Goal: Task Accomplishment & Management: Manage account settings

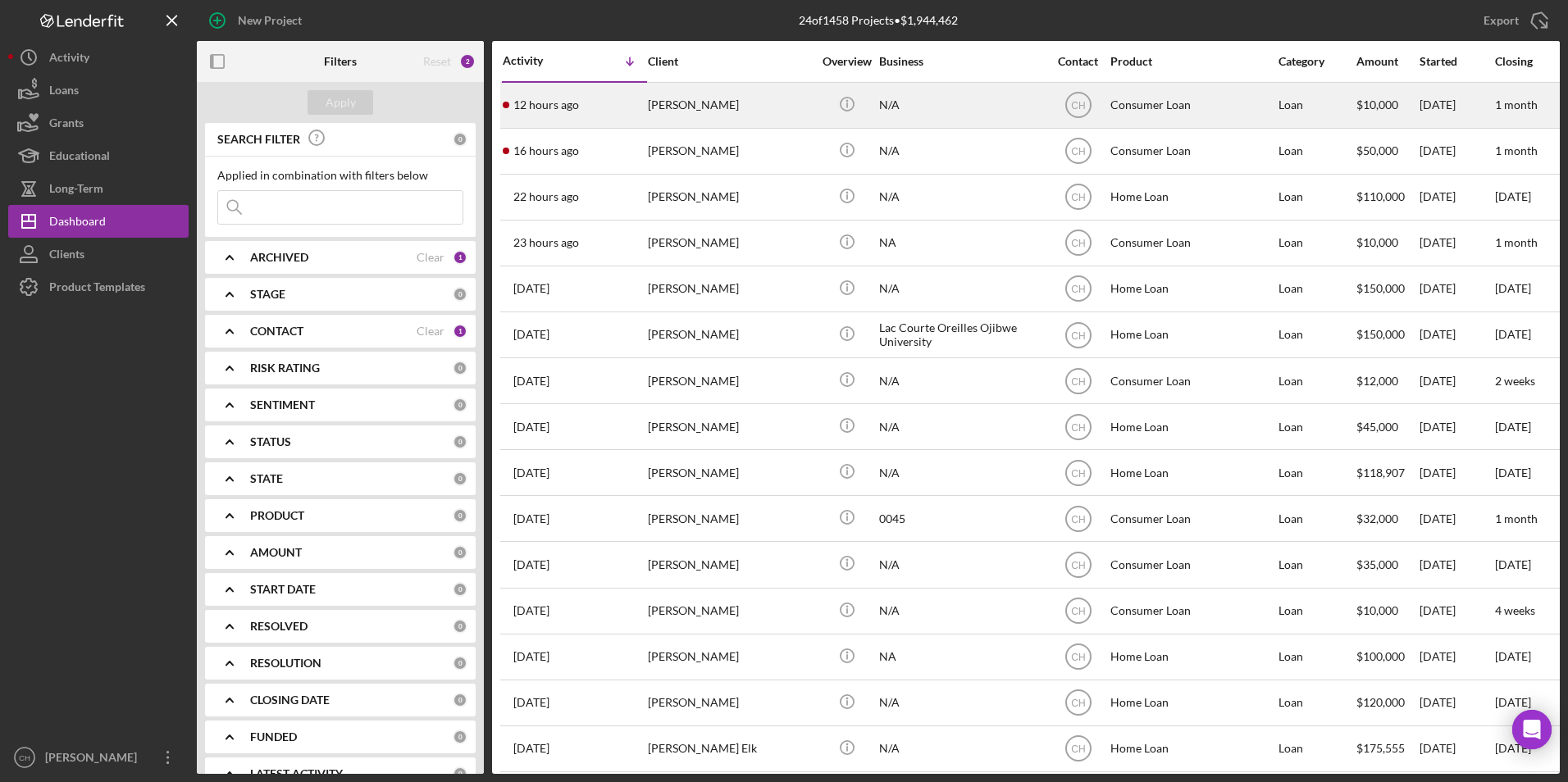
click at [680, 105] on div "[PERSON_NAME]" at bounding box center [730, 105] width 164 height 43
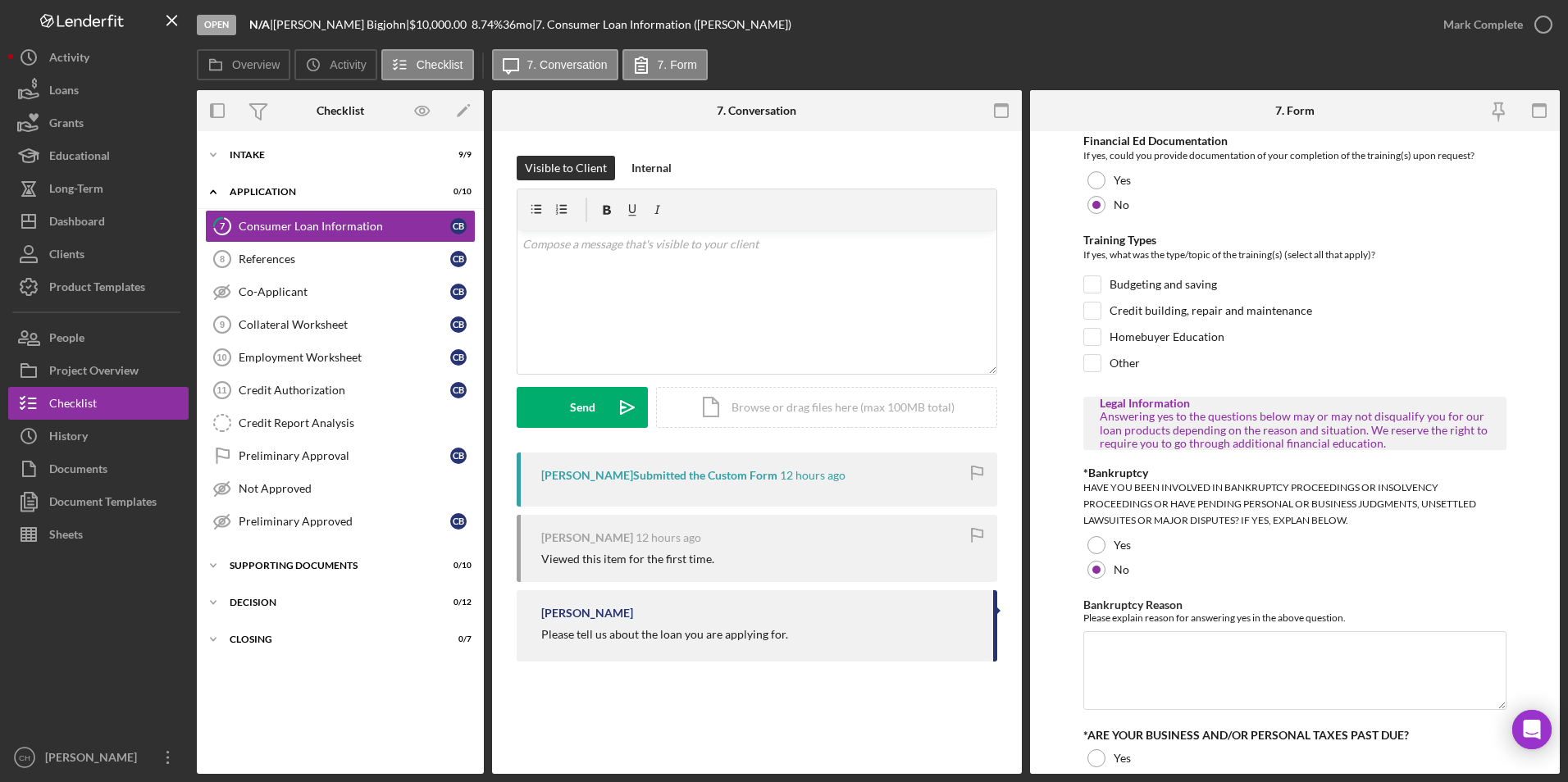
scroll to position [770, 0]
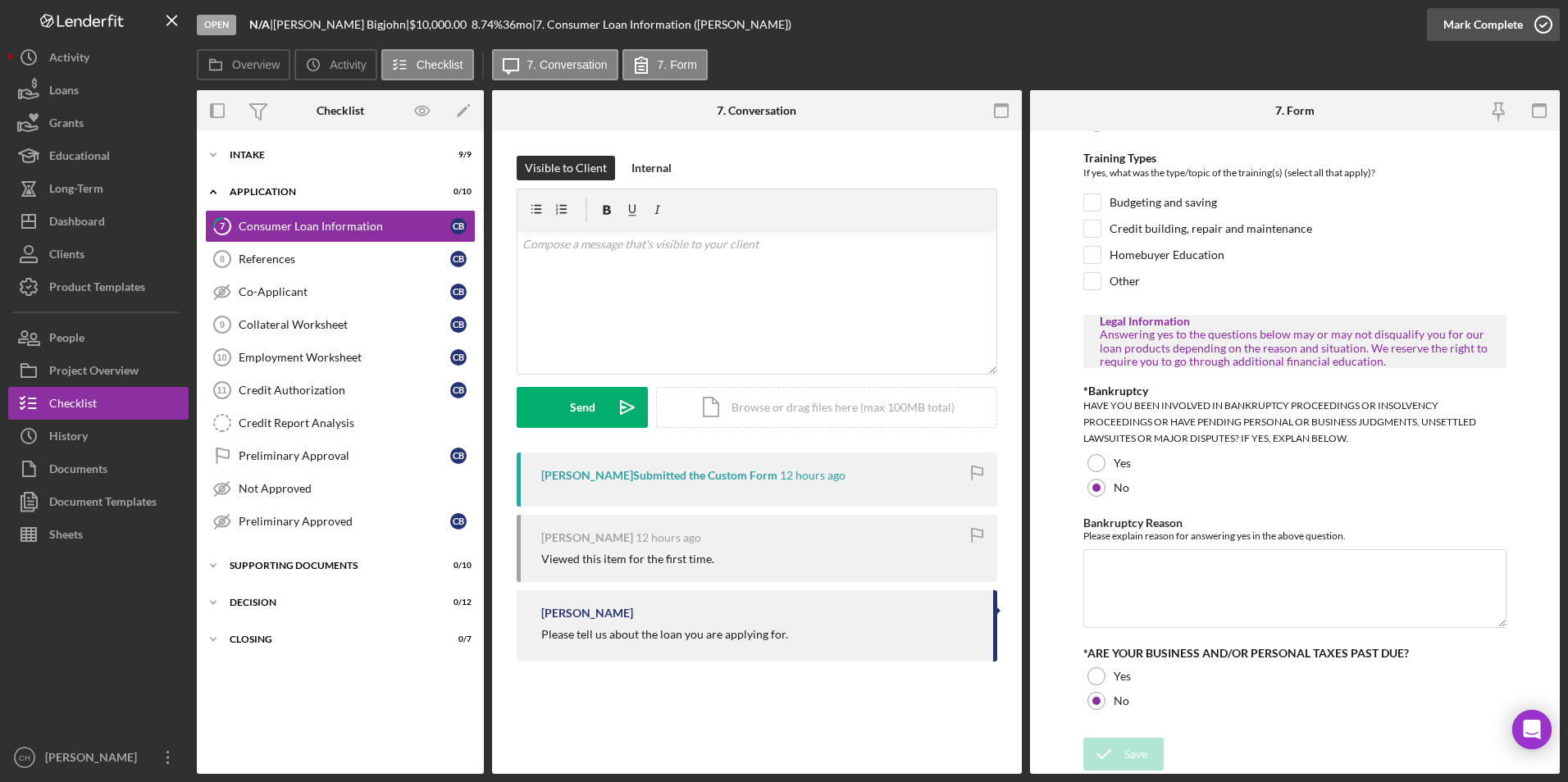
click at [1485, 26] on div "Mark Complete" at bounding box center [1483, 25] width 79 height 33
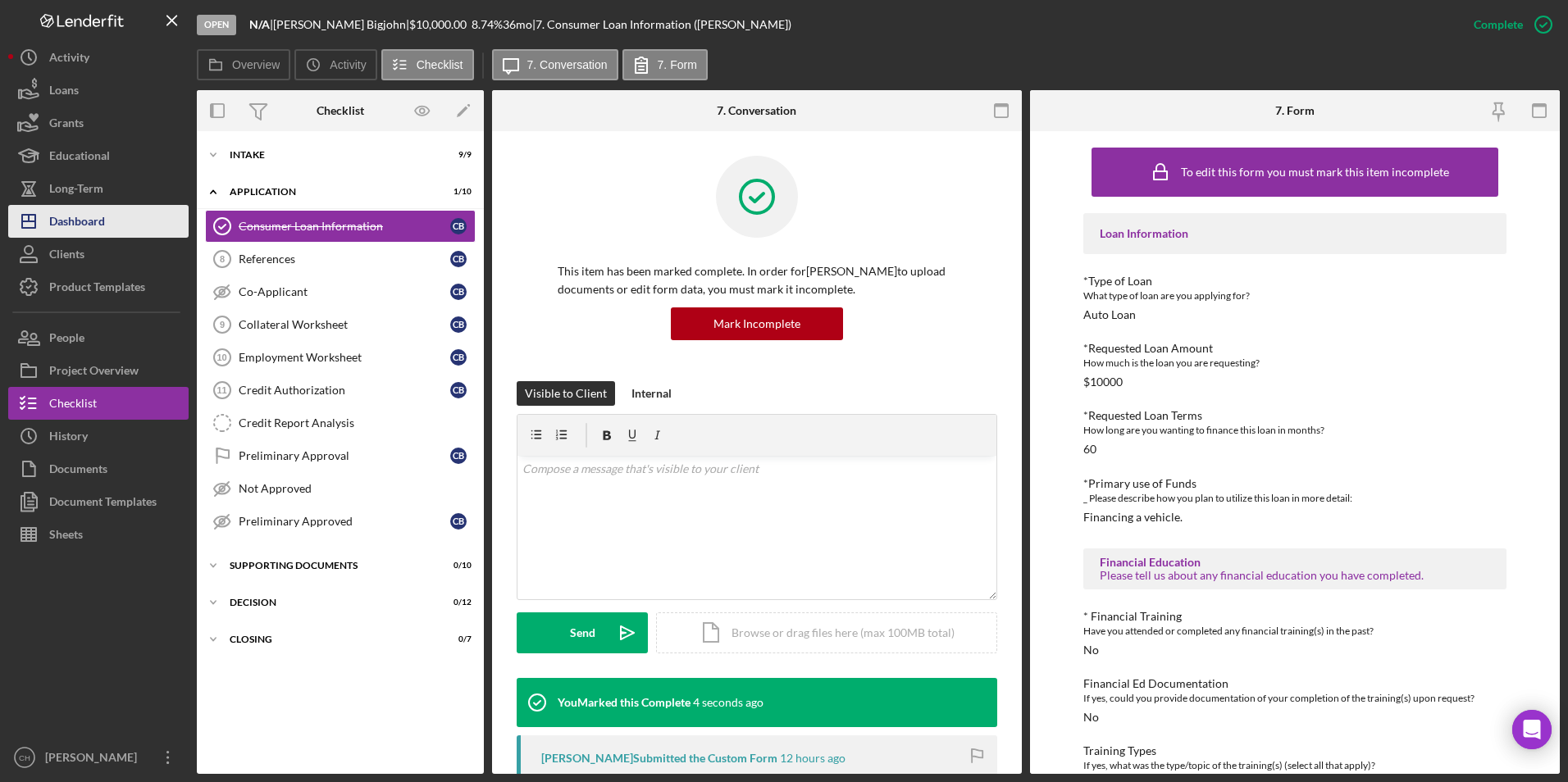
click at [96, 223] on div "Dashboard" at bounding box center [77, 223] width 55 height 37
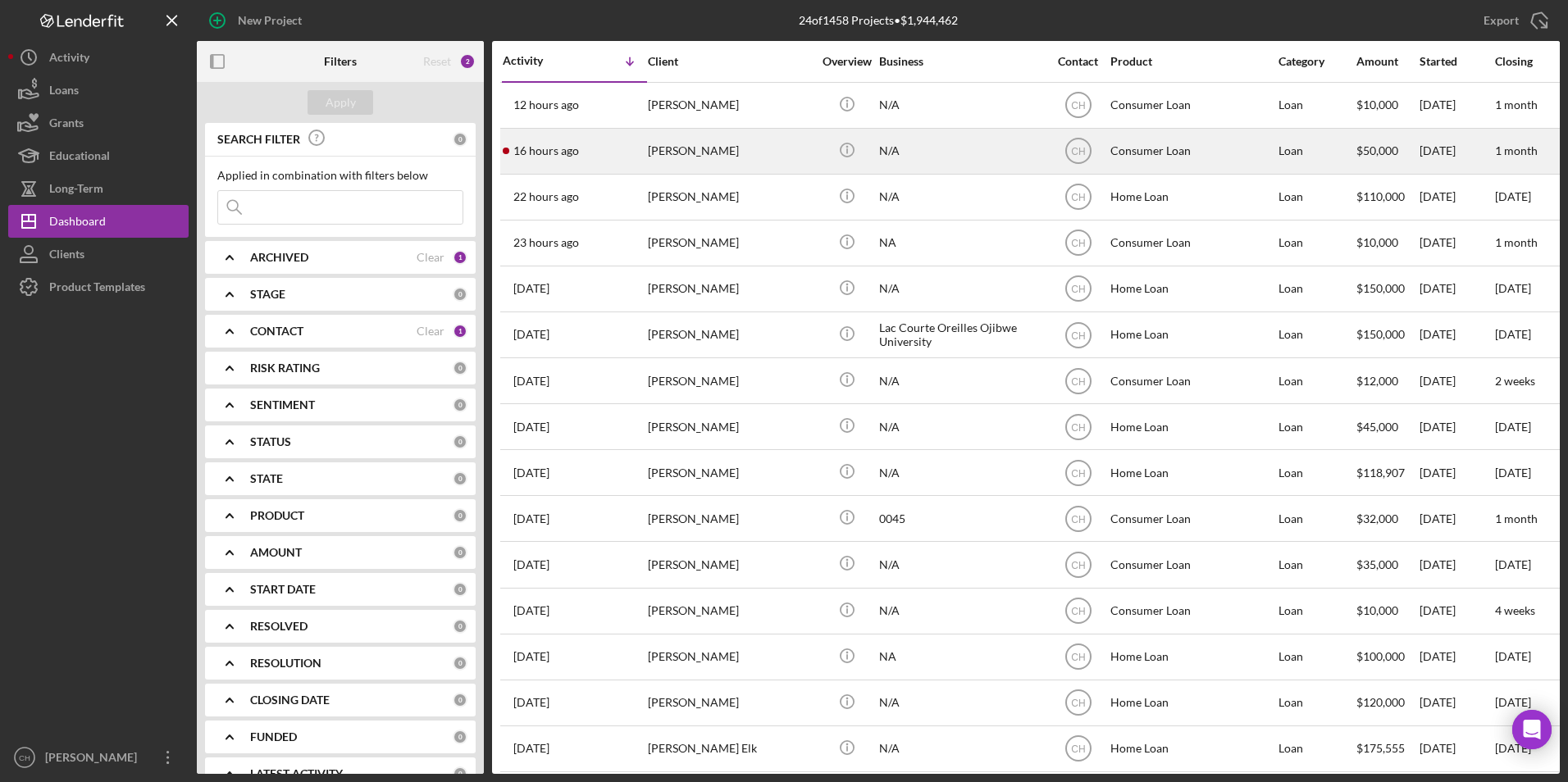
click at [597, 147] on div "16 hours ago [PERSON_NAME]" at bounding box center [574, 150] width 143 height 43
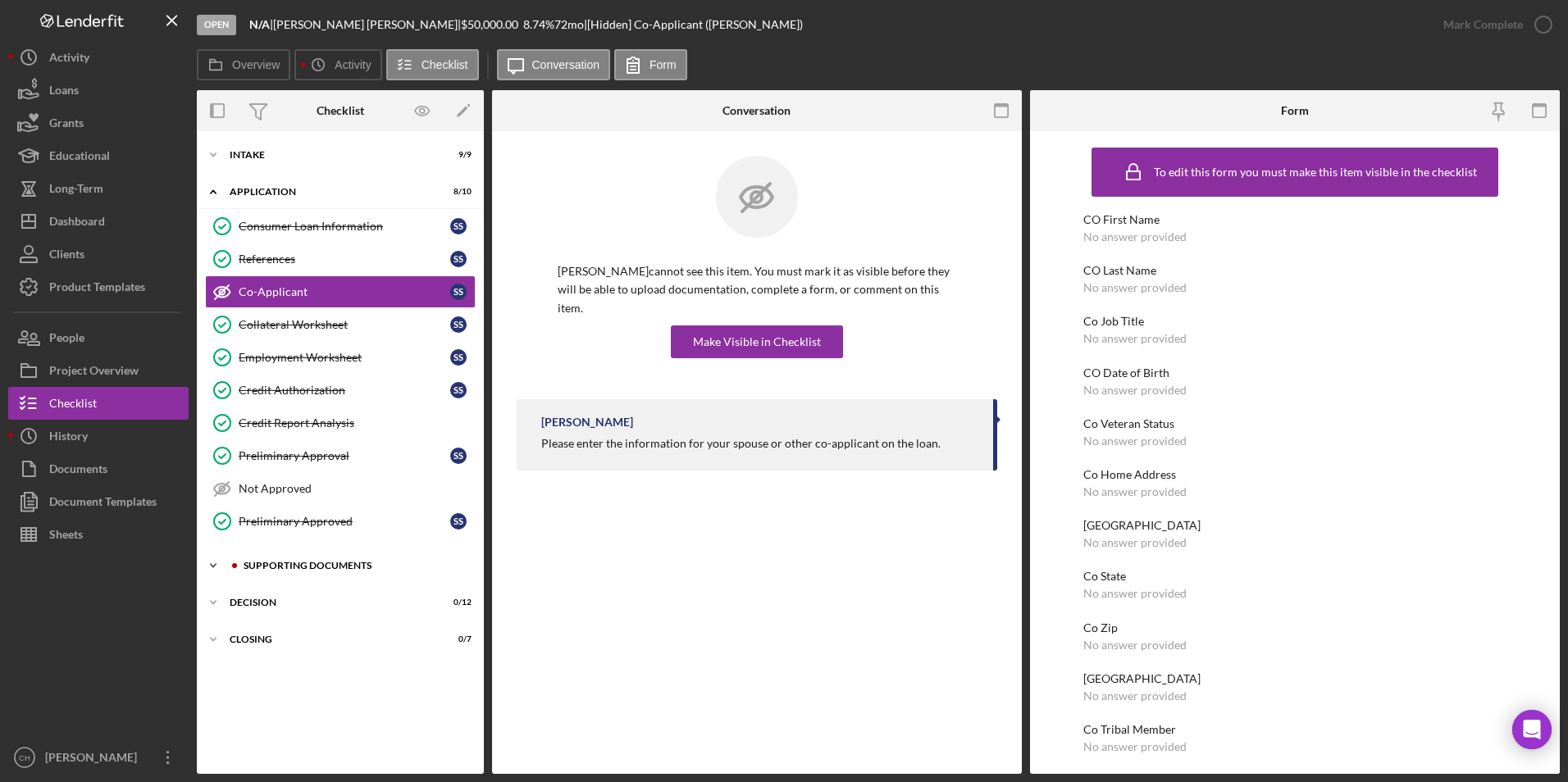
click at [285, 567] on div "Supporting Documents" at bounding box center [354, 566] width 220 height 10
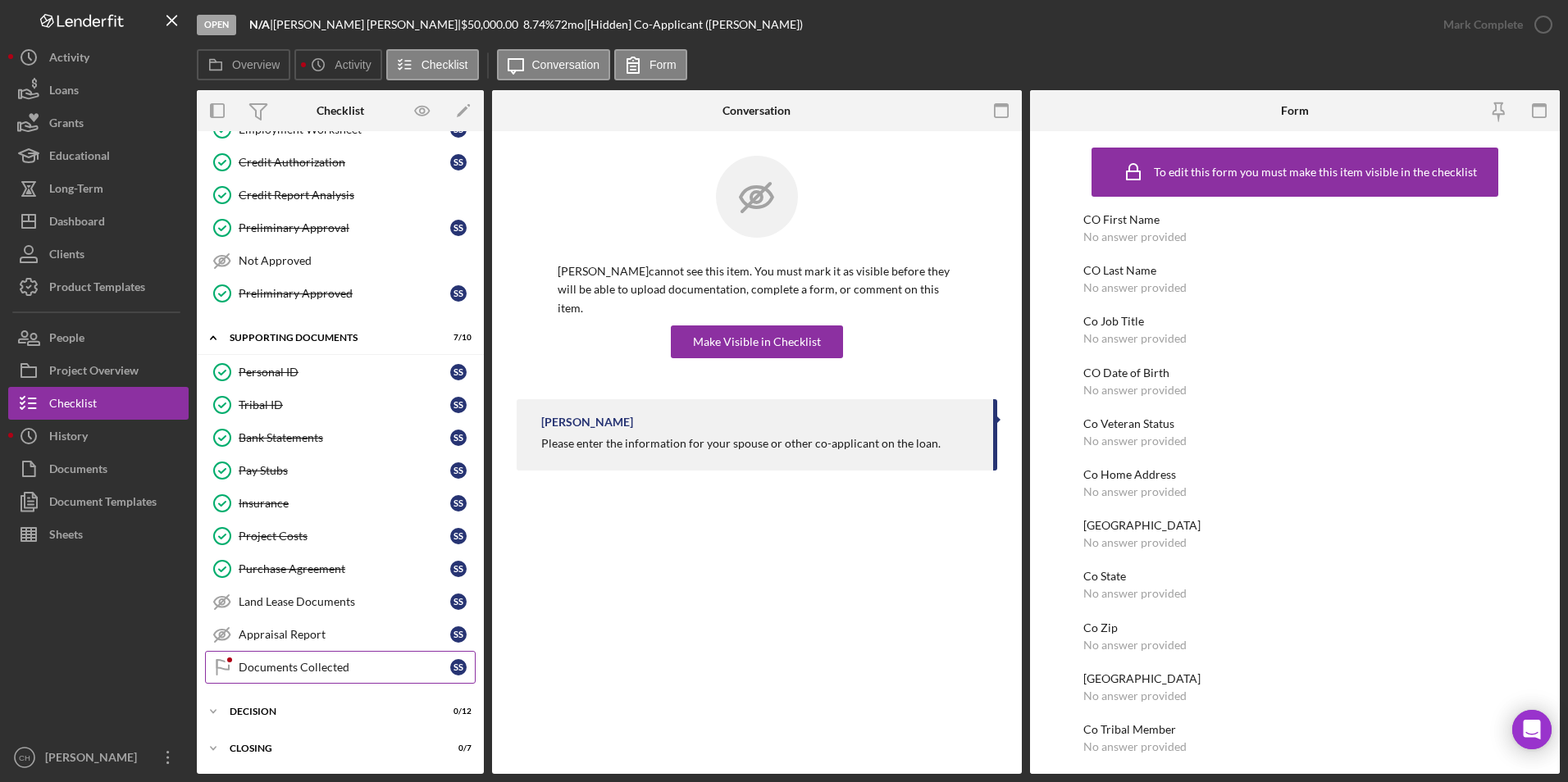
click at [291, 661] on div "Documents Collected" at bounding box center [344, 668] width 211 height 13
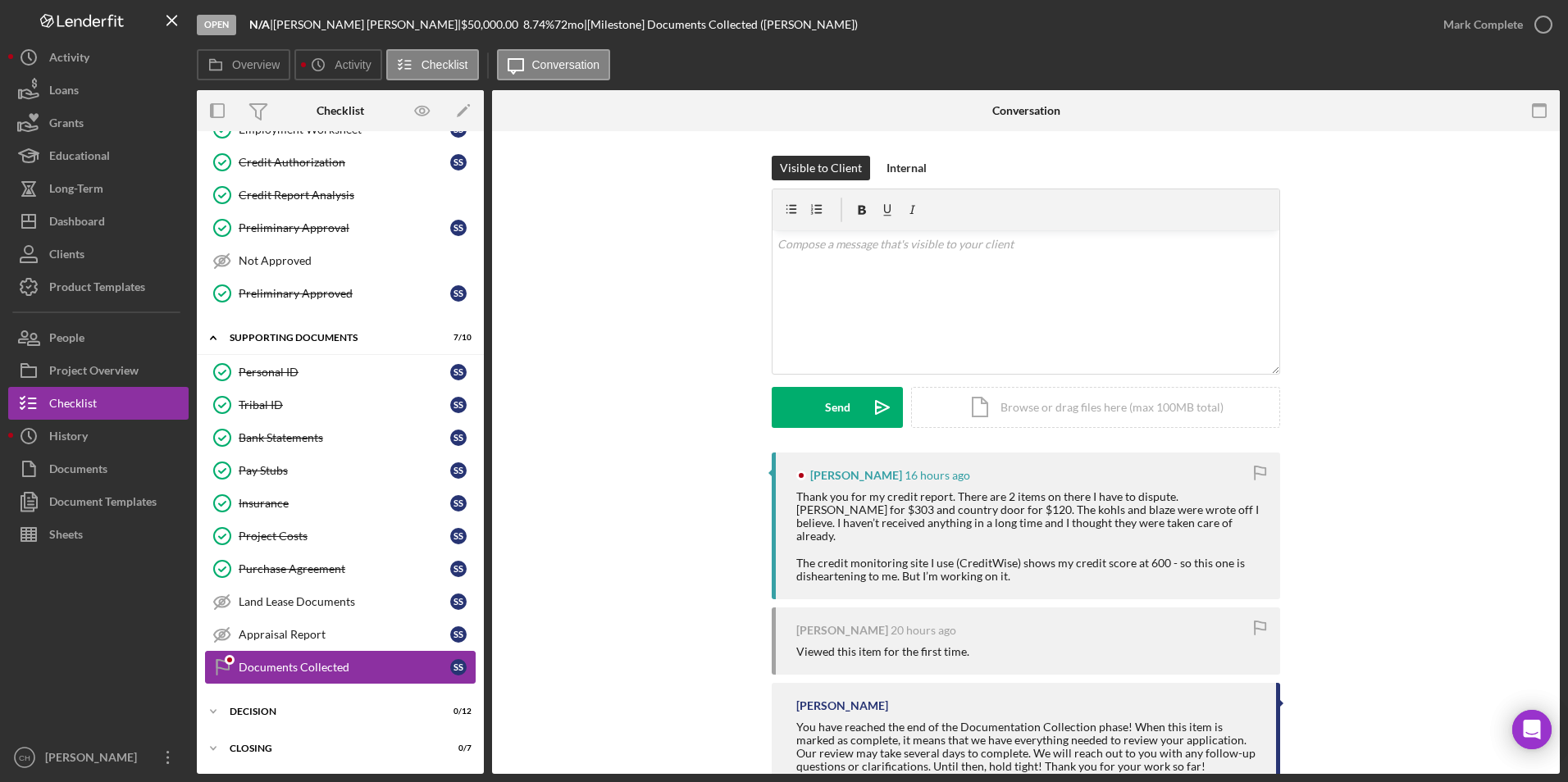
scroll to position [228, 0]
click at [82, 226] on div "Dashboard" at bounding box center [77, 223] width 55 height 37
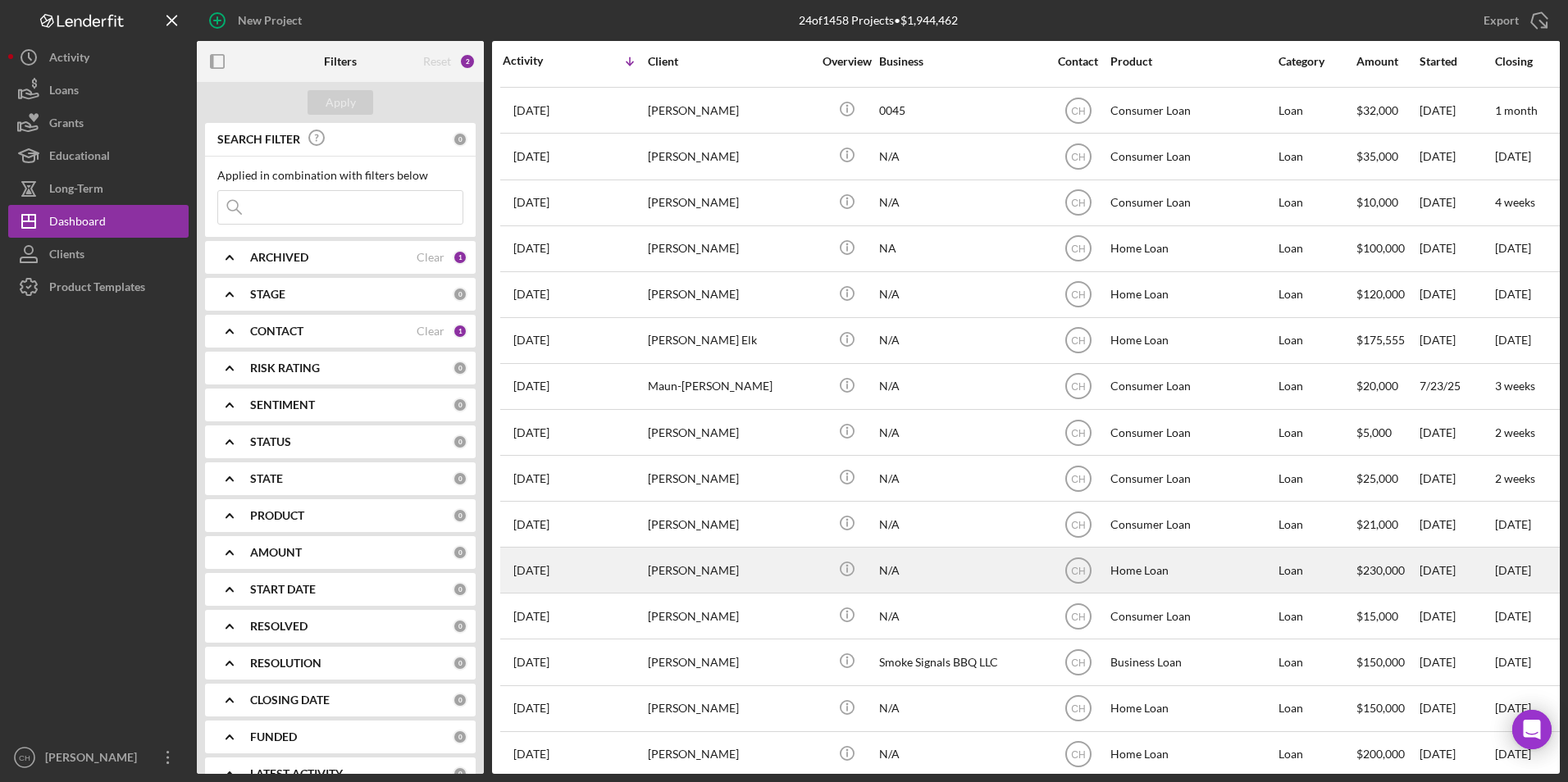
scroll to position [433, 0]
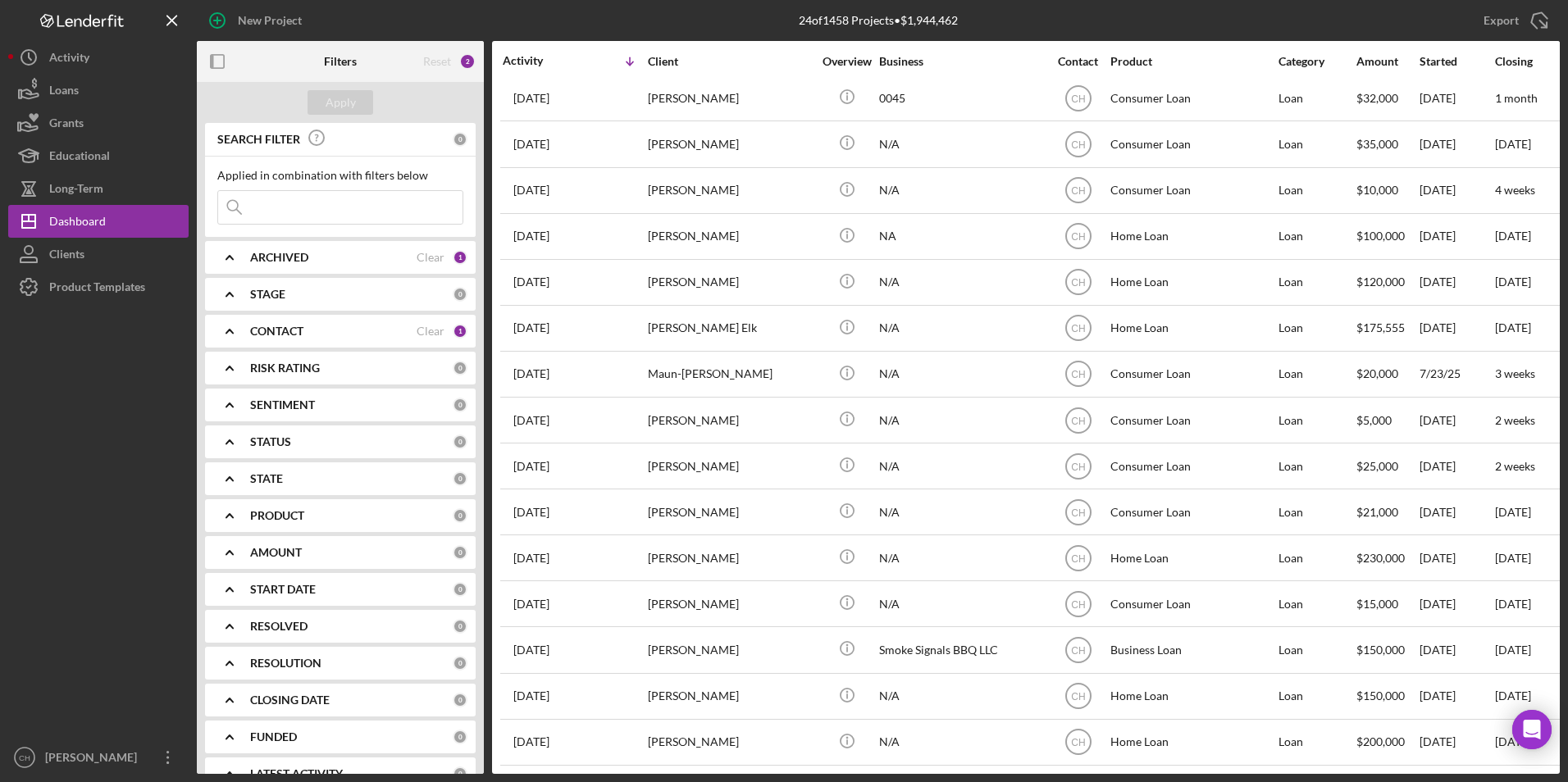
click at [282, 327] on b "CONTACT" at bounding box center [277, 331] width 54 height 13
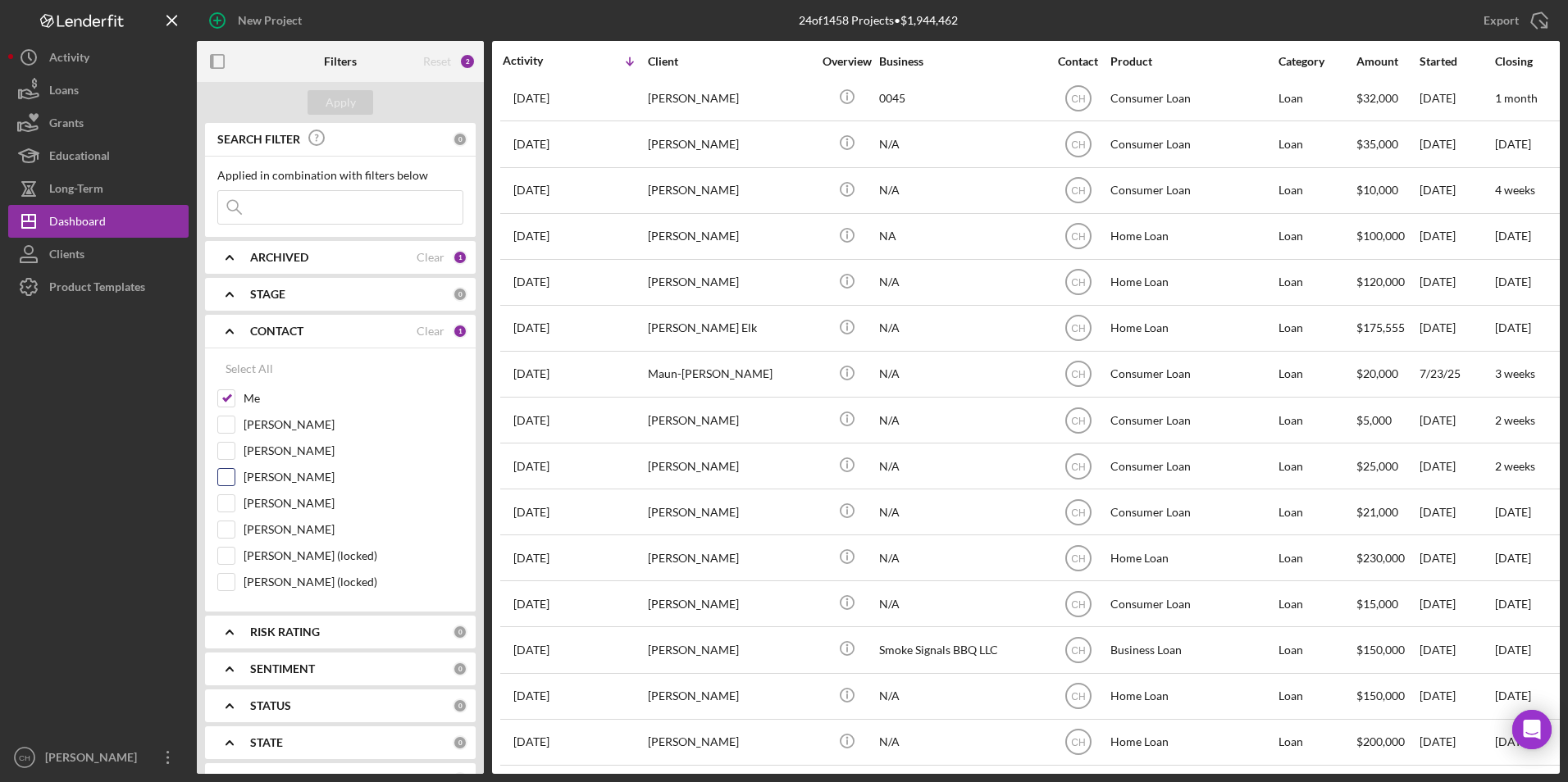
click at [226, 473] on input "[PERSON_NAME]" at bounding box center [226, 477] width 17 height 17
checkbox input "true"
click at [344, 102] on div "Apply" at bounding box center [341, 102] width 30 height 25
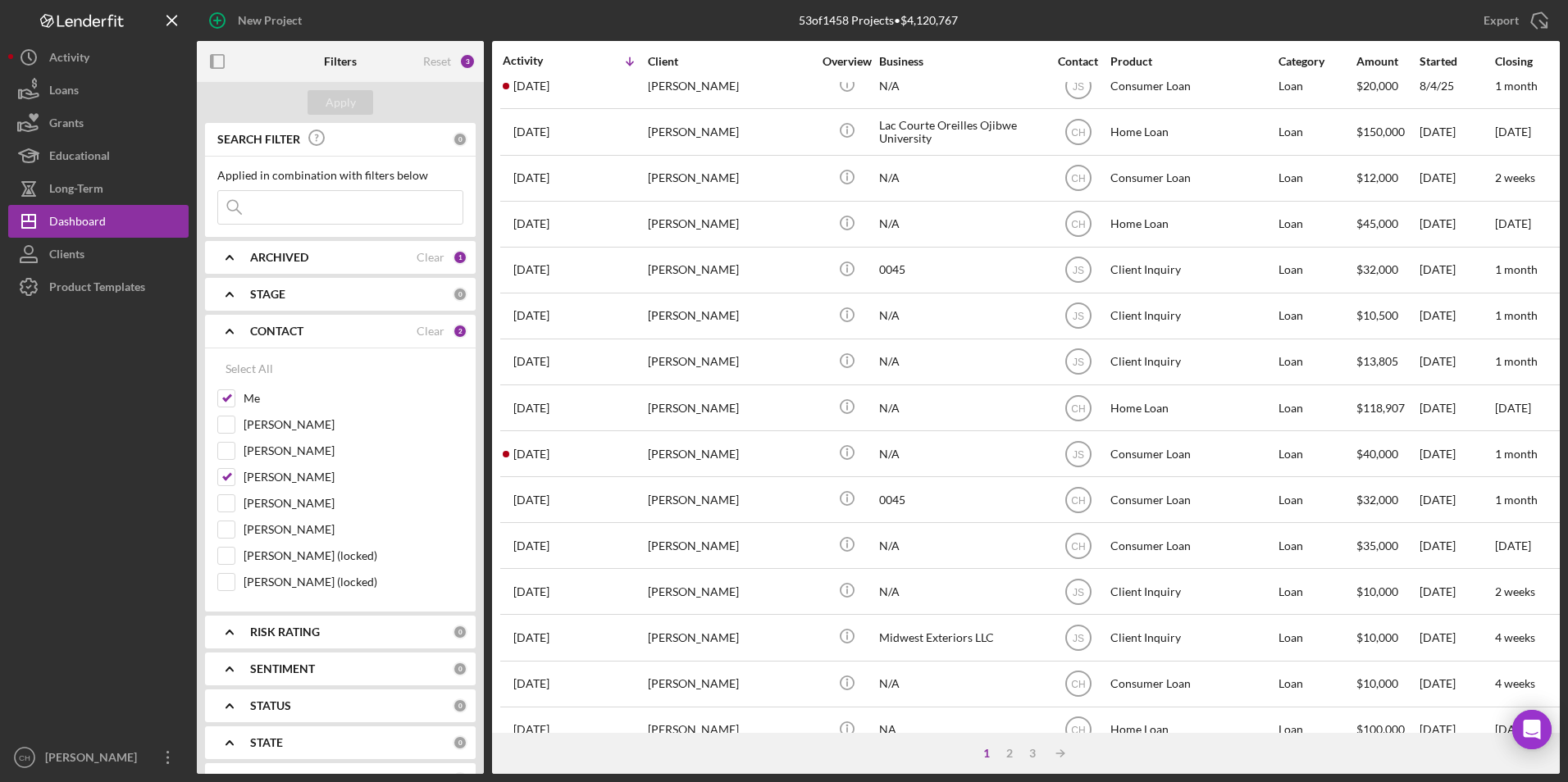
scroll to position [520, 0]
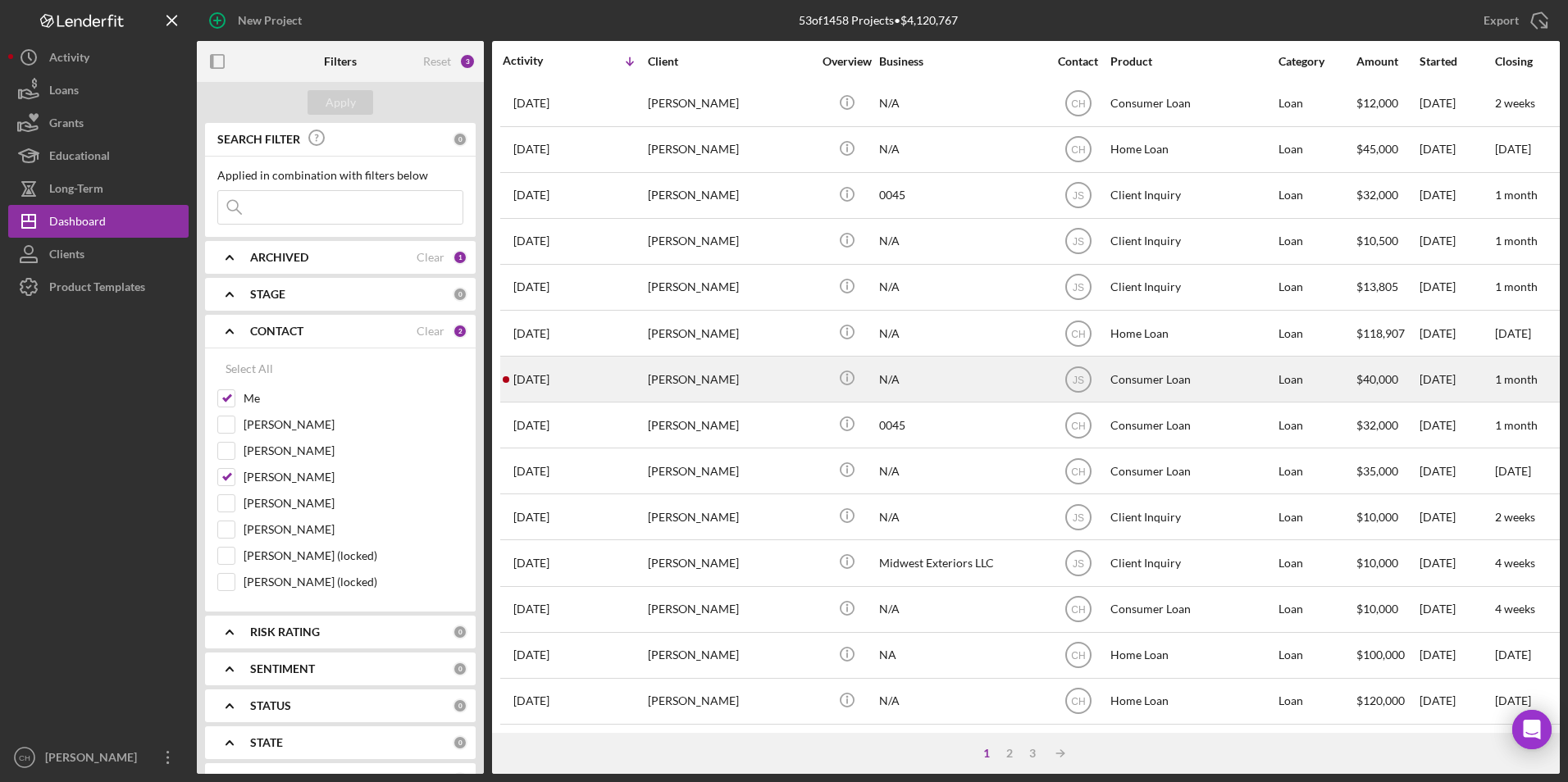
click at [643, 373] on div "[DATE] [PERSON_NAME]" at bounding box center [574, 379] width 143 height 43
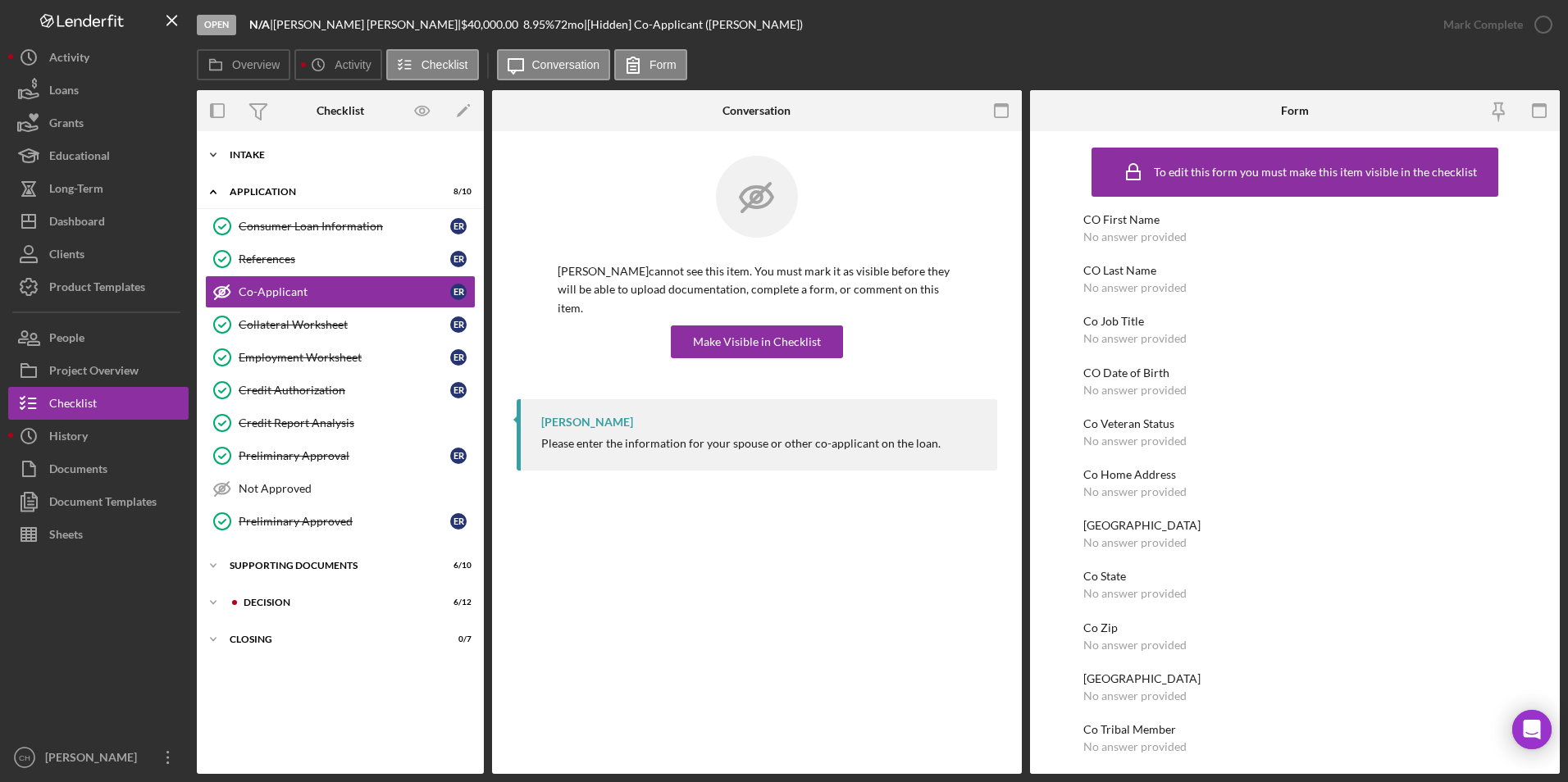
click at [247, 155] on div "Intake" at bounding box center [346, 155] width 234 height 10
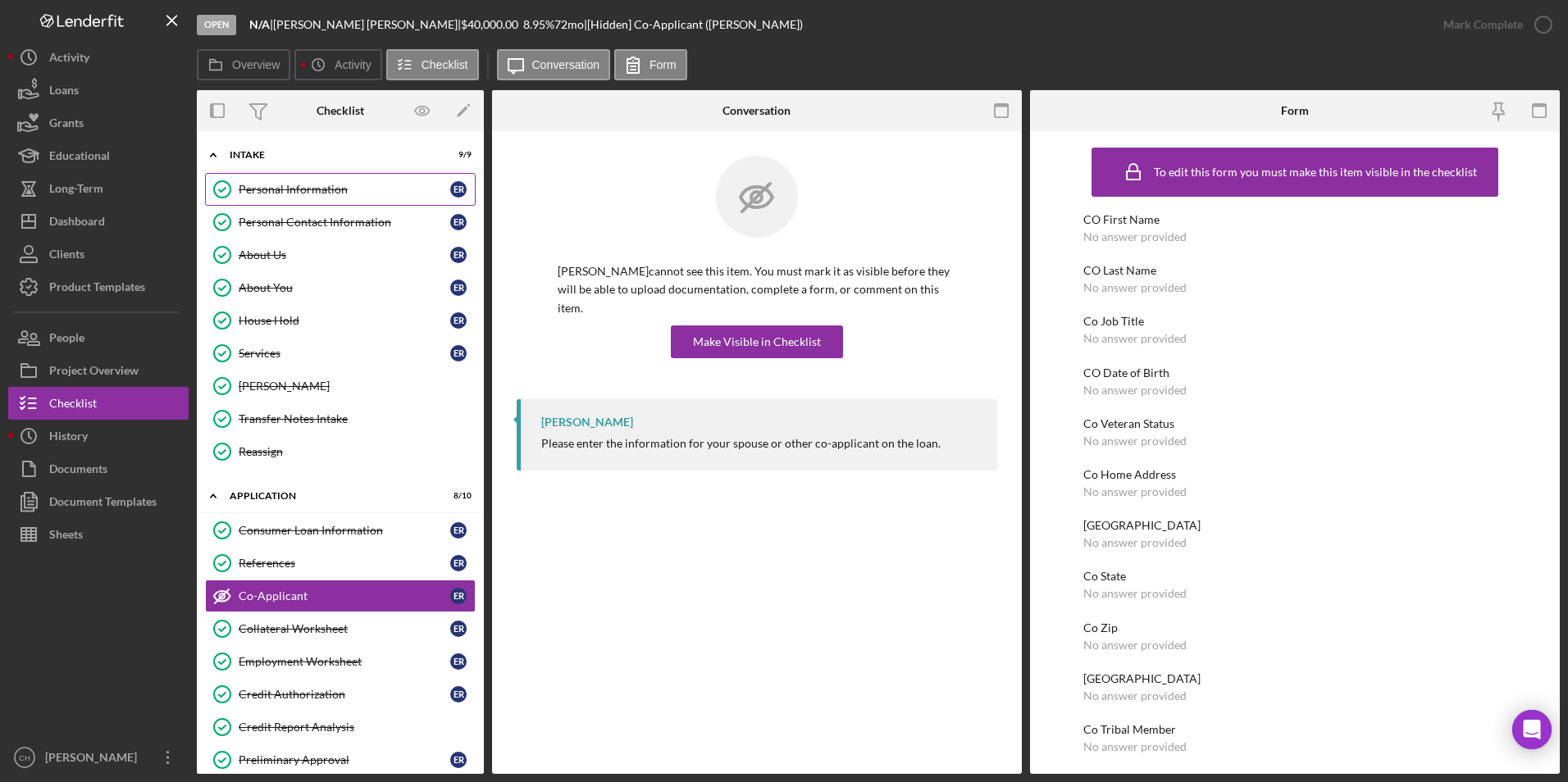
click at [283, 195] on div "Personal Information" at bounding box center [344, 189] width 211 height 13
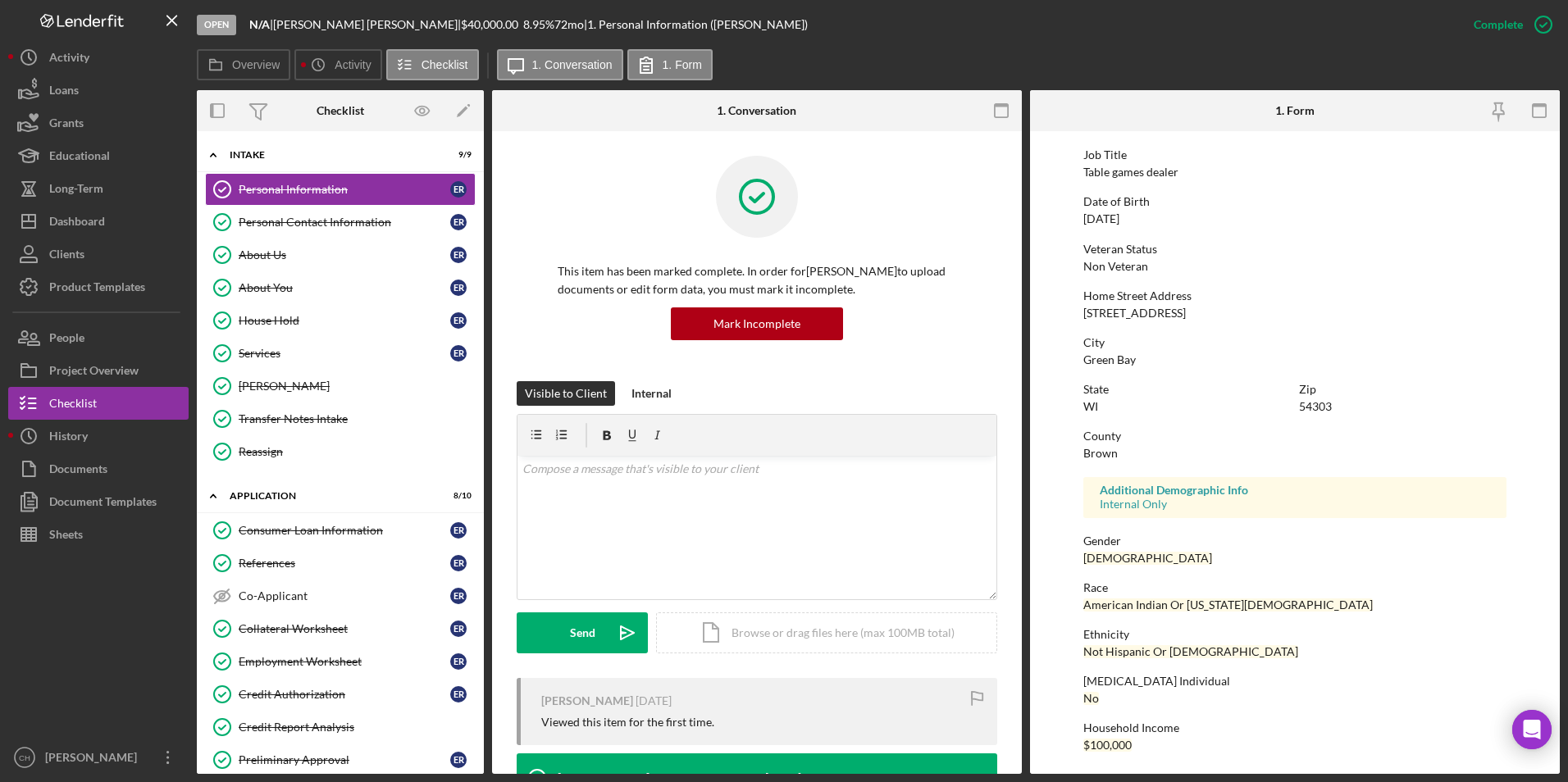
scroll to position [122, 0]
click at [324, 223] on div "Personal Contact Information" at bounding box center [344, 223] width 211 height 13
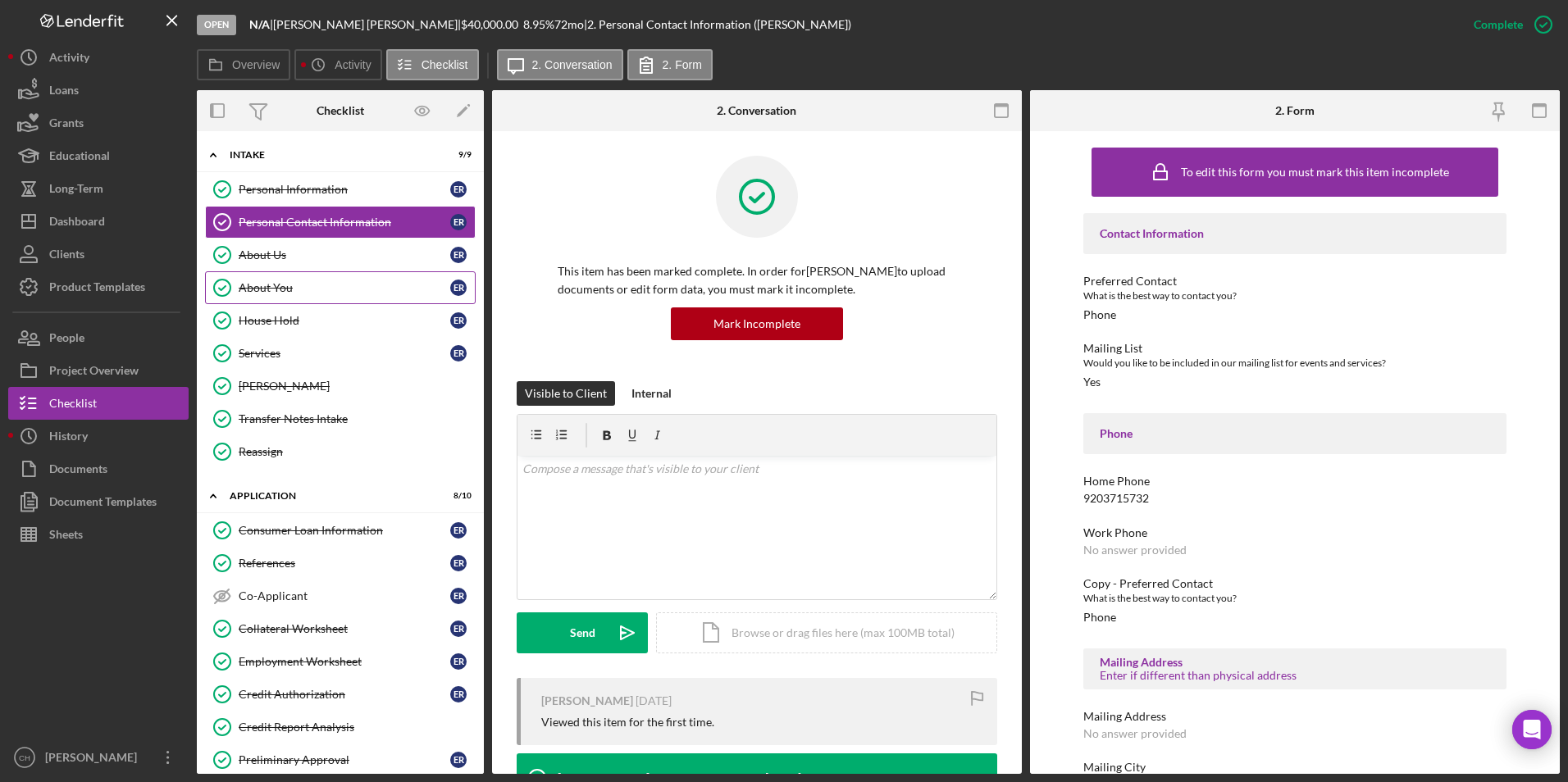
click at [284, 288] on div "About You" at bounding box center [344, 288] width 211 height 13
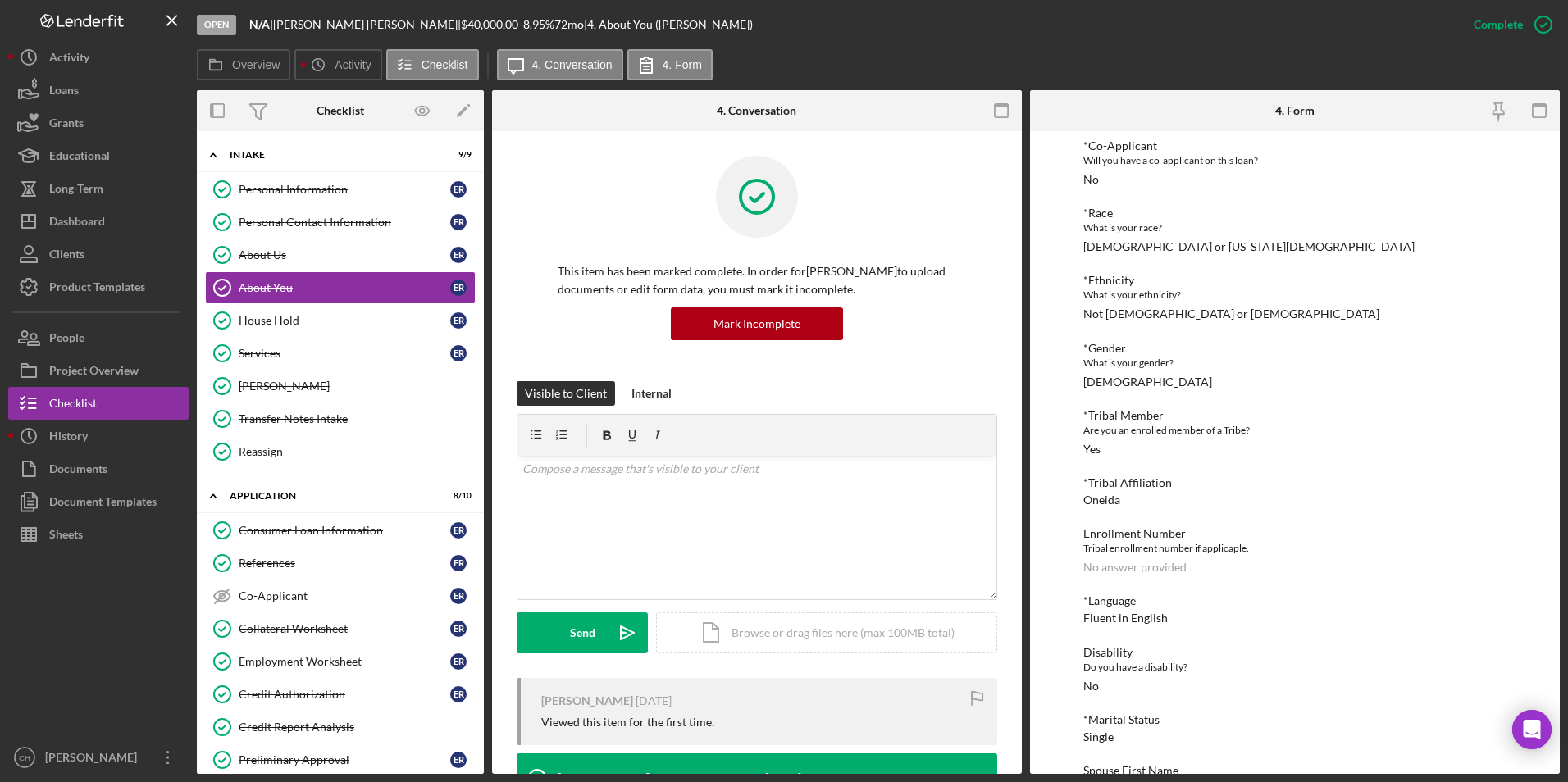
scroll to position [164, 0]
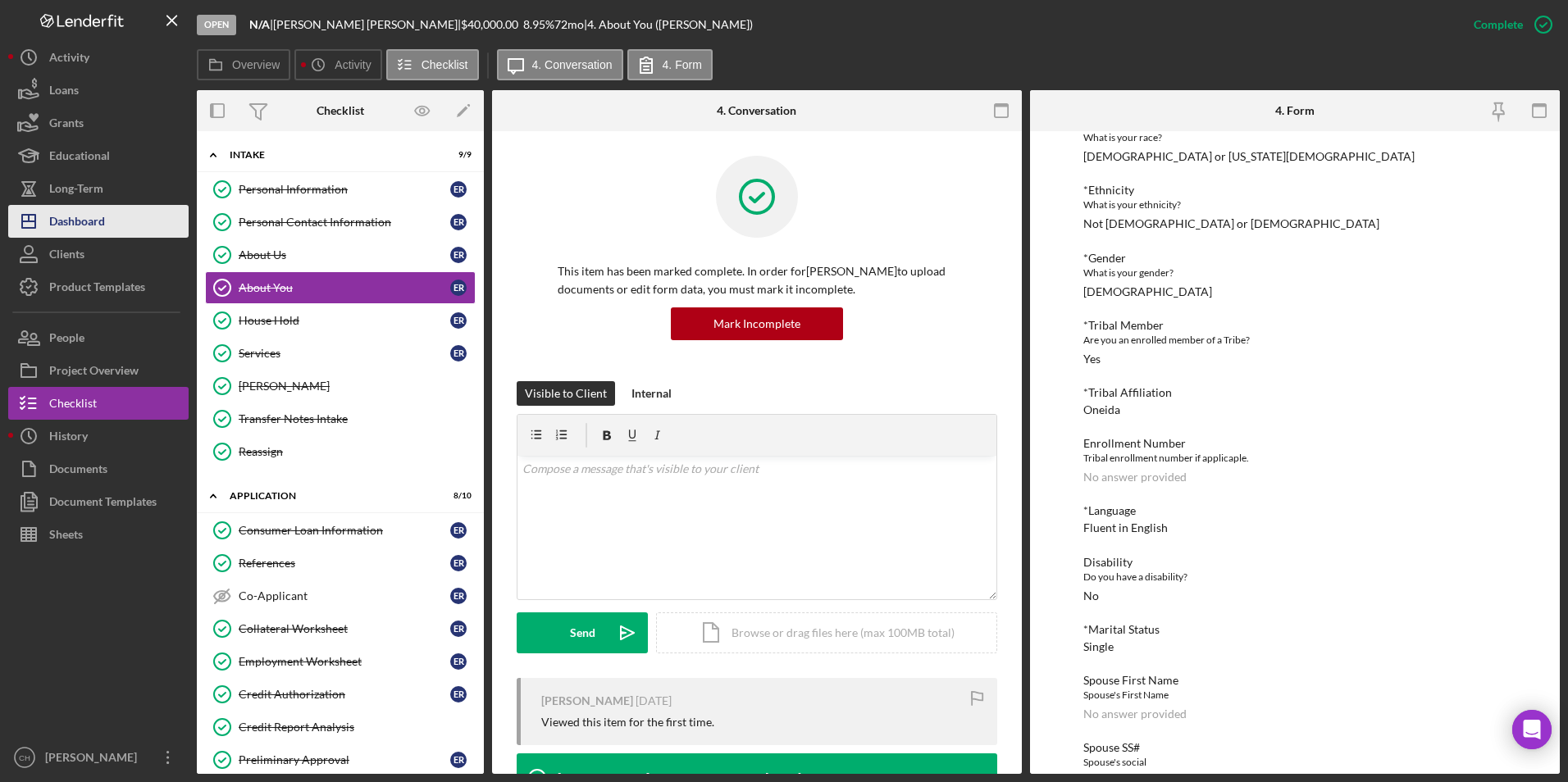
click at [91, 222] on div "Dashboard" at bounding box center [77, 223] width 55 height 37
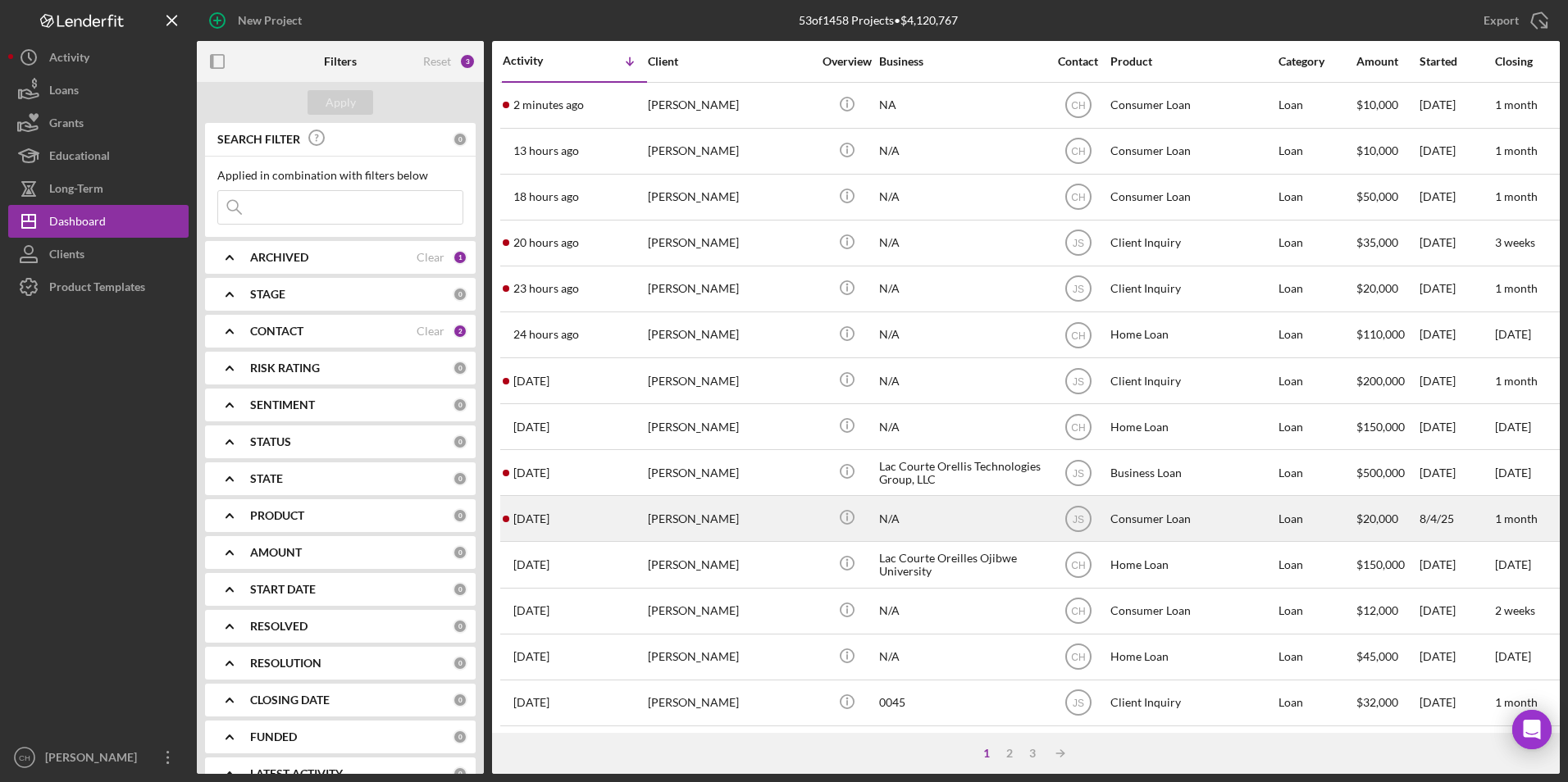
click at [687, 518] on div "[PERSON_NAME]" at bounding box center [730, 518] width 164 height 43
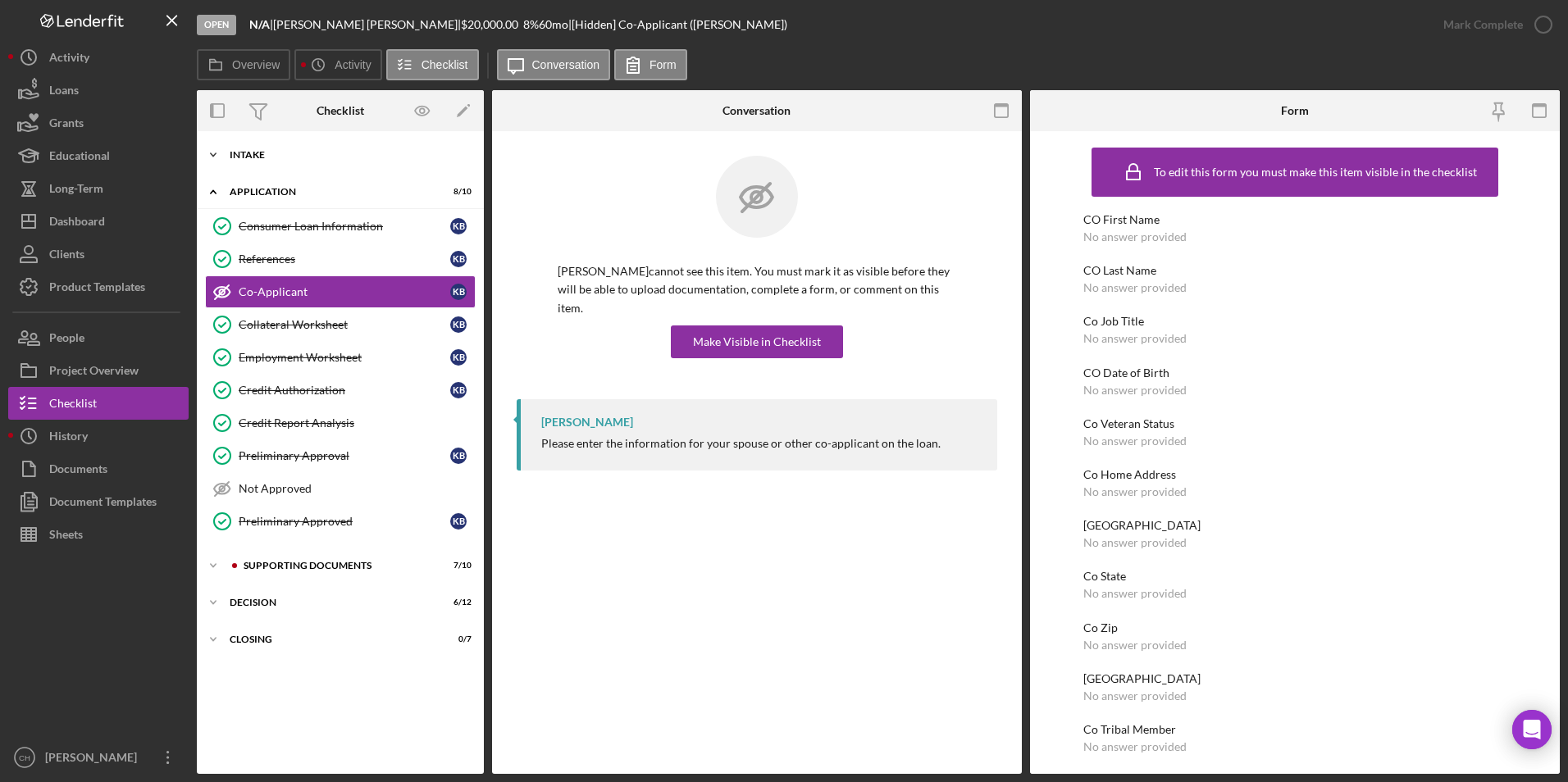
click at [251, 154] on div "Intake" at bounding box center [346, 155] width 234 height 10
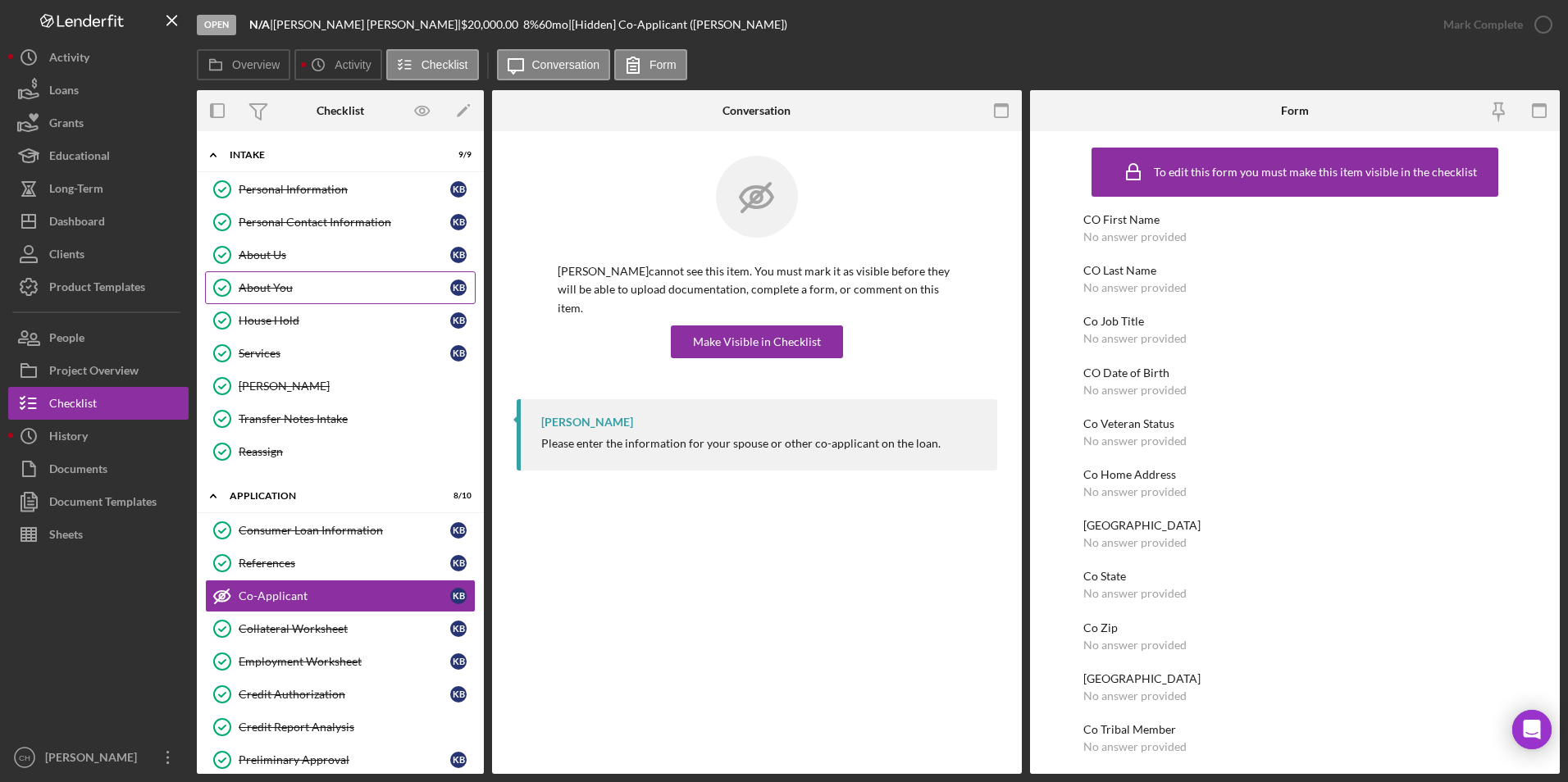
click at [282, 294] on div "About You" at bounding box center [344, 288] width 211 height 13
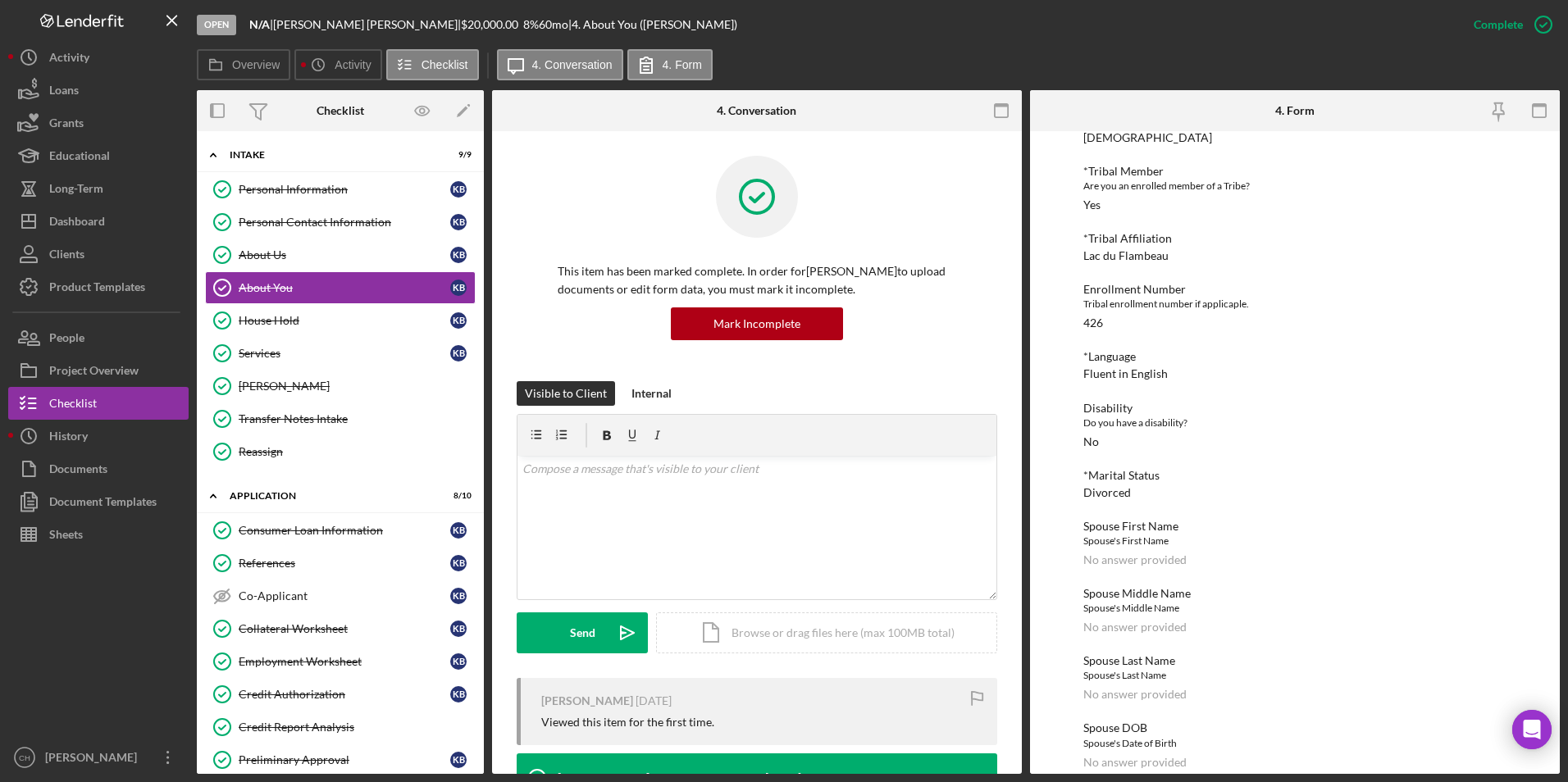
scroll to position [492, 0]
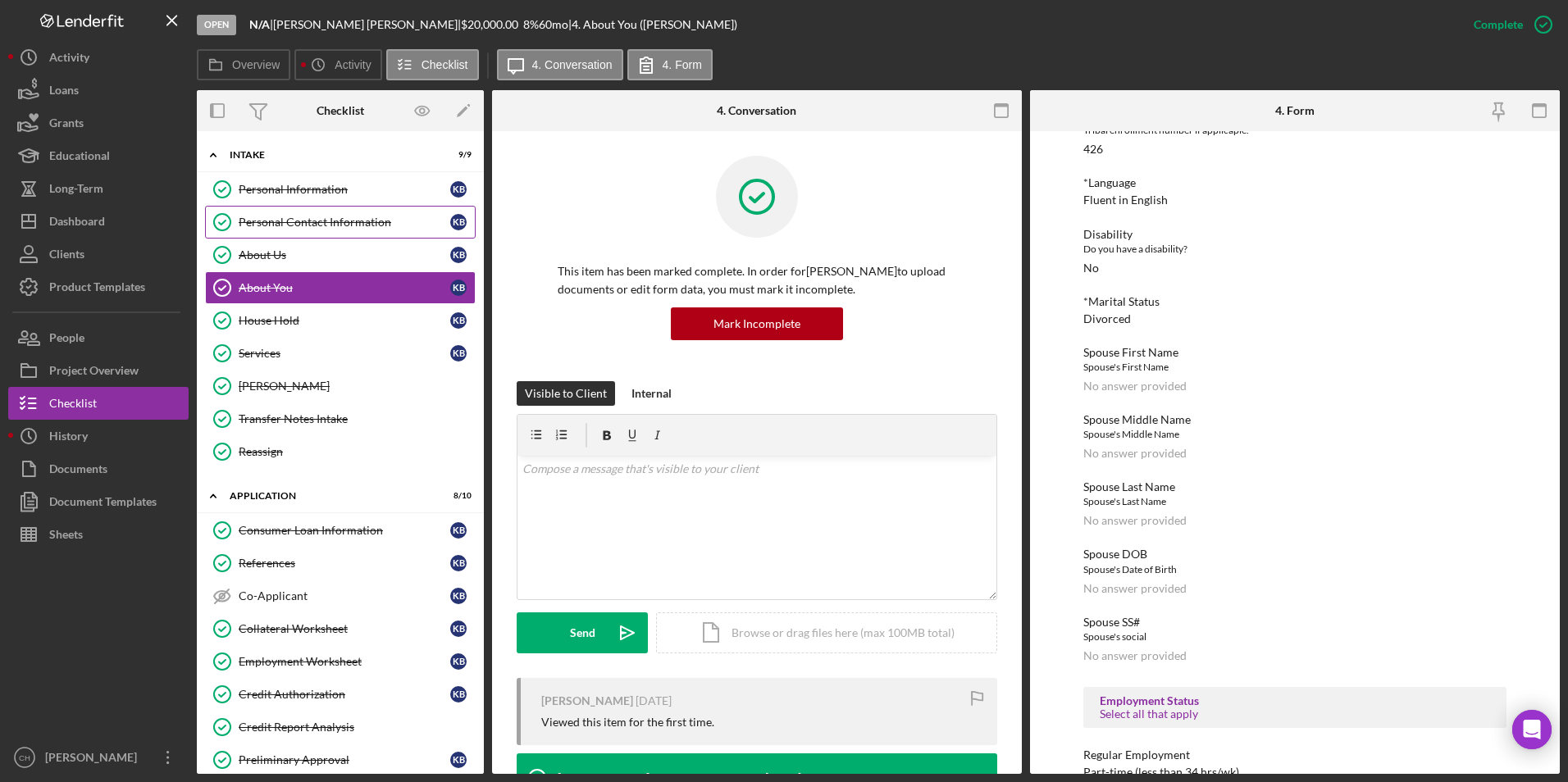
click at [305, 220] on div "Personal Contact Information" at bounding box center [344, 223] width 211 height 13
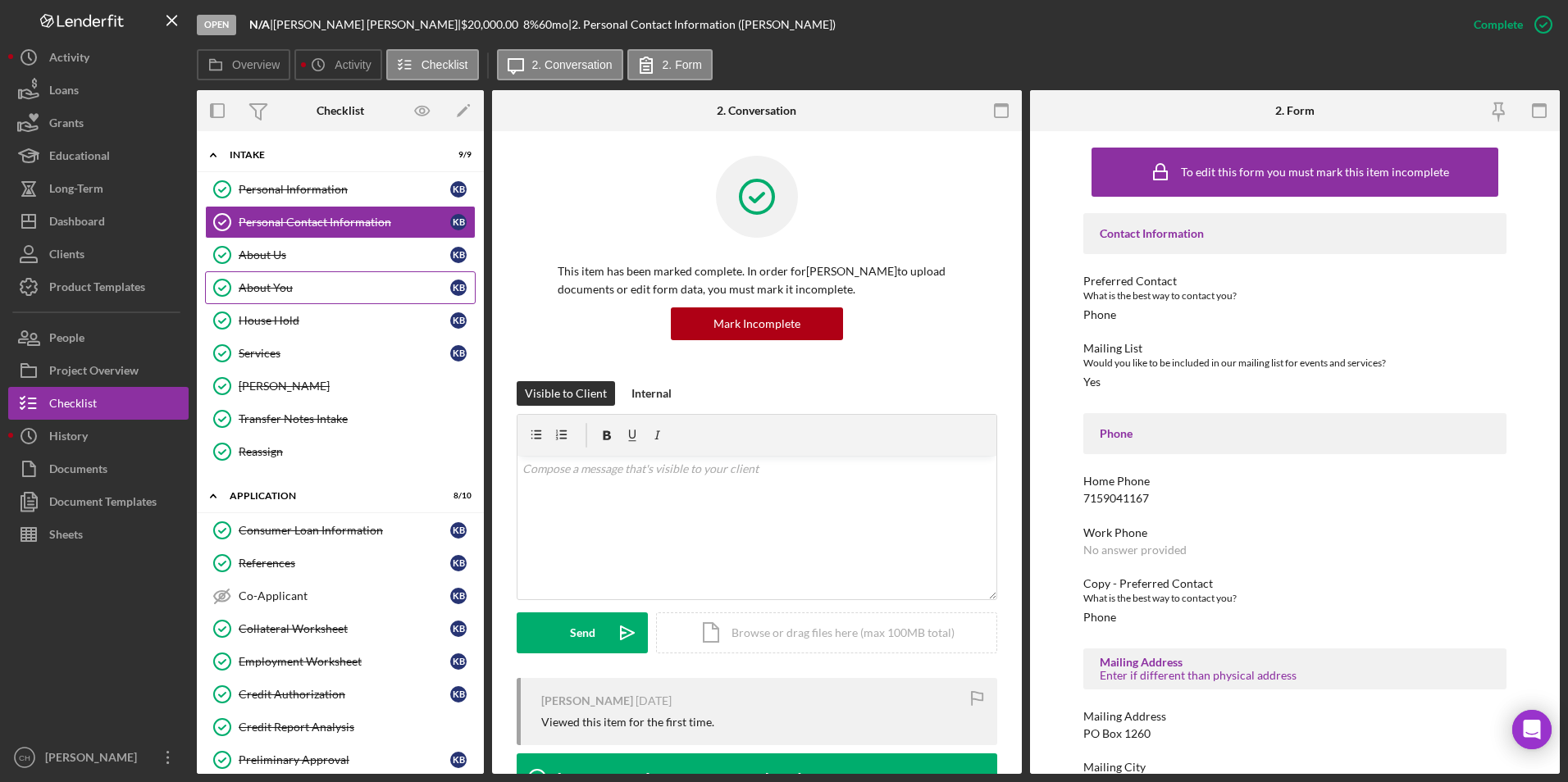
click at [258, 282] on link "About You About You K B" at bounding box center [340, 288] width 271 height 33
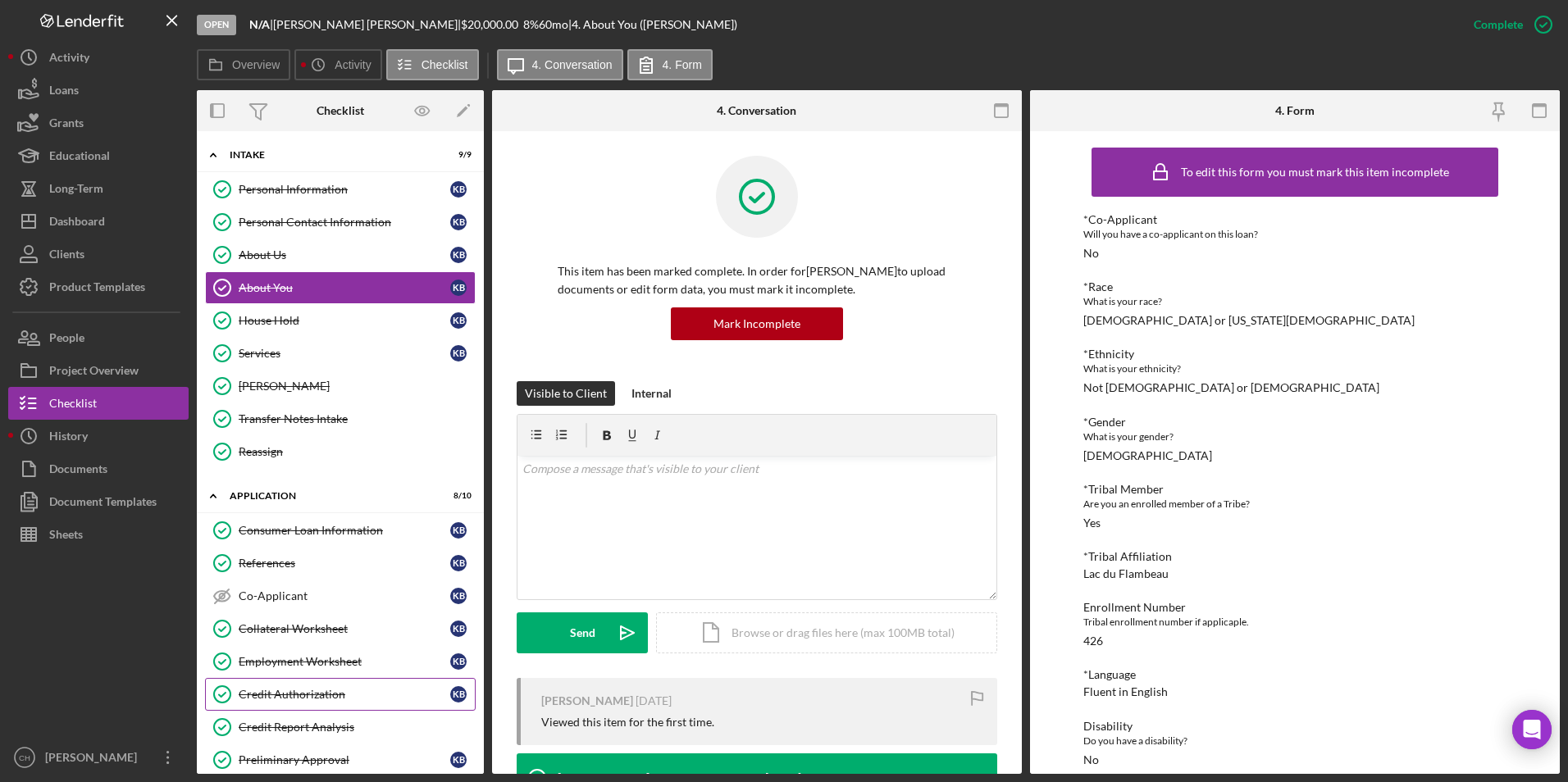
click at [294, 686] on link "Credit Authorization Credit Authorization K B" at bounding box center [340, 695] width 271 height 33
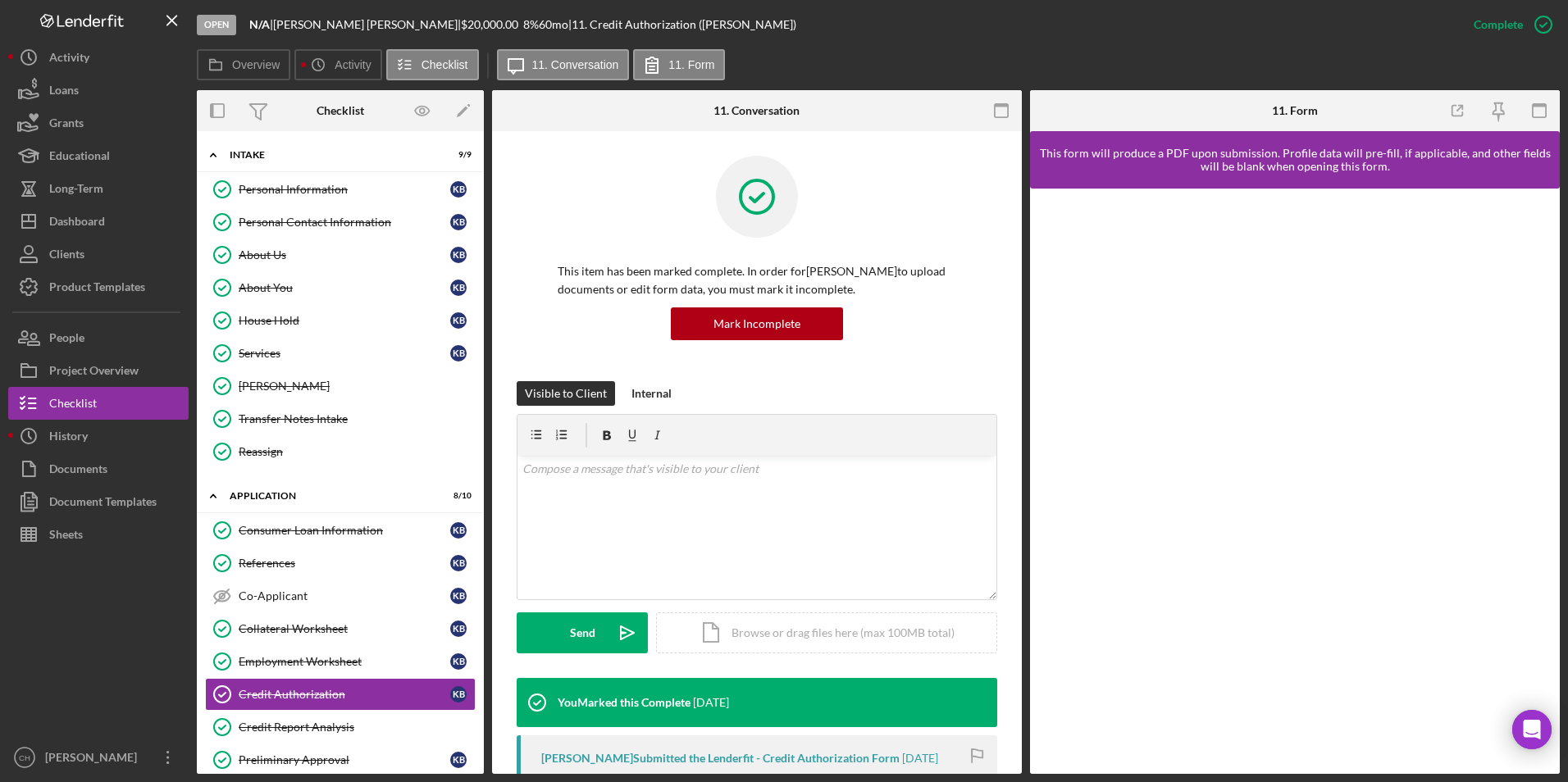
scroll to position [293, 0]
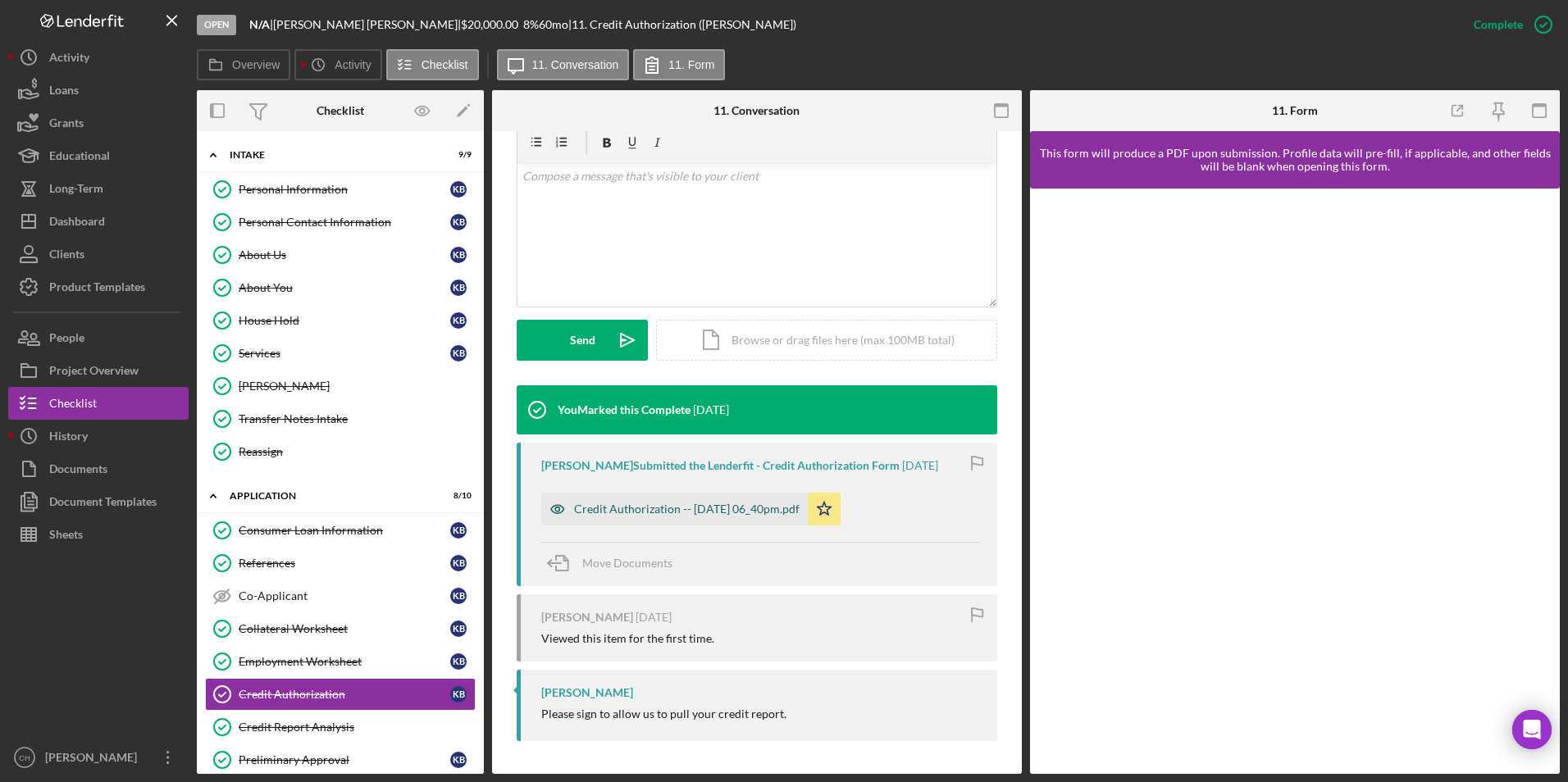
click at [718, 512] on div "Credit Authorization -- [DATE] 06_40pm.pdf" at bounding box center [687, 510] width 225 height 13
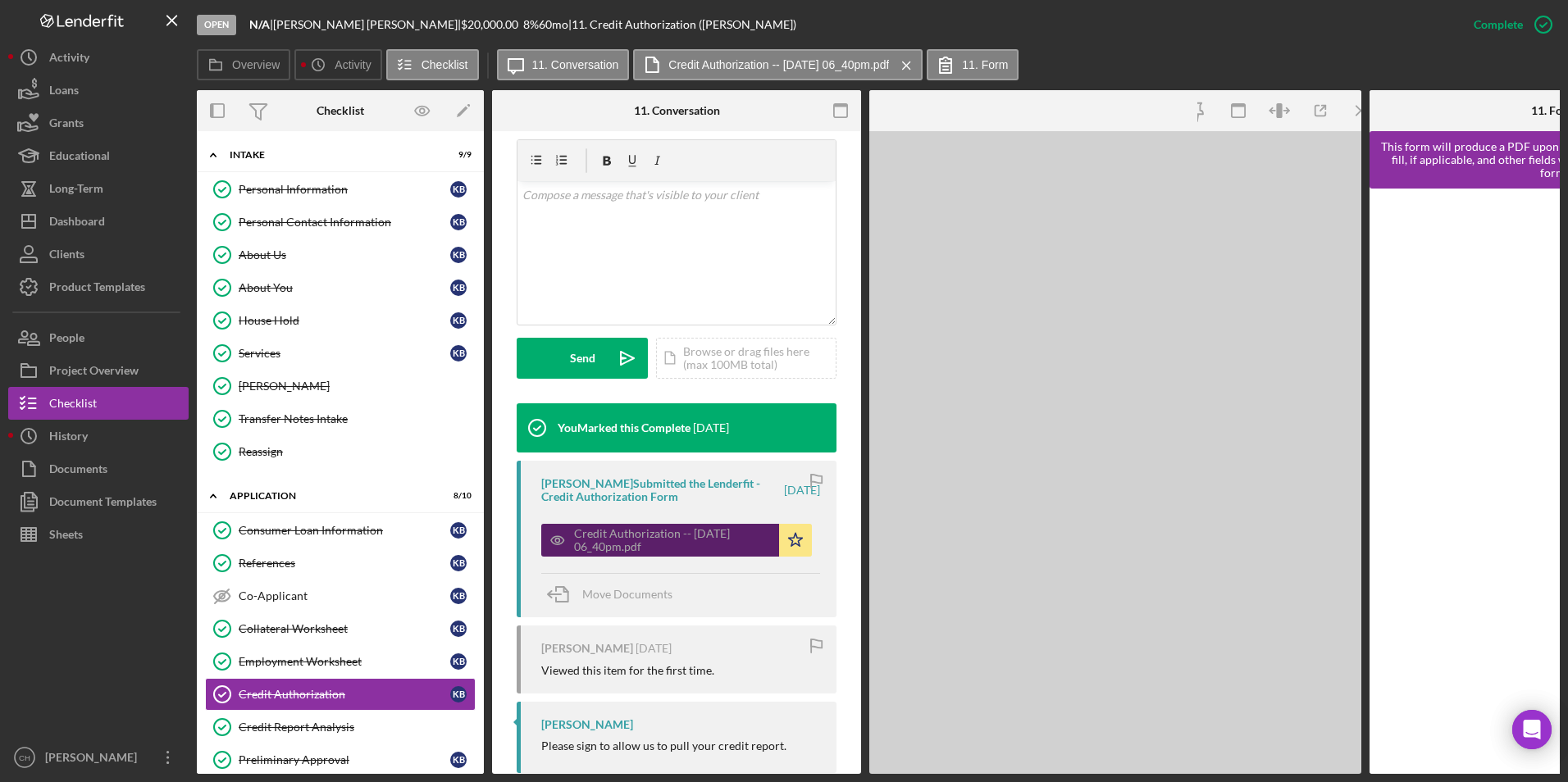
scroll to position [311, 0]
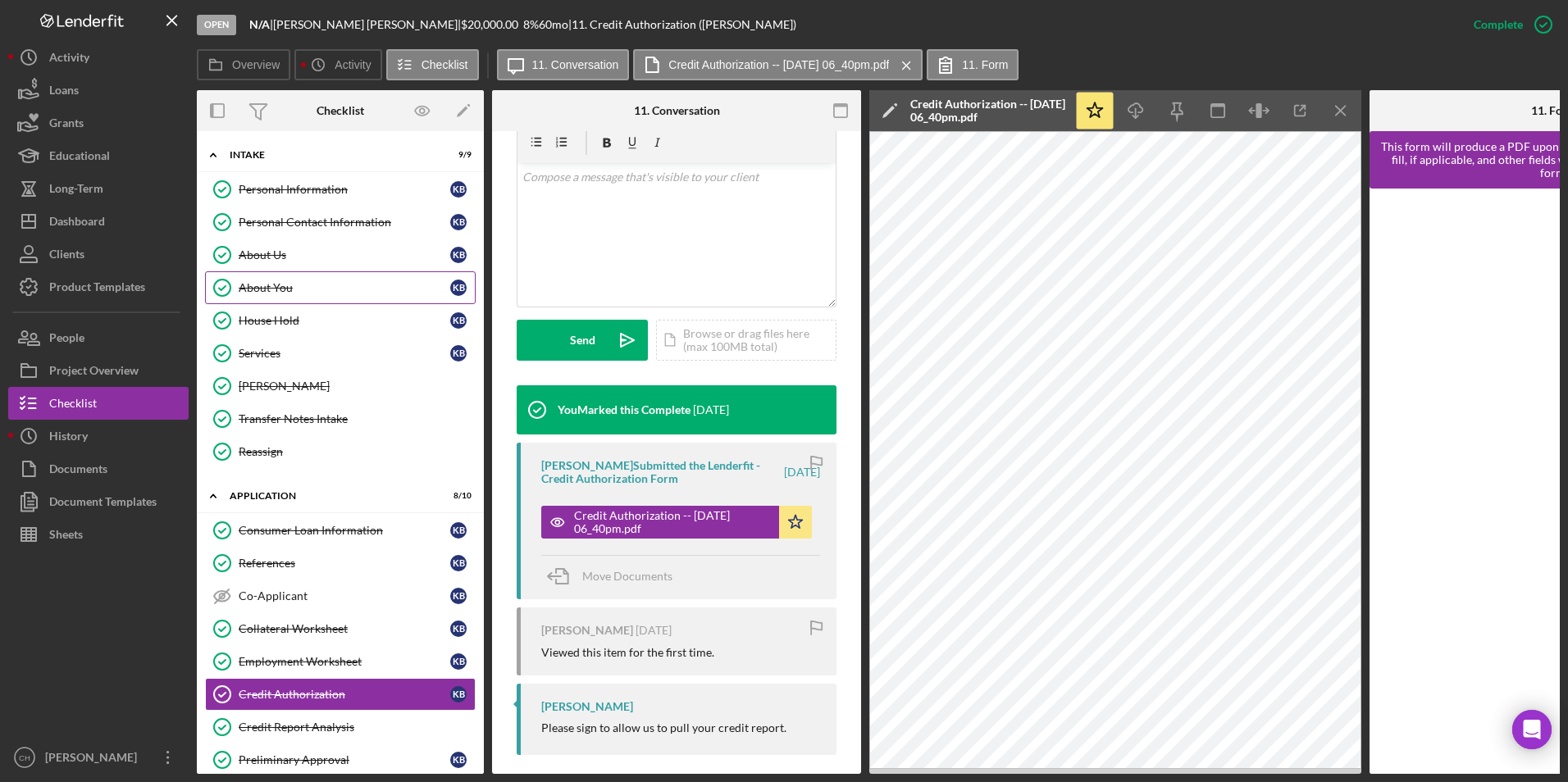
click at [240, 282] on div "About You" at bounding box center [344, 288] width 211 height 13
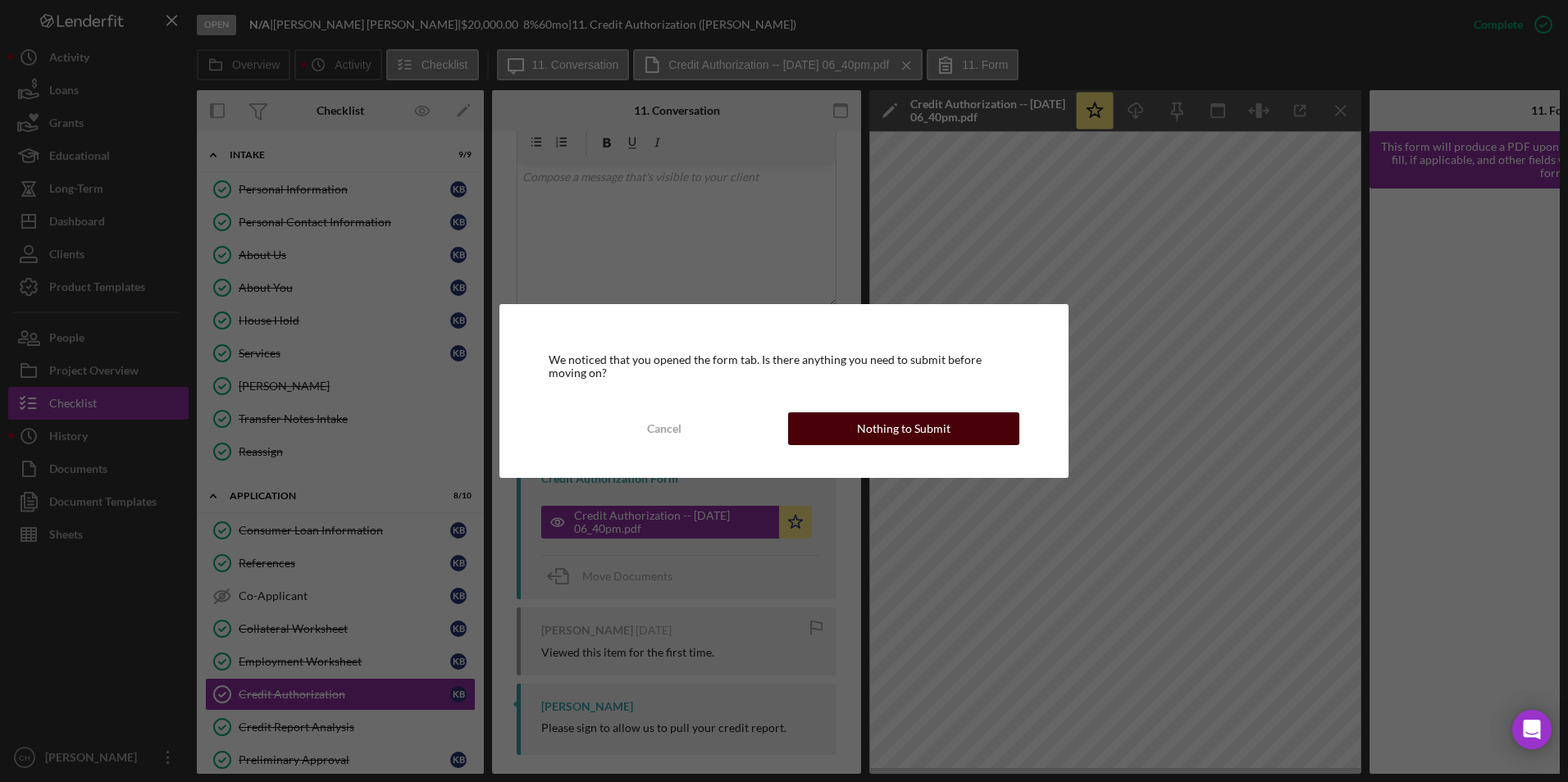
click at [851, 418] on button "Nothing to Submit" at bounding box center [904, 429] width 232 height 33
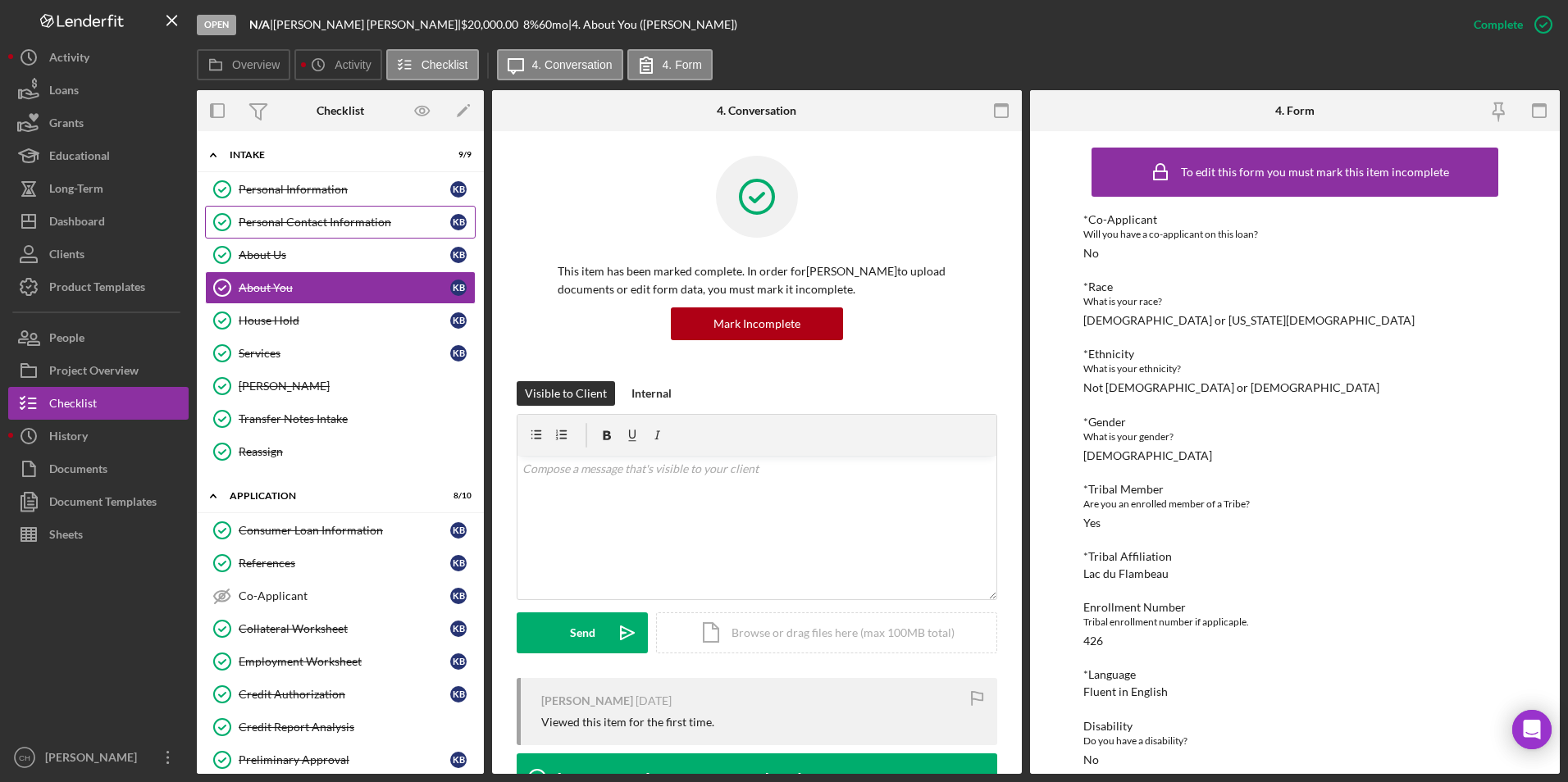
click at [295, 225] on div "Personal Contact Information" at bounding box center [344, 223] width 211 height 13
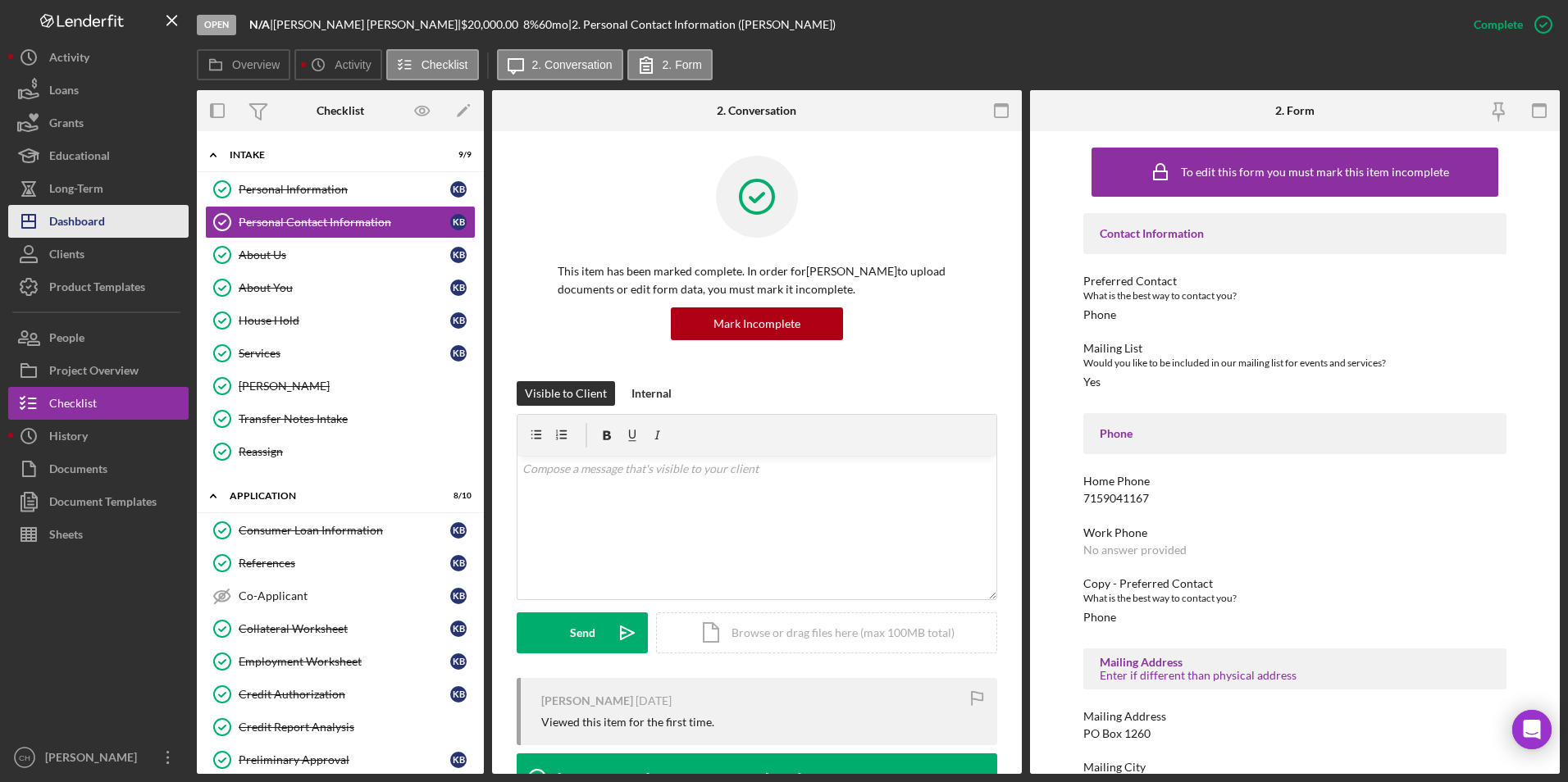
click at [133, 223] on button "Icon/Dashboard Dashboard" at bounding box center [98, 222] width 180 height 33
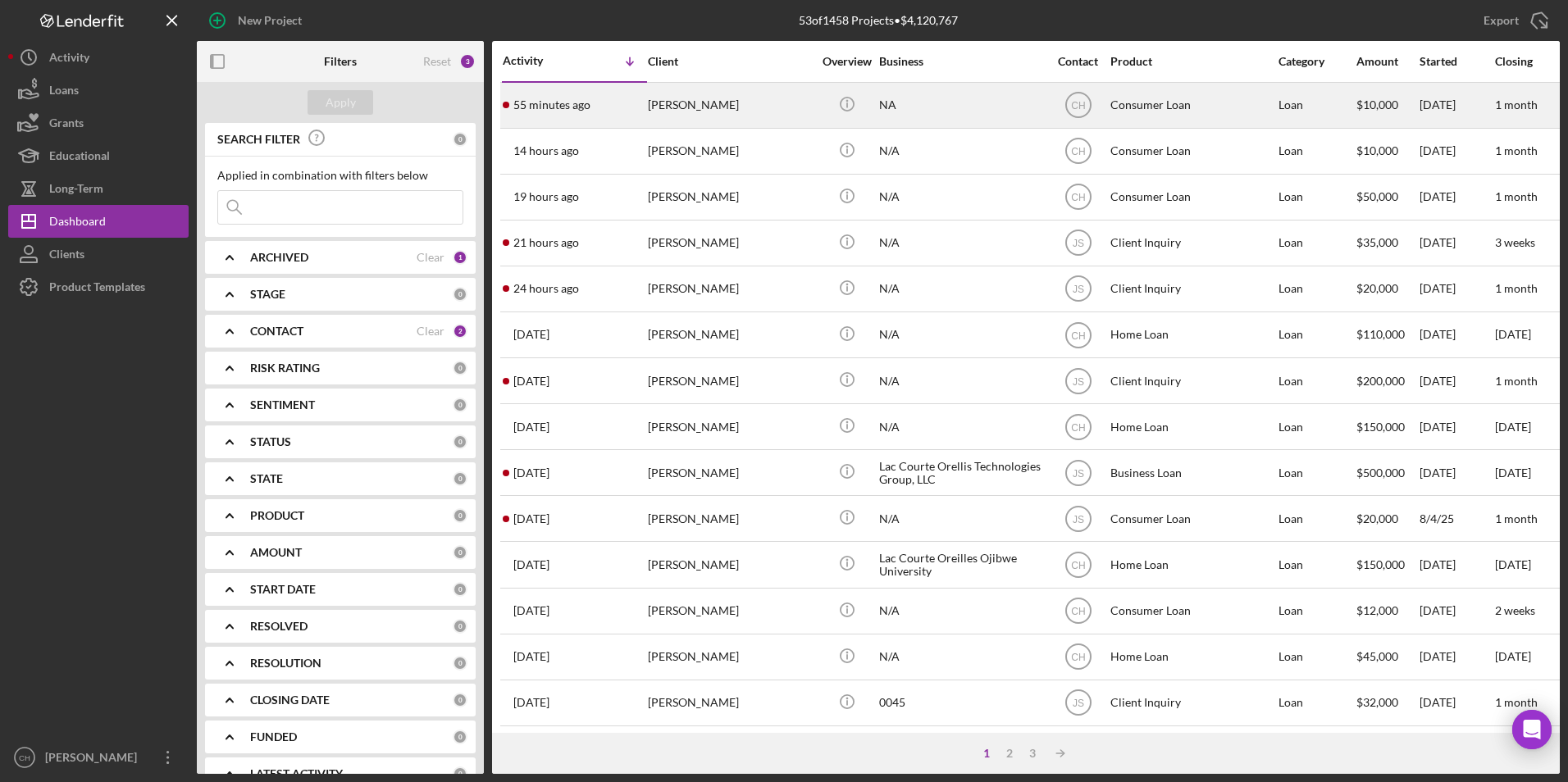
click at [684, 110] on div "[PERSON_NAME]" at bounding box center [730, 105] width 164 height 43
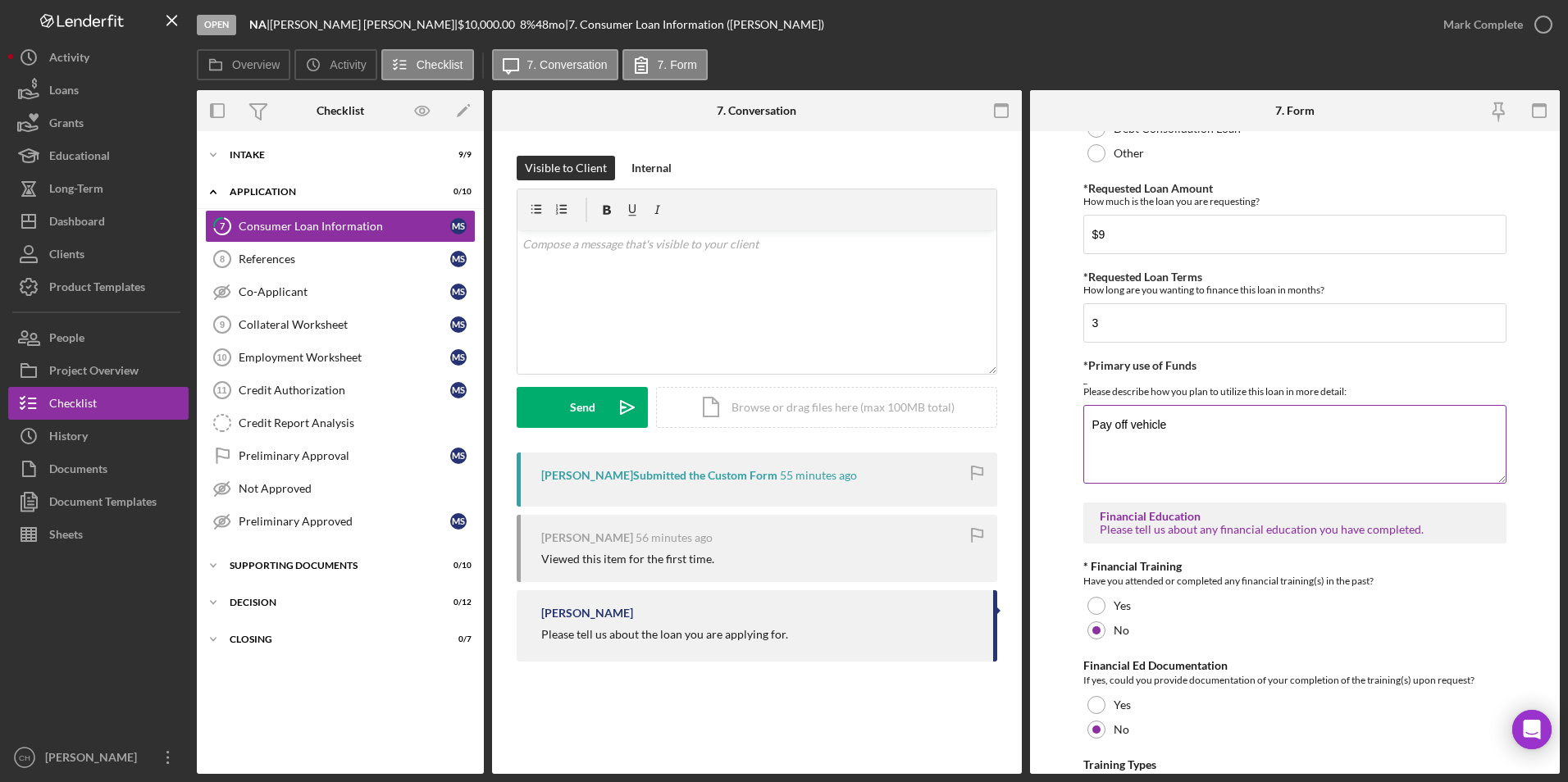
scroll to position [114, 0]
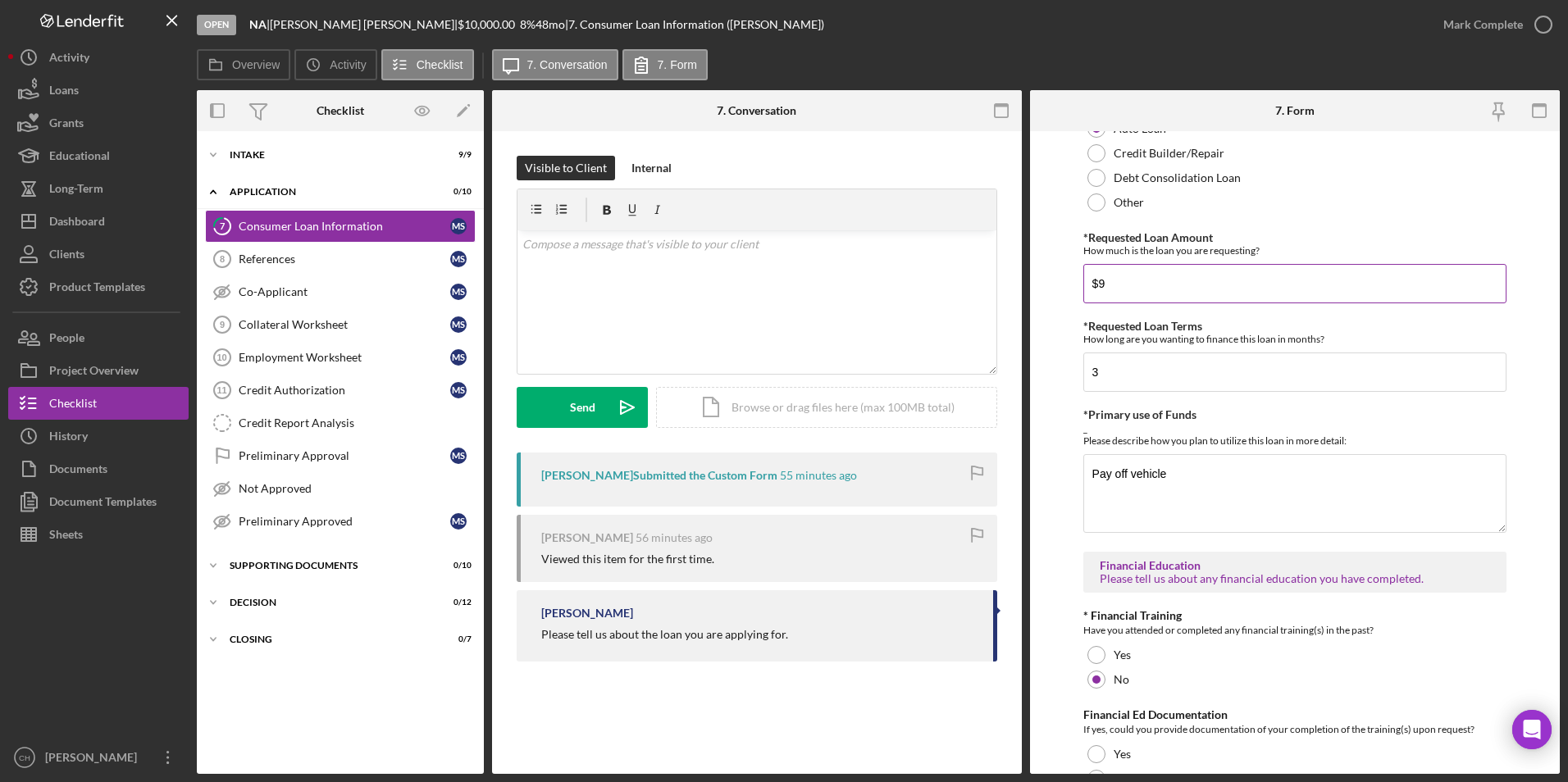
click at [1135, 283] on input "$9" at bounding box center [1295, 283] width 424 height 40
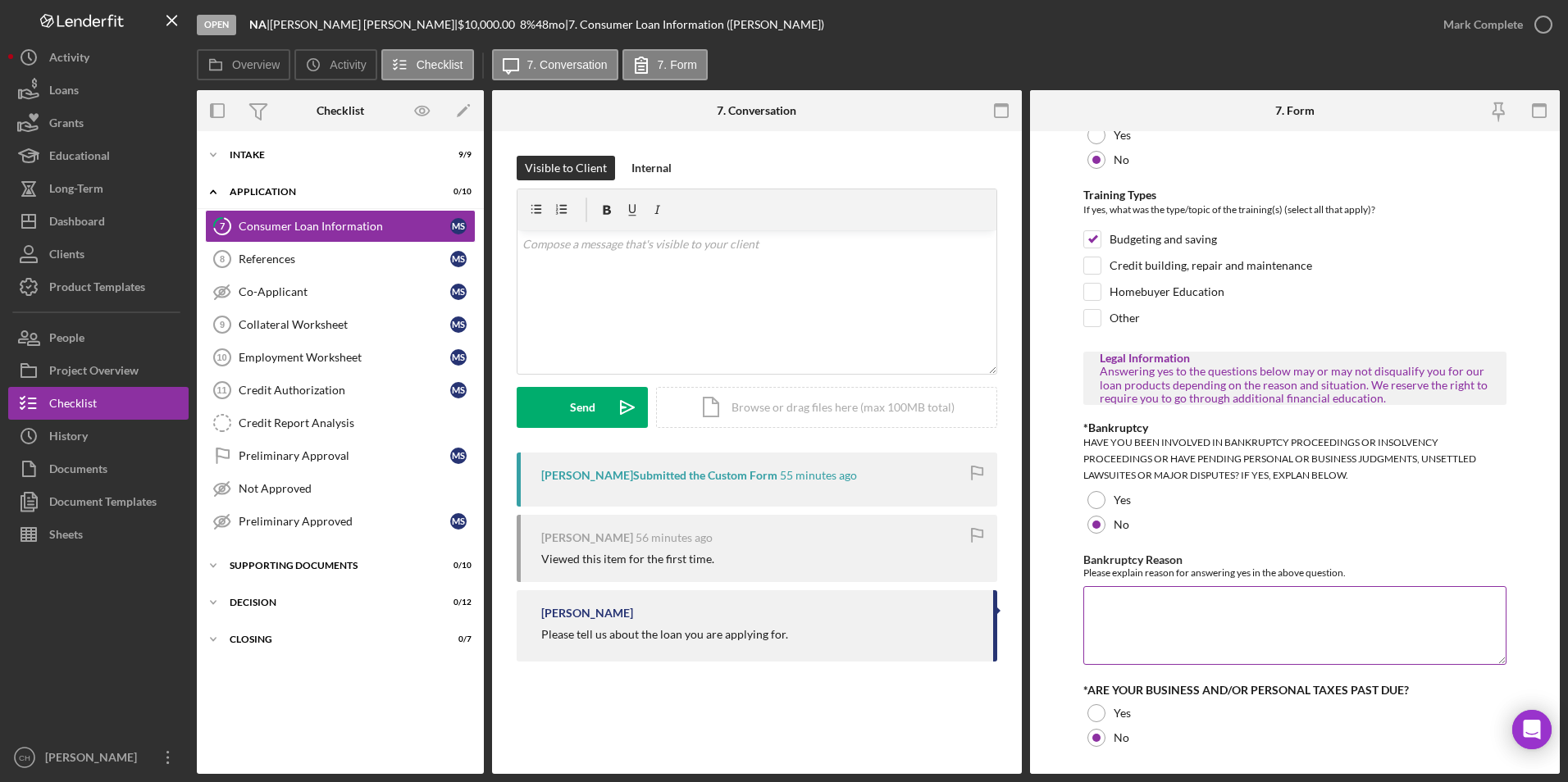
scroll to position [770, 0]
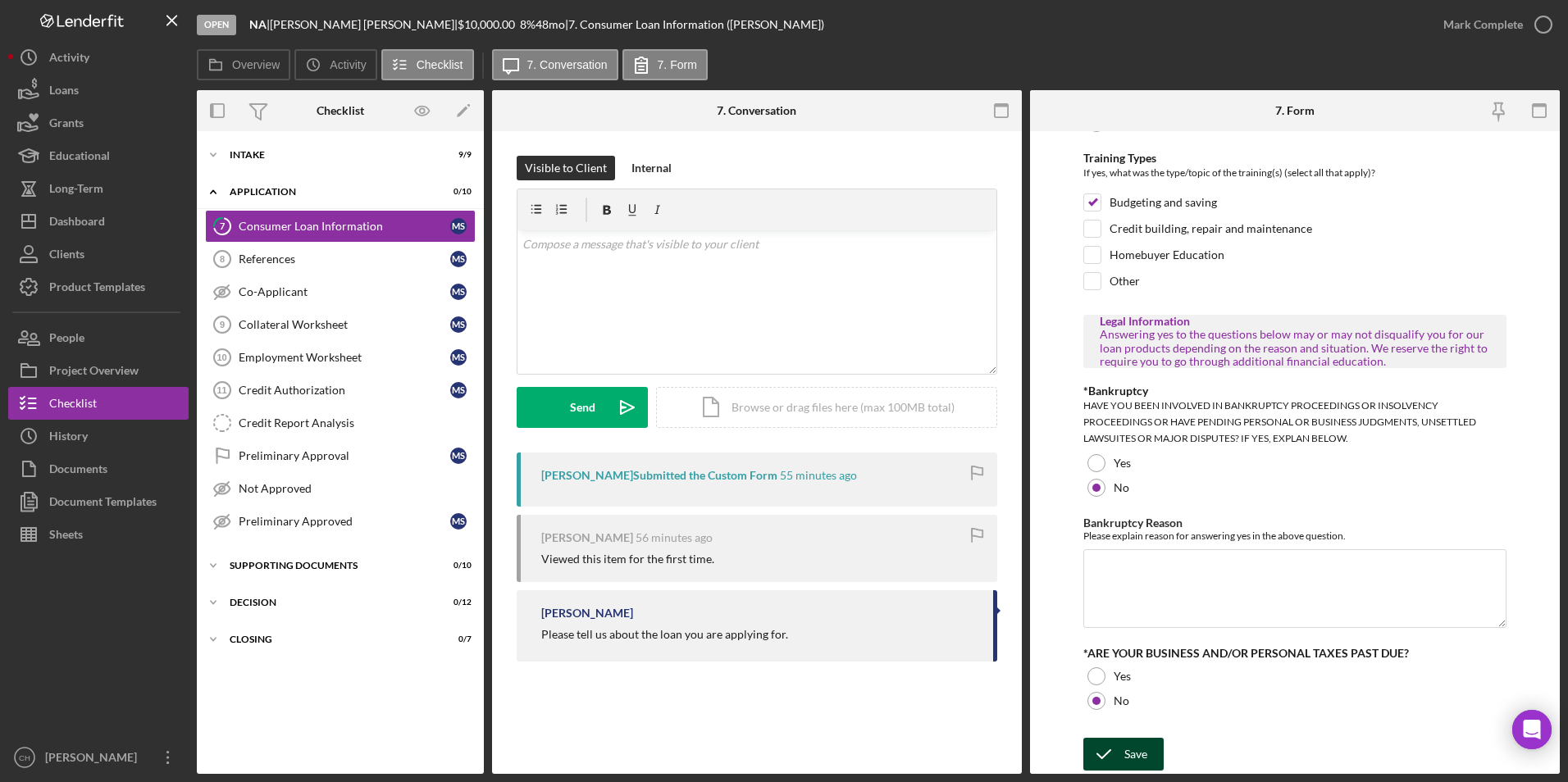
type input "$10,000"
click at [1117, 752] on icon "submit" at bounding box center [1104, 754] width 41 height 41
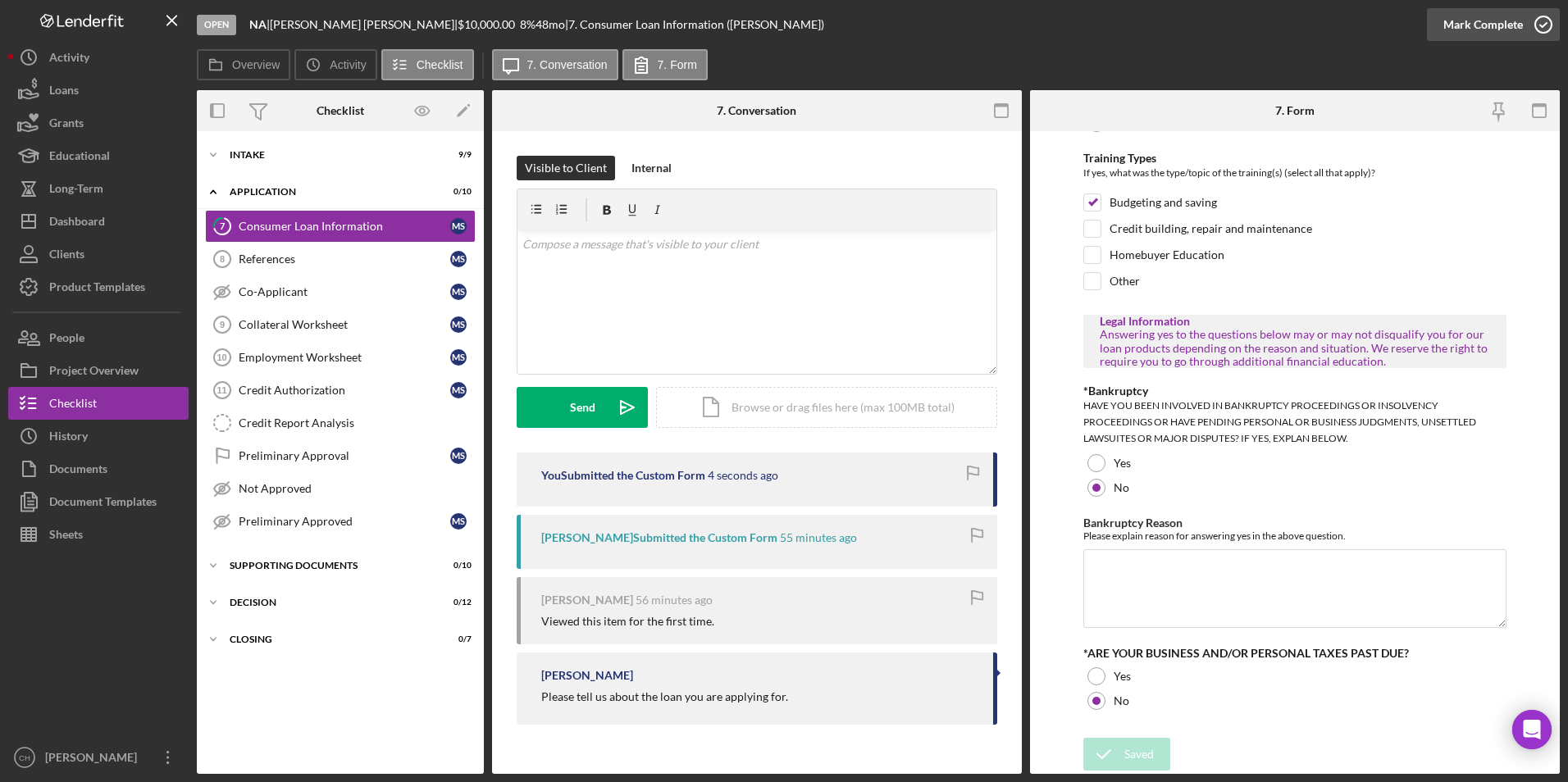
click at [1477, 24] on div "Mark Complete" at bounding box center [1483, 25] width 79 height 33
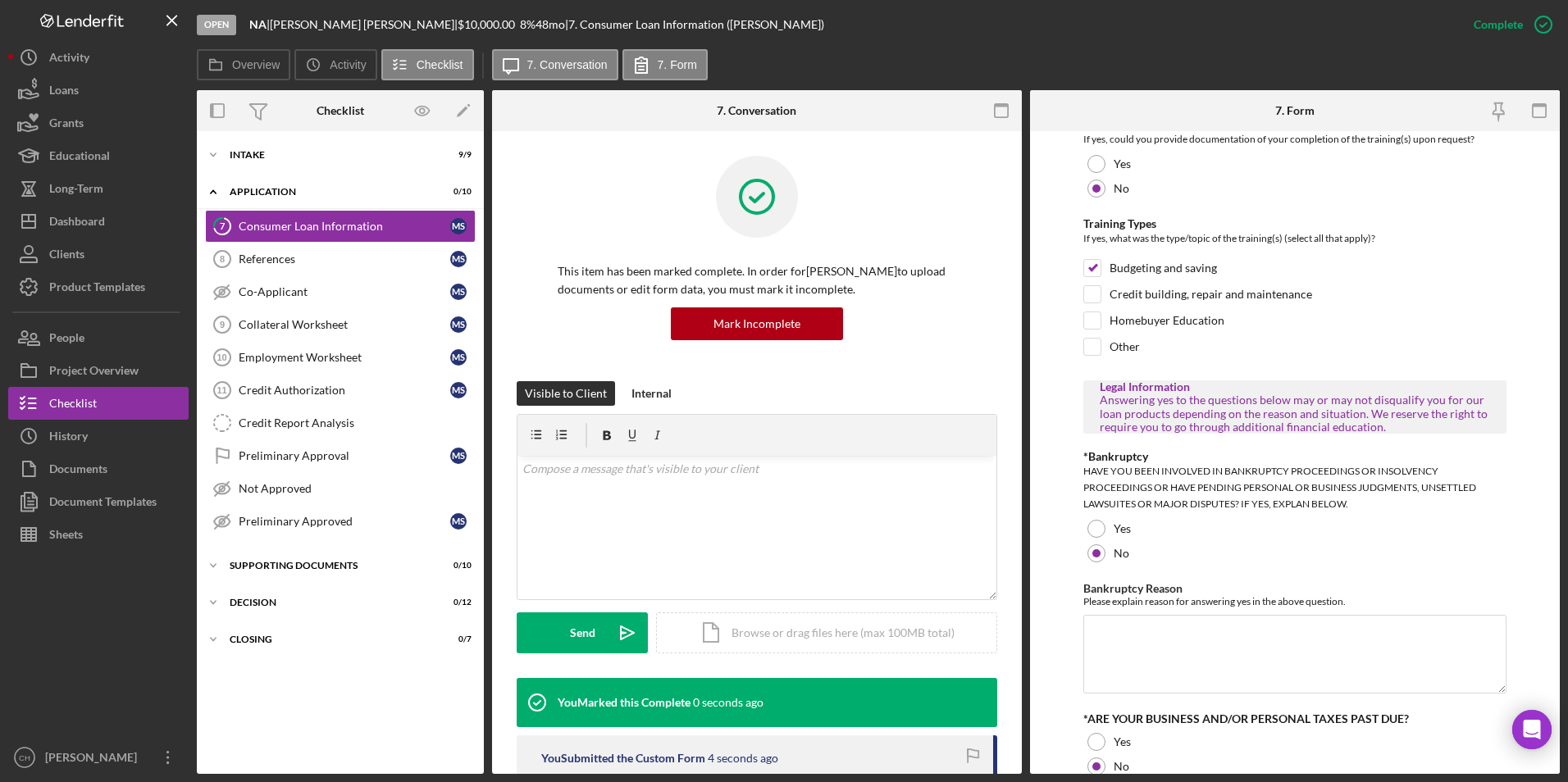
scroll to position [836, 0]
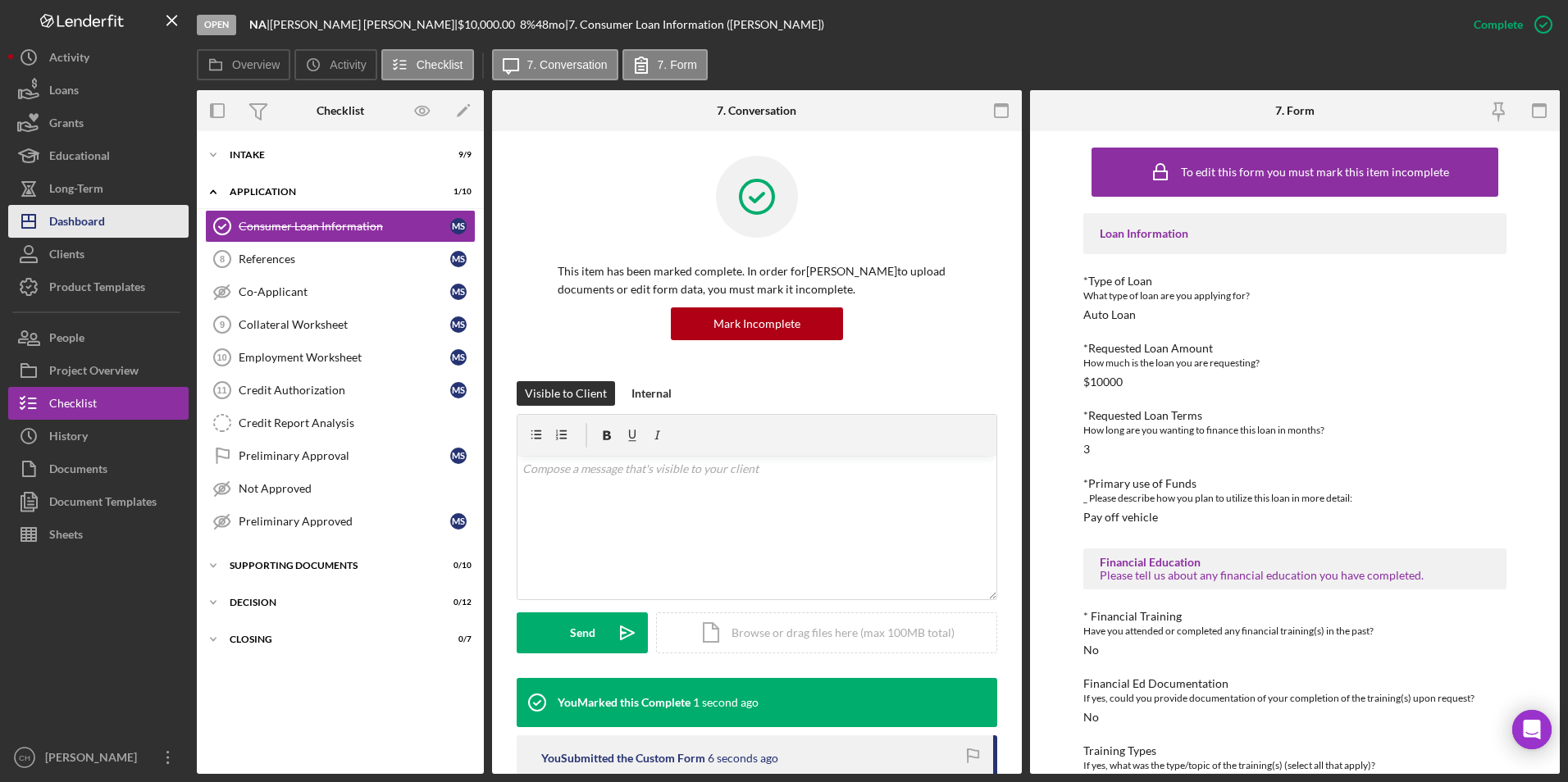
click at [87, 218] on div "Dashboard" at bounding box center [77, 223] width 55 height 37
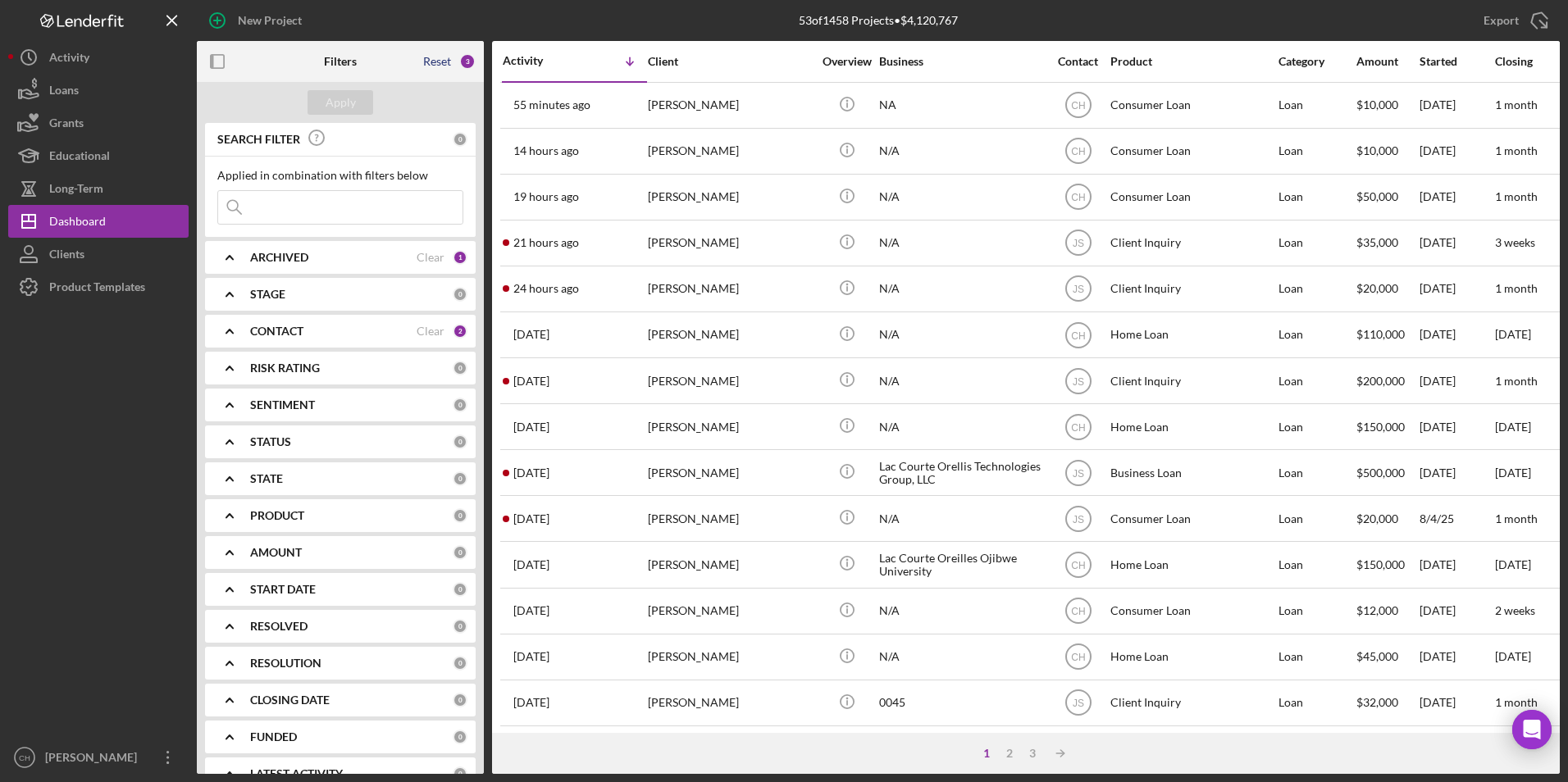
click at [441, 61] on div "Reset" at bounding box center [437, 62] width 28 height 13
click at [360, 108] on button "Apply" at bounding box center [340, 102] width 66 height 25
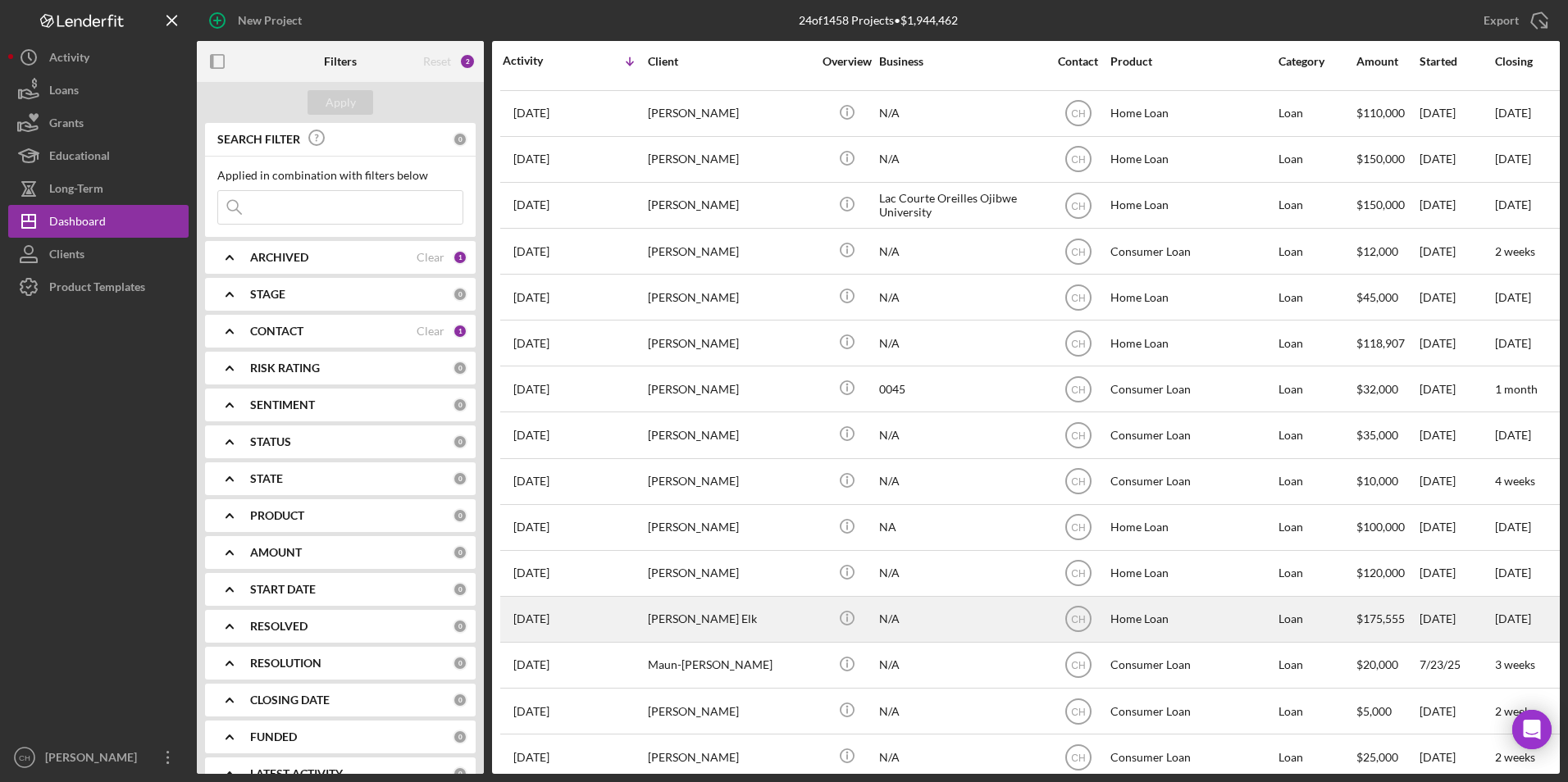
scroll to position [246, 0]
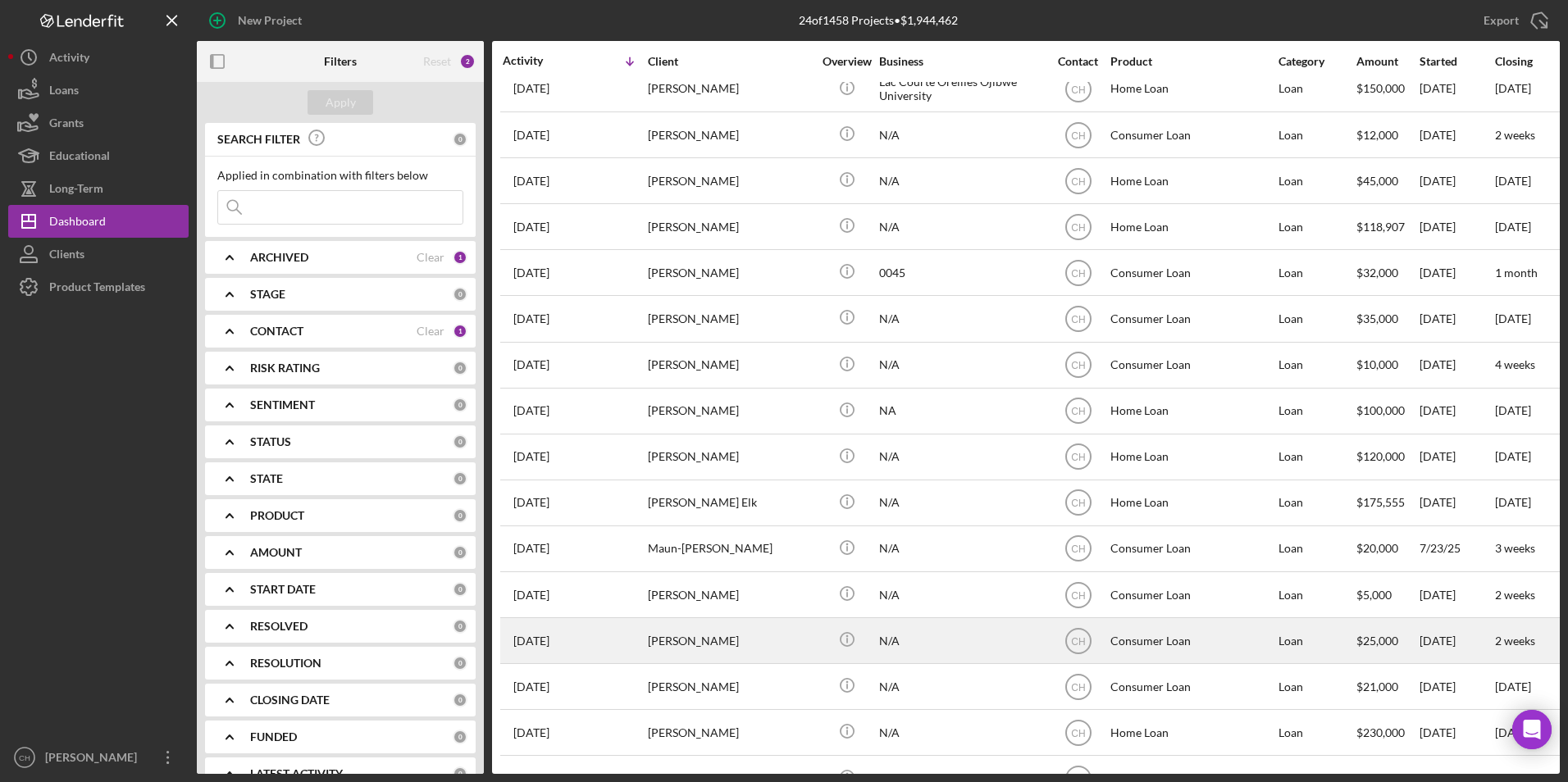
click at [683, 637] on div "[PERSON_NAME]" at bounding box center [730, 641] width 164 height 43
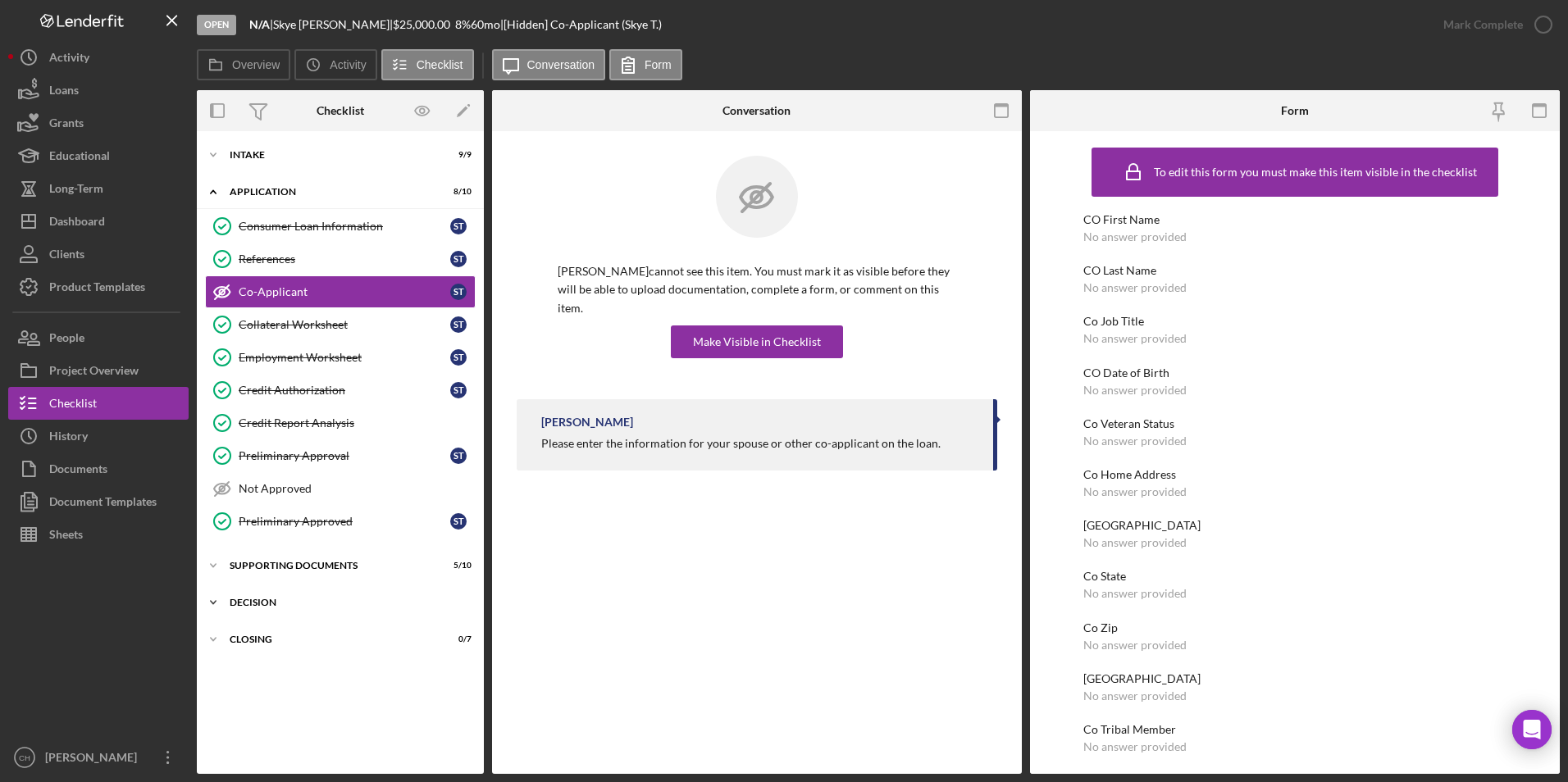
click at [252, 596] on div "Icon/Expander Decision 10 / 12" at bounding box center [340, 603] width 287 height 33
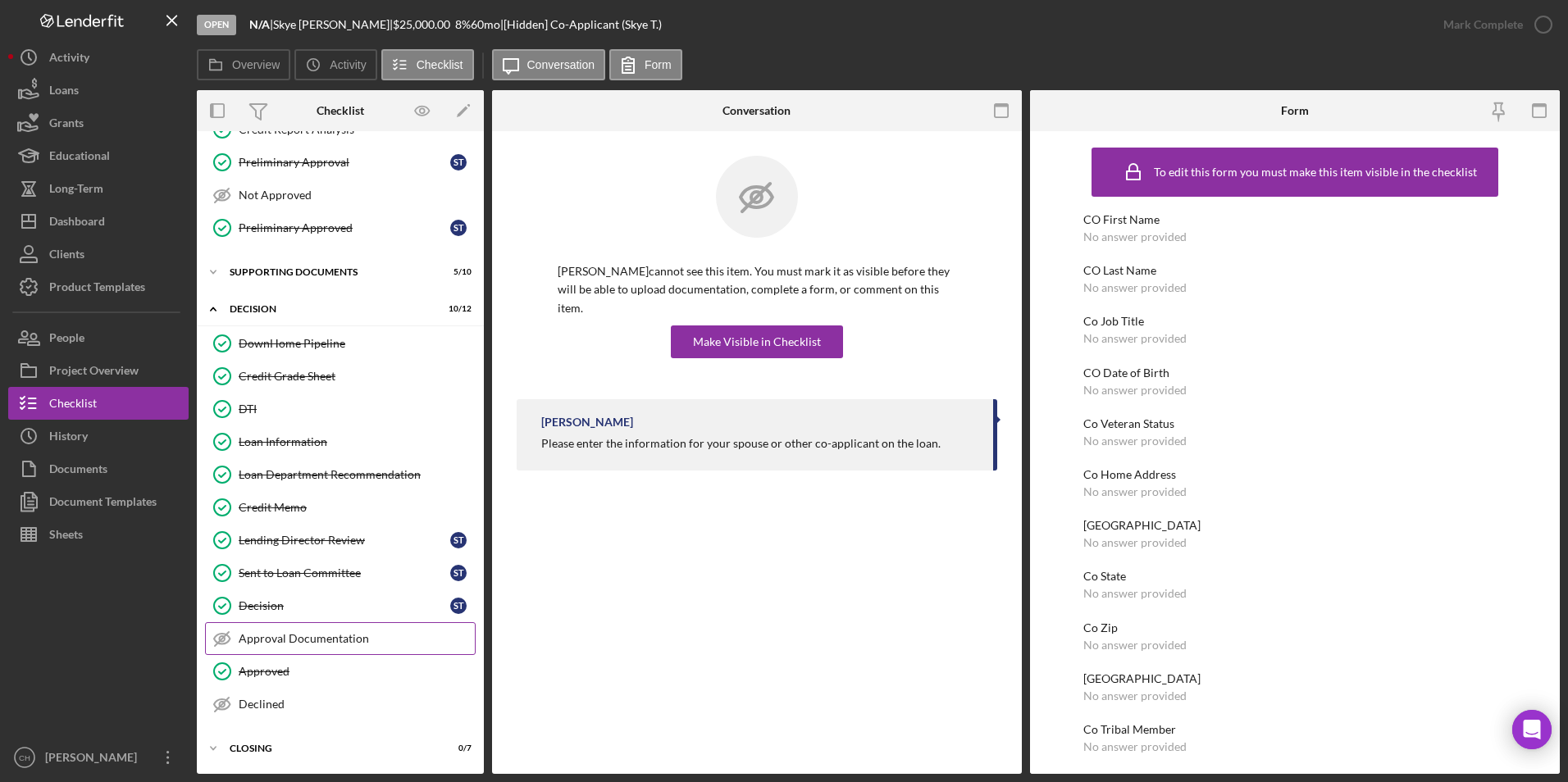
scroll to position [294, 0]
click at [237, 748] on div "Closing" at bounding box center [346, 749] width 234 height 10
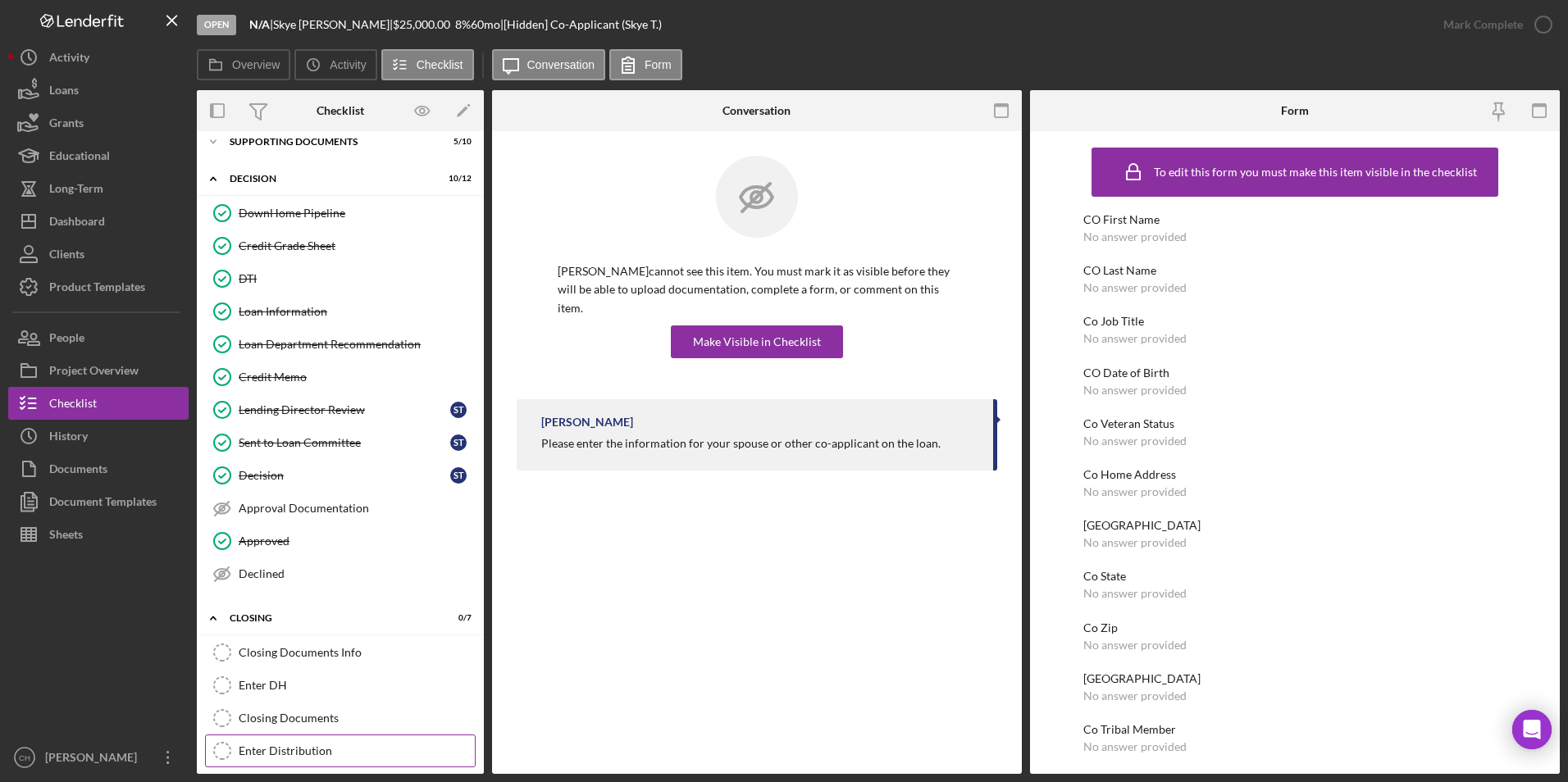
scroll to position [533, 0]
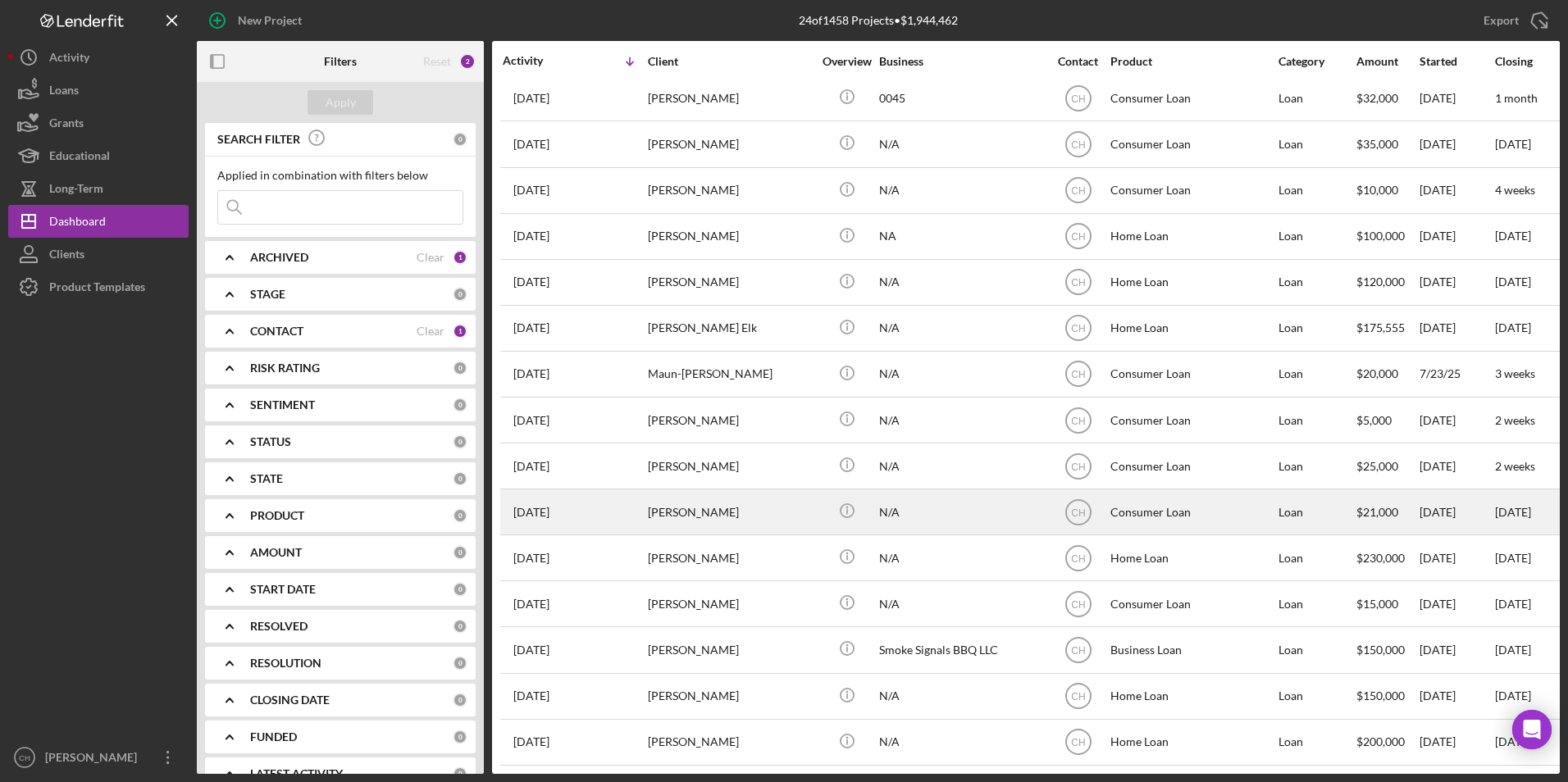
scroll to position [433, 0]
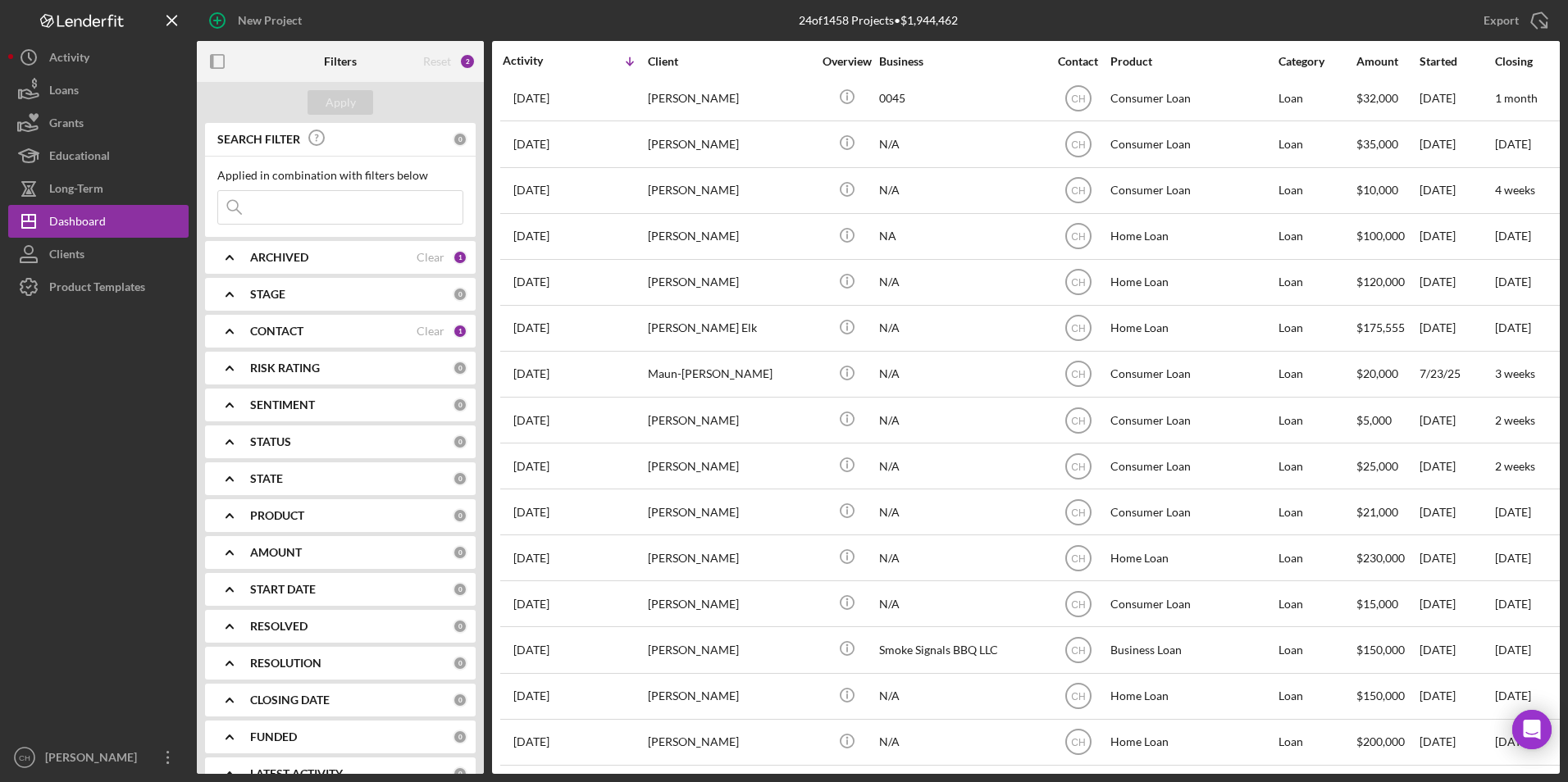
click at [312, 330] on div "CONTACT" at bounding box center [333, 331] width 166 height 13
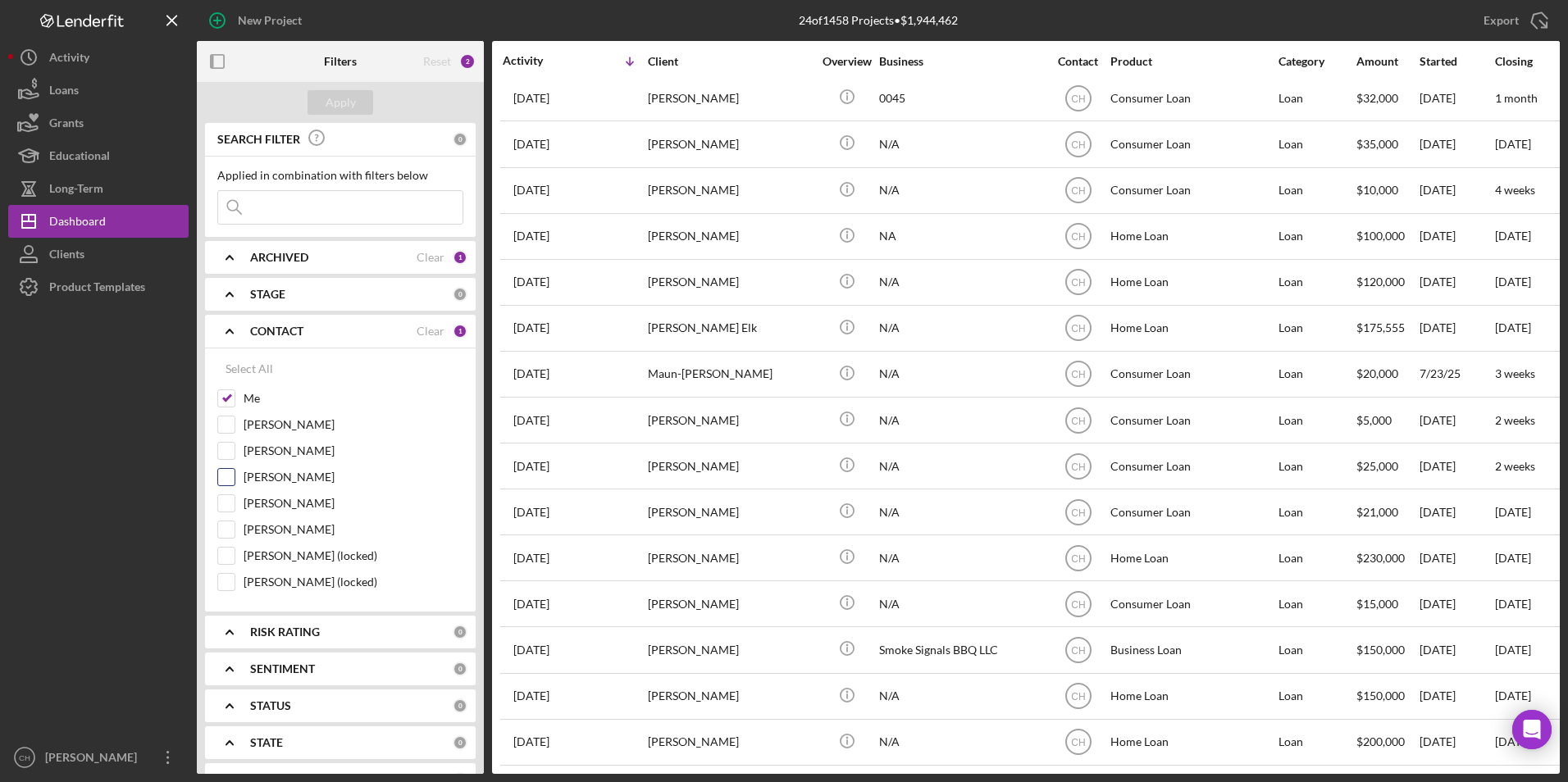
click at [232, 472] on input "[PERSON_NAME]" at bounding box center [226, 477] width 17 height 17
checkbox input "true"
click at [359, 103] on button "Apply" at bounding box center [340, 102] width 66 height 25
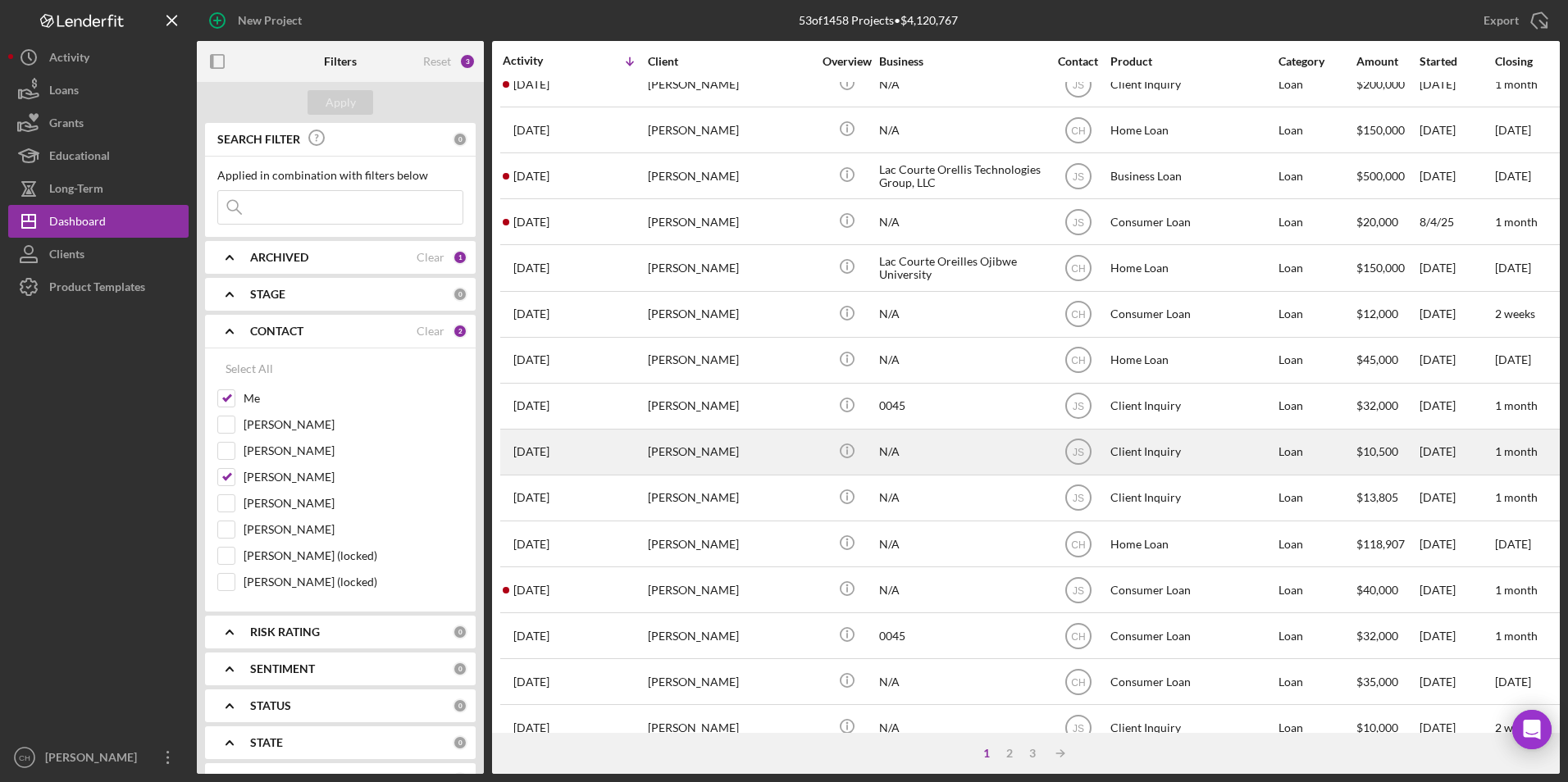
scroll to position [274, 0]
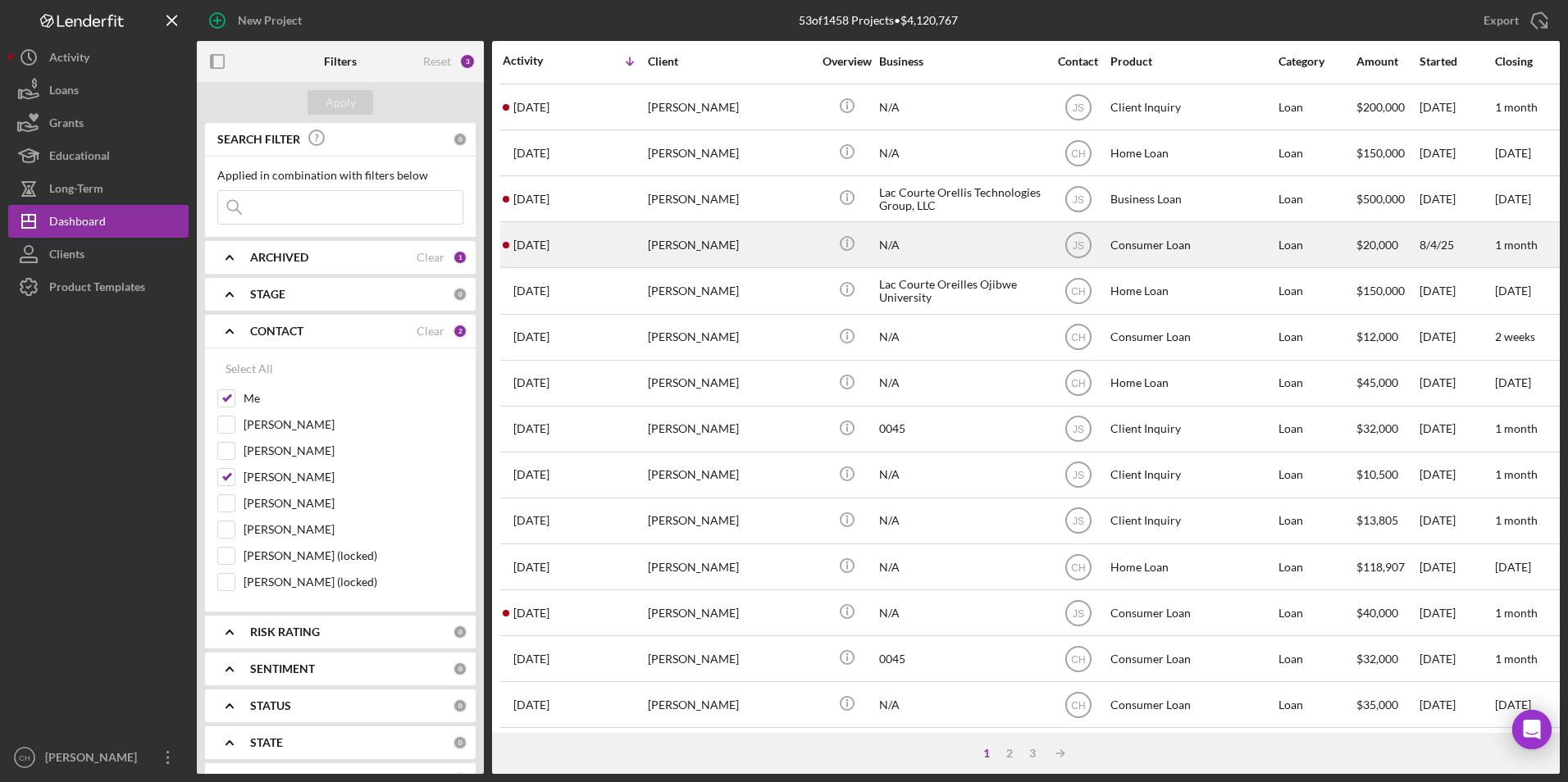
click at [718, 250] on div "[PERSON_NAME]" at bounding box center [730, 245] width 164 height 43
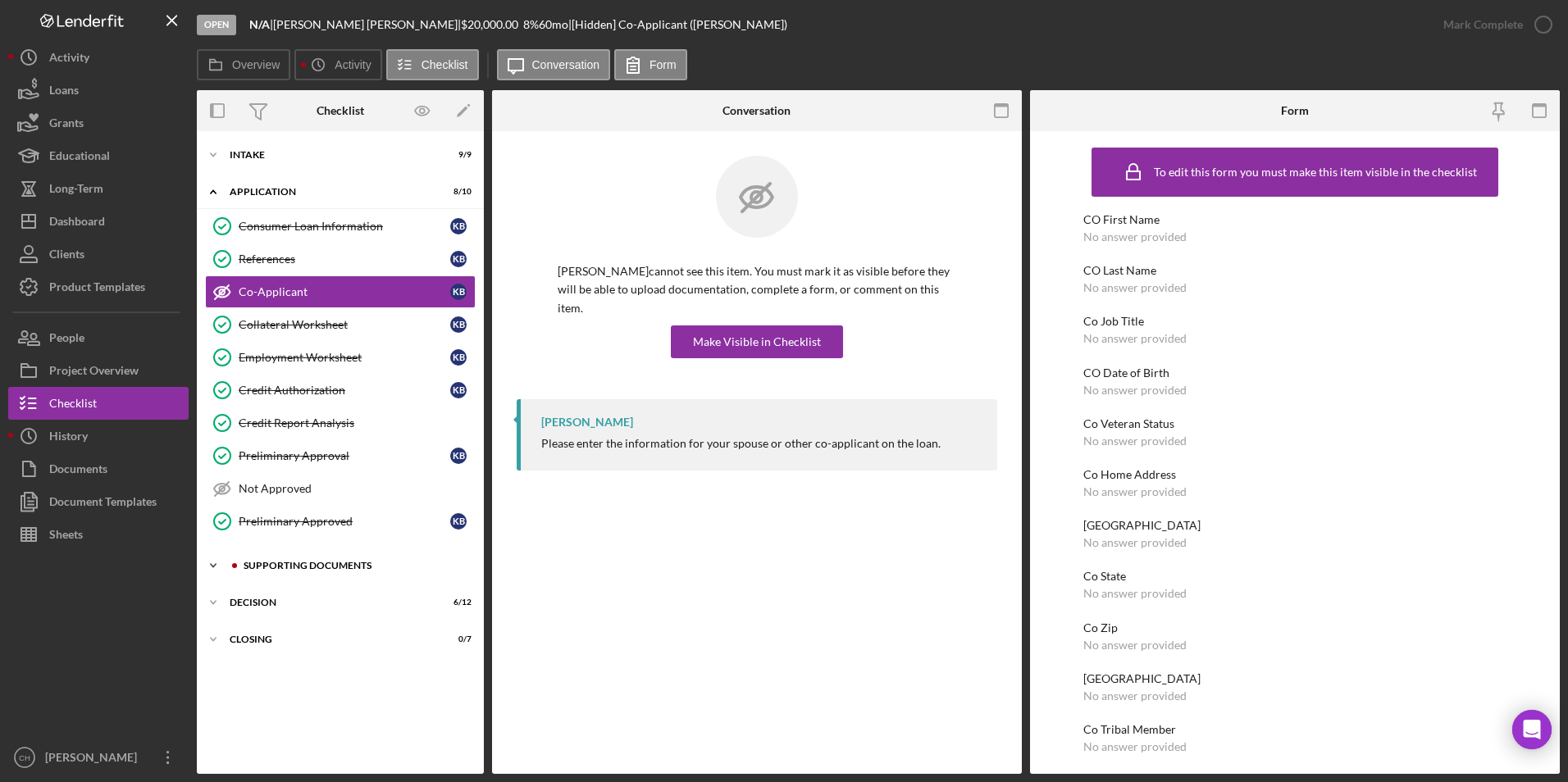
click at [297, 554] on div "Icon/Expander Supporting Documents 7 / 10" at bounding box center [340, 566] width 287 height 33
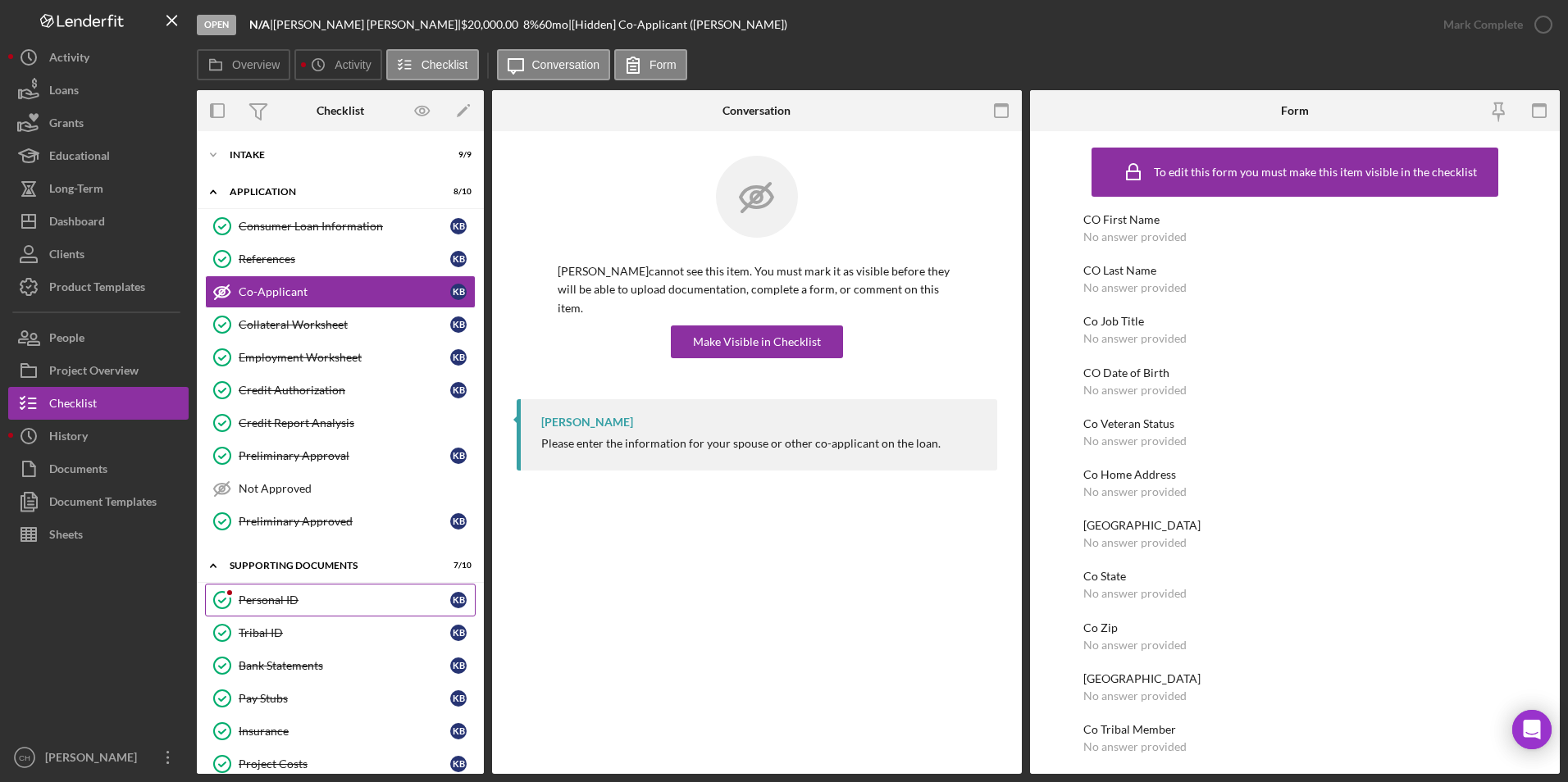
click at [290, 595] on div "Personal ID" at bounding box center [344, 600] width 211 height 13
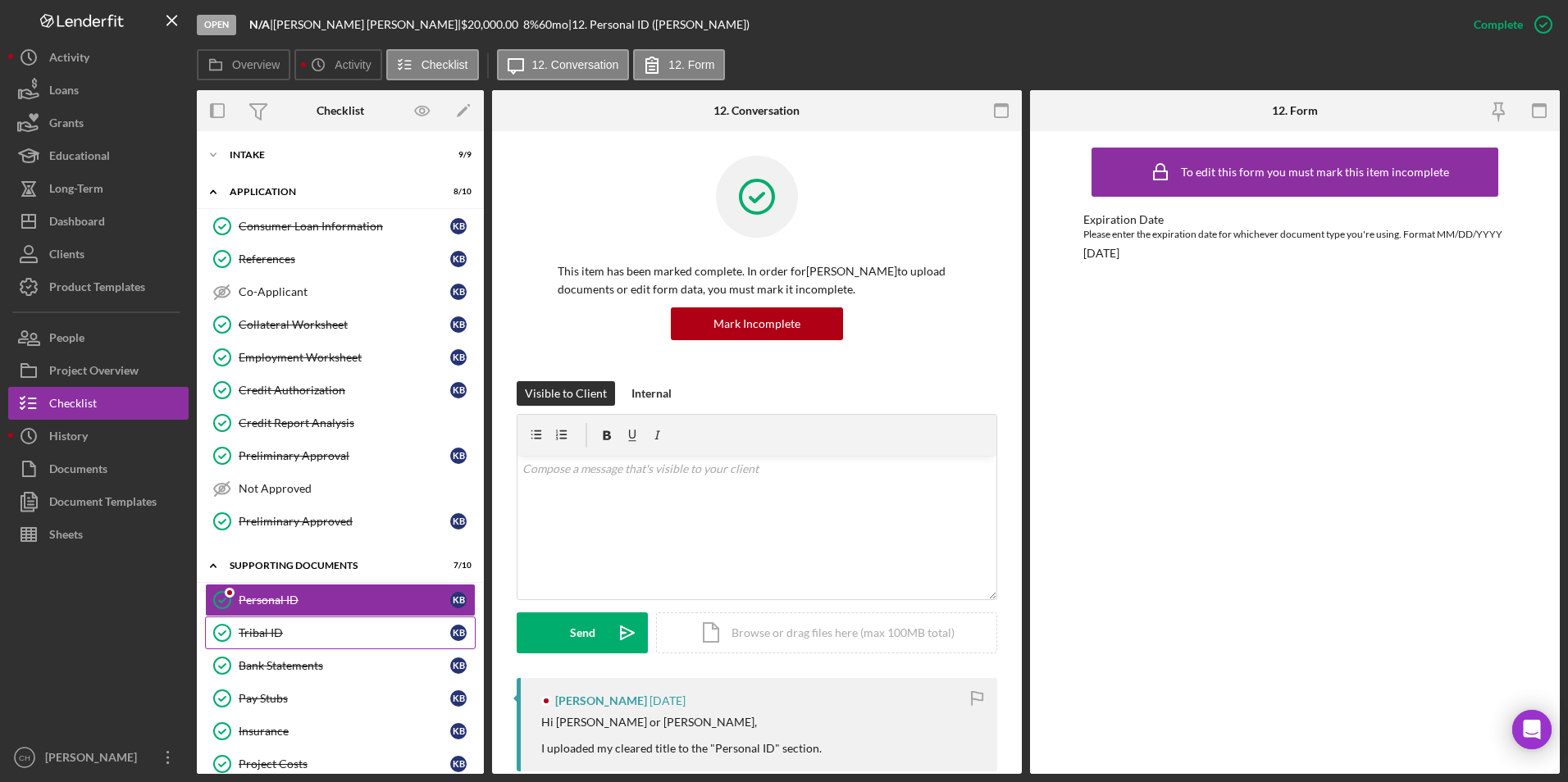
click at [270, 633] on div "Tribal ID" at bounding box center [344, 633] width 211 height 13
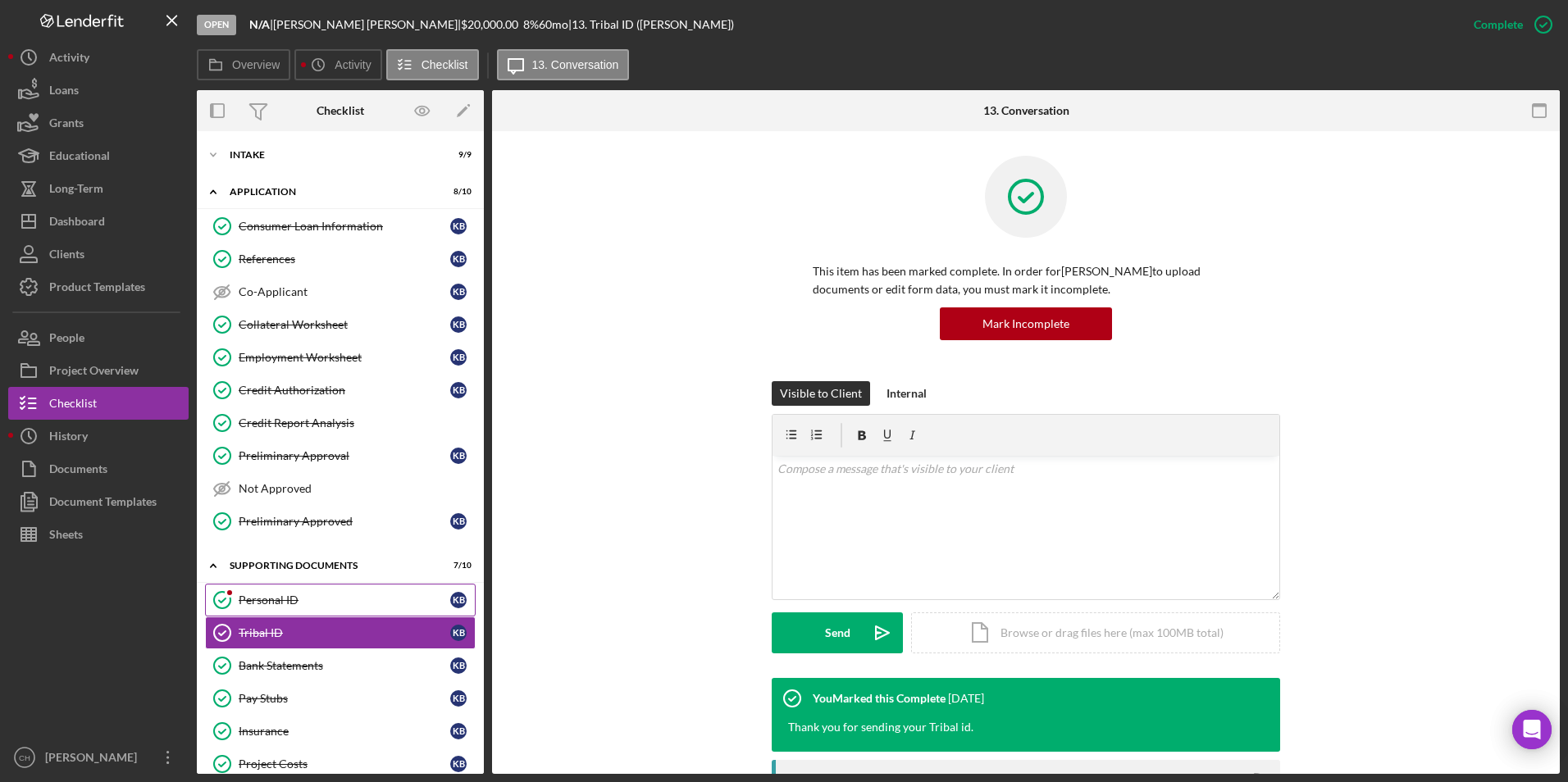
click at [283, 608] on link "Personal ID Personal ID K B" at bounding box center [340, 600] width 271 height 33
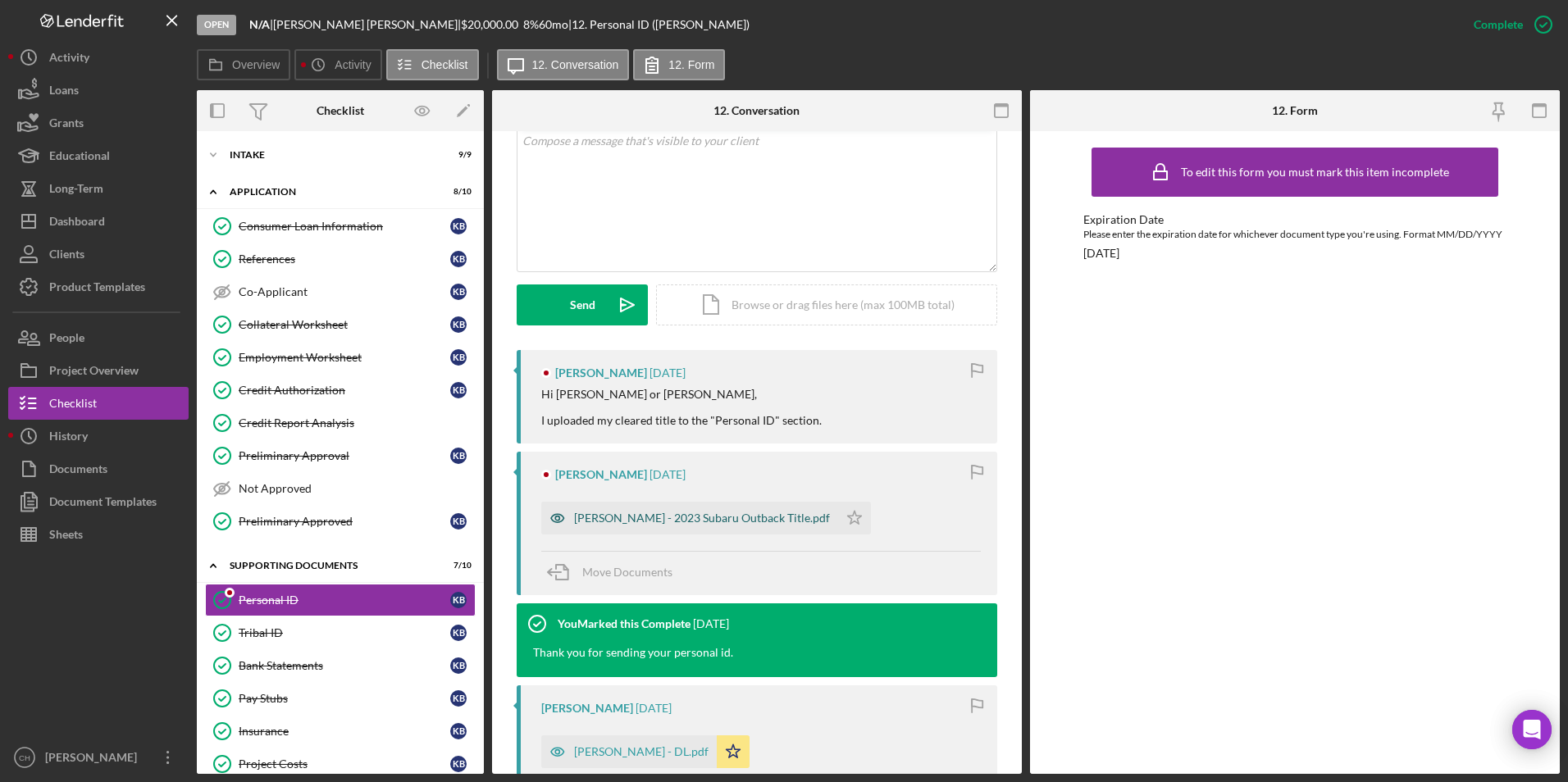
click at [666, 516] on div "[PERSON_NAME] - 2023 Subaru Outback Title.pdf" at bounding box center [702, 518] width 256 height 13
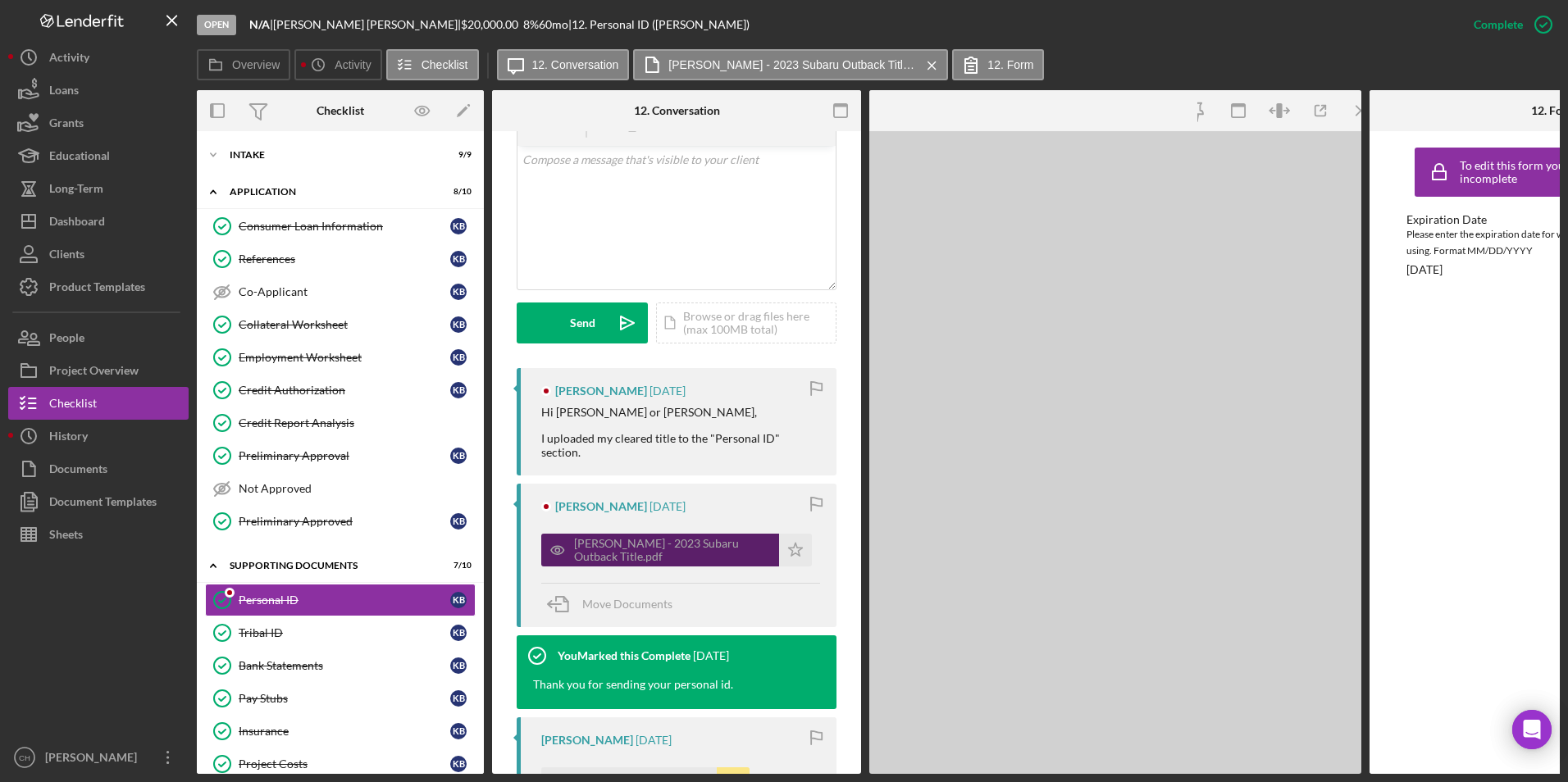
scroll to position [347, 0]
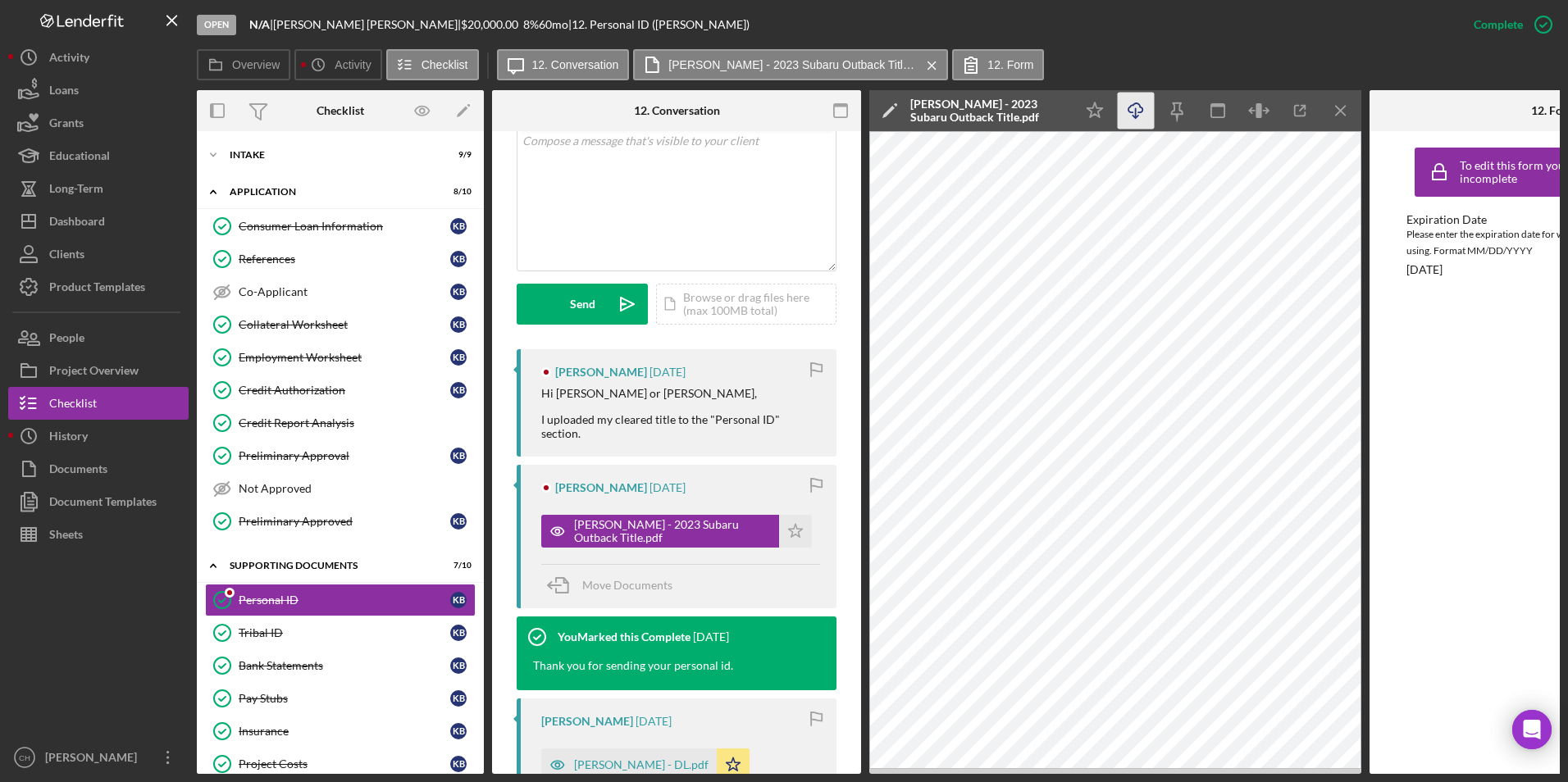
click at [1142, 112] on icon "button" at bounding box center [1135, 108] width 14 height 9
click at [789, 528] on icon "Icon/Star" at bounding box center [796, 532] width 33 height 33
click at [620, 581] on span "Move Documents" at bounding box center [628, 584] width 90 height 14
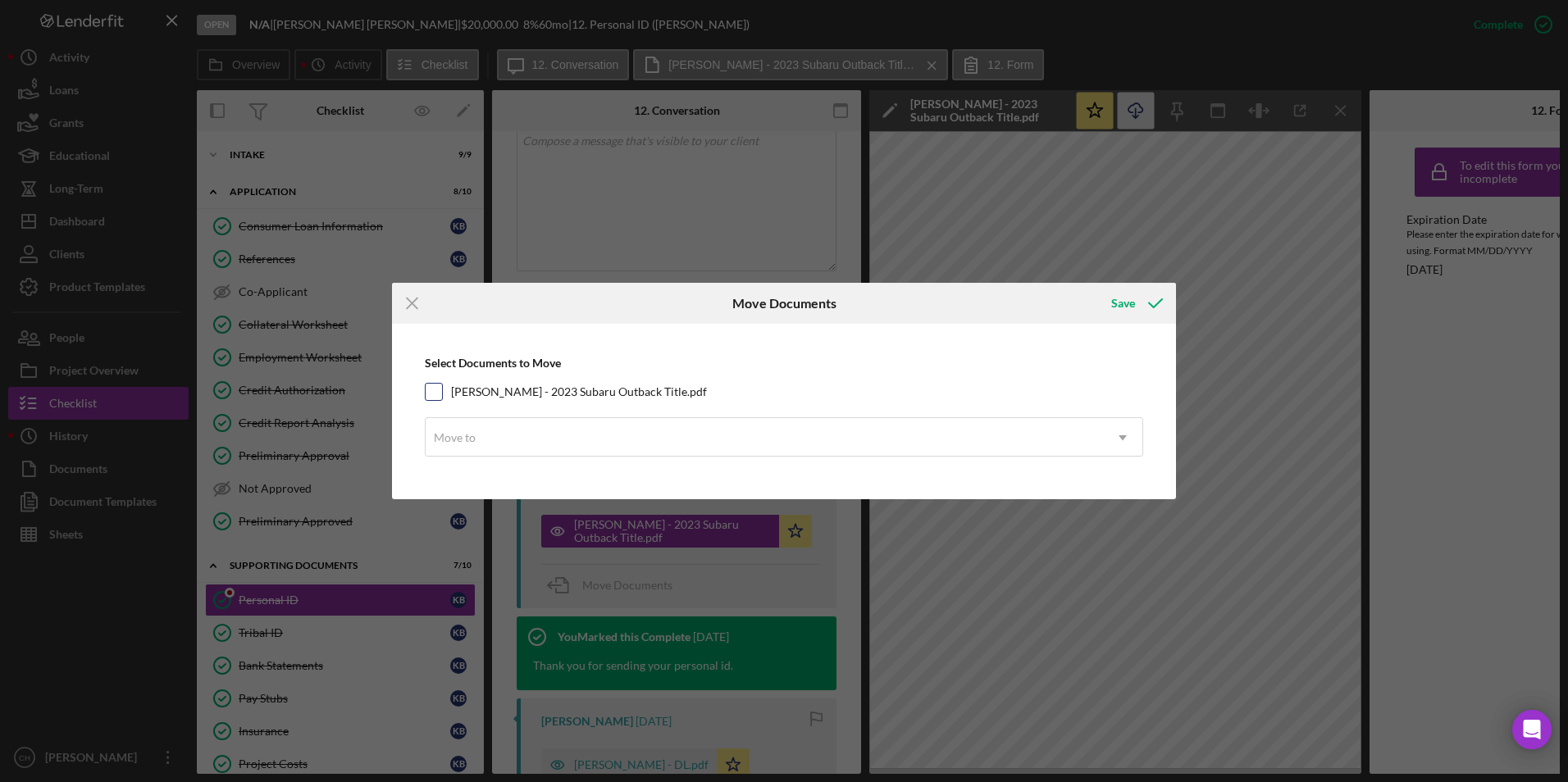
click at [438, 390] on input "[PERSON_NAME] - 2023 Subaru Outback Title.pdf" at bounding box center [434, 392] width 17 height 17
checkbox input "true"
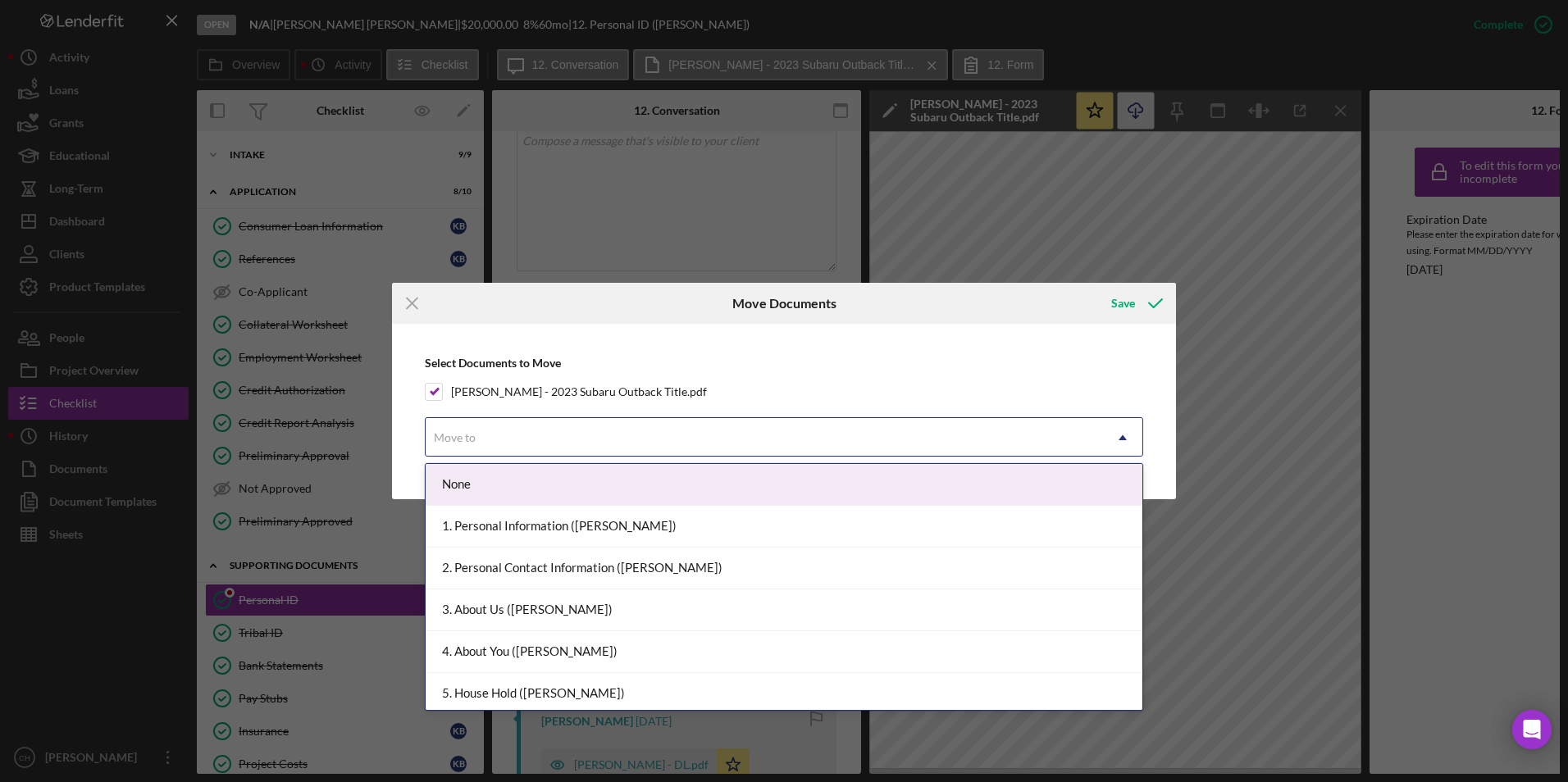
click at [508, 433] on div "Move to" at bounding box center [765, 438] width 678 height 38
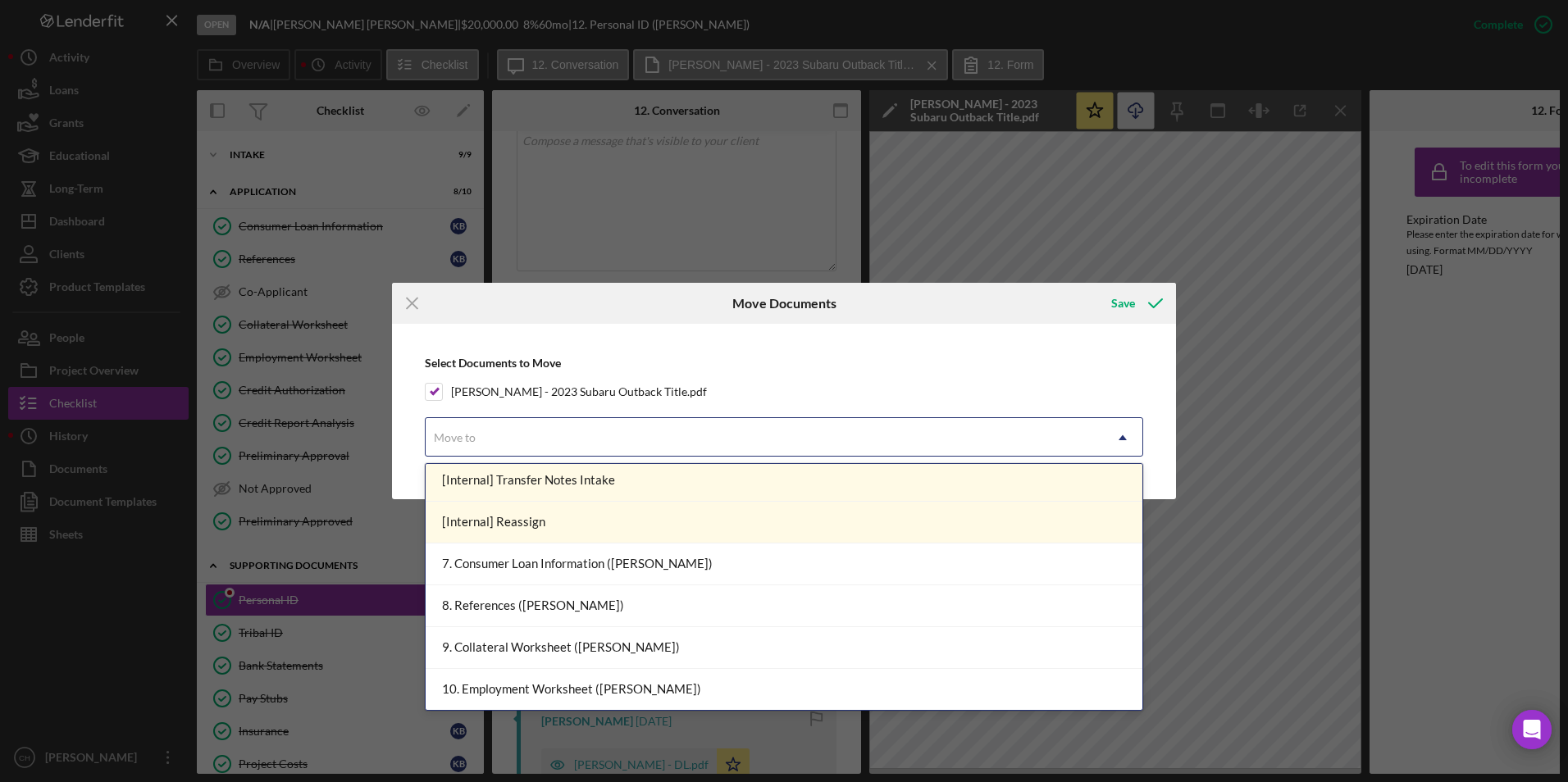
scroll to position [410, 0]
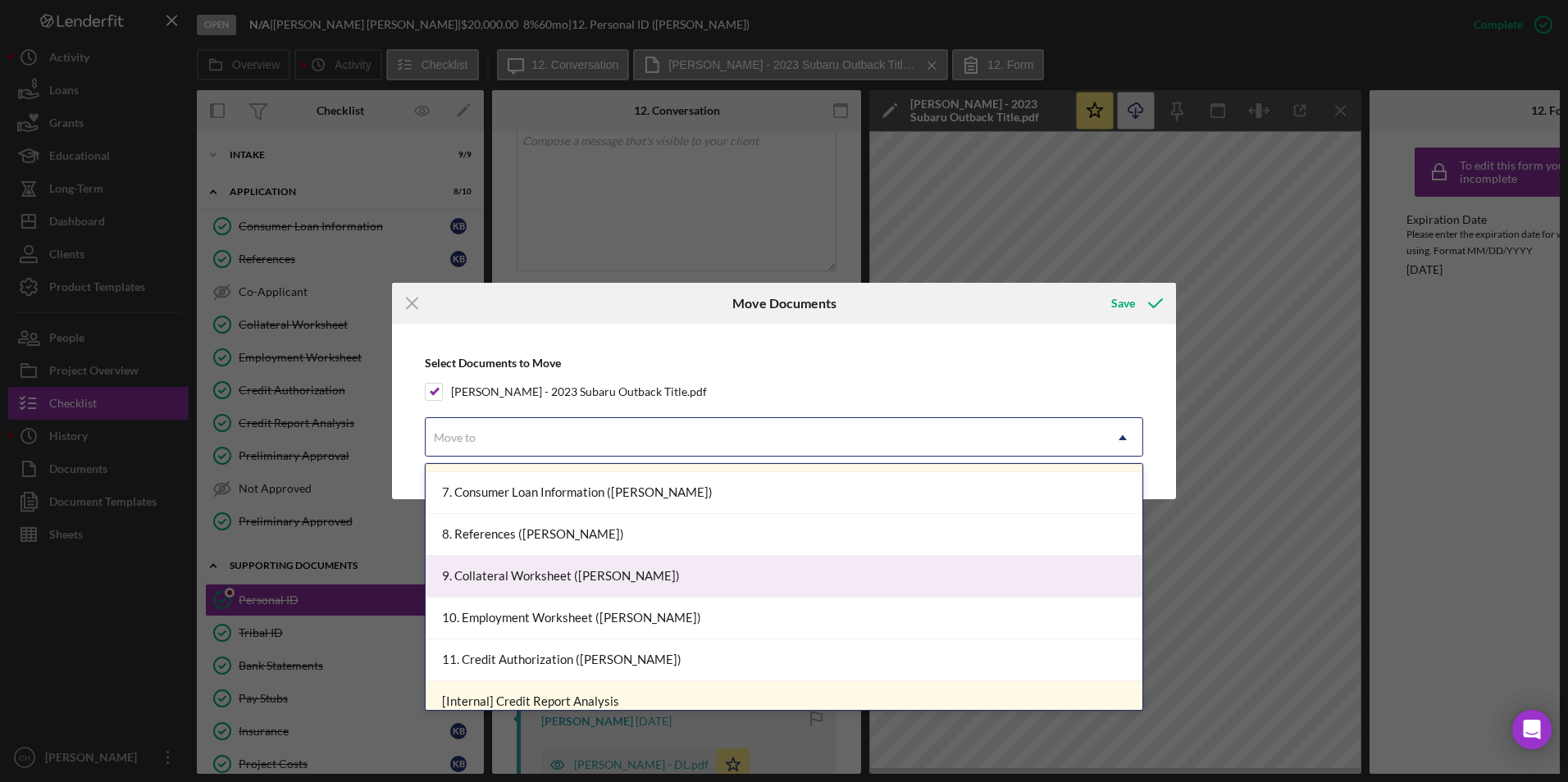
click at [533, 575] on div "9. Collateral Worksheet ([PERSON_NAME])" at bounding box center [784, 576] width 717 height 42
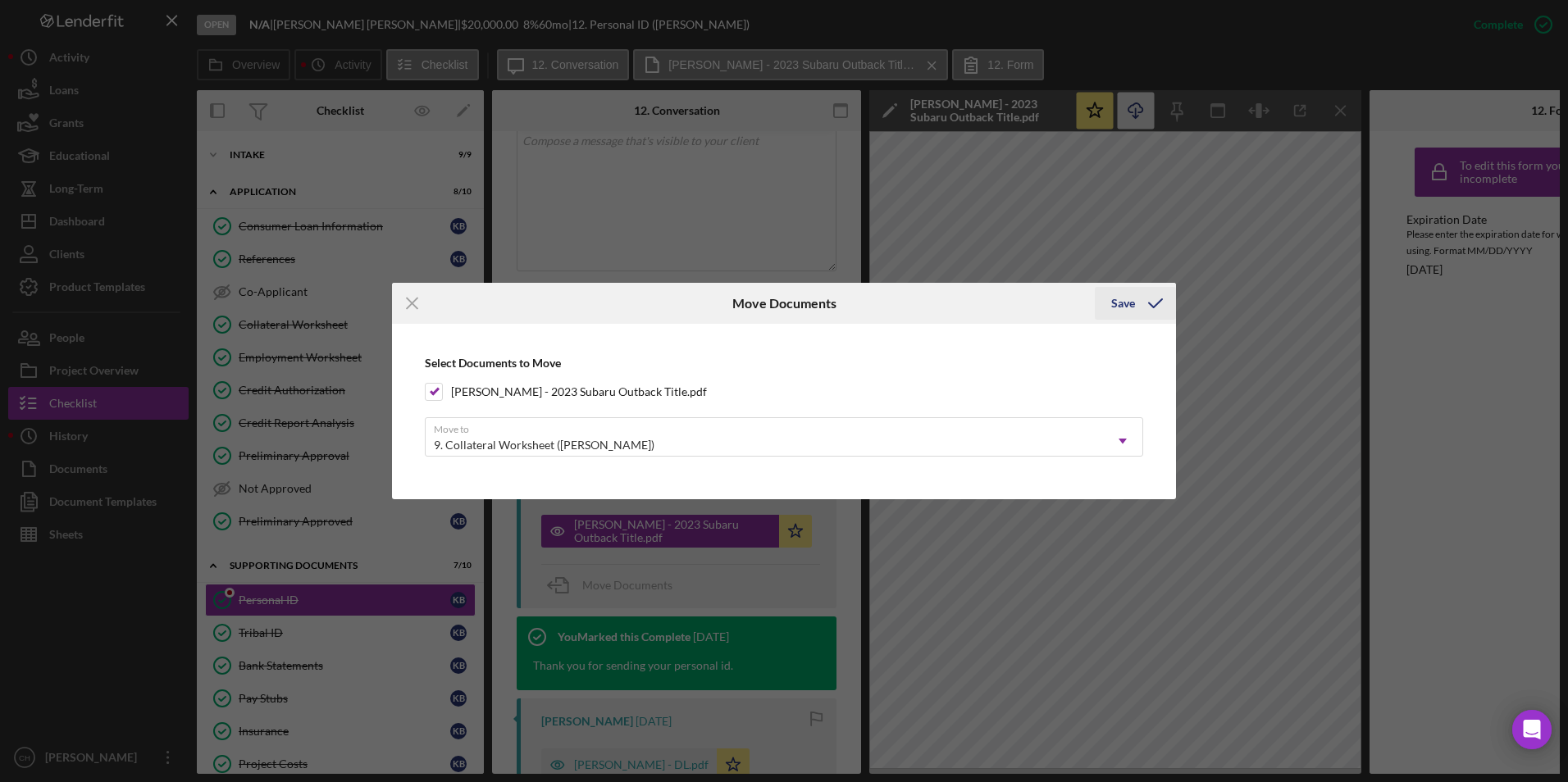
click at [1127, 299] on div "Save" at bounding box center [1124, 304] width 24 height 33
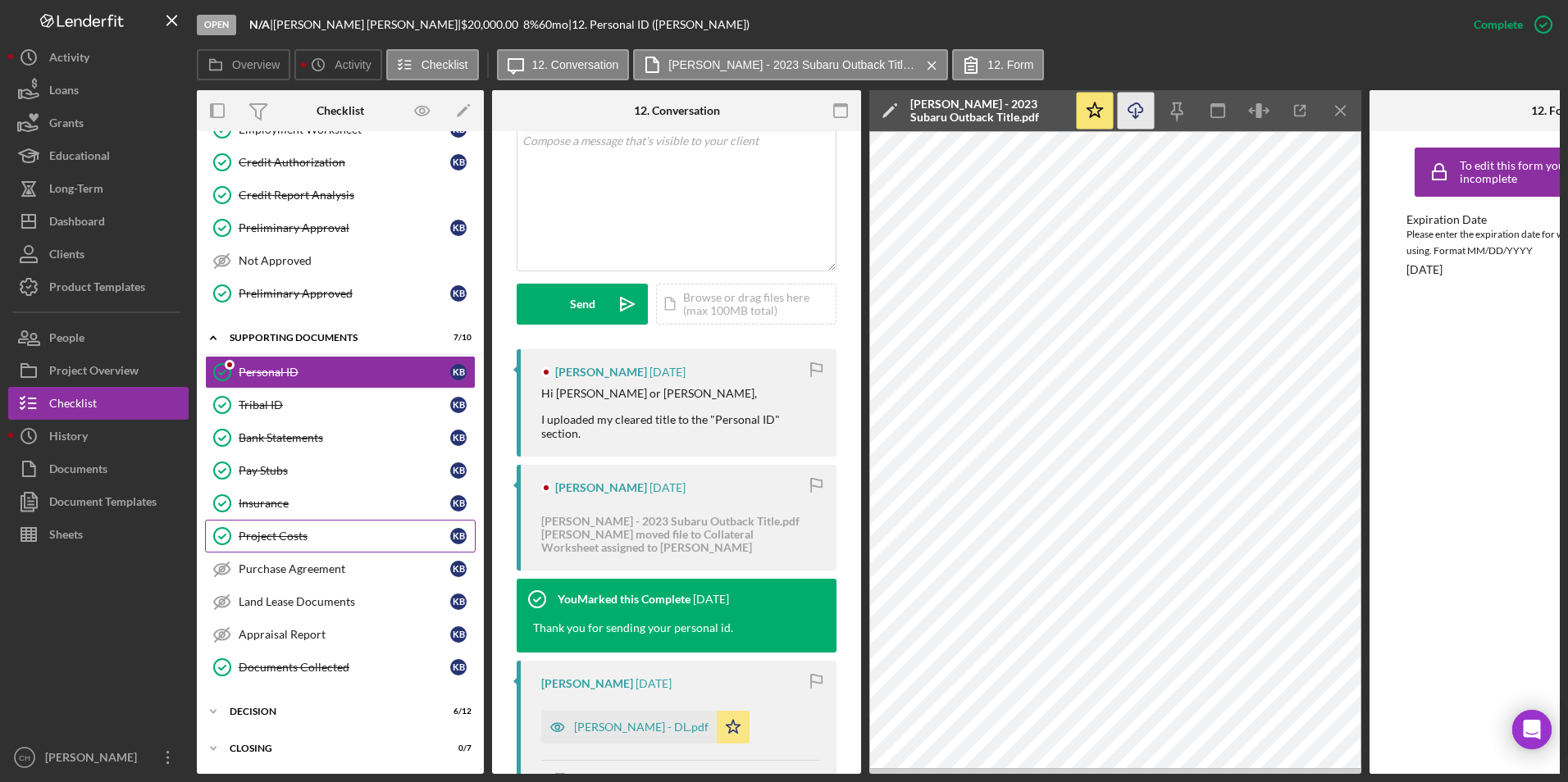
scroll to position [233, 0]
click at [253, 707] on div "Decision" at bounding box center [346, 712] width 234 height 10
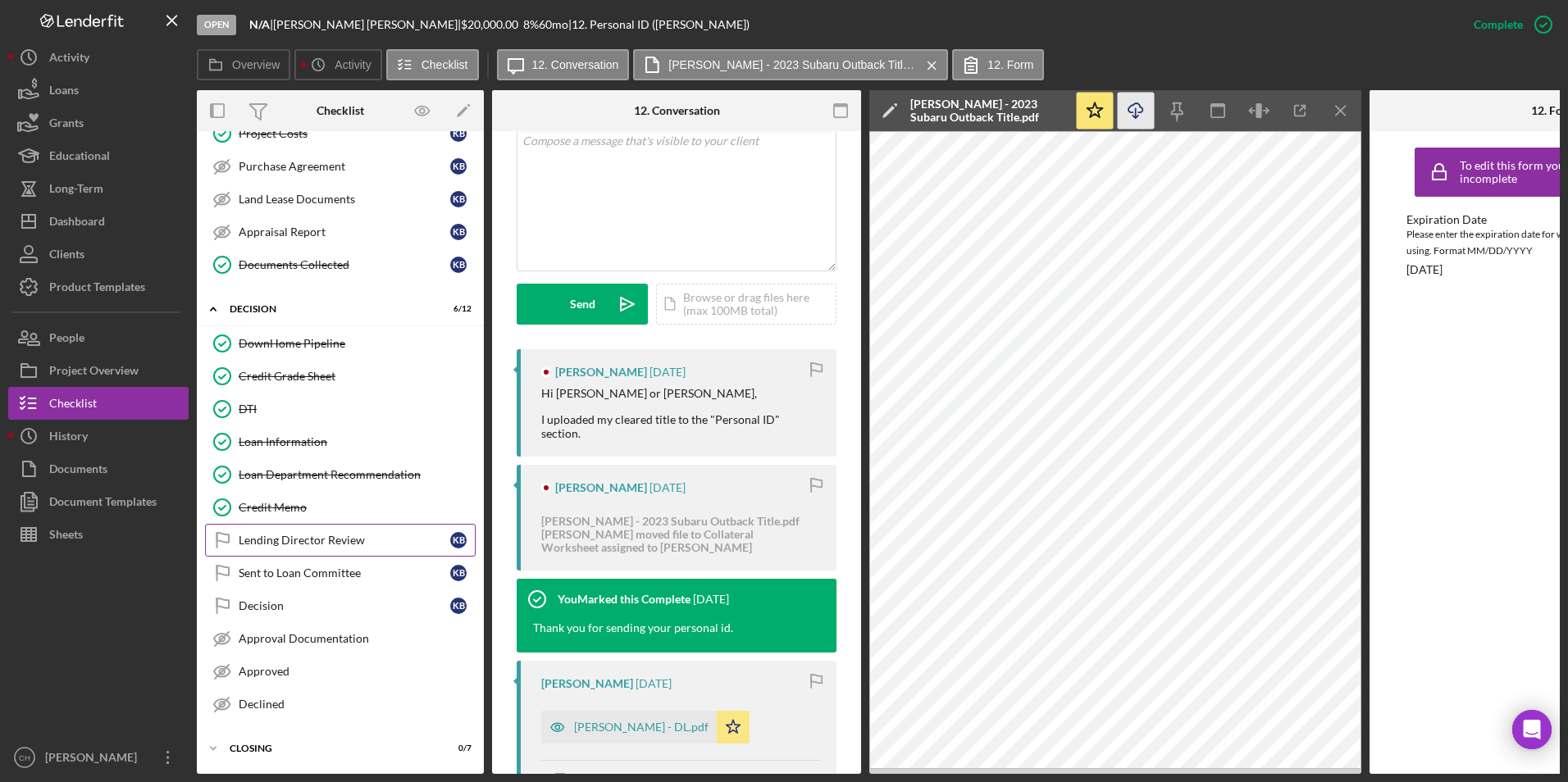
click at [333, 539] on div "Lending Director Review" at bounding box center [344, 540] width 211 height 13
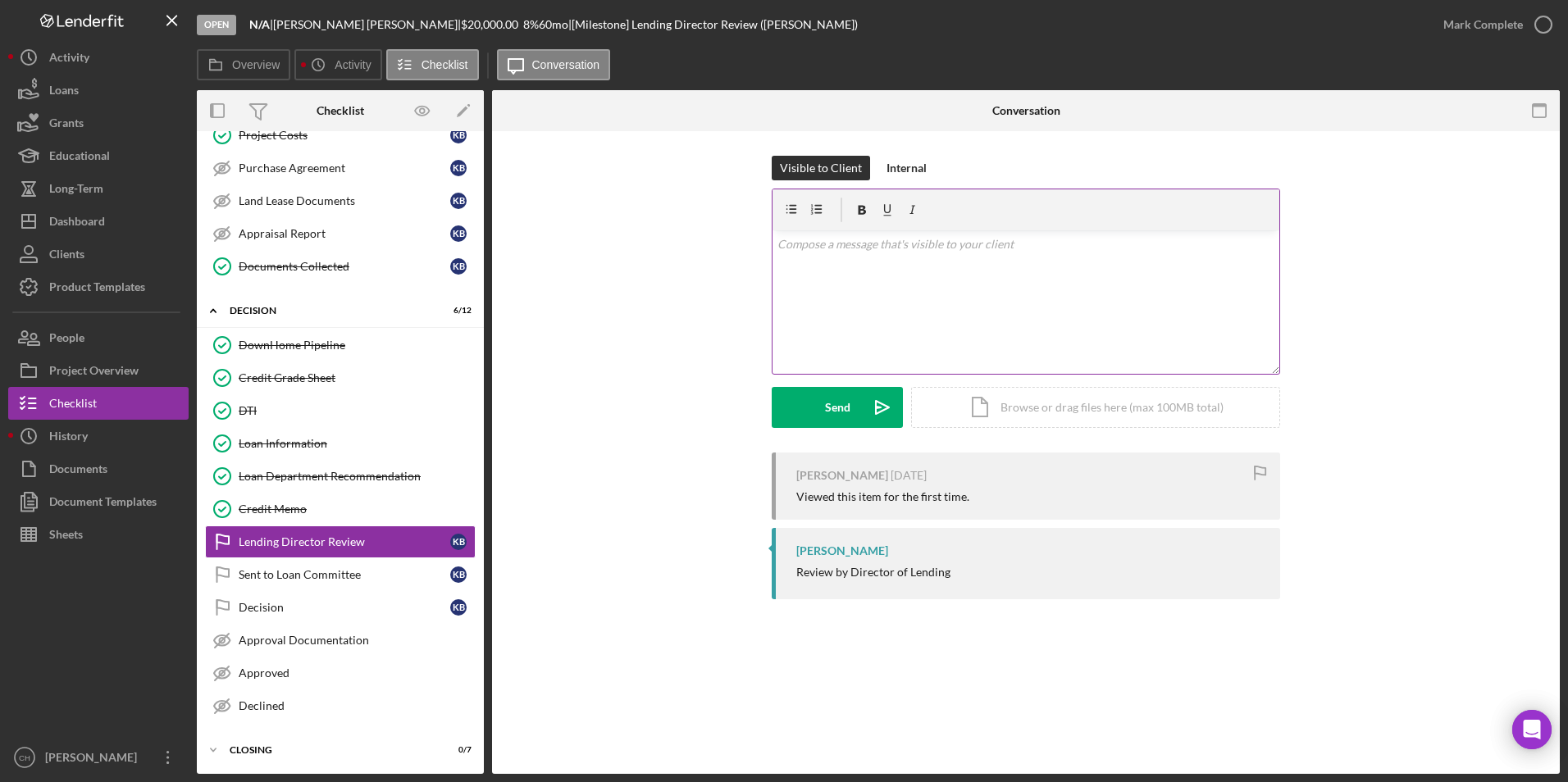
scroll to position [631, 0]
click at [1456, 22] on div "Mark Complete" at bounding box center [1483, 25] width 79 height 33
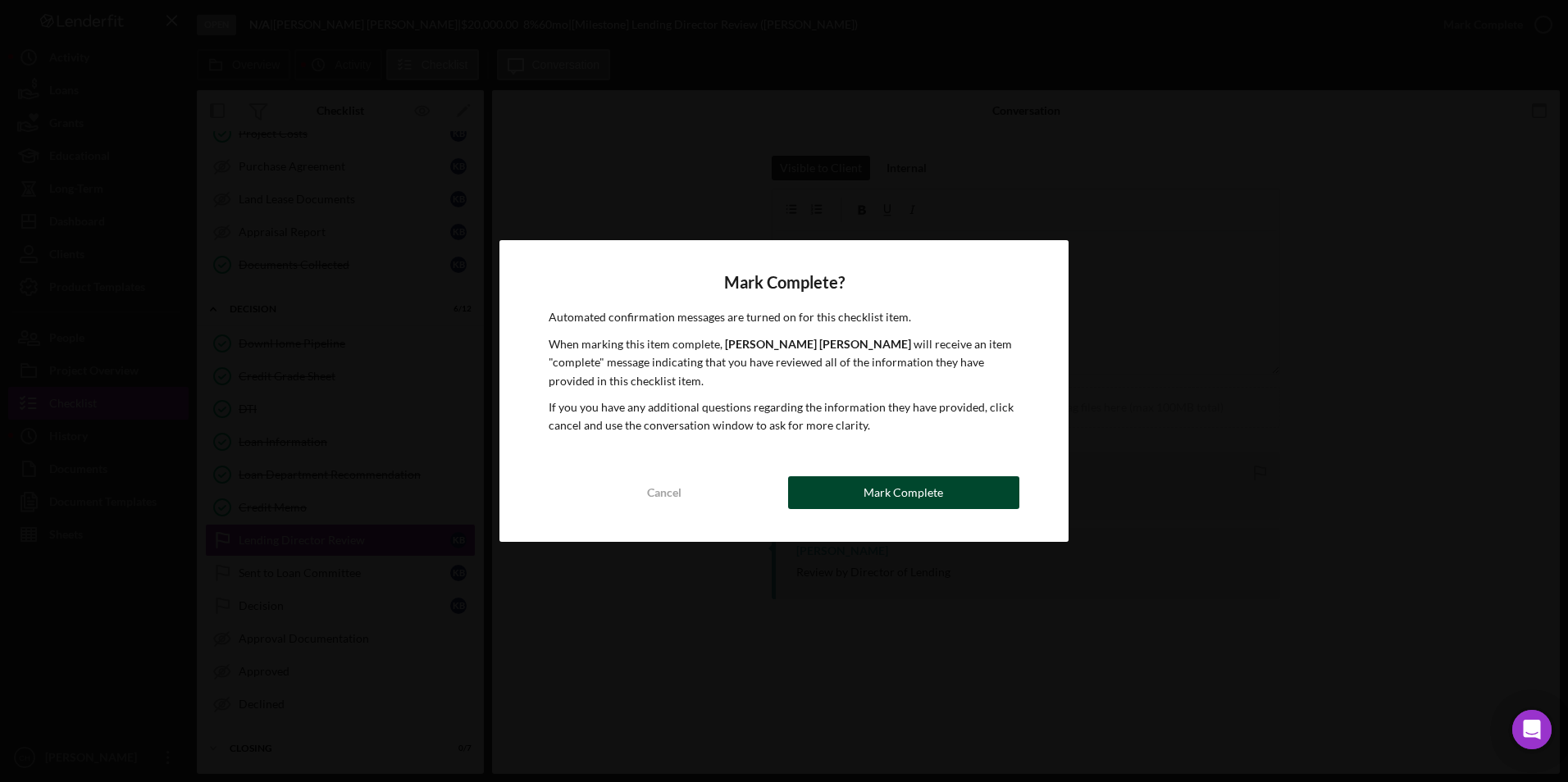
click at [911, 495] on div "Mark Complete" at bounding box center [903, 493] width 79 height 33
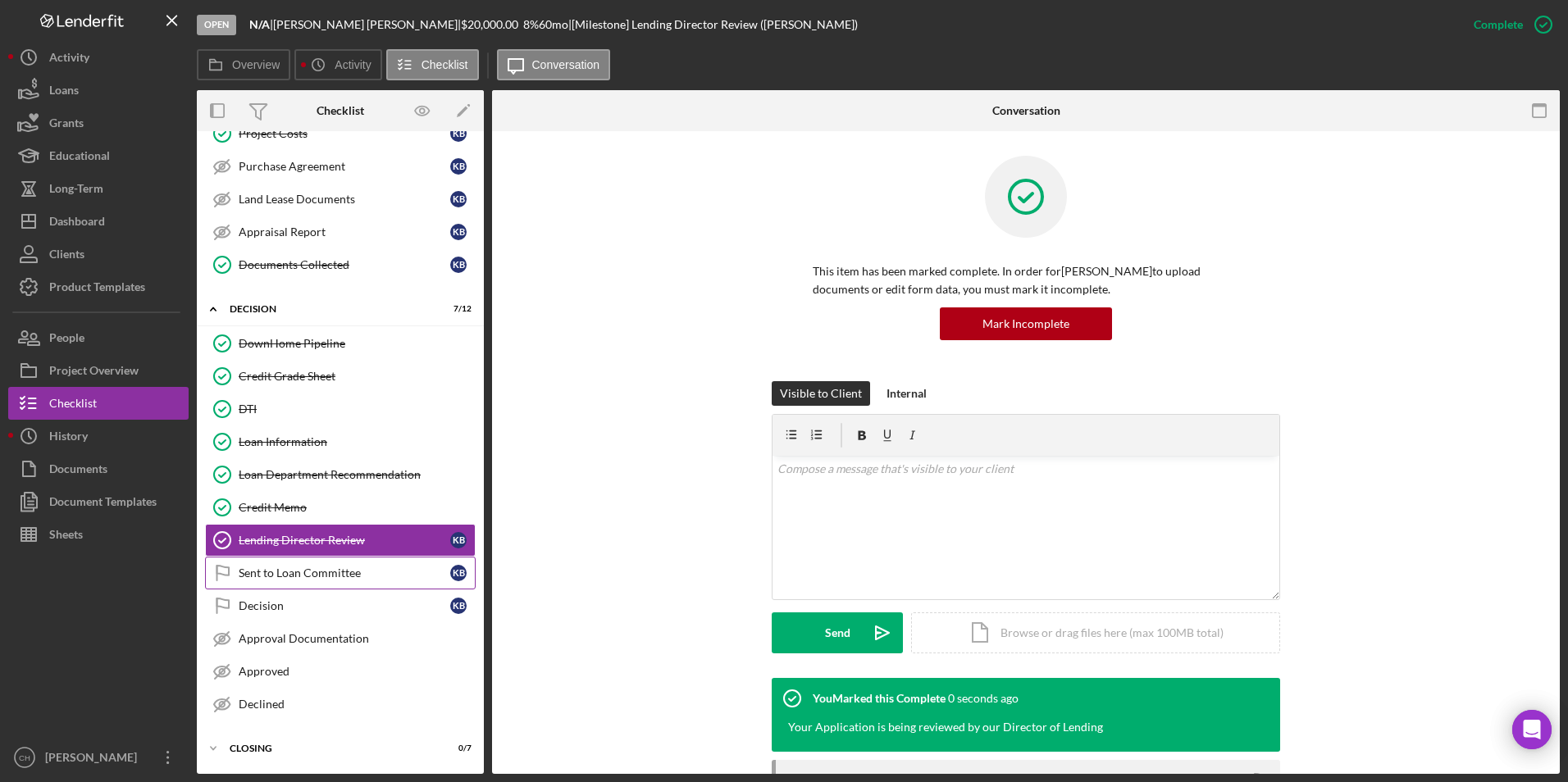
click at [269, 571] on div "Sent to Loan Committee" at bounding box center [344, 573] width 211 height 13
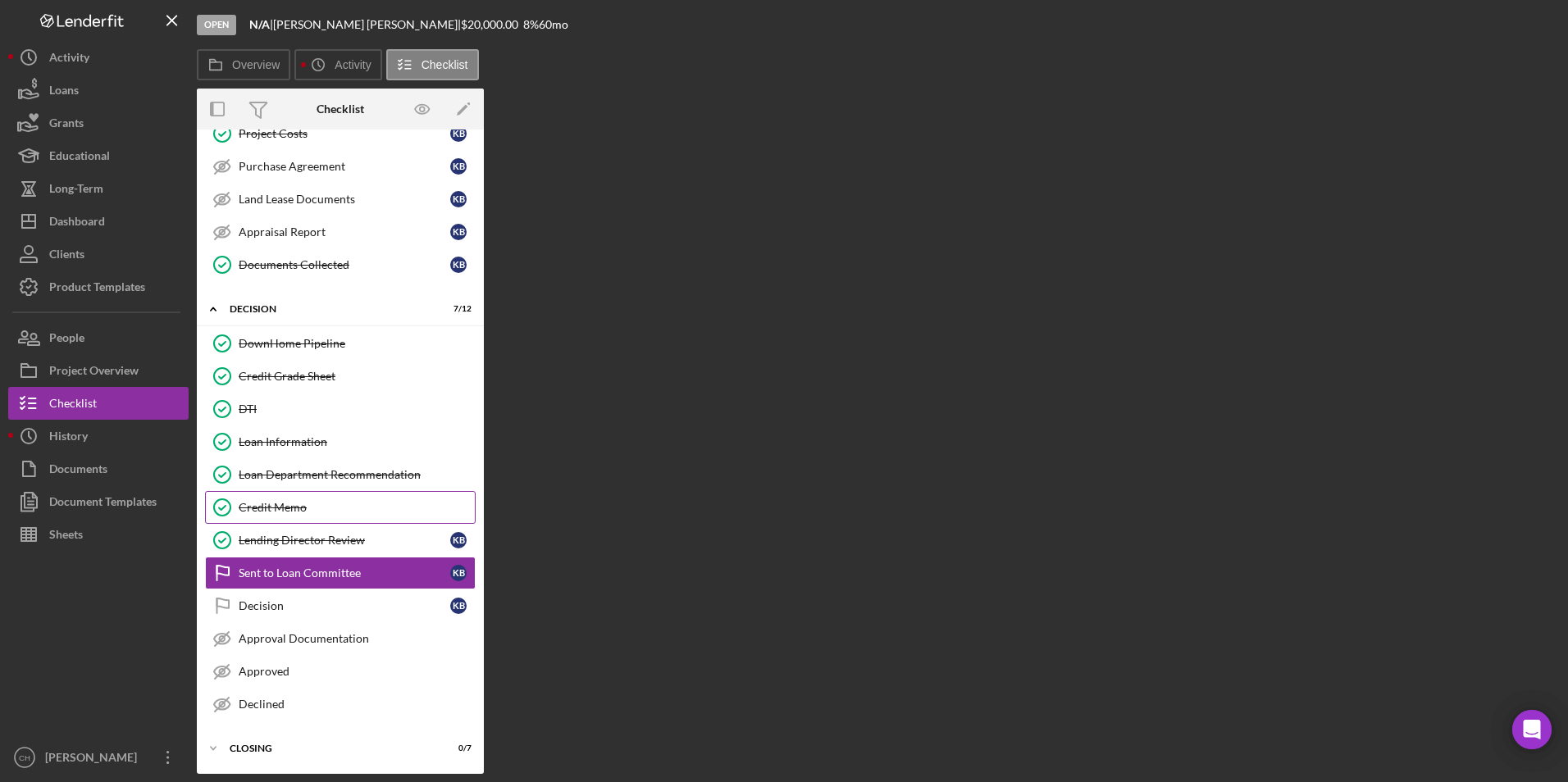
scroll to position [631, 0]
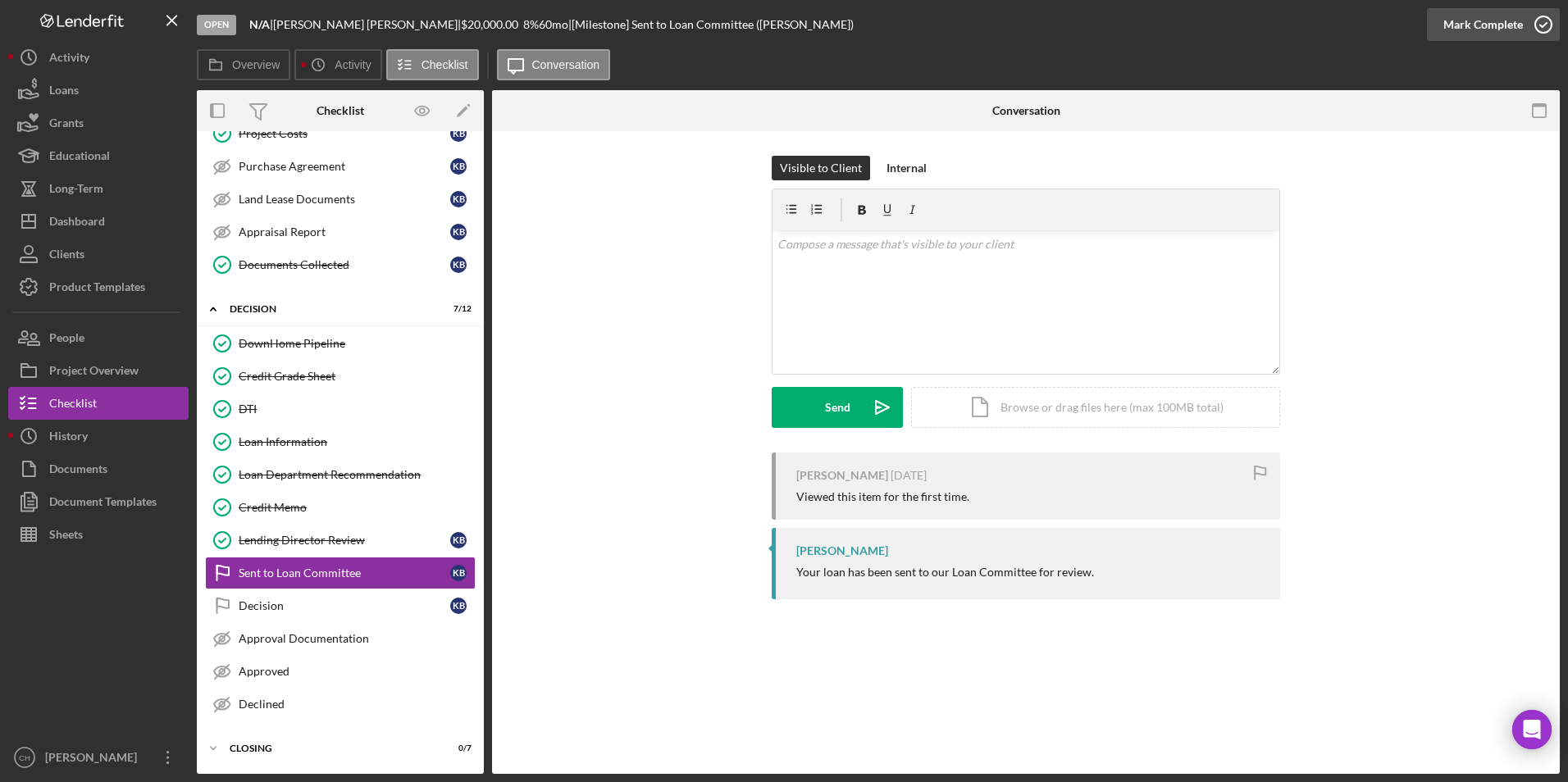
click at [1480, 30] on div "Mark Complete" at bounding box center [1483, 25] width 79 height 33
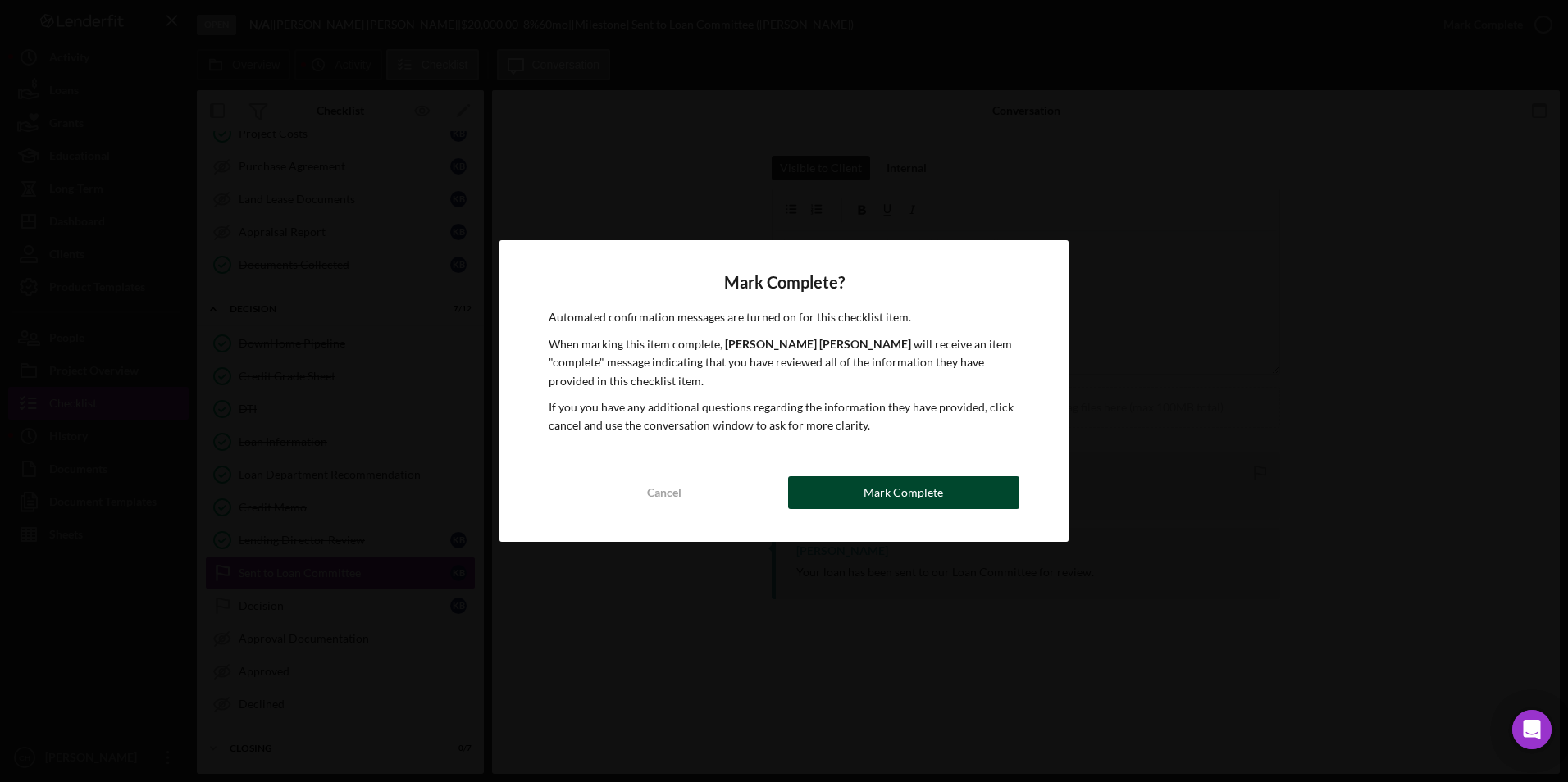
click at [910, 487] on div "Mark Complete" at bounding box center [903, 493] width 79 height 33
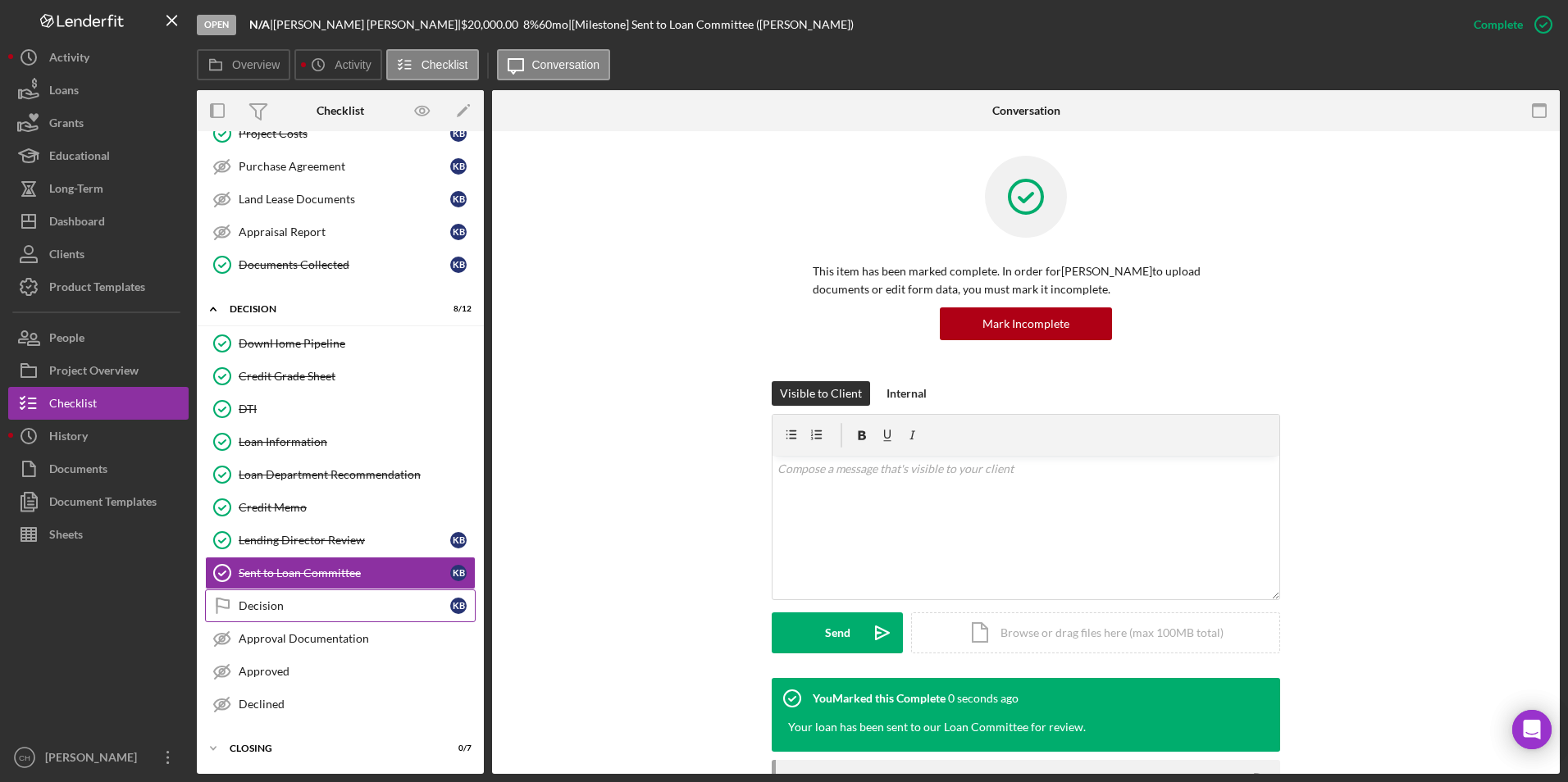
click at [278, 613] on link "Decision Decision K B" at bounding box center [340, 607] width 271 height 33
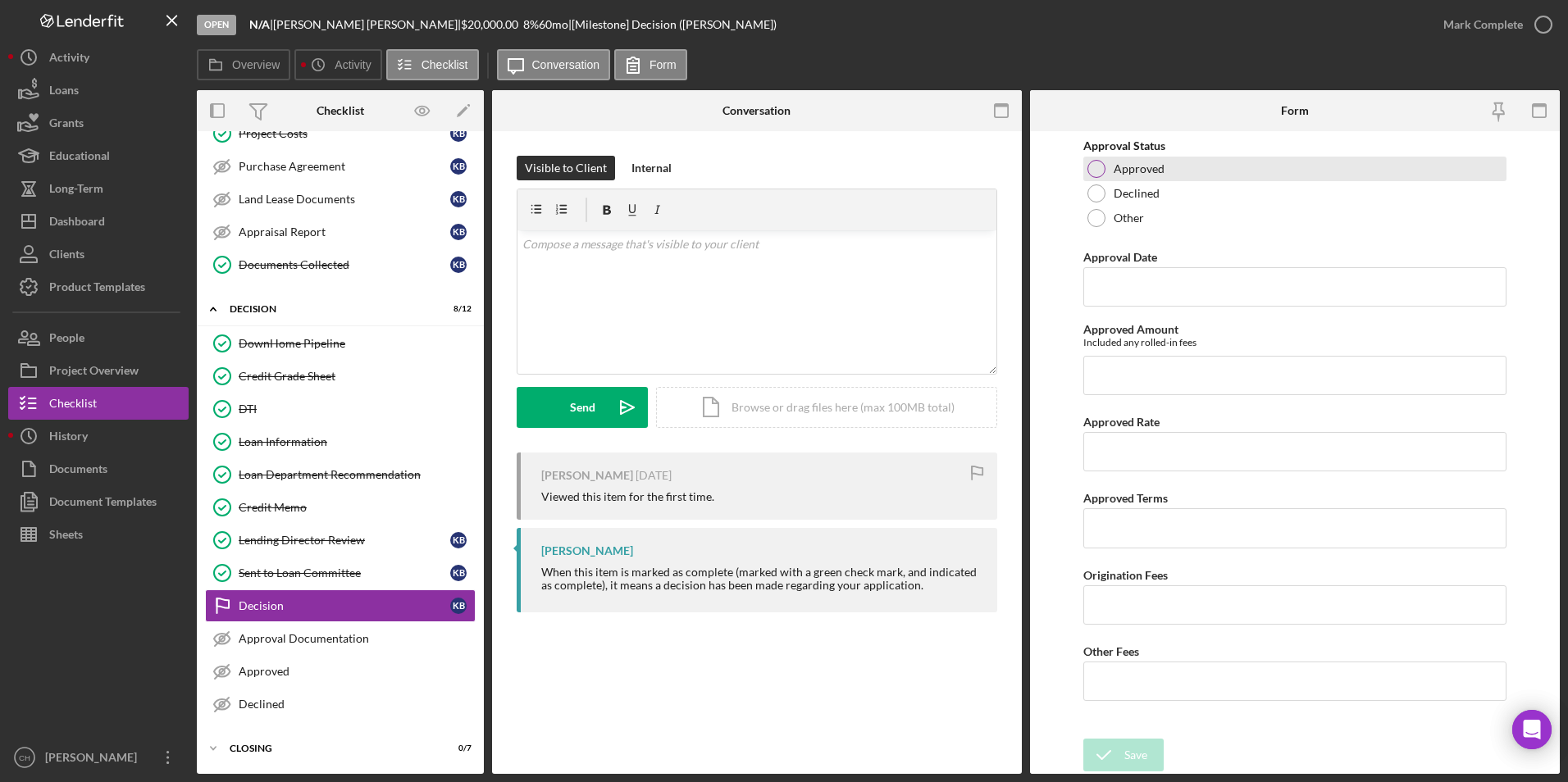
click at [1092, 166] on div at bounding box center [1097, 169] width 18 height 18
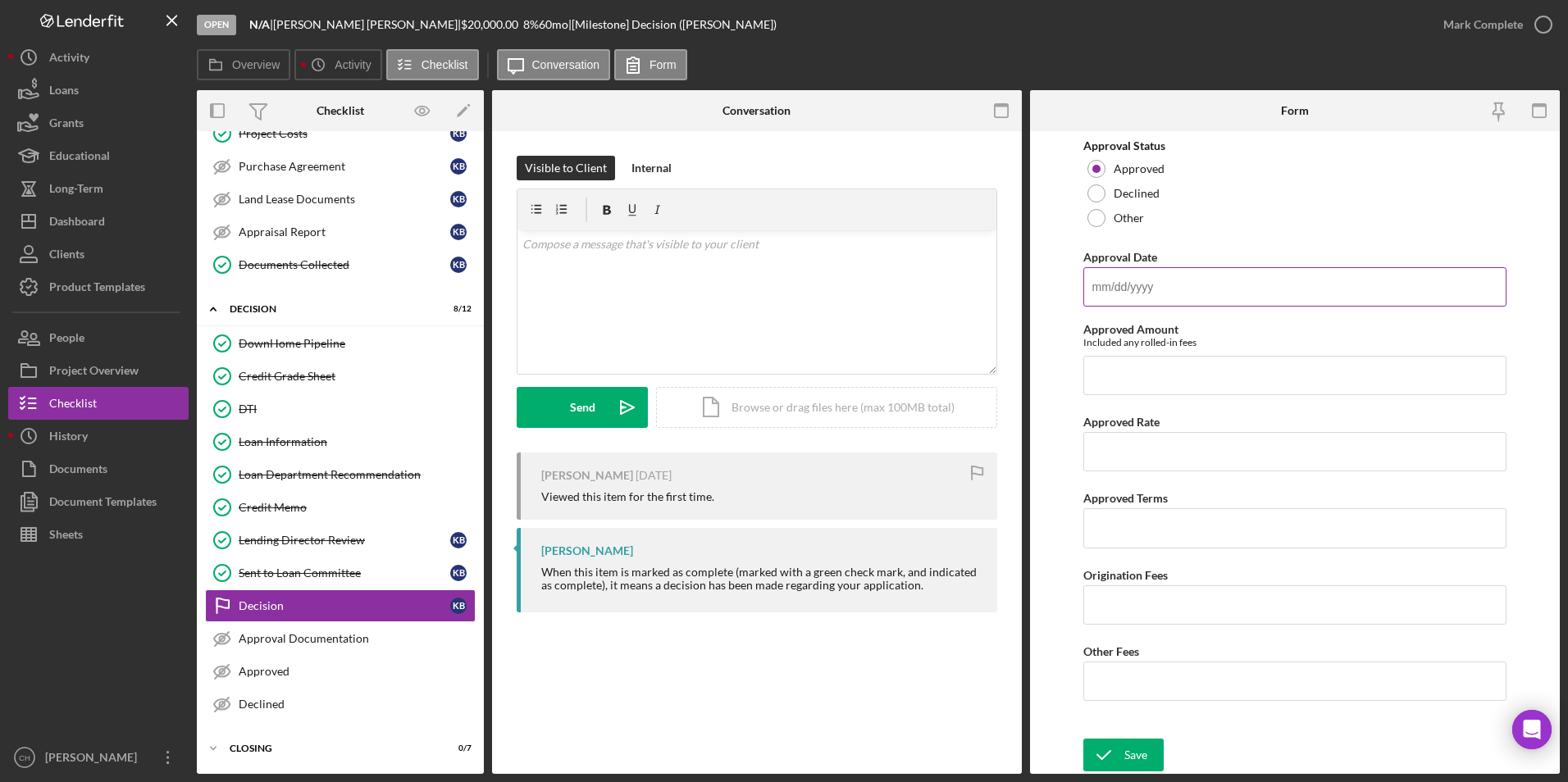
click at [1115, 283] on input "Approval Date" at bounding box center [1295, 287] width 424 height 40
type input "[DATE]"
click at [1126, 383] on input "Approved Amount" at bounding box center [1295, 376] width 424 height 40
type input "$24,720"
click at [1120, 451] on input "Approved Rate" at bounding box center [1295, 451] width 424 height 40
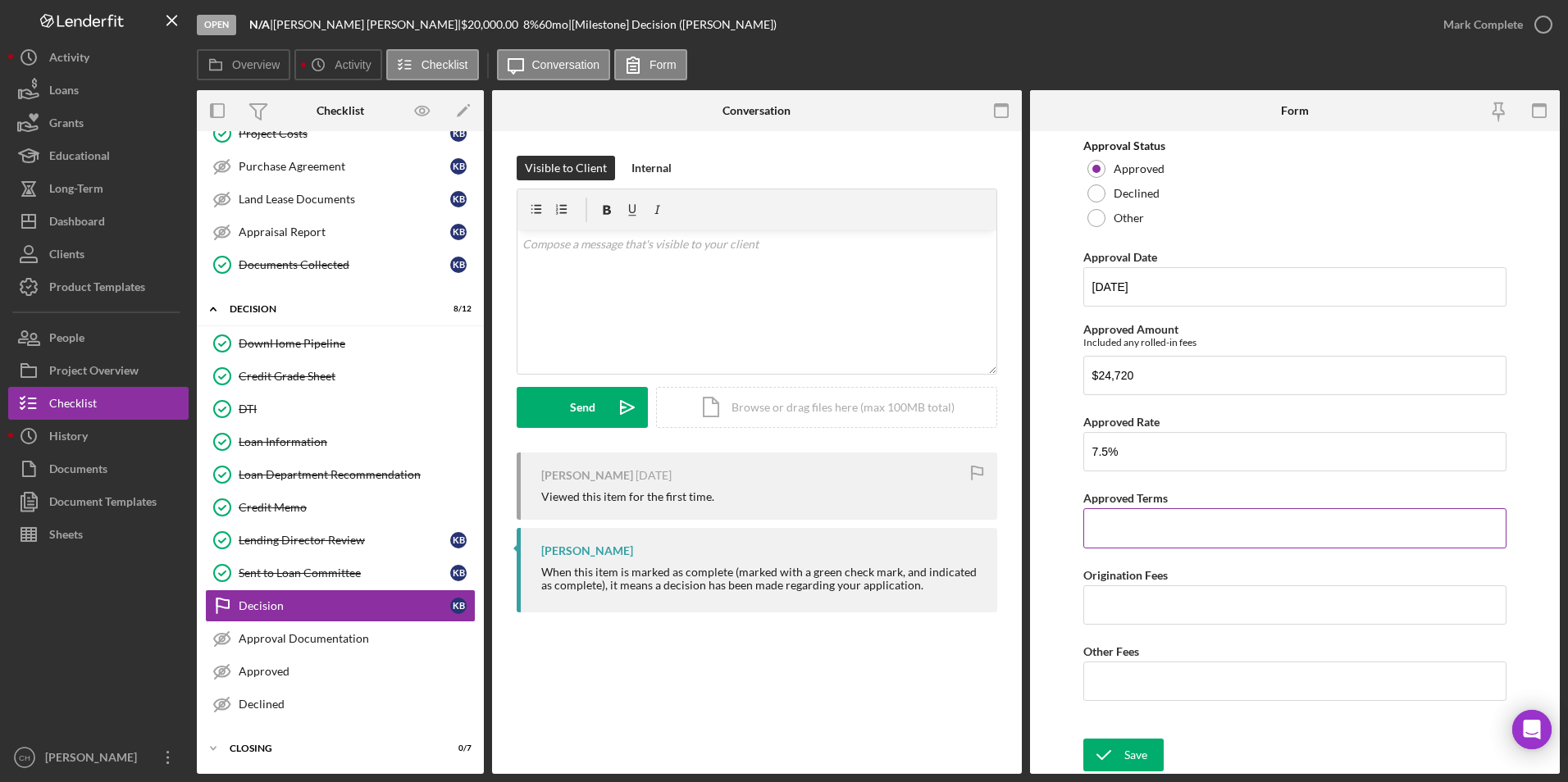
type input "7.50000%"
click at [1113, 525] on input "Approved Terms" at bounding box center [1295, 528] width 424 height 40
type input "96"
click at [1121, 603] on input "Origination Fees" at bounding box center [1295, 605] width 424 height 40
type input "$720"
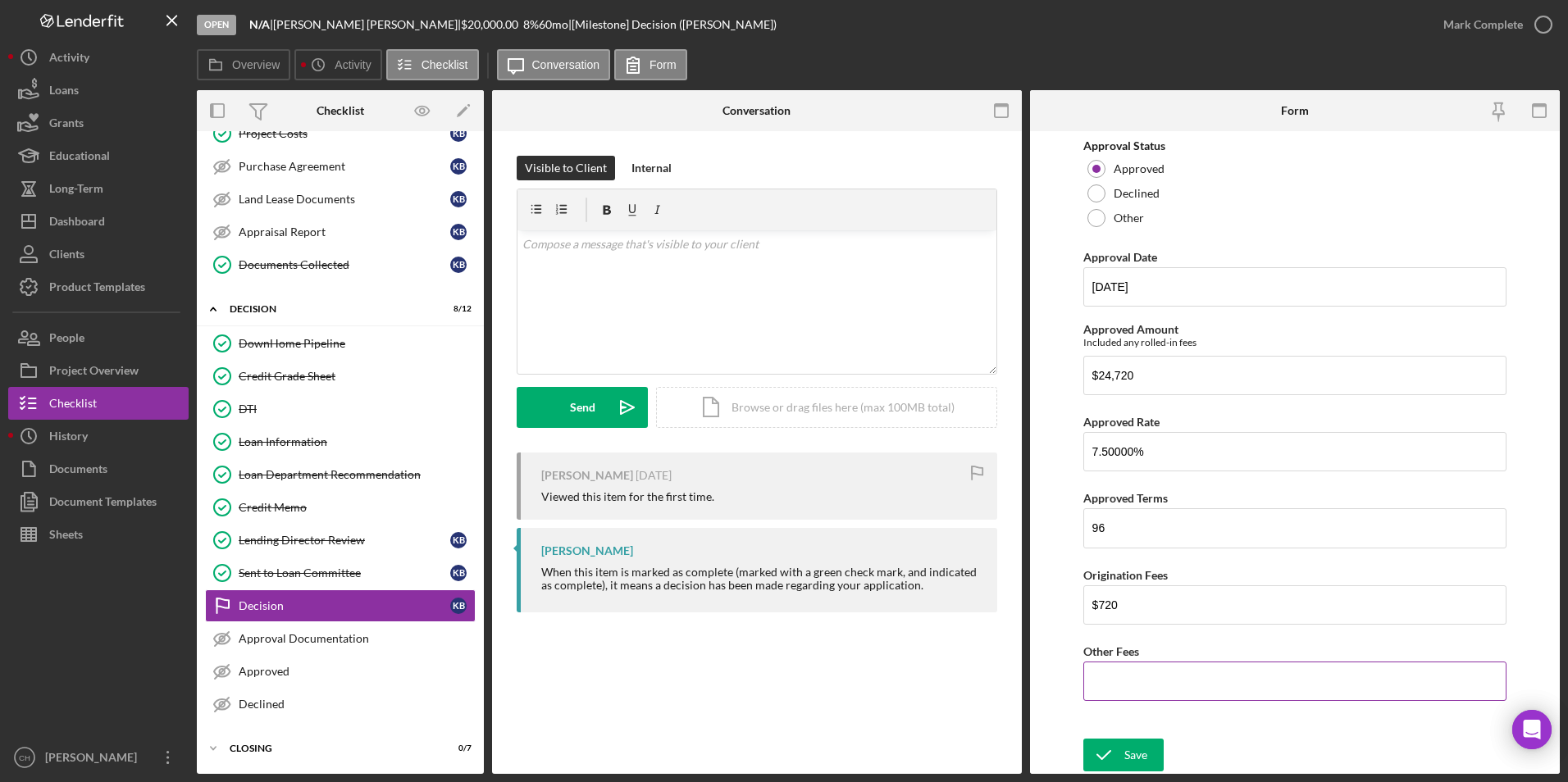
click at [1110, 681] on input "Other Fees" at bounding box center [1295, 681] width 424 height 40
type input "$50"
click at [1121, 745] on icon "submit" at bounding box center [1104, 755] width 41 height 41
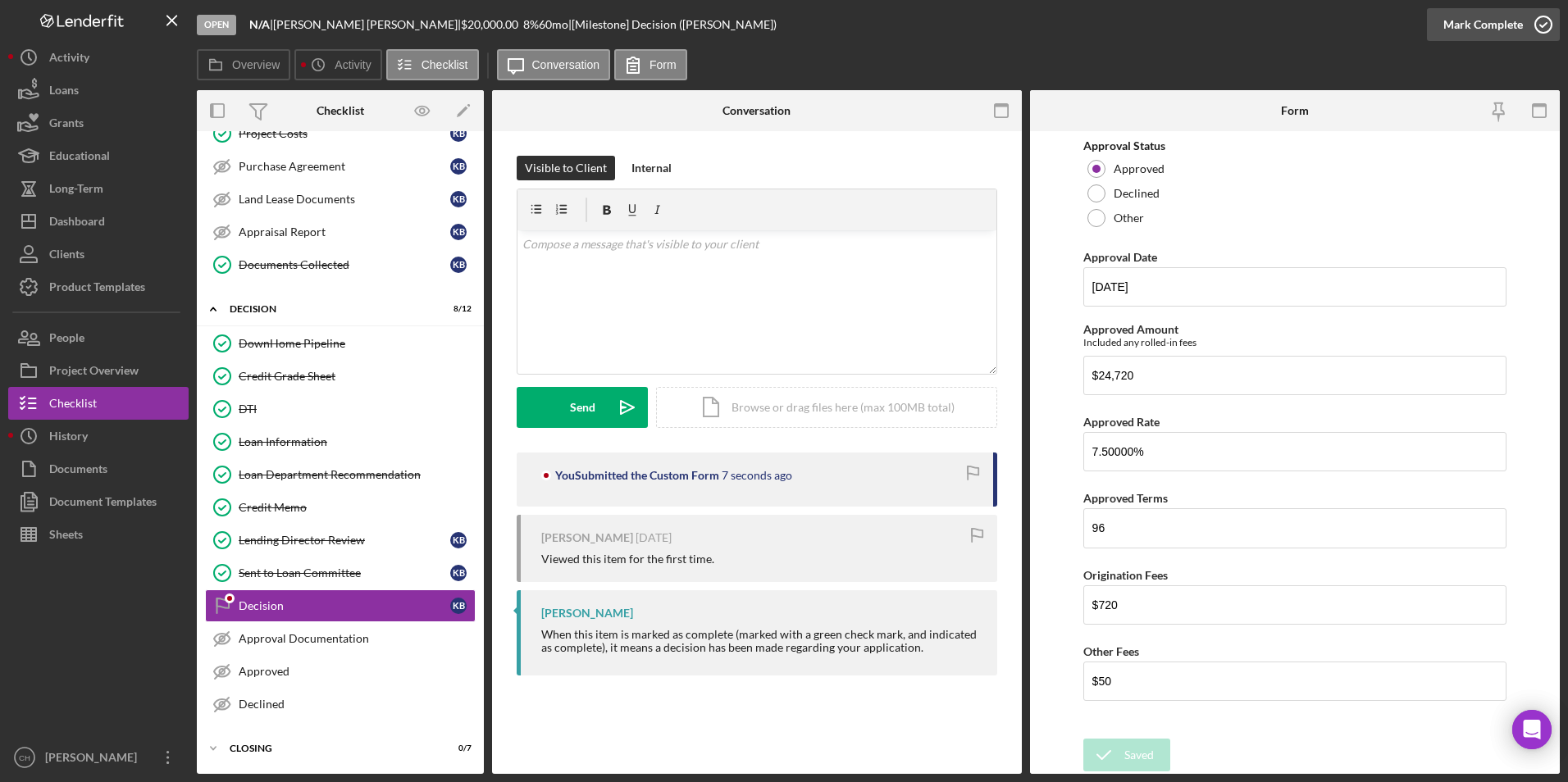
click at [1471, 14] on div "Mark Complete" at bounding box center [1483, 25] width 79 height 33
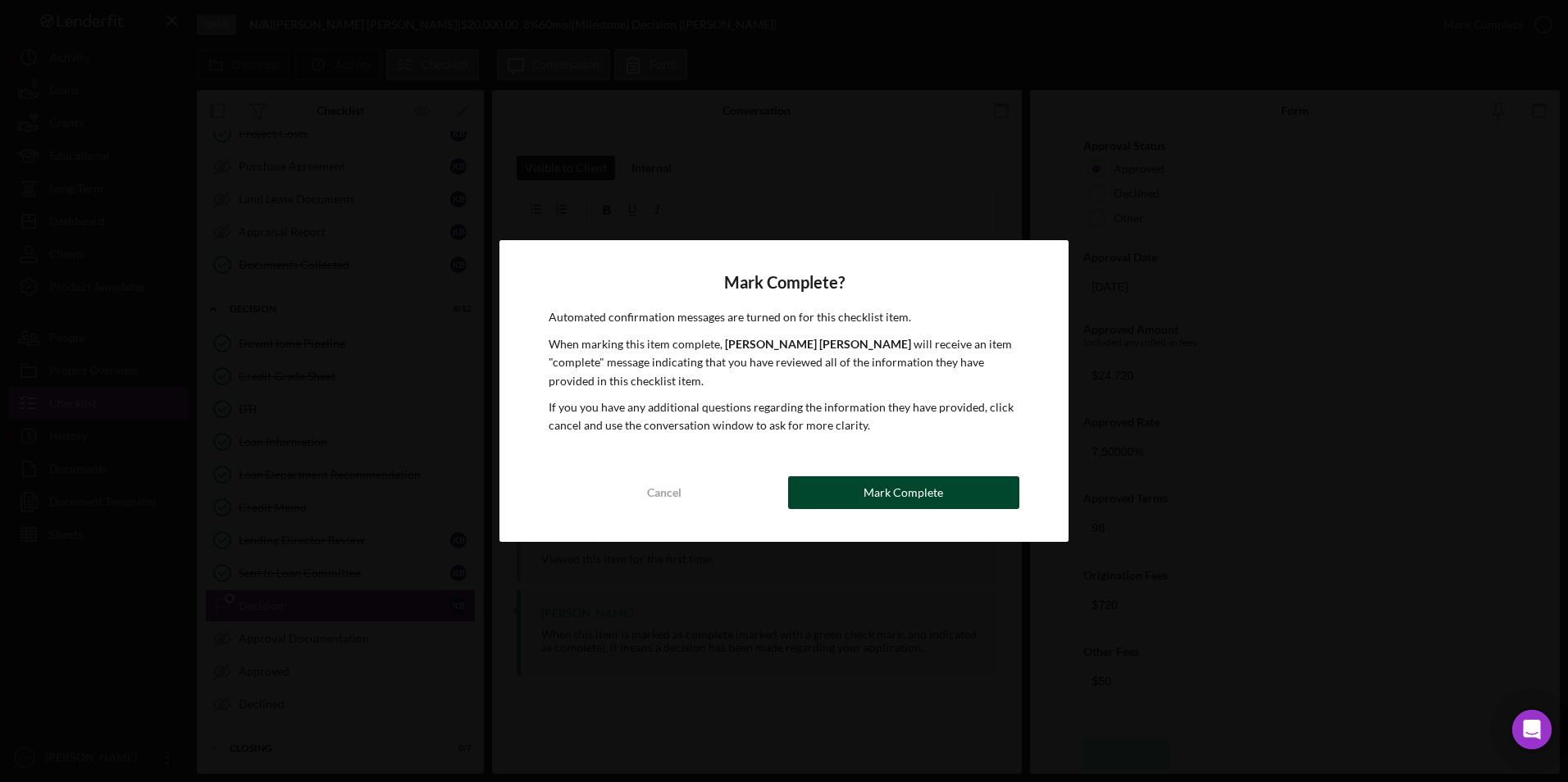
click at [868, 497] on div "Mark Complete" at bounding box center [903, 493] width 79 height 33
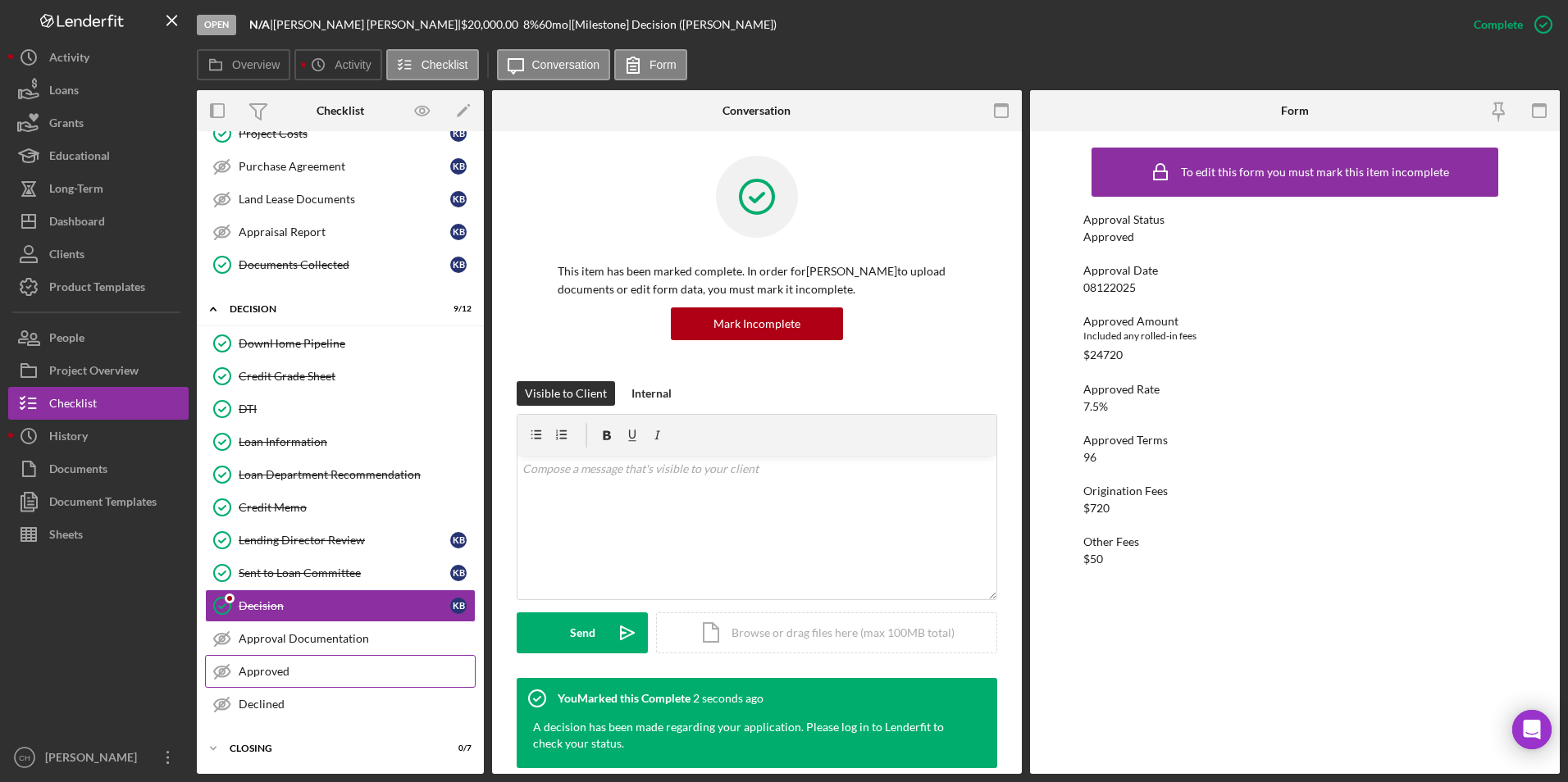
click at [285, 665] on div "Approved" at bounding box center [356, 671] width 236 height 13
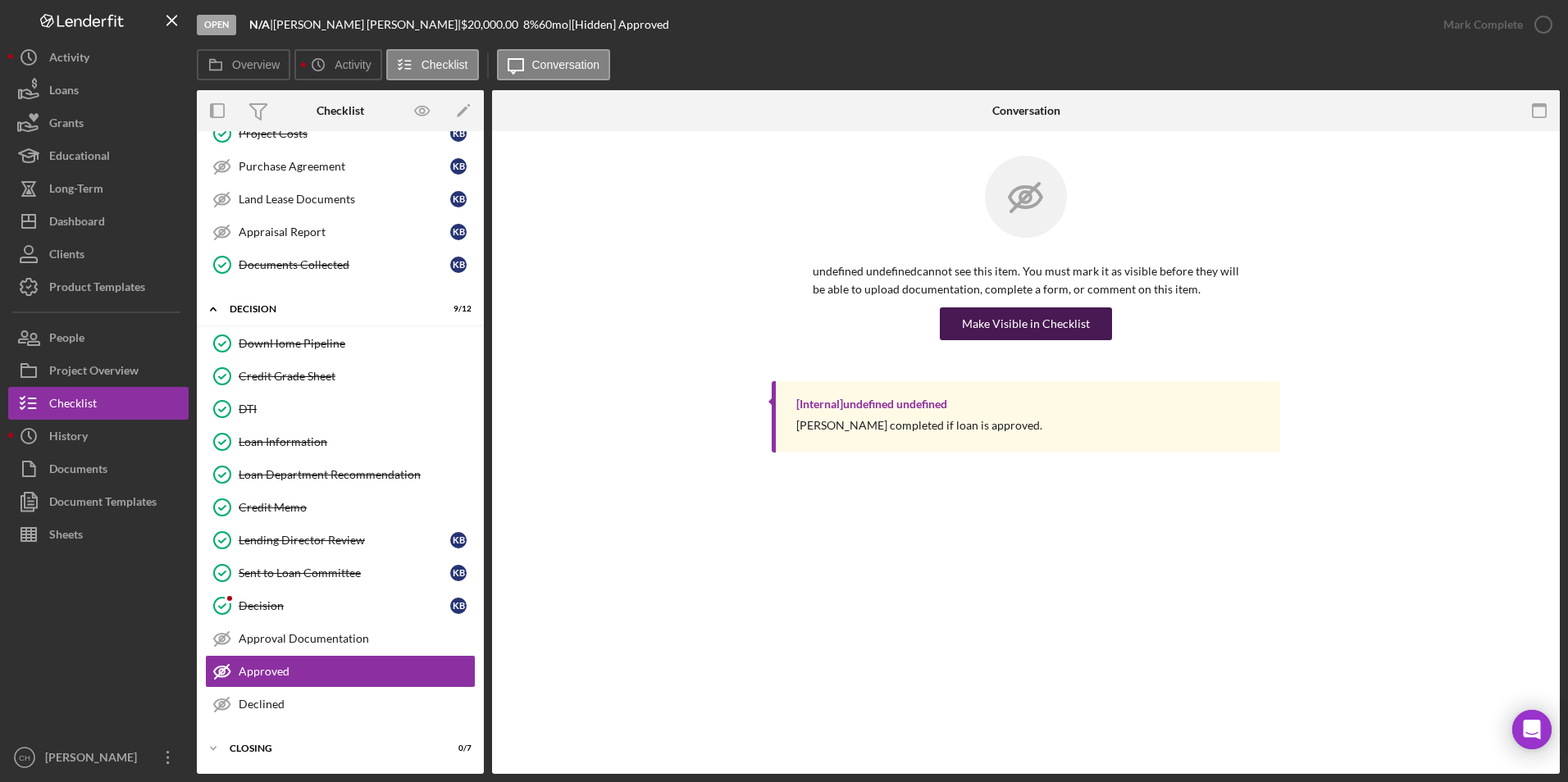
click at [1037, 331] on div "Make Visible in Checklist" at bounding box center [1026, 324] width 128 height 33
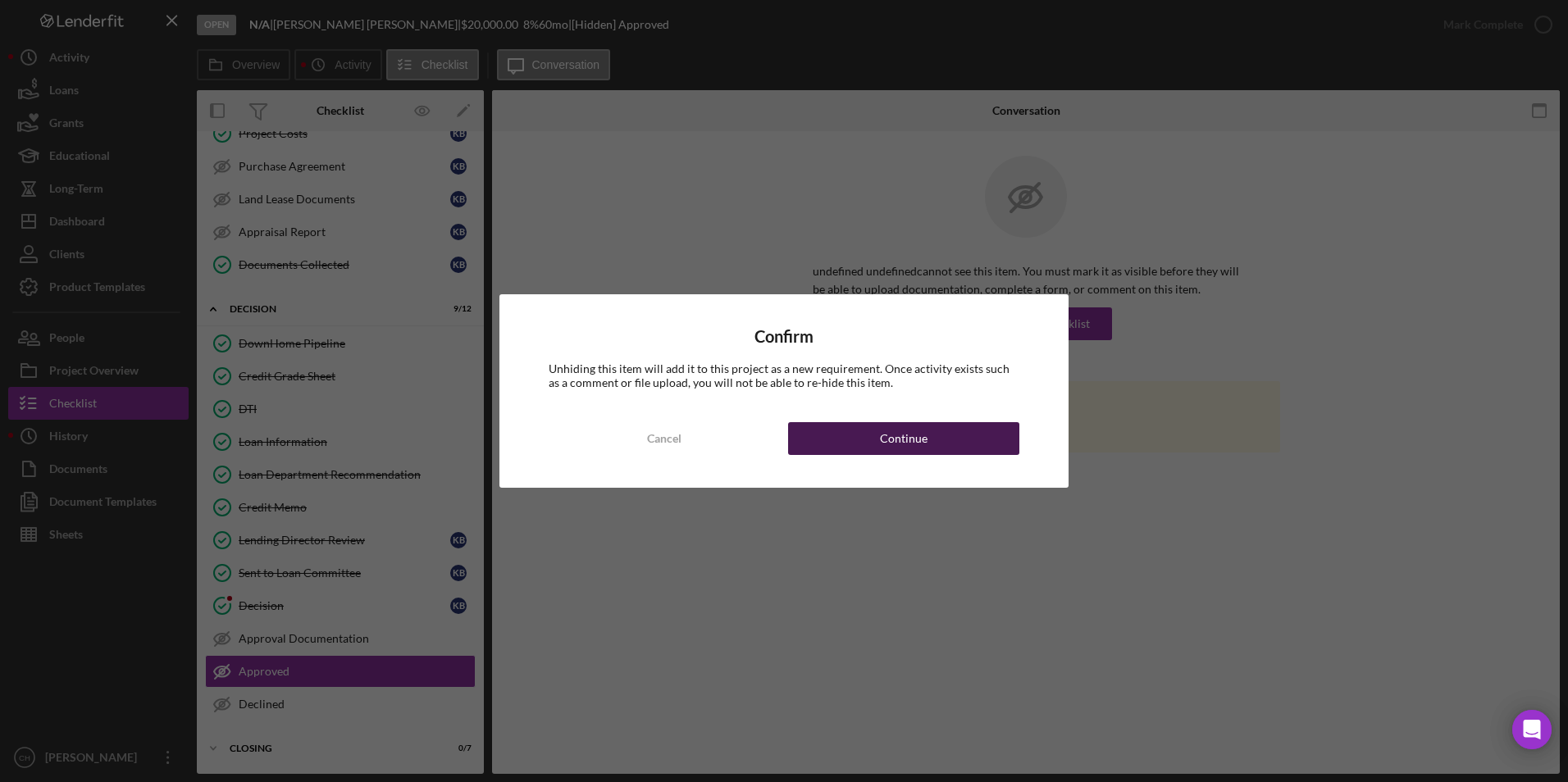
click at [914, 444] on div "Continue" at bounding box center [904, 439] width 48 height 33
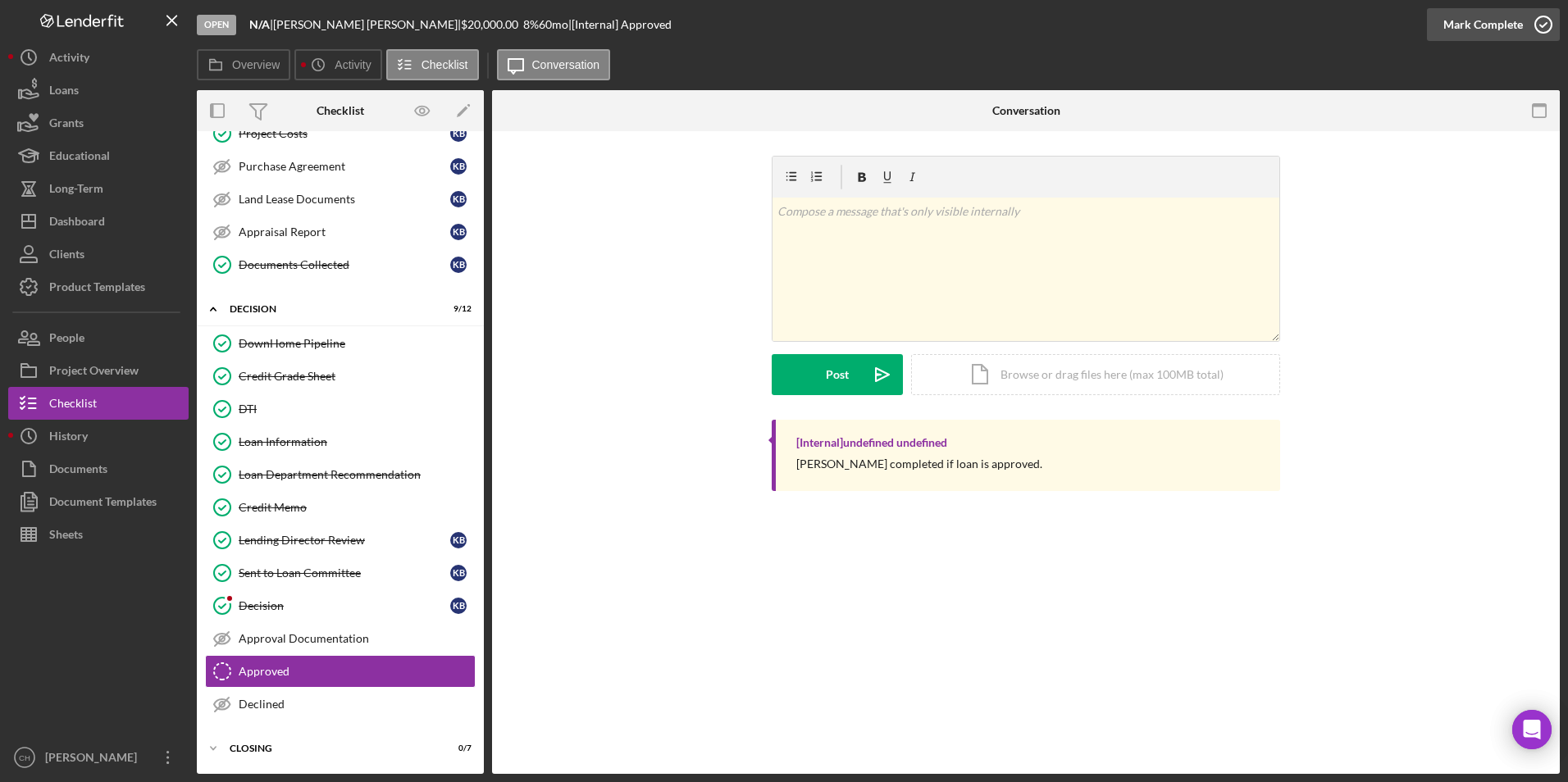
click at [1472, 27] on div "Mark Complete" at bounding box center [1483, 25] width 79 height 33
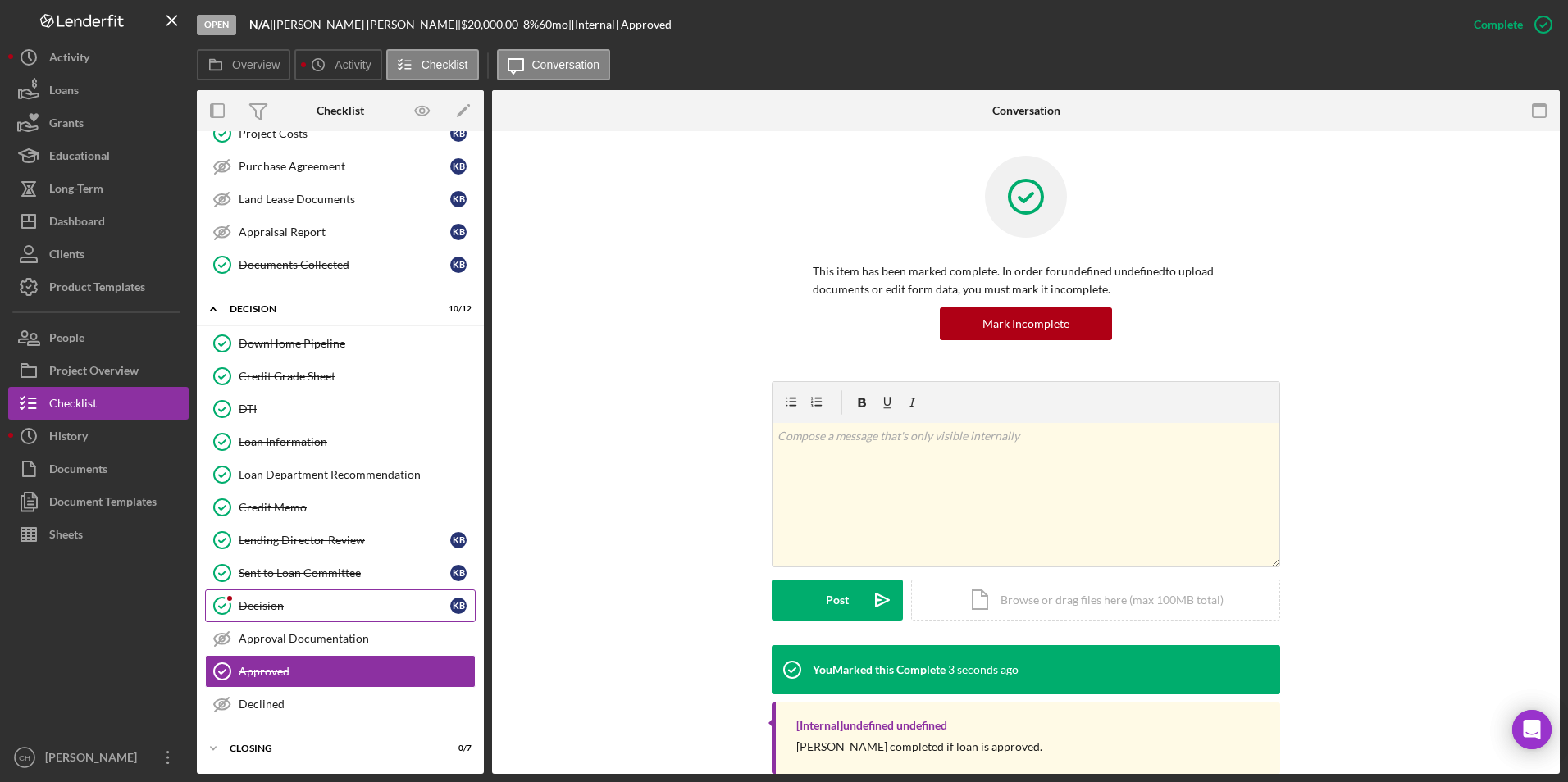
click at [305, 606] on div "Decision" at bounding box center [344, 606] width 211 height 13
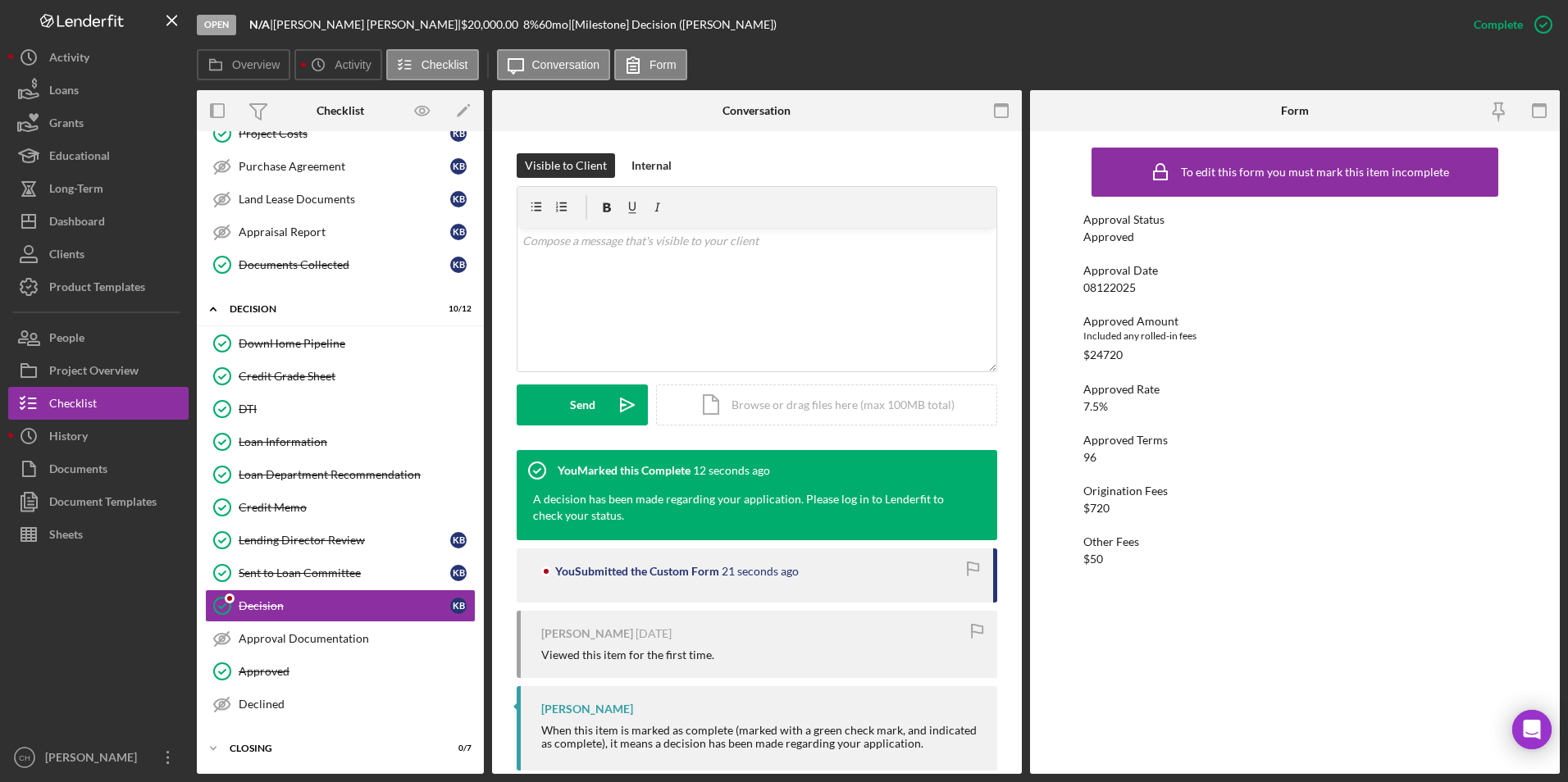
scroll to position [258, 0]
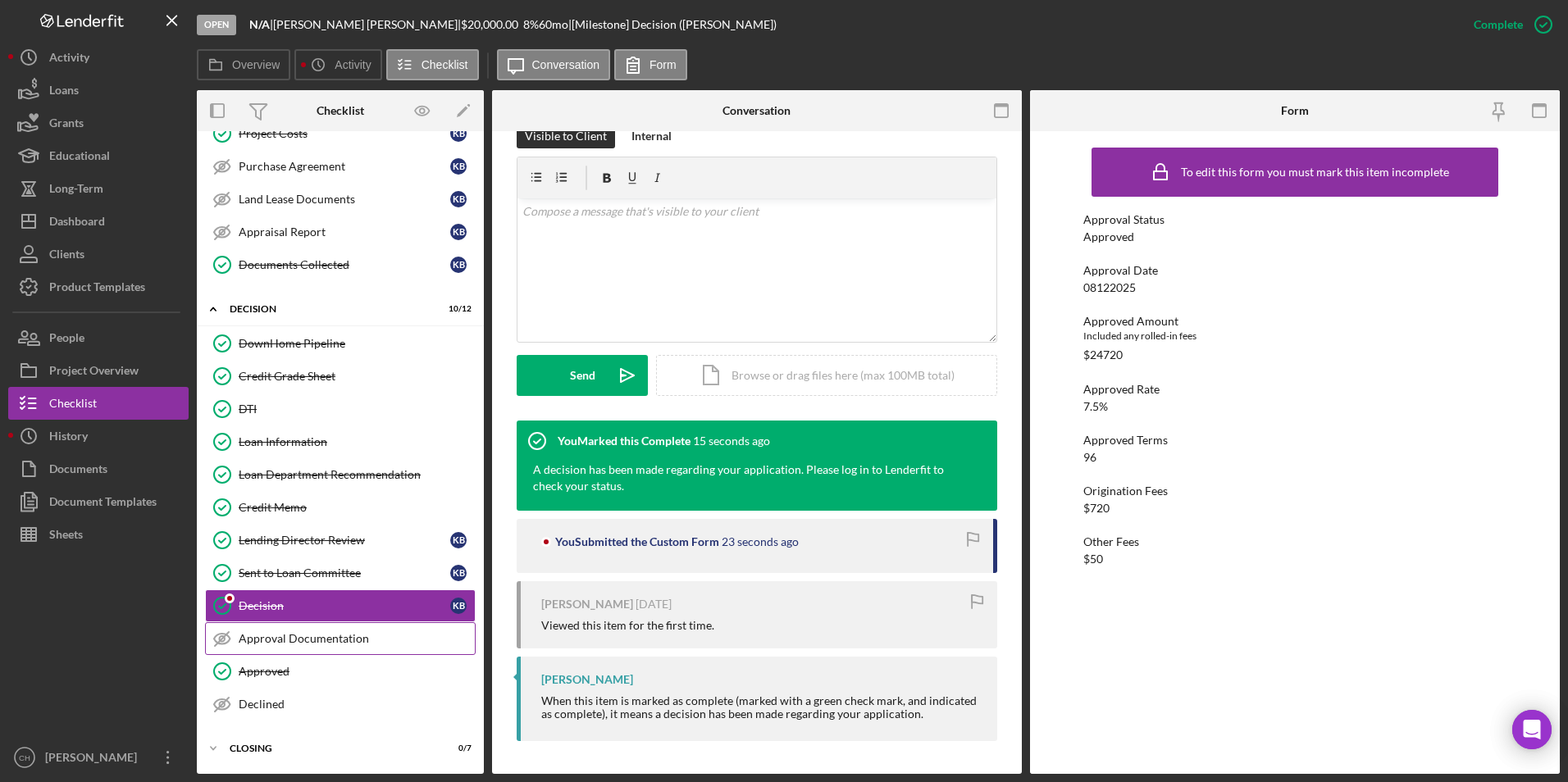
click at [297, 643] on div "Approval Documentation" at bounding box center [356, 639] width 236 height 13
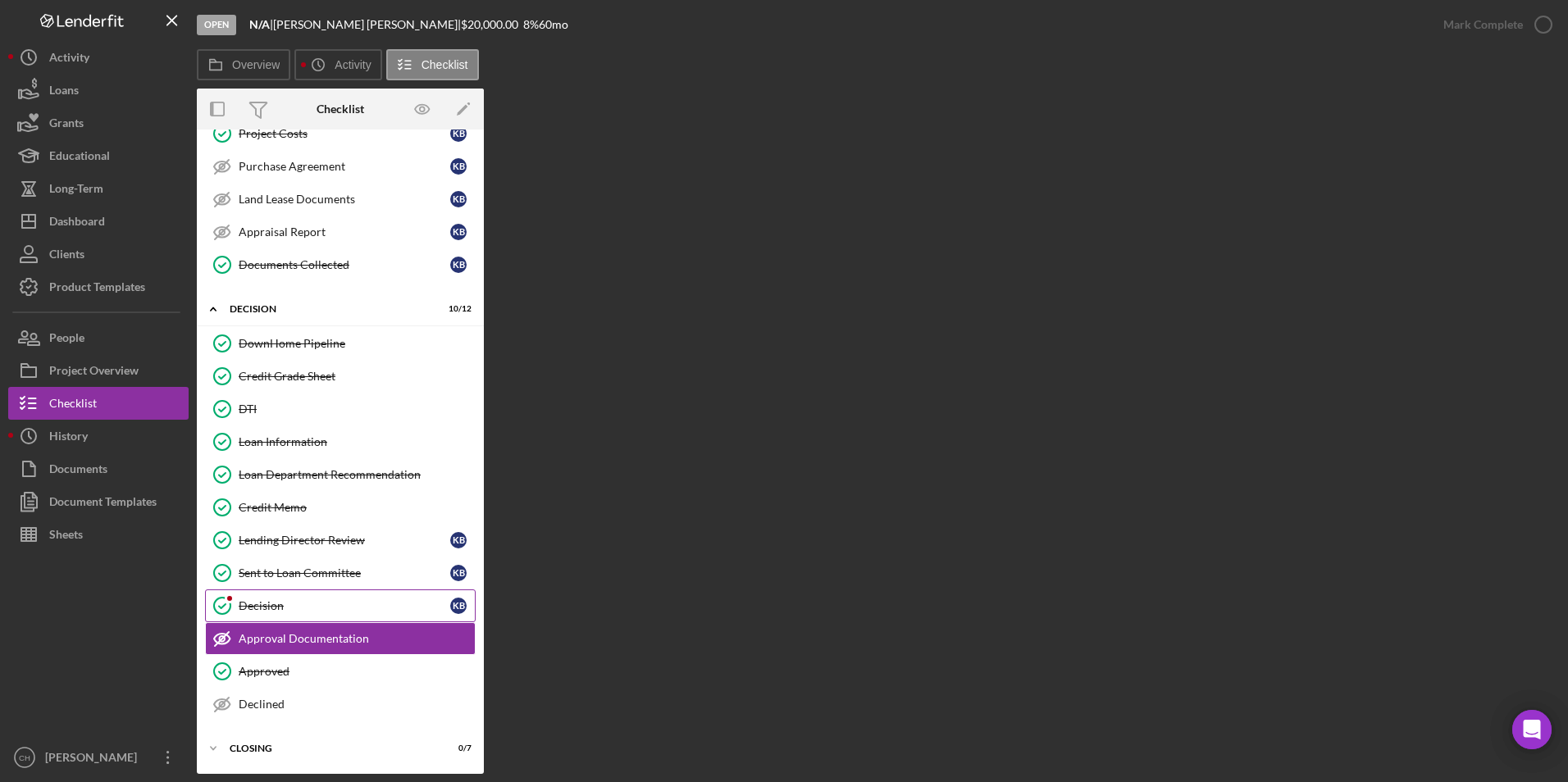
scroll to position [631, 0]
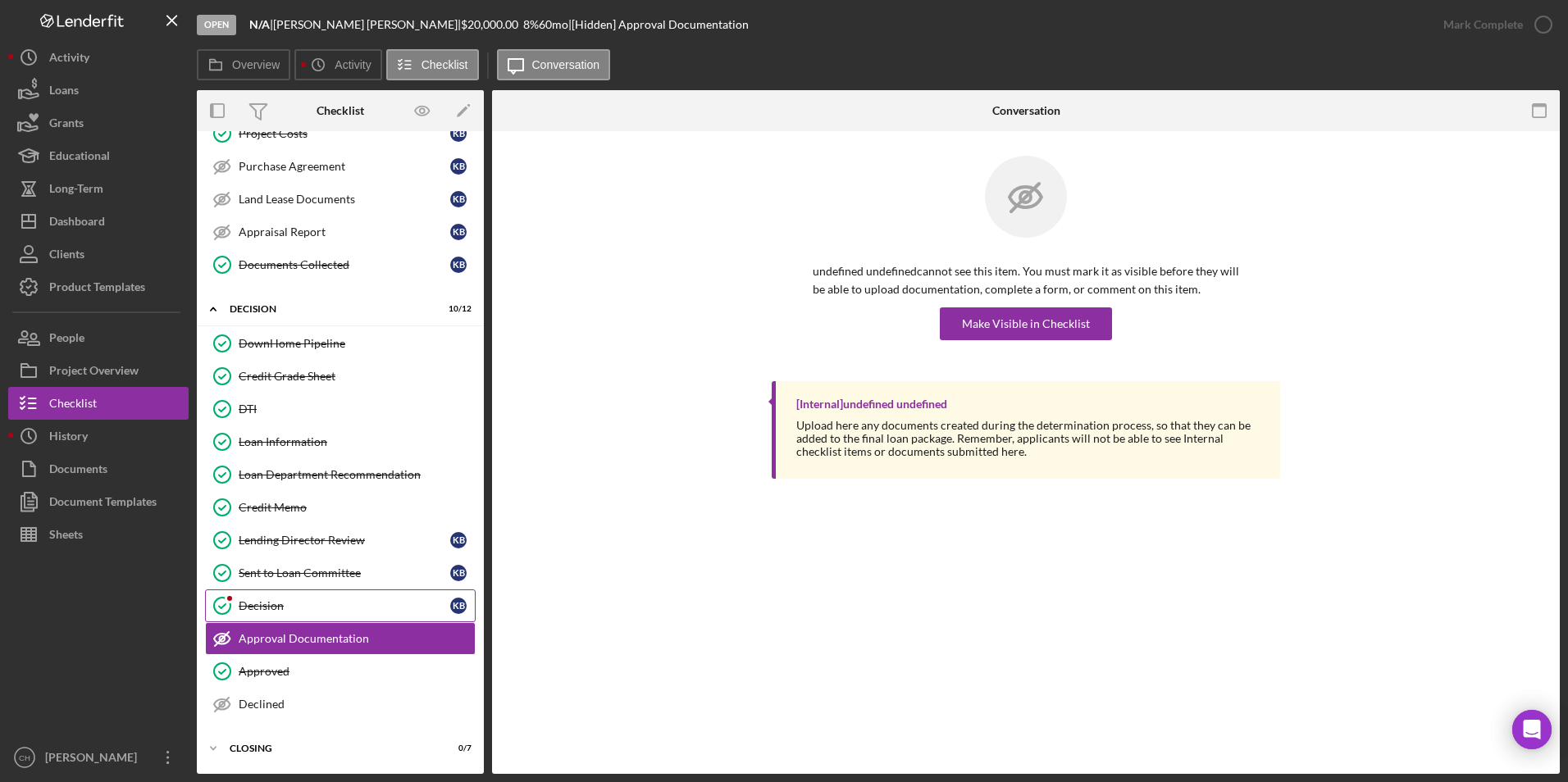
click at [297, 610] on div "Decision" at bounding box center [344, 606] width 211 height 13
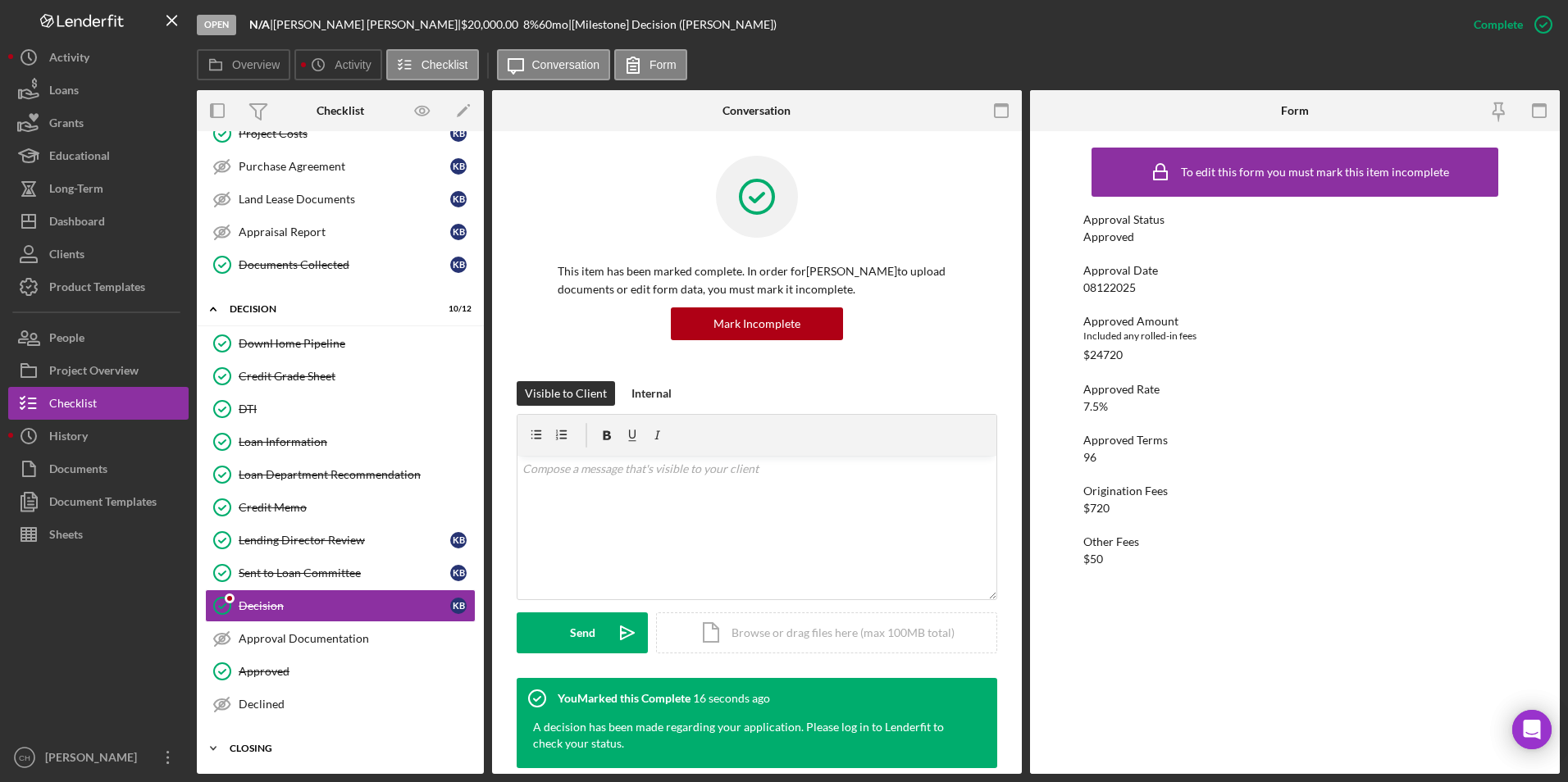
click at [255, 742] on div "Icon/Expander Closing 0 / 7" at bounding box center [340, 749] width 287 height 33
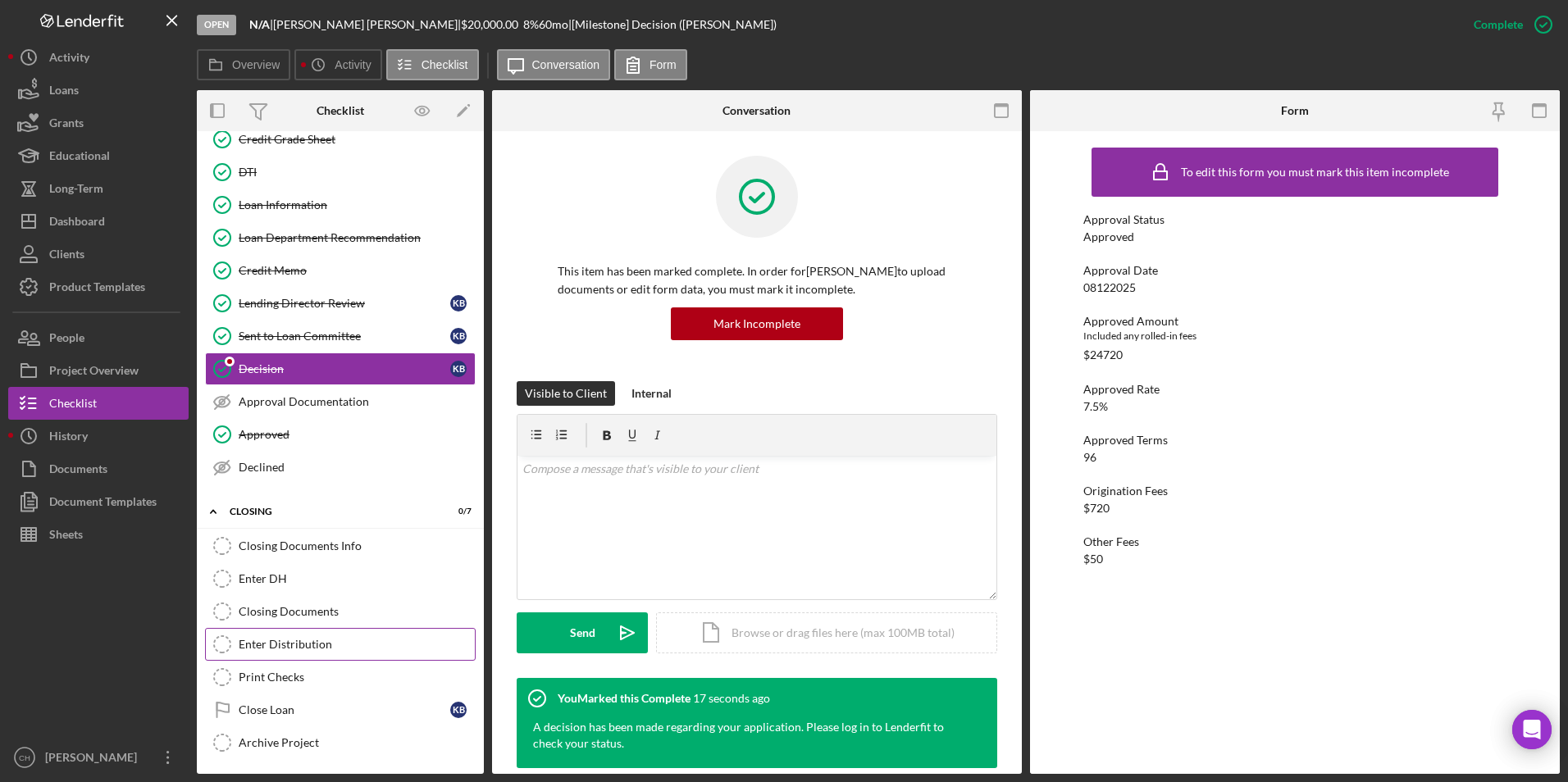
scroll to position [870, 0]
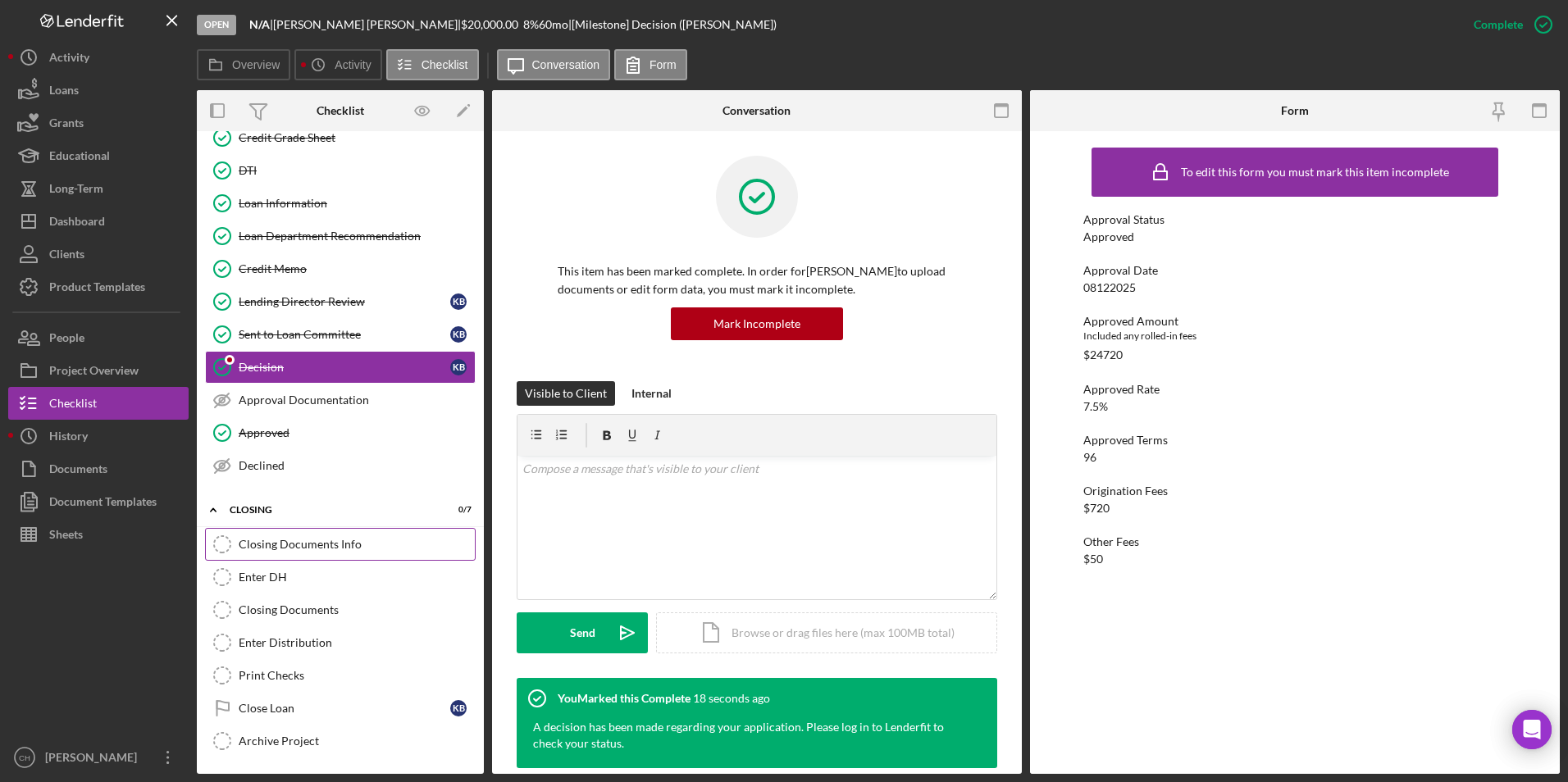
click at [296, 552] on link "Closing Documents Info Closing Documents Info" at bounding box center [340, 545] width 271 height 33
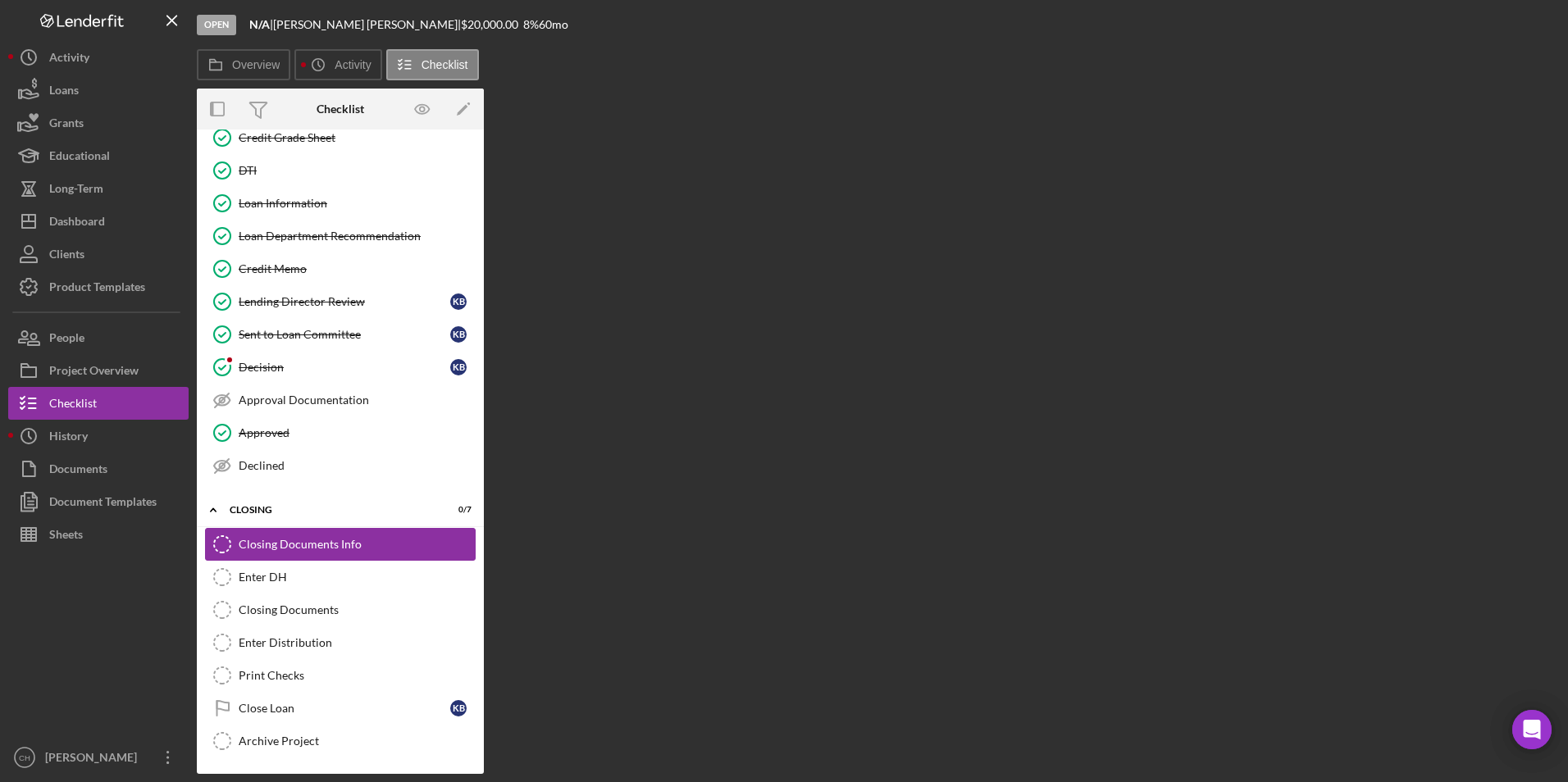
scroll to position [870, 0]
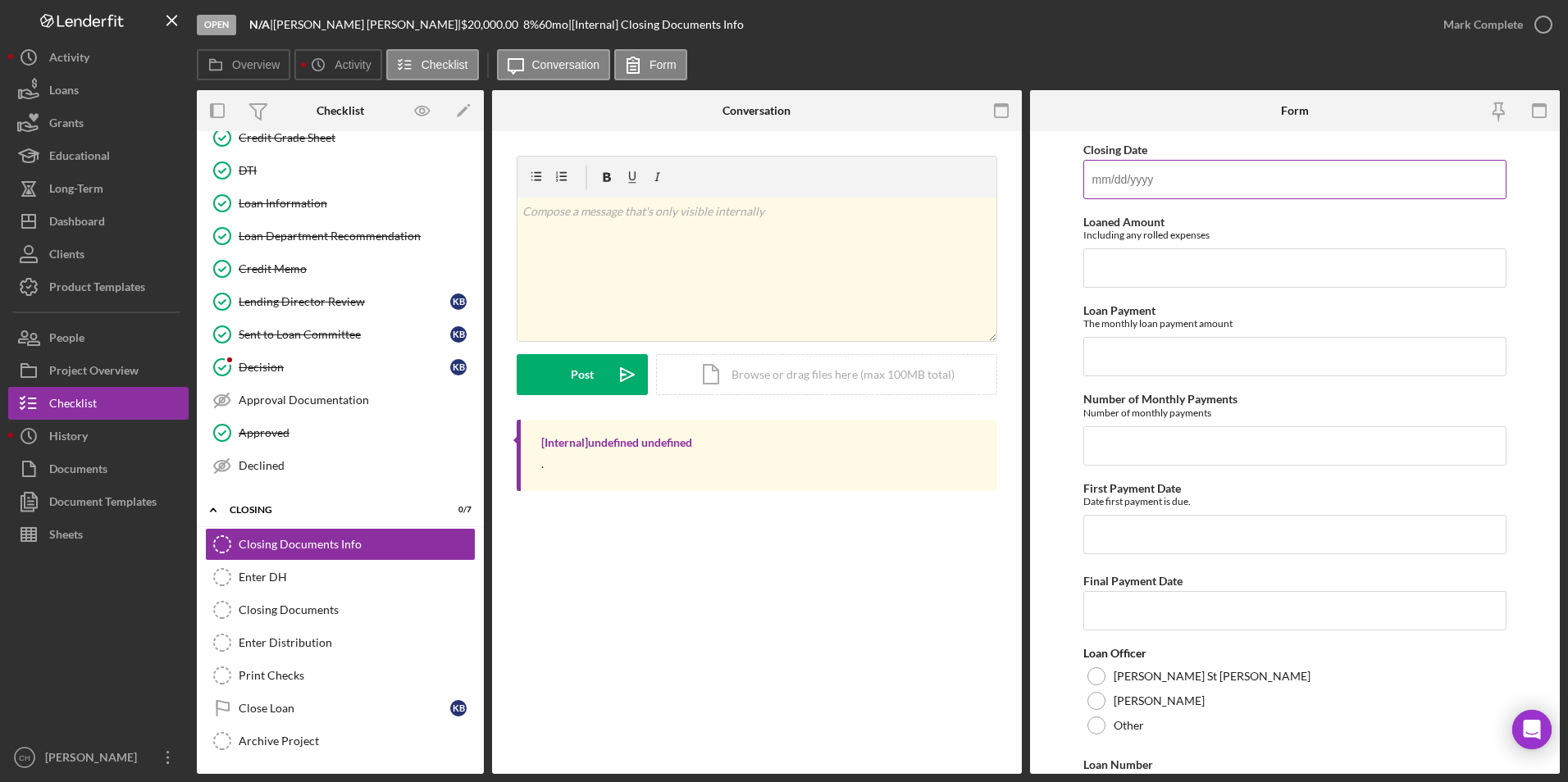
click at [1141, 178] on input "Closing Date" at bounding box center [1295, 179] width 424 height 40
type input "[DATE]"
click at [1105, 271] on input "Loaned Amount" at bounding box center [1295, 268] width 424 height 40
type input "$24,720"
click at [1102, 359] on input "Loan Payment" at bounding box center [1295, 356] width 424 height 40
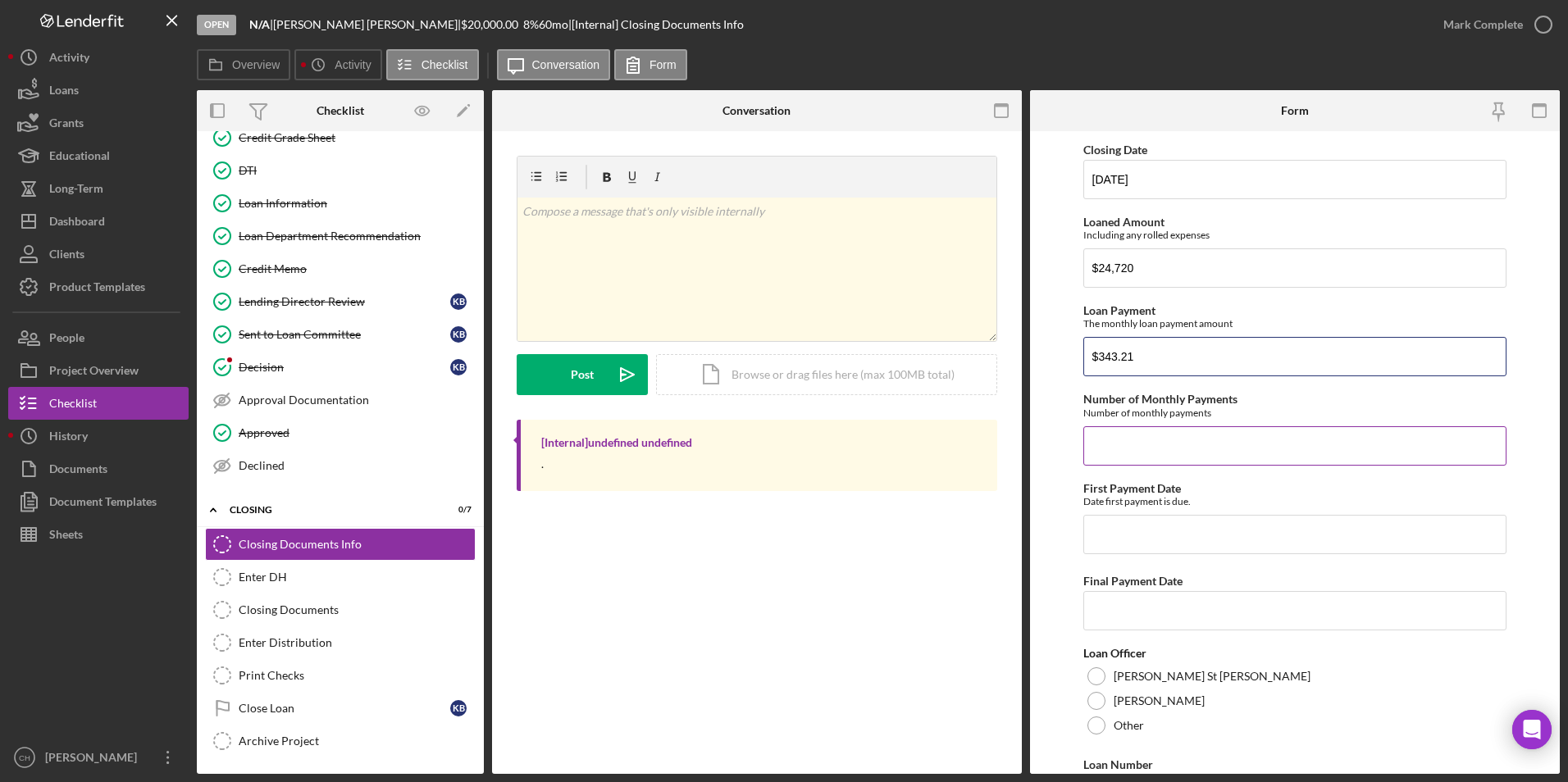
type input "$343.21"
click at [1158, 445] on input "Number of Monthly Payments" at bounding box center [1295, 446] width 424 height 40
type input "96"
click at [1150, 528] on input "First Payment Date" at bounding box center [1295, 535] width 424 height 40
type input "[DATE]"
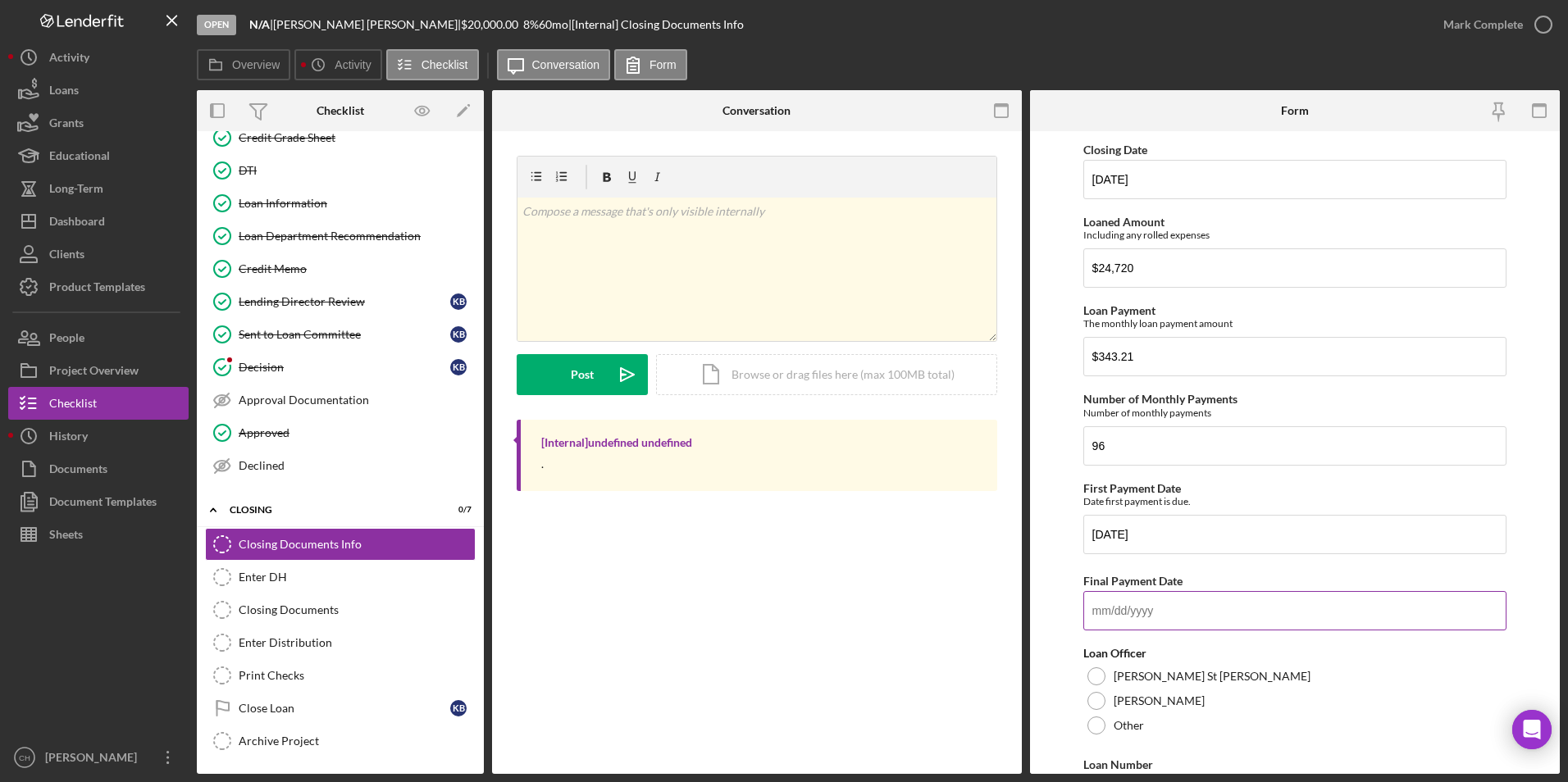
click at [1101, 602] on input "Final Payment Date" at bounding box center [1295, 610] width 424 height 40
type input "[DATE]"
click at [1100, 702] on div at bounding box center [1097, 702] width 18 height 18
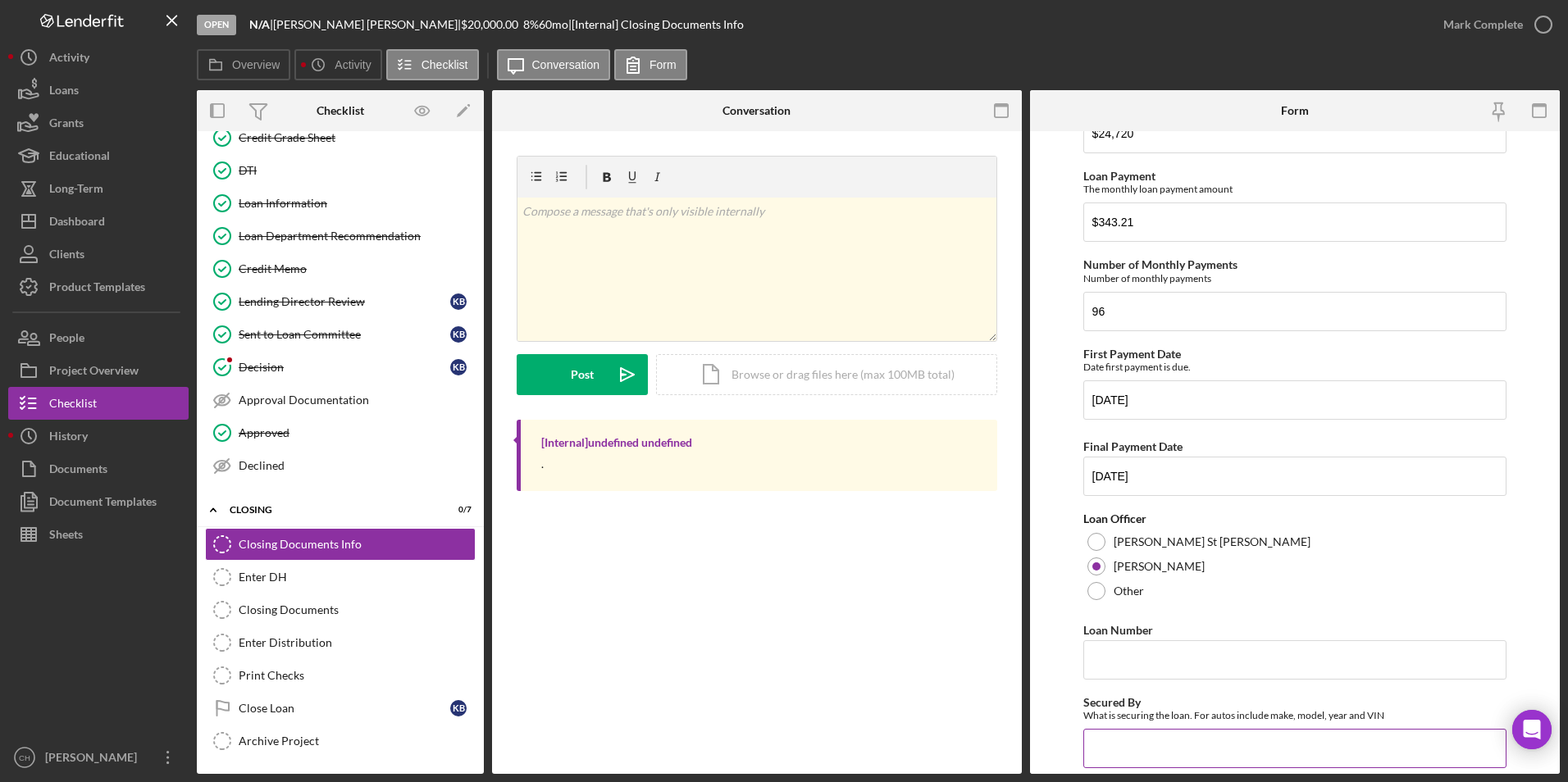
scroll to position [246, 0]
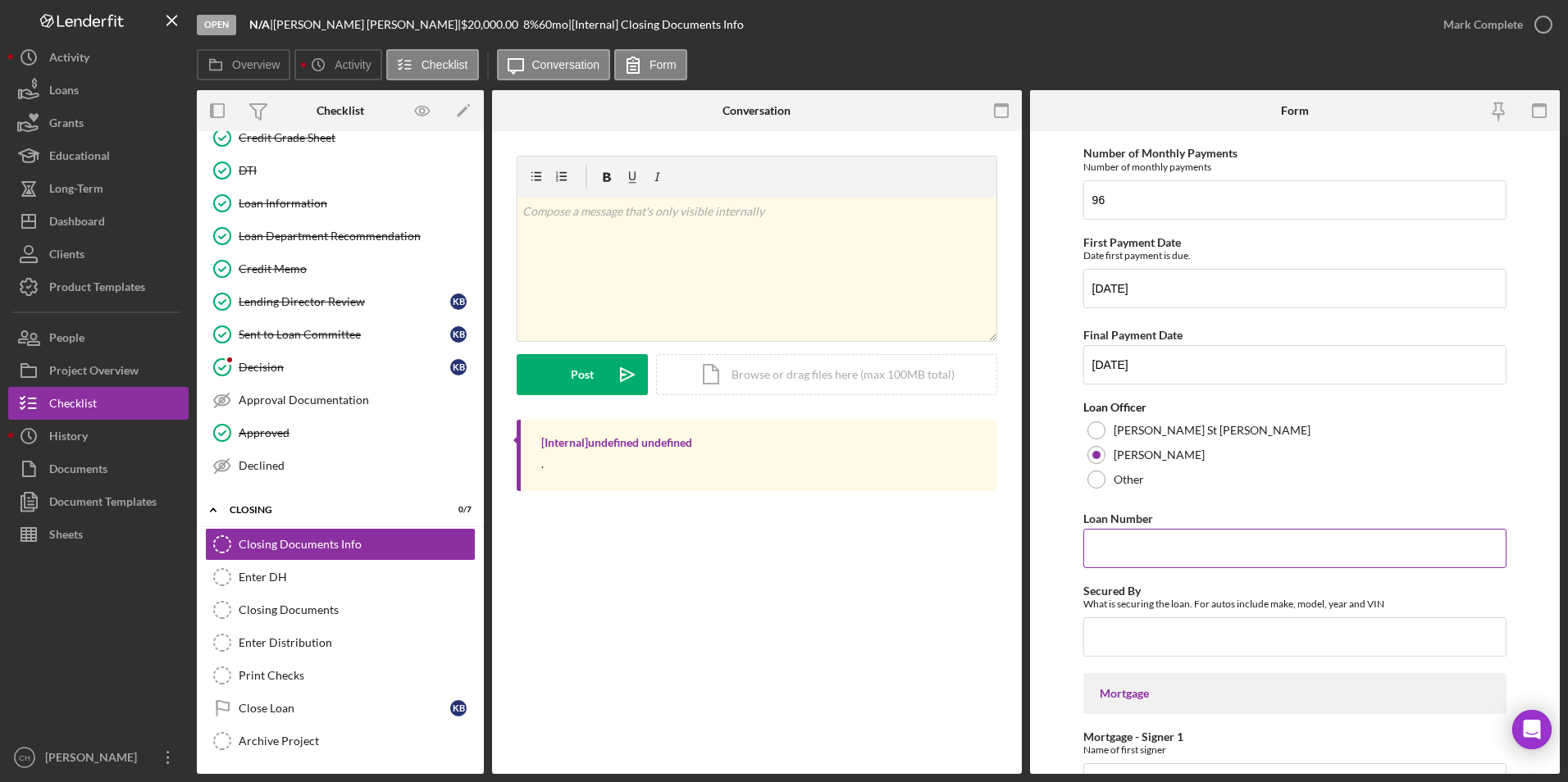
click at [1137, 559] on input "Loan Number" at bounding box center [1295, 548] width 424 height 40
type input "905"
click at [1119, 635] on input "Secured By" at bounding box center [1295, 637] width 424 height 40
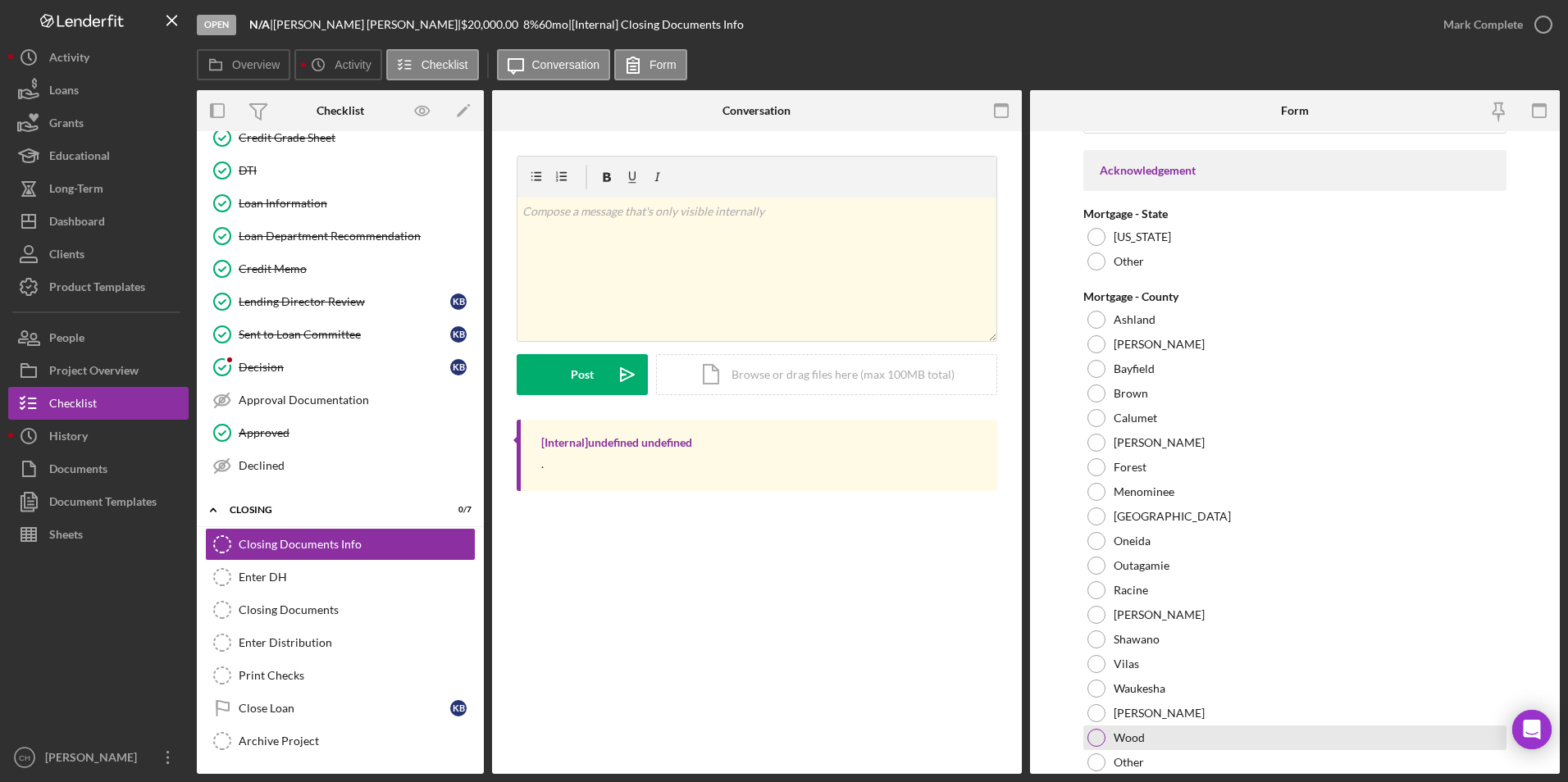
scroll to position [1154, 0]
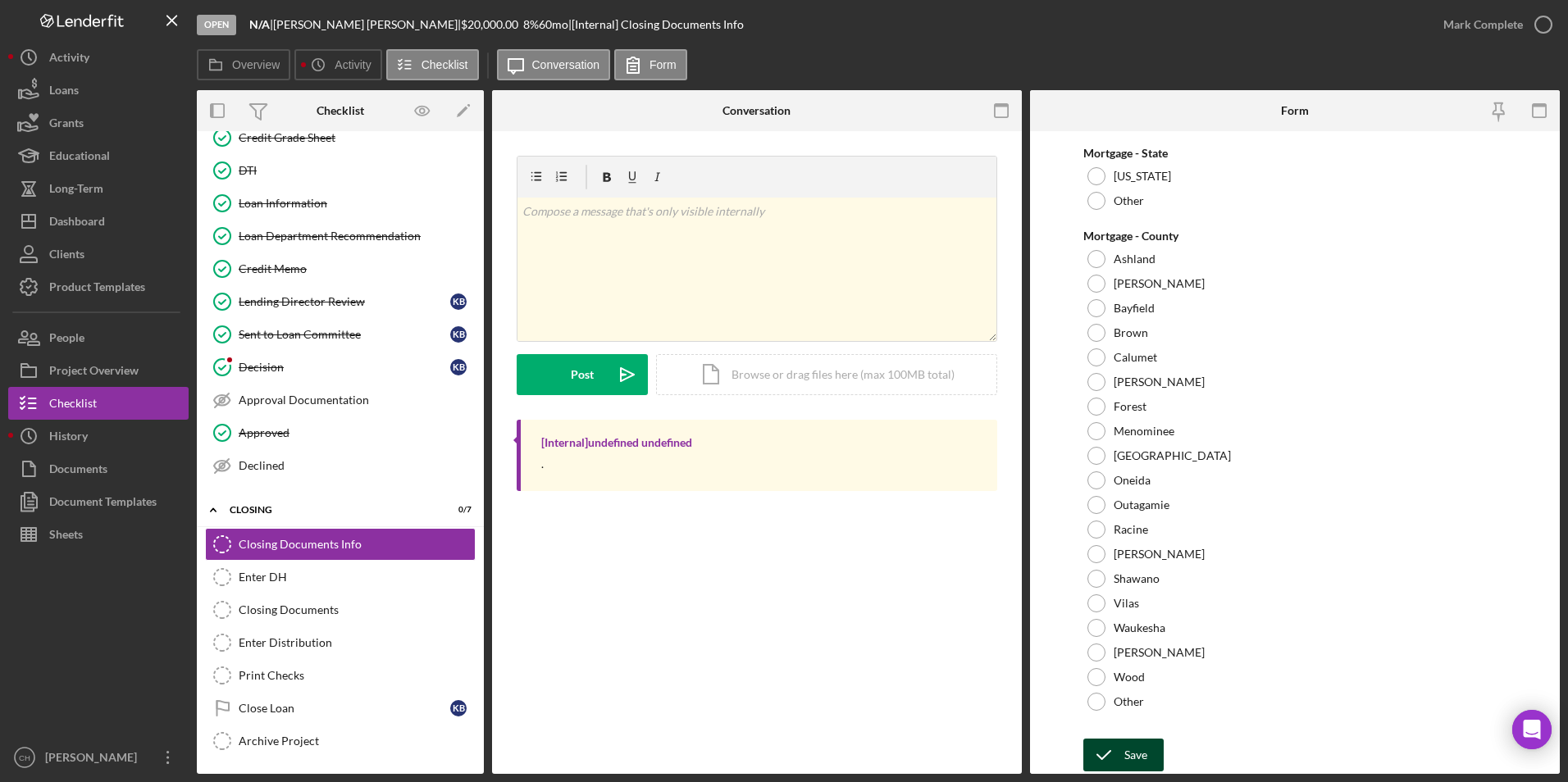
type input "2023 Subaru Outback"
click at [1123, 750] on button "Save" at bounding box center [1123, 755] width 80 height 33
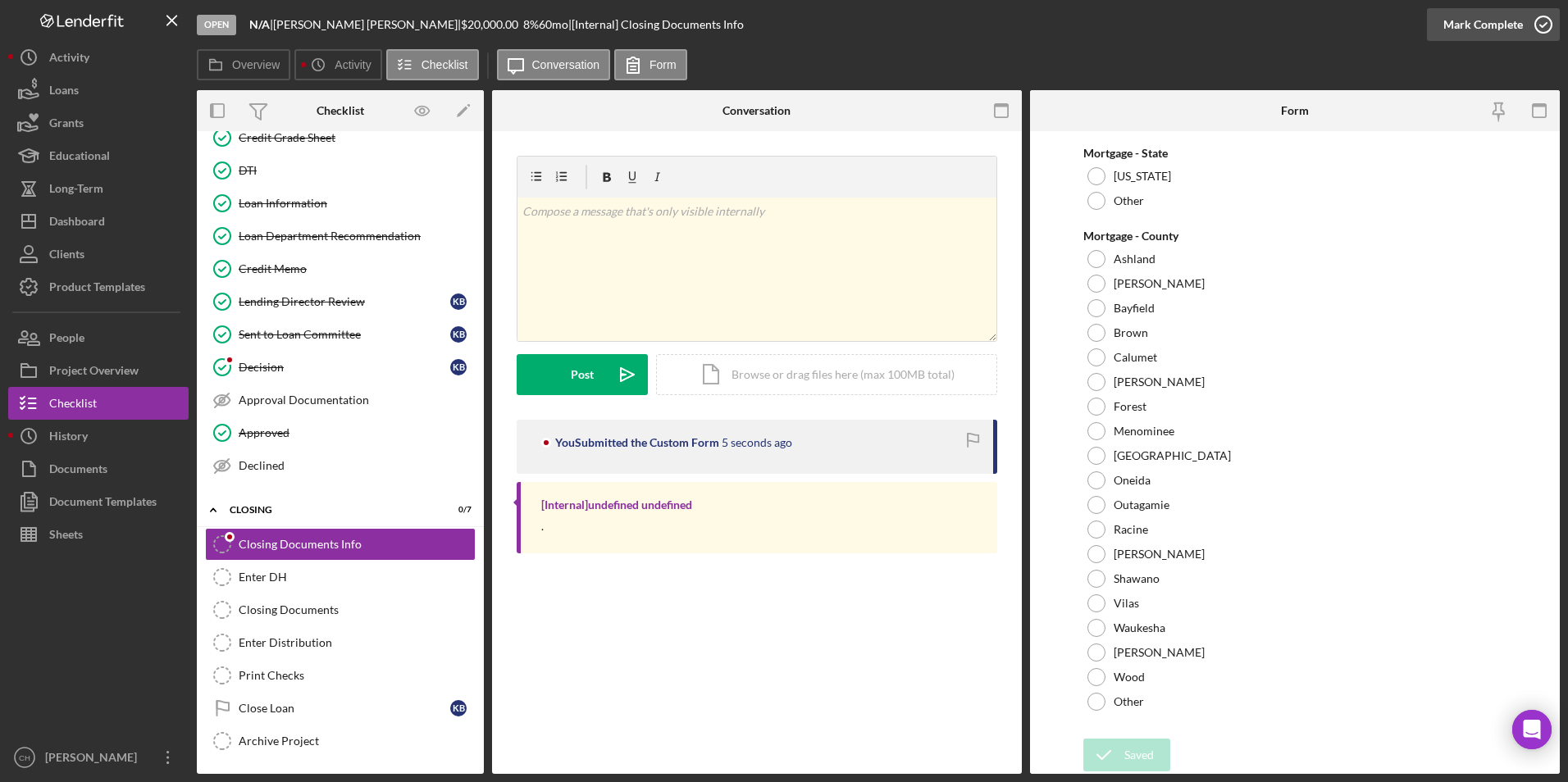
click at [1470, 23] on div "Mark Complete" at bounding box center [1483, 25] width 79 height 33
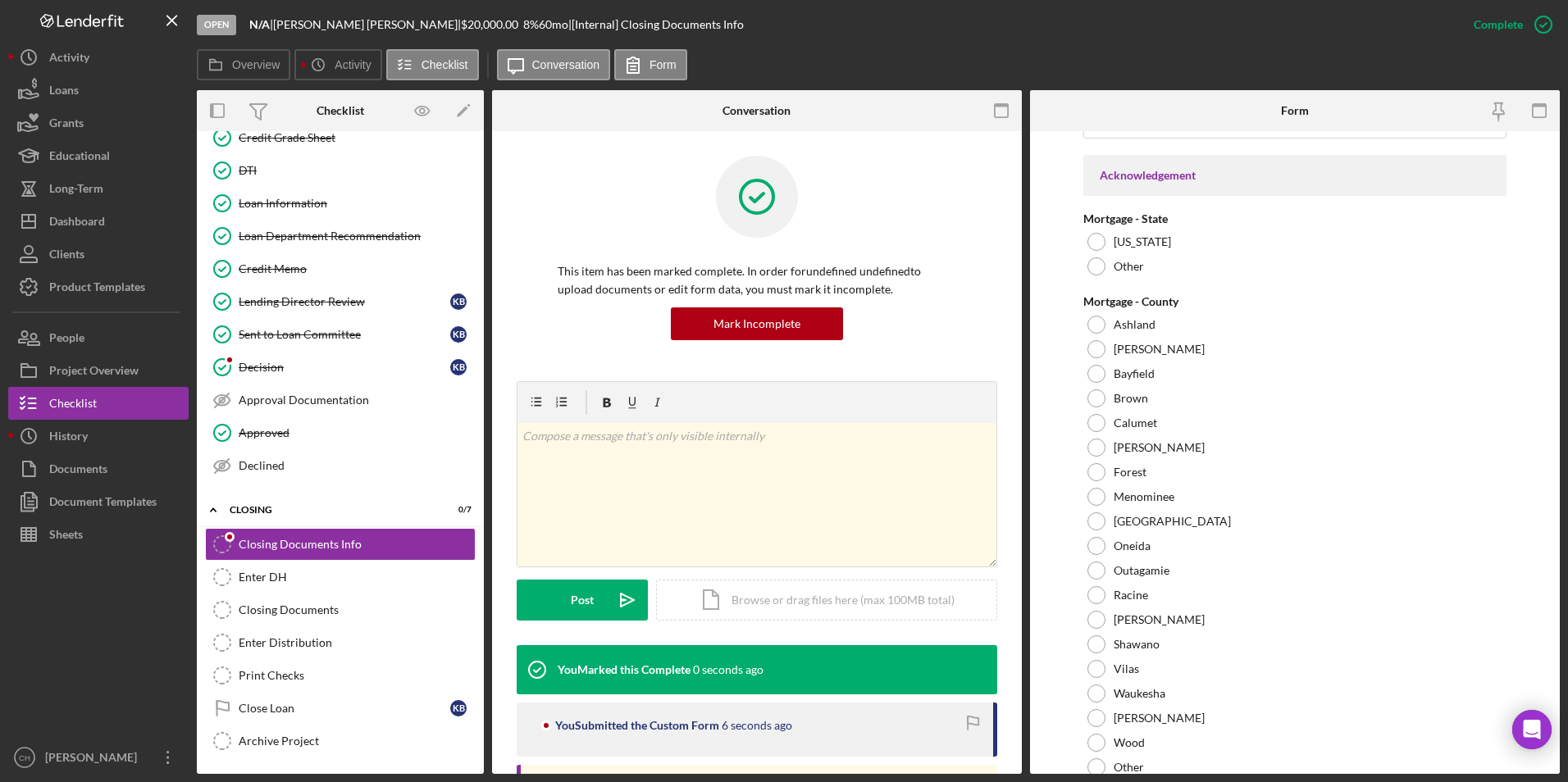
scroll to position [1220, 0]
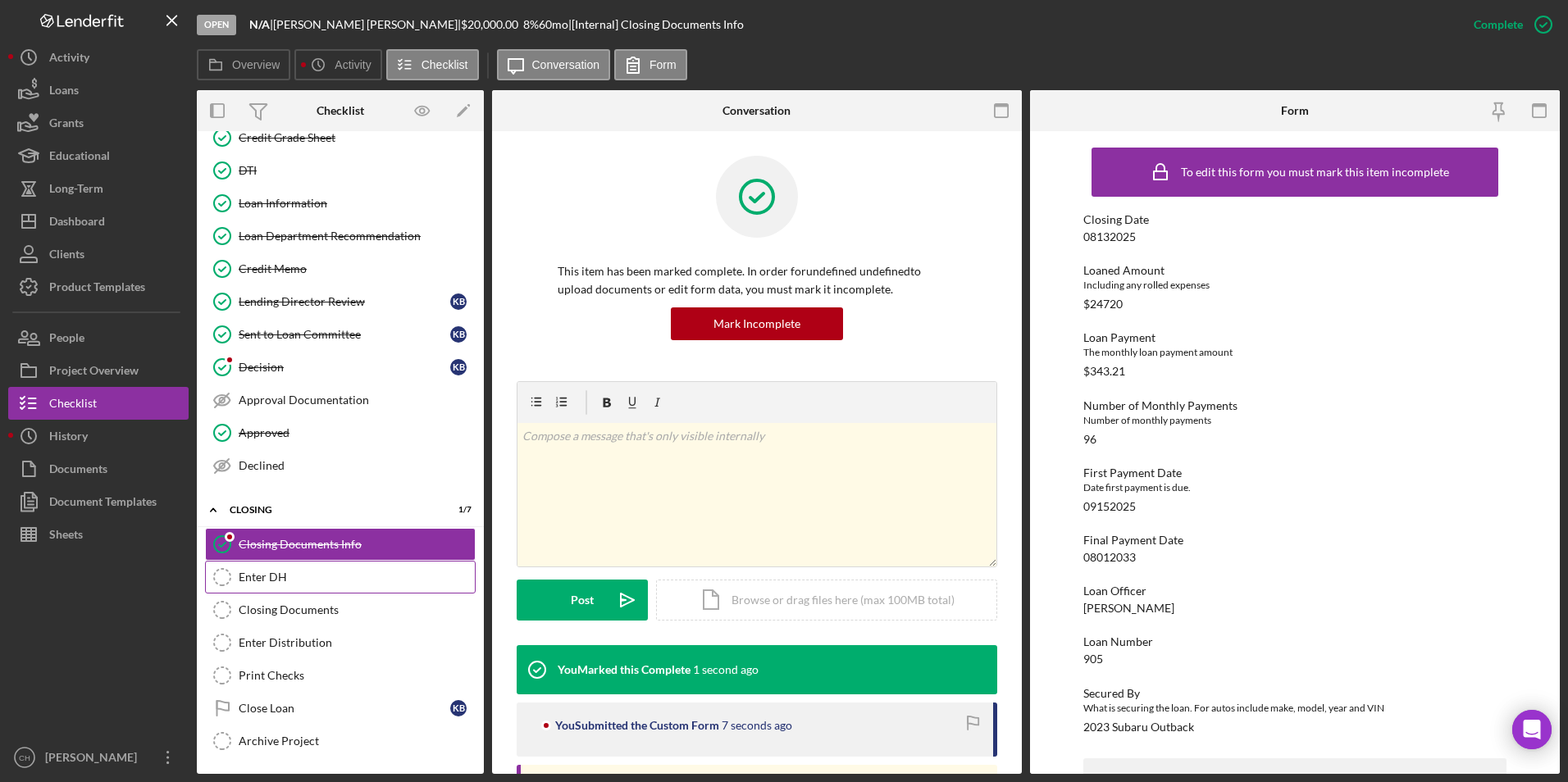
click at [268, 583] on div "Enter DH" at bounding box center [356, 577] width 236 height 13
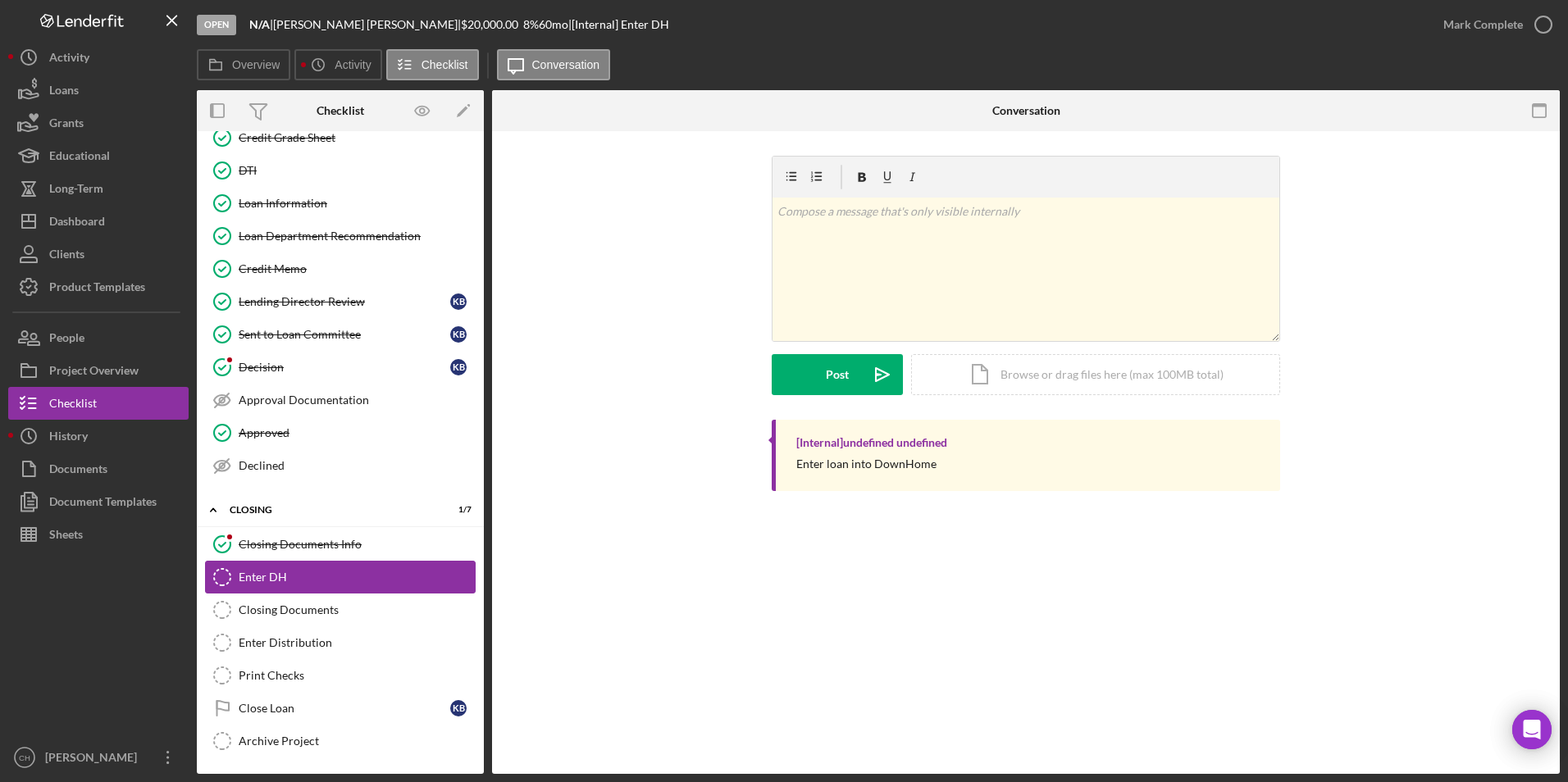
scroll to position [870, 0]
click at [1480, 30] on div "Mark Complete" at bounding box center [1483, 25] width 79 height 33
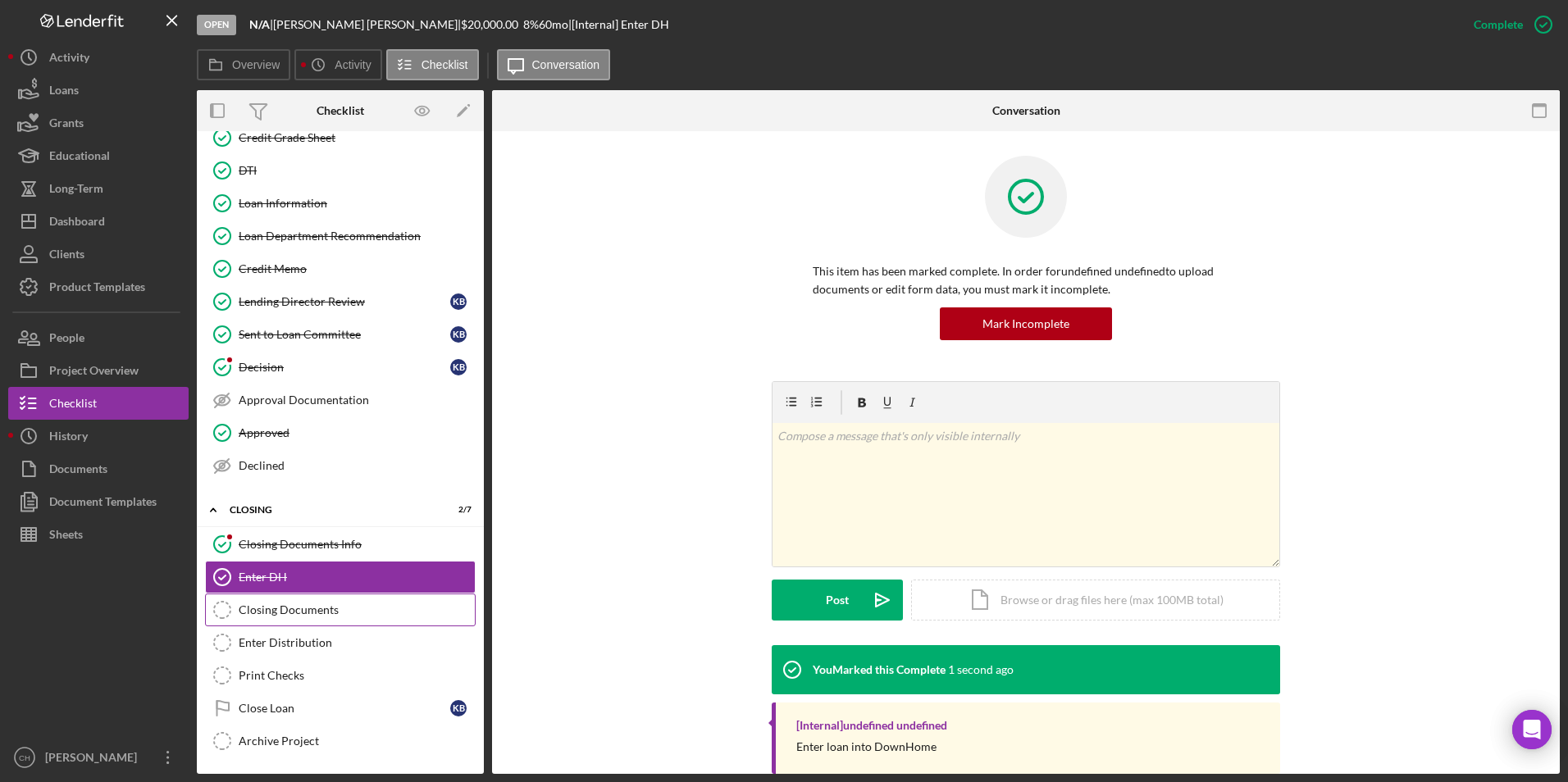
click at [306, 601] on link "Closing Documents Closing Documents" at bounding box center [340, 610] width 271 height 33
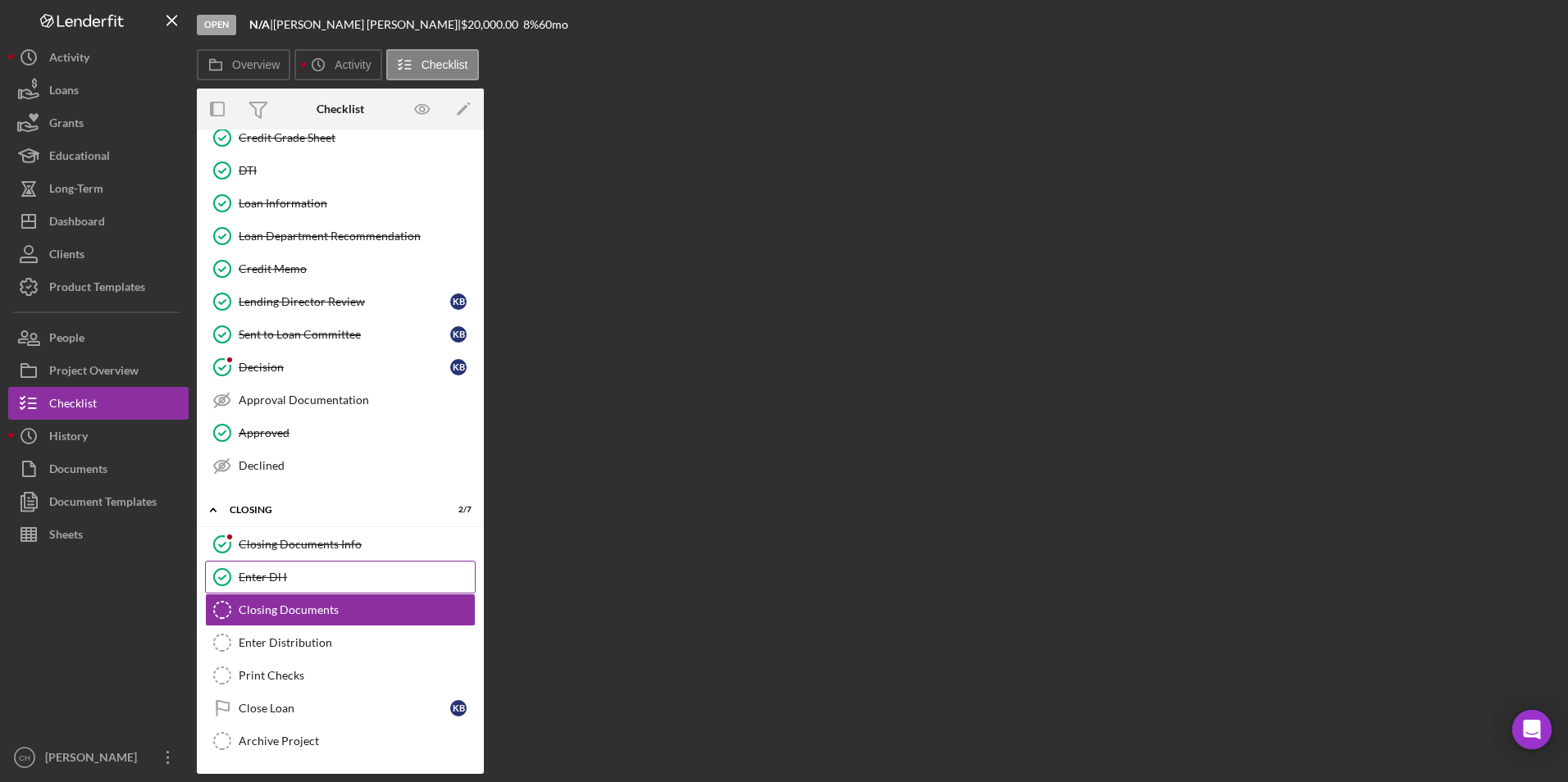
scroll to position [870, 0]
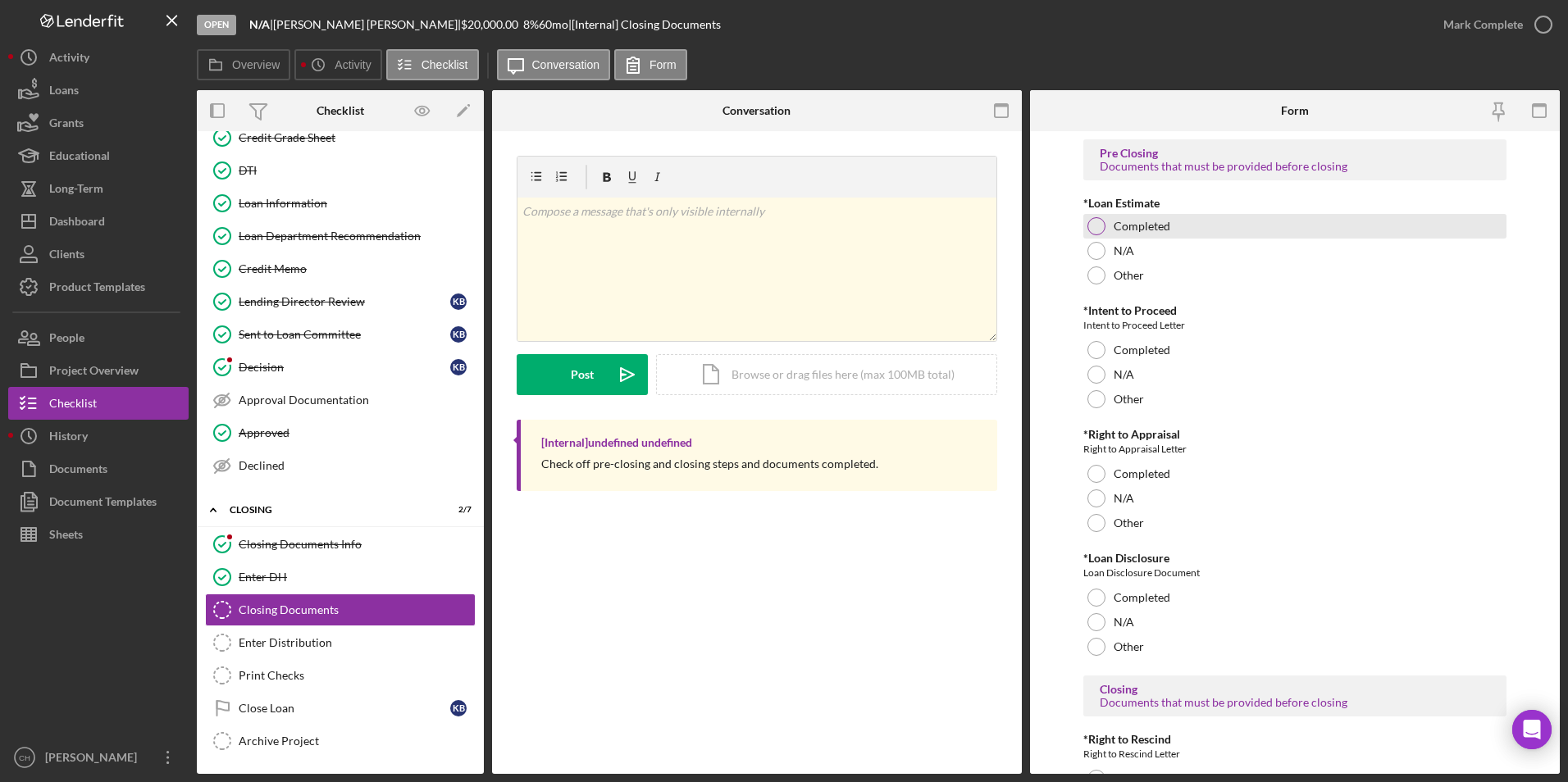
click at [1092, 226] on div at bounding box center [1097, 226] width 18 height 18
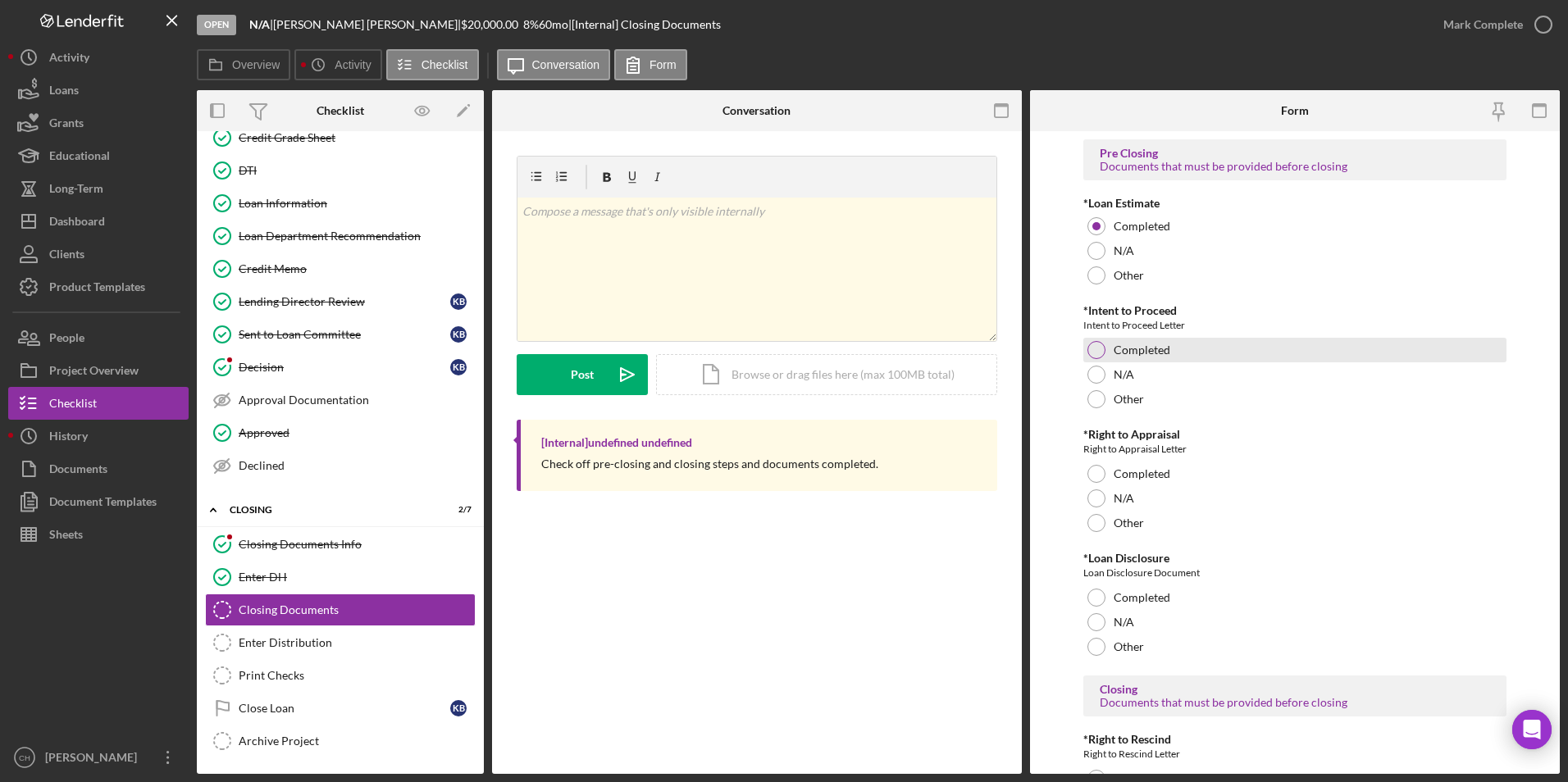
click at [1091, 354] on div at bounding box center [1097, 351] width 18 height 18
click at [1095, 498] on div at bounding box center [1097, 499] width 18 height 18
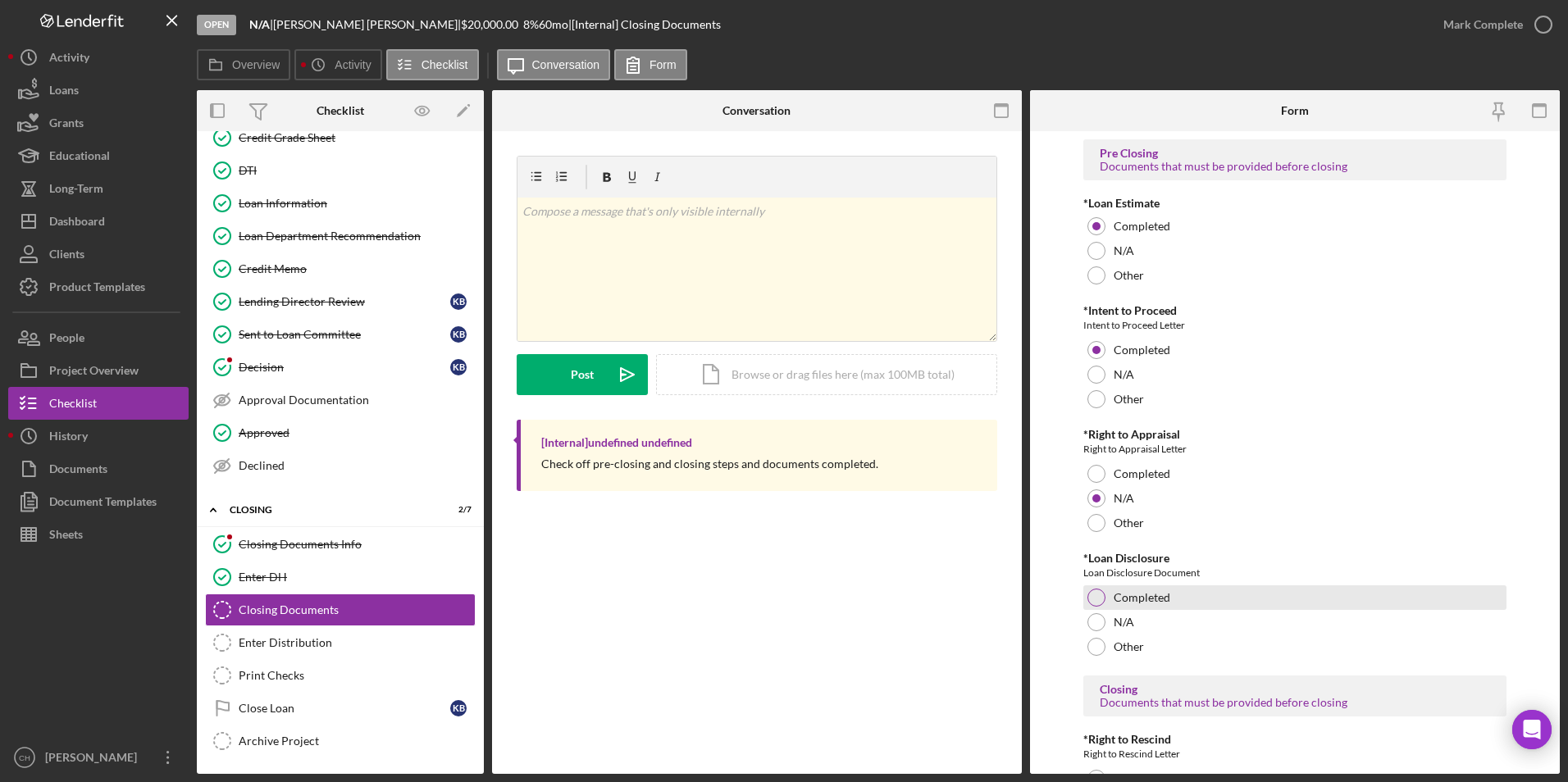
click at [1089, 596] on div at bounding box center [1097, 598] width 18 height 18
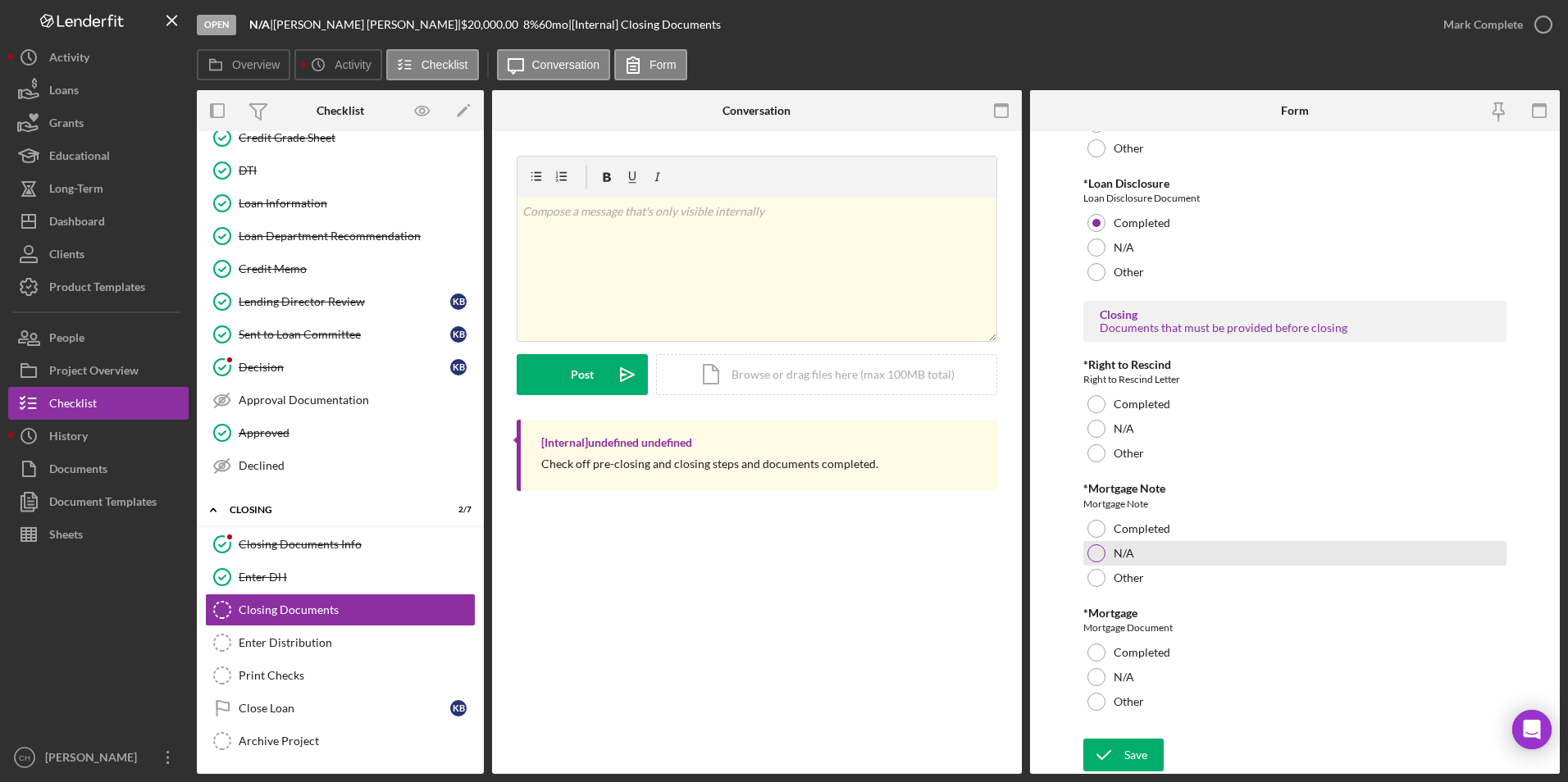
click at [1100, 547] on div at bounding box center [1097, 554] width 18 height 18
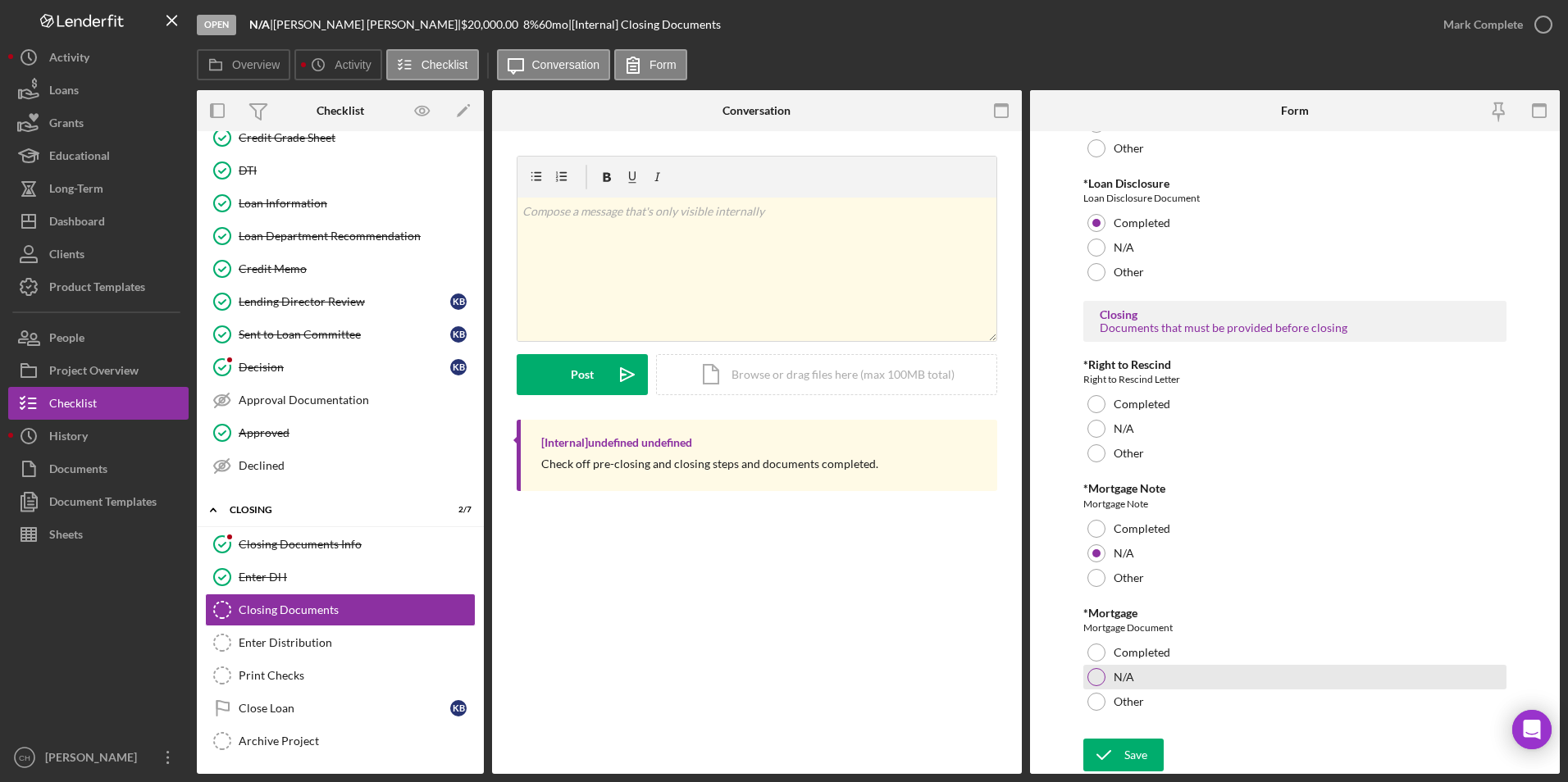
click at [1097, 674] on div at bounding box center [1097, 678] width 18 height 18
click at [1119, 747] on icon "submit" at bounding box center [1104, 755] width 41 height 41
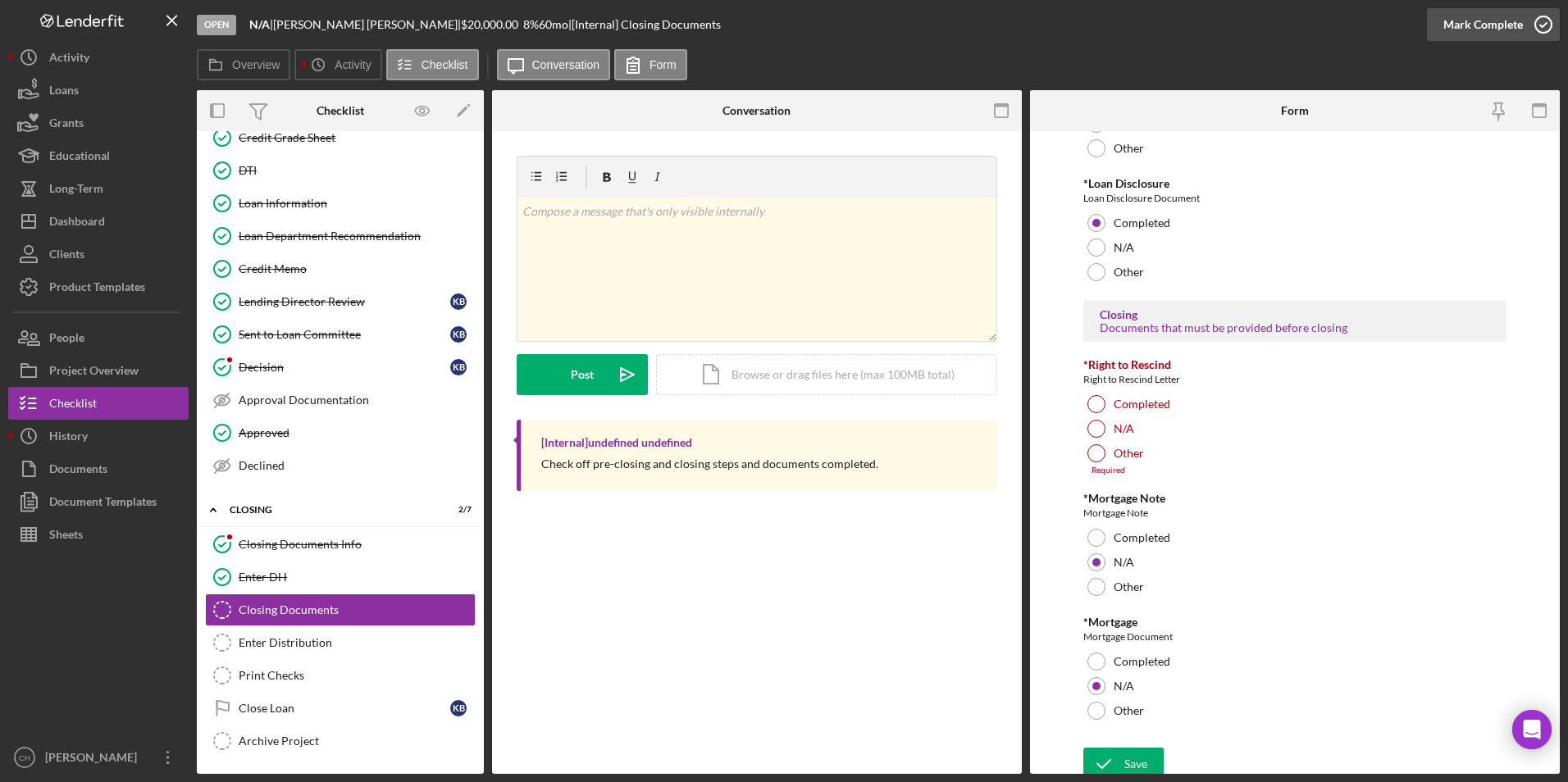
click at [1478, 20] on div "Mark Complete" at bounding box center [1483, 25] width 79 height 33
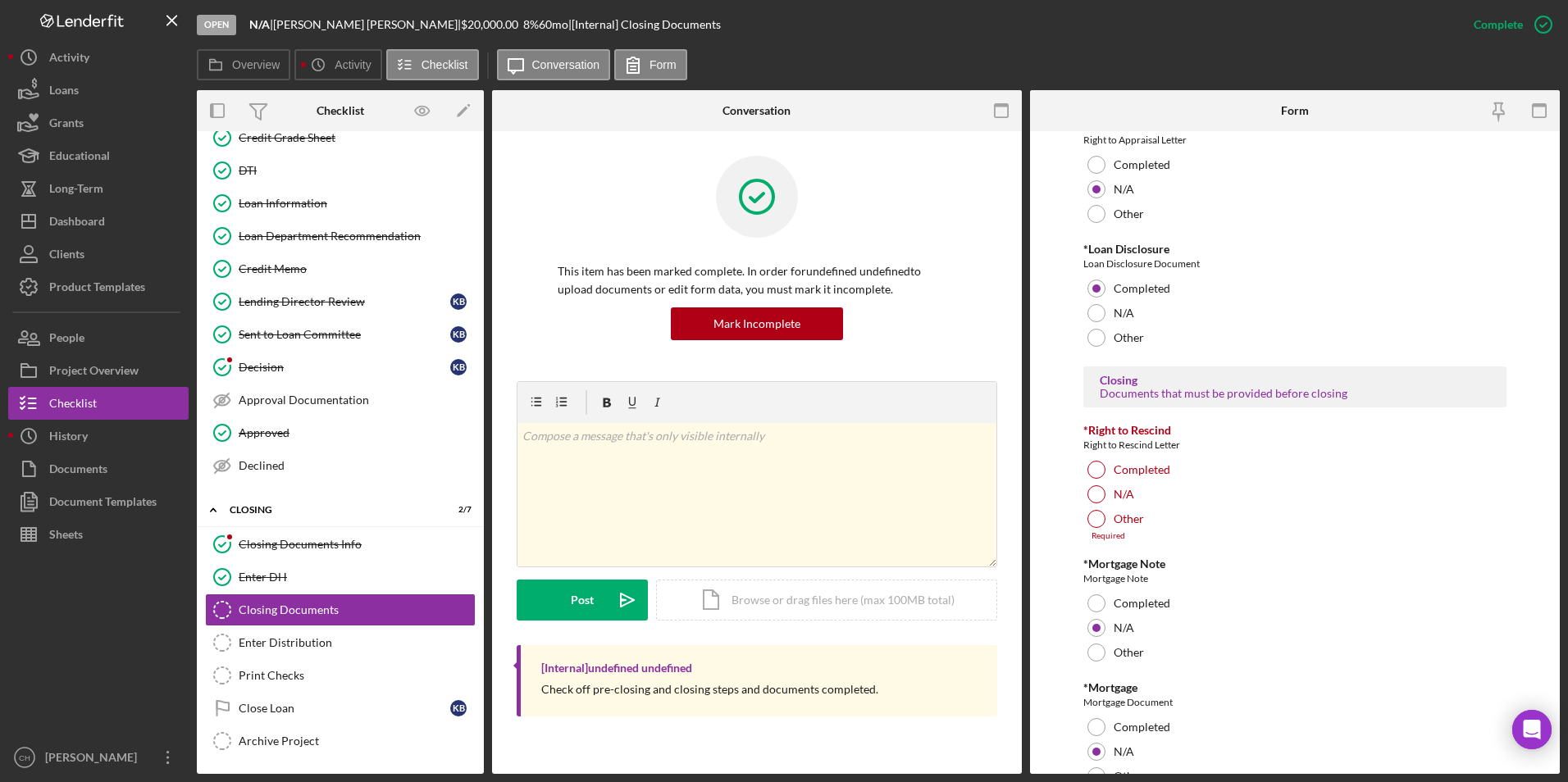
scroll to position [440, 0]
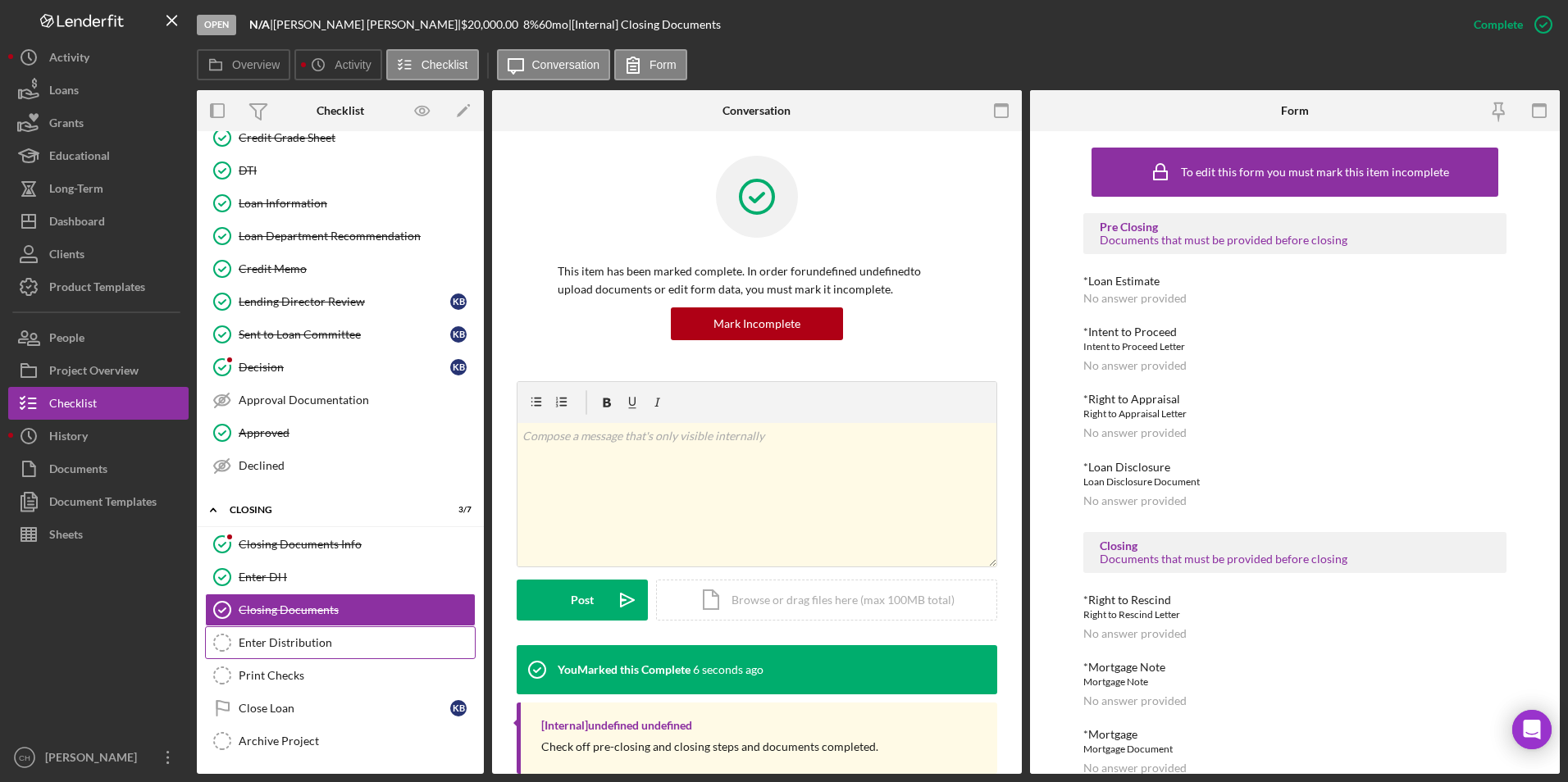
click at [246, 639] on div "Enter Distribution" at bounding box center [356, 643] width 236 height 13
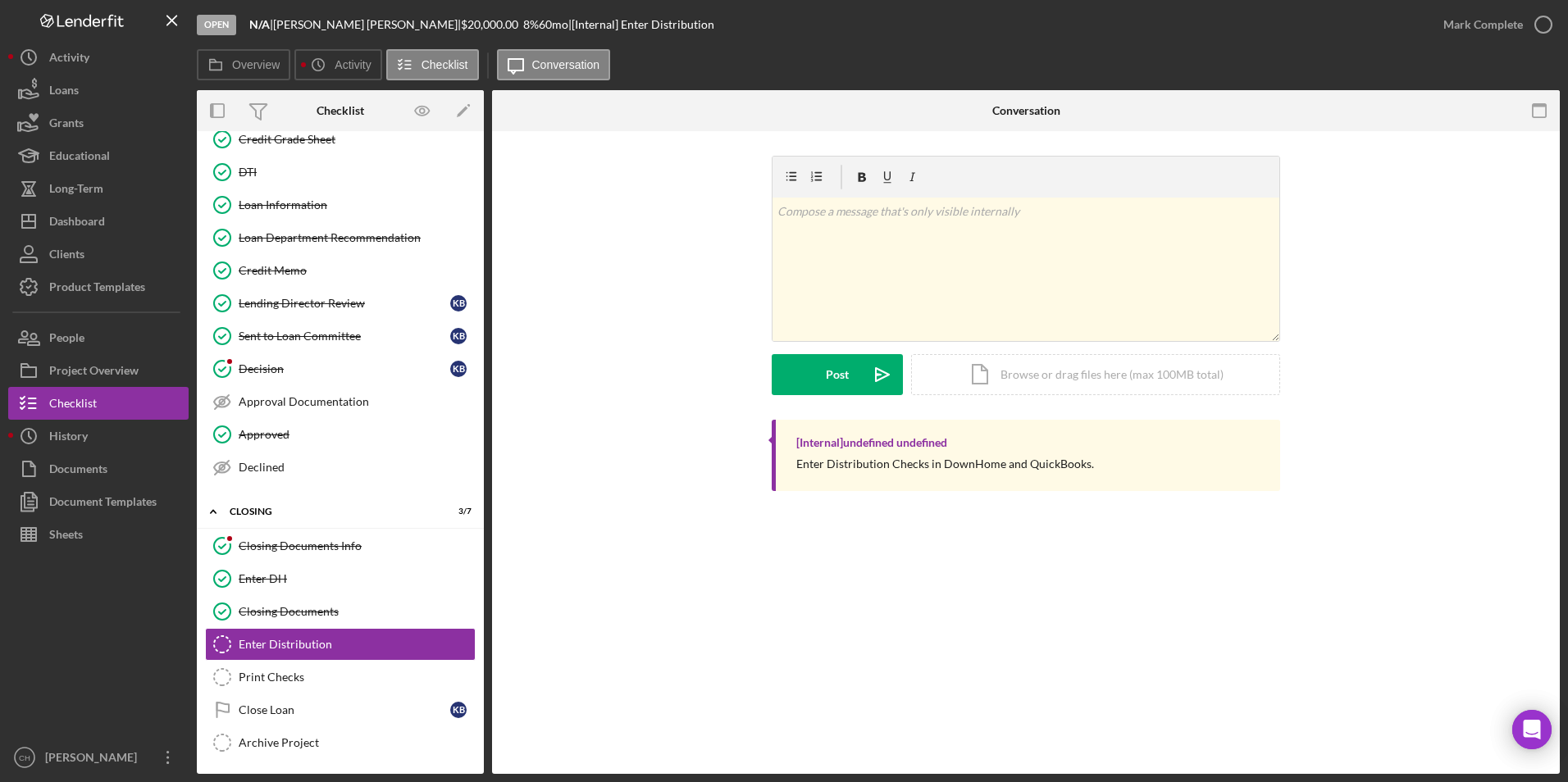
scroll to position [870, 0]
click at [1446, 25] on div "Mark Complete" at bounding box center [1483, 25] width 79 height 33
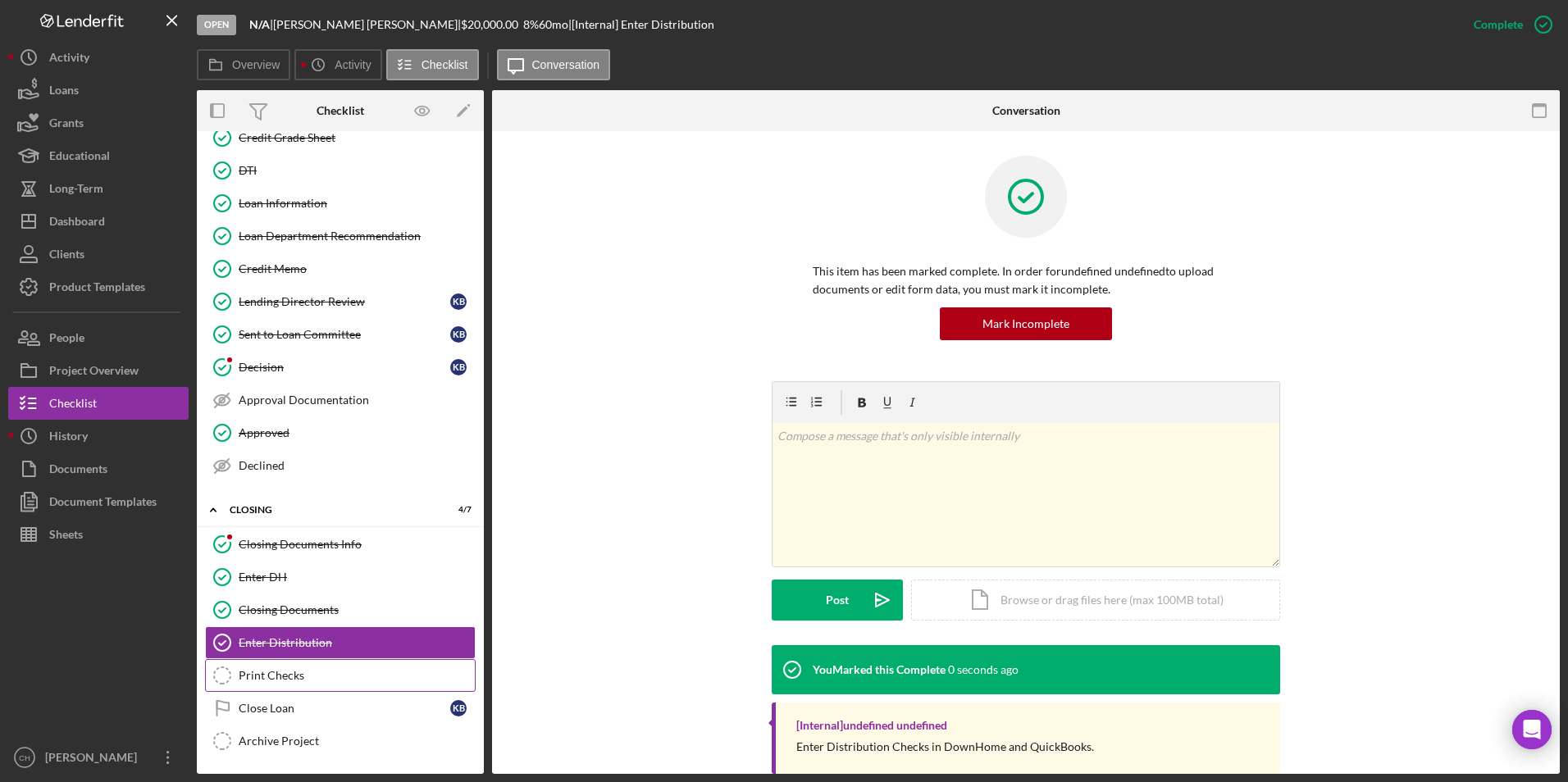
click at [298, 675] on div "Print Checks" at bounding box center [356, 676] width 236 height 13
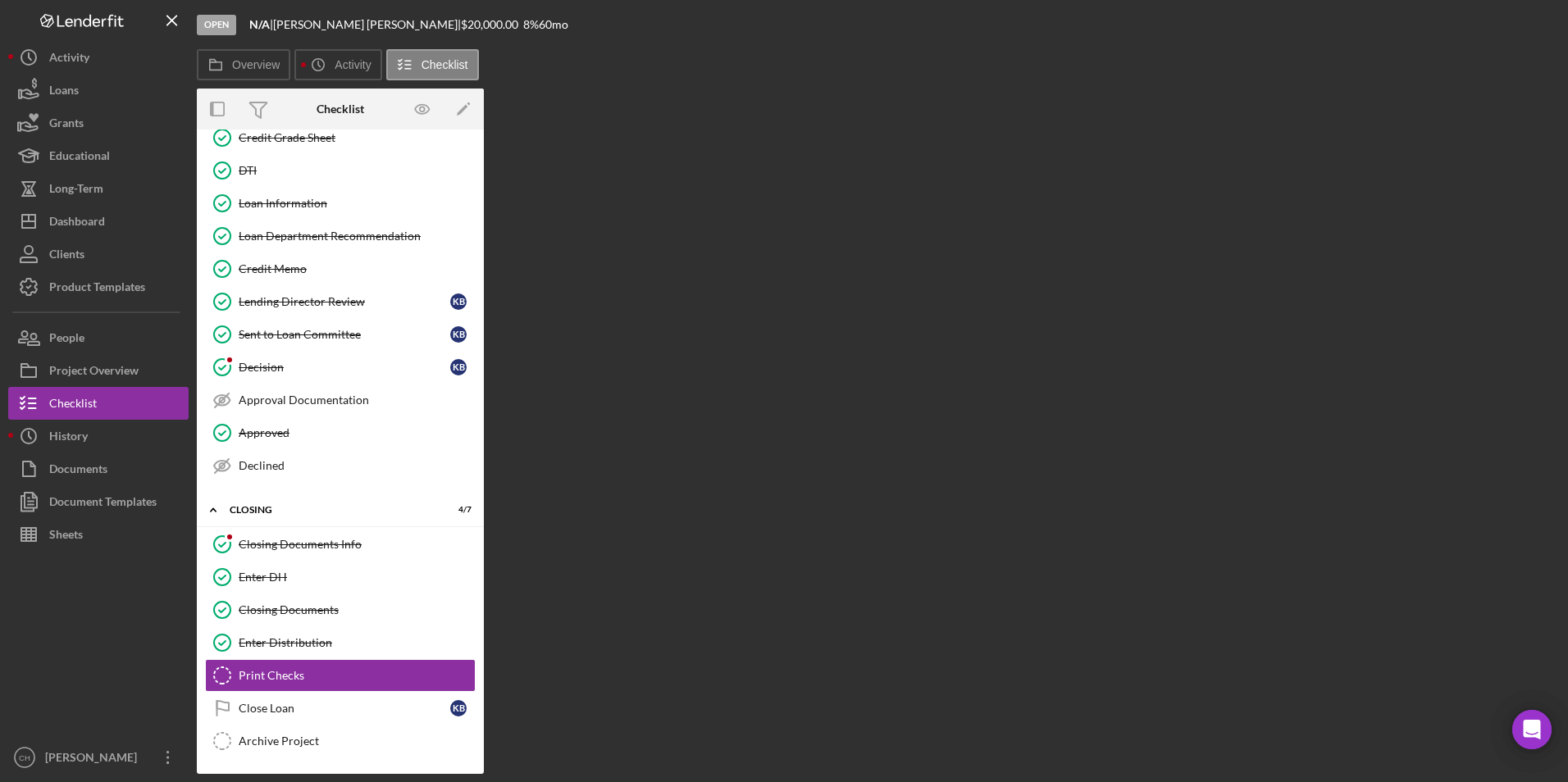
scroll to position [870, 0]
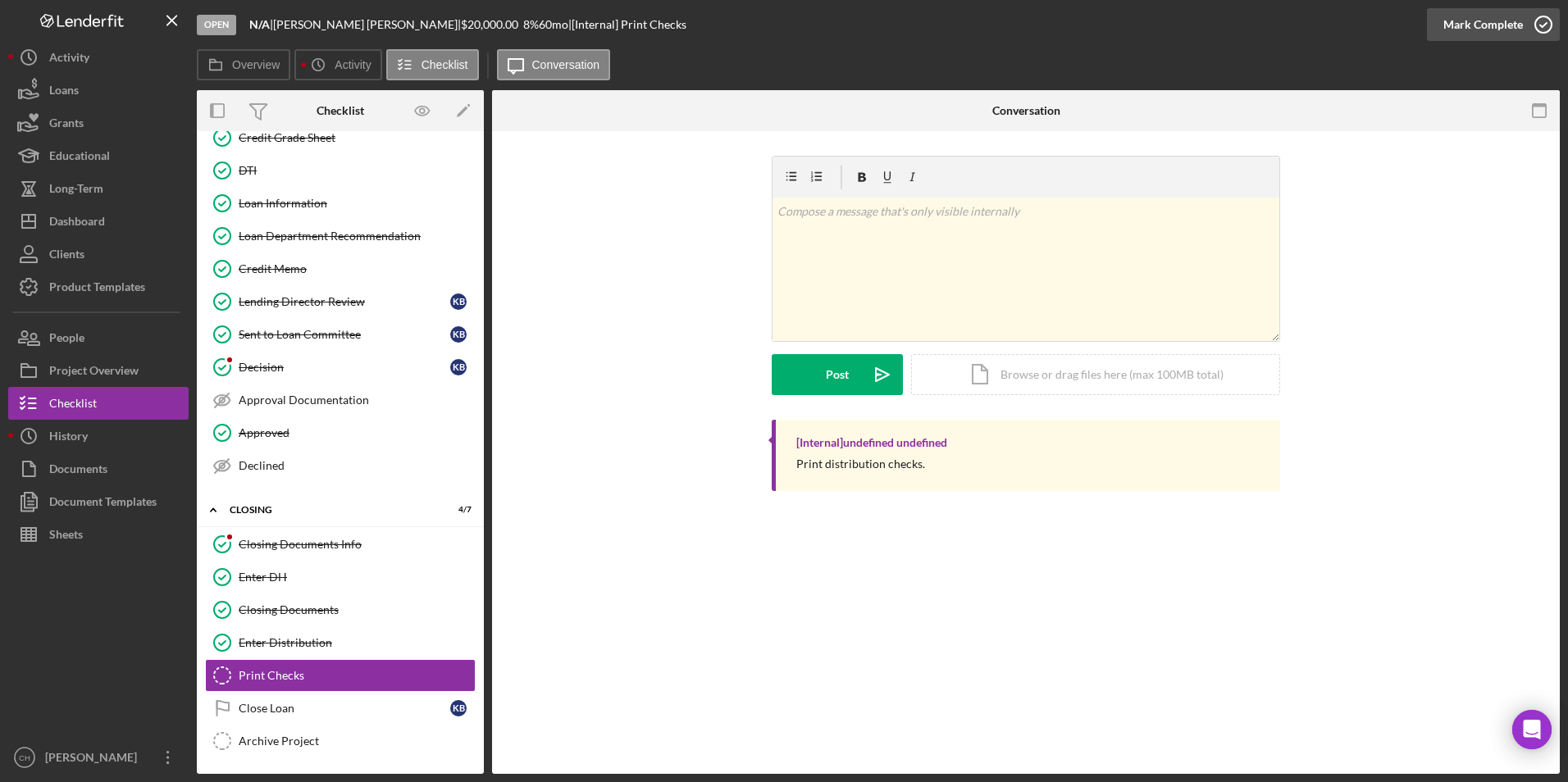
click at [1495, 21] on div "Mark Complete" at bounding box center [1483, 25] width 79 height 33
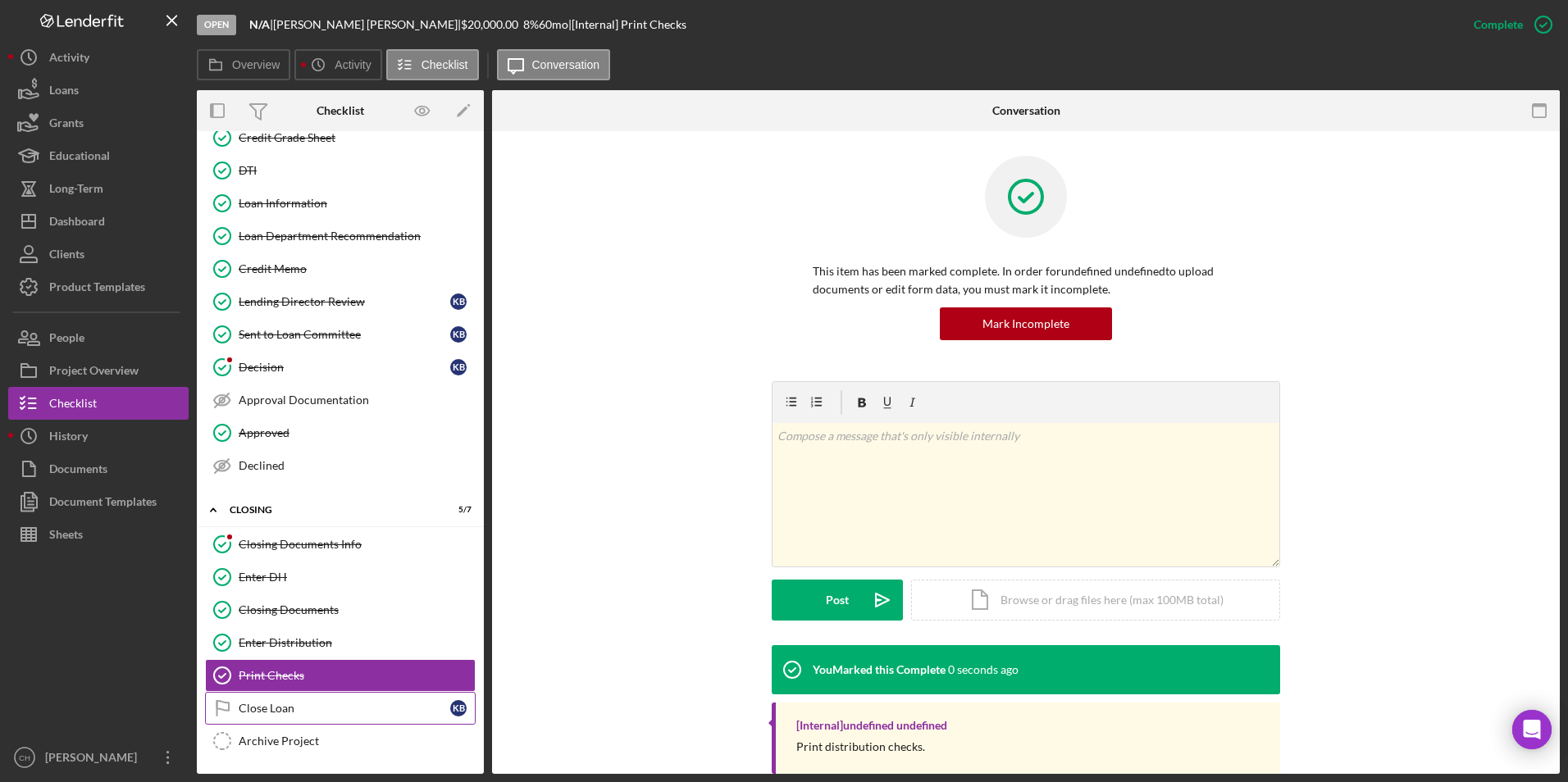
click at [221, 704] on icon "Close Loan" at bounding box center [223, 708] width 41 height 41
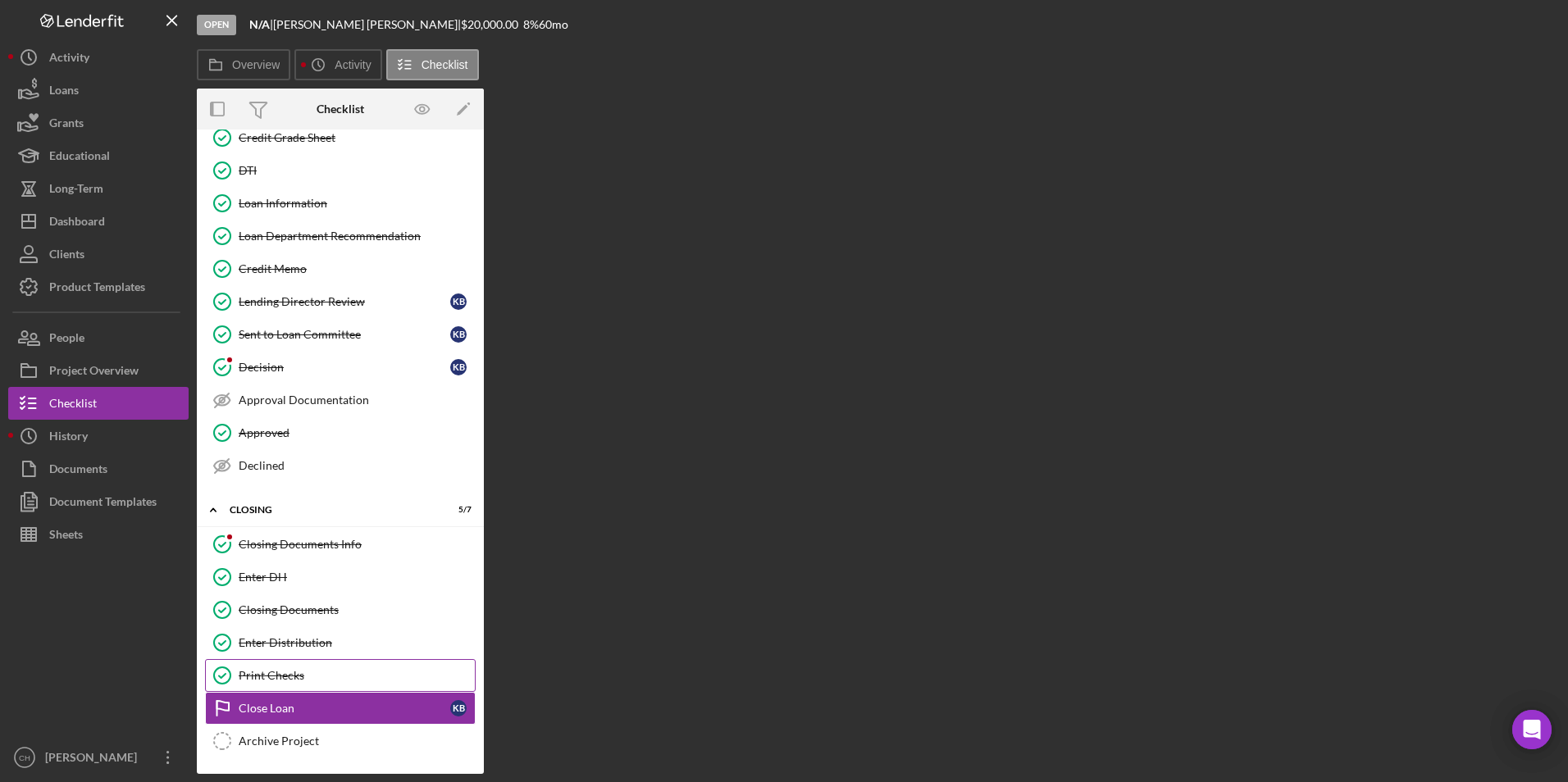
scroll to position [870, 0]
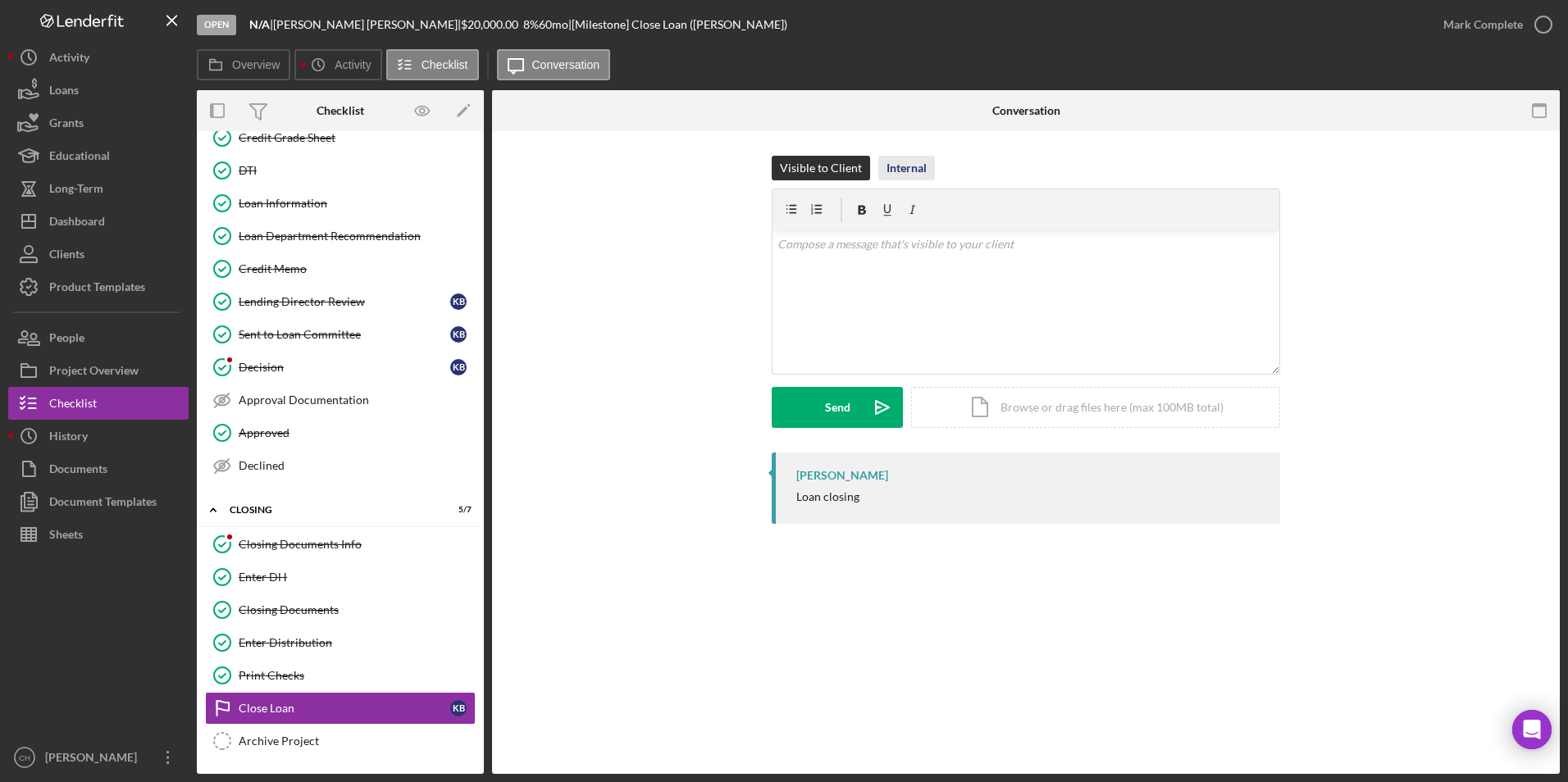
click at [899, 165] on div "Internal" at bounding box center [907, 168] width 41 height 25
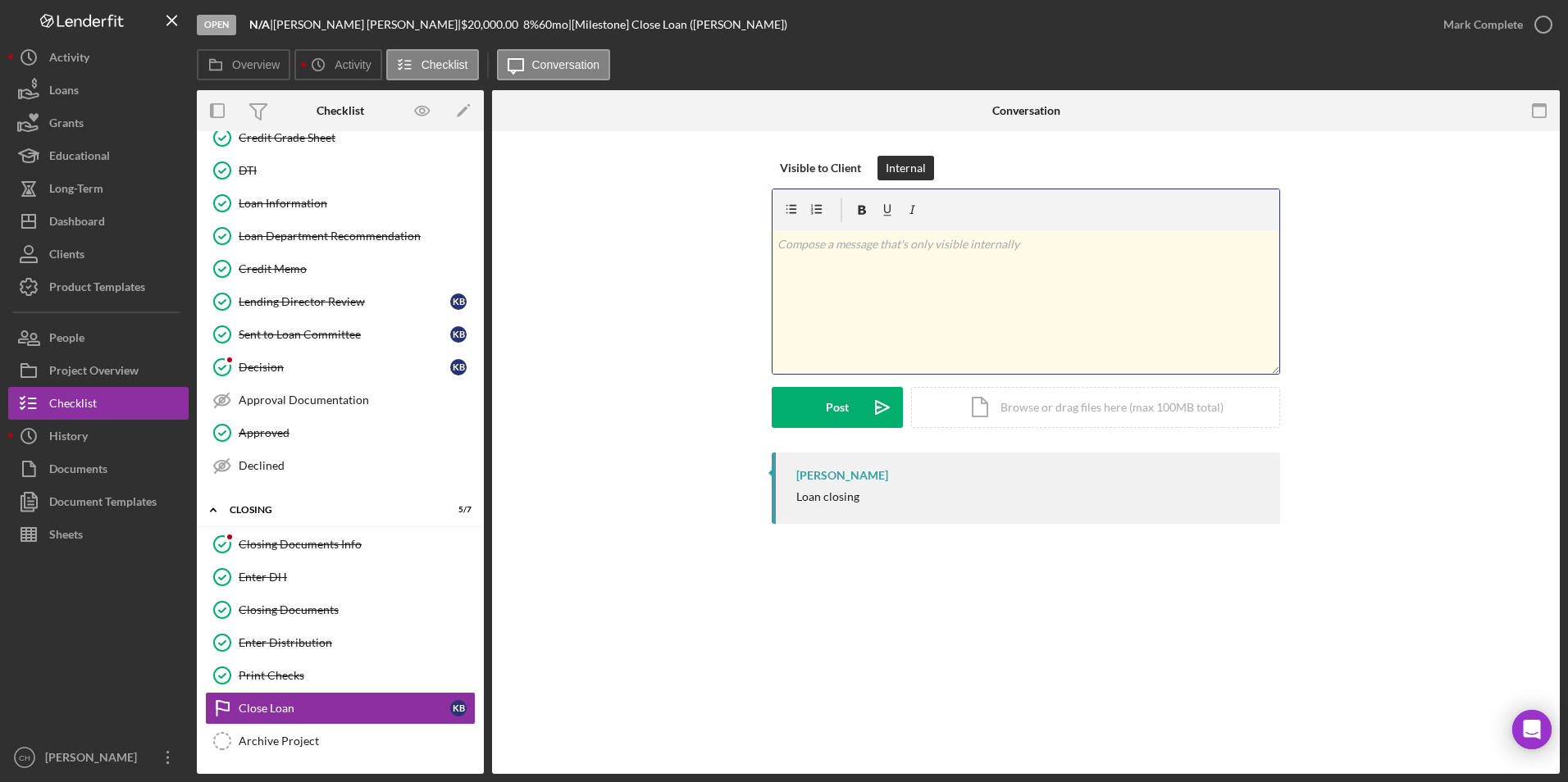
click at [850, 256] on div "v Color teal Color pink Remove color Add row above Add row below Add column bef…" at bounding box center [1026, 302] width 507 height 143
click at [819, 405] on button "Post Icon/icon-invite-send" at bounding box center [838, 407] width 131 height 41
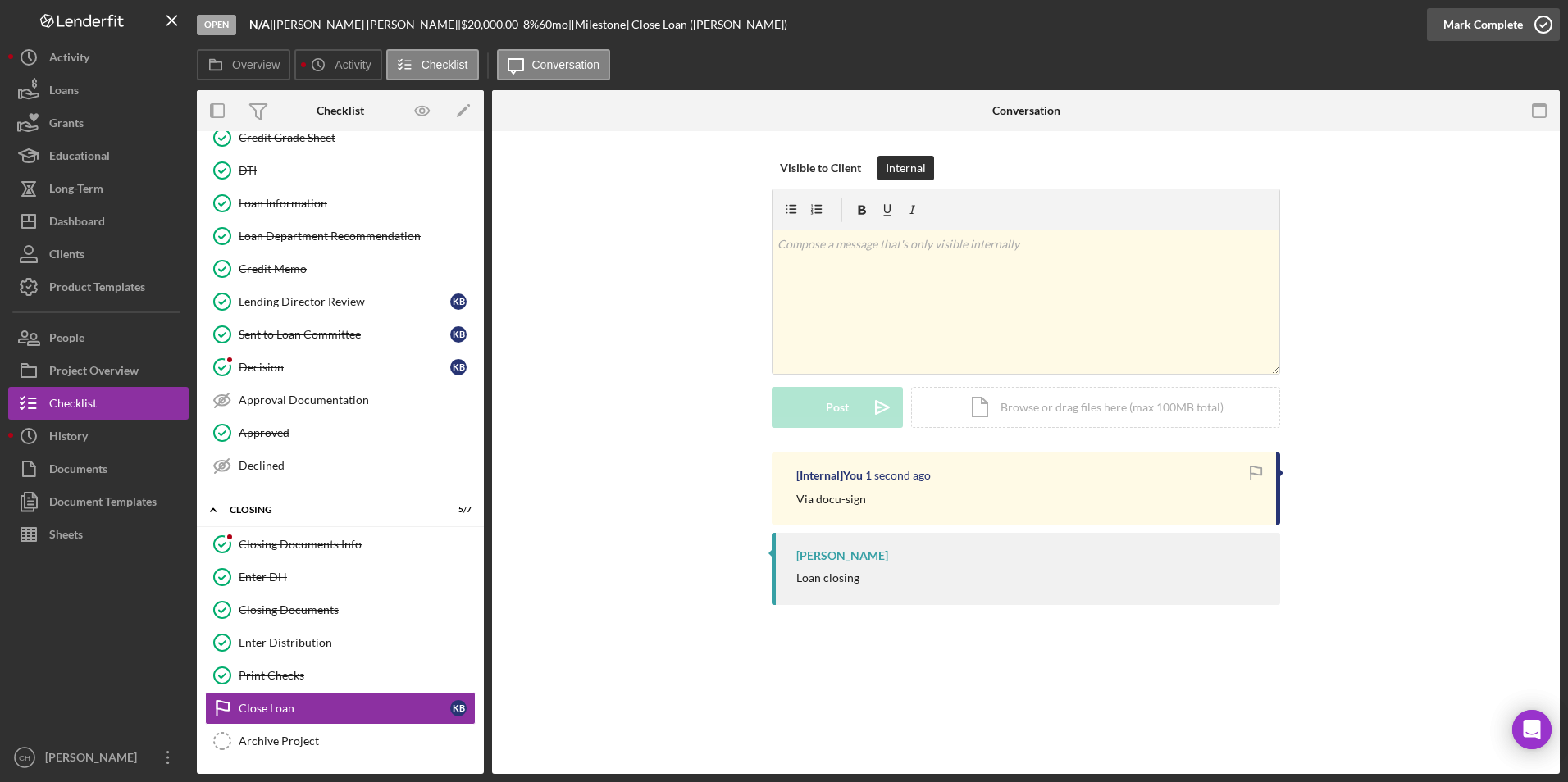
click at [1469, 26] on div "Mark Complete" at bounding box center [1483, 25] width 79 height 33
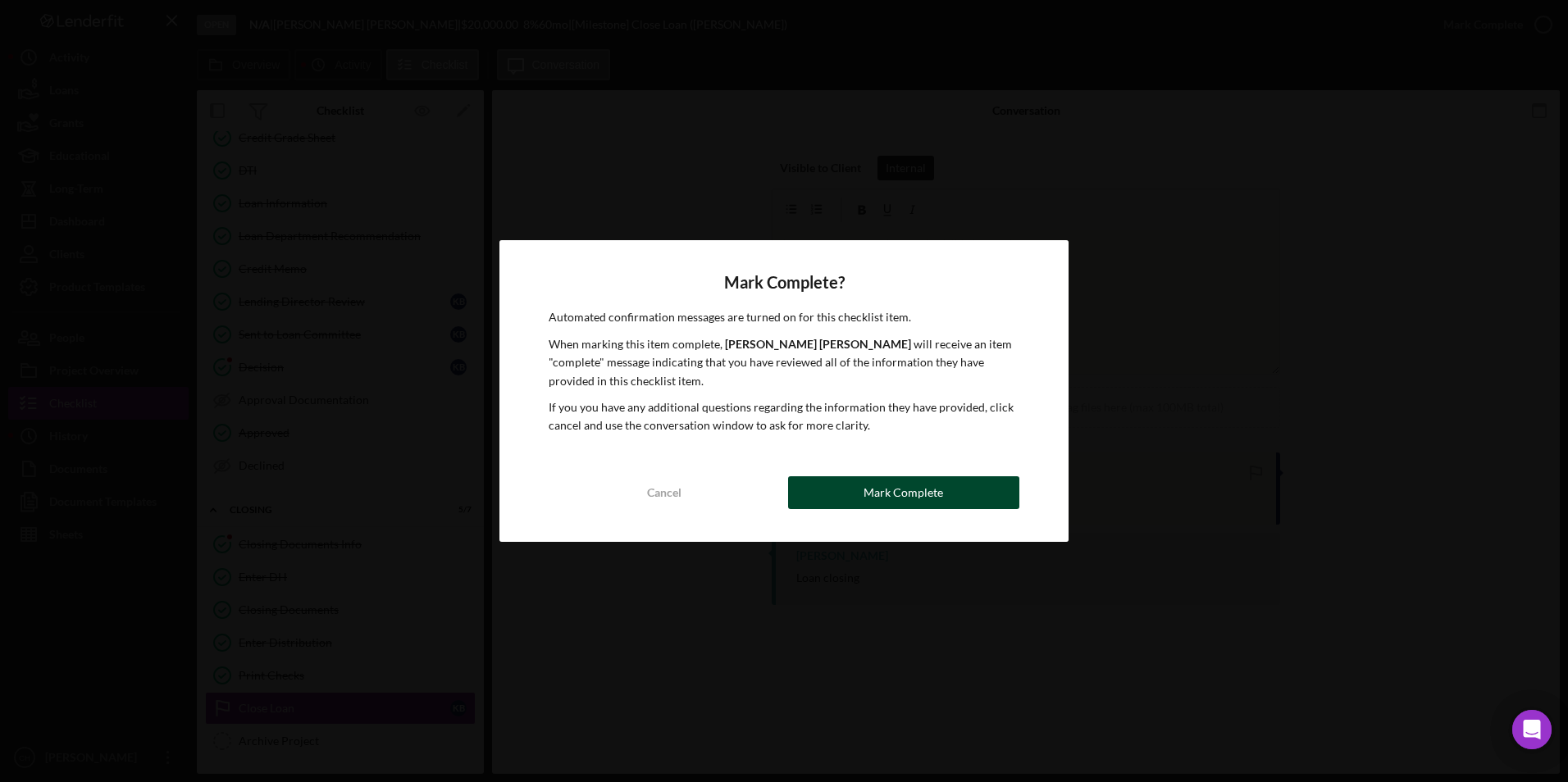
click at [930, 496] on div "Mark Complete" at bounding box center [903, 493] width 79 height 33
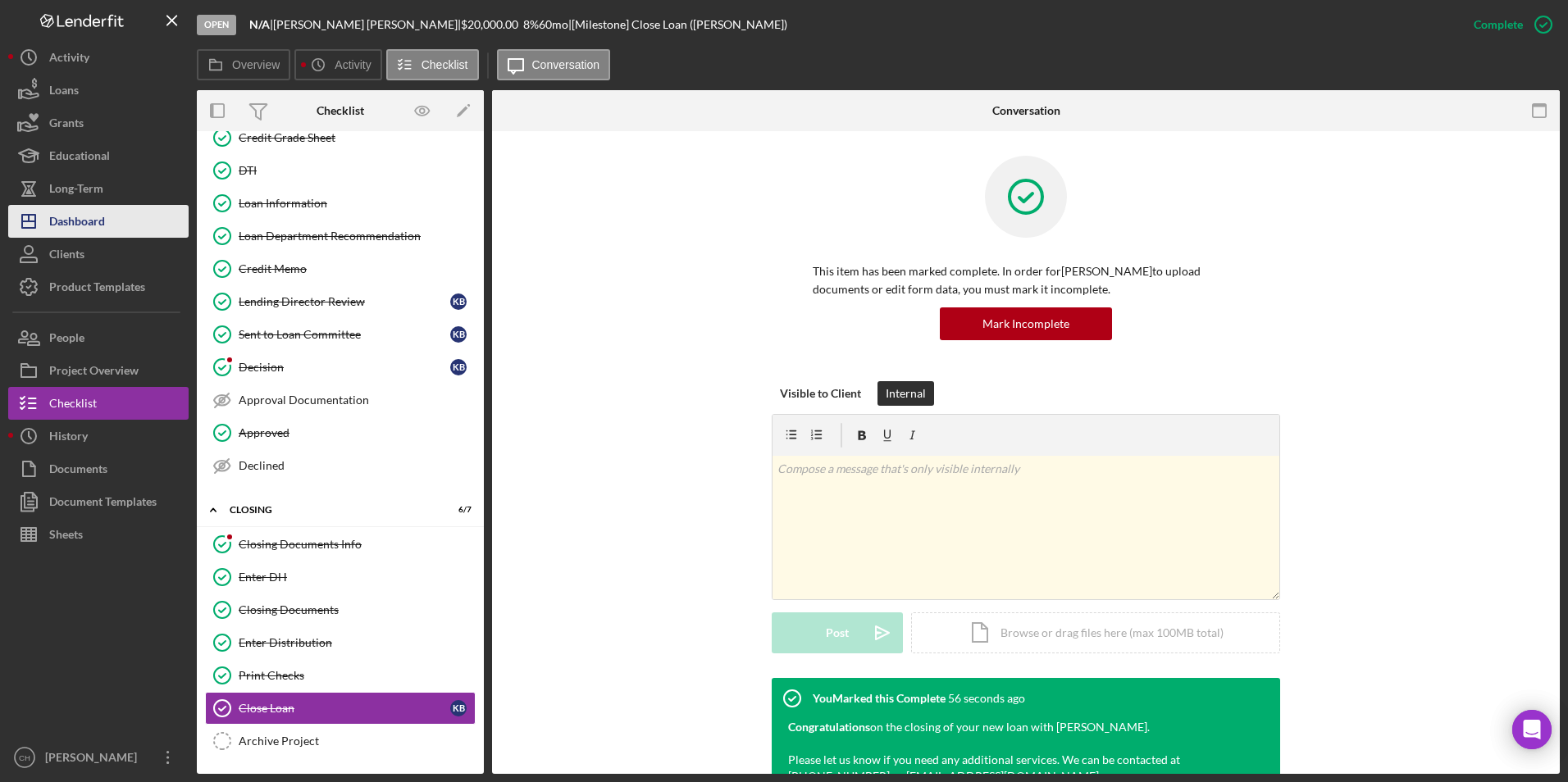
click at [92, 217] on div "Dashboard" at bounding box center [77, 223] width 55 height 37
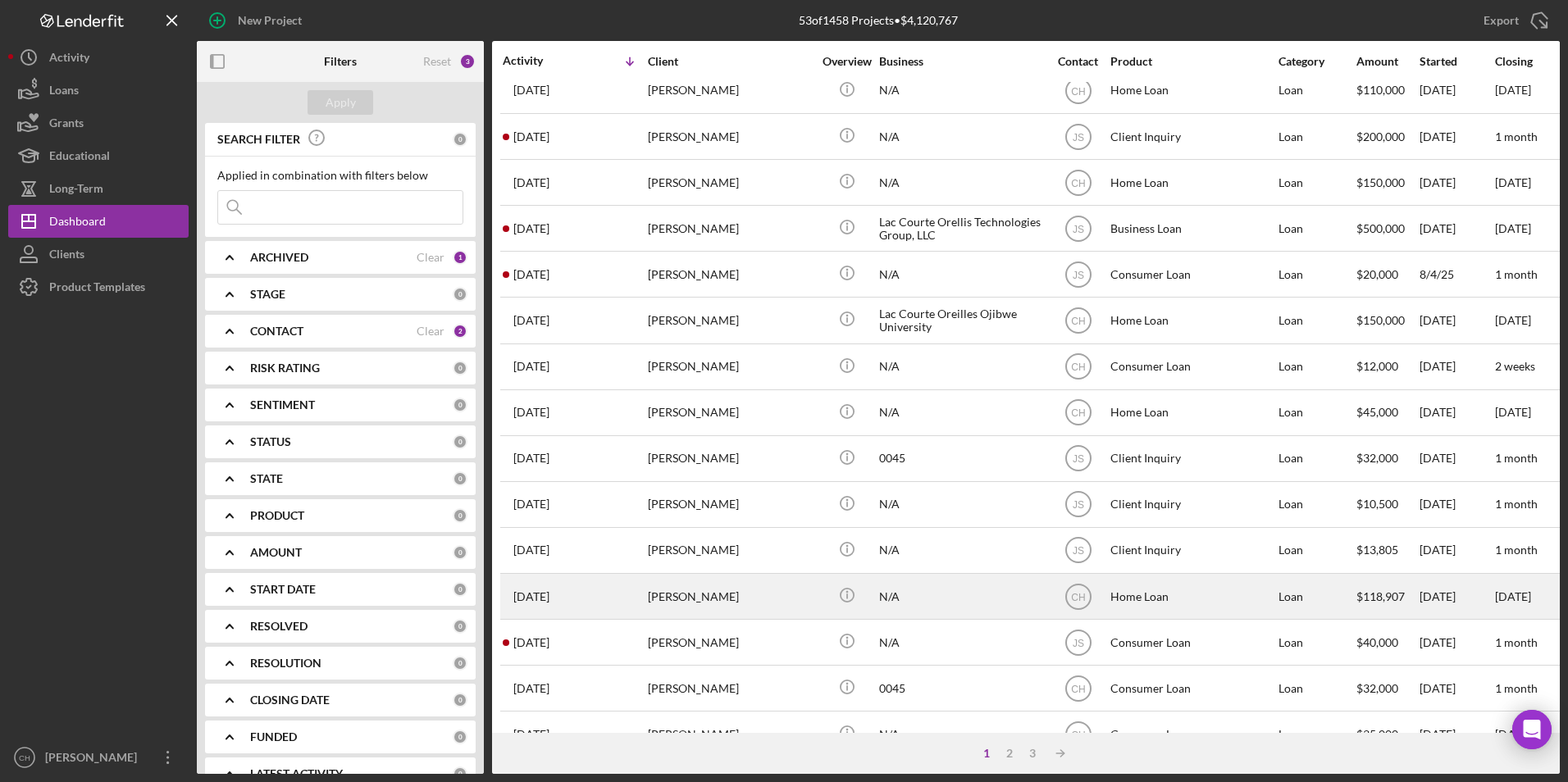
scroll to position [246, 0]
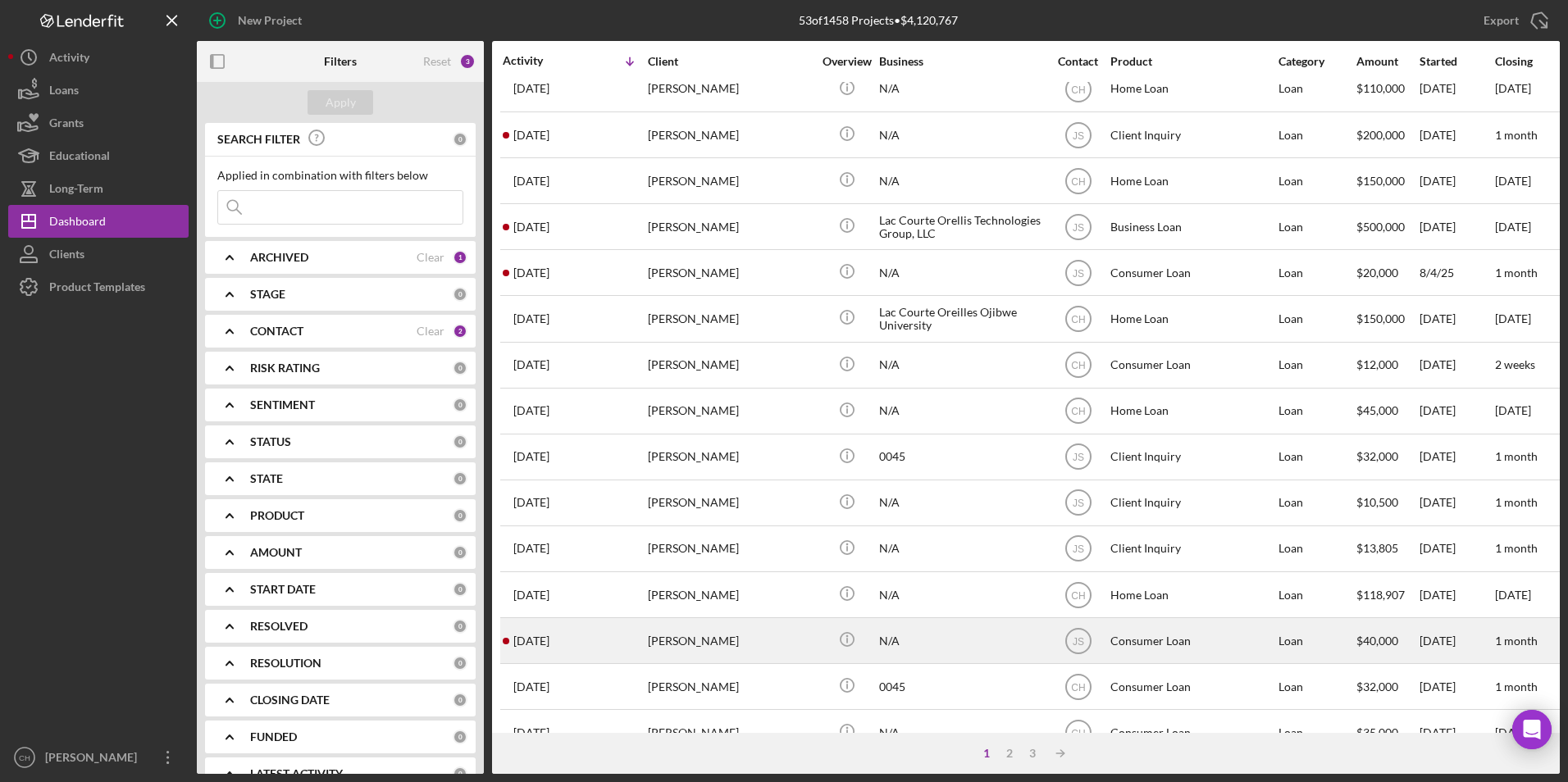
click at [686, 637] on div "[PERSON_NAME]" at bounding box center [730, 641] width 164 height 43
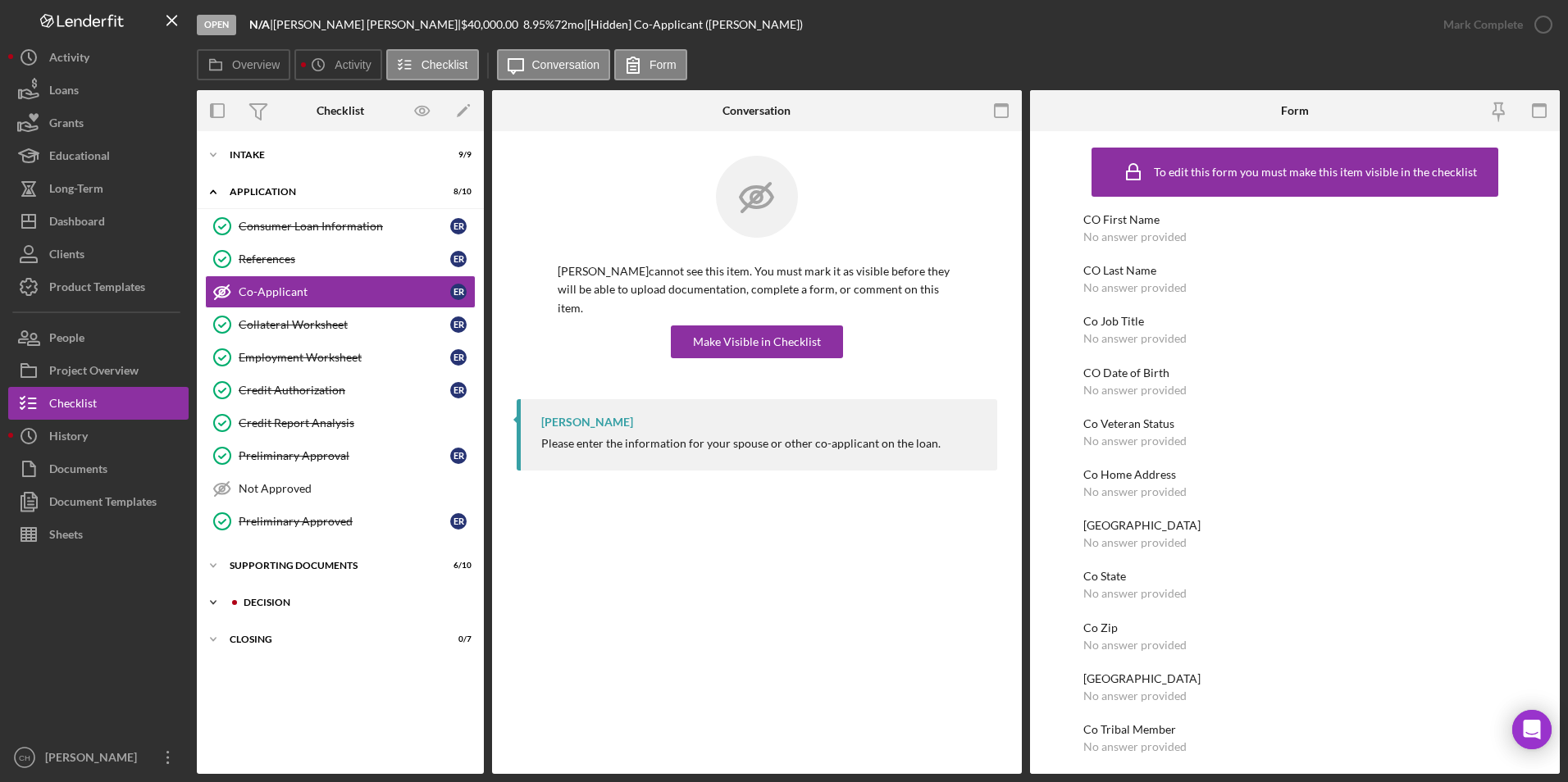
click at [294, 606] on div "Decision" at bounding box center [354, 603] width 220 height 10
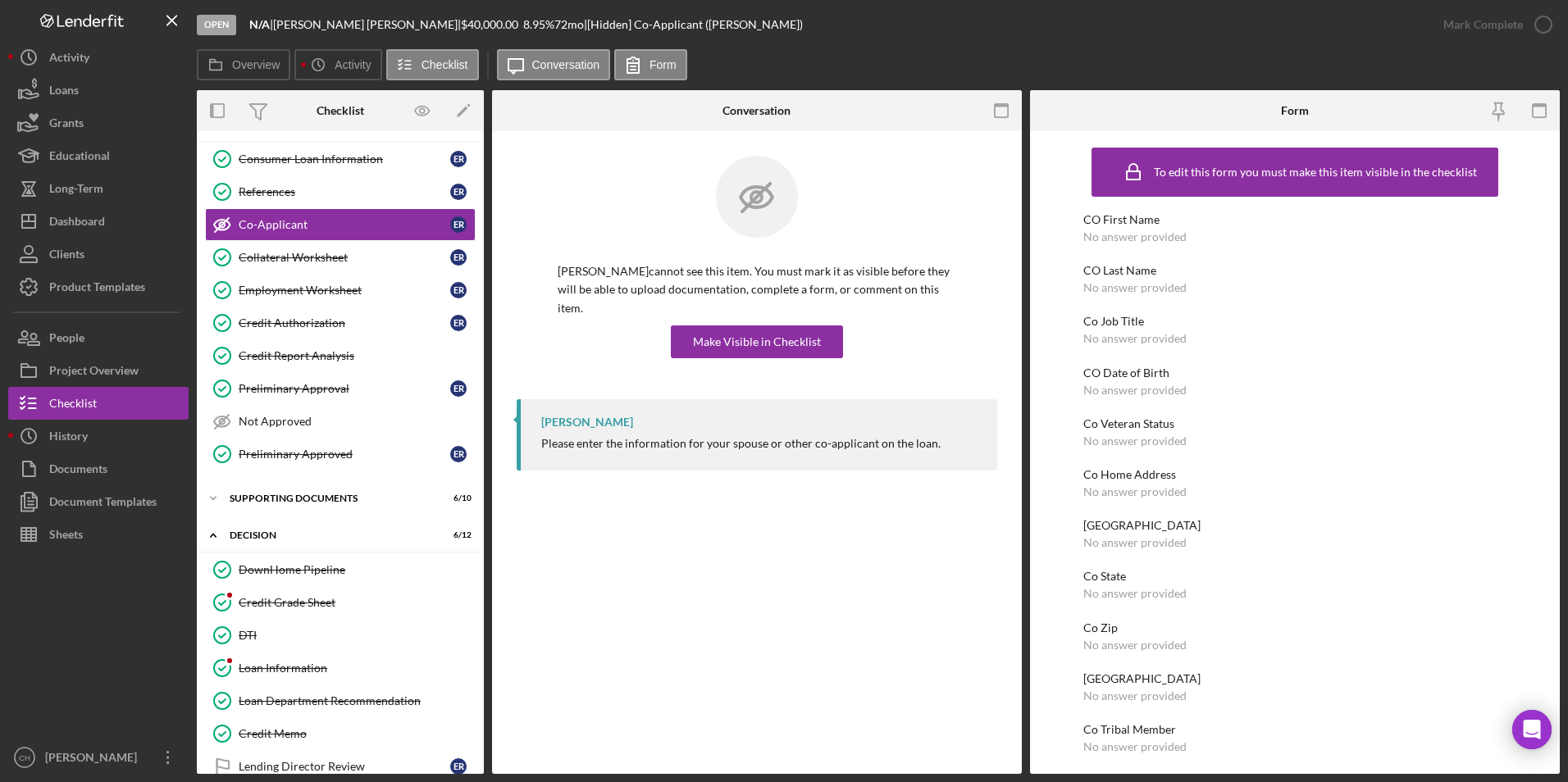
scroll to position [246, 0]
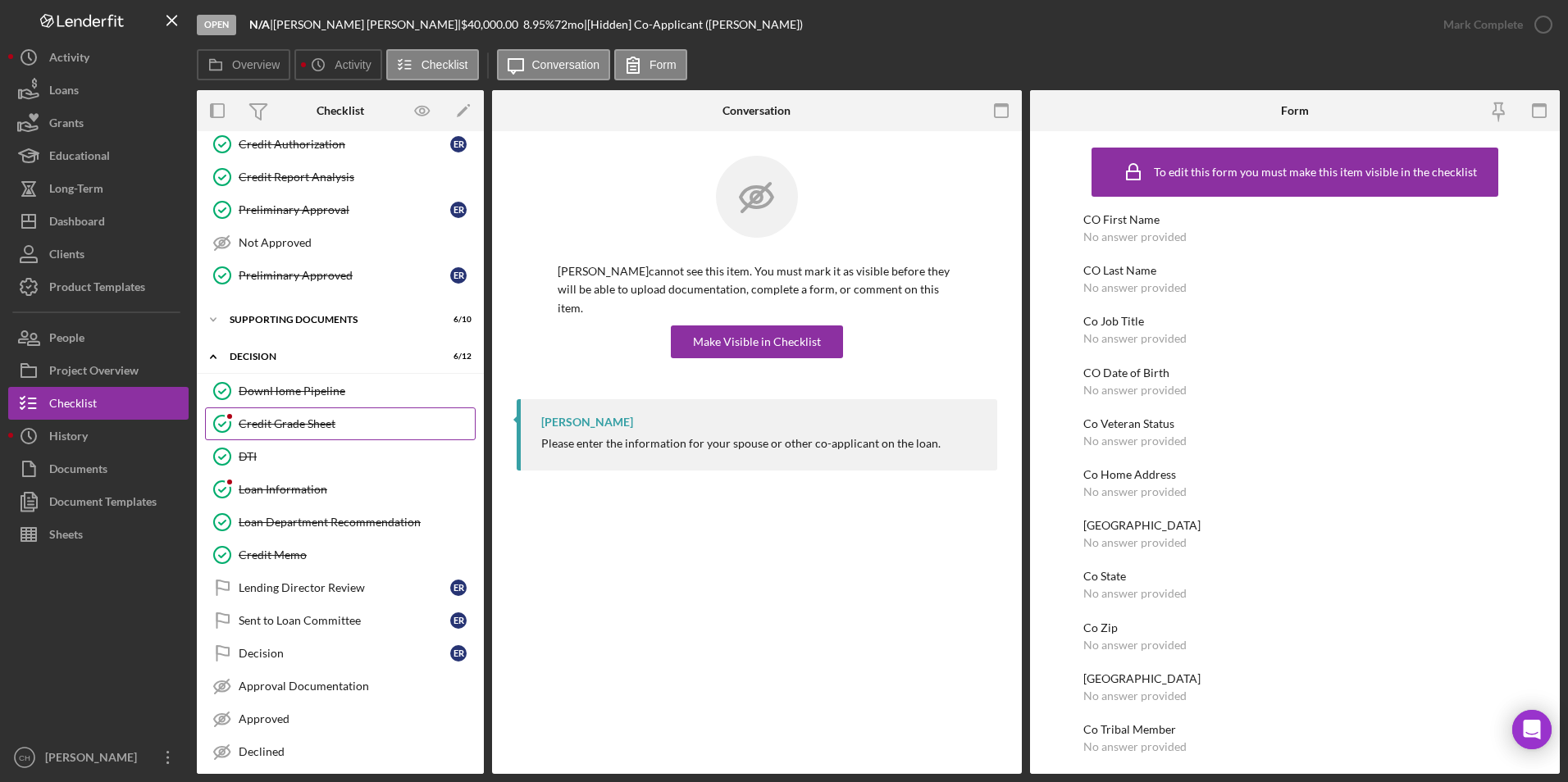
click at [305, 415] on link "Credit Grade Sheet Credit Grade Sheet" at bounding box center [340, 424] width 271 height 33
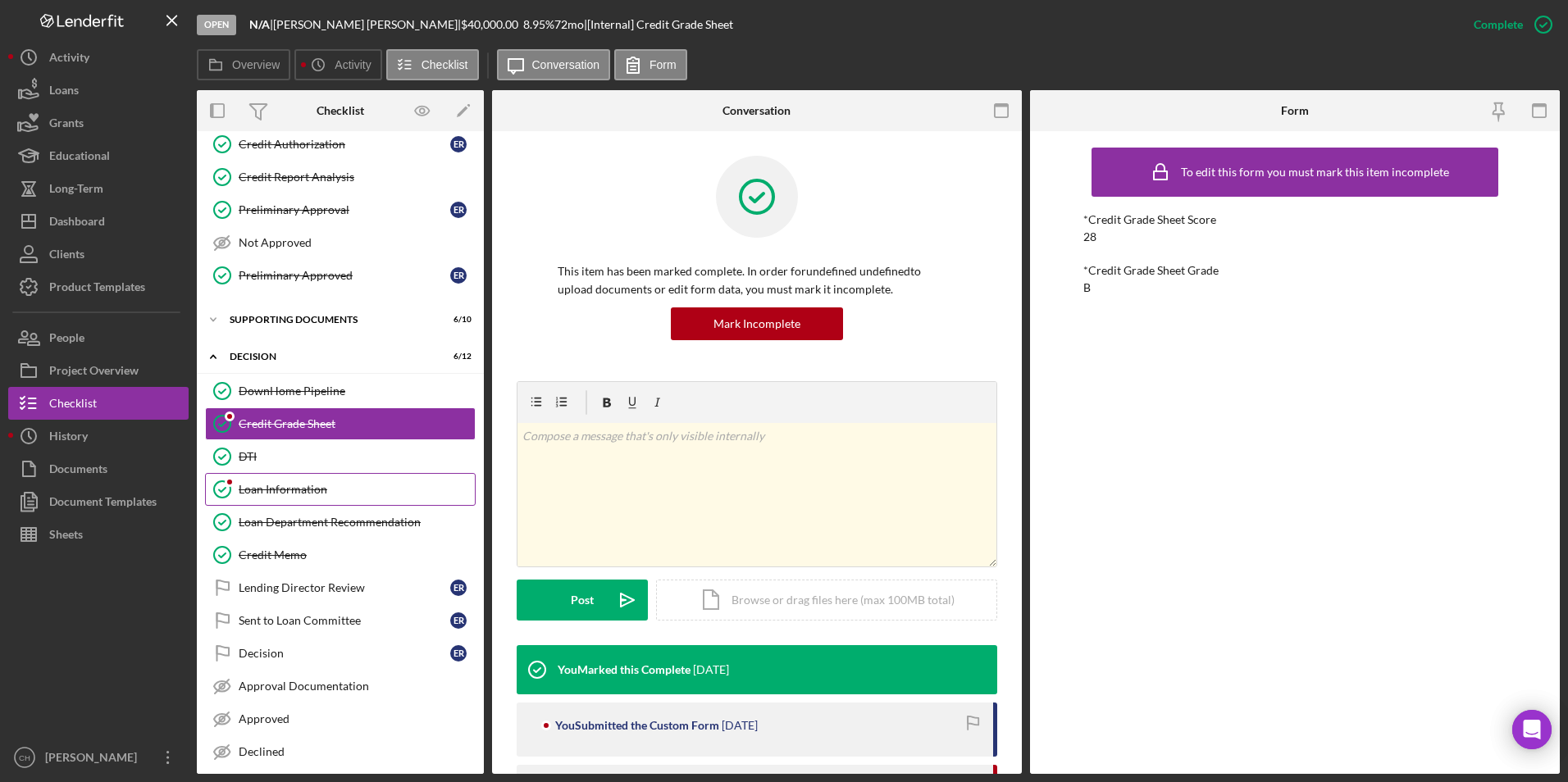
click at [306, 491] on div "Loan Information" at bounding box center [356, 489] width 236 height 13
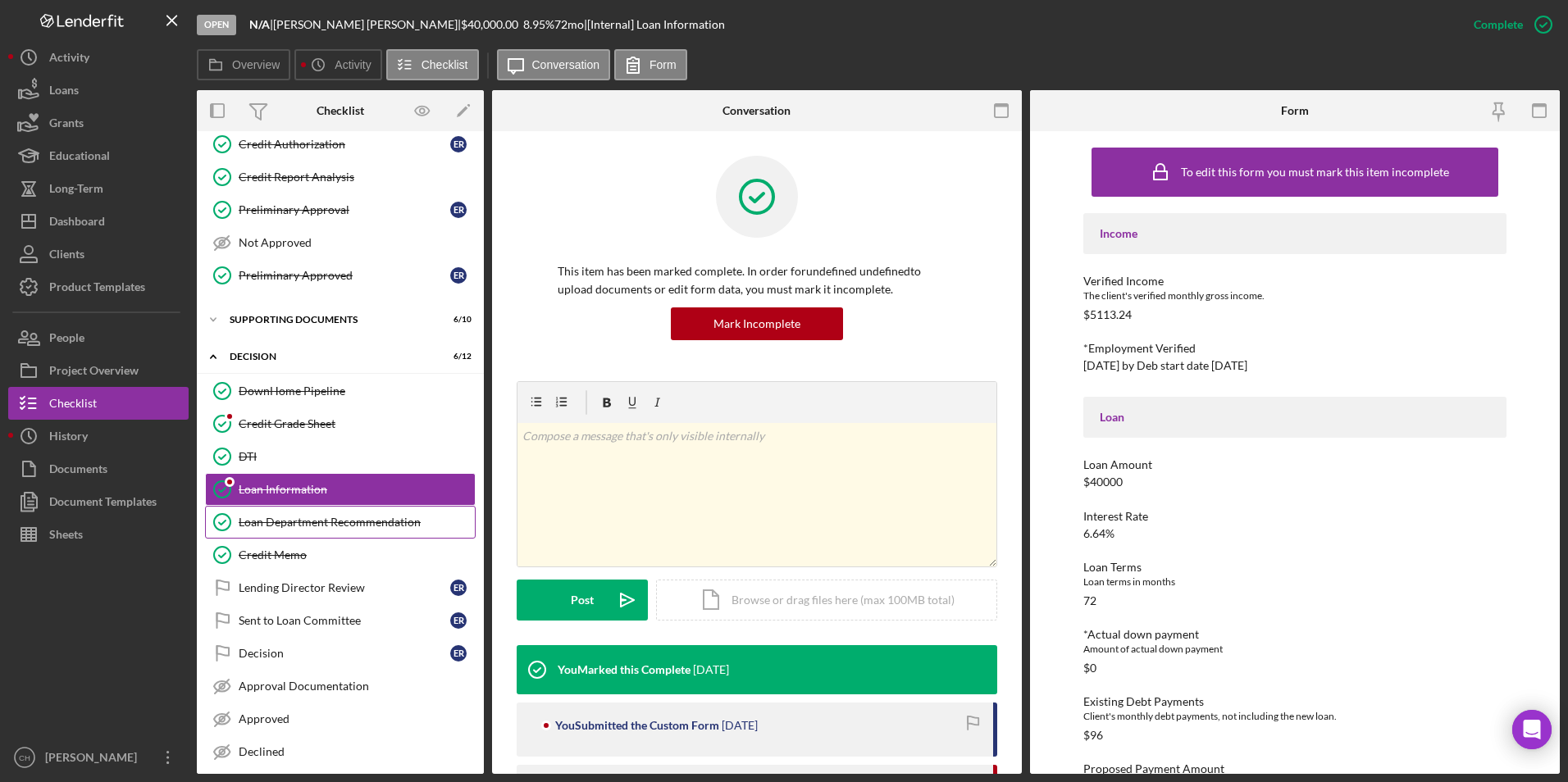
click at [304, 520] on div "Loan Department Recommendation" at bounding box center [356, 523] width 236 height 13
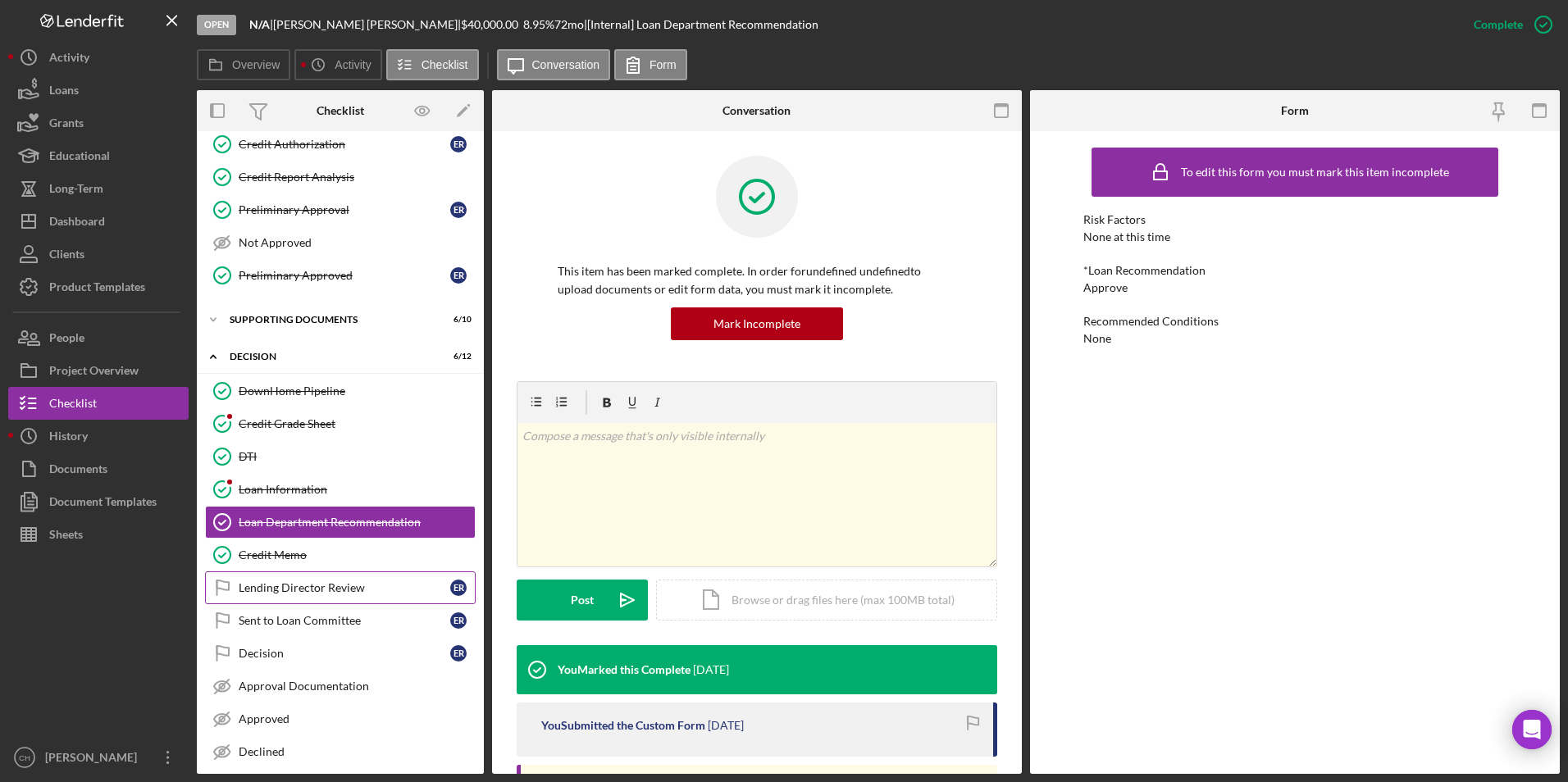
click at [312, 583] on div "Lending Director Review" at bounding box center [344, 588] width 211 height 13
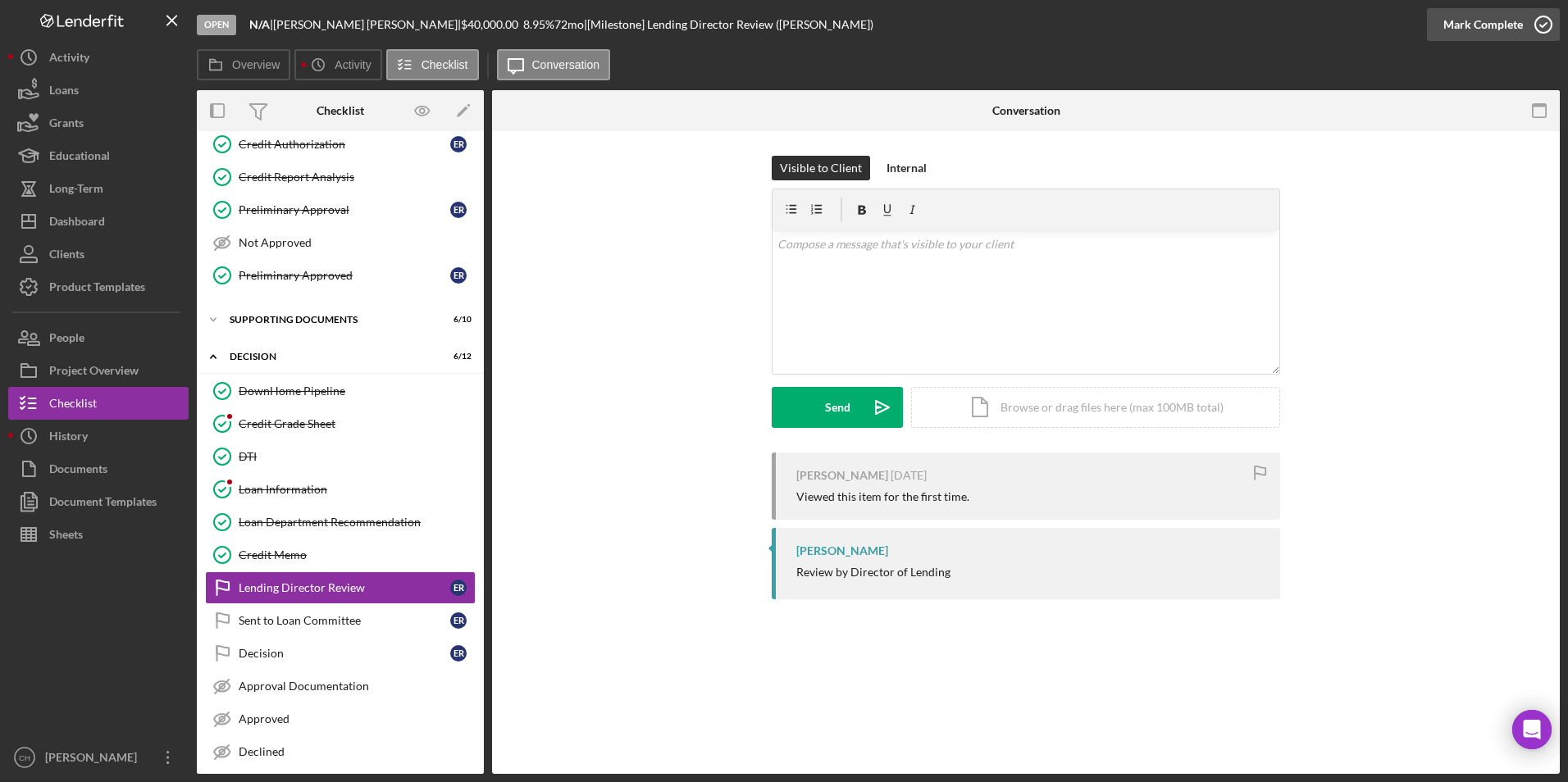
click at [1458, 14] on div "Mark Complete" at bounding box center [1483, 25] width 79 height 33
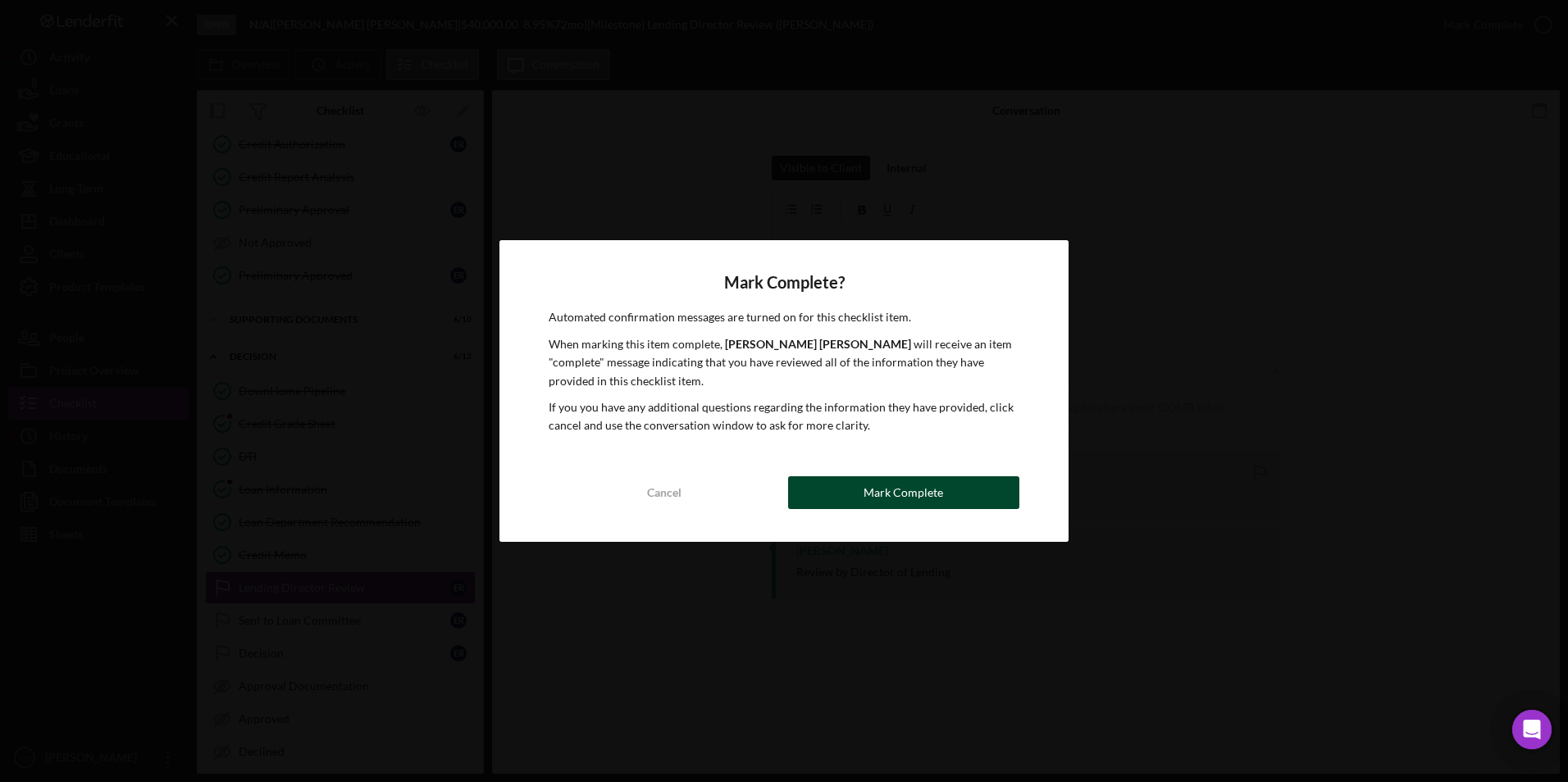
click at [885, 484] on div "Mark Complete" at bounding box center [903, 493] width 79 height 33
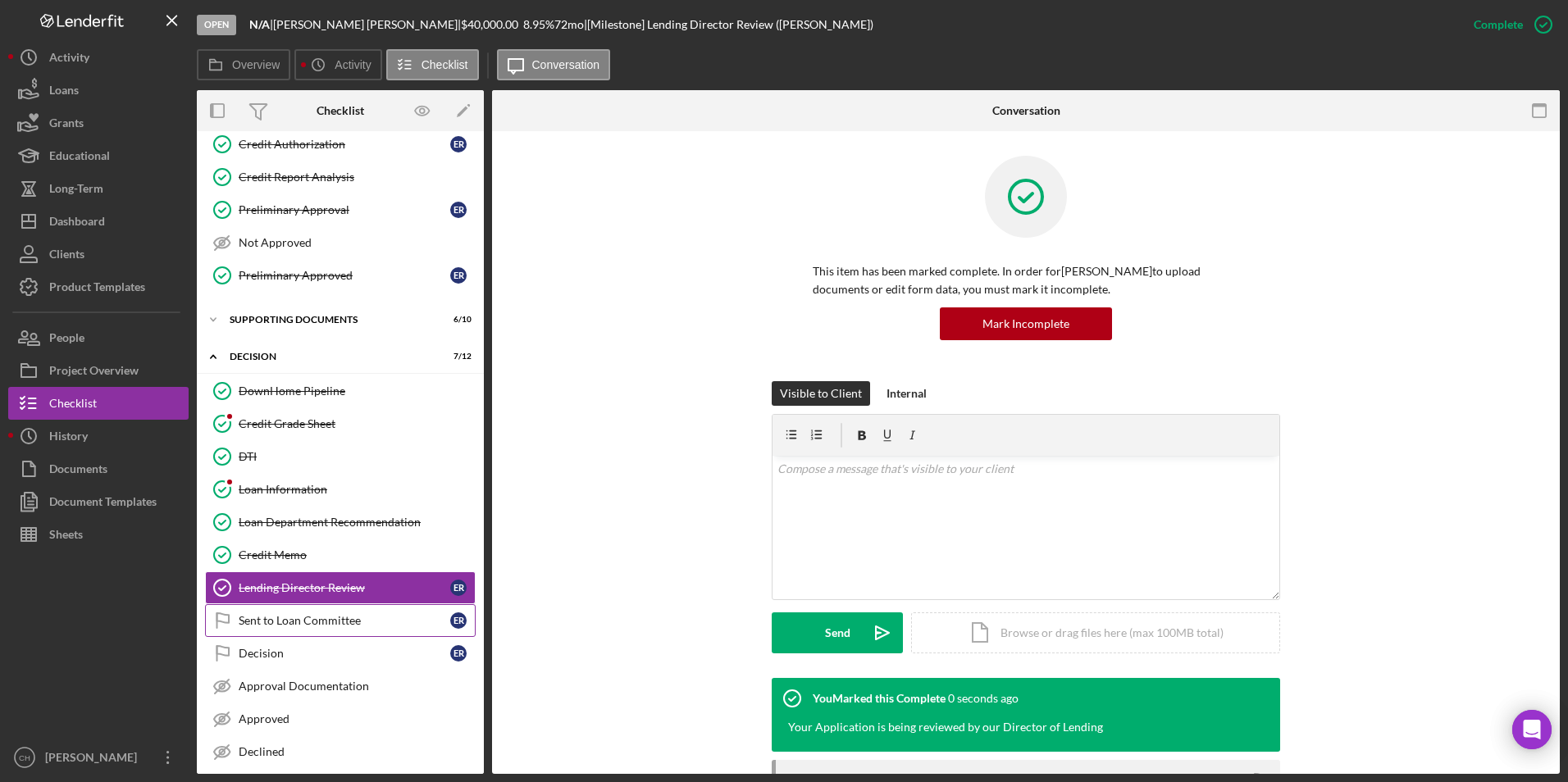
click at [283, 619] on div "Sent to Loan Committee" at bounding box center [344, 620] width 211 height 13
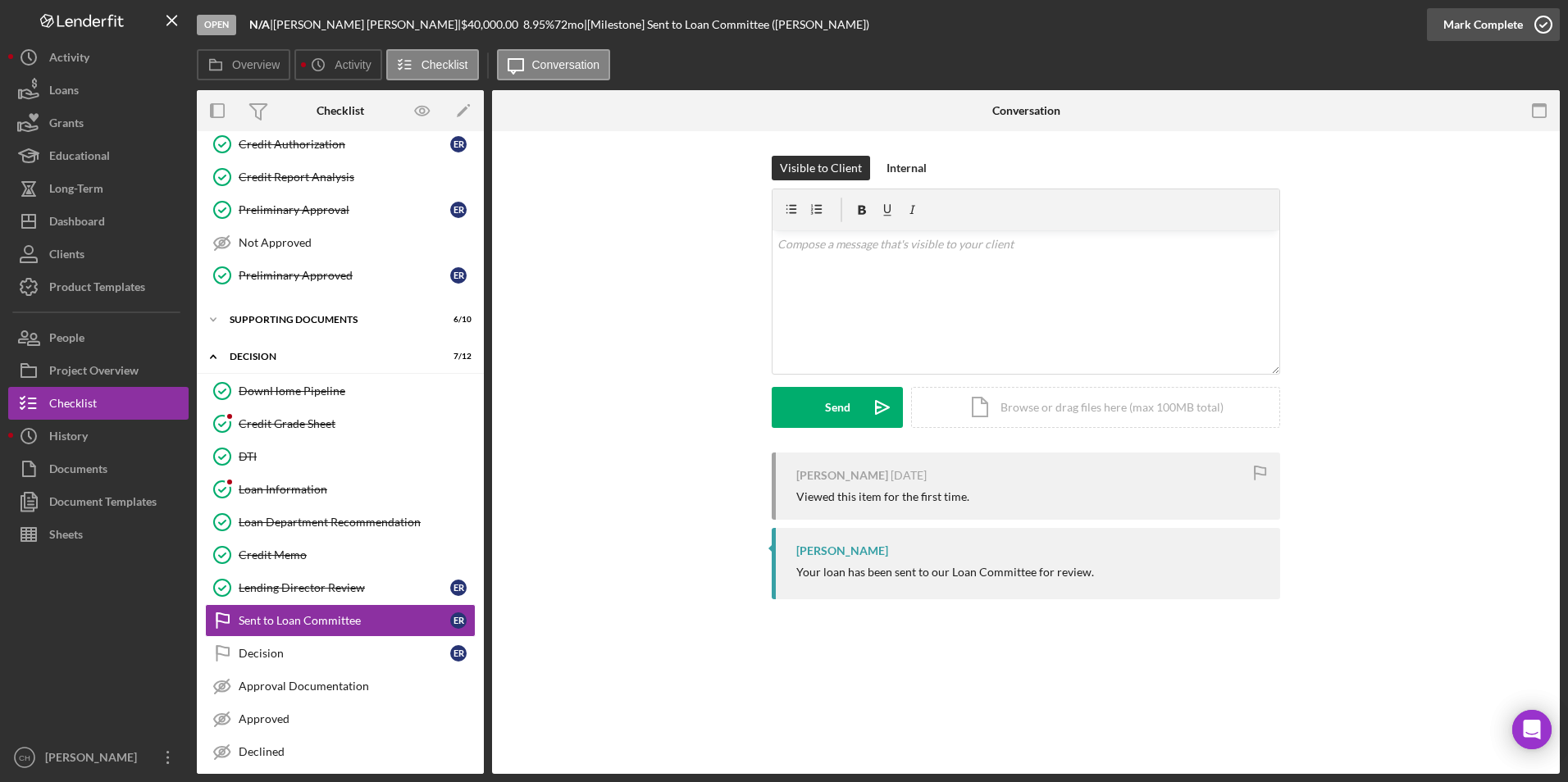
click at [1502, 16] on div "Mark Complete" at bounding box center [1483, 25] width 79 height 33
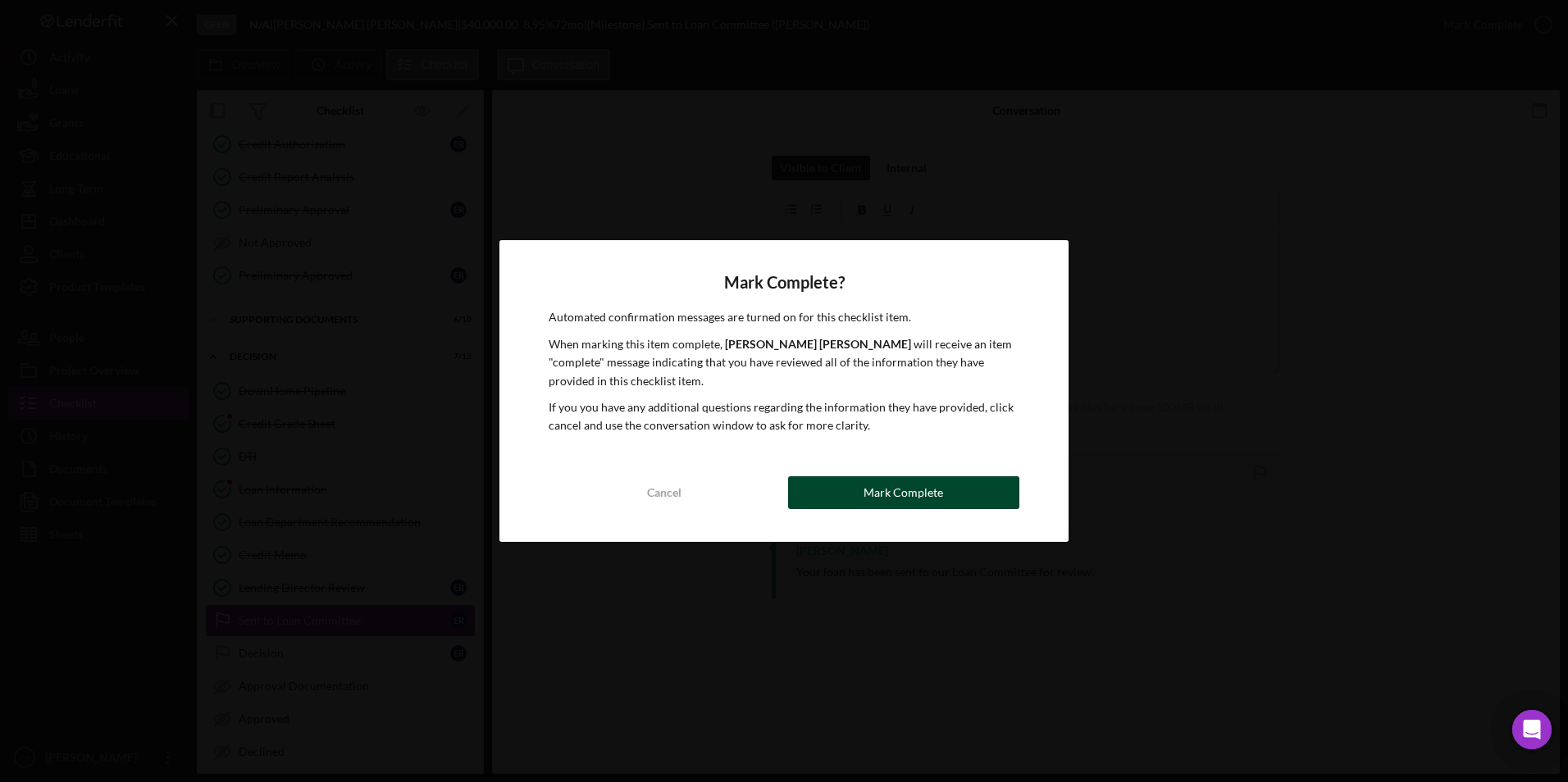
click at [887, 490] on div "Mark Complete" at bounding box center [903, 493] width 79 height 33
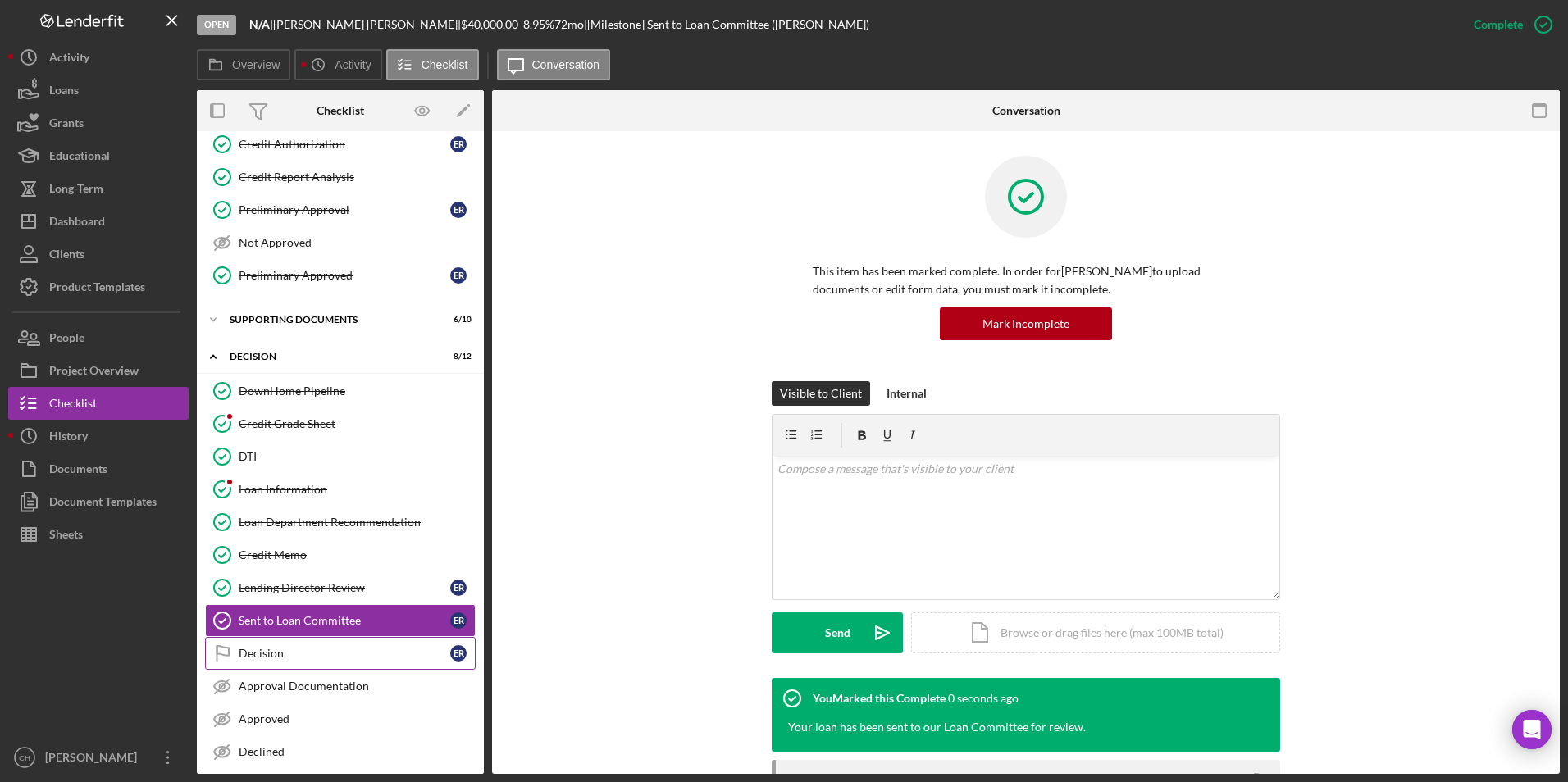
click at [290, 651] on div "Decision" at bounding box center [344, 654] width 211 height 13
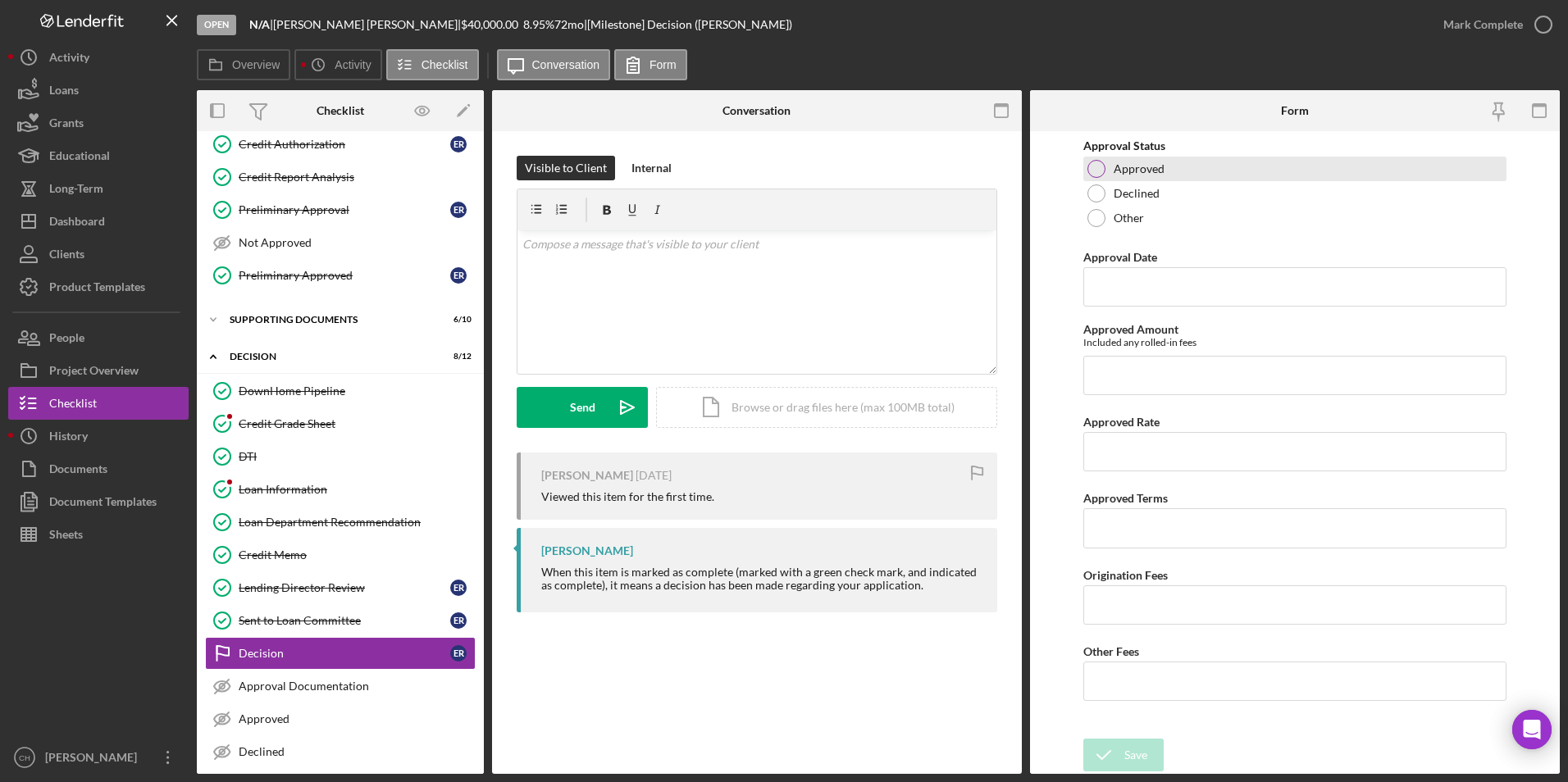
click at [1105, 165] on div at bounding box center [1097, 169] width 18 height 18
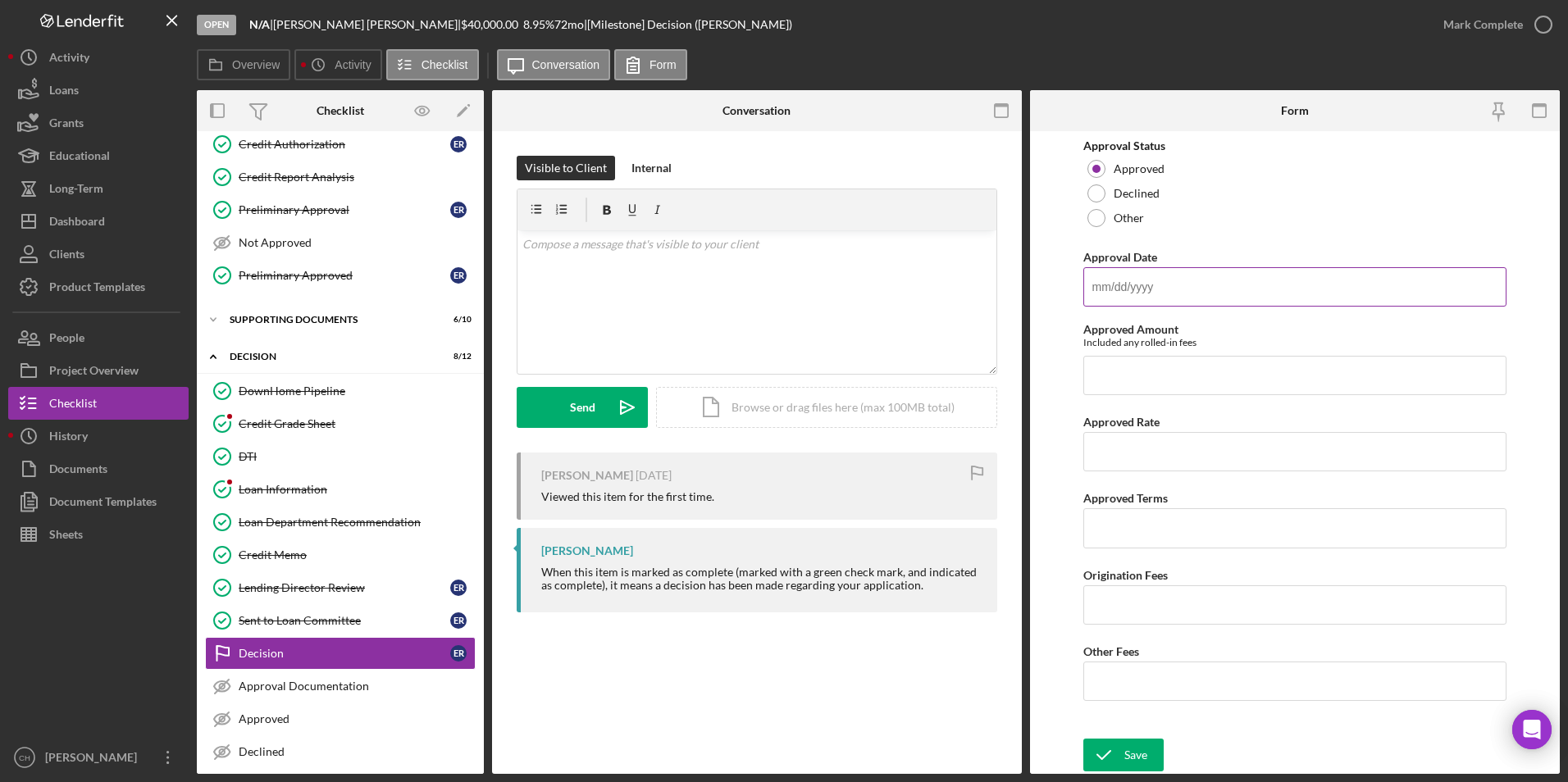
click at [1118, 295] on input "Approval Date" at bounding box center [1295, 287] width 424 height 40
type input "[DATE]"
click at [1125, 363] on input "Approved Amount" at bounding box center [1295, 376] width 424 height 40
type input "$40,685"
click at [1130, 453] on input "Approved Rate" at bounding box center [1295, 451] width 424 height 40
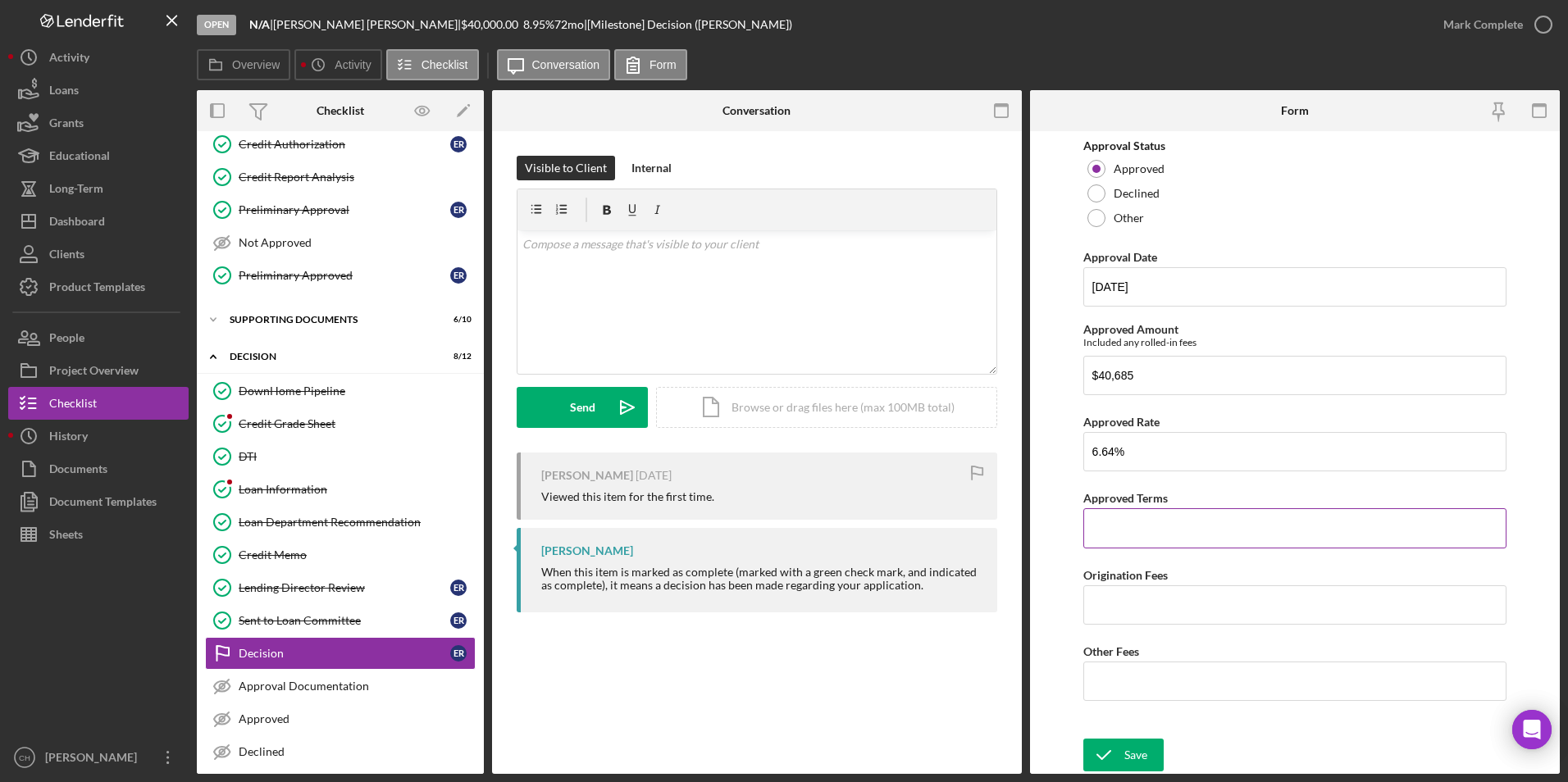
type input "6.64000%"
click at [1135, 532] on input "Approved Terms" at bounding box center [1295, 528] width 424 height 40
type input "72"
click at [1134, 602] on input "Origination Fees" at bounding box center [1295, 605] width 424 height 40
type input "$1,185"
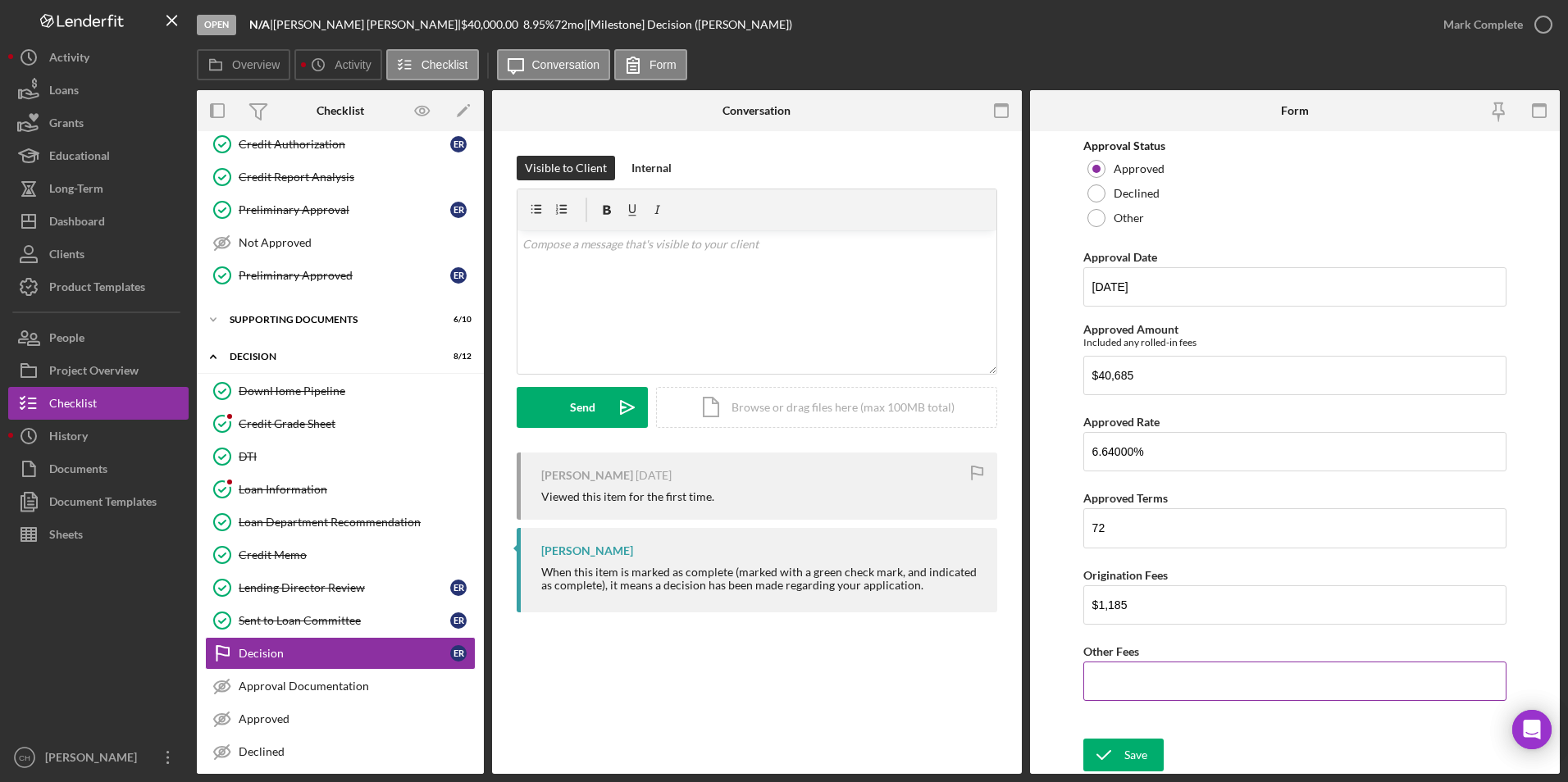
click at [1109, 671] on input "Other Fees" at bounding box center [1295, 681] width 424 height 40
type input "$50"
click at [1126, 750] on div "Save" at bounding box center [1136, 755] width 23 height 33
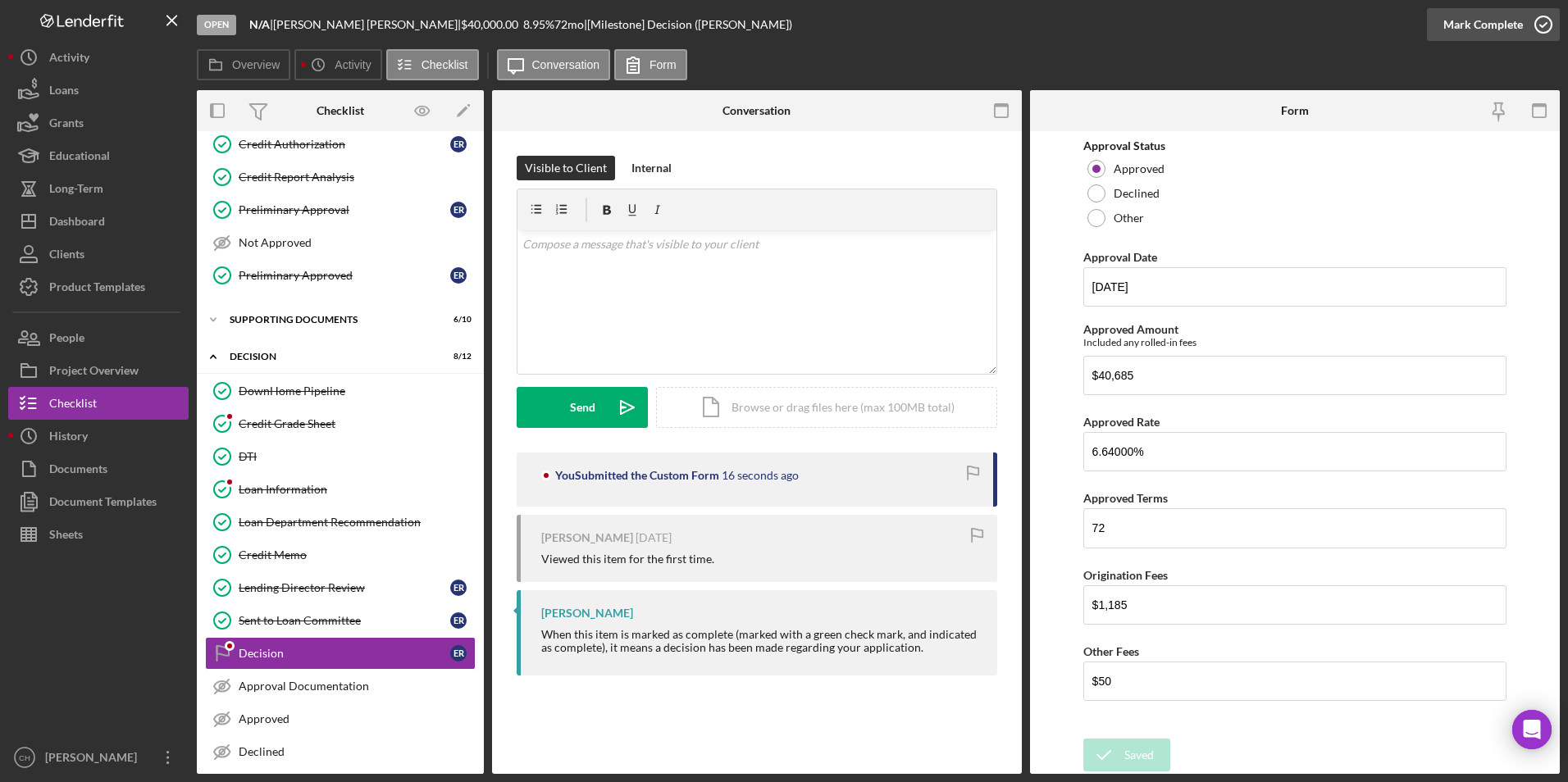
click at [1506, 18] on div "Mark Complete" at bounding box center [1483, 25] width 79 height 33
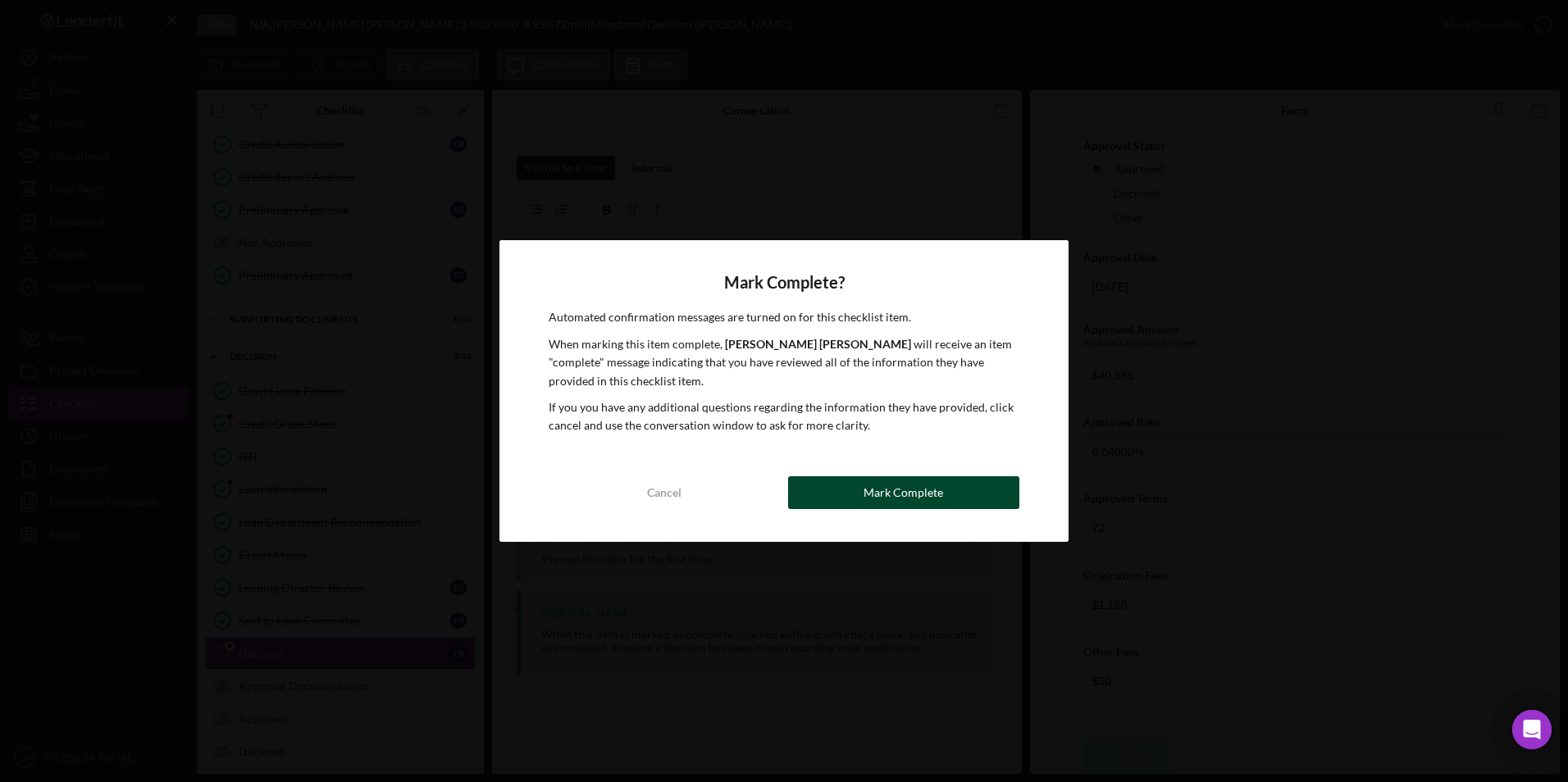
click at [916, 484] on div "Mark Complete" at bounding box center [903, 493] width 79 height 33
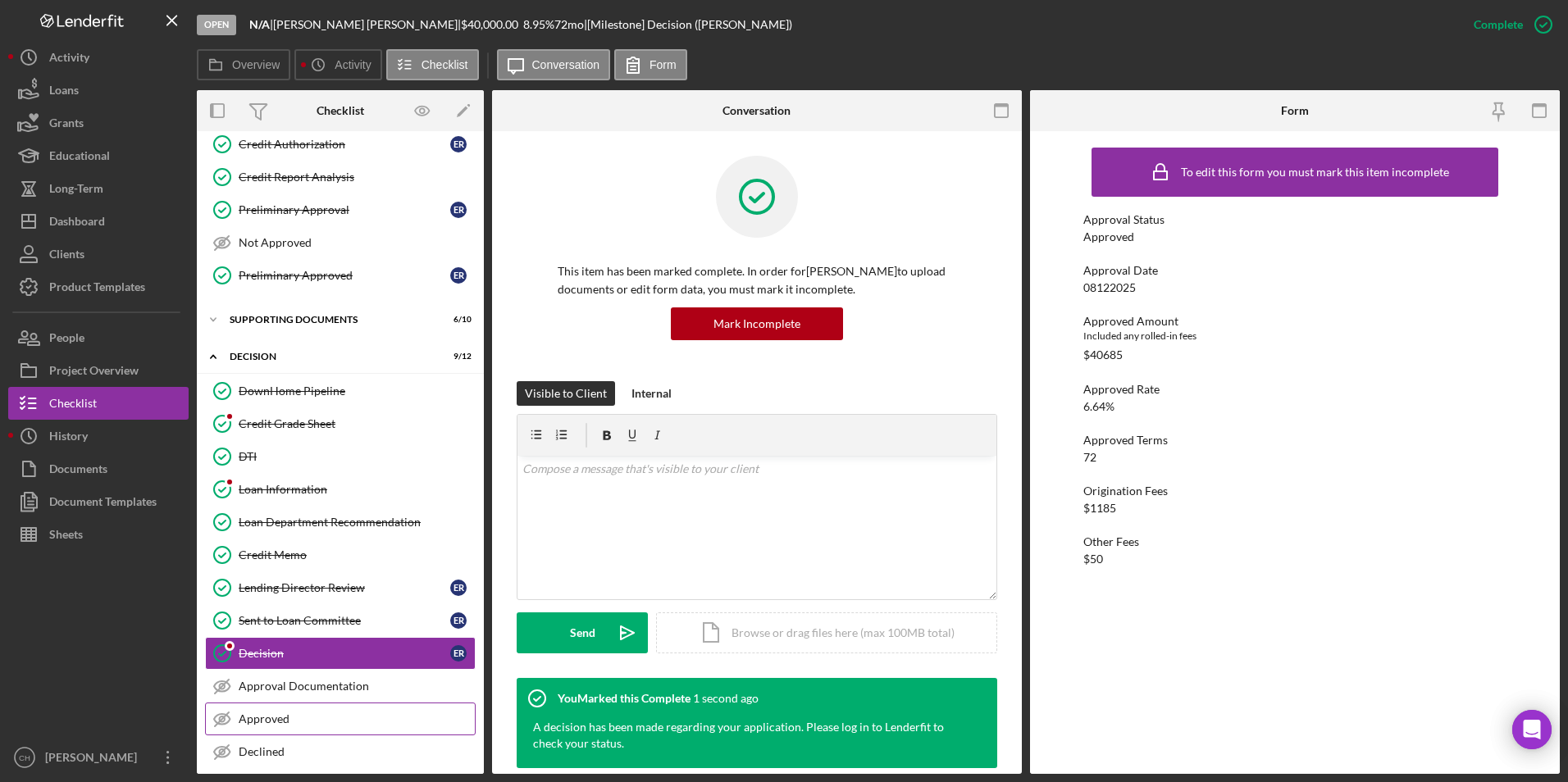
click at [259, 711] on link "Approved Approved" at bounding box center [340, 719] width 271 height 33
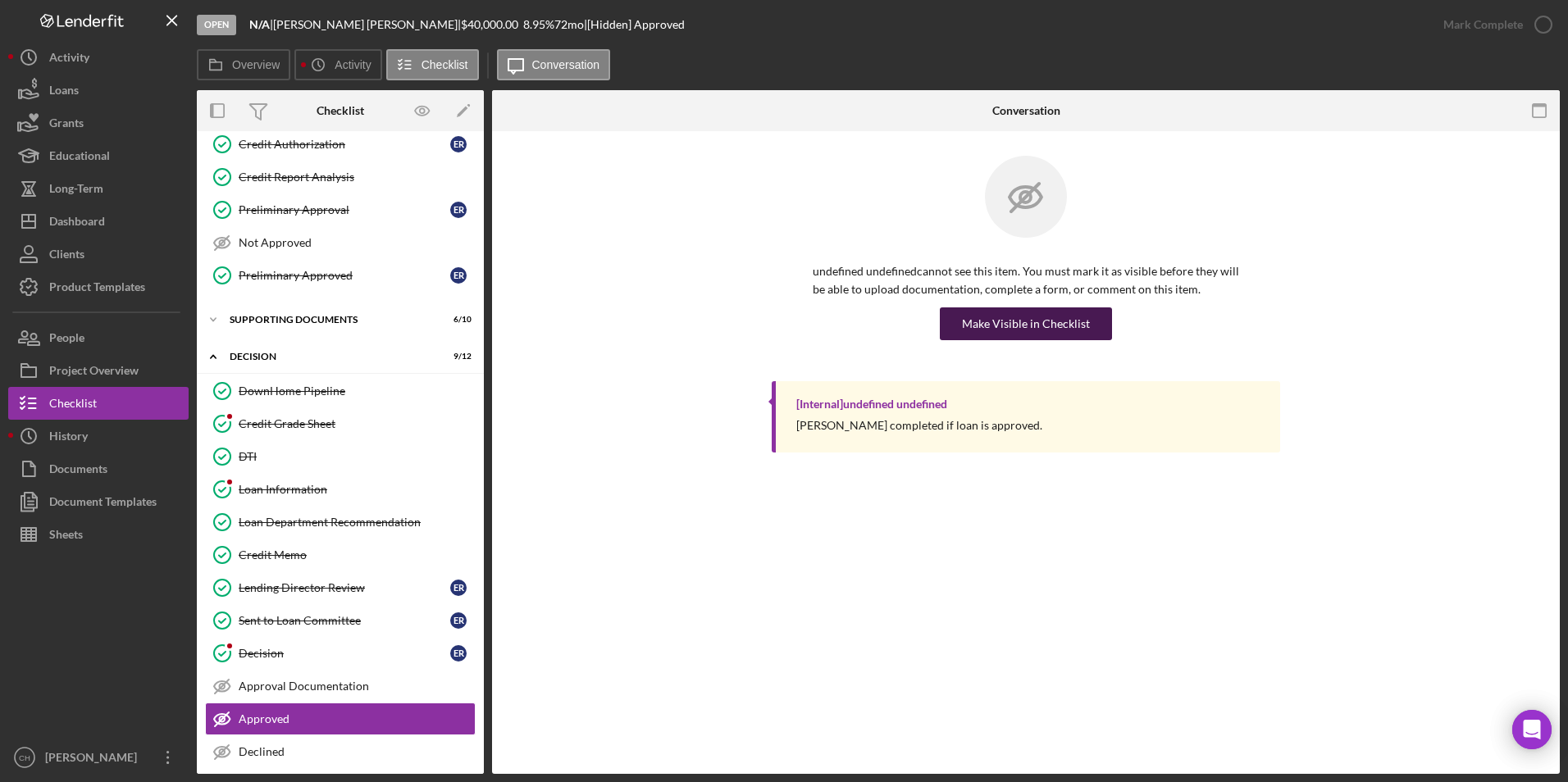
click at [977, 334] on div "Make Visible in Checklist" at bounding box center [1026, 324] width 128 height 33
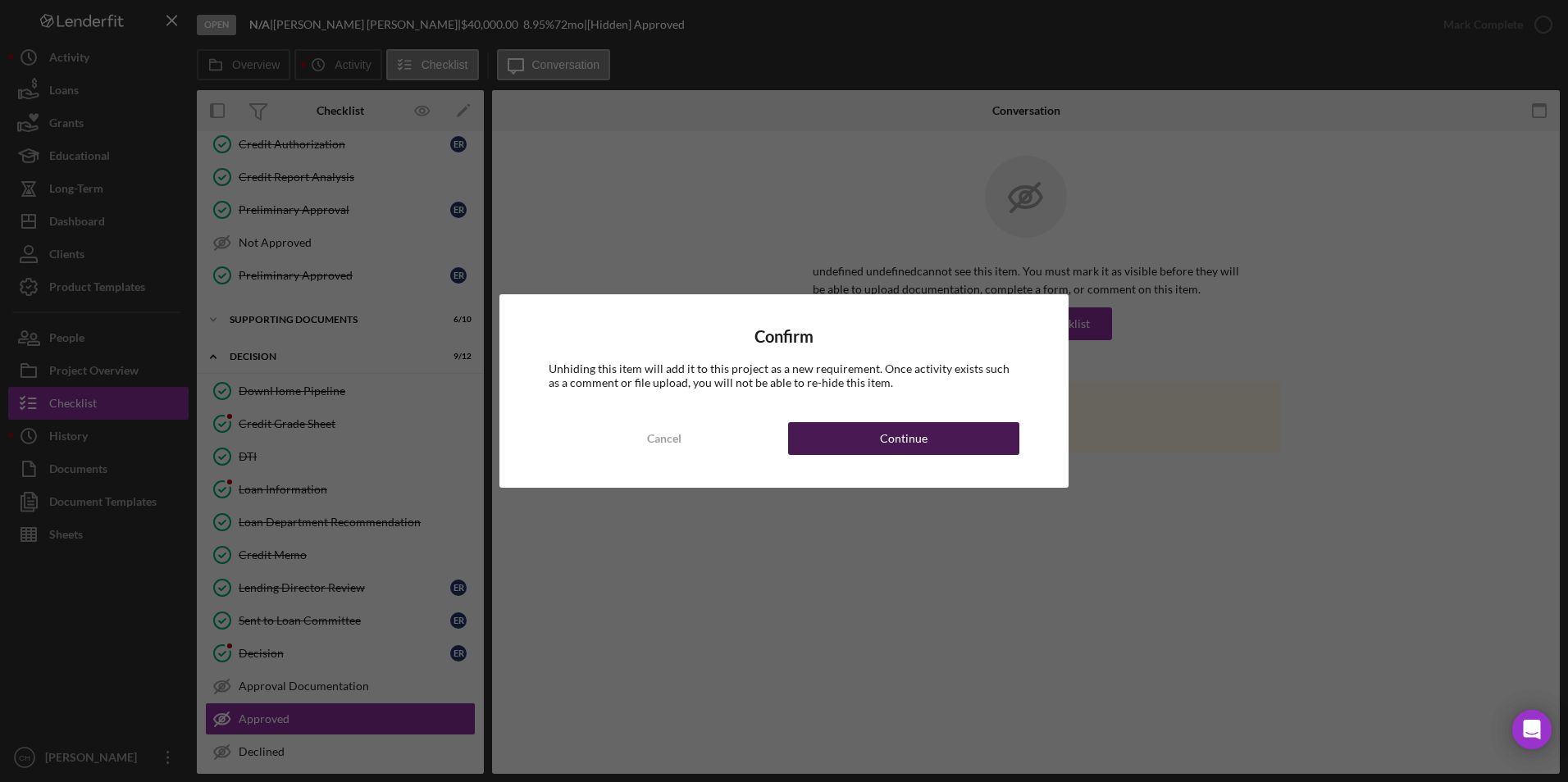
click at [968, 454] on div "Cancel Continue" at bounding box center [784, 439] width 471 height 33
click at [894, 443] on div "Continue" at bounding box center [904, 439] width 48 height 33
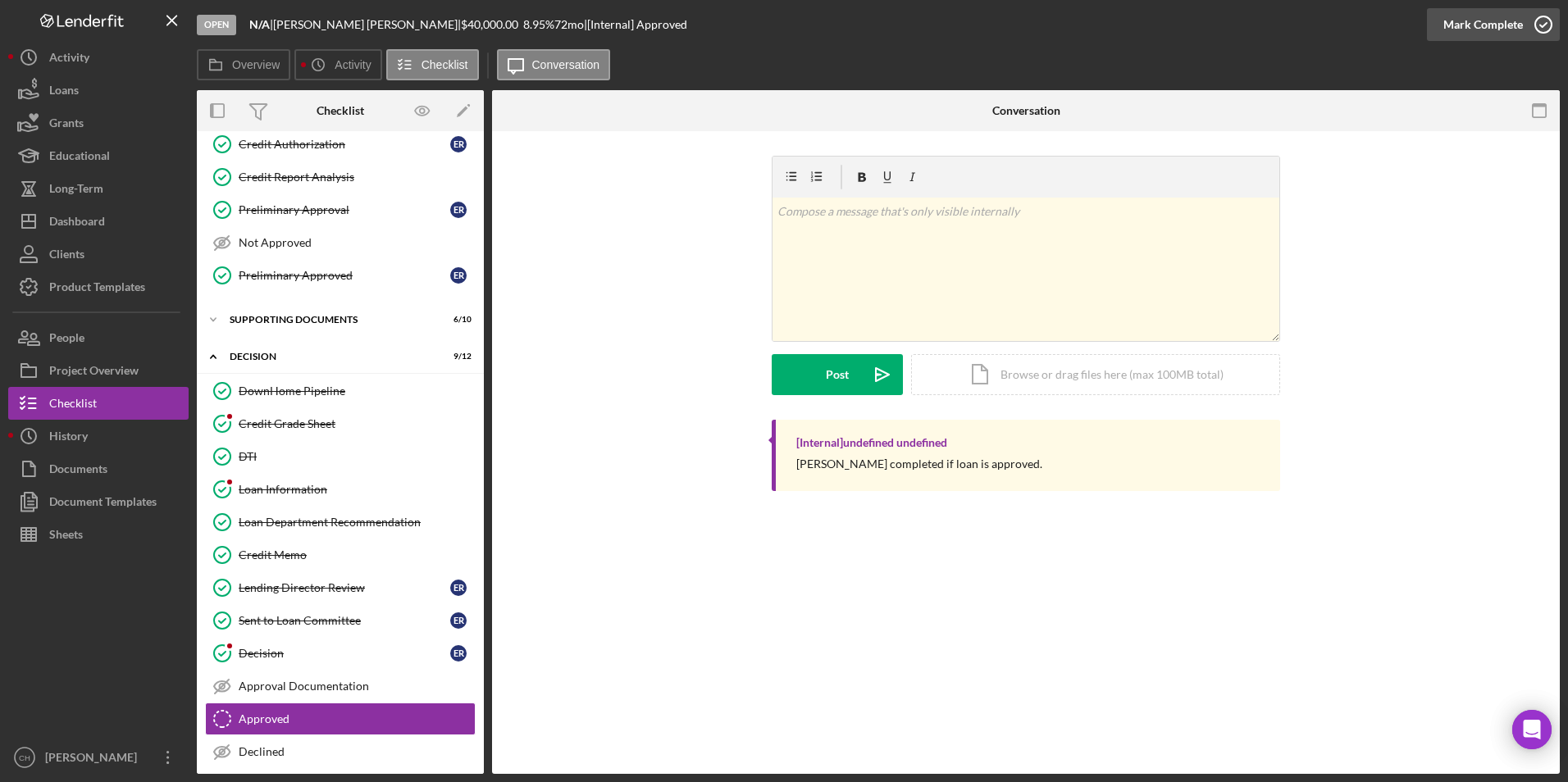
click at [1484, 24] on div "Mark Complete" at bounding box center [1483, 25] width 79 height 33
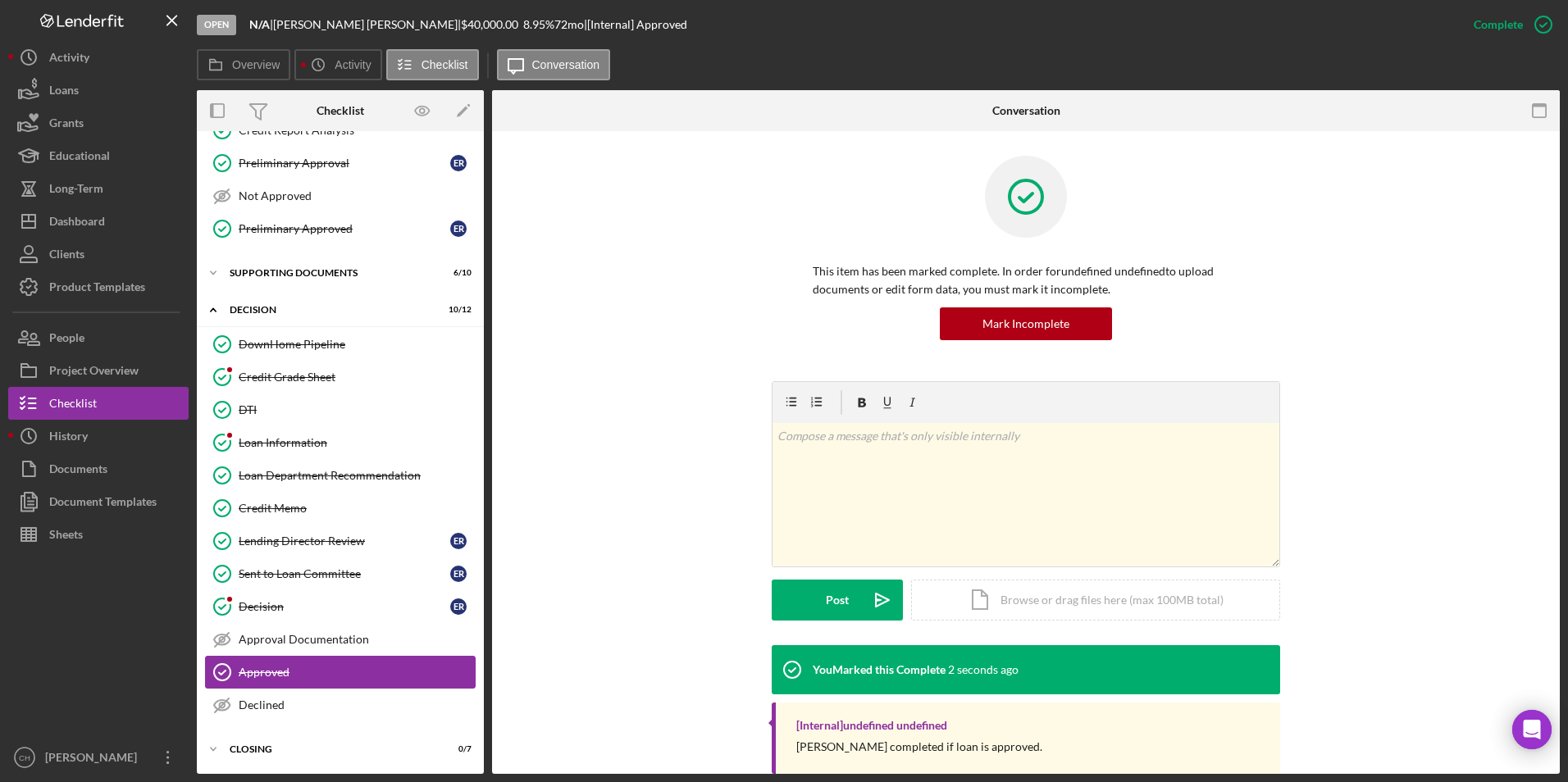
scroll to position [294, 0]
click at [259, 754] on div "Icon/Expander Closing 0 / 7" at bounding box center [340, 749] width 287 height 33
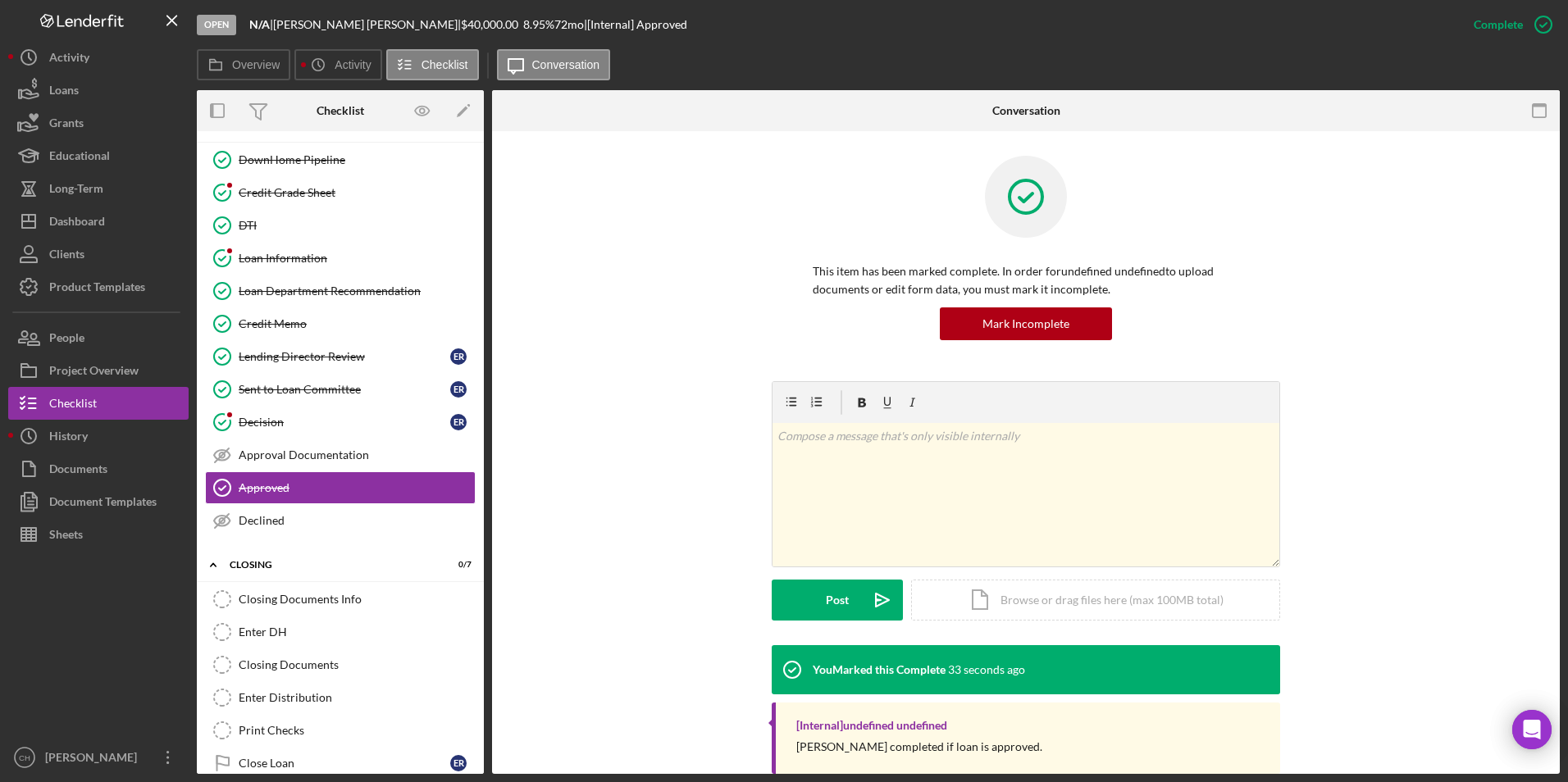
scroll to position [451, 0]
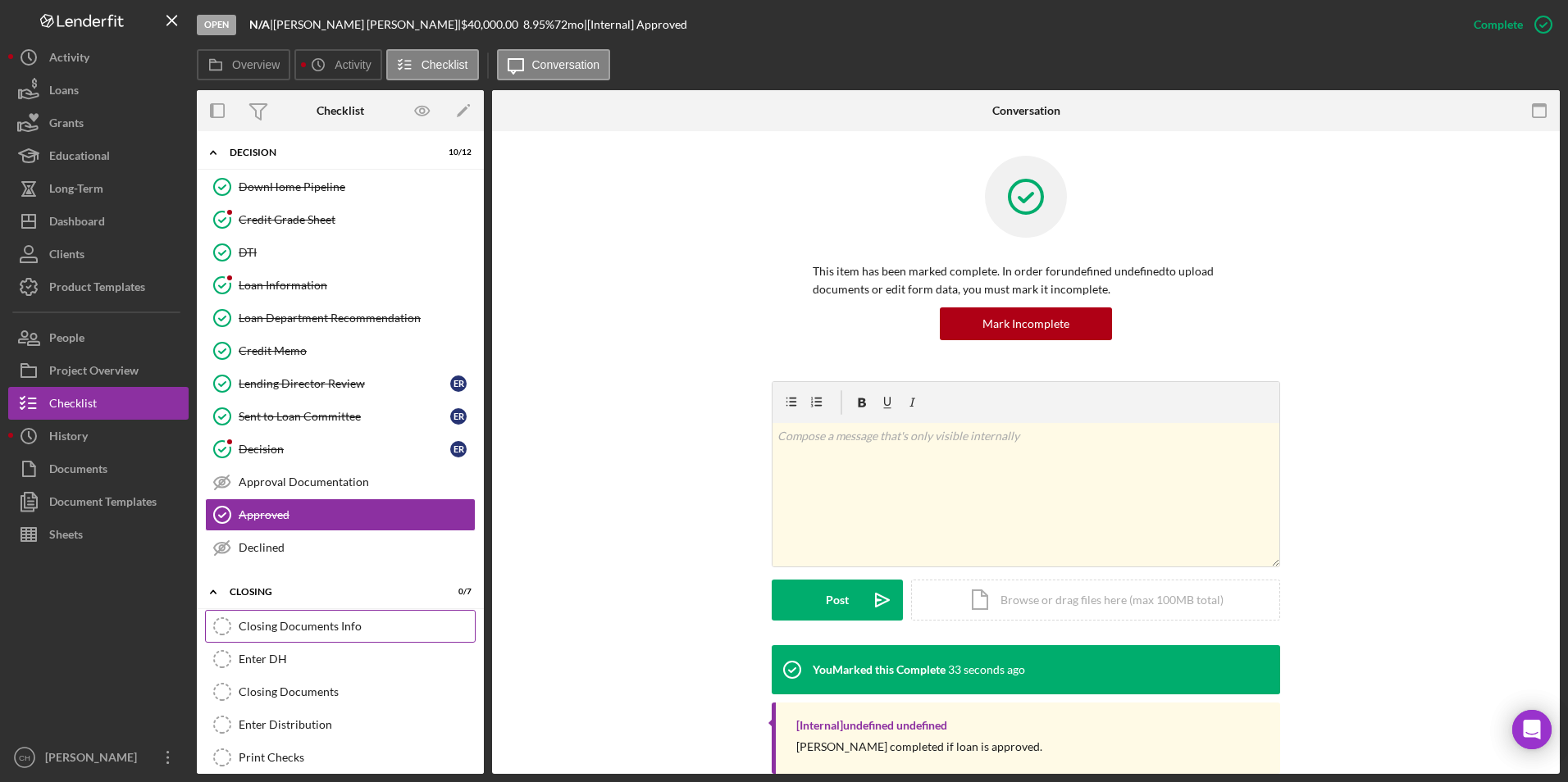
click at [258, 622] on div "Closing Documents Info" at bounding box center [356, 627] width 236 height 13
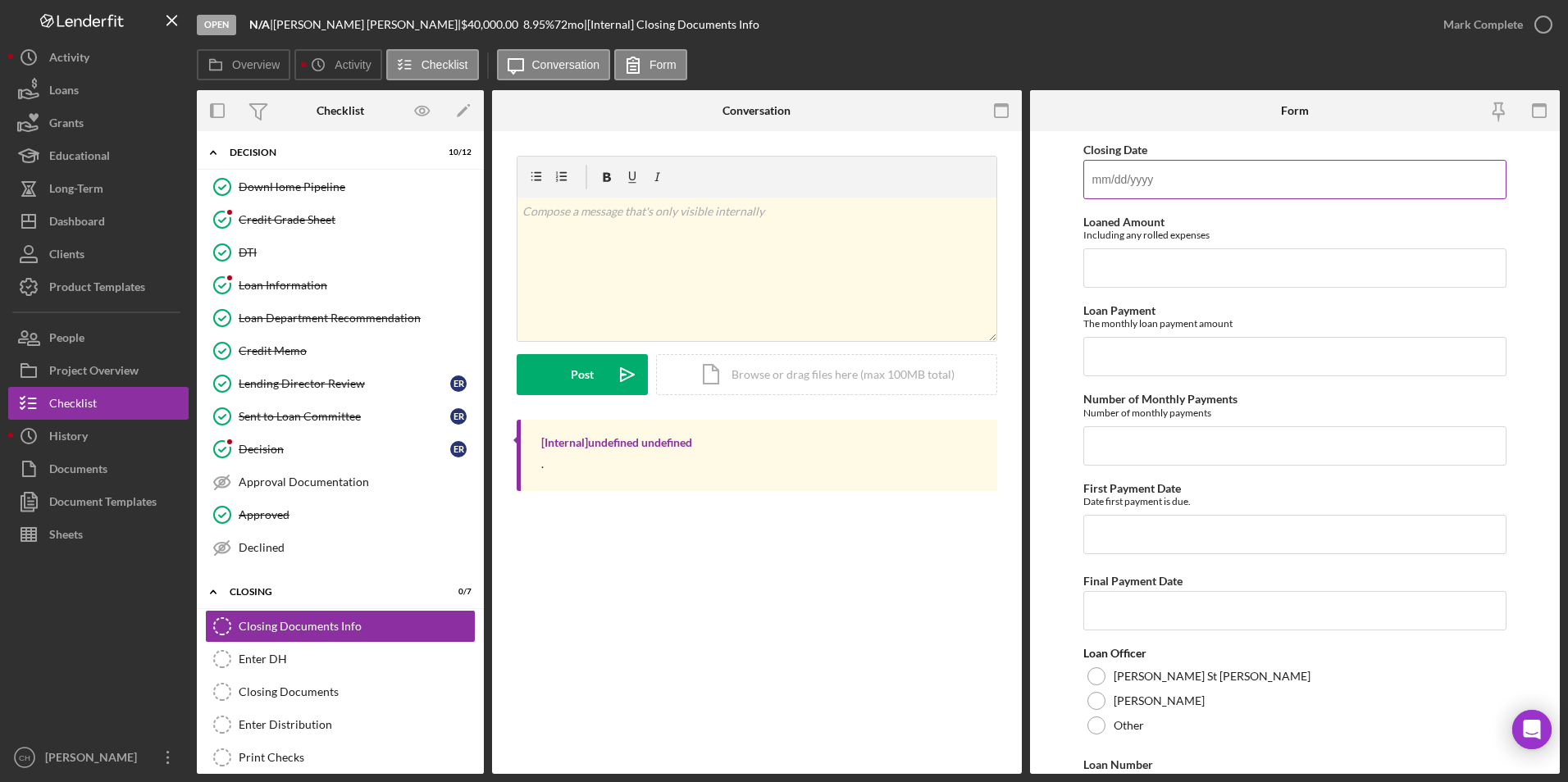
click at [1139, 187] on input "Closing Date" at bounding box center [1295, 179] width 424 height 40
type input "[DATE]"
click at [1112, 270] on input "Loaned Amount" at bounding box center [1295, 268] width 424 height 40
type input "$40,685"
click at [1137, 349] on input "Loan Payment" at bounding box center [1295, 356] width 424 height 40
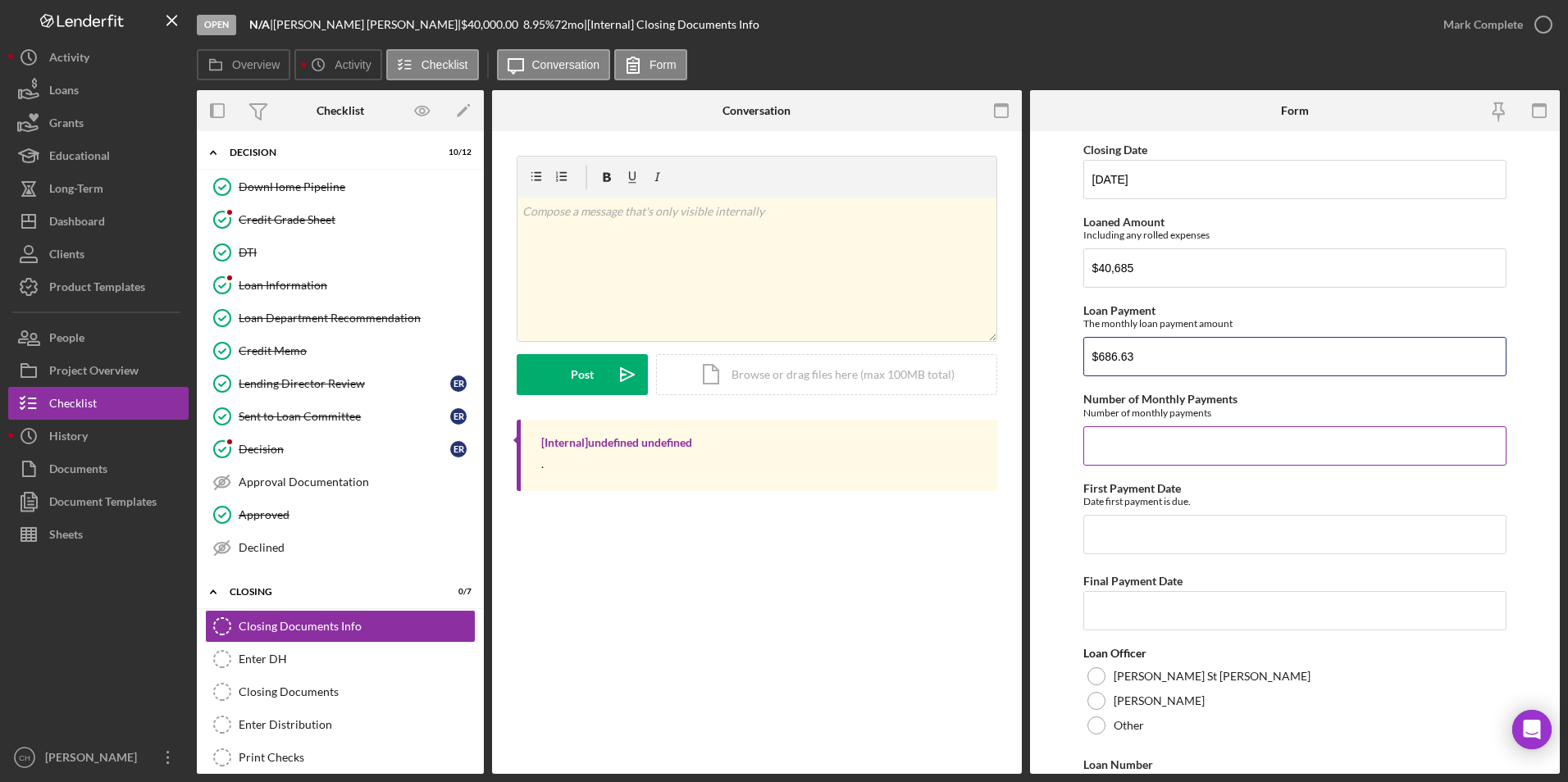
type input "$686.63"
click at [1140, 455] on input "Number of Monthly Payments" at bounding box center [1295, 446] width 424 height 40
type input "72"
click at [1146, 545] on input "First Payment Date" at bounding box center [1295, 535] width 424 height 40
type input "[DATE]"
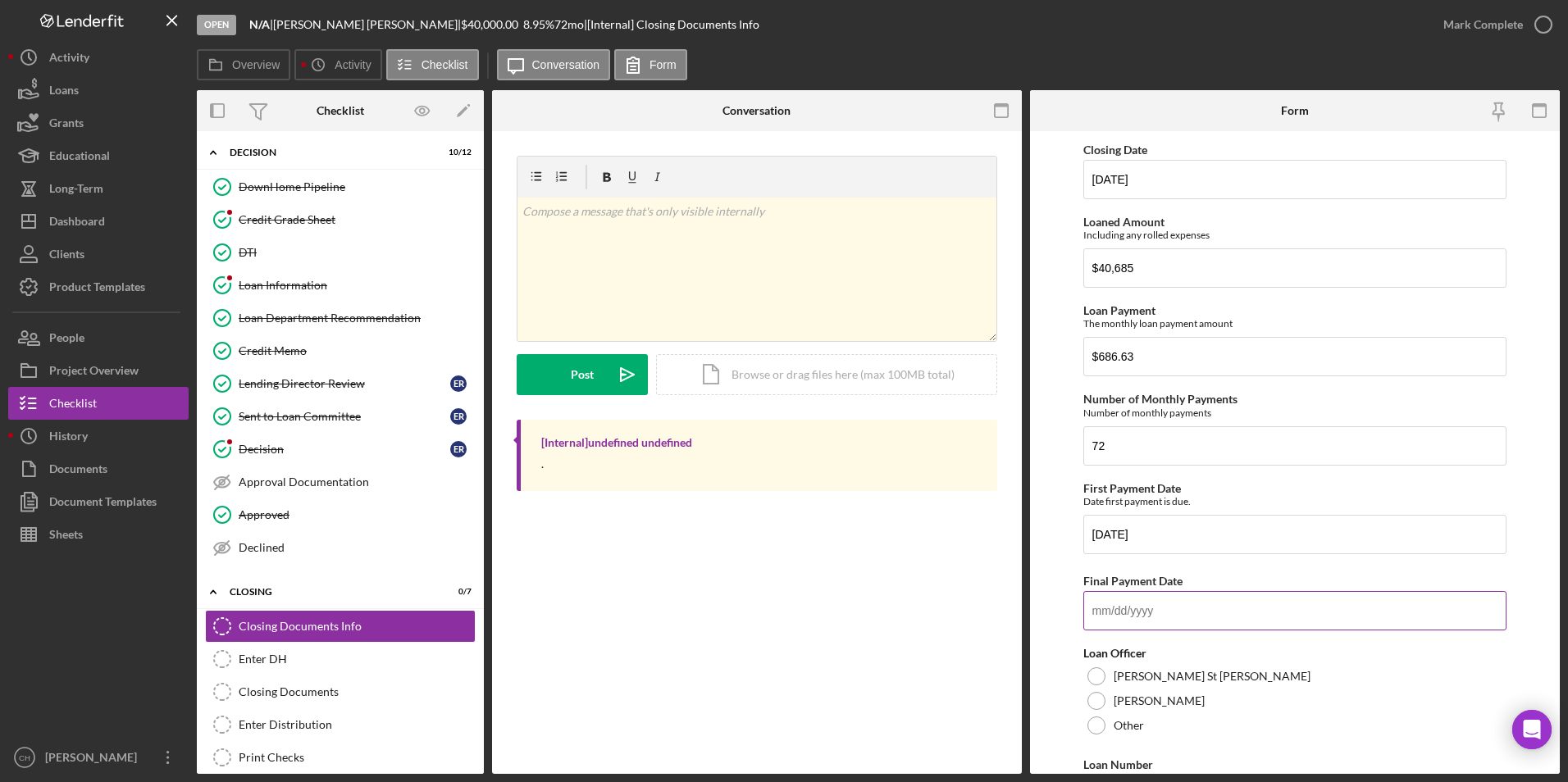
click at [1132, 613] on input "Final Payment Date" at bounding box center [1295, 610] width 424 height 40
type input "[DATE]"
click at [1102, 703] on div at bounding box center [1097, 702] width 18 height 18
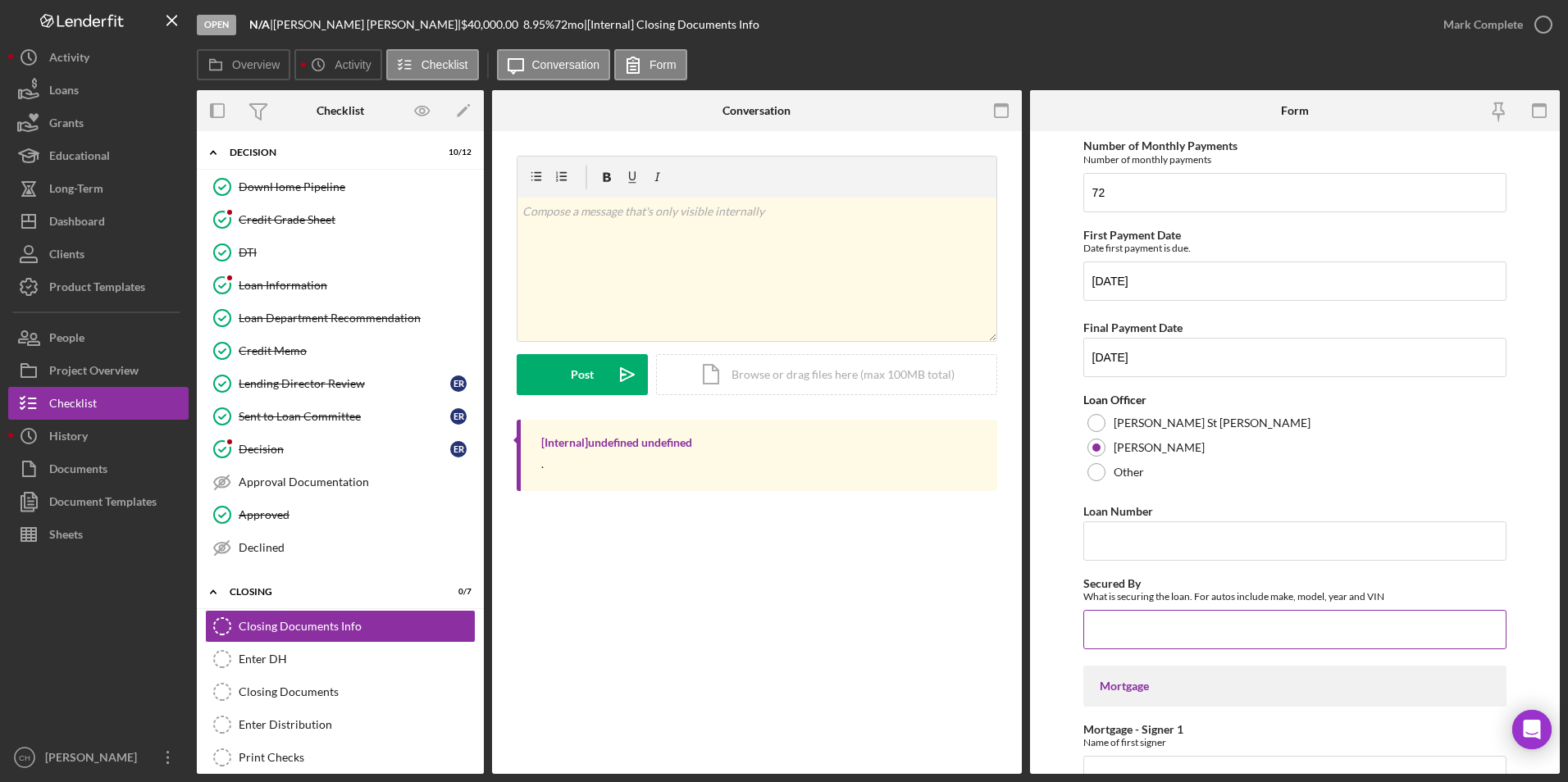
scroll to position [328, 0]
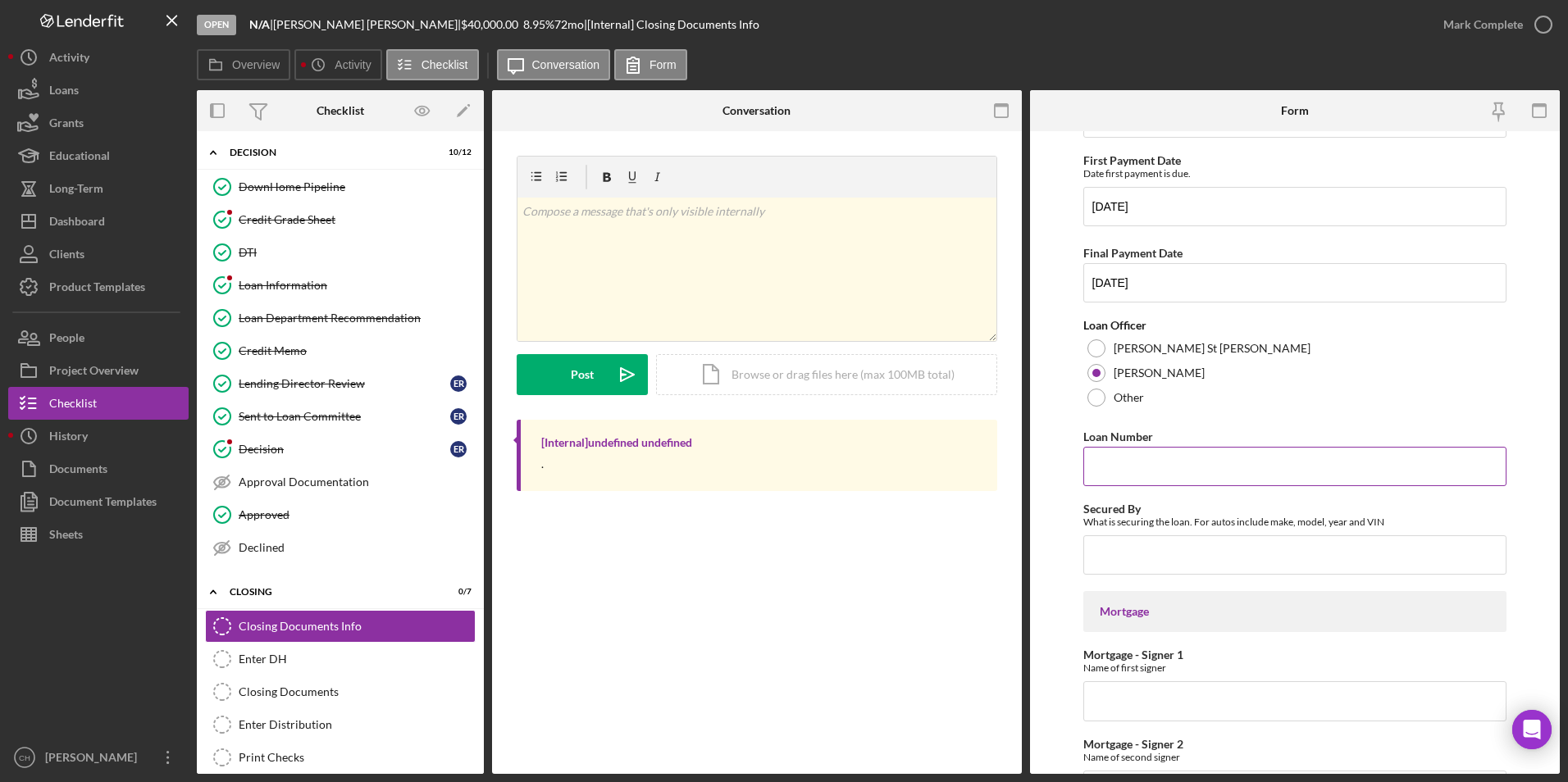
click at [1111, 466] on input "Loan Number" at bounding box center [1295, 466] width 424 height 40
type input "904"
click at [1112, 547] on input "Secured By" at bounding box center [1295, 555] width 424 height 40
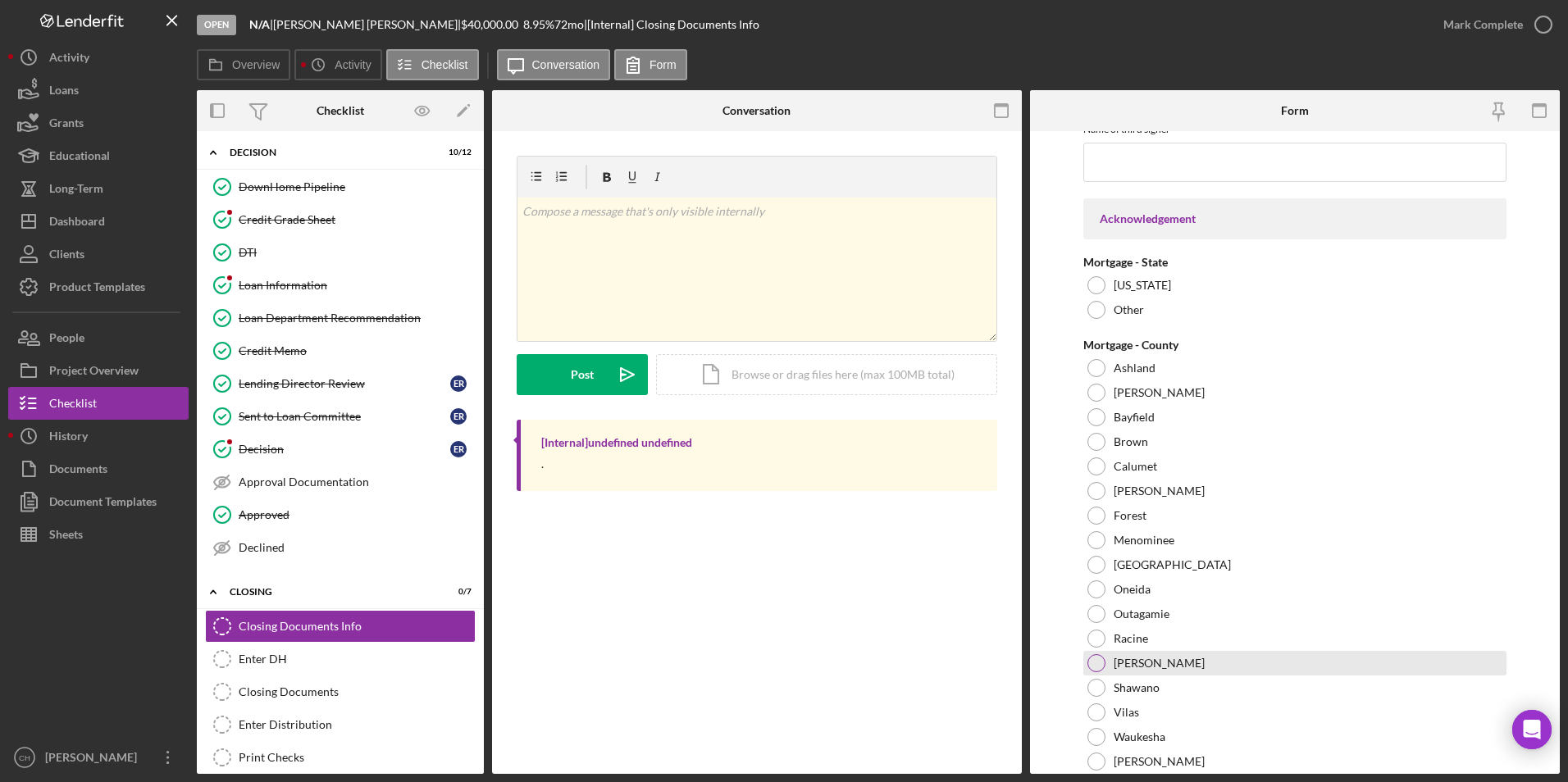
scroll to position [1154, 0]
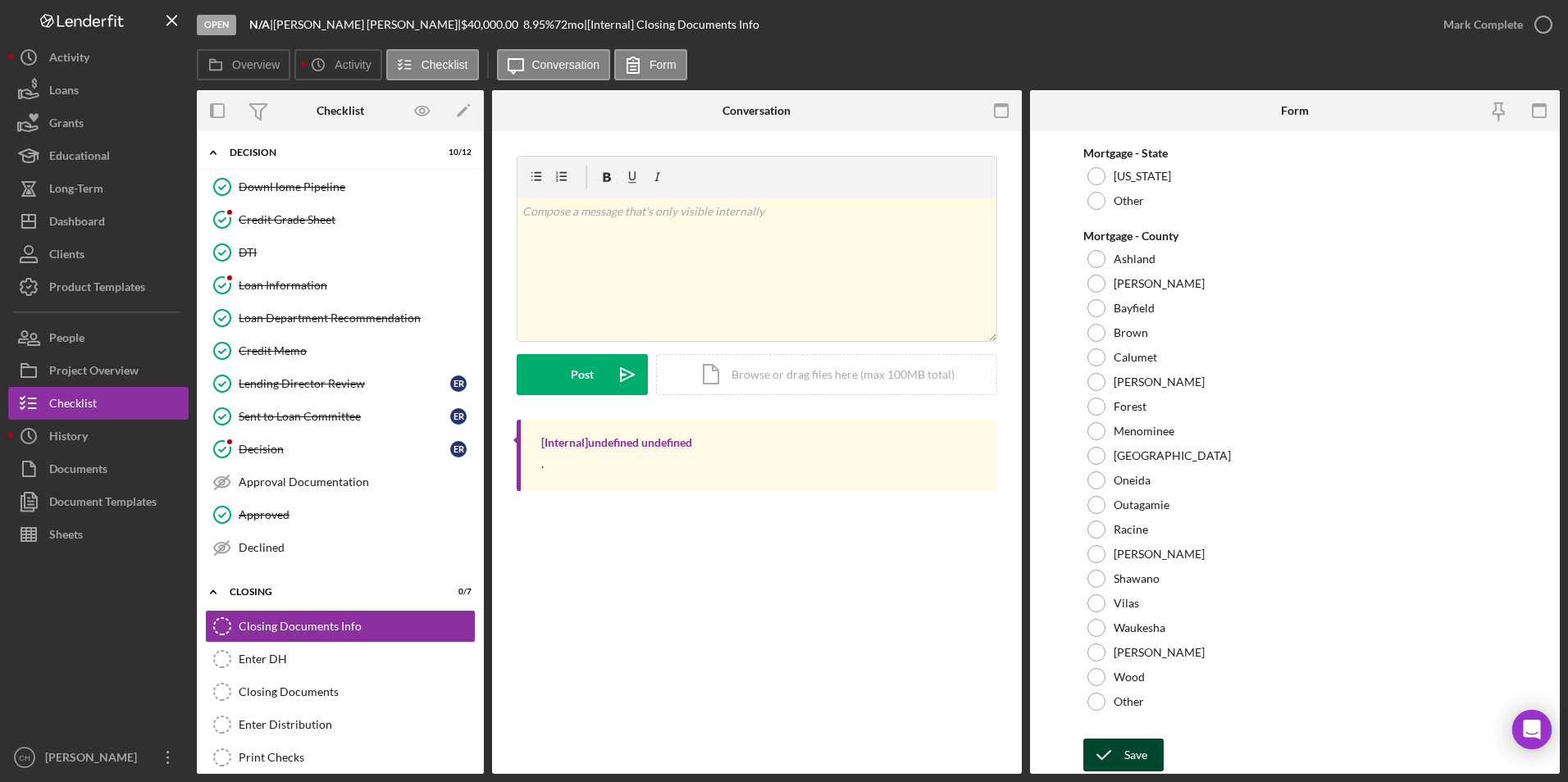
type input "2024 Hyudai Palisade"
click at [1131, 755] on div "Save" at bounding box center [1136, 755] width 23 height 33
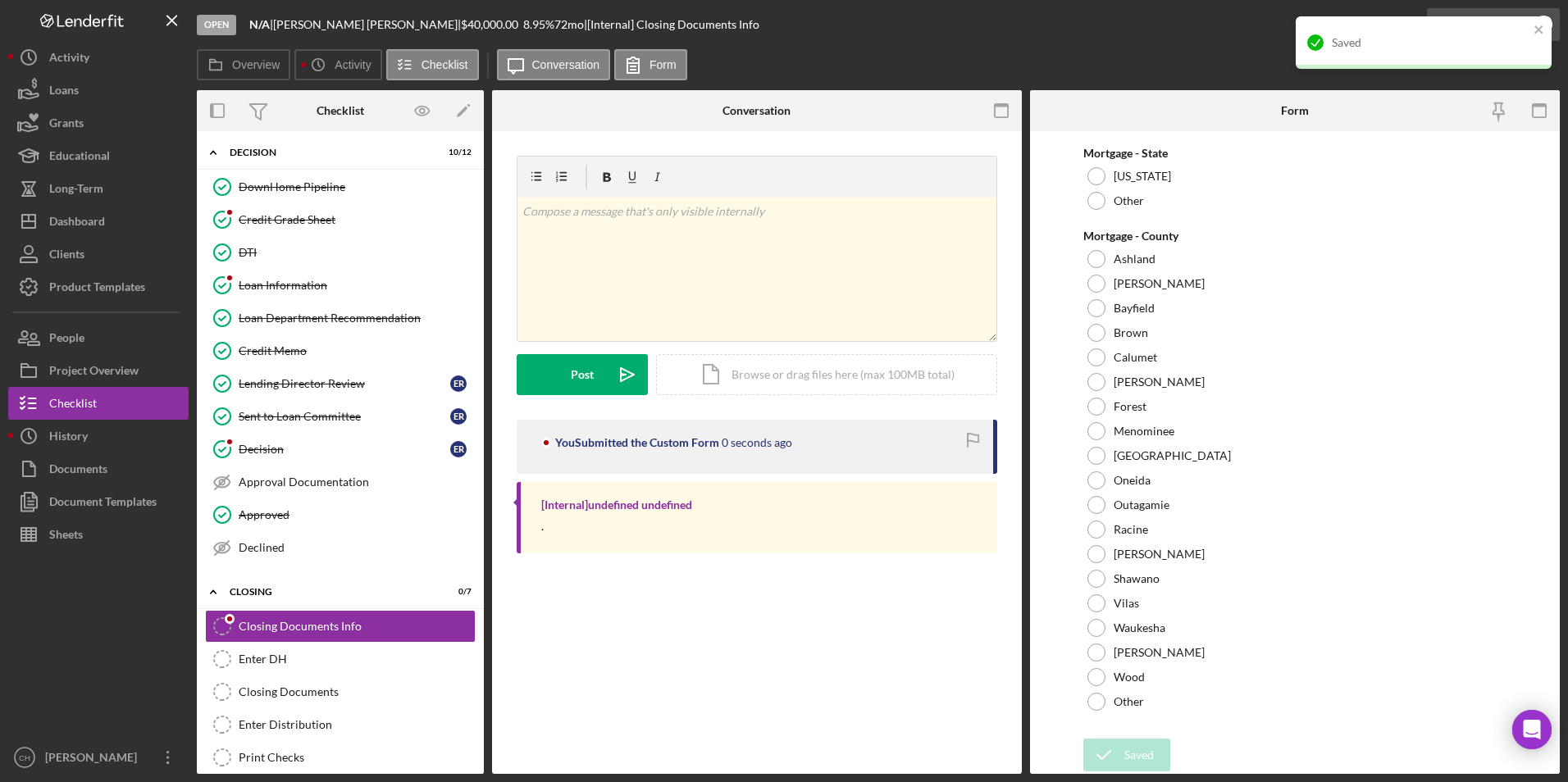
click at [1485, 26] on div "Saved" at bounding box center [1424, 42] width 256 height 53
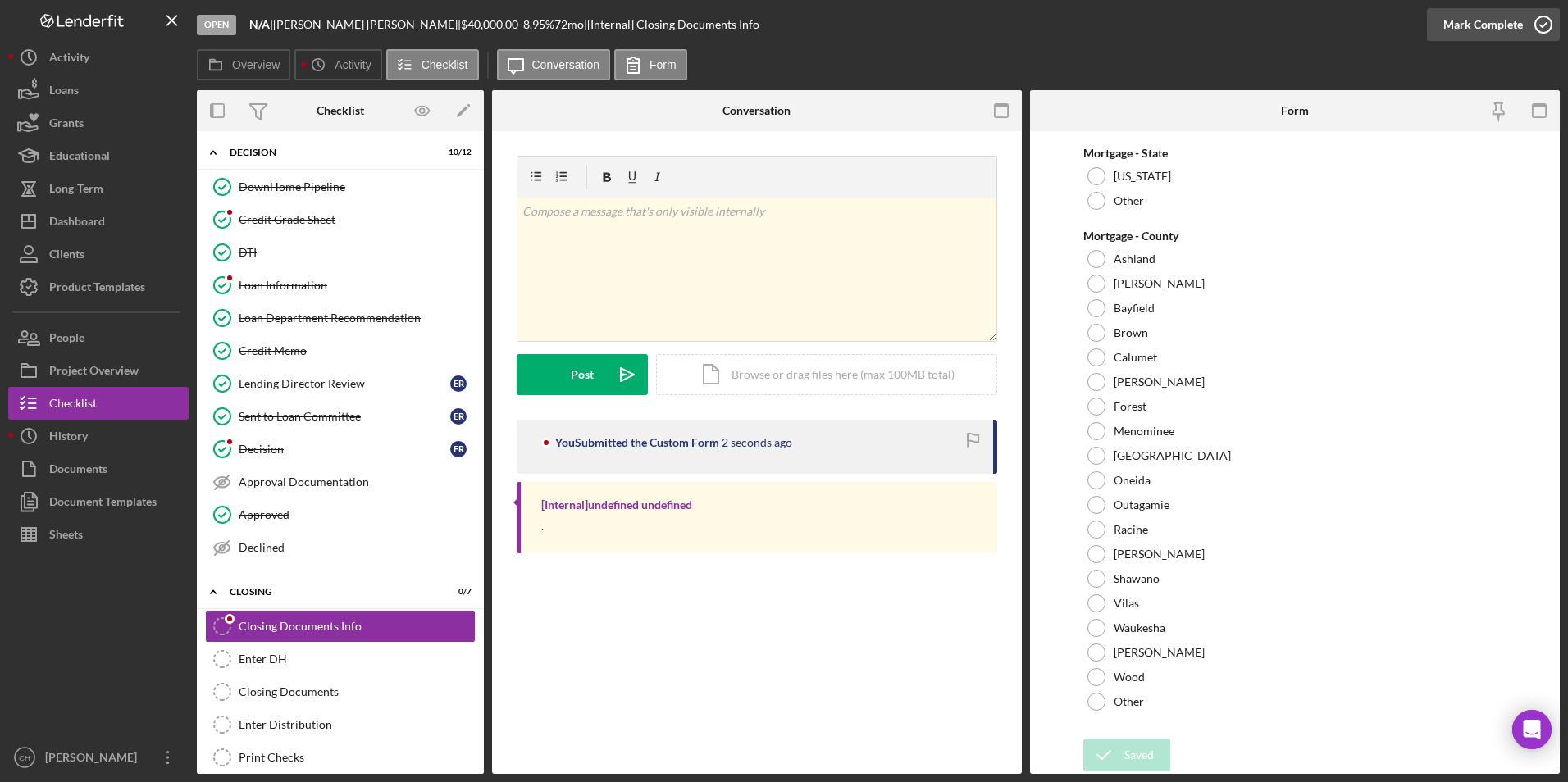
click at [1485, 26] on div "Open N/A | [PERSON_NAME] | $40,000.00 8.95 % 72 mo | [Internal] Closing Documen…" at bounding box center [784, 391] width 1568 height 782
click at [1502, 26] on div "Mark Complete" at bounding box center [1483, 25] width 79 height 33
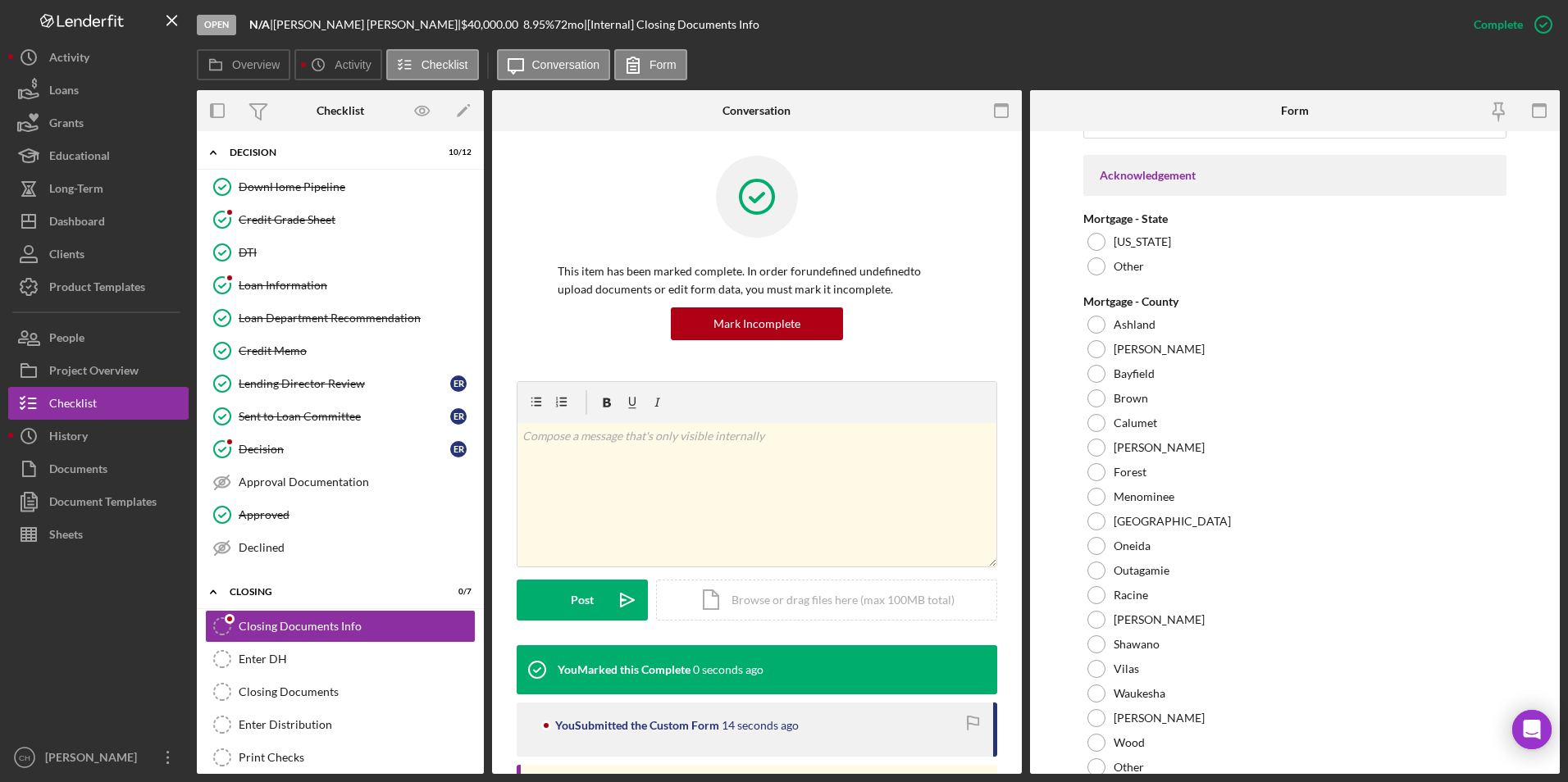
scroll to position [1220, 0]
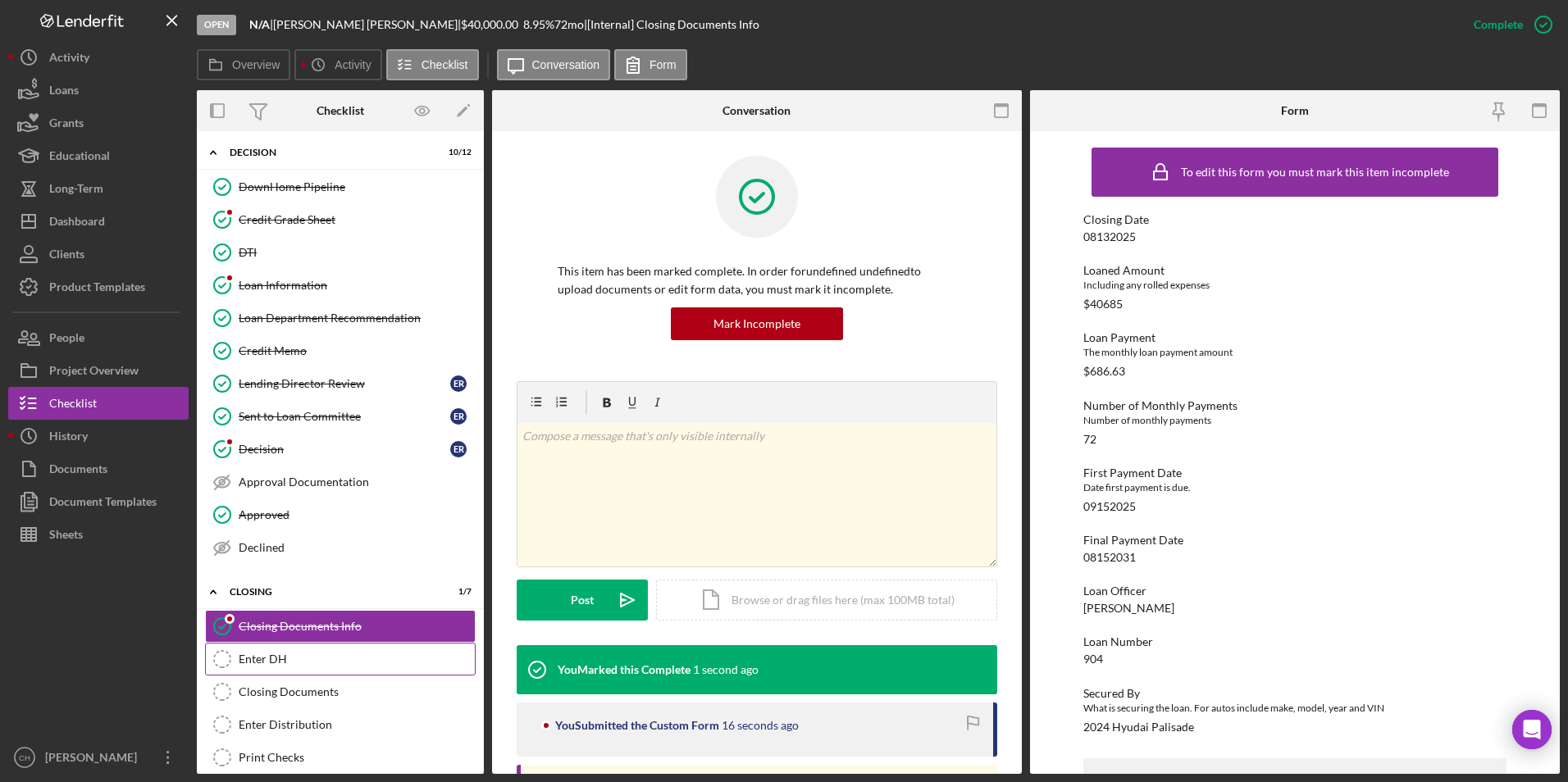
click at [267, 653] on div "Enter DH" at bounding box center [356, 659] width 236 height 13
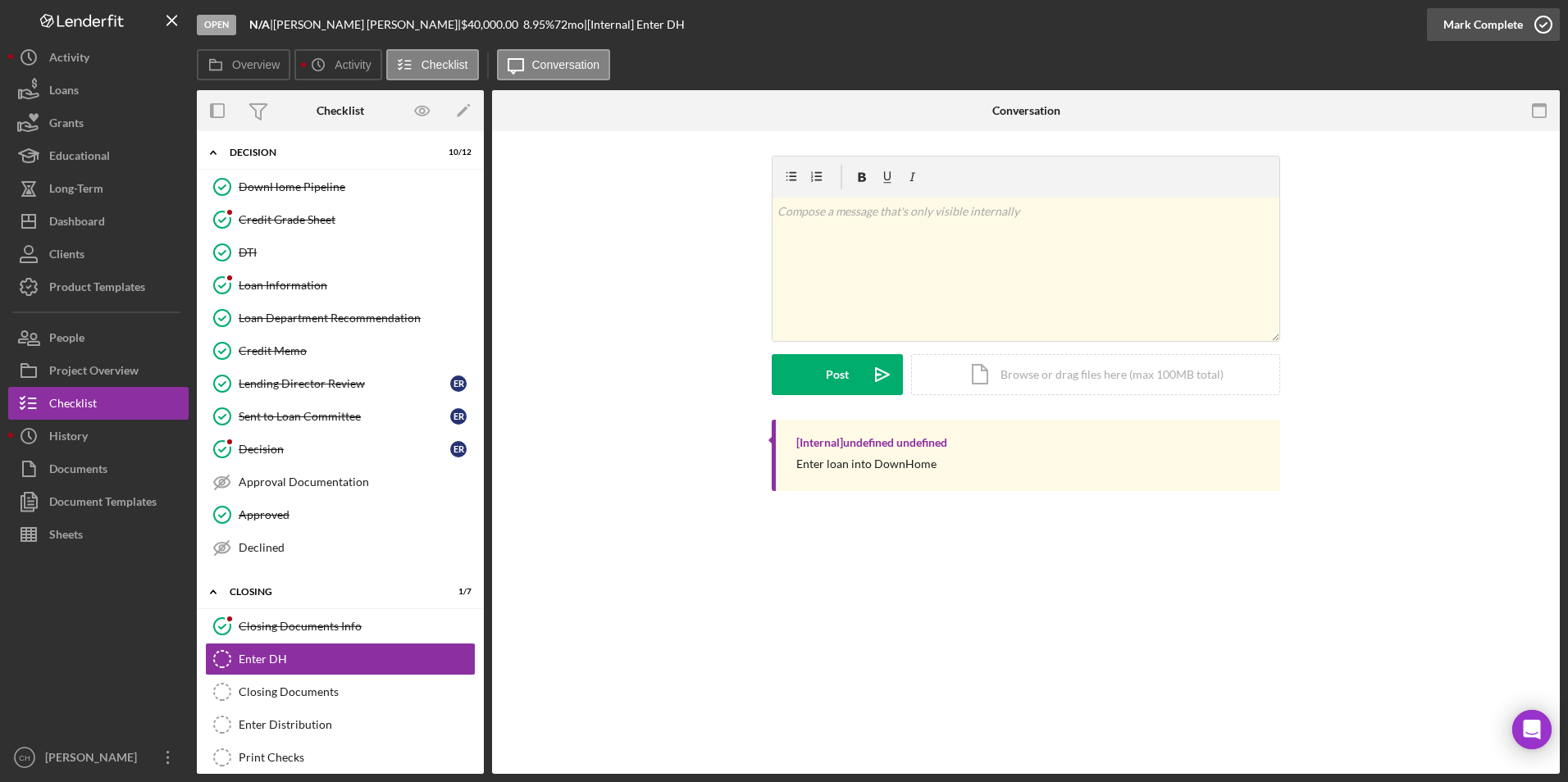
click at [1500, 27] on div "Mark Complete" at bounding box center [1483, 25] width 79 height 33
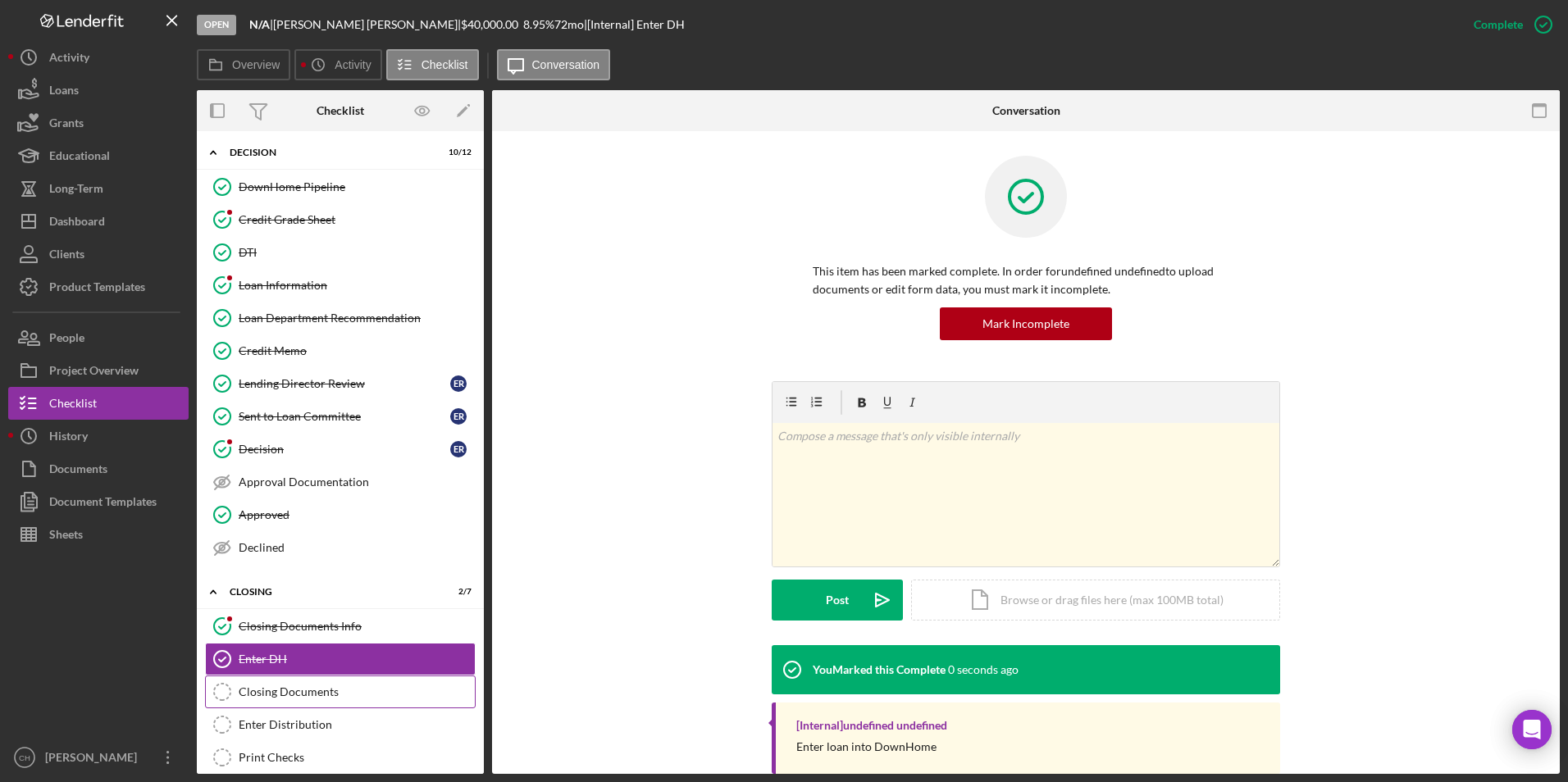
click at [280, 691] on div "Closing Documents" at bounding box center [356, 692] width 236 height 13
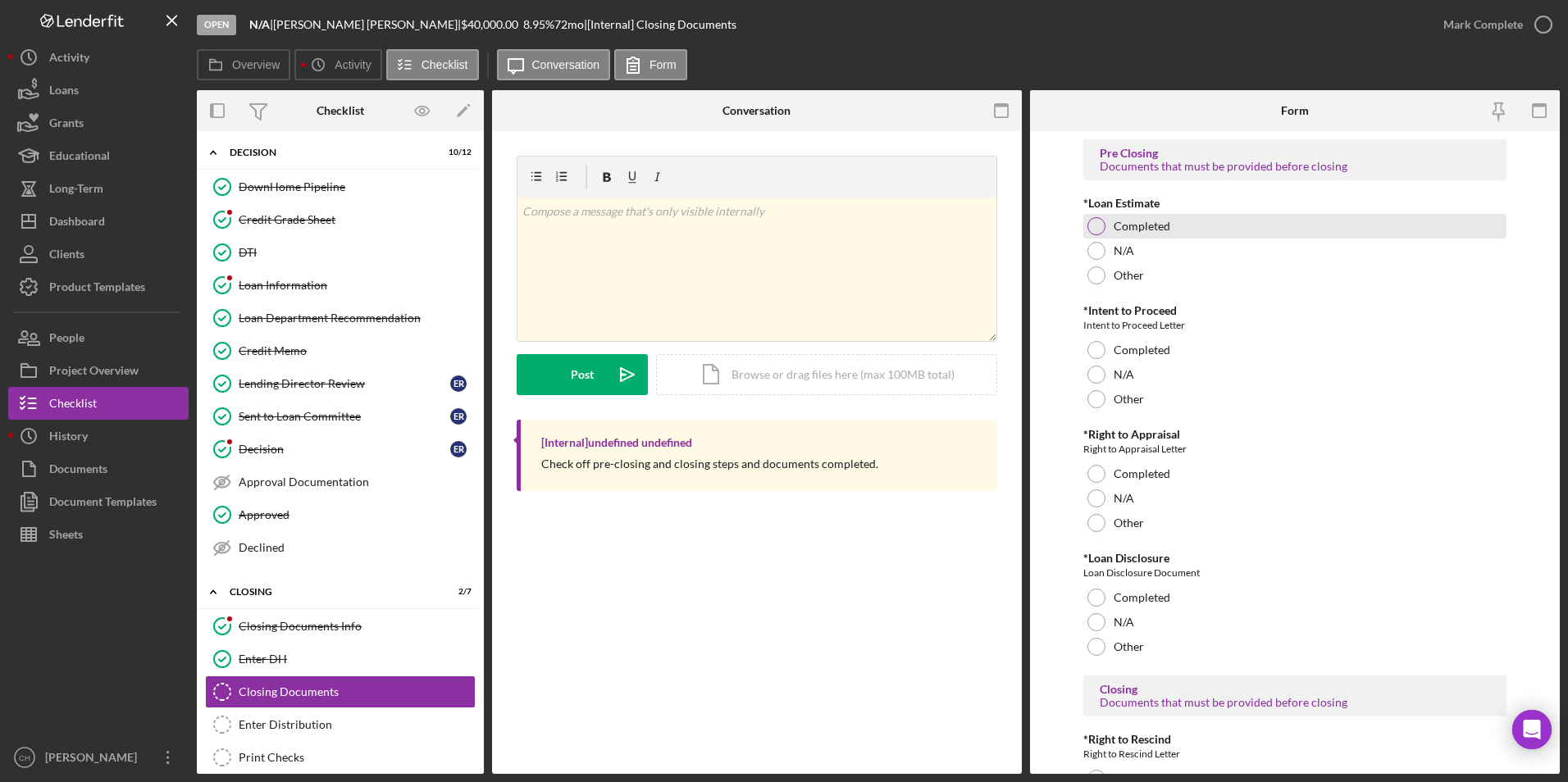
click at [1102, 229] on div at bounding box center [1097, 226] width 18 height 18
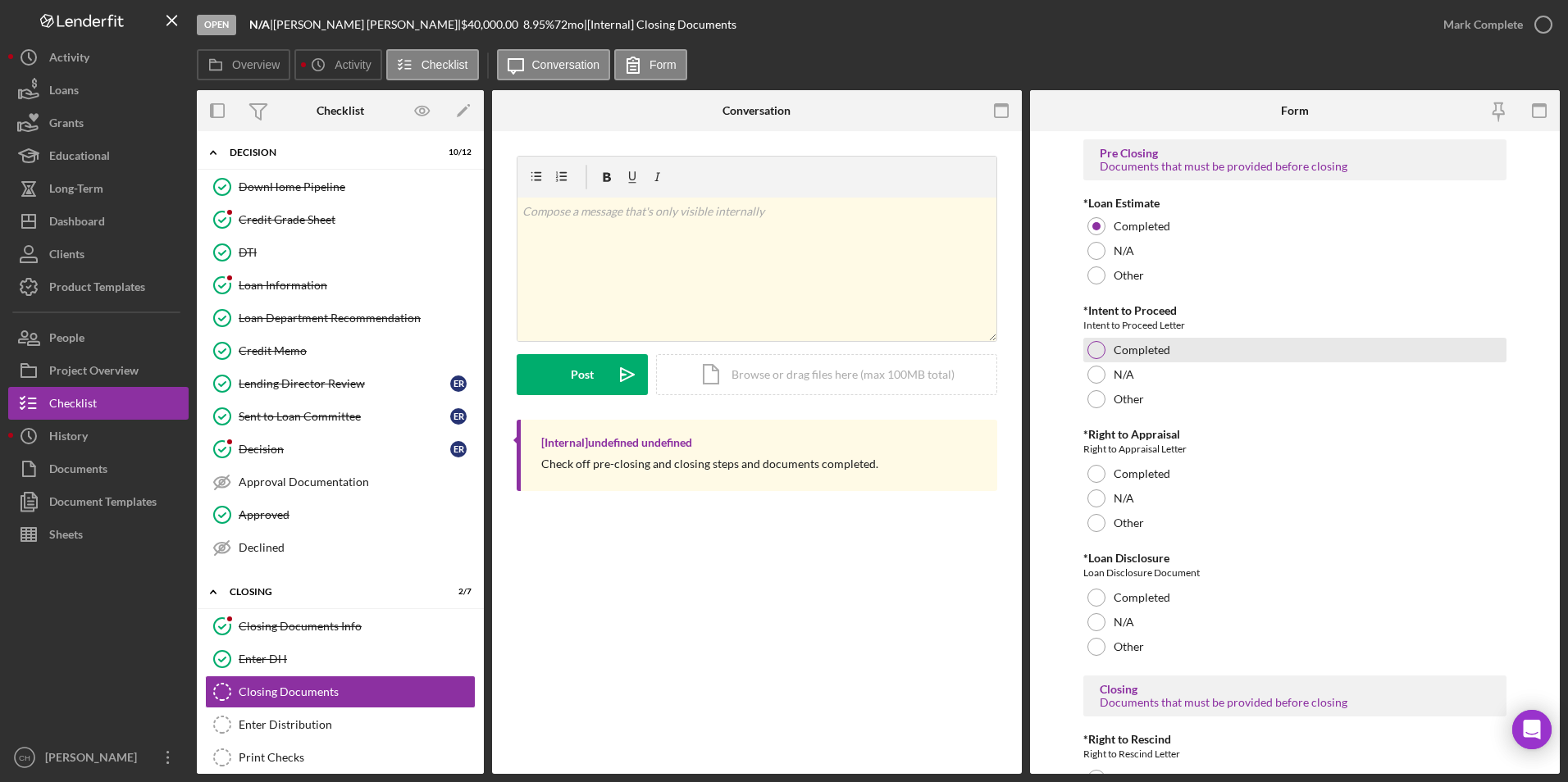
click at [1098, 355] on div at bounding box center [1097, 351] width 18 height 18
click at [1092, 498] on div at bounding box center [1097, 499] width 18 height 18
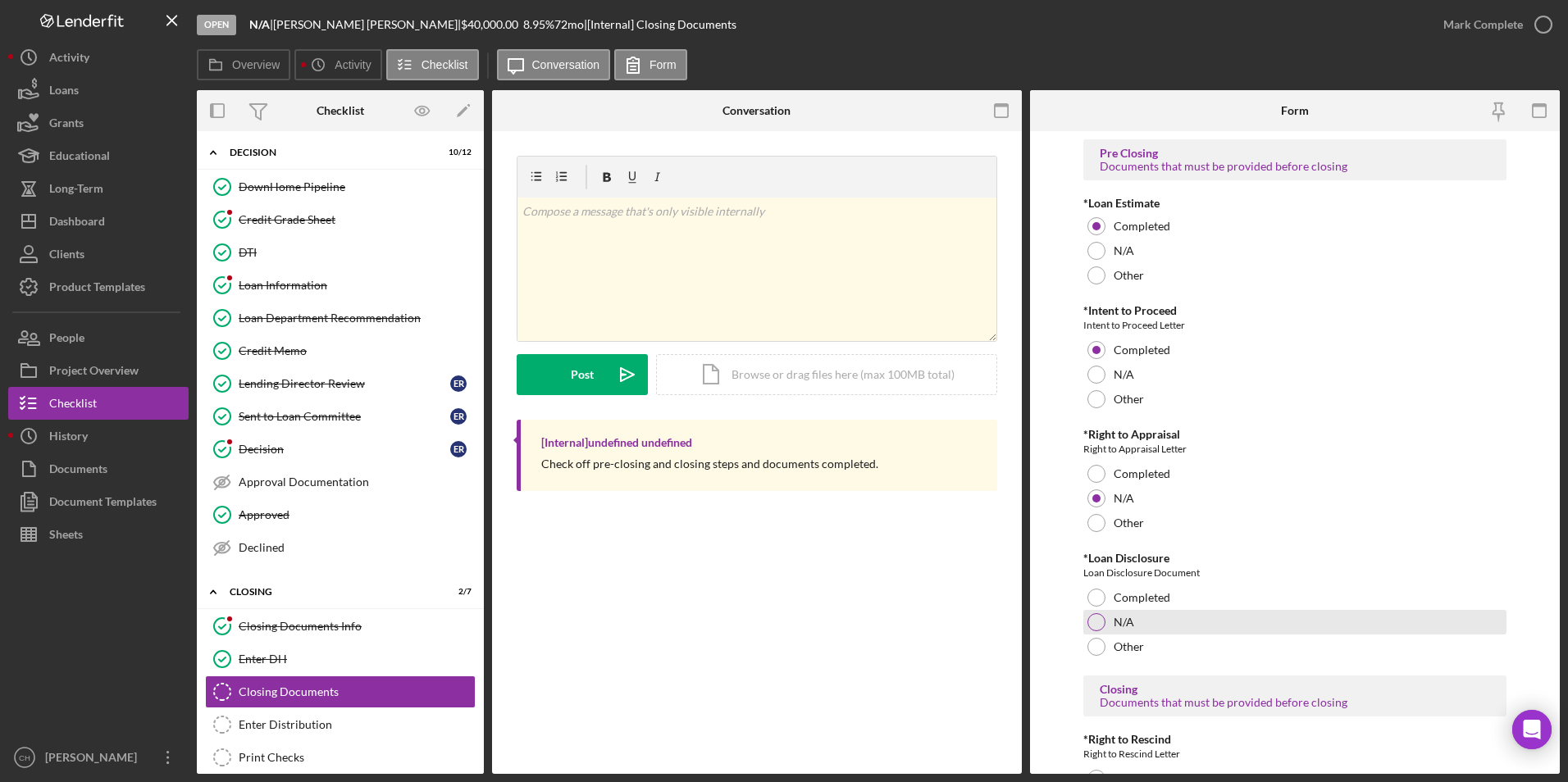
click at [1102, 620] on div at bounding box center [1097, 622] width 18 height 18
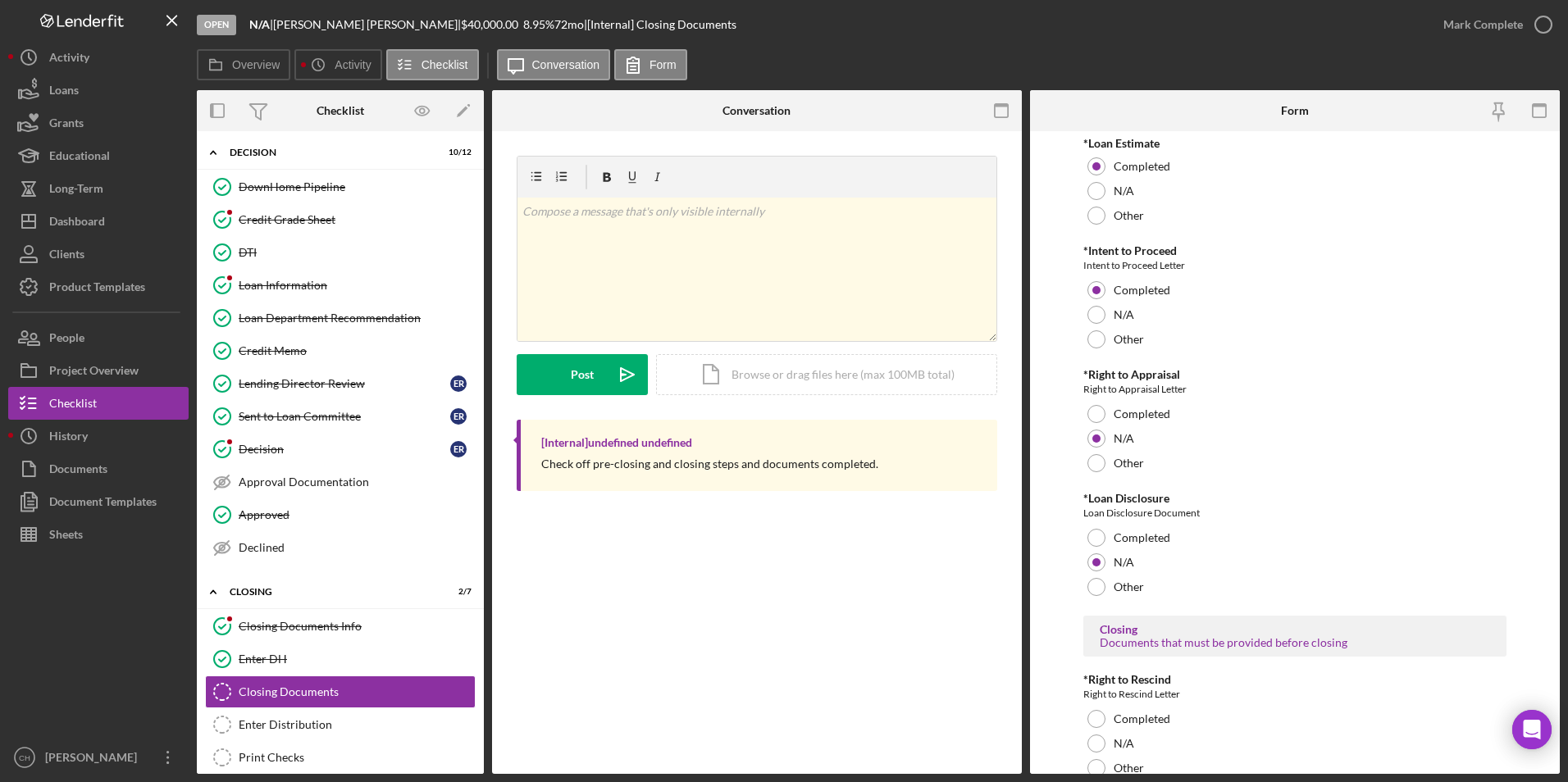
scroll to position [82, 0]
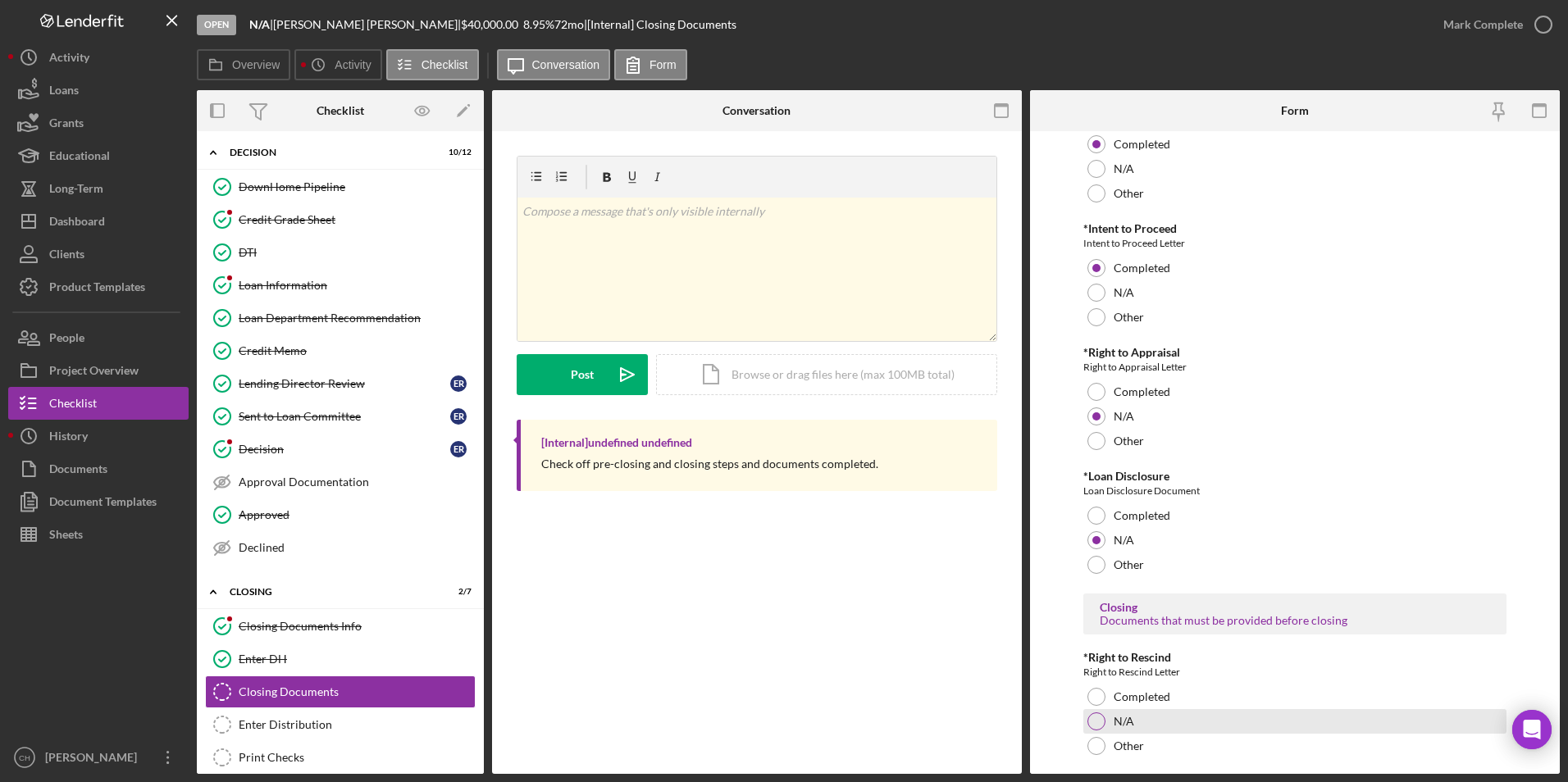
click at [1098, 725] on div at bounding box center [1097, 722] width 18 height 18
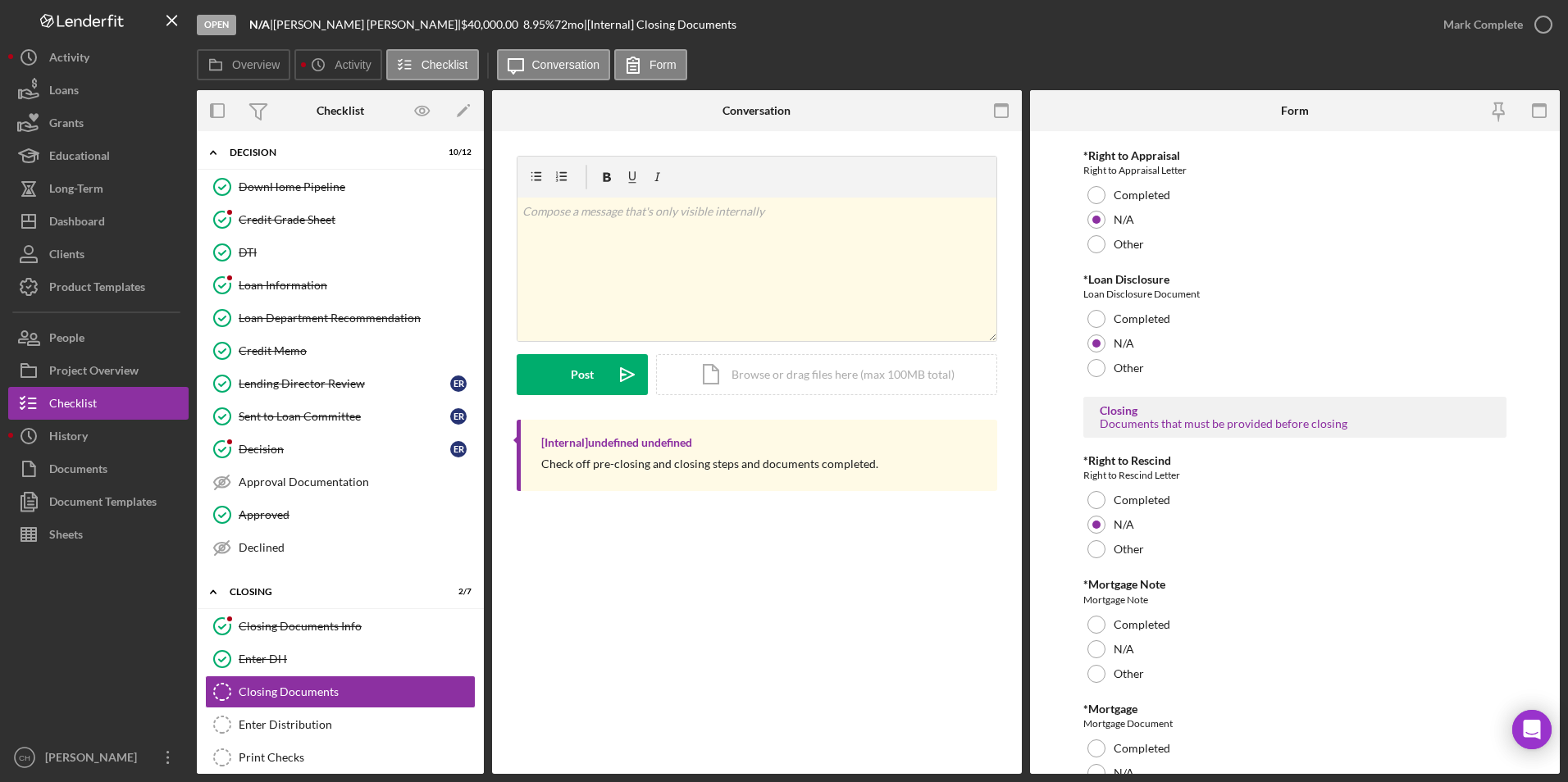
scroll to position [375, 0]
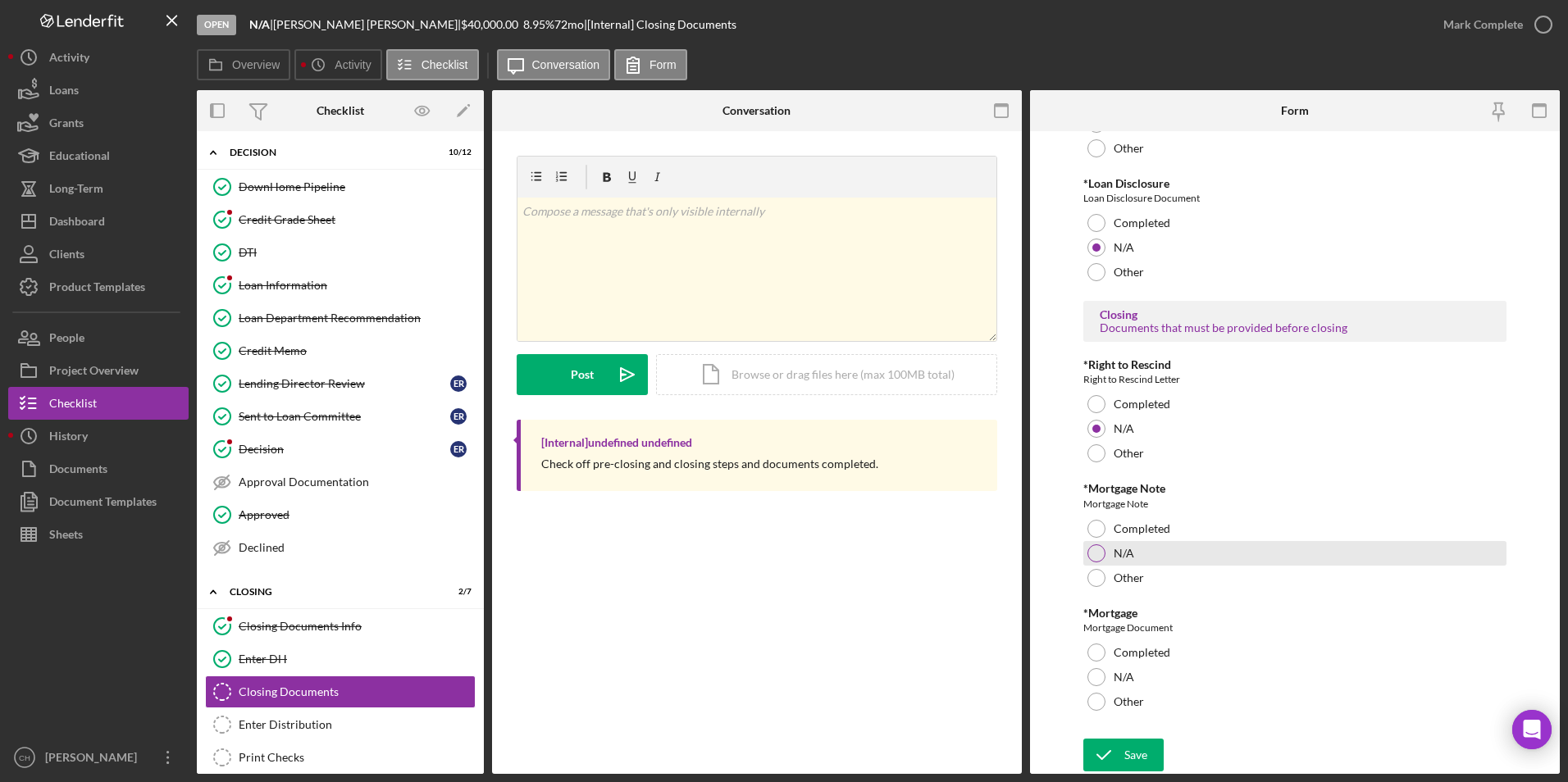
click at [1098, 557] on div at bounding box center [1097, 554] width 18 height 18
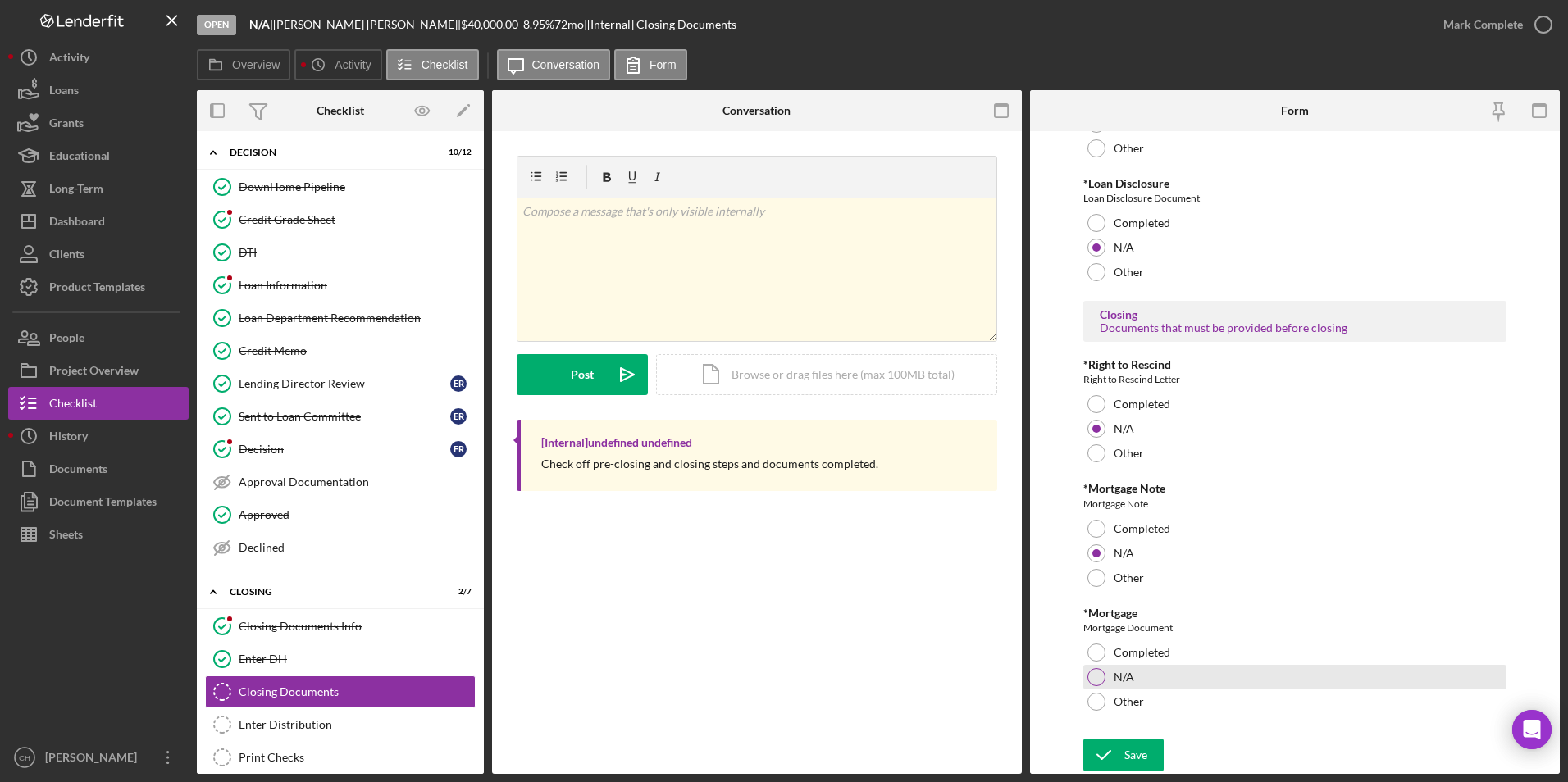
click at [1099, 679] on div at bounding box center [1097, 678] width 18 height 18
click at [1113, 743] on icon "submit" at bounding box center [1104, 755] width 41 height 41
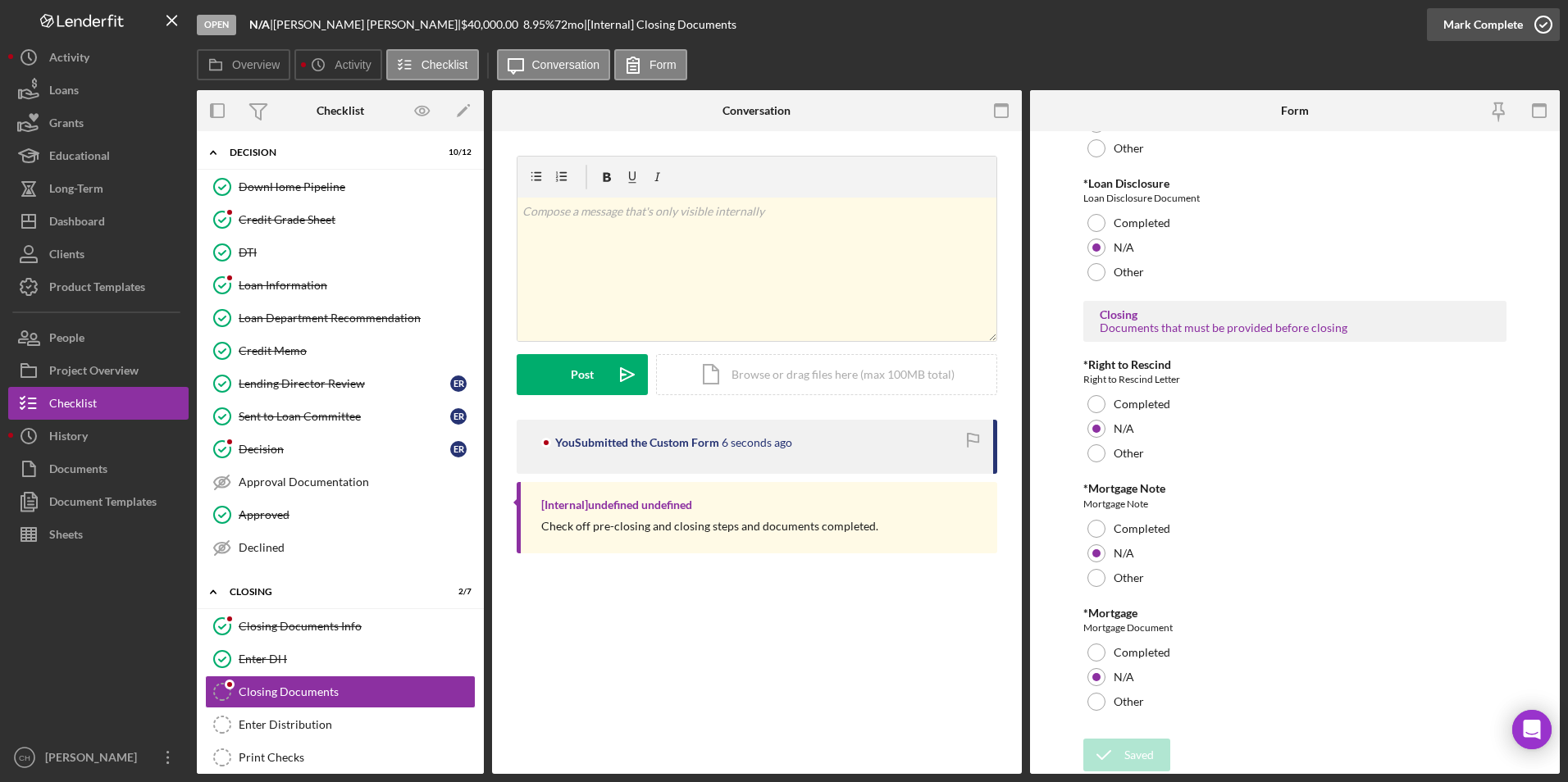
click at [1481, 30] on div "Mark Complete" at bounding box center [1483, 25] width 79 height 33
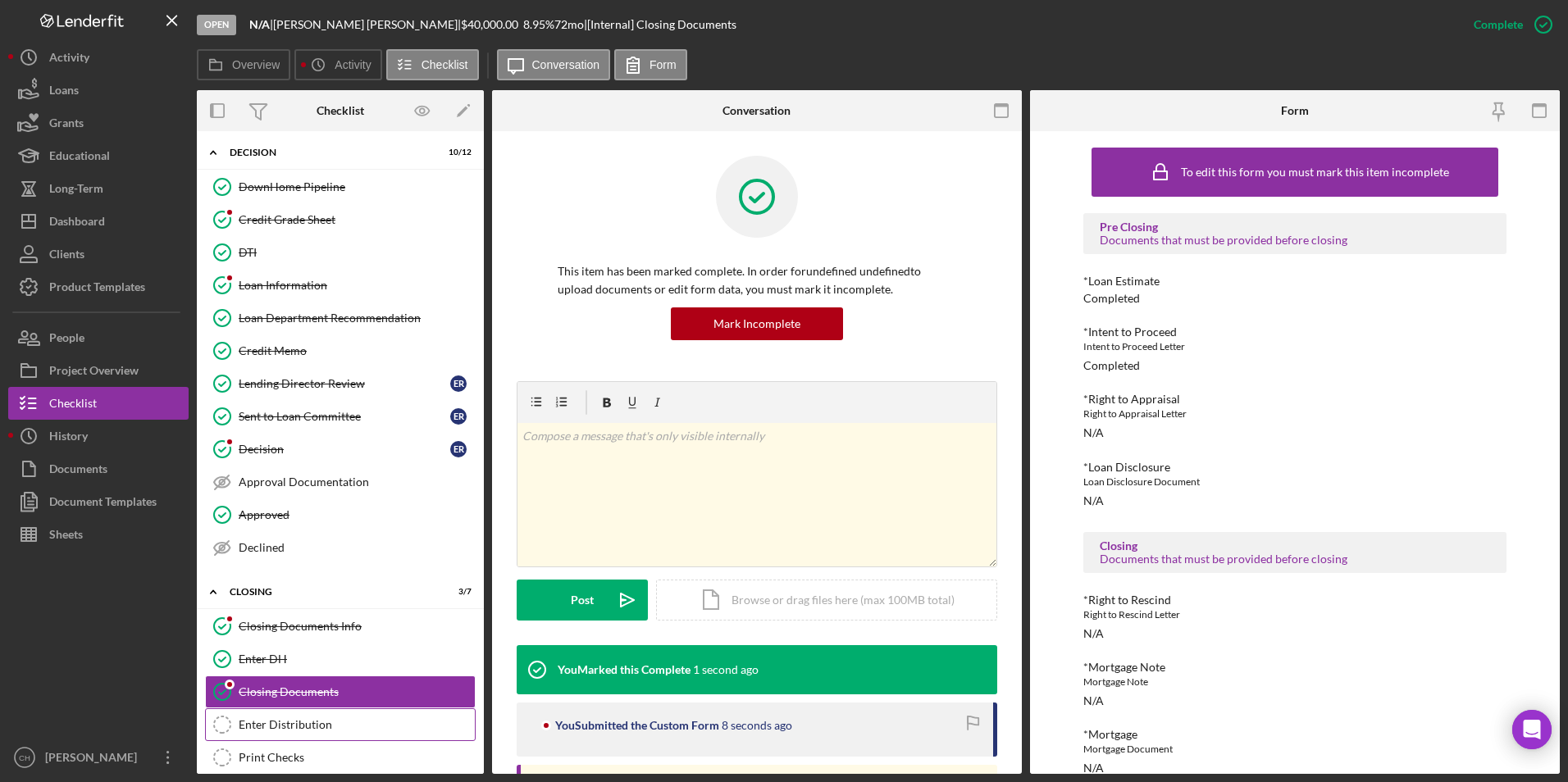
click at [256, 723] on div "Enter Distribution" at bounding box center [356, 725] width 236 height 13
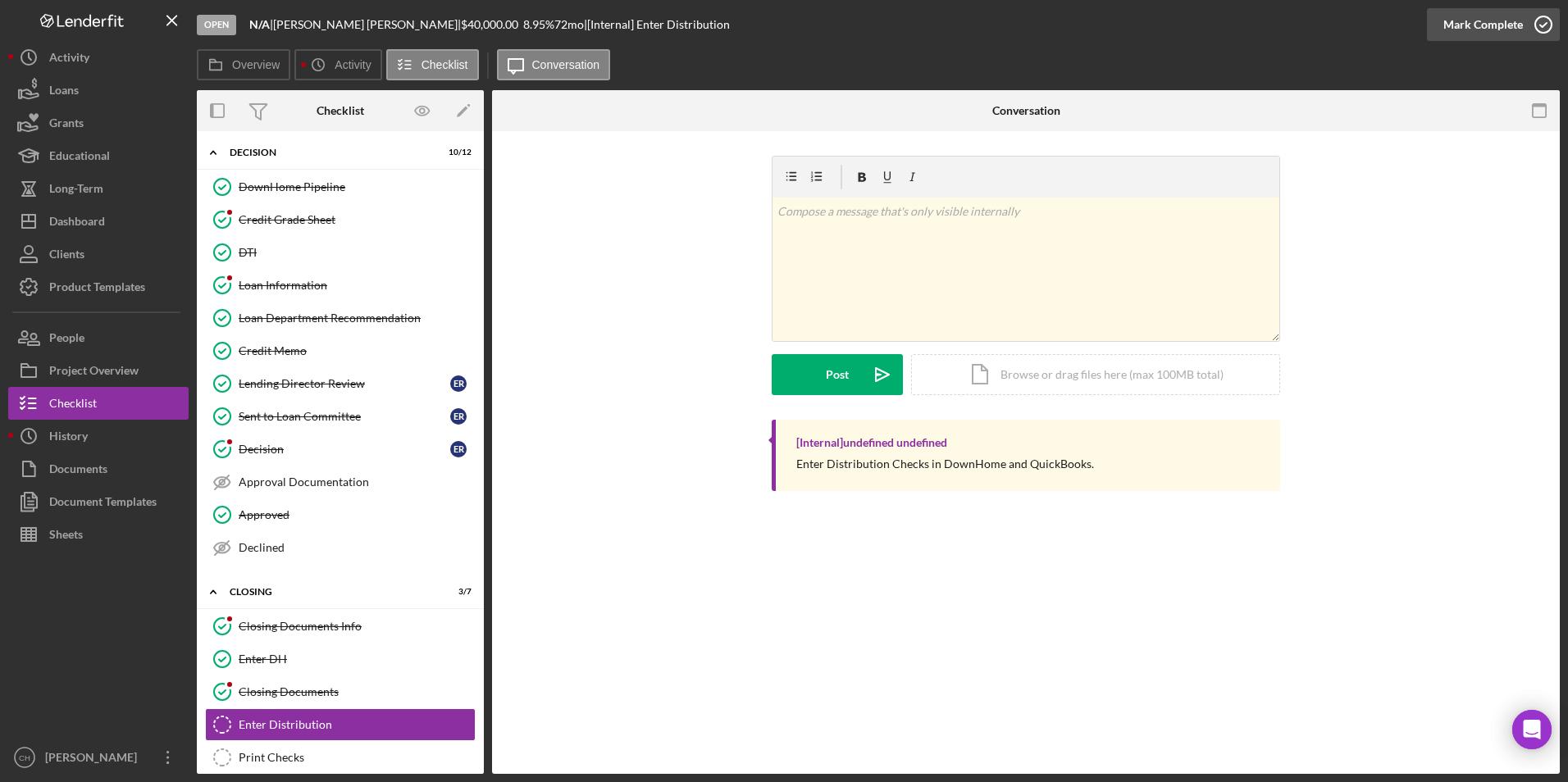
click at [1451, 18] on div "Mark Complete" at bounding box center [1483, 25] width 79 height 33
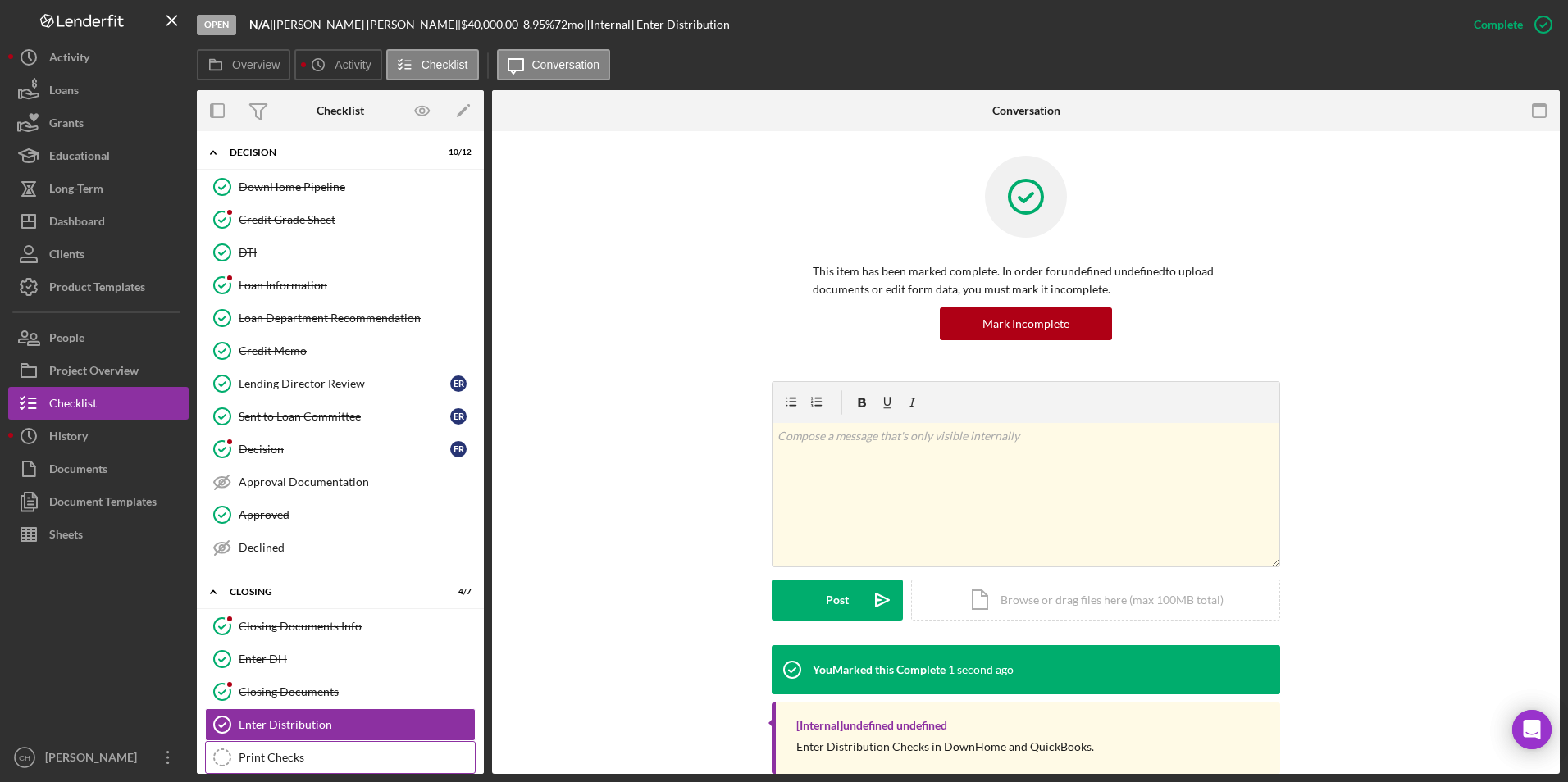
click at [286, 752] on div "Print Checks" at bounding box center [356, 758] width 236 height 13
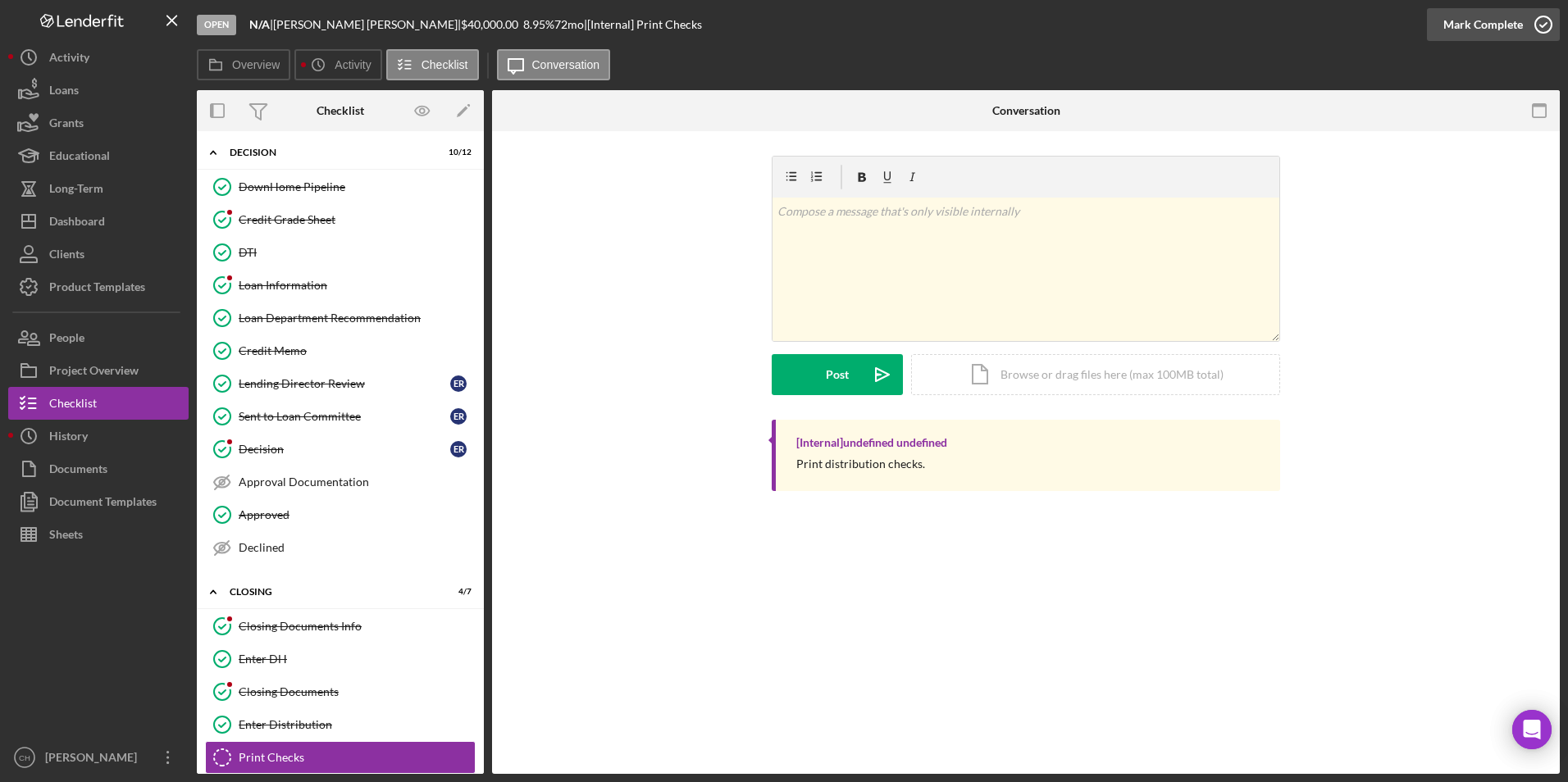
click at [1455, 25] on div "Mark Complete" at bounding box center [1483, 25] width 79 height 33
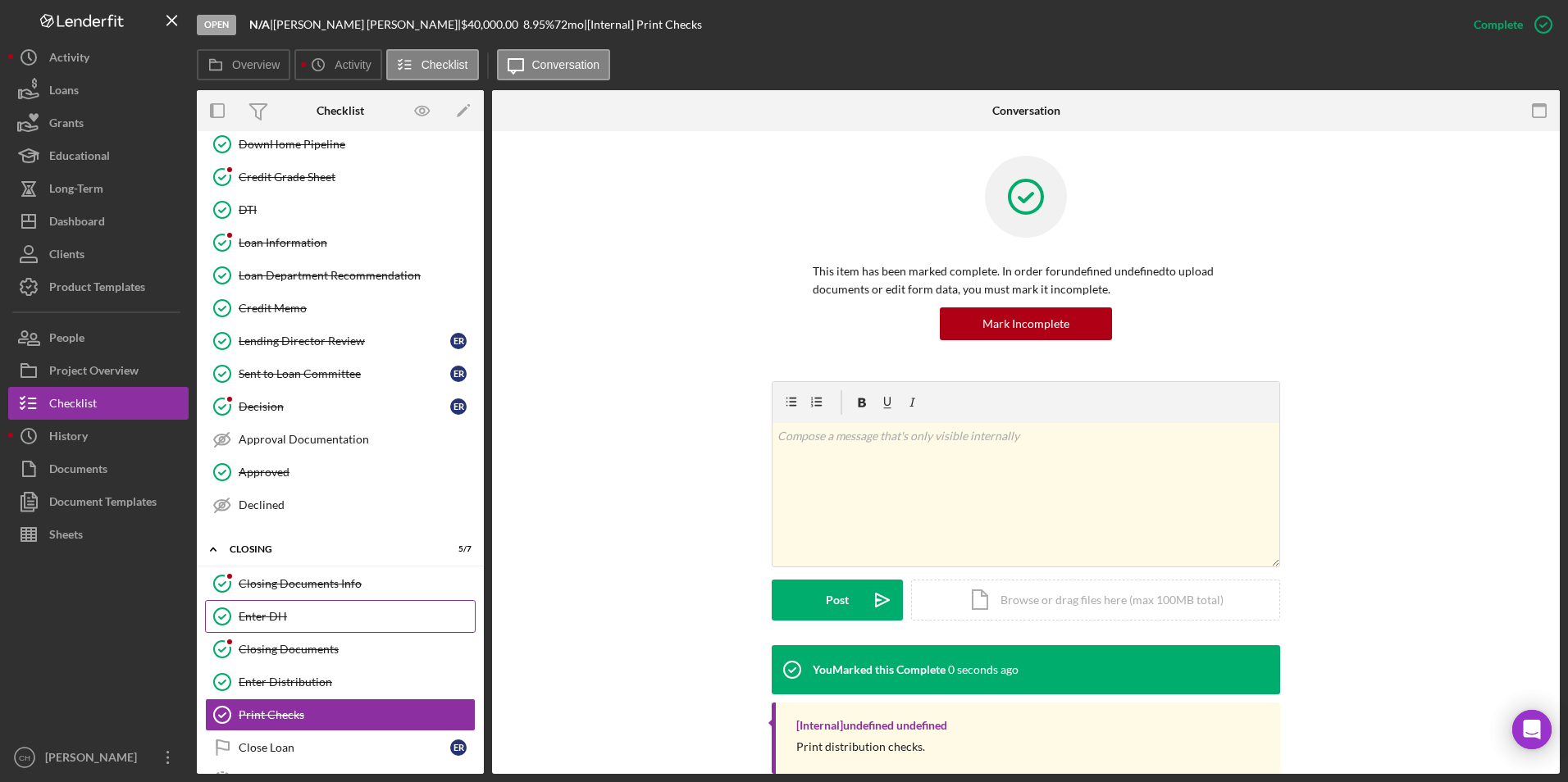
scroll to position [533, 0]
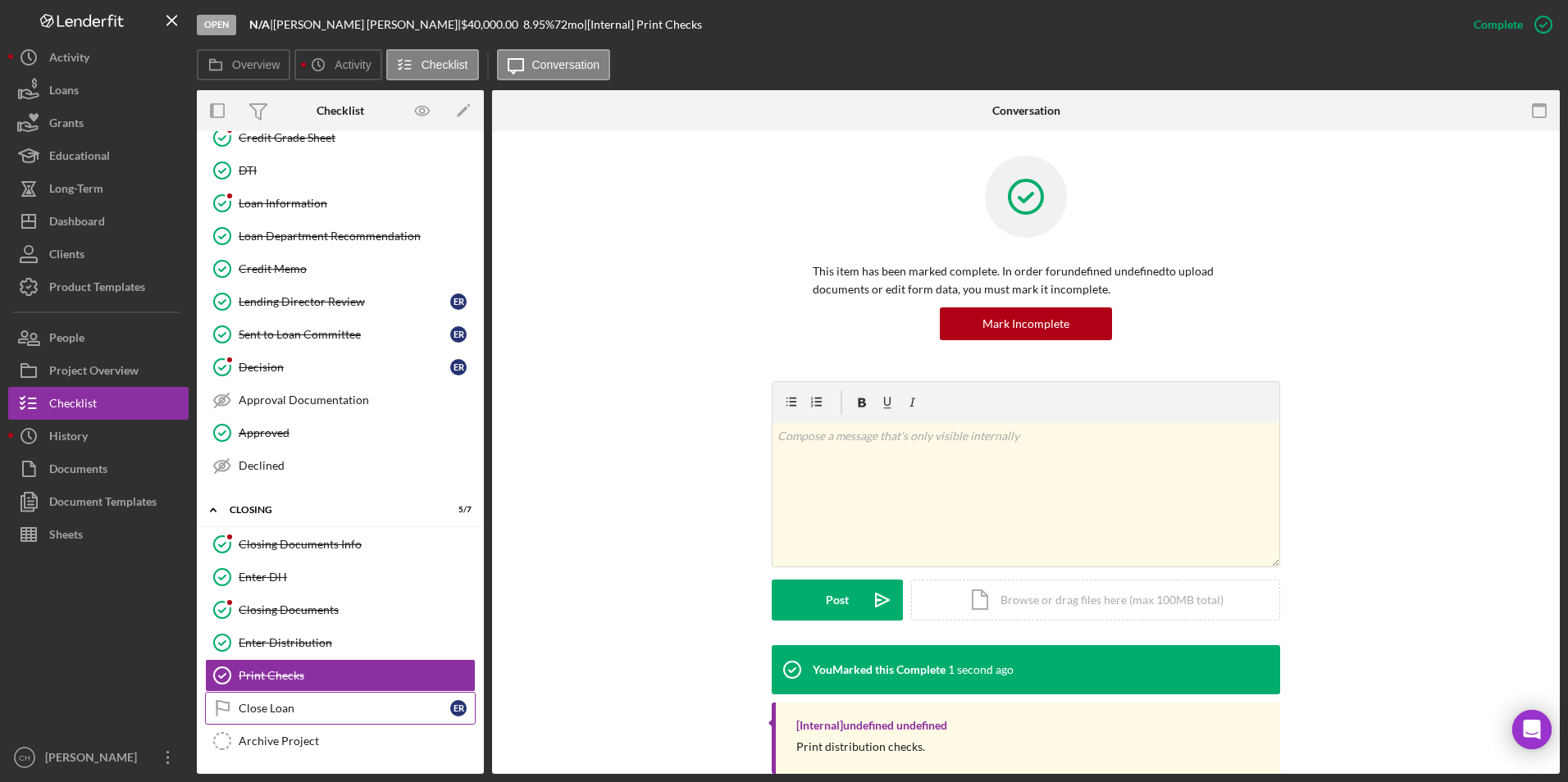
click at [270, 699] on link "Close Loan Close Loan E R" at bounding box center [340, 709] width 271 height 33
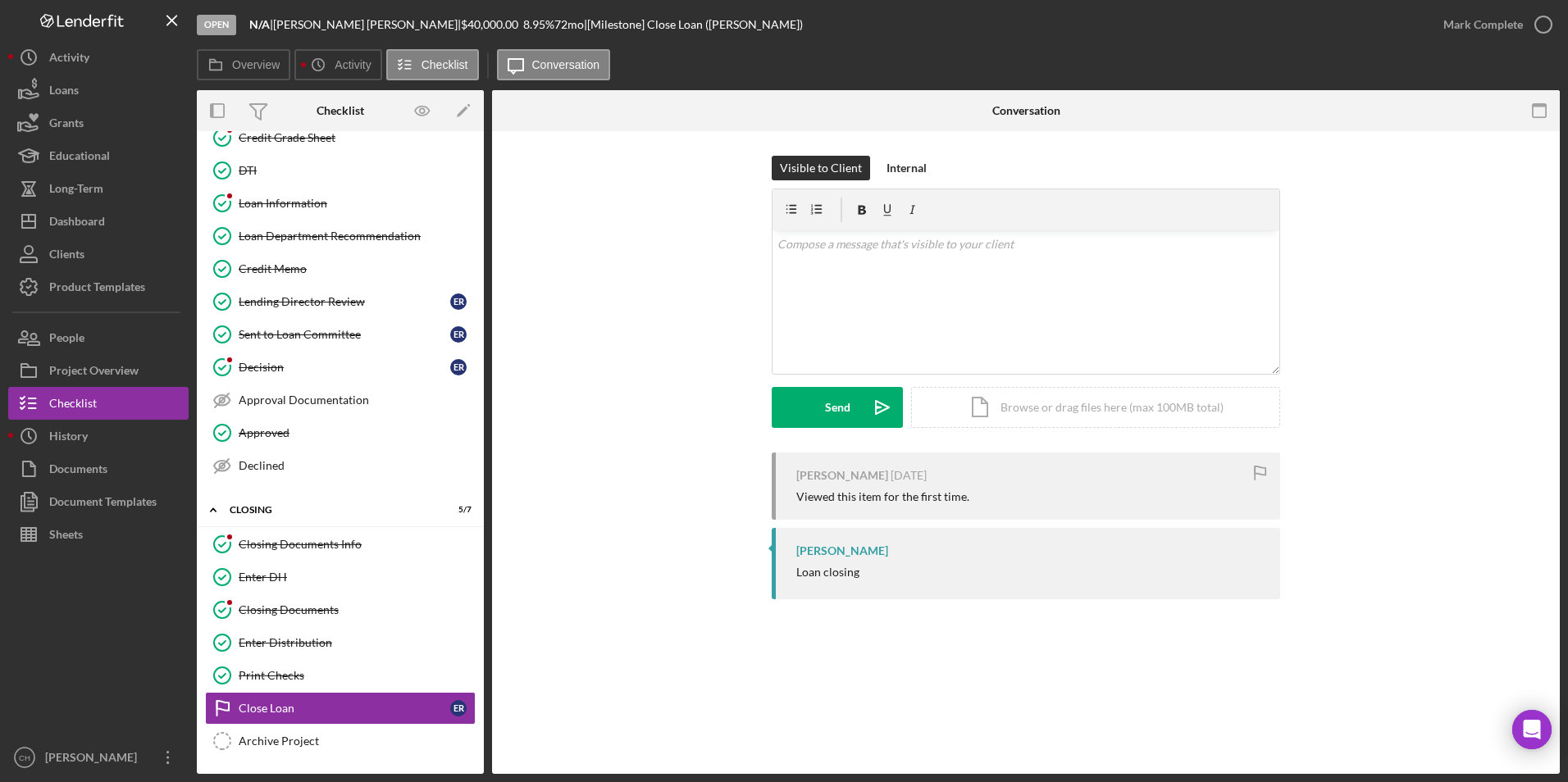
scroll to position [533, 0]
click at [1456, 28] on div "Mark Complete" at bounding box center [1483, 25] width 79 height 33
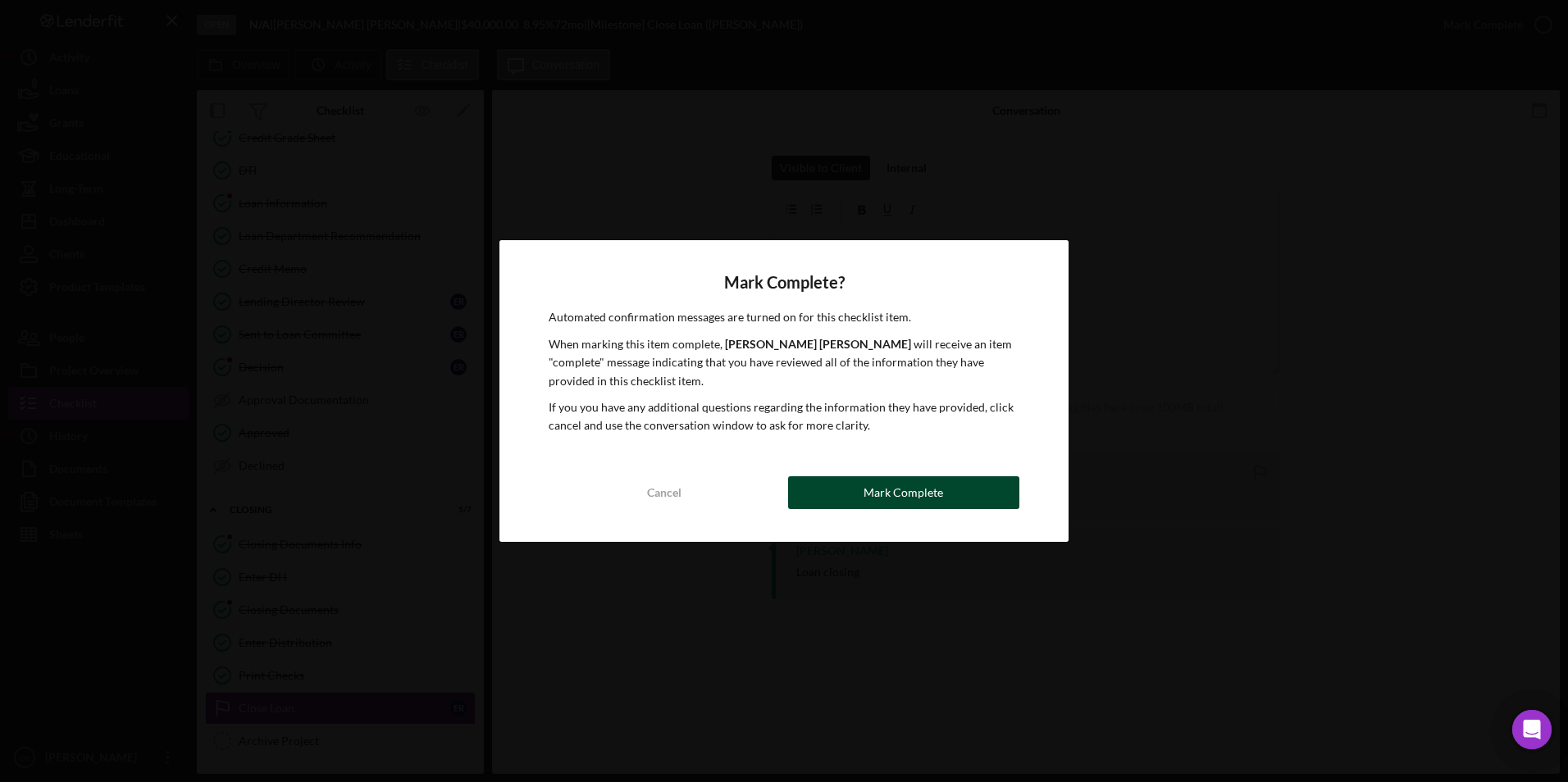
click at [902, 493] on div "Mark Complete" at bounding box center [903, 493] width 79 height 33
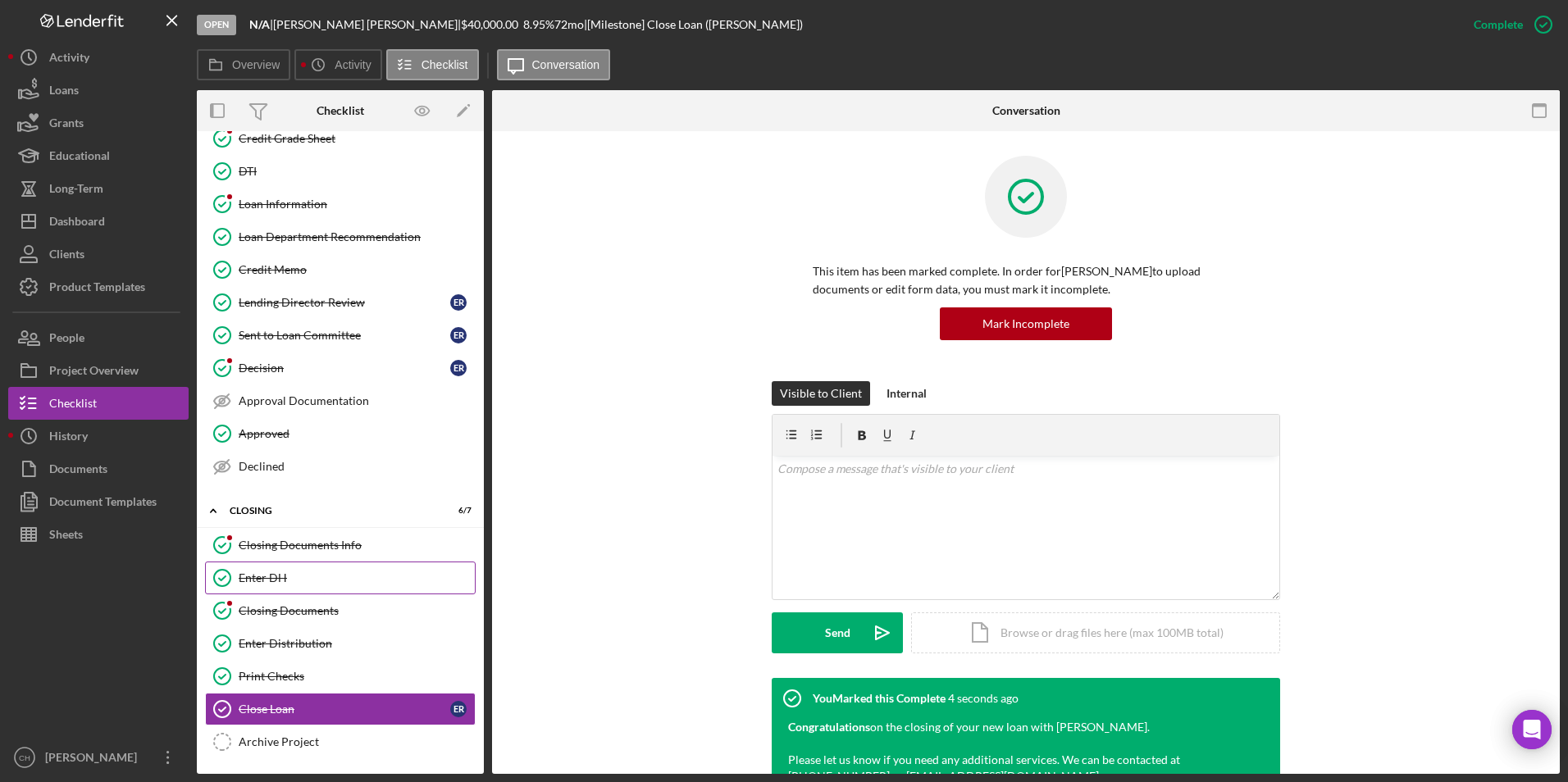
scroll to position [533, 0]
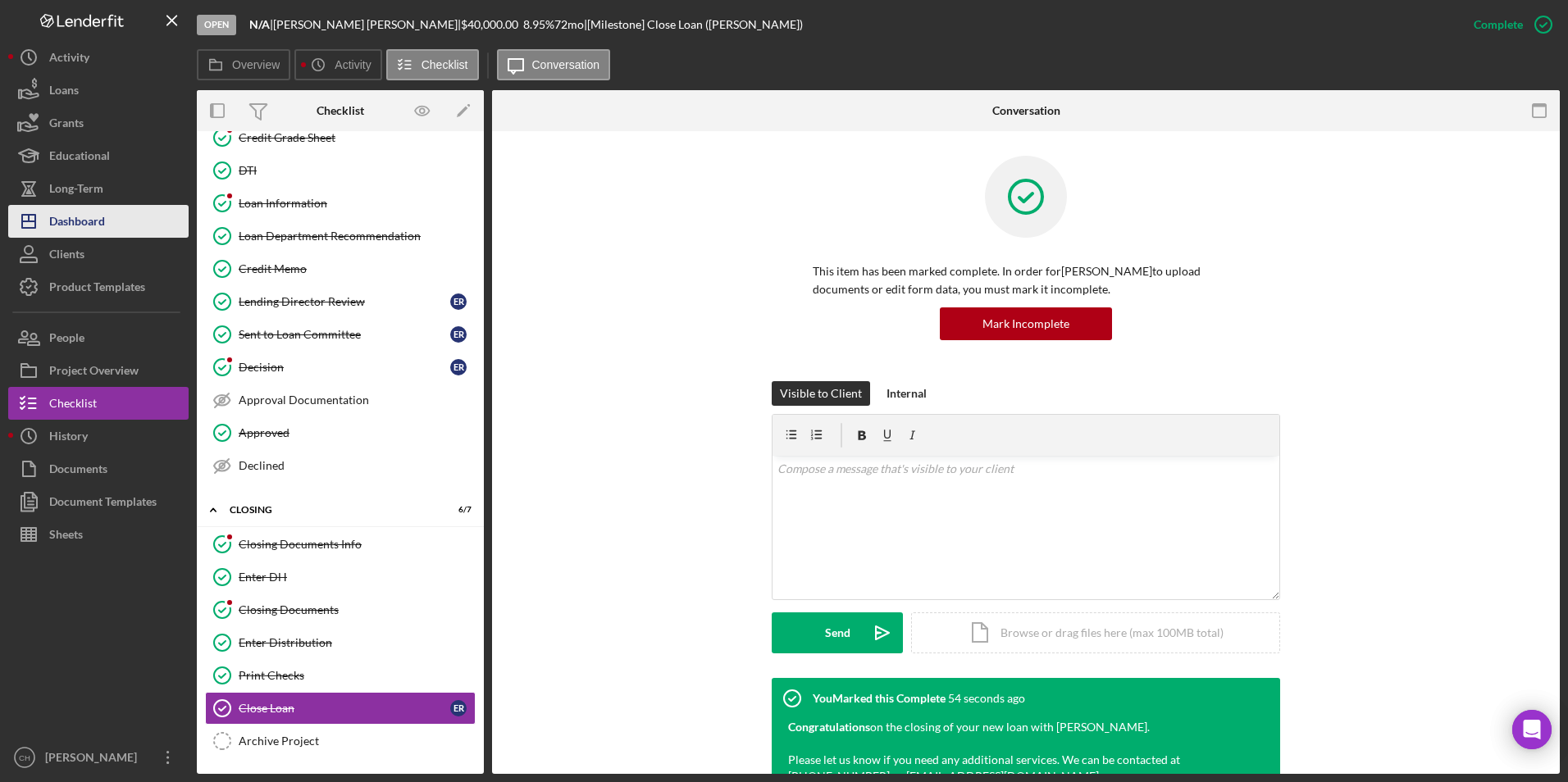
click at [93, 218] on div "Dashboard" at bounding box center [77, 223] width 55 height 37
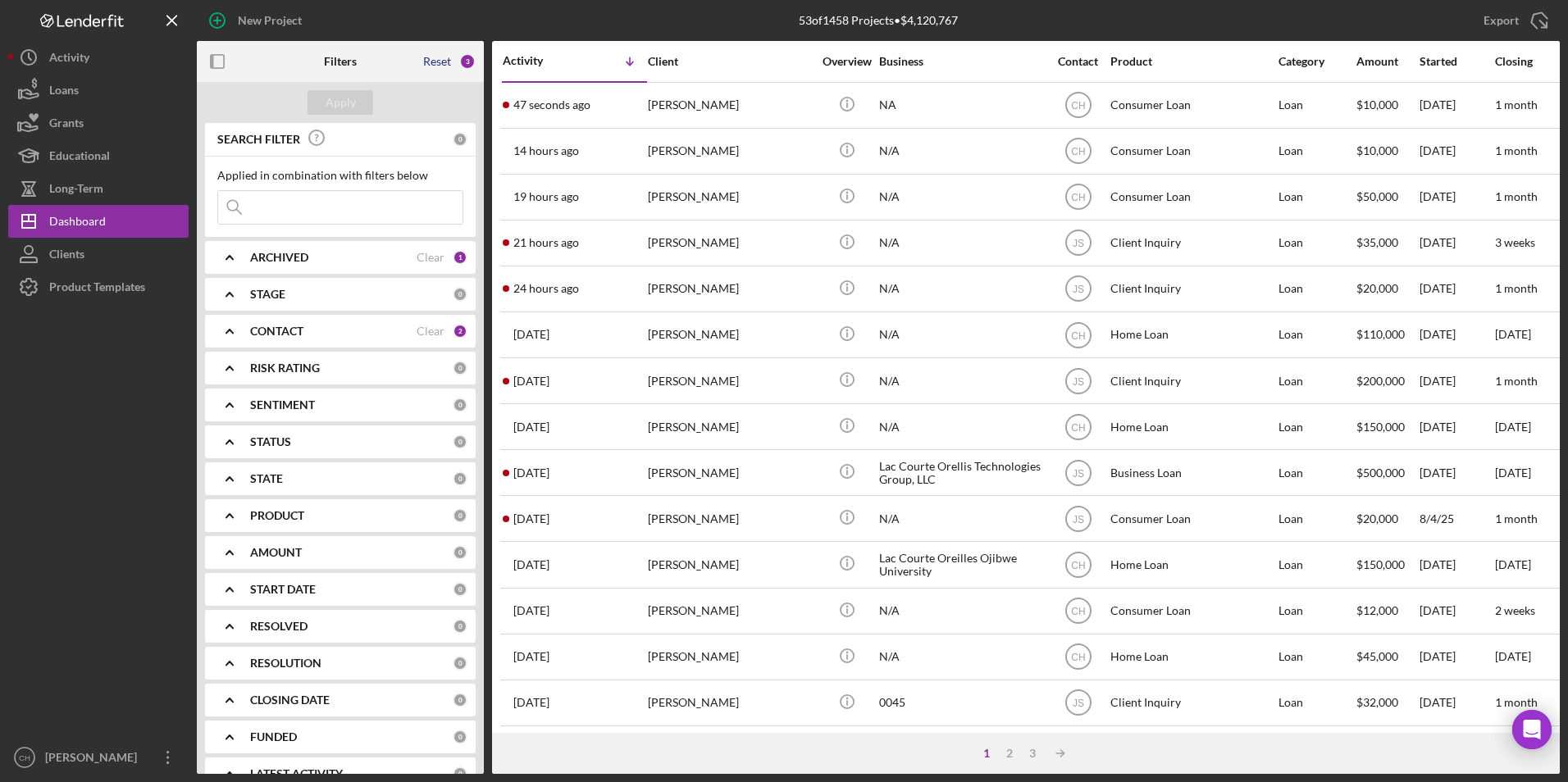
click at [440, 57] on div "Reset" at bounding box center [437, 62] width 28 height 13
click at [358, 104] on button "Apply" at bounding box center [340, 102] width 66 height 25
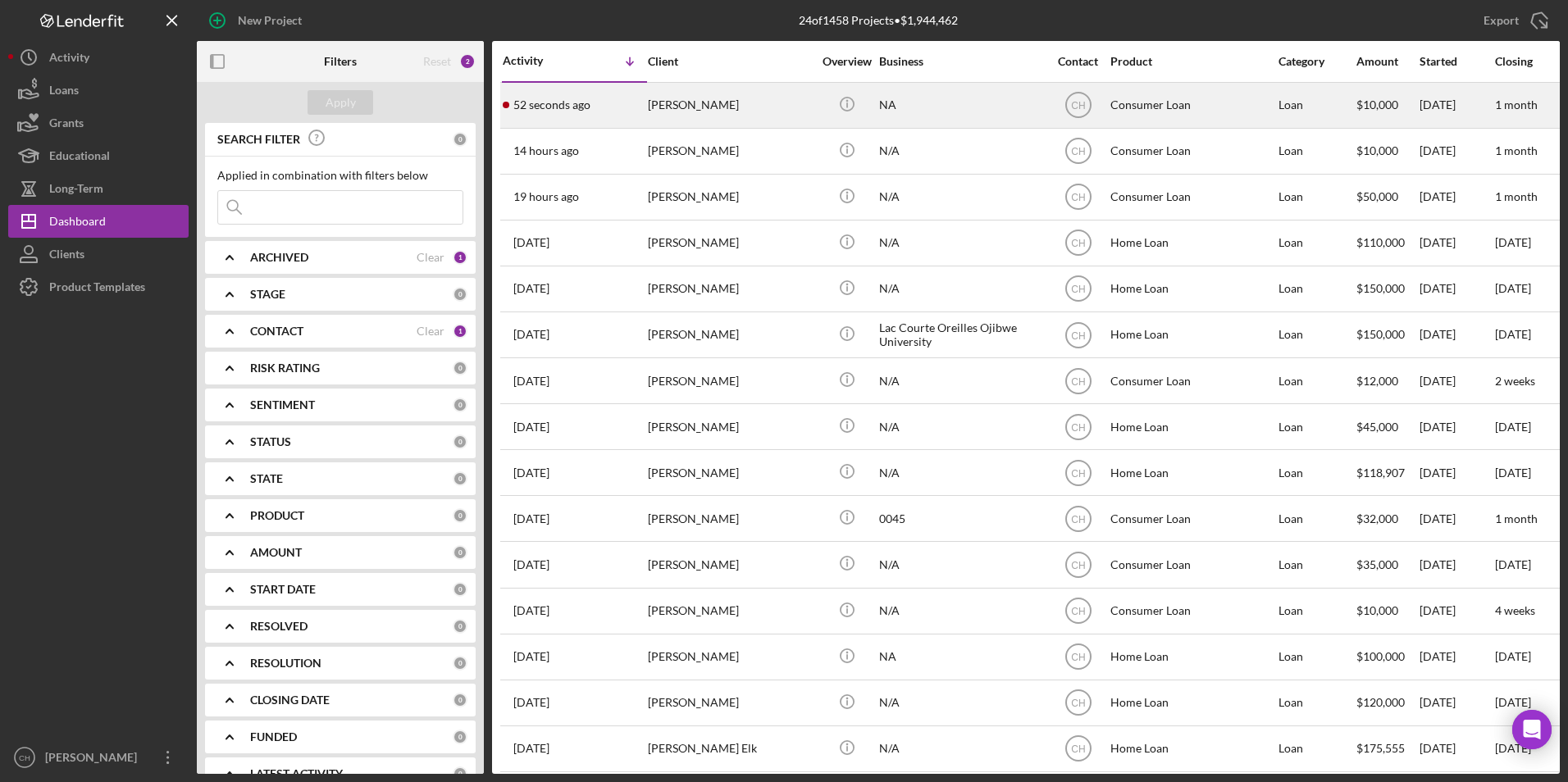
click at [638, 99] on div "52 seconds ago [PERSON_NAME]" at bounding box center [574, 105] width 143 height 43
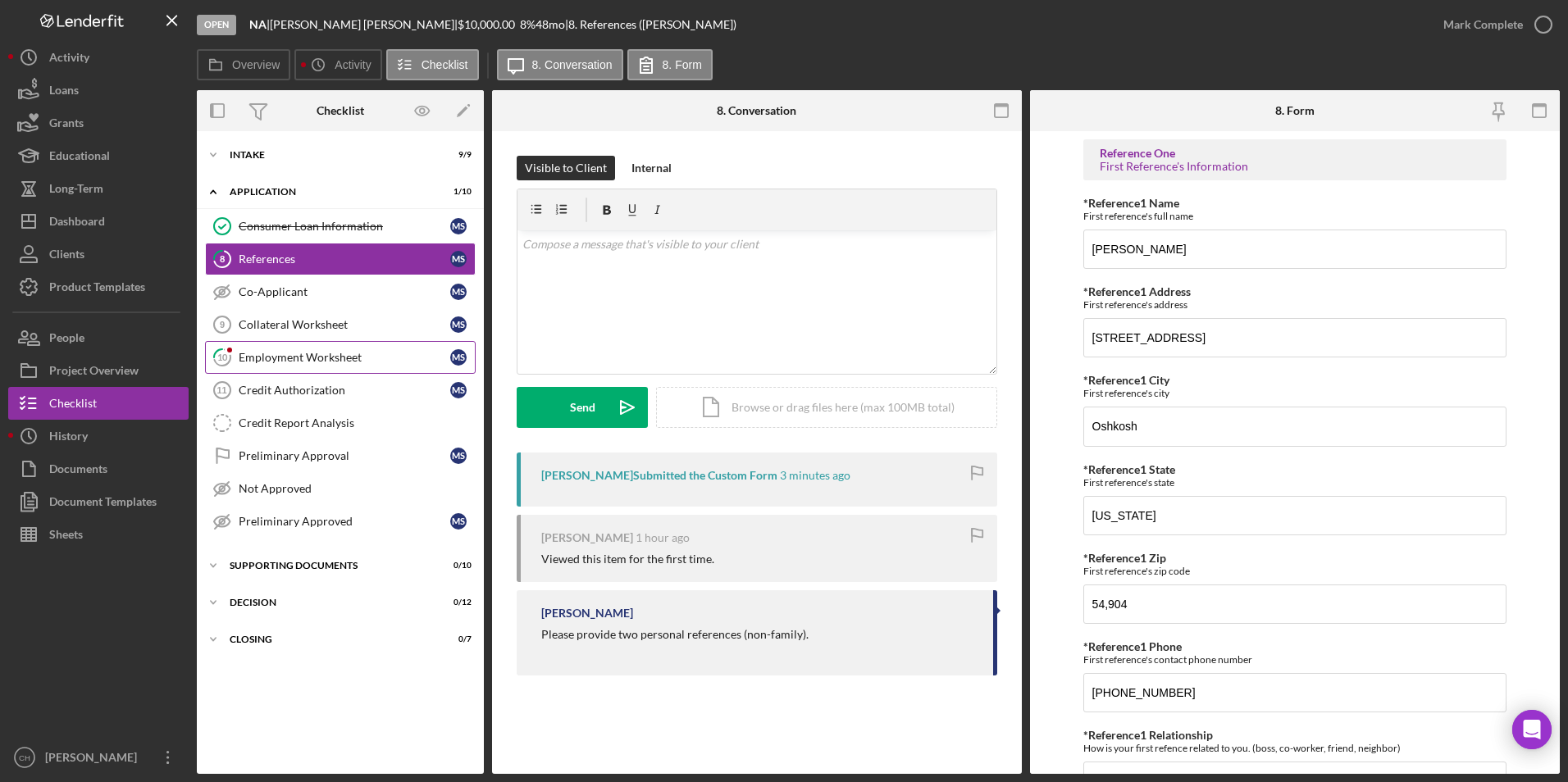
click at [263, 355] on div "Employment Worksheet" at bounding box center [344, 357] width 211 height 13
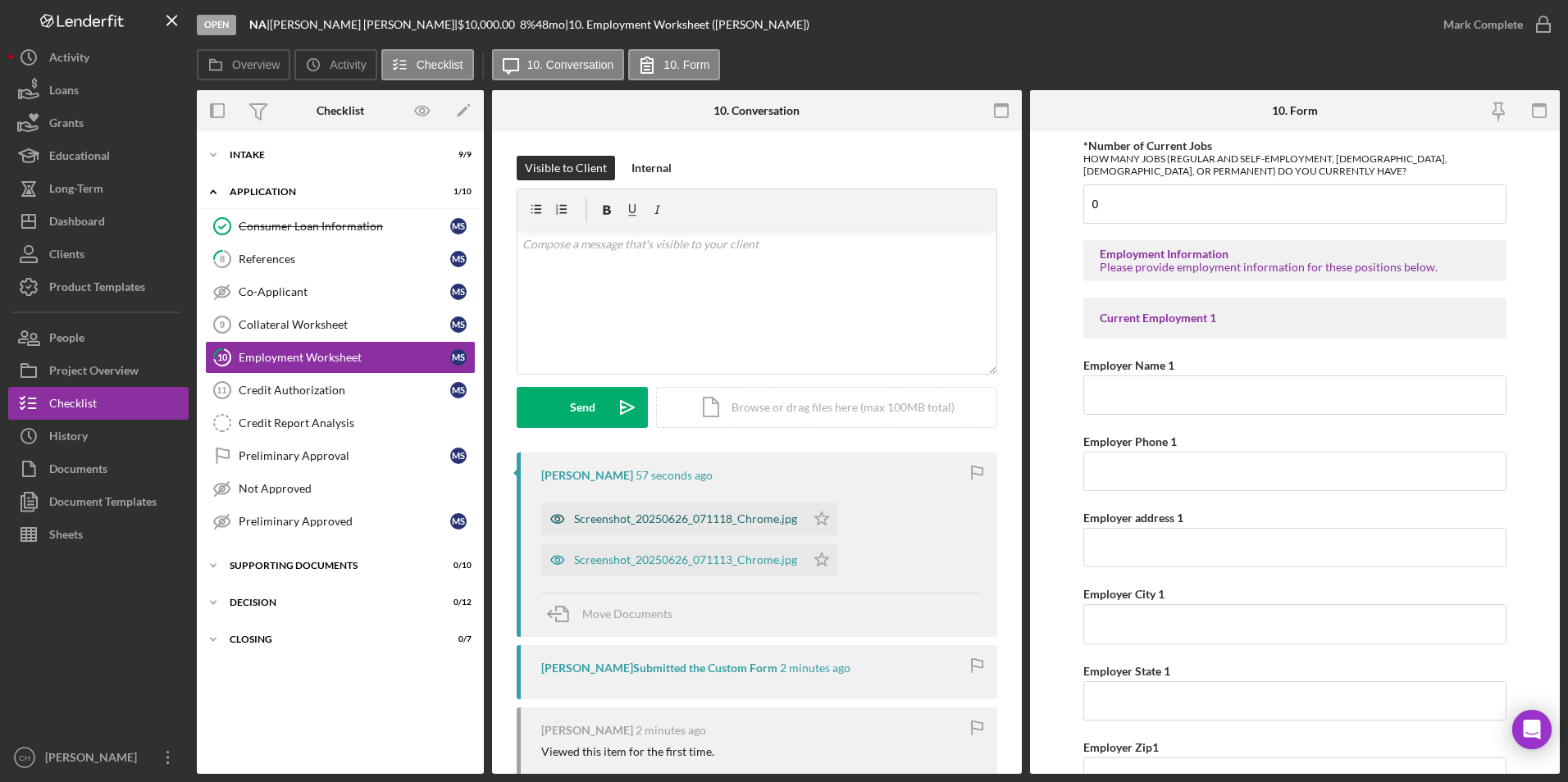
click at [645, 517] on div "Screenshot_20250626_071118_Chrome.jpg" at bounding box center [686, 519] width 223 height 13
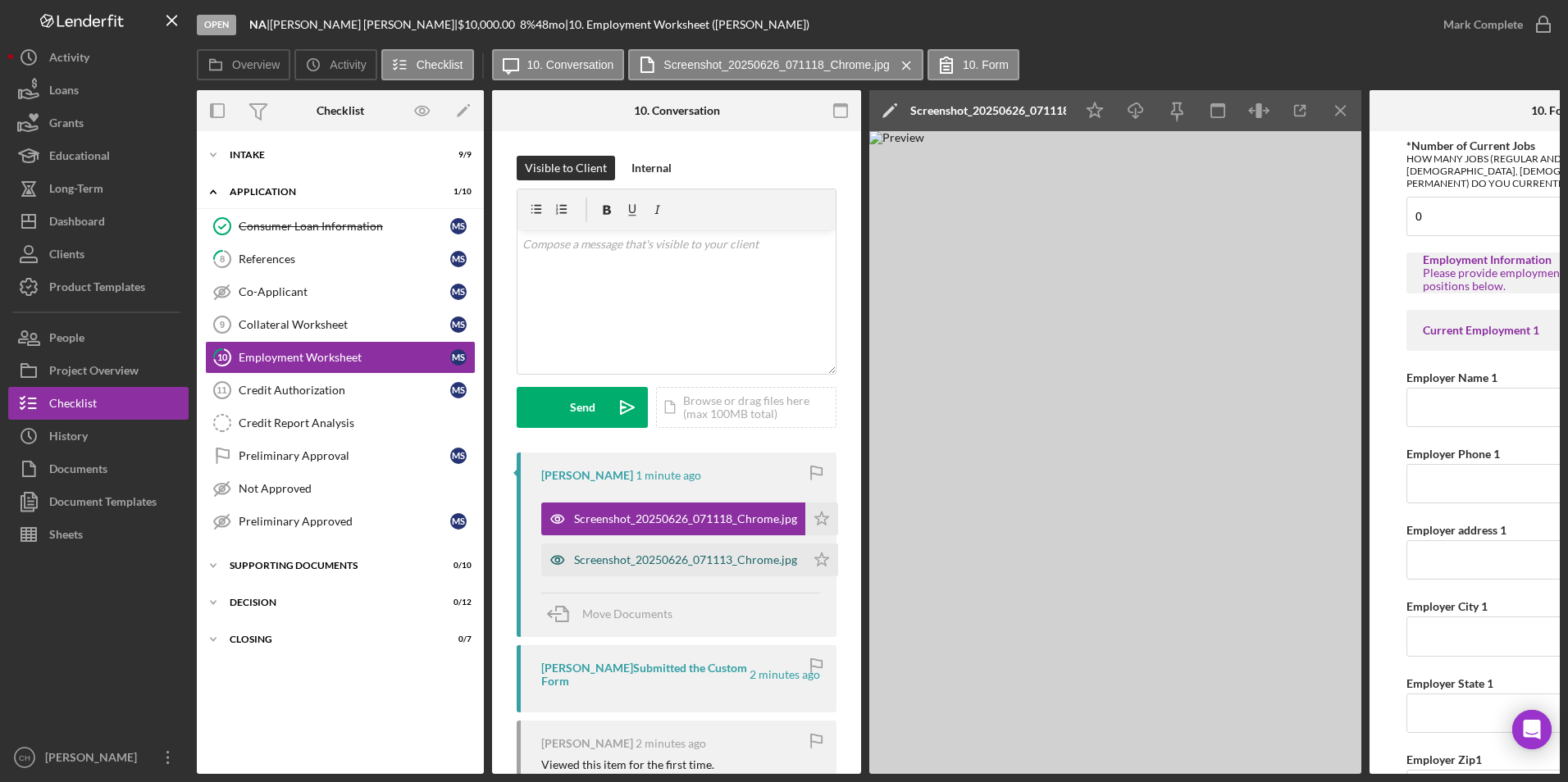
click at [647, 556] on div "Screenshot_20250626_071113_Chrome.jpg" at bounding box center [686, 560] width 223 height 13
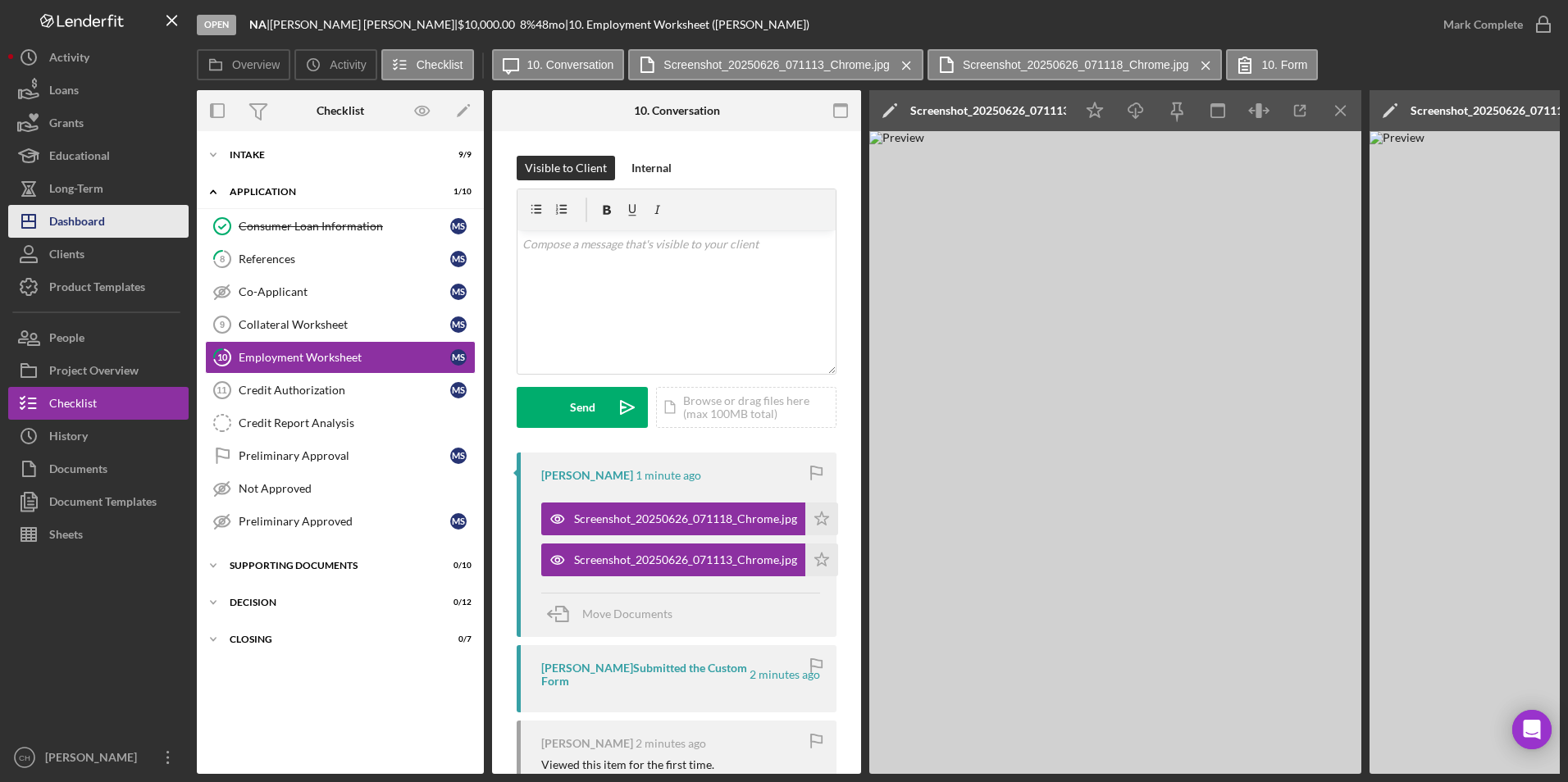
click at [100, 218] on div "Dashboard" at bounding box center [77, 223] width 55 height 37
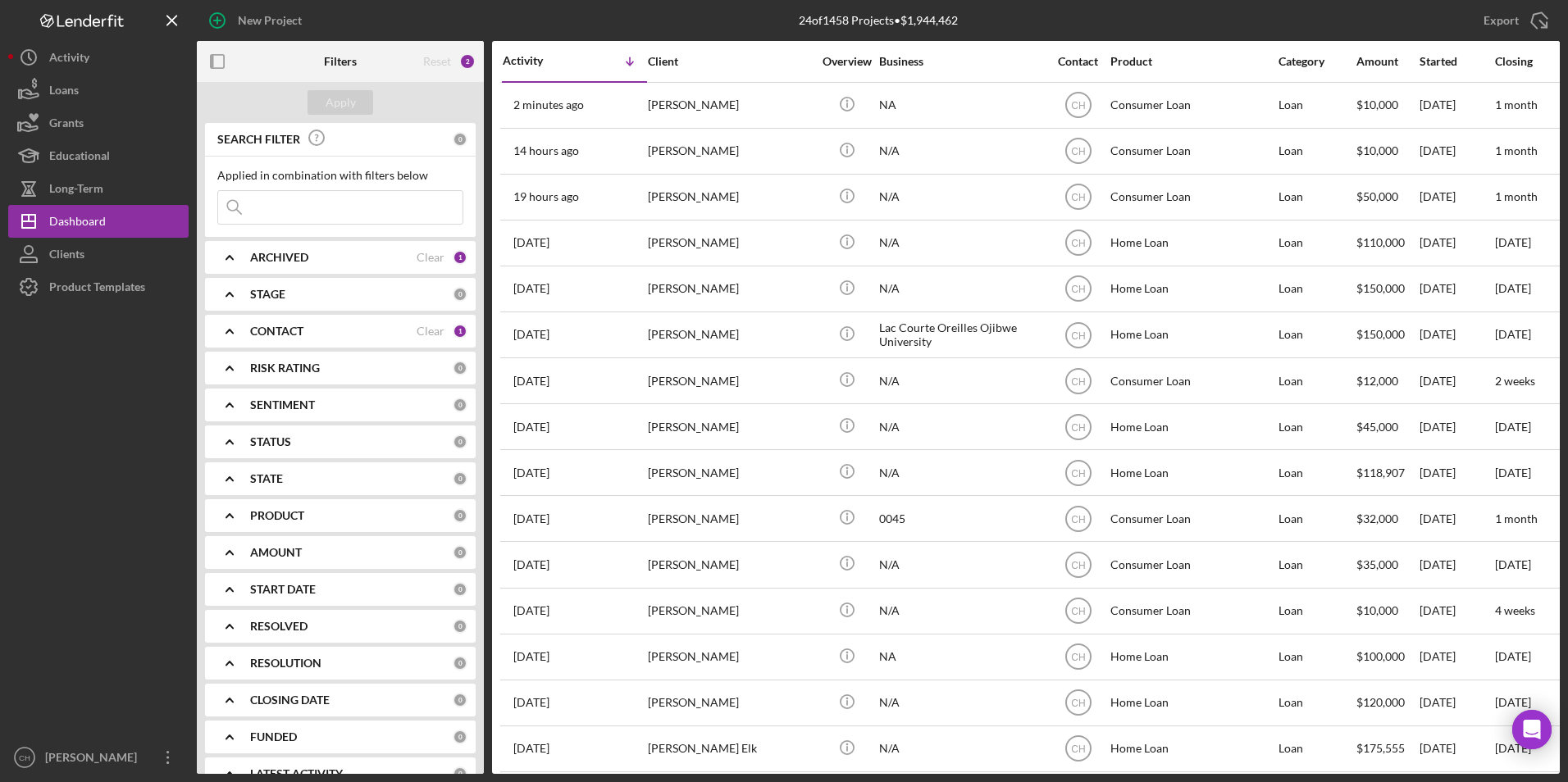
click at [294, 328] on b "CONTACT" at bounding box center [277, 331] width 54 height 13
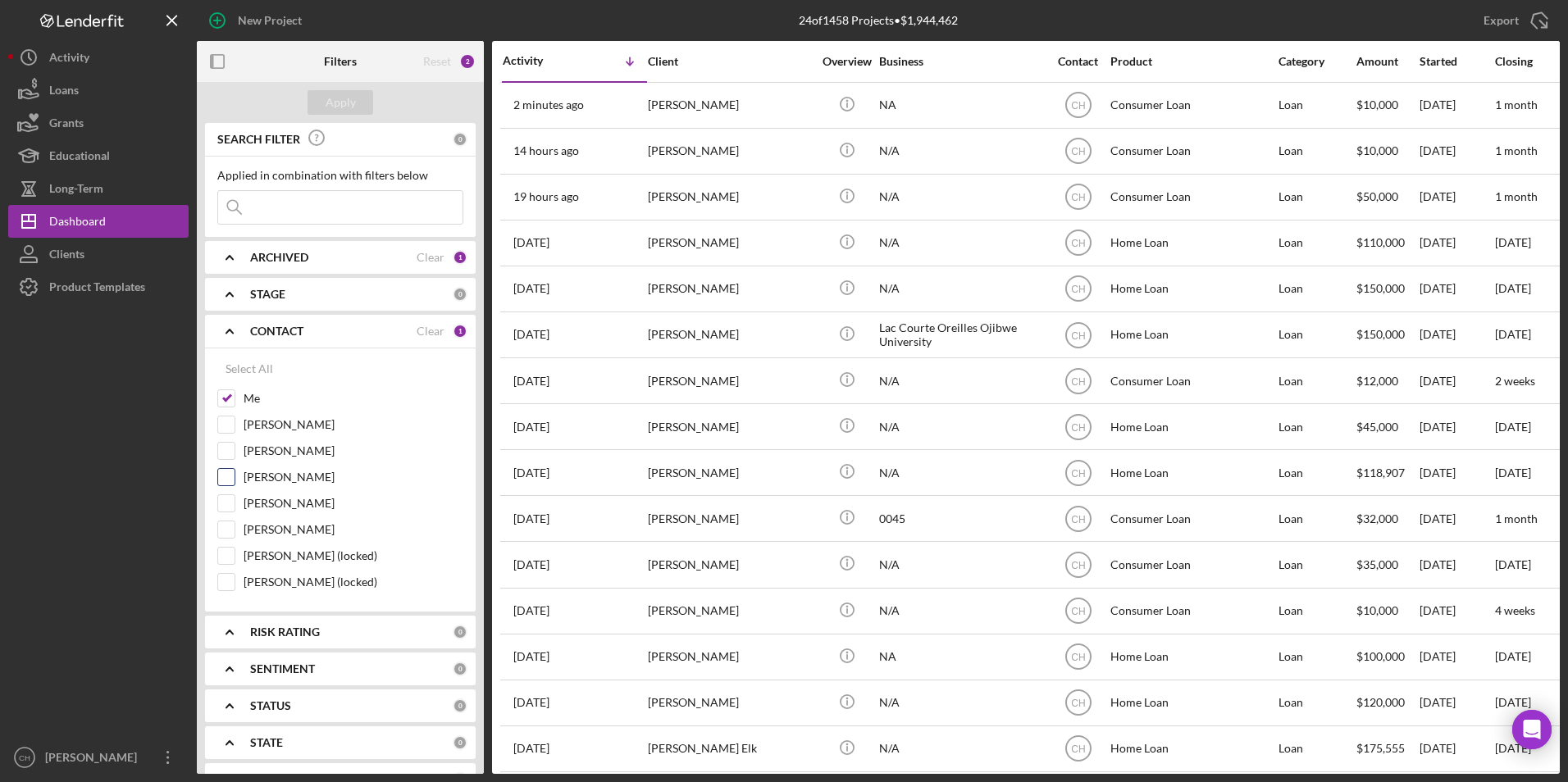
click at [225, 480] on input "[PERSON_NAME]" at bounding box center [226, 477] width 17 height 17
click at [339, 106] on div "Apply" at bounding box center [341, 102] width 30 height 25
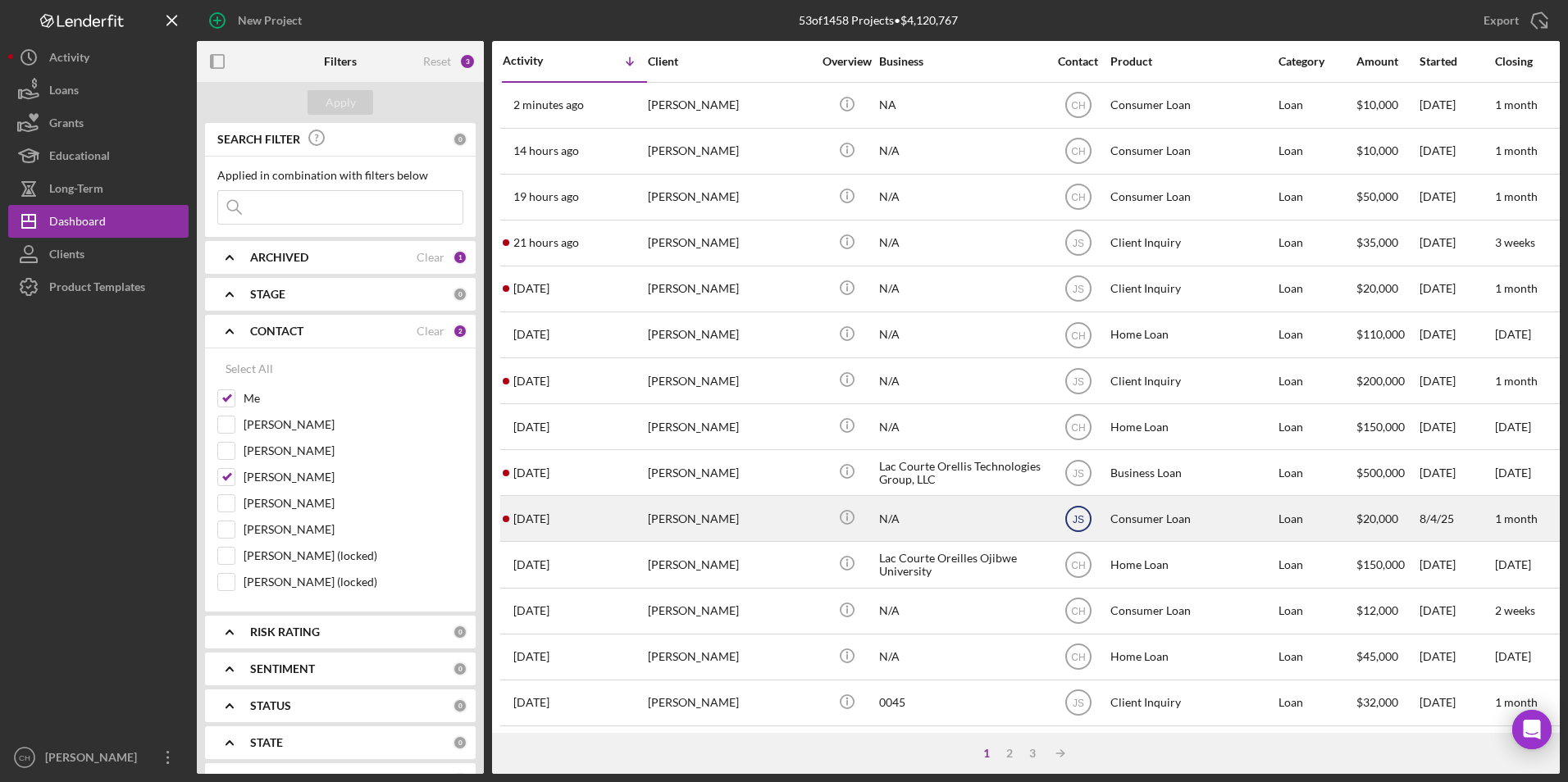
click at [1081, 511] on icon "JS" at bounding box center [1079, 519] width 41 height 41
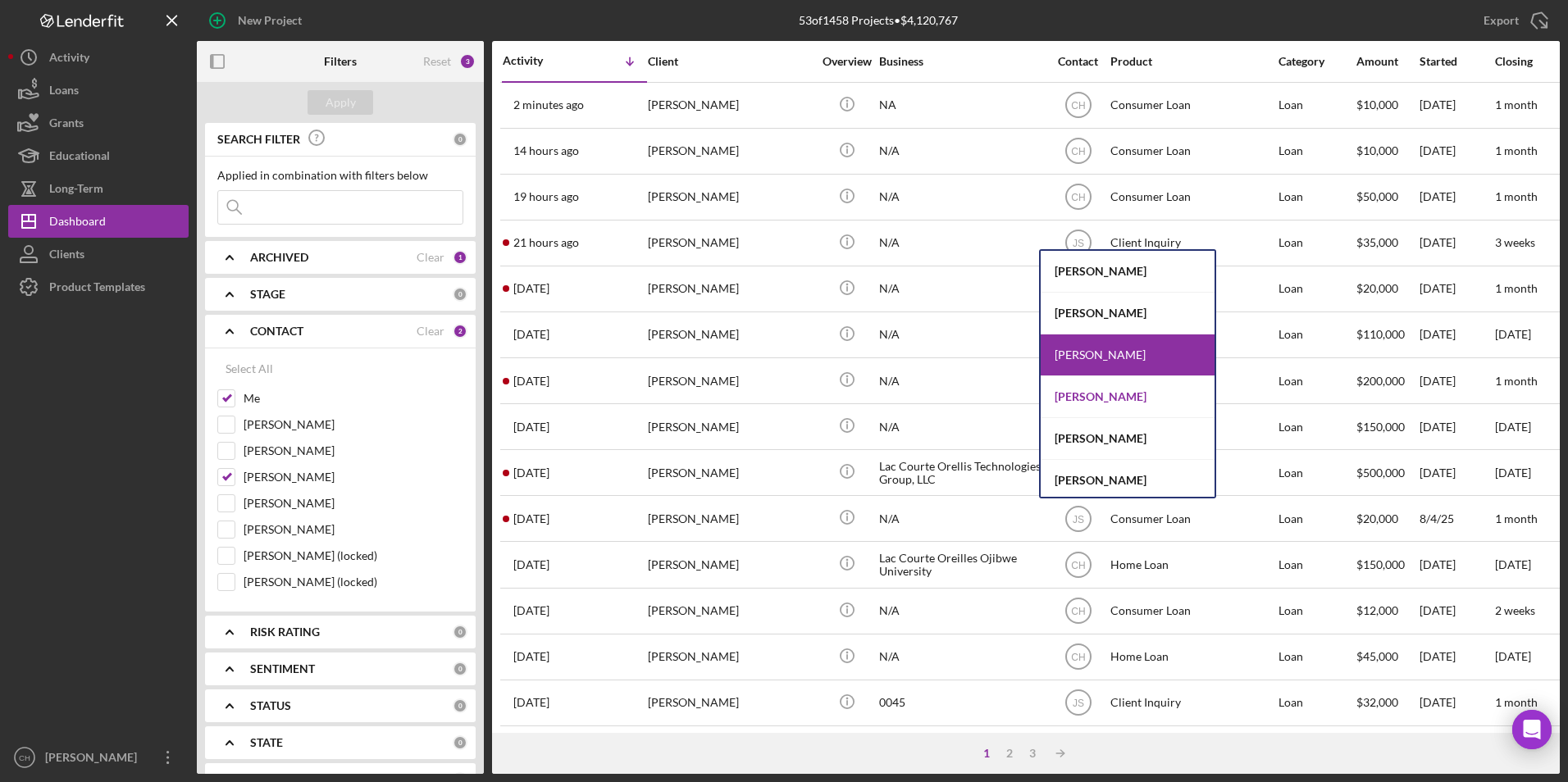
click at [1104, 399] on div "[PERSON_NAME]" at bounding box center [1128, 397] width 174 height 42
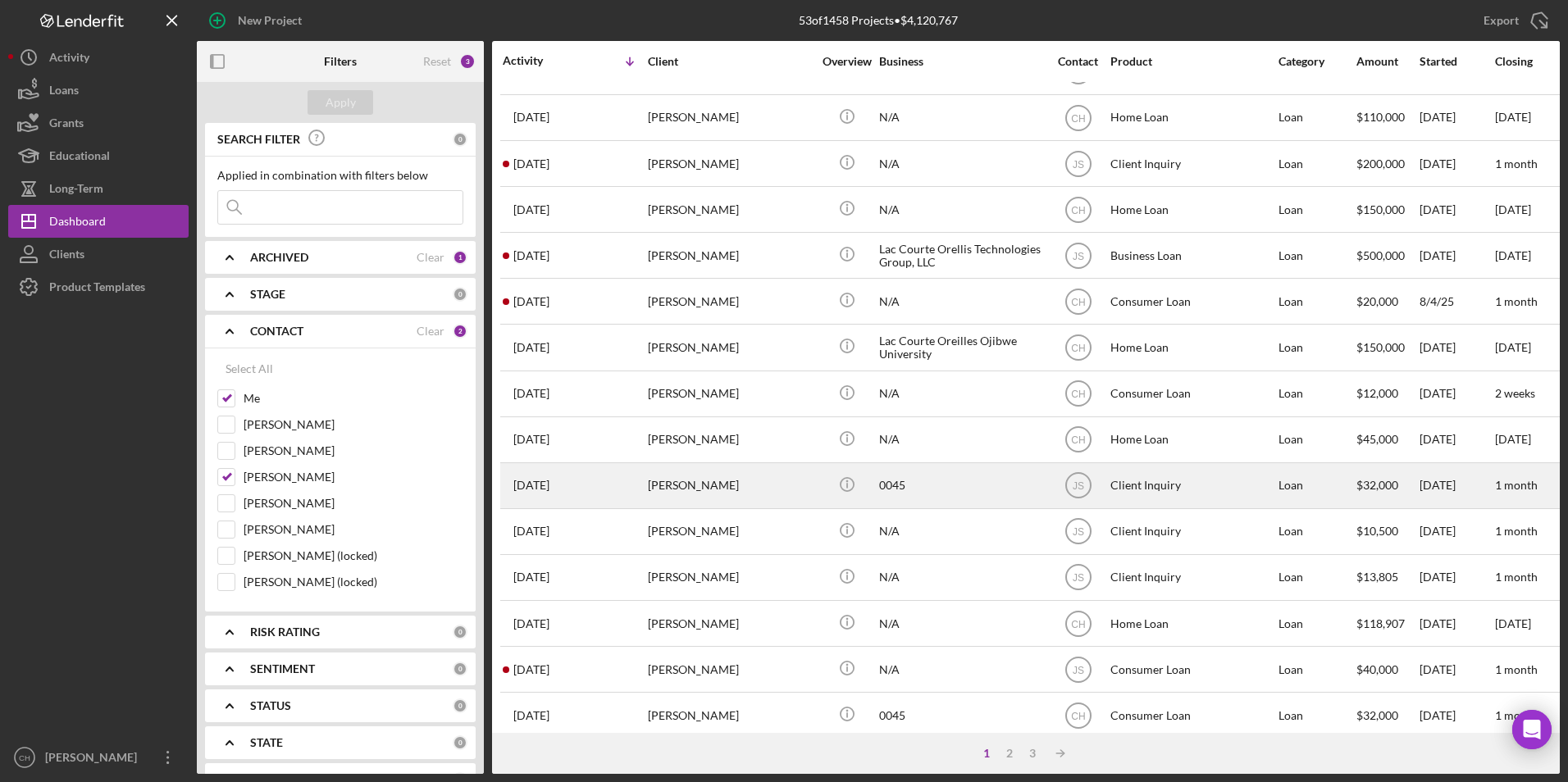
scroll to position [246, 0]
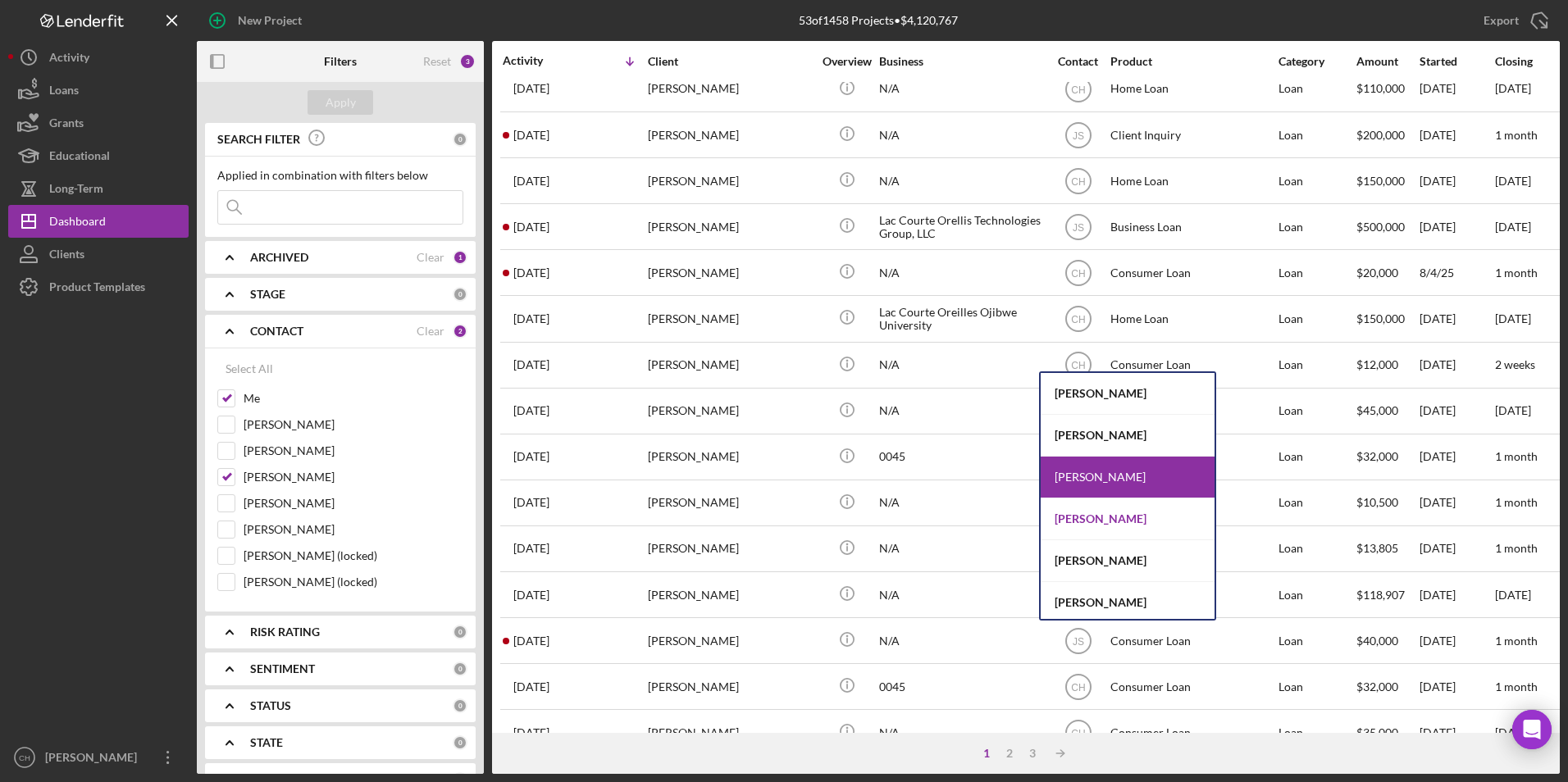
click at [1104, 520] on div "[PERSON_NAME]" at bounding box center [1128, 519] width 174 height 42
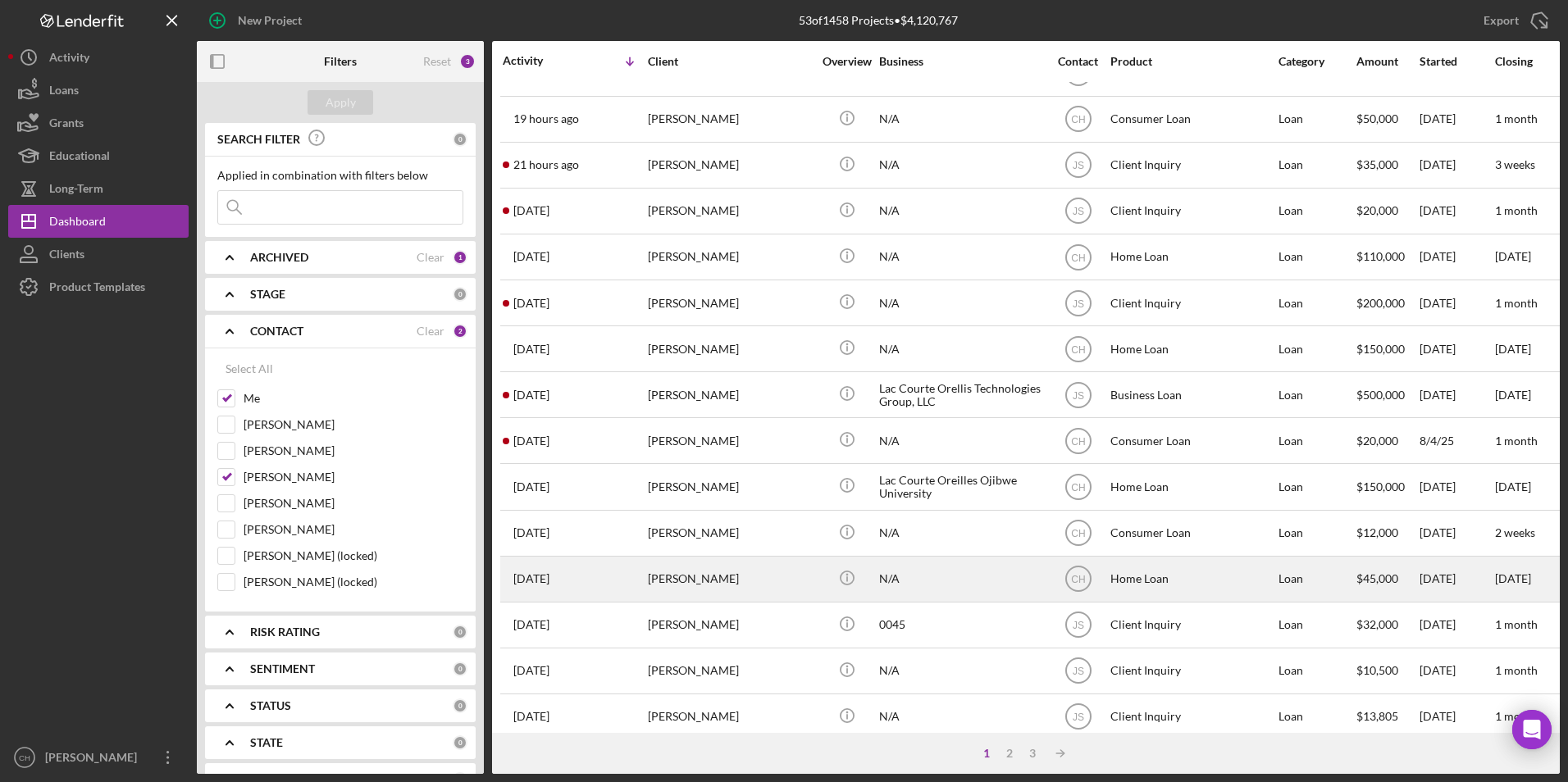
scroll to position [0, 0]
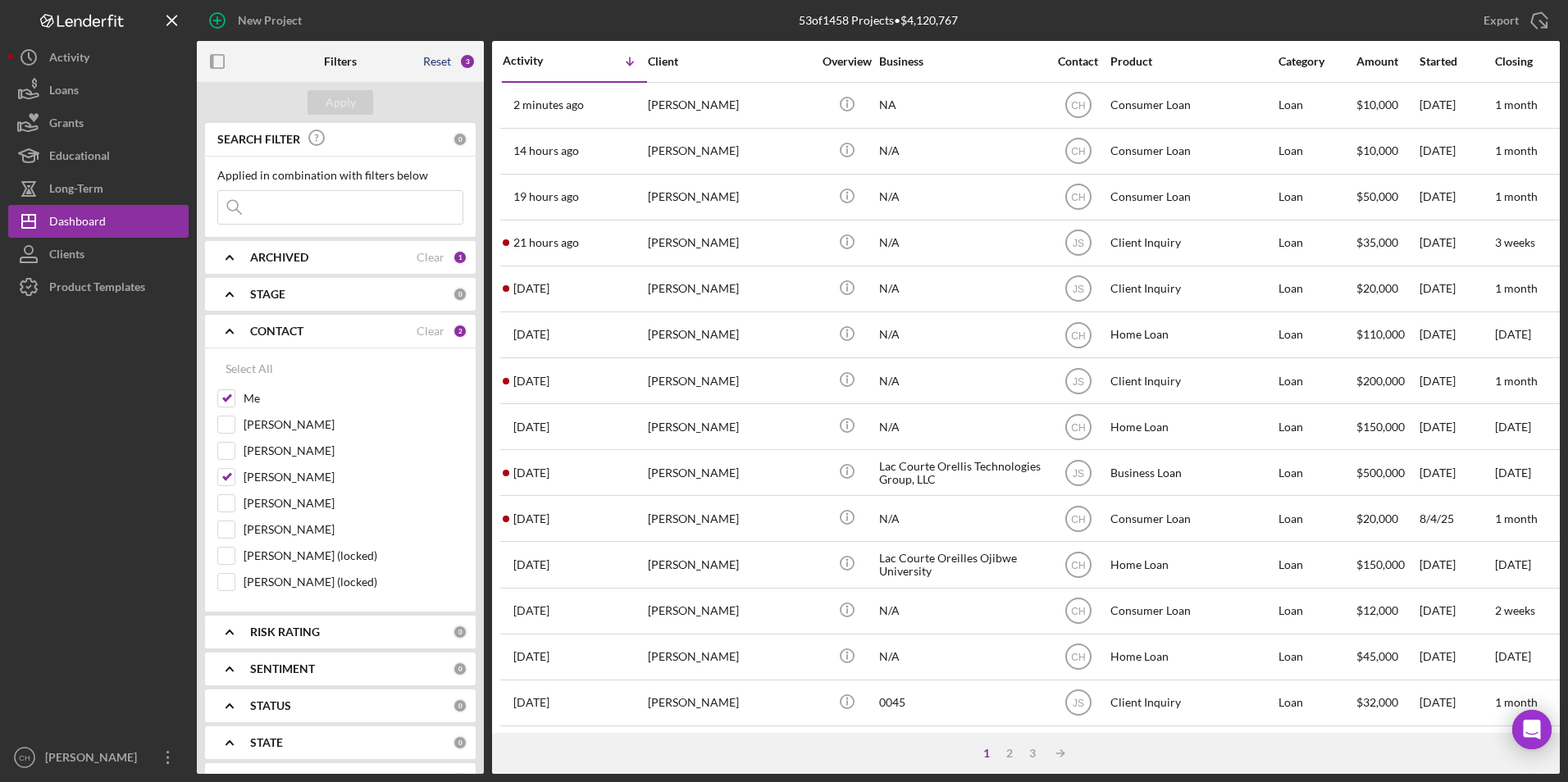
click at [436, 61] on div "Reset" at bounding box center [437, 62] width 28 height 13
checkbox input "false"
click at [334, 98] on div "Apply" at bounding box center [341, 102] width 30 height 25
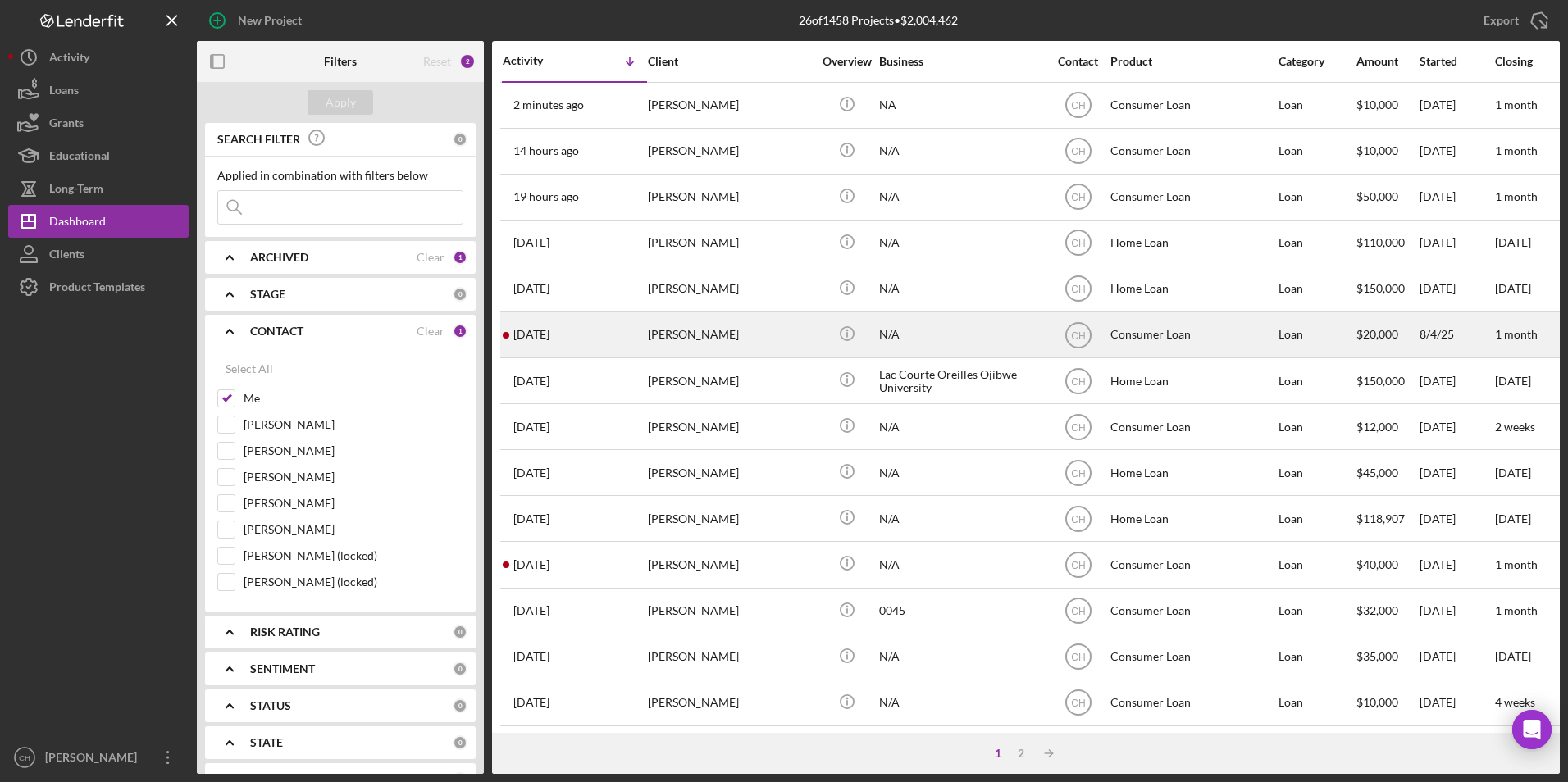
click at [680, 327] on div "[PERSON_NAME]" at bounding box center [730, 334] width 164 height 43
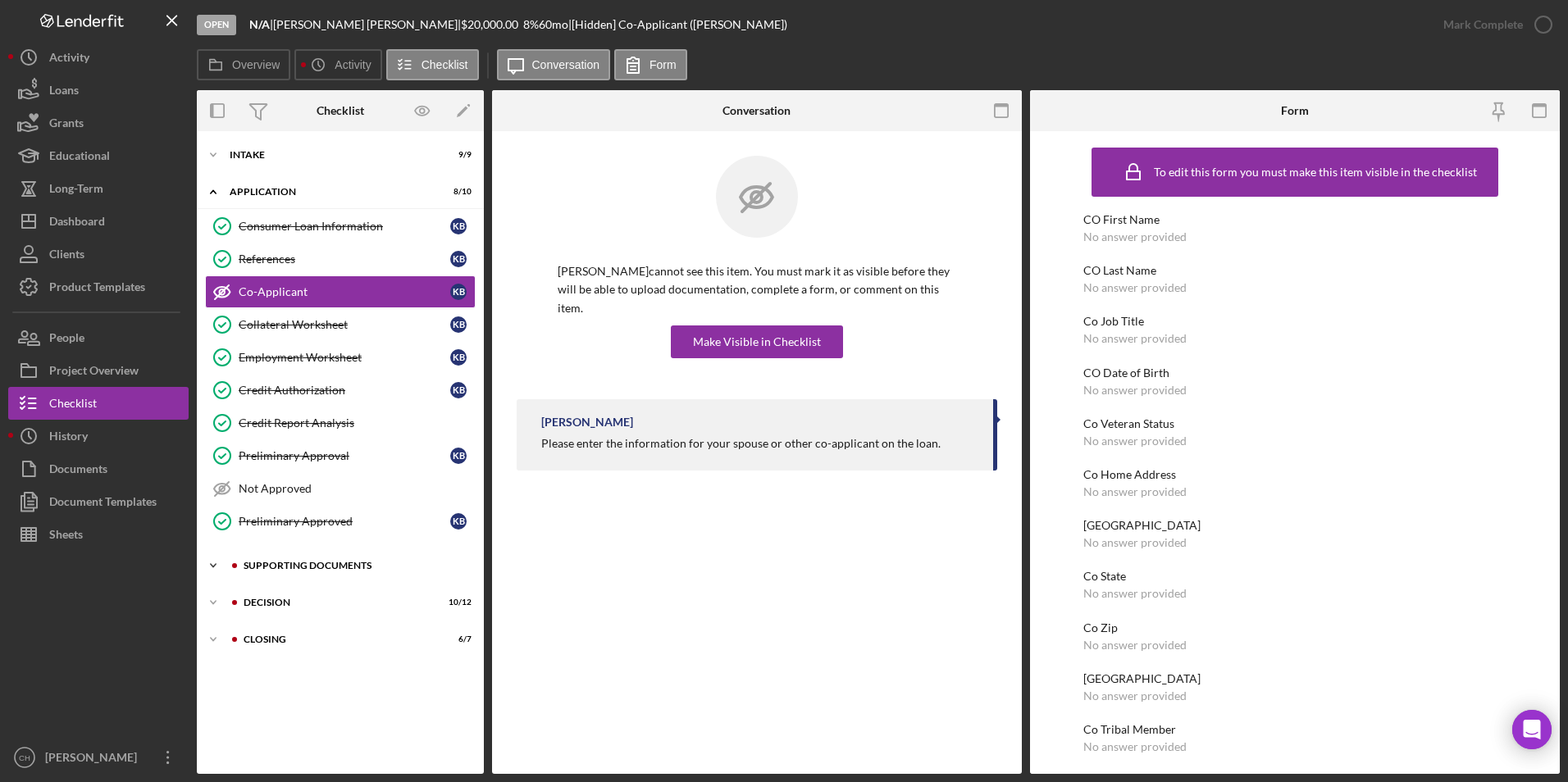
click at [253, 569] on div "Supporting Documents" at bounding box center [354, 566] width 220 height 10
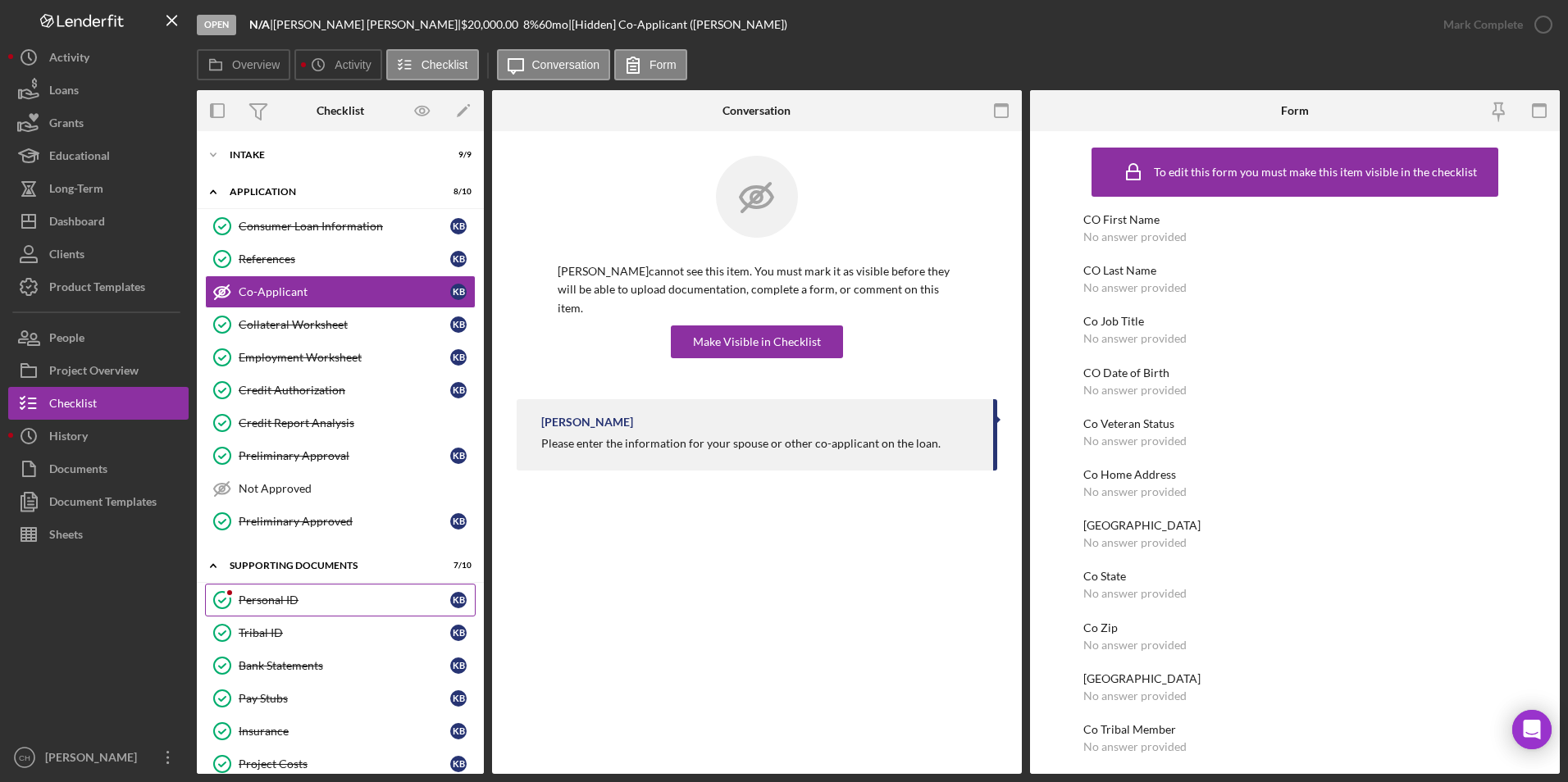
click at [285, 600] on div "Personal ID" at bounding box center [344, 600] width 211 height 13
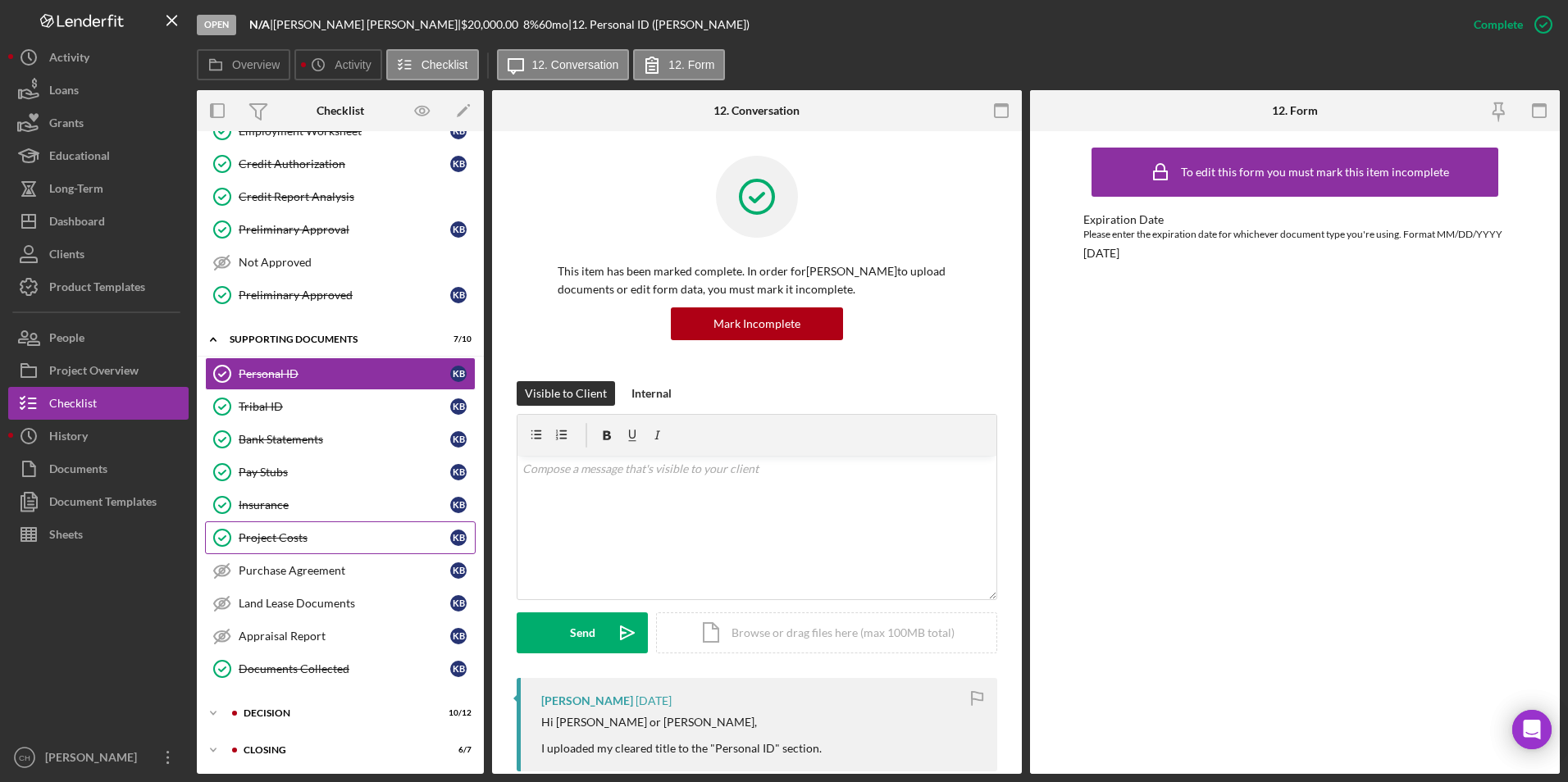
scroll to position [228, 0]
click at [277, 698] on div "Icon/Expander Decision 10 / 12" at bounding box center [340, 712] width 287 height 33
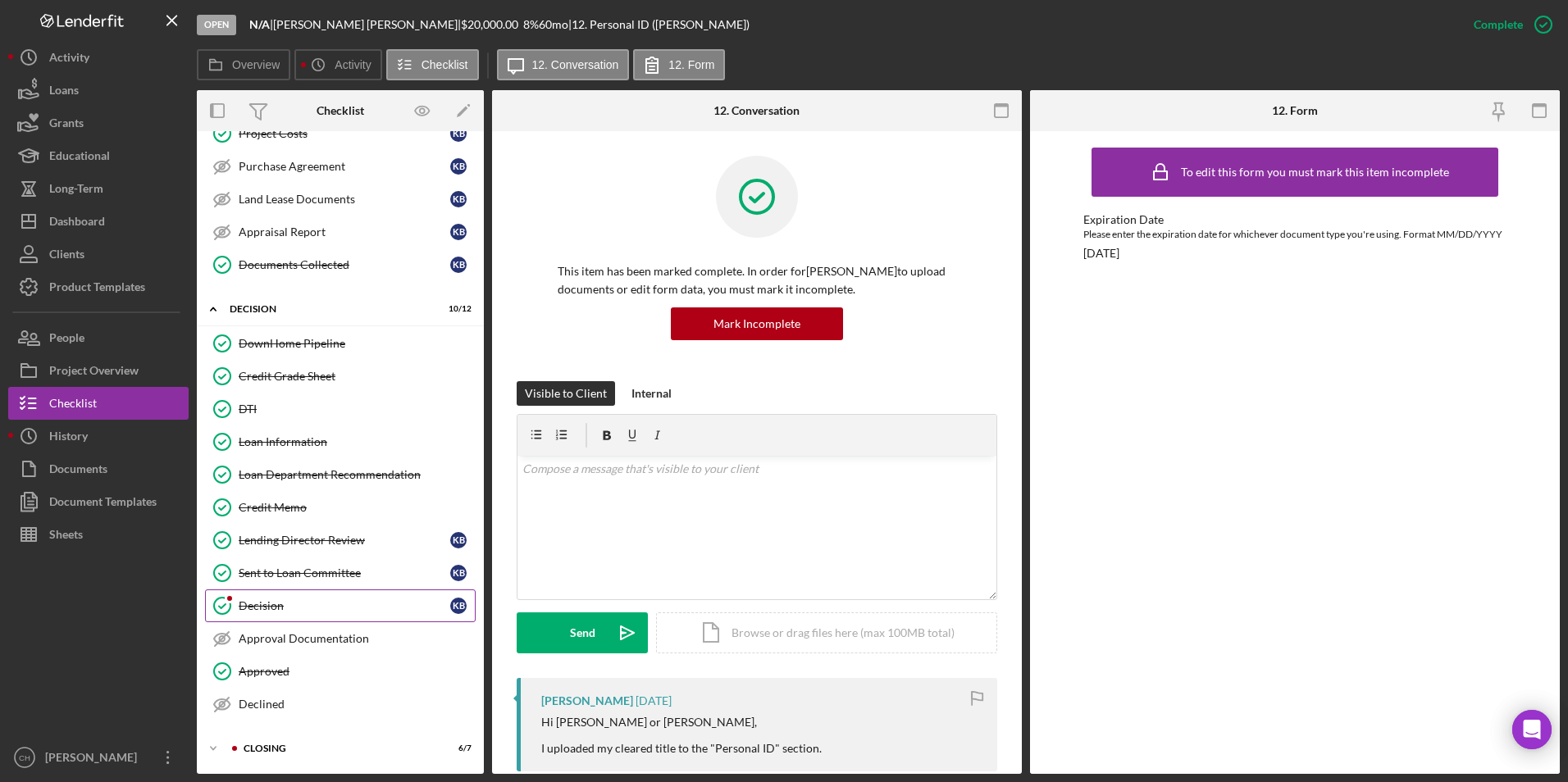
click at [318, 606] on div "Decision" at bounding box center [344, 606] width 211 height 13
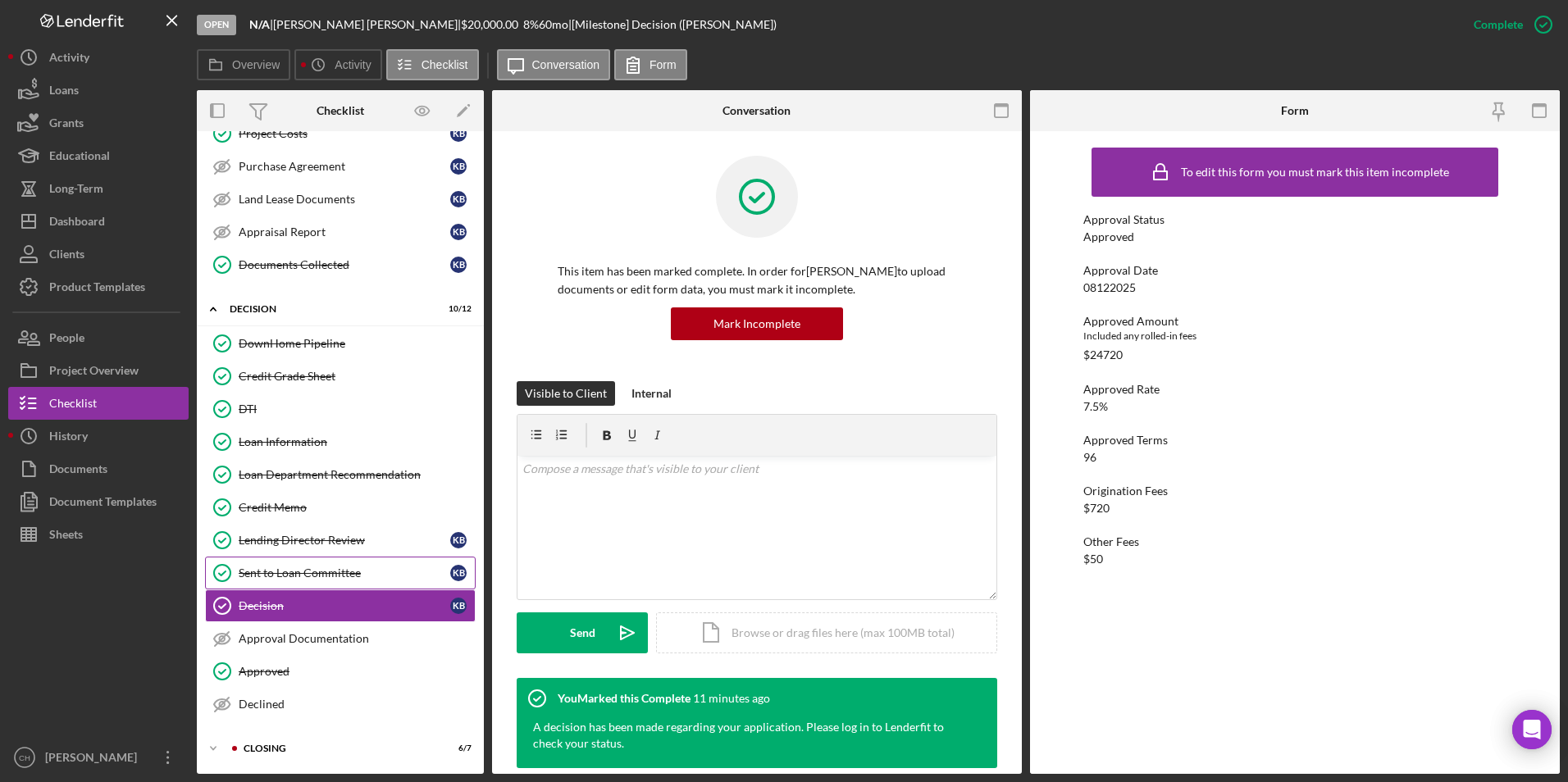
scroll to position [631, 0]
click at [260, 745] on div "Closing" at bounding box center [354, 749] width 220 height 10
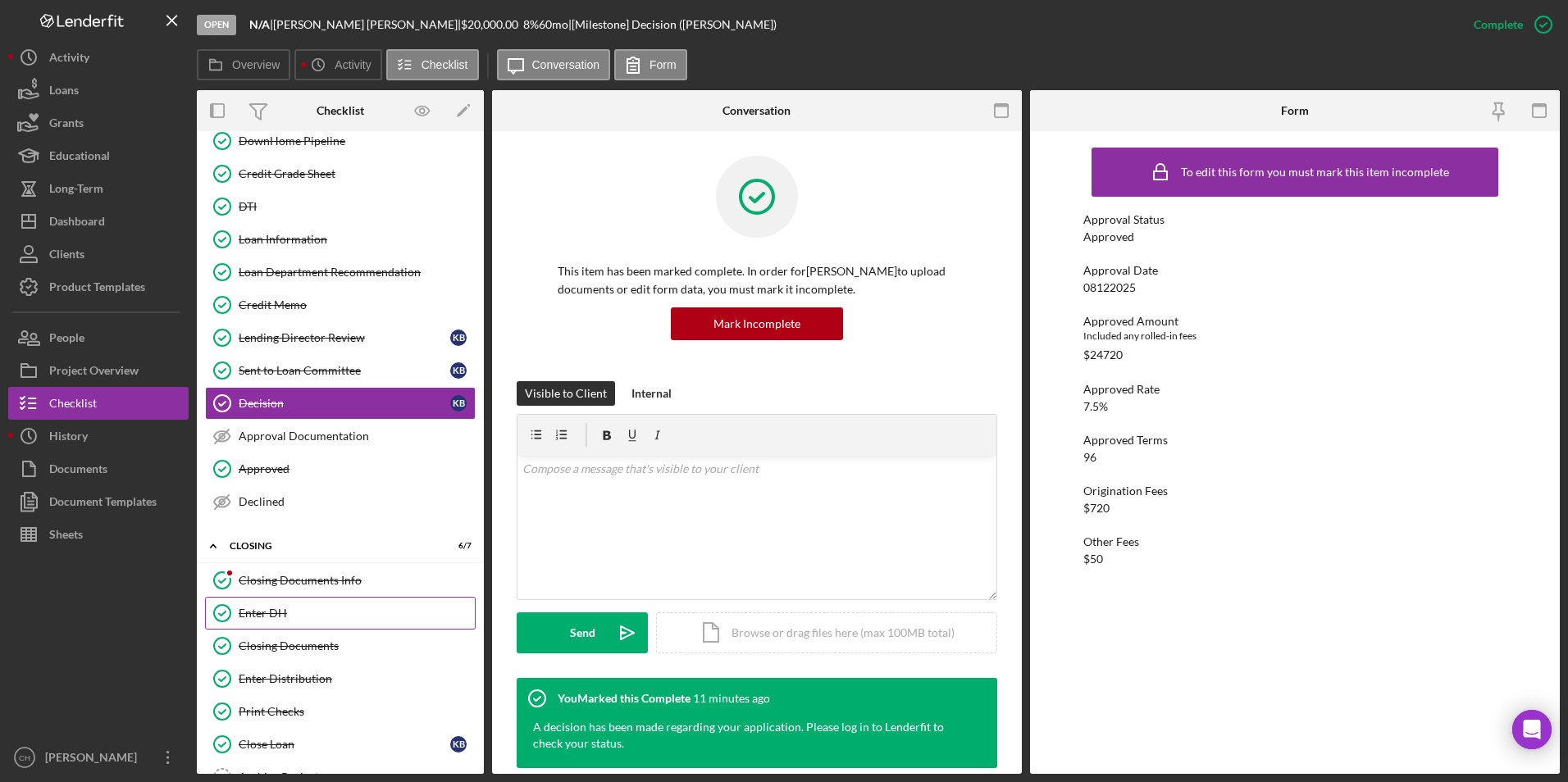
scroll to position [870, 0]
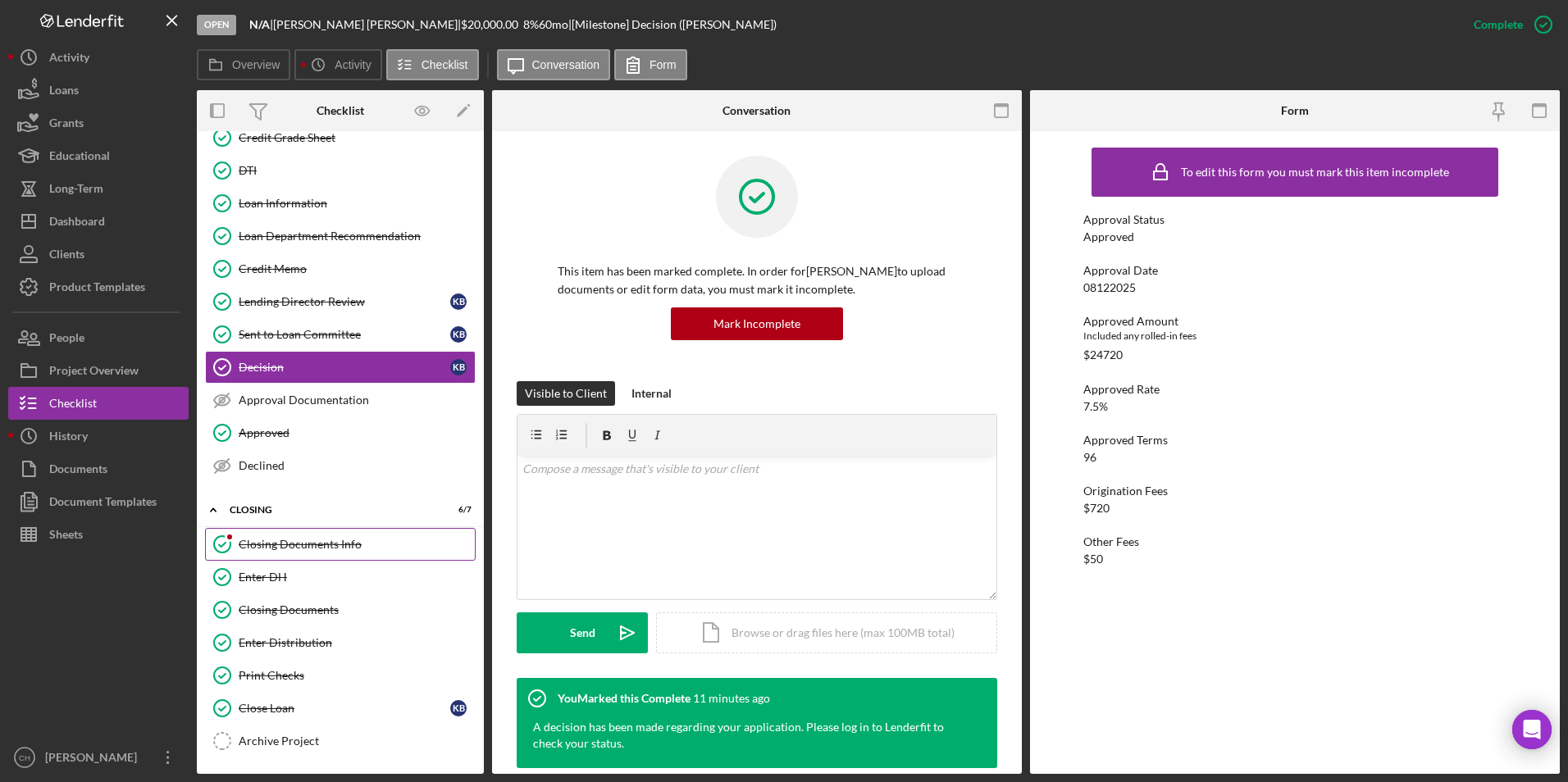
click at [333, 553] on link "Closing Documents Info Closing Documents Info" at bounding box center [340, 545] width 271 height 33
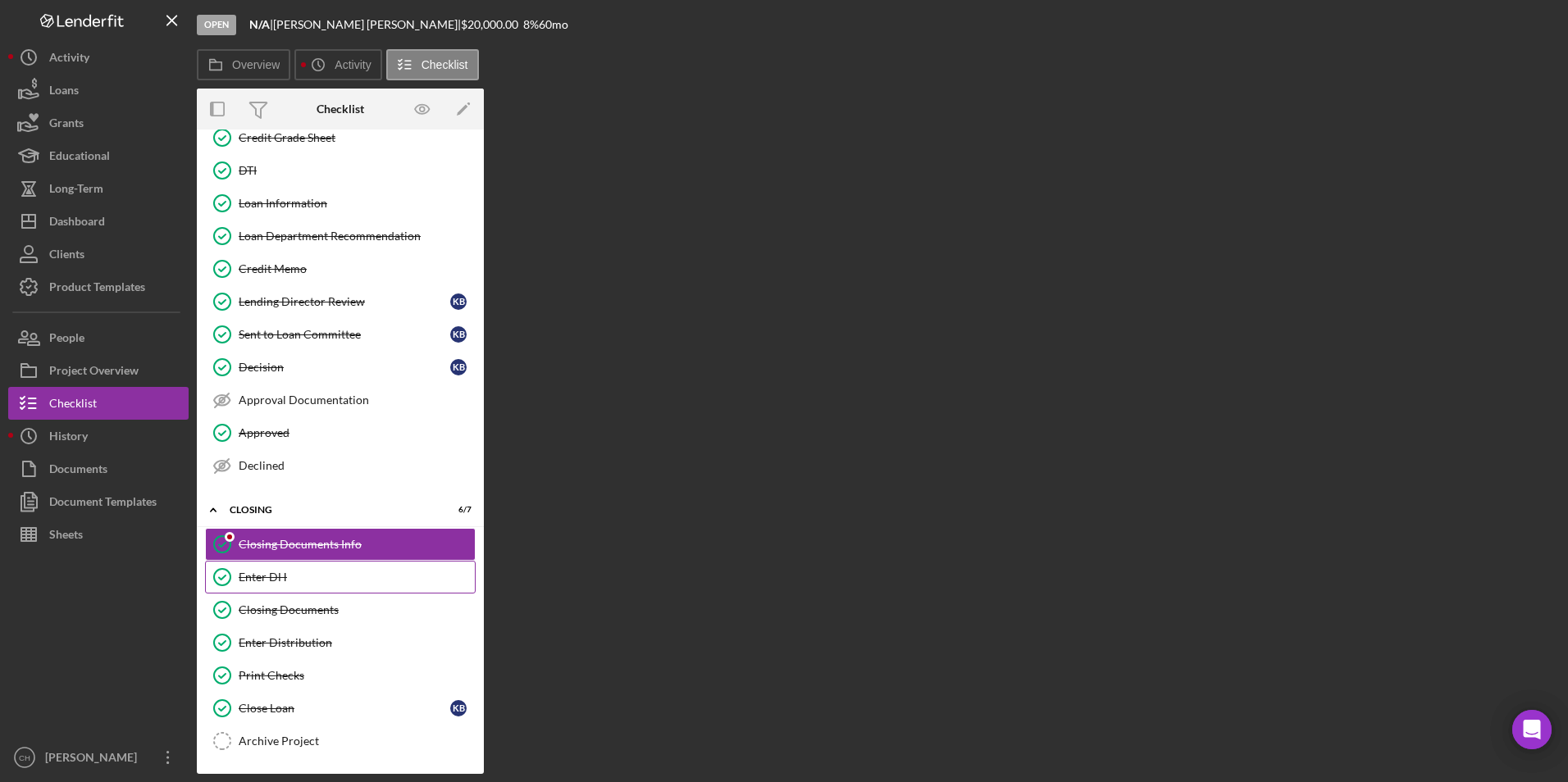
scroll to position [870, 0]
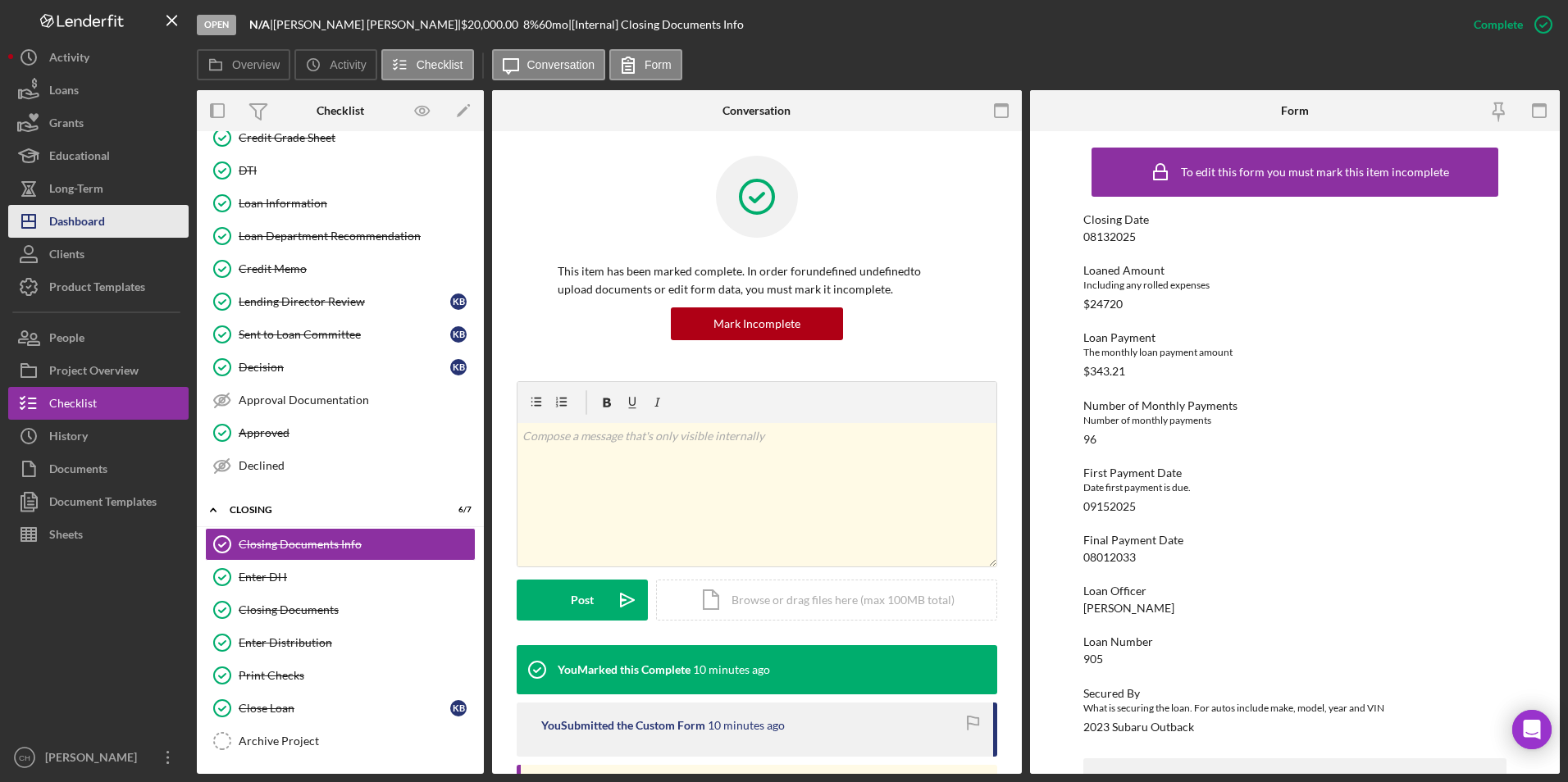
click at [114, 219] on button "Icon/Dashboard Dashboard" at bounding box center [98, 222] width 180 height 33
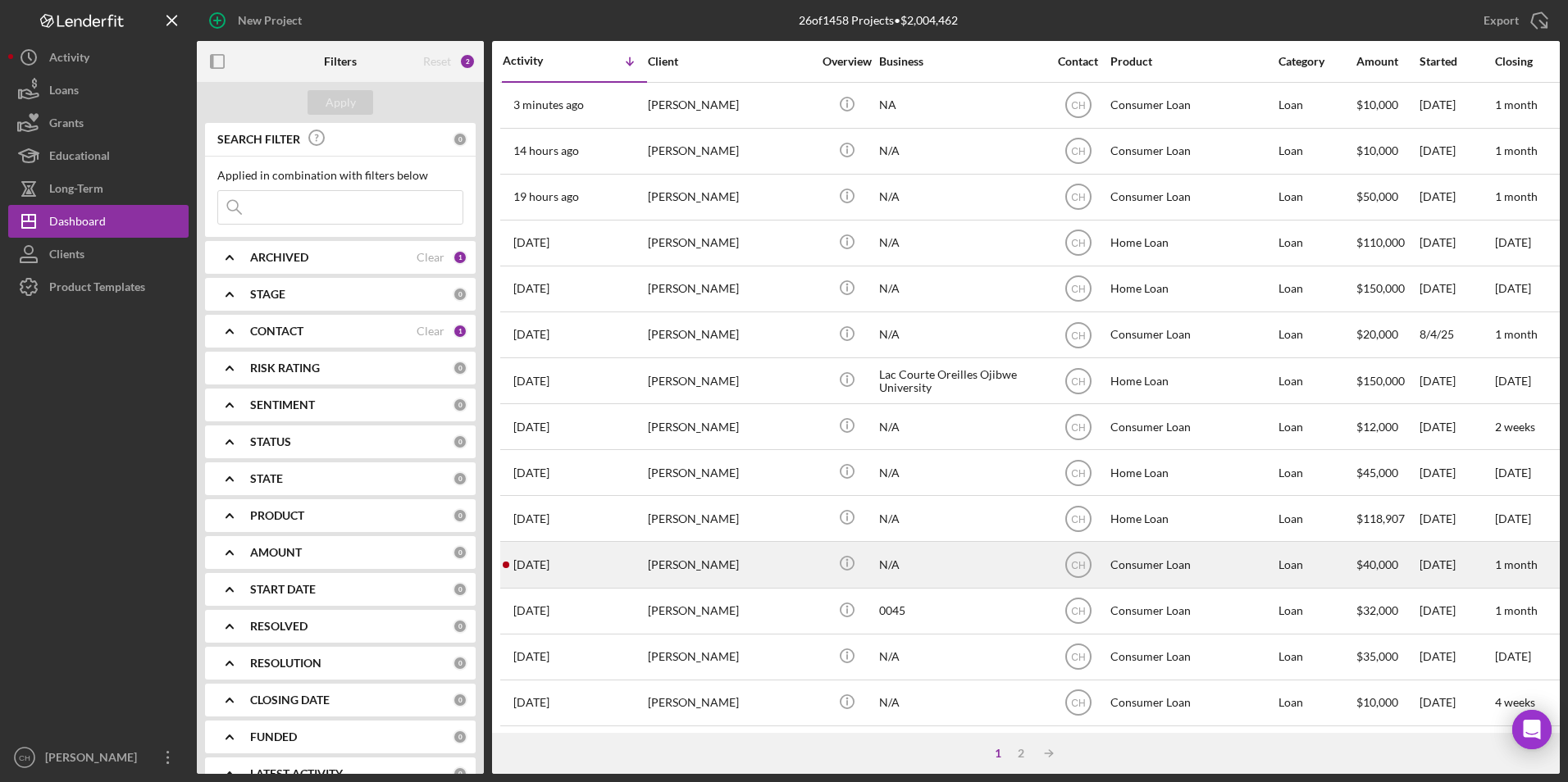
click at [642, 569] on div "[DATE] [PERSON_NAME]" at bounding box center [574, 564] width 143 height 43
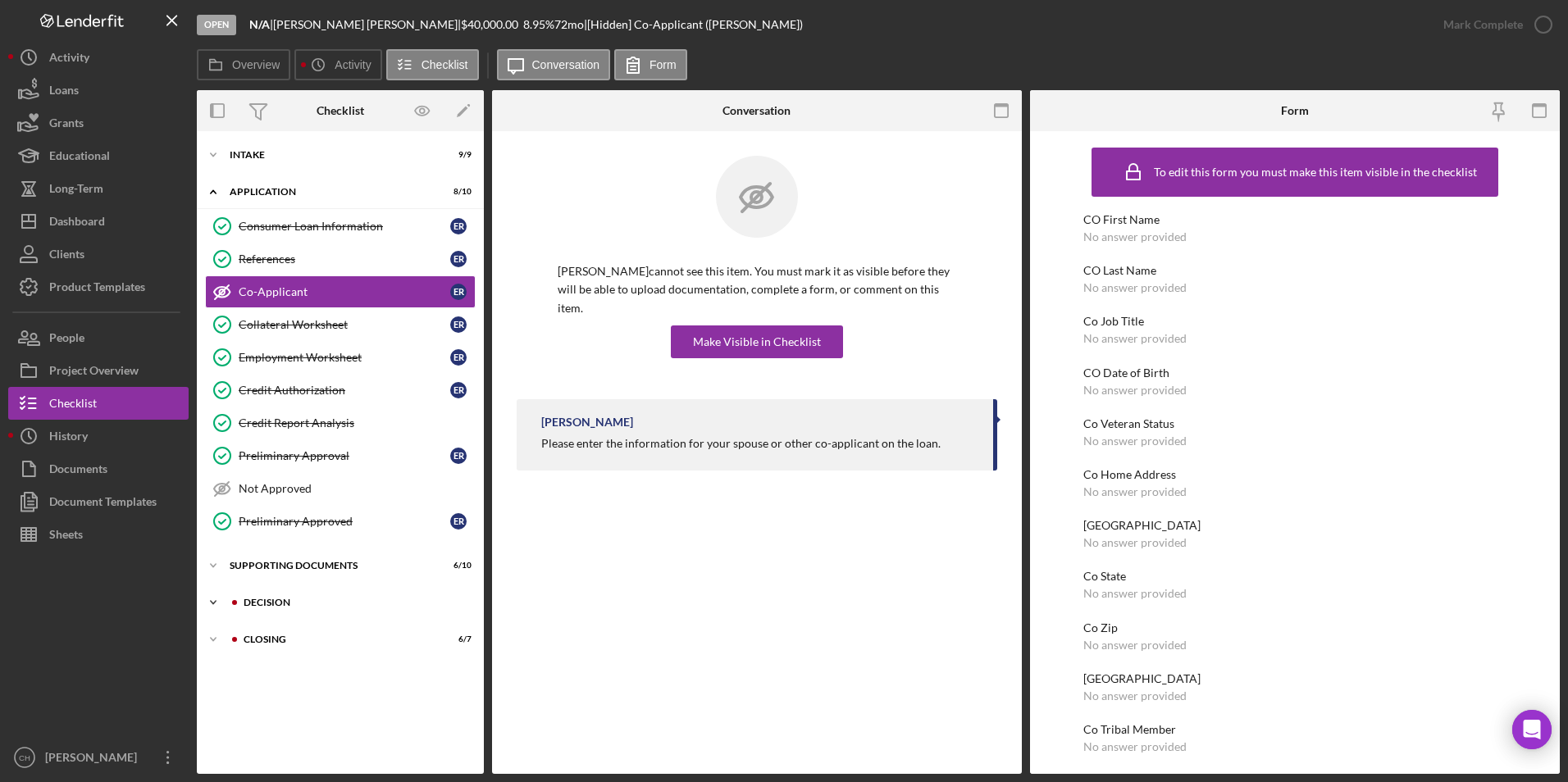
click at [251, 602] on div "Decision" at bounding box center [354, 603] width 220 height 10
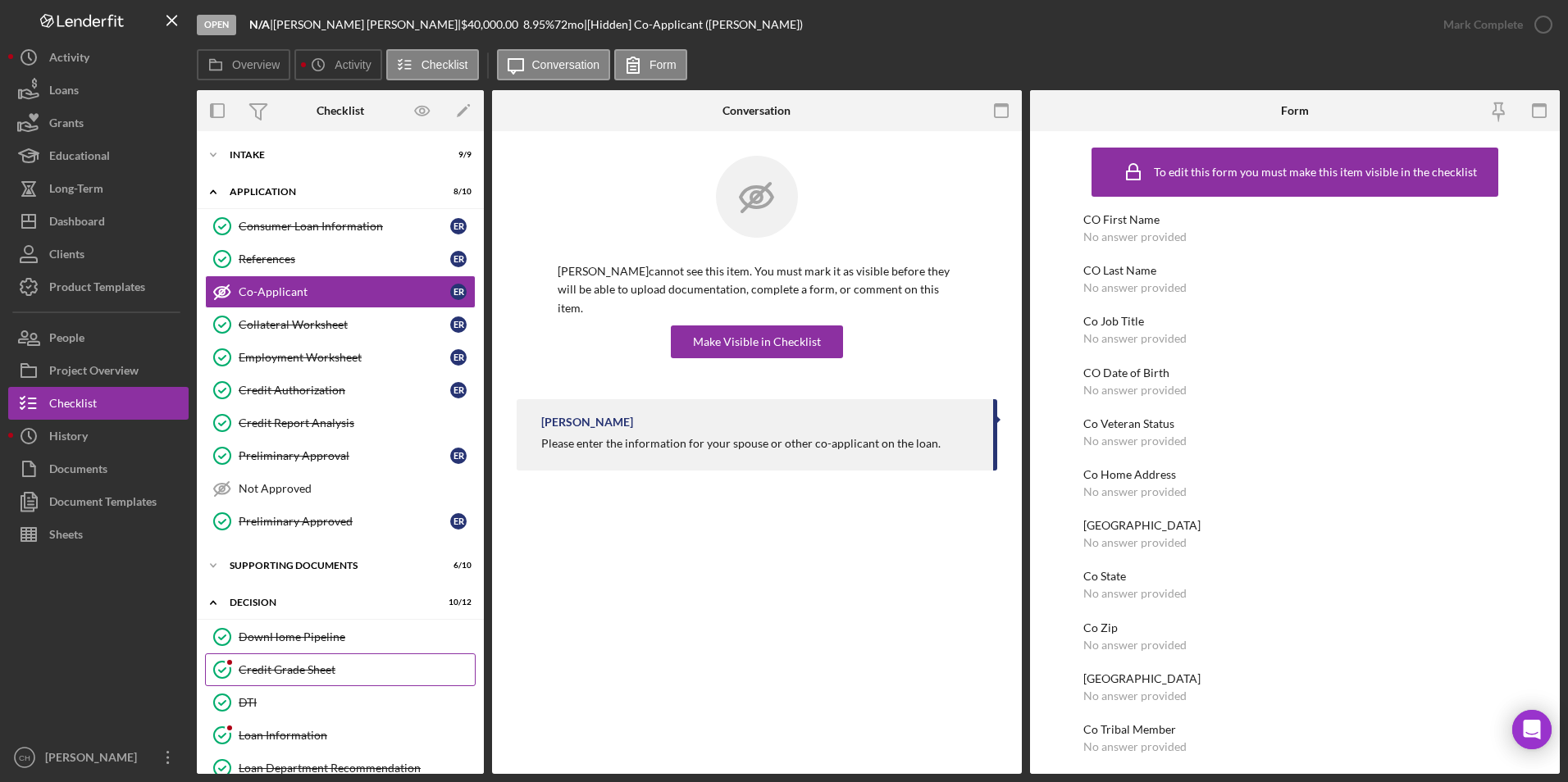
click at [259, 680] on link "Credit Grade Sheet Credit Grade Sheet" at bounding box center [340, 670] width 271 height 33
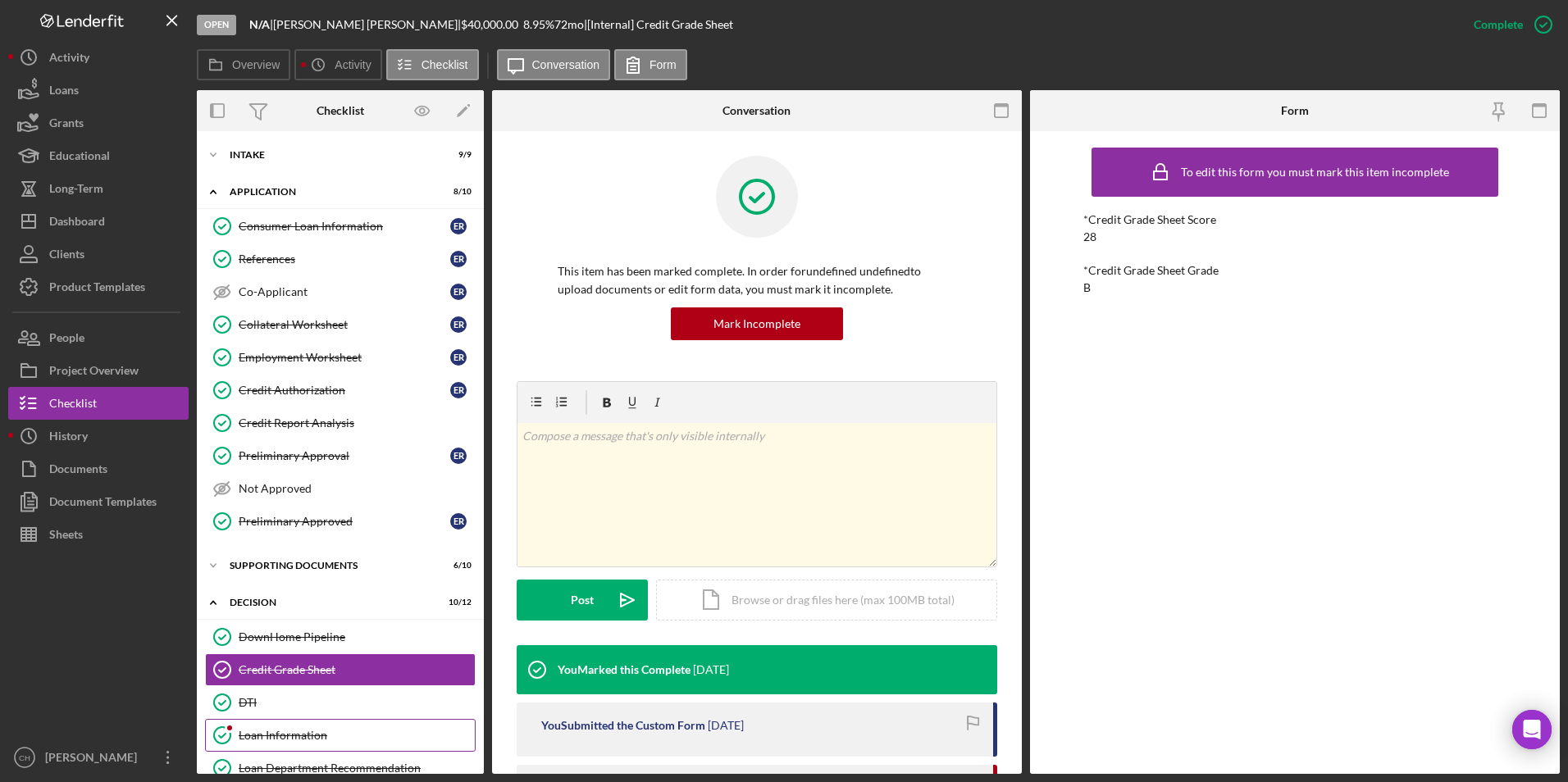
click at [255, 737] on div "Loan Information" at bounding box center [356, 736] width 236 height 13
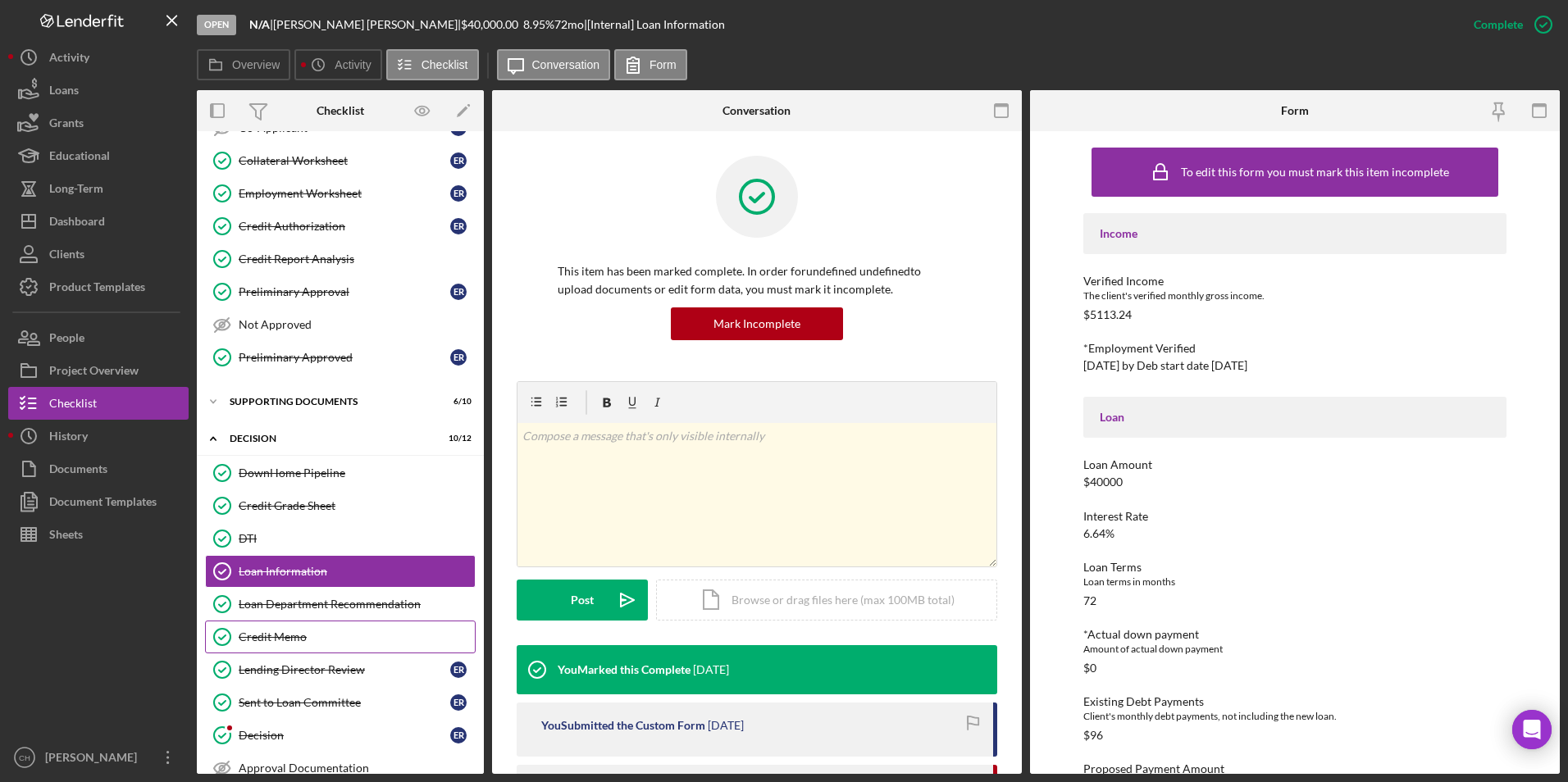
scroll to position [211, 0]
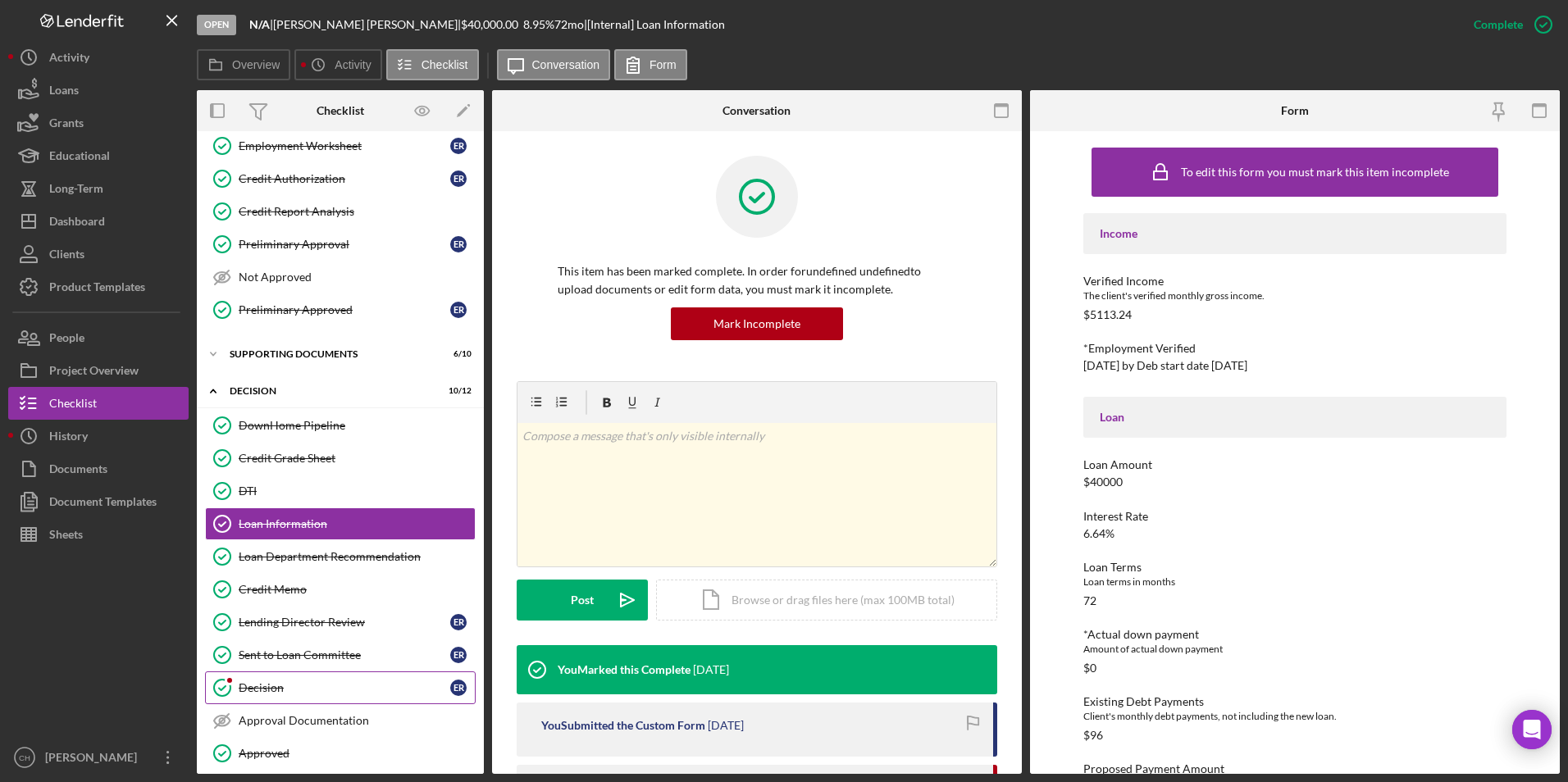
click at [263, 685] on div "Decision" at bounding box center [344, 688] width 211 height 13
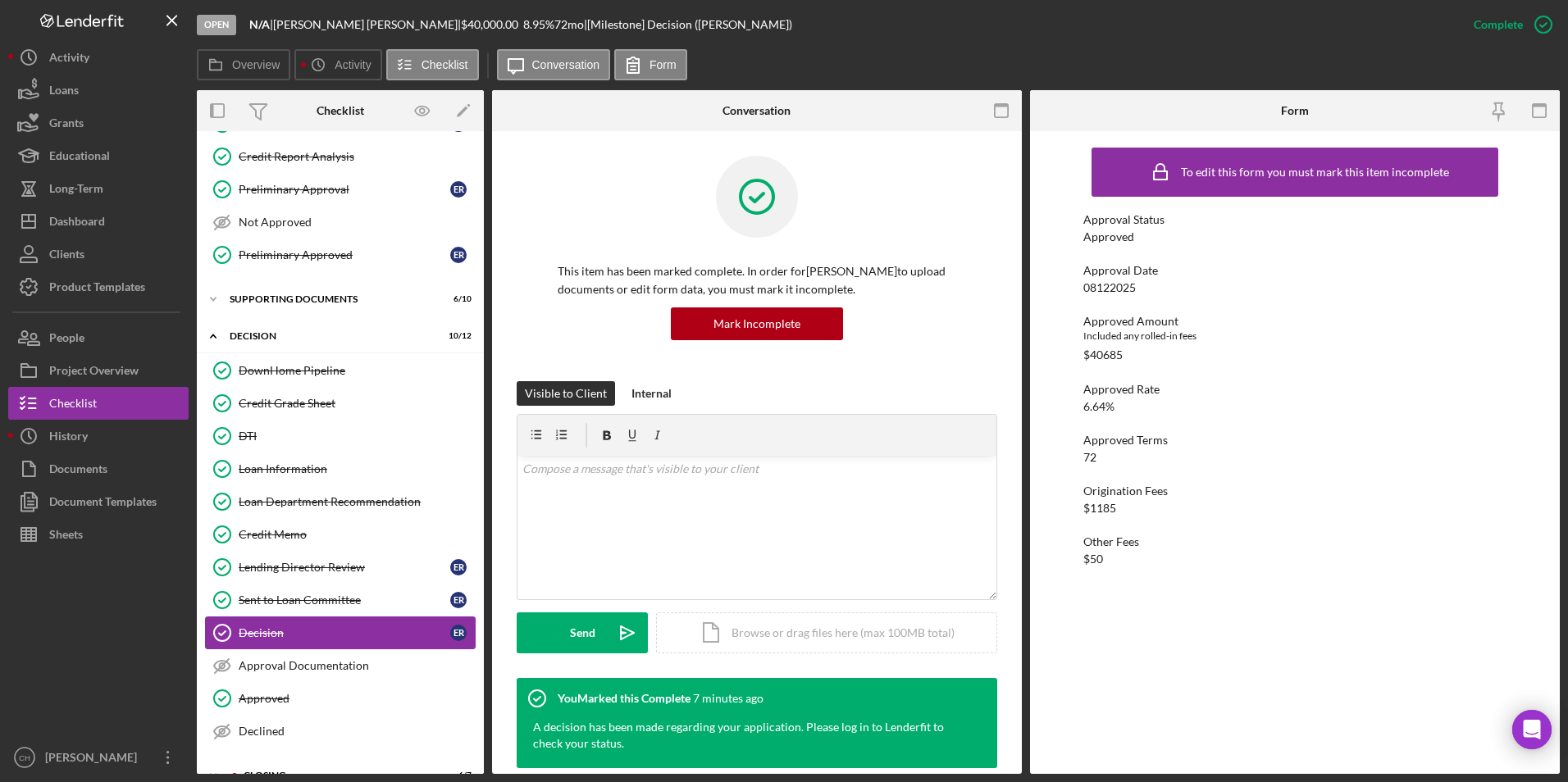
scroll to position [294, 0]
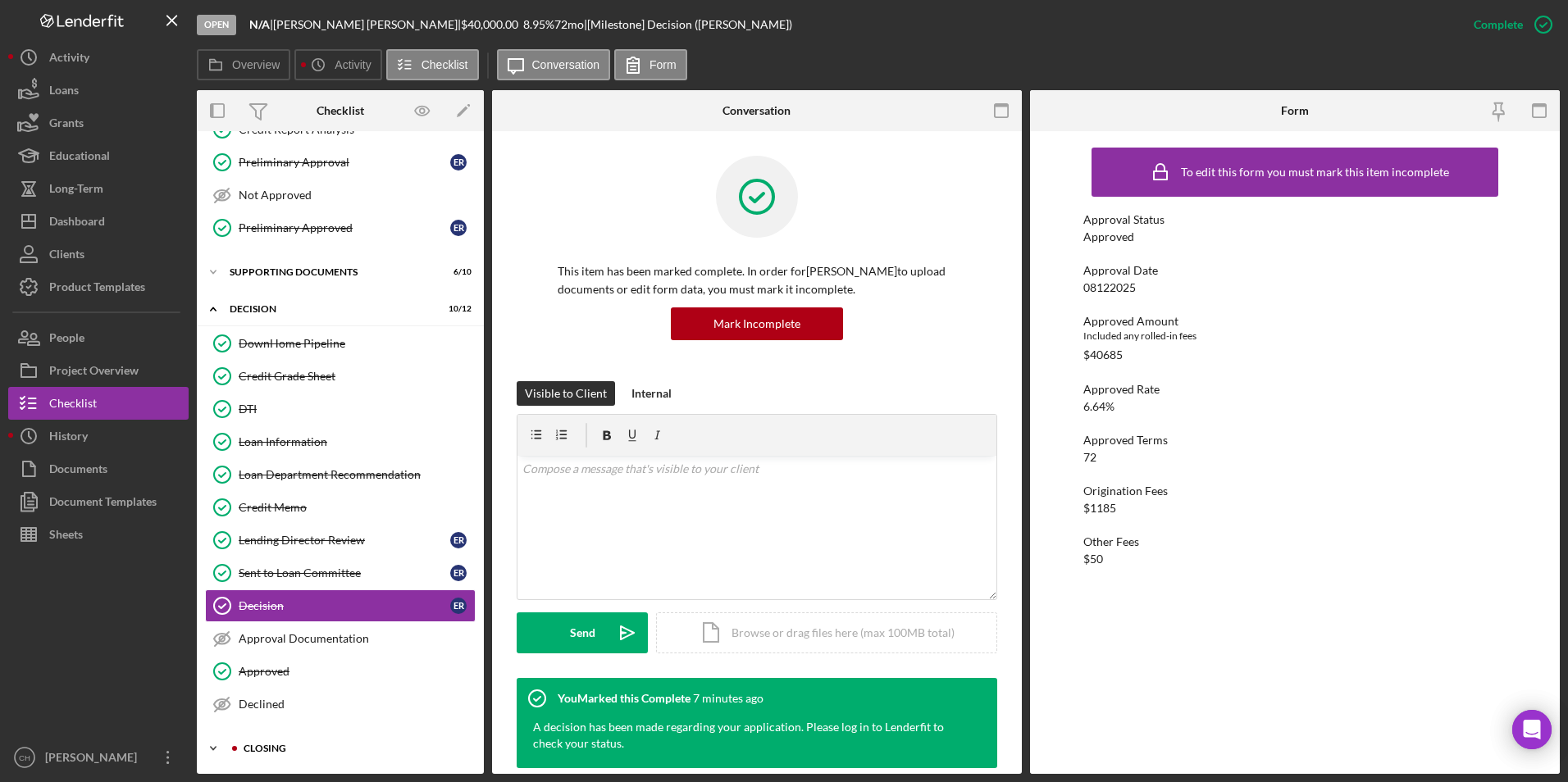
click at [253, 751] on div "Closing" at bounding box center [354, 749] width 220 height 10
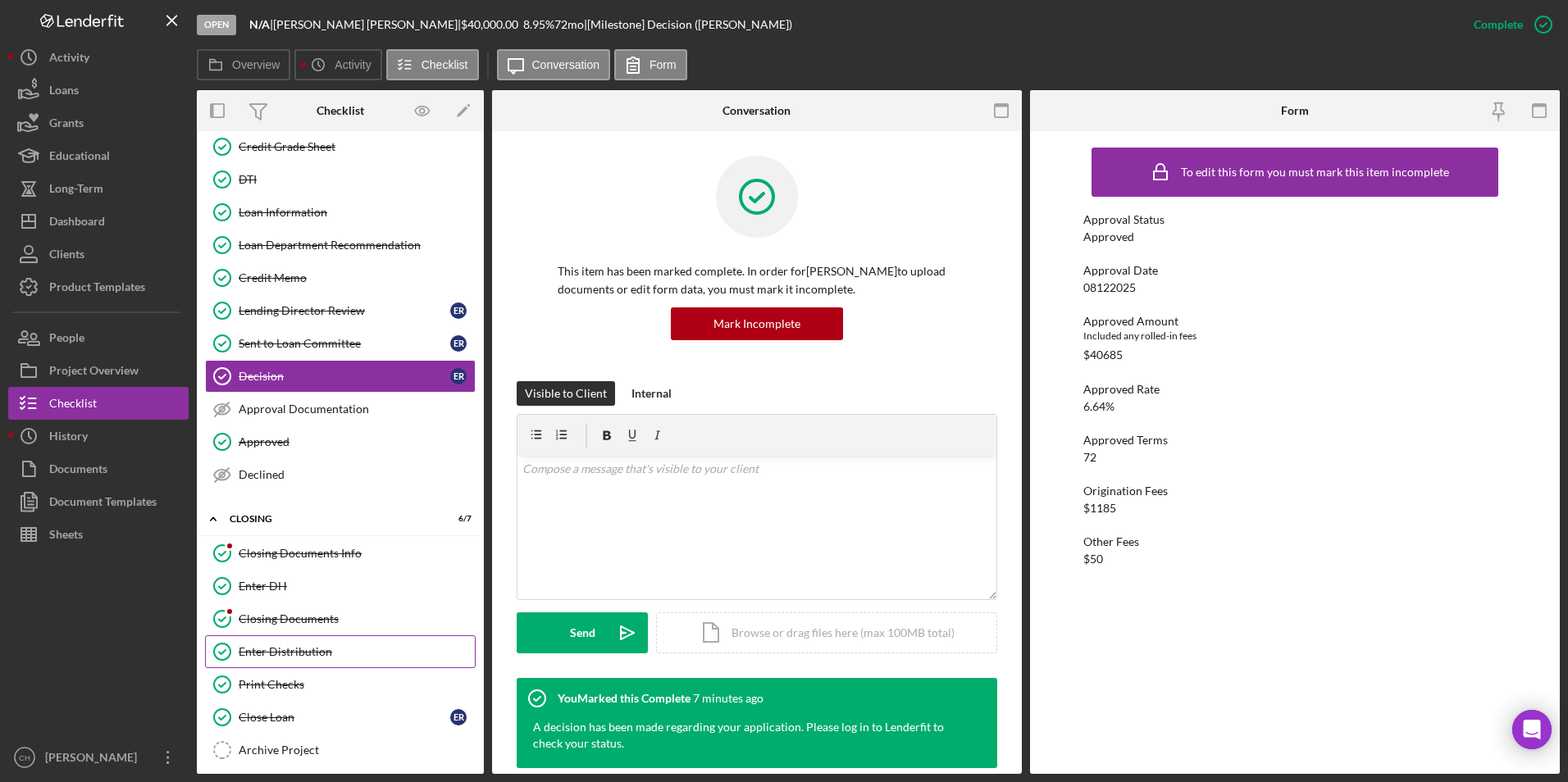
scroll to position [533, 0]
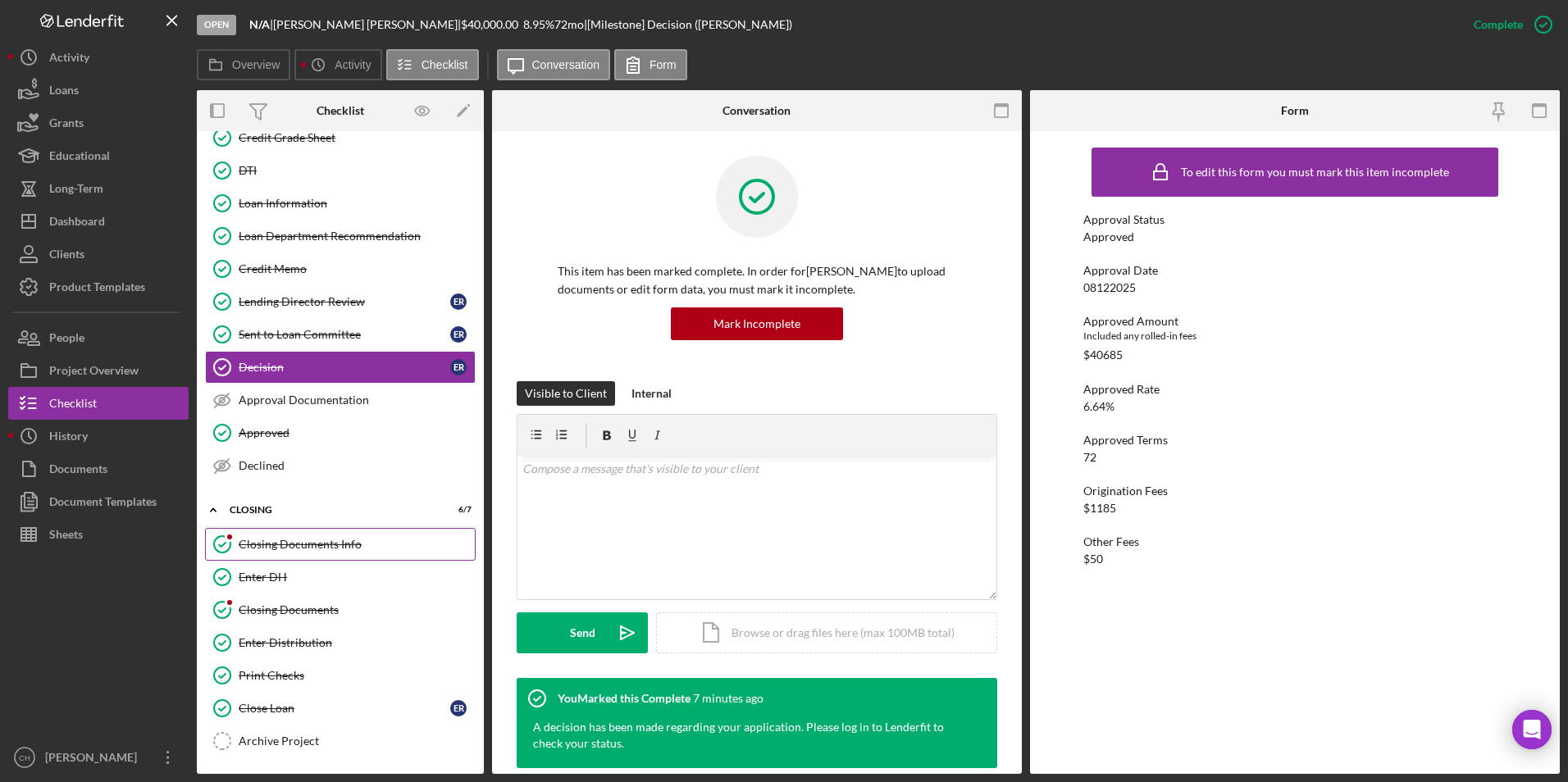
click at [332, 546] on div "Closing Documents Info" at bounding box center [356, 545] width 236 height 13
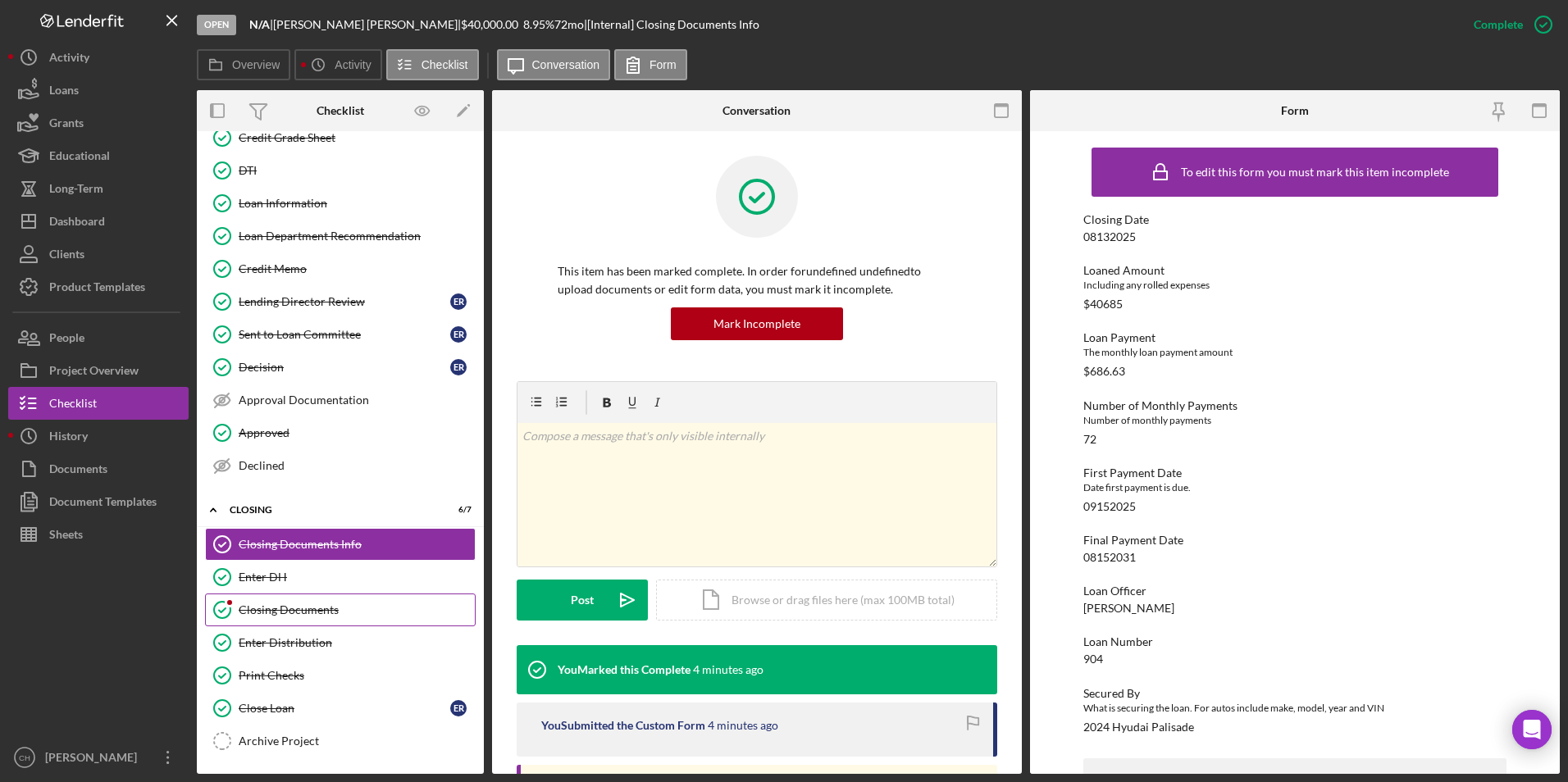
click at [278, 609] on div "Closing Documents" at bounding box center [356, 610] width 236 height 13
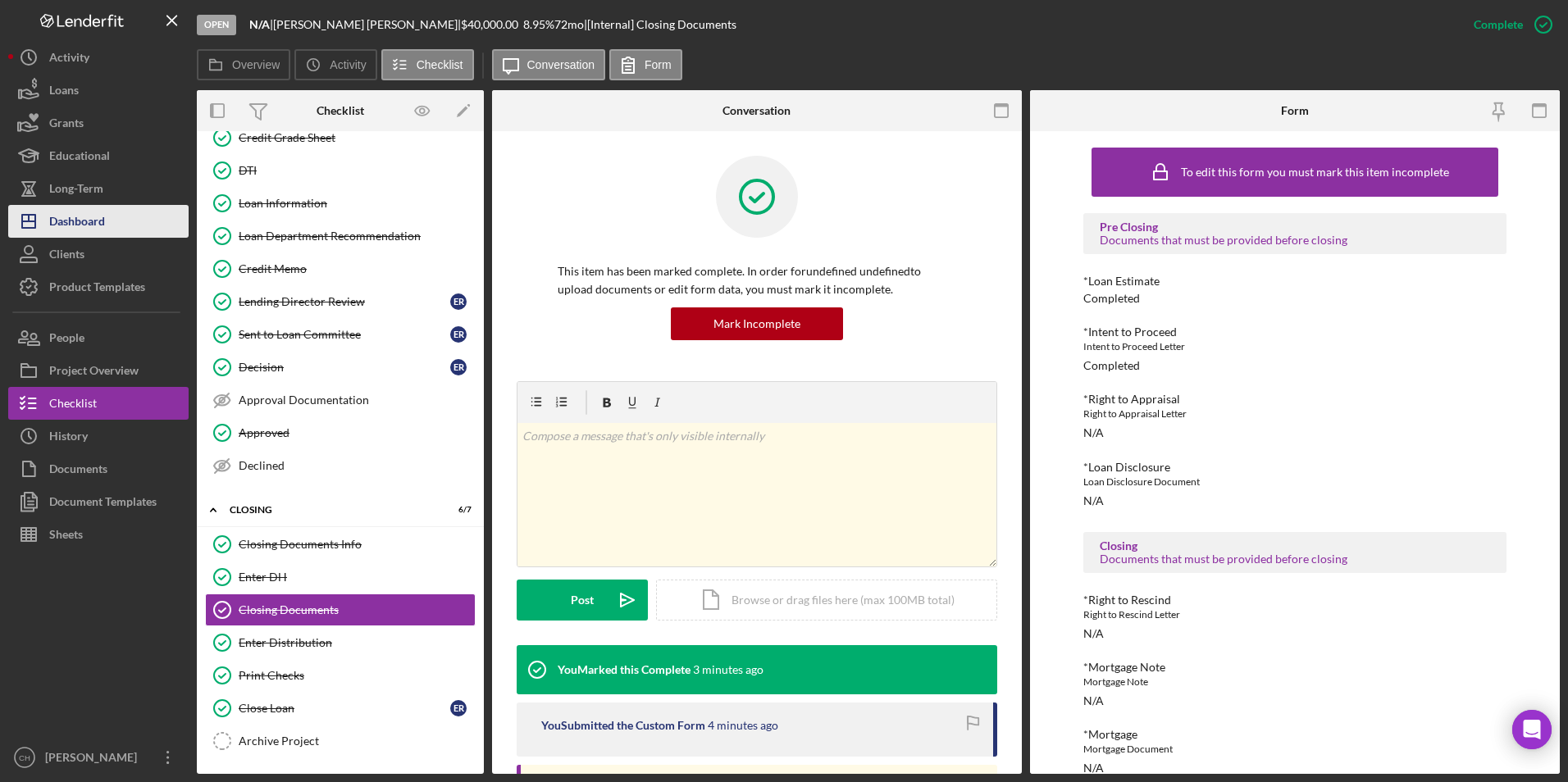
click at [98, 220] on div "Dashboard" at bounding box center [77, 223] width 55 height 37
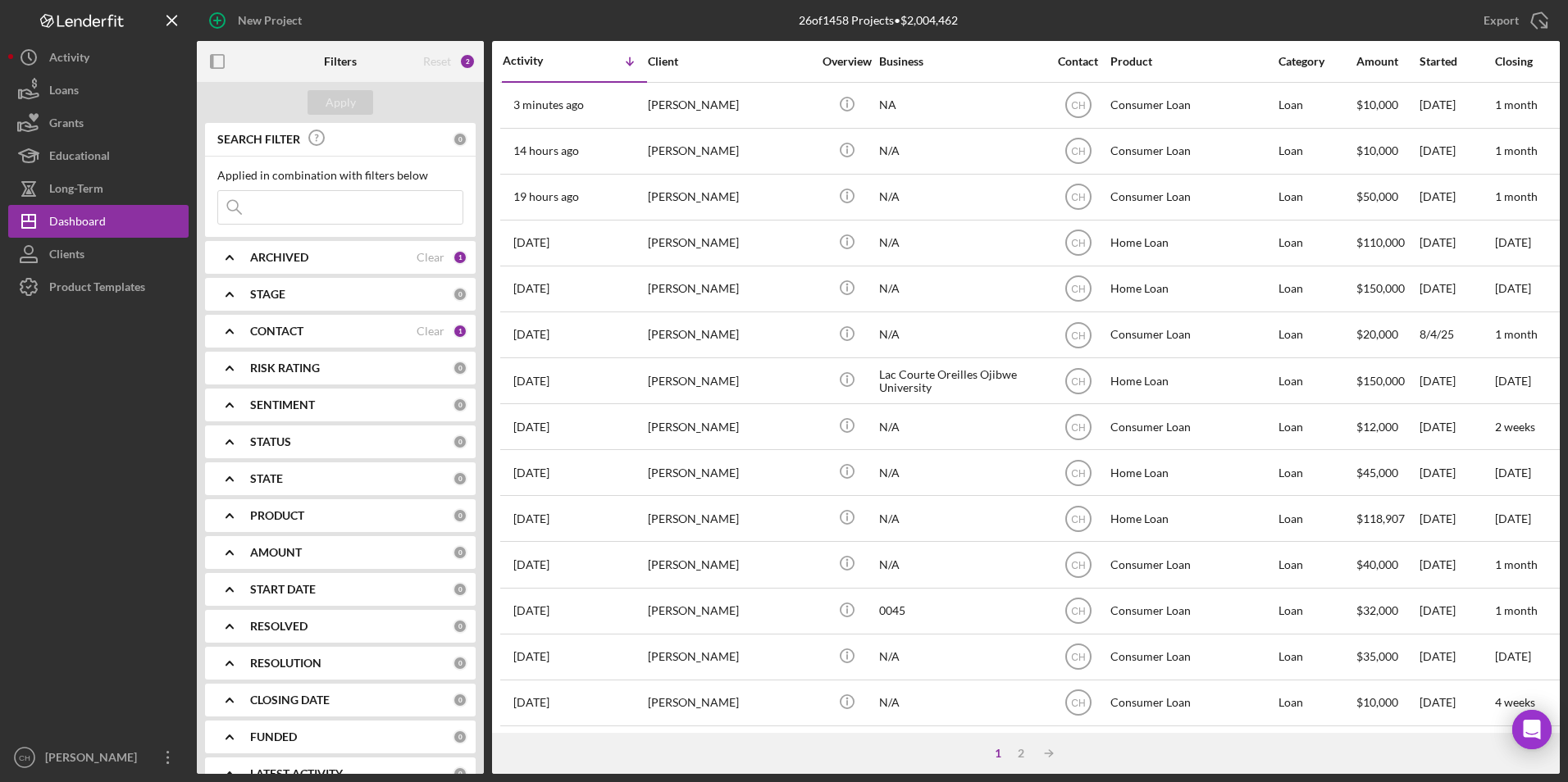
click at [320, 732] on div "FUNDED" at bounding box center [351, 737] width 202 height 13
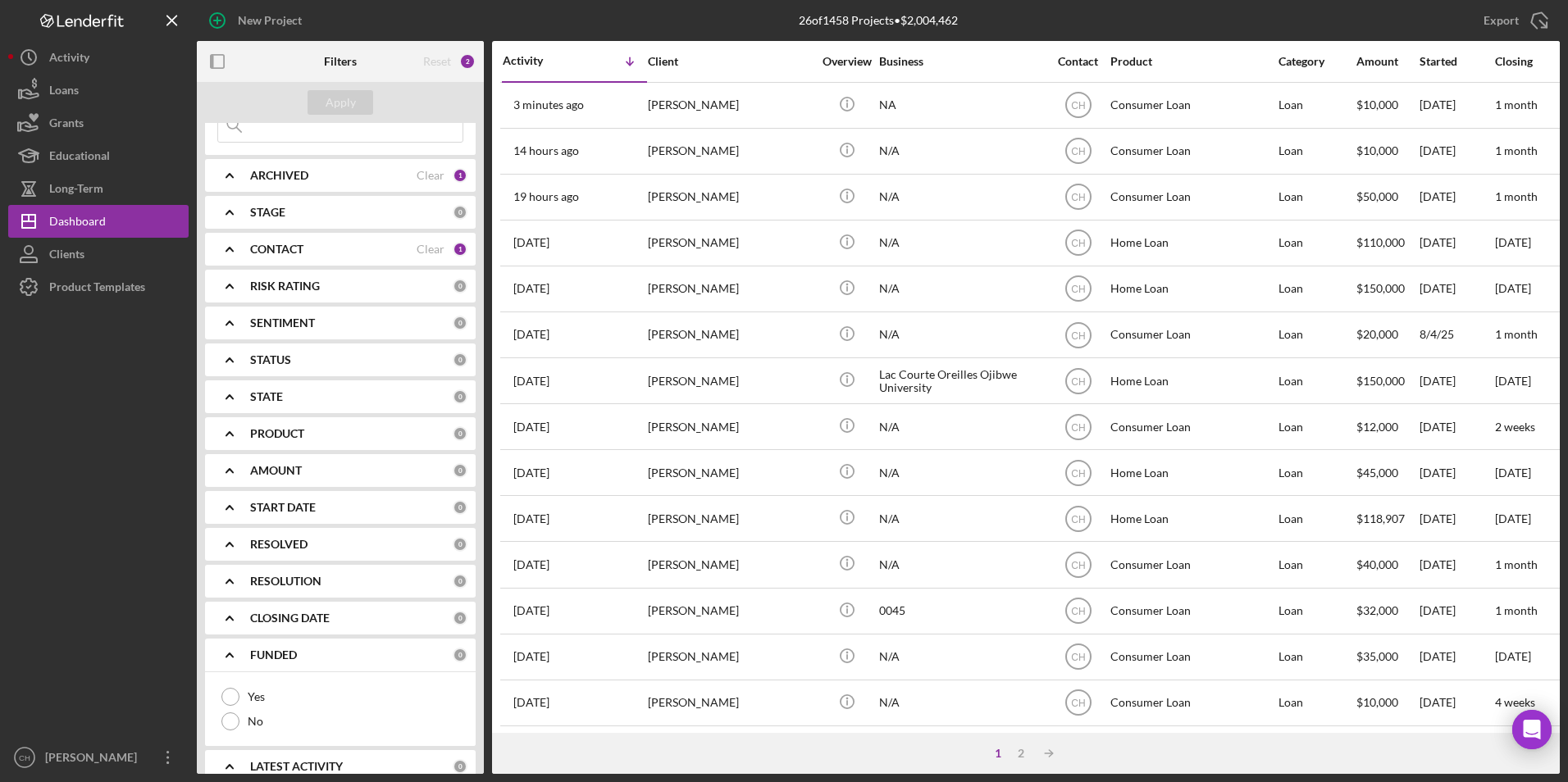
scroll to position [103, 0]
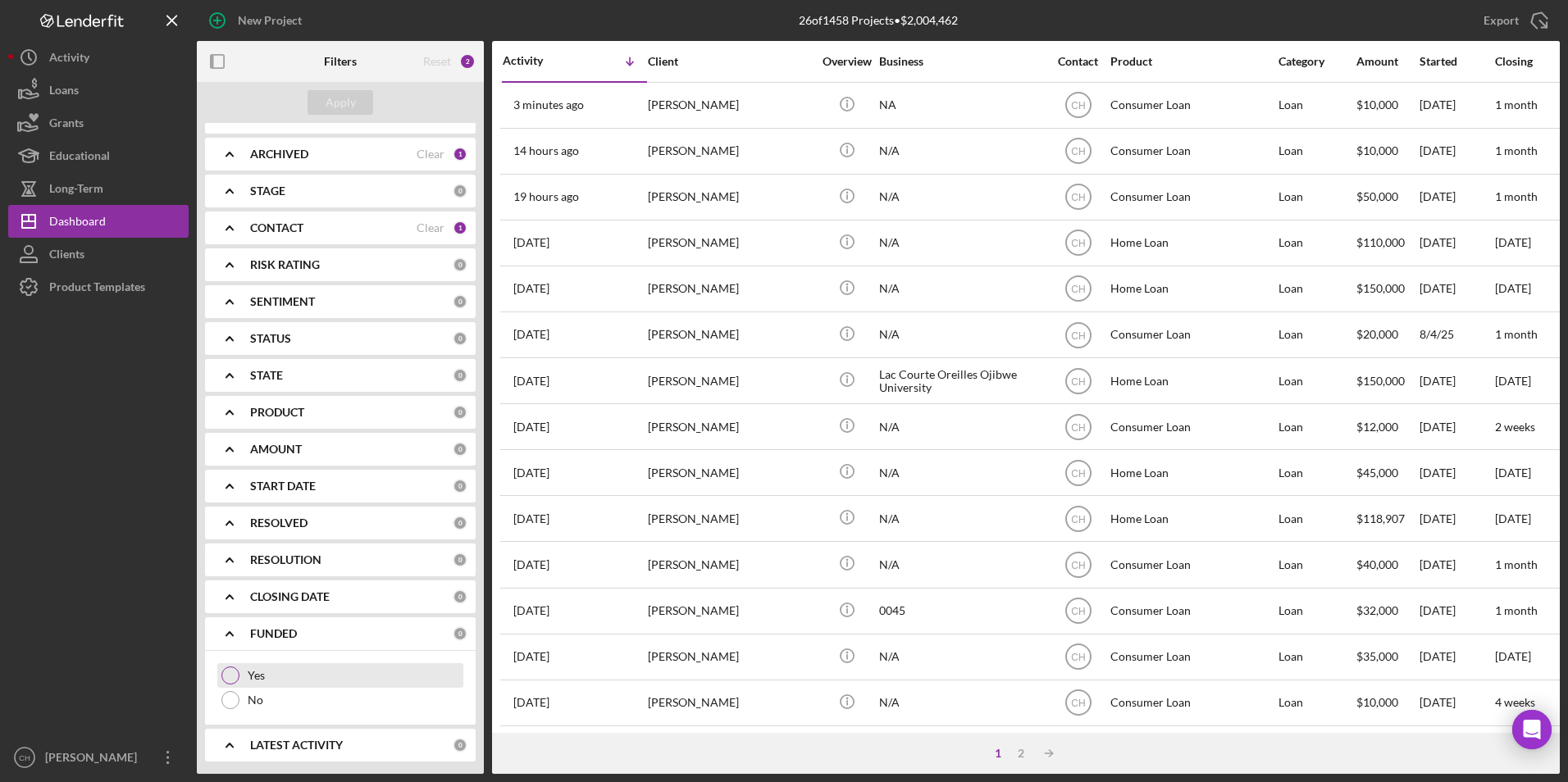
click at [234, 677] on div at bounding box center [231, 676] width 18 height 18
click at [370, 106] on button "Apply" at bounding box center [340, 102] width 66 height 25
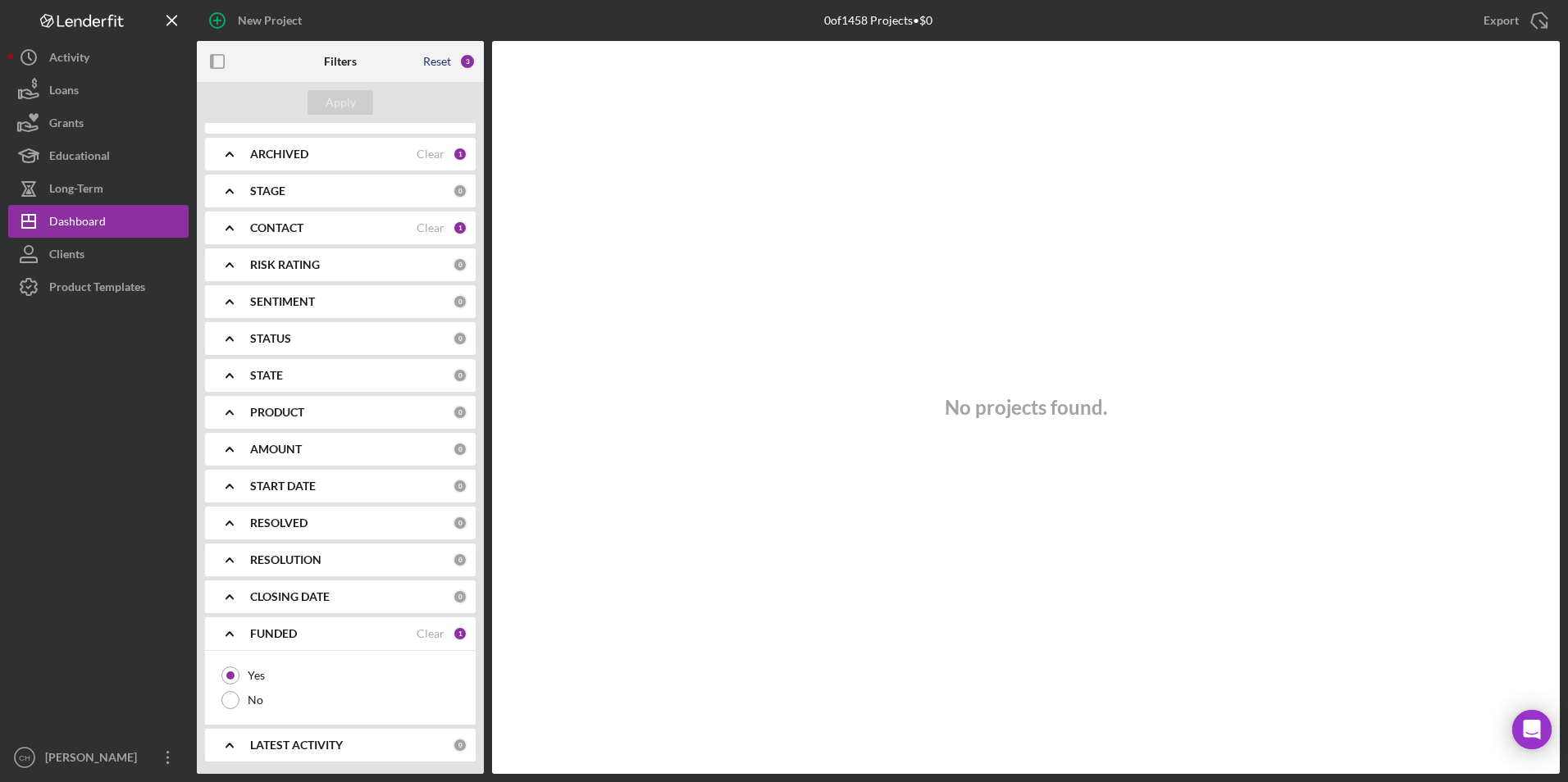
click at [440, 62] on div "Reset" at bounding box center [437, 62] width 28 height 13
click at [308, 480] on b "START DATE" at bounding box center [283, 487] width 66 height 13
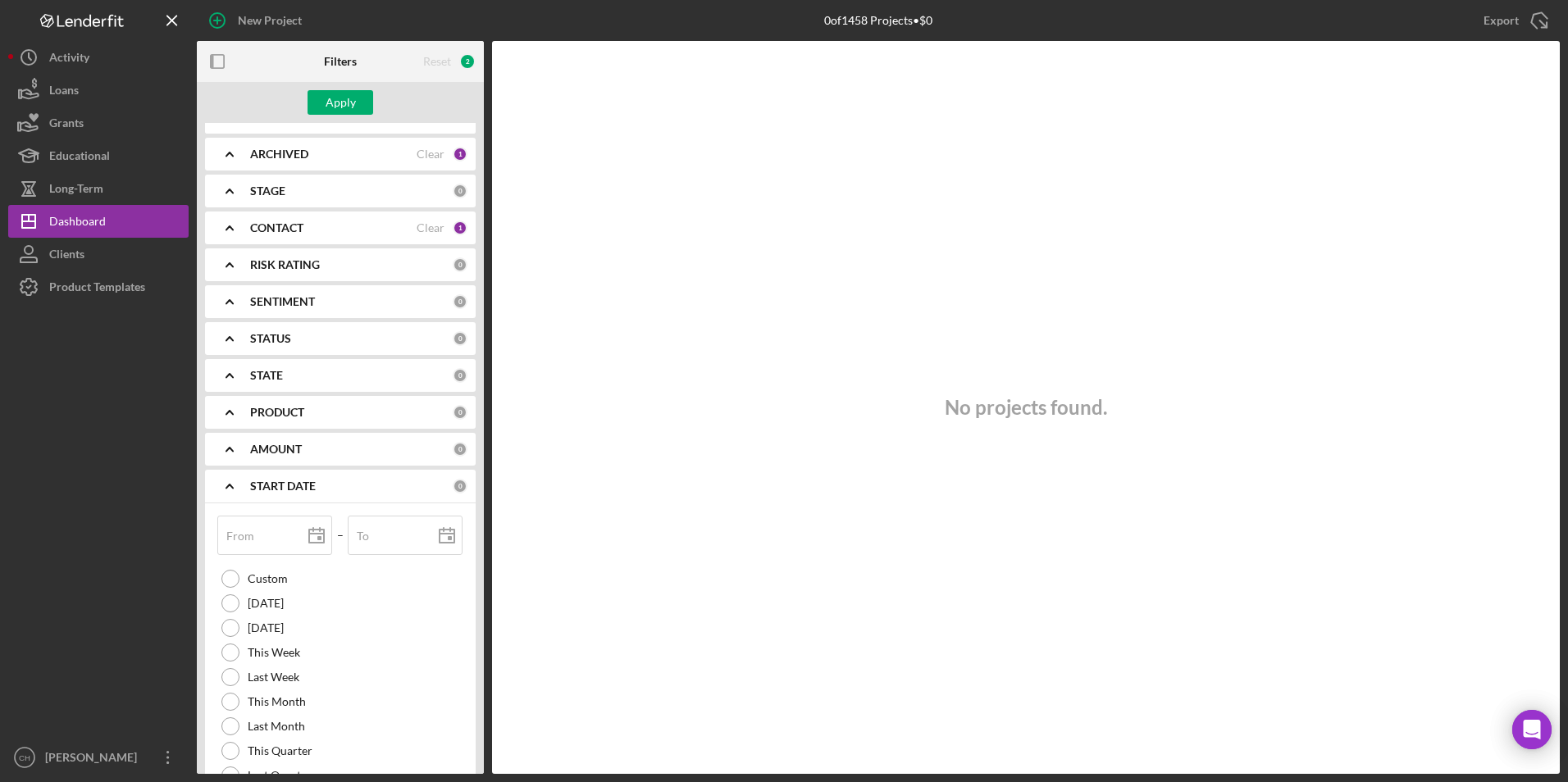
click at [290, 446] on b "AMOUNT" at bounding box center [276, 450] width 52 height 13
click at [273, 370] on b "STATE" at bounding box center [267, 376] width 33 height 13
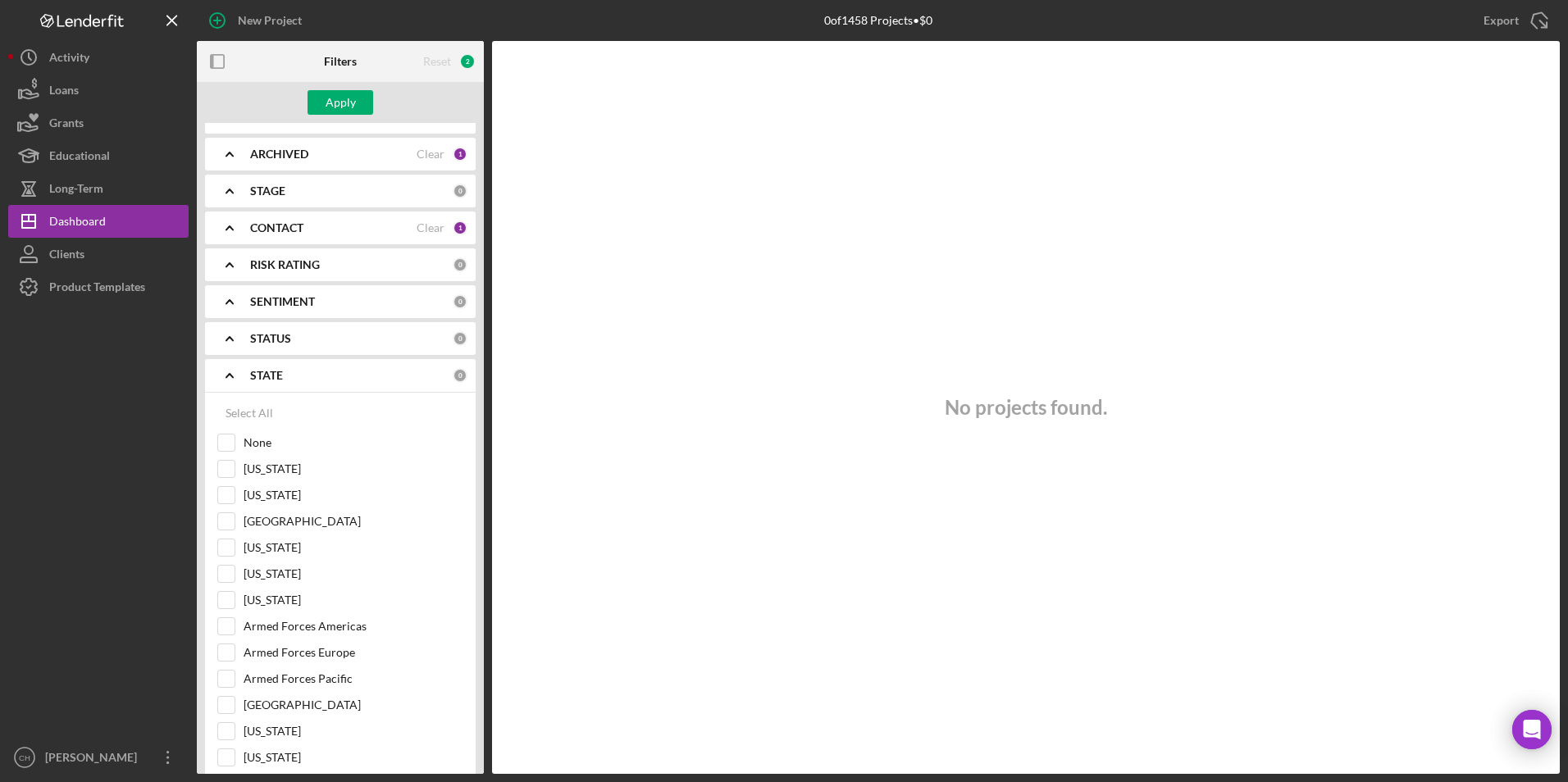
click at [314, 298] on b "SENTIMENT" at bounding box center [283, 302] width 65 height 13
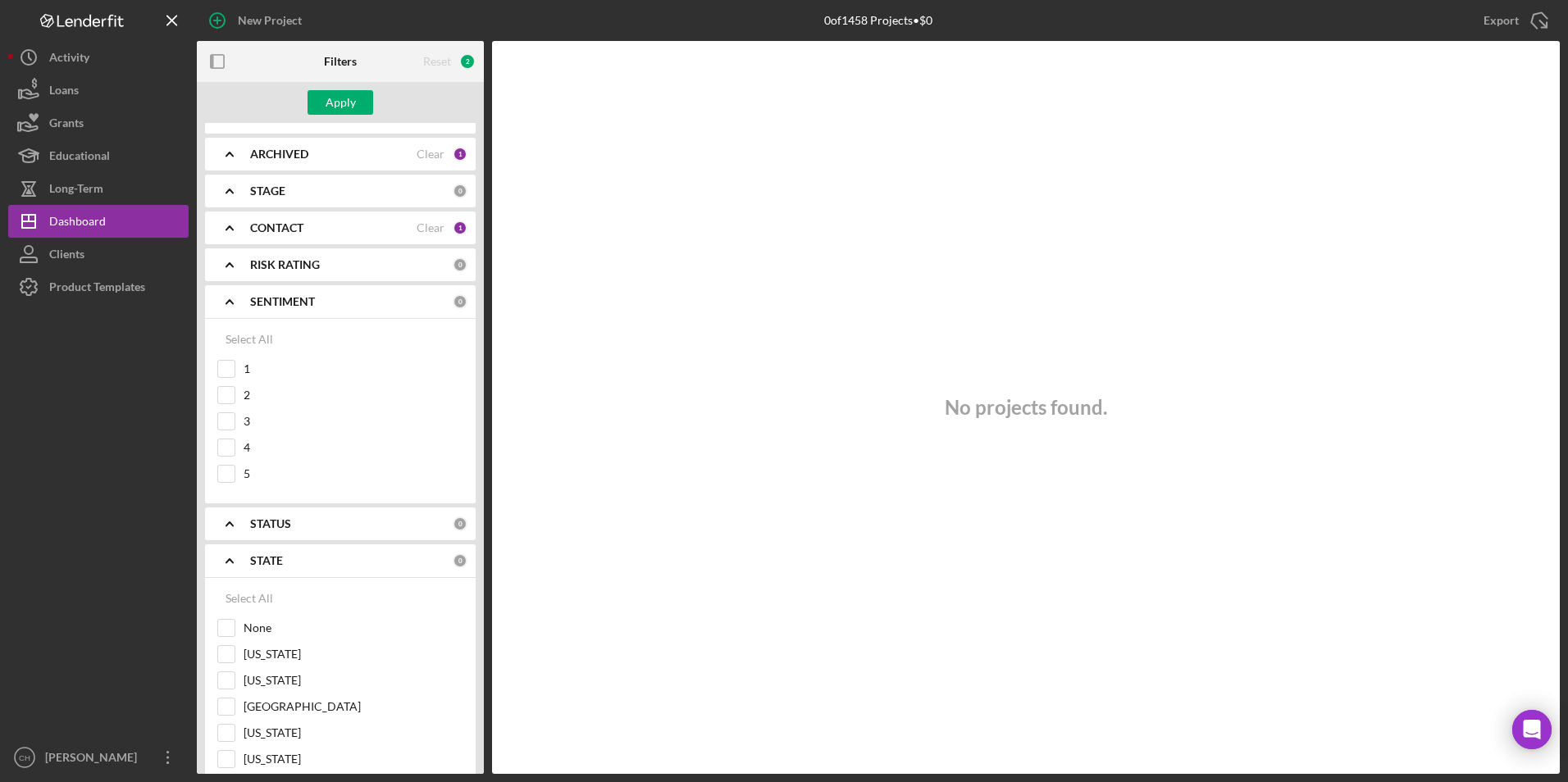
click at [323, 265] on div "RISK RATING" at bounding box center [351, 265] width 202 height 13
click at [334, 231] on div "CONTACT" at bounding box center [333, 228] width 166 height 13
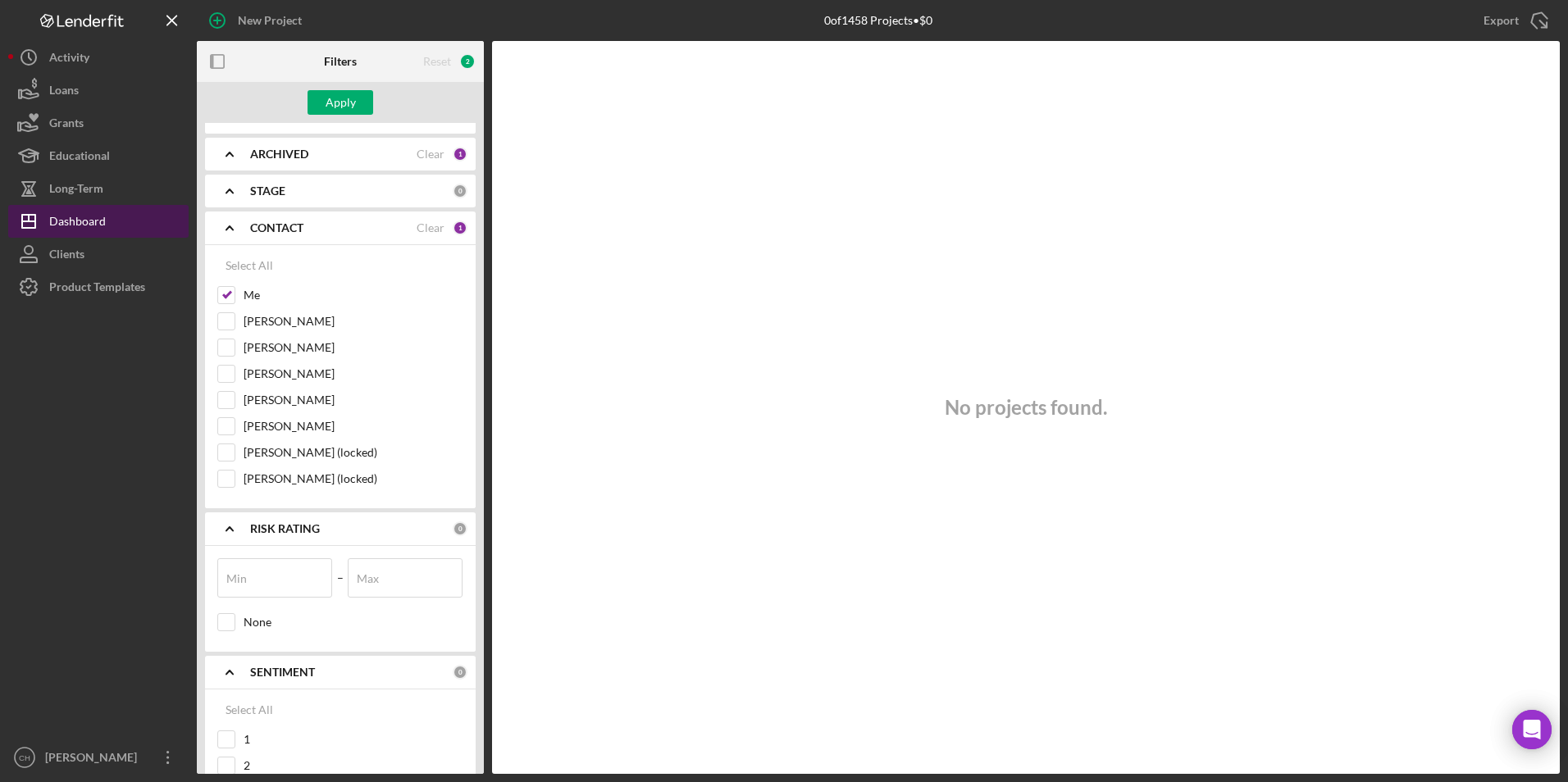
click at [78, 224] on div "Dashboard" at bounding box center [77, 223] width 56 height 37
click at [333, 101] on div "Apply" at bounding box center [341, 102] width 30 height 25
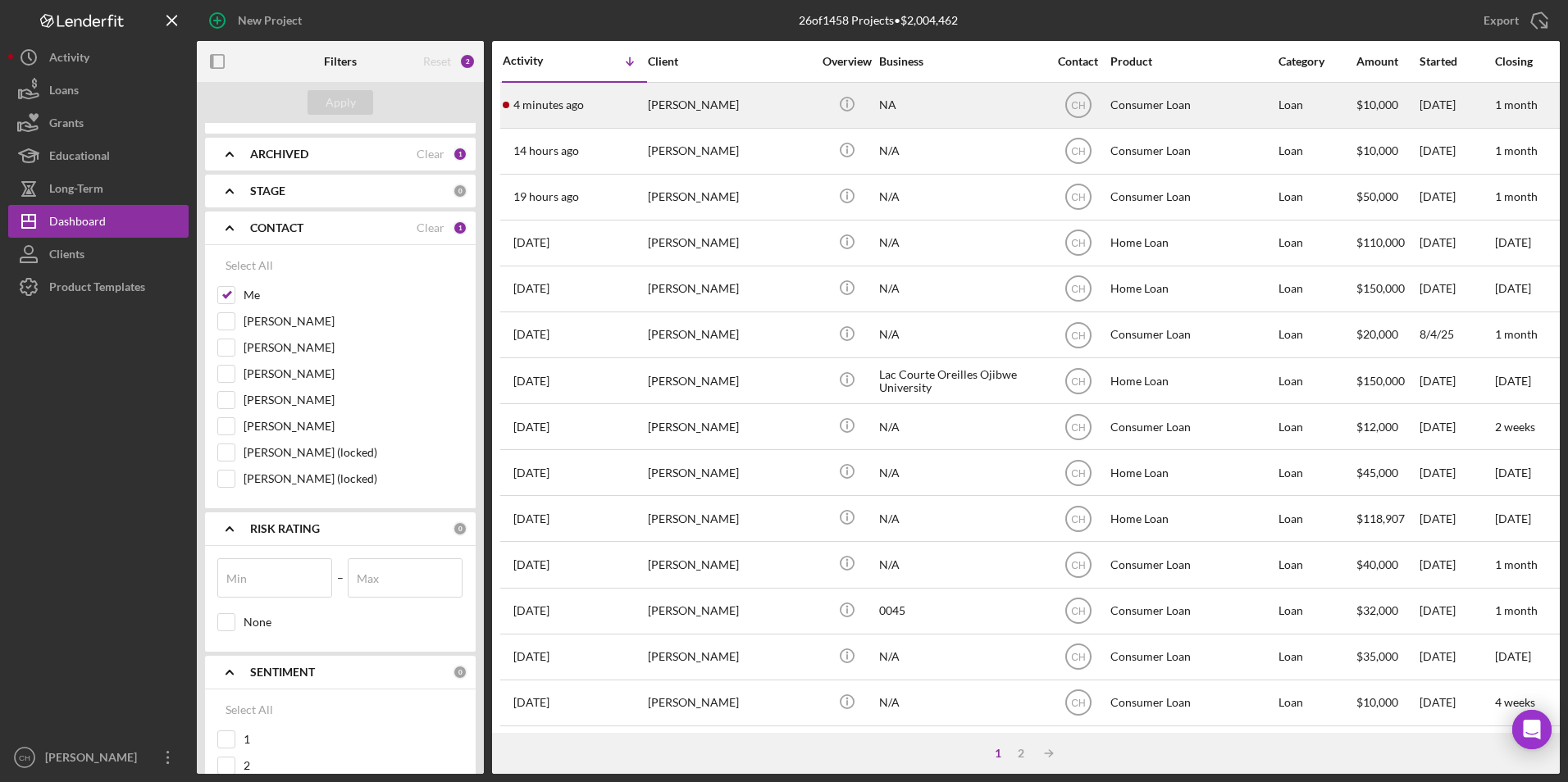
click at [729, 96] on div "[PERSON_NAME]" at bounding box center [730, 105] width 164 height 43
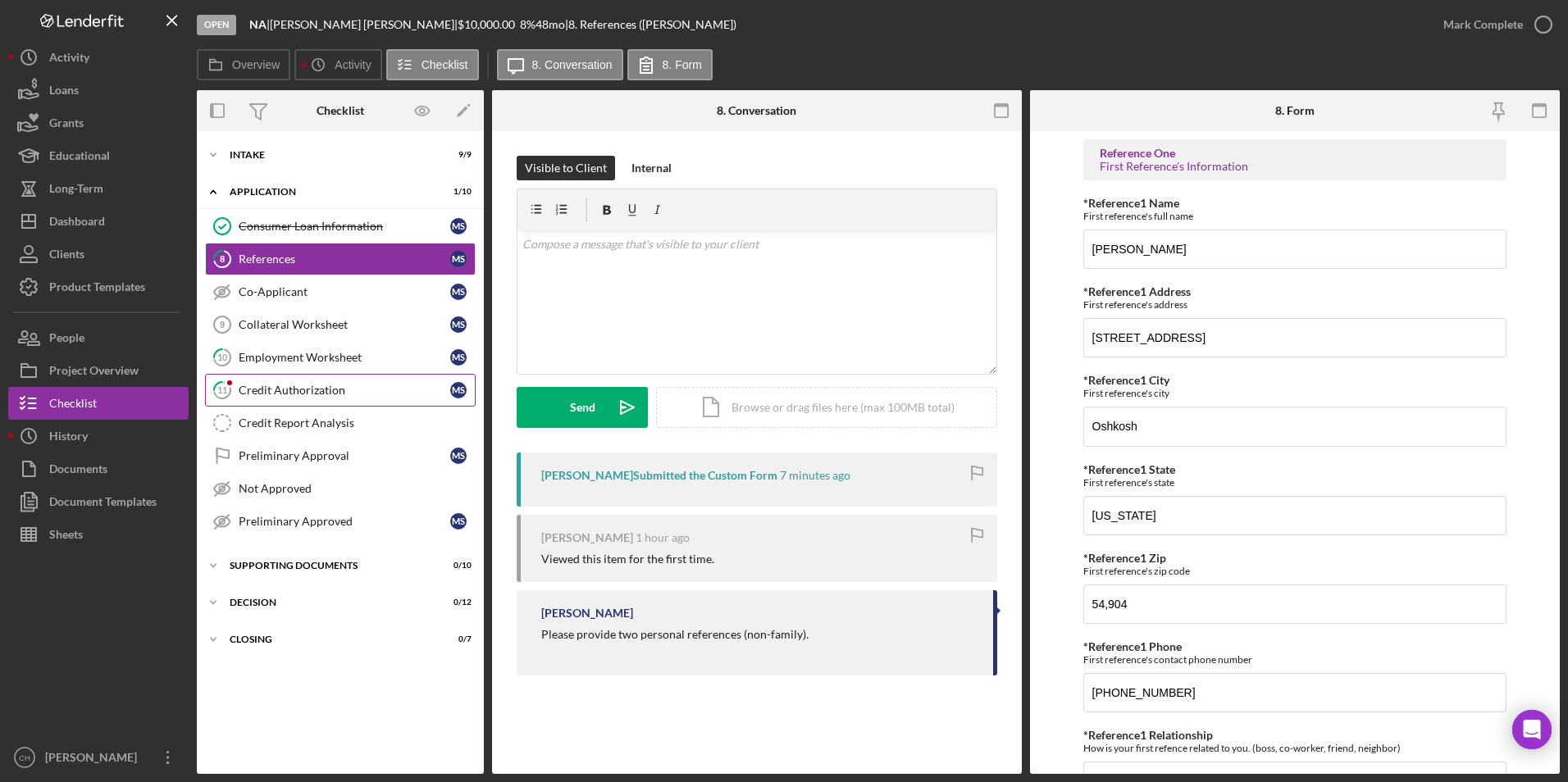
click at [277, 385] on div "Credit Authorization" at bounding box center [344, 391] width 211 height 13
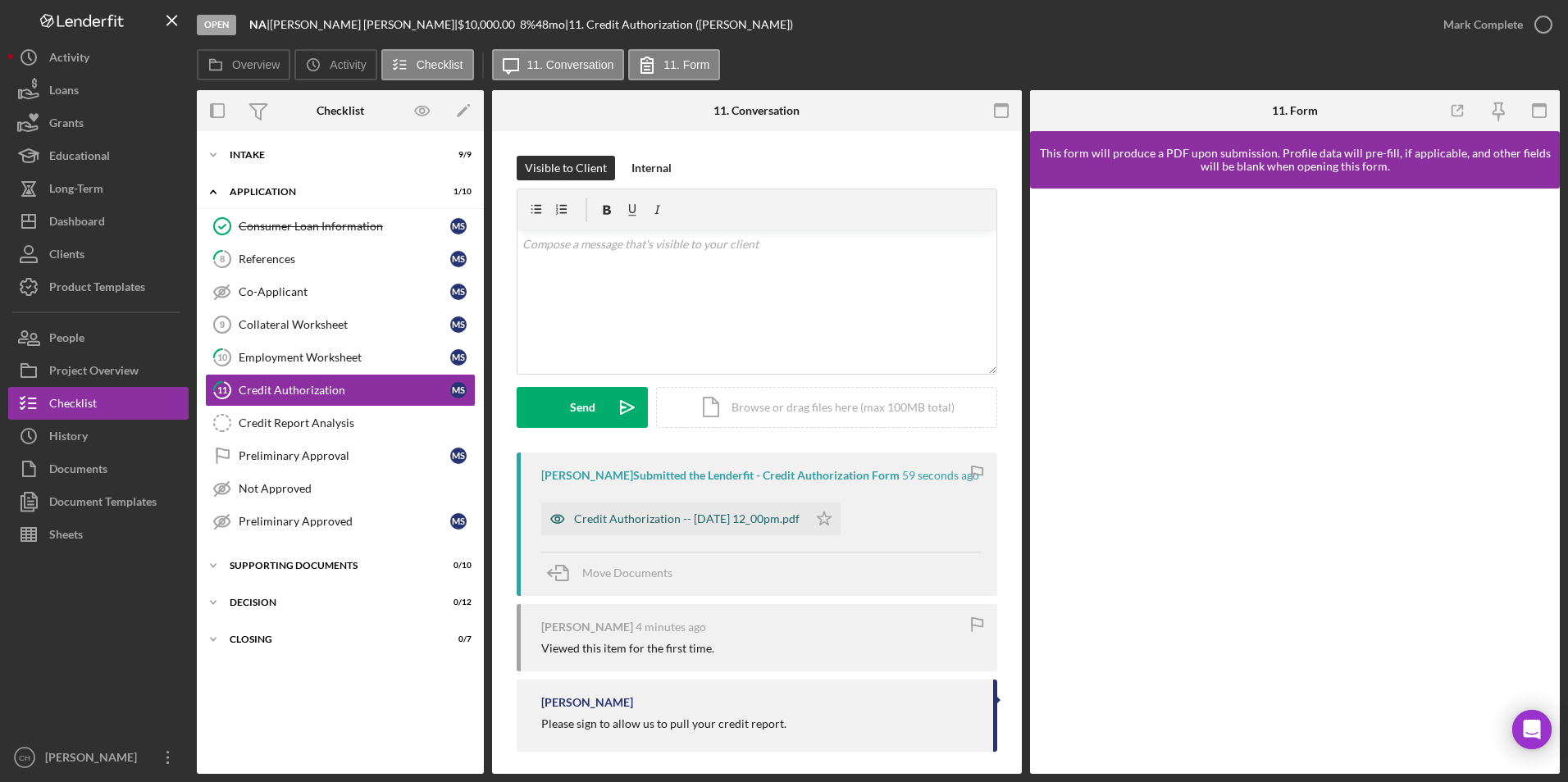
click at [727, 520] on div "Credit Authorization -- [DATE] 12_00pm.pdf" at bounding box center [687, 519] width 225 height 13
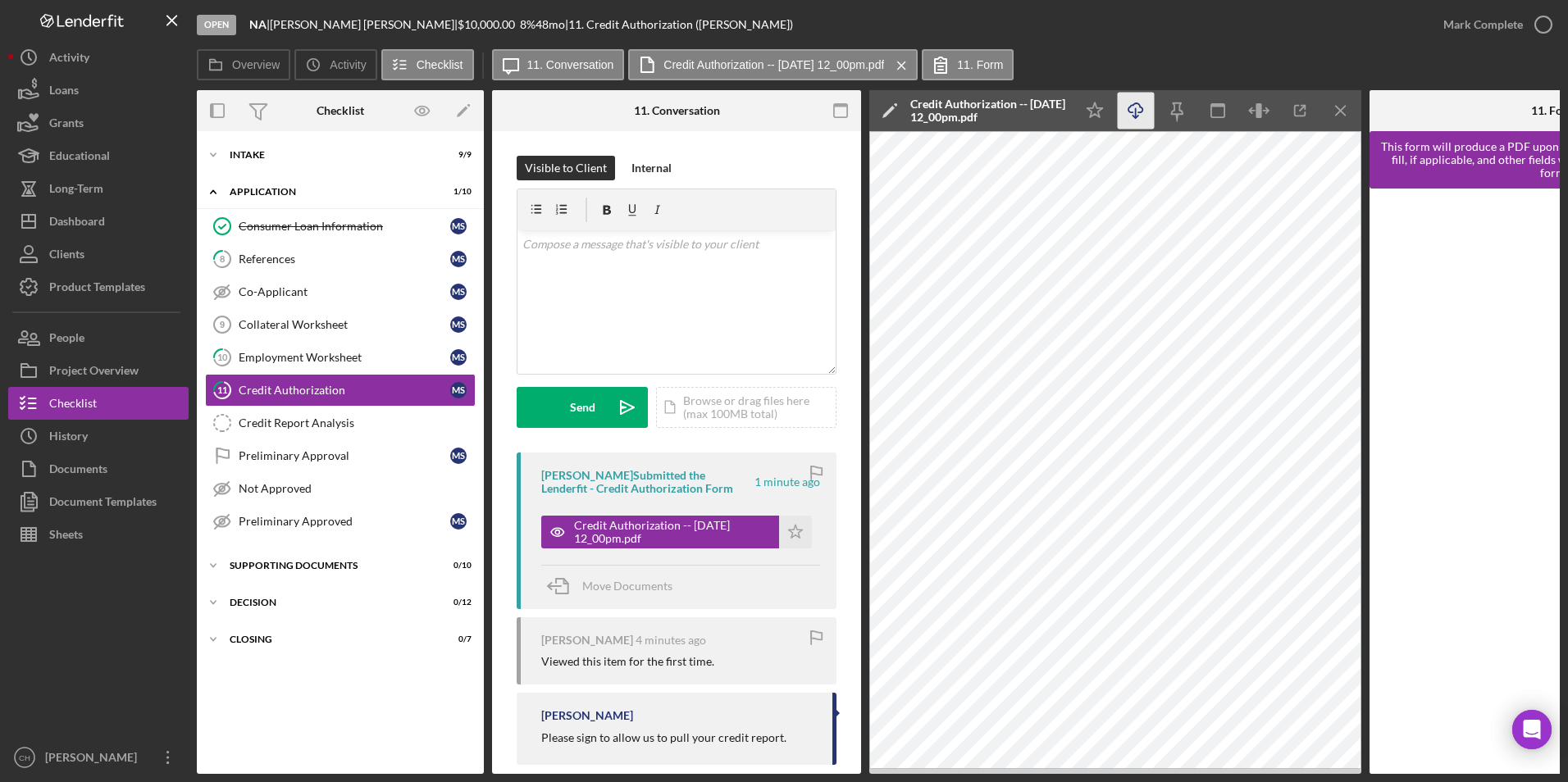
click at [1134, 120] on icon "Icon/Download" at bounding box center [1137, 111] width 37 height 37
click at [279, 260] on div "References" at bounding box center [344, 259] width 211 height 13
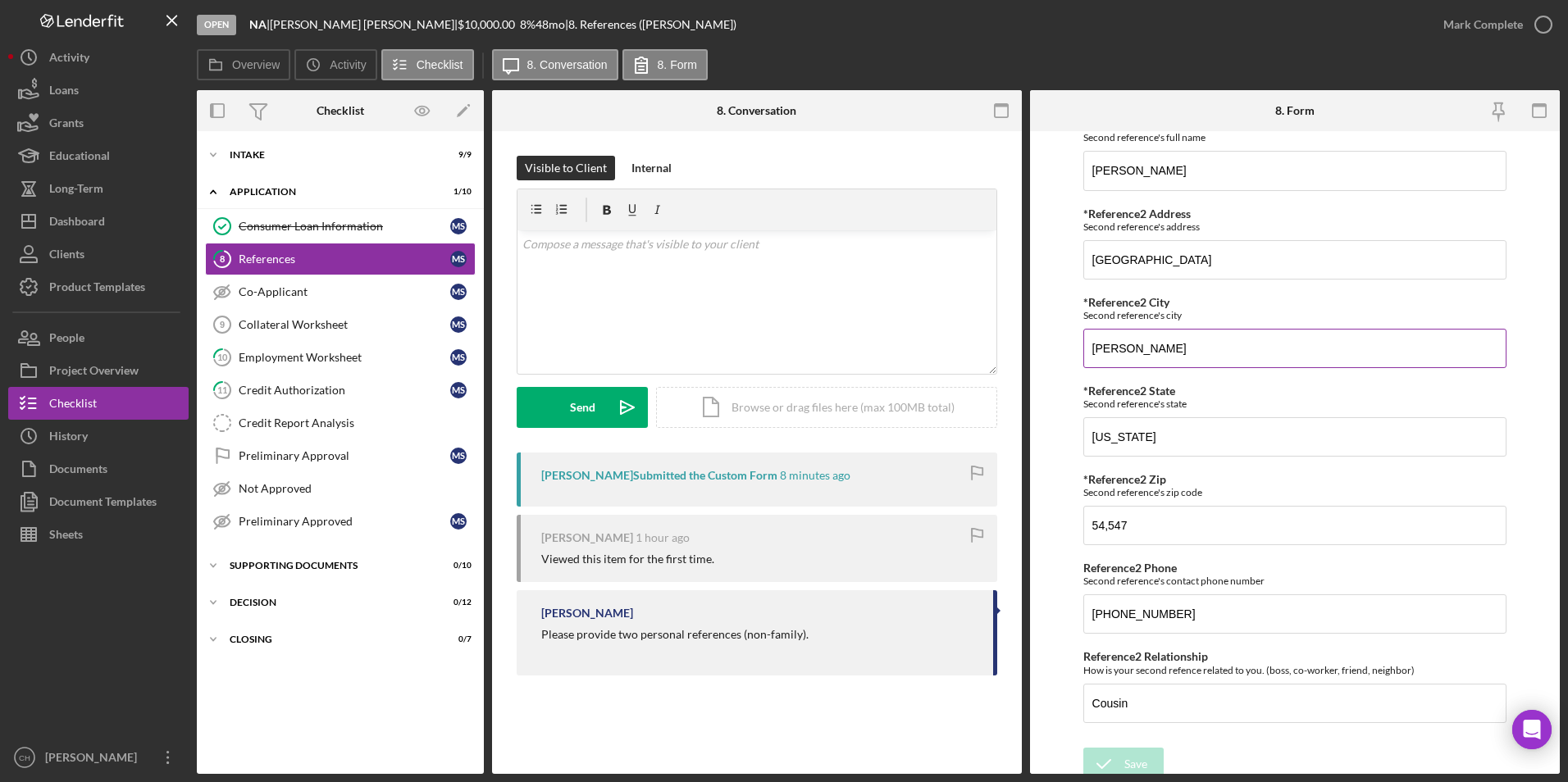
scroll to position [766, 0]
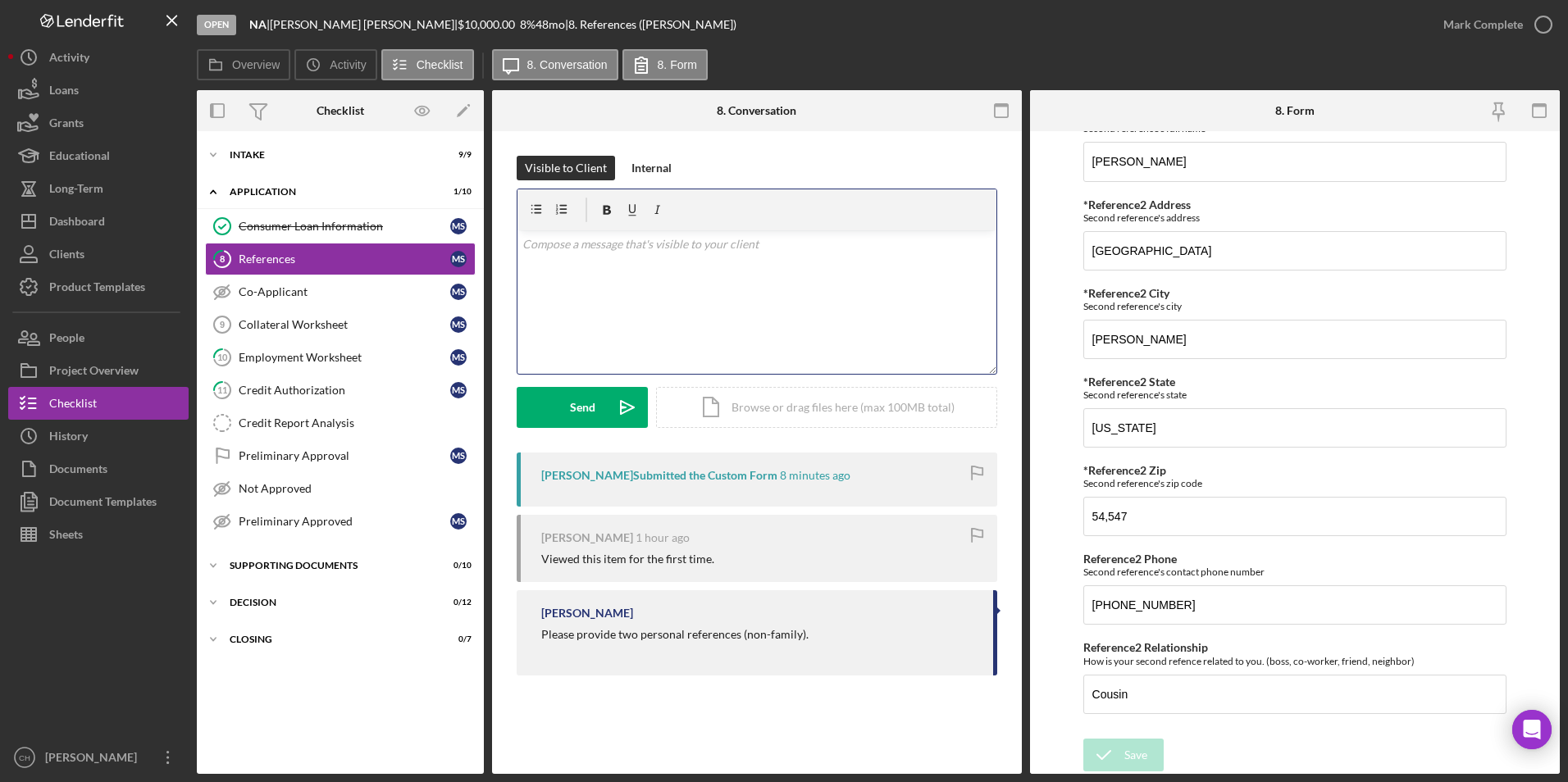
click at [605, 259] on div "v Color teal Color pink Remove color Add row above Add row below Add column bef…" at bounding box center [757, 302] width 479 height 143
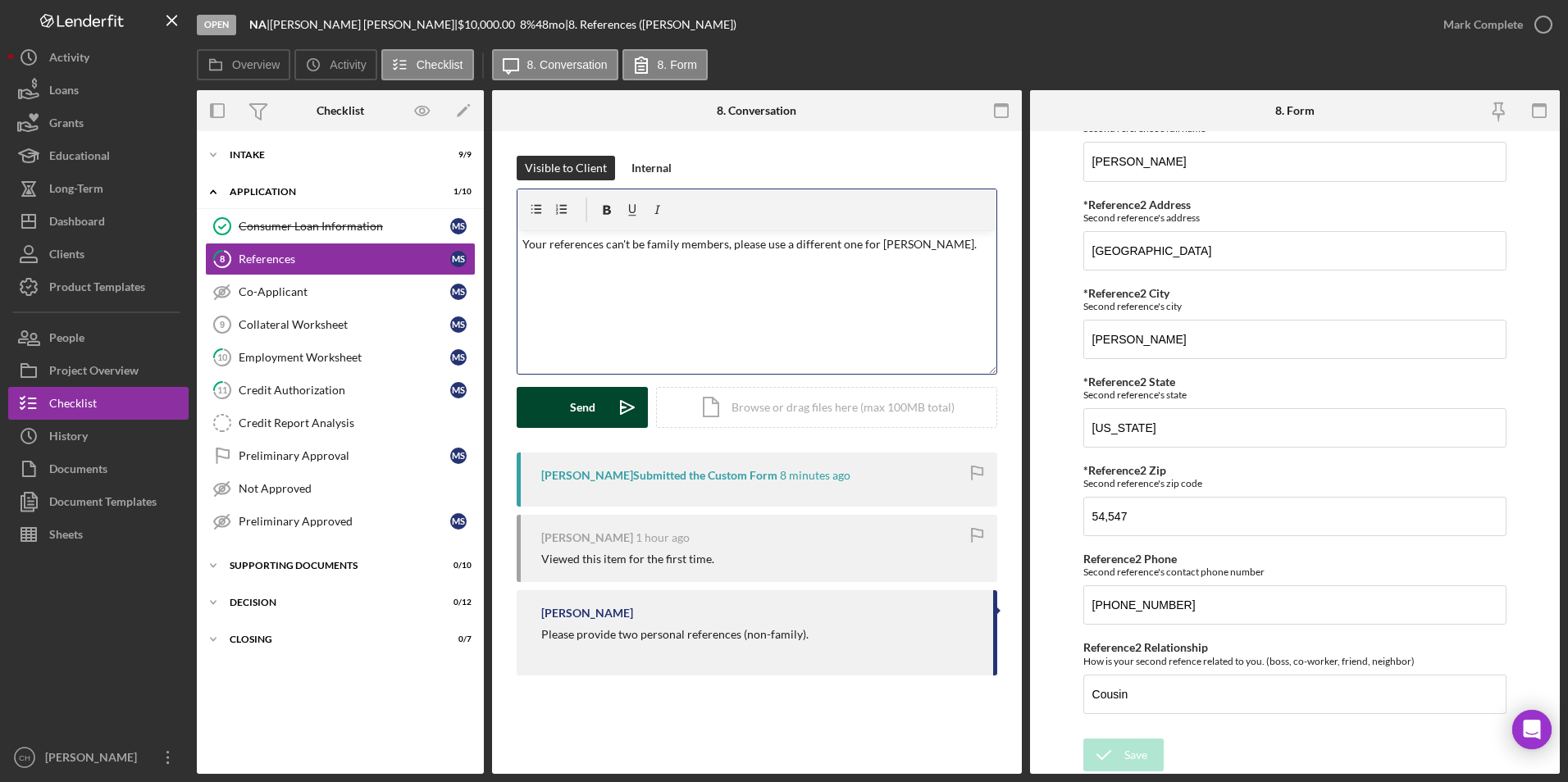
click at [588, 414] on div "Send" at bounding box center [583, 407] width 26 height 41
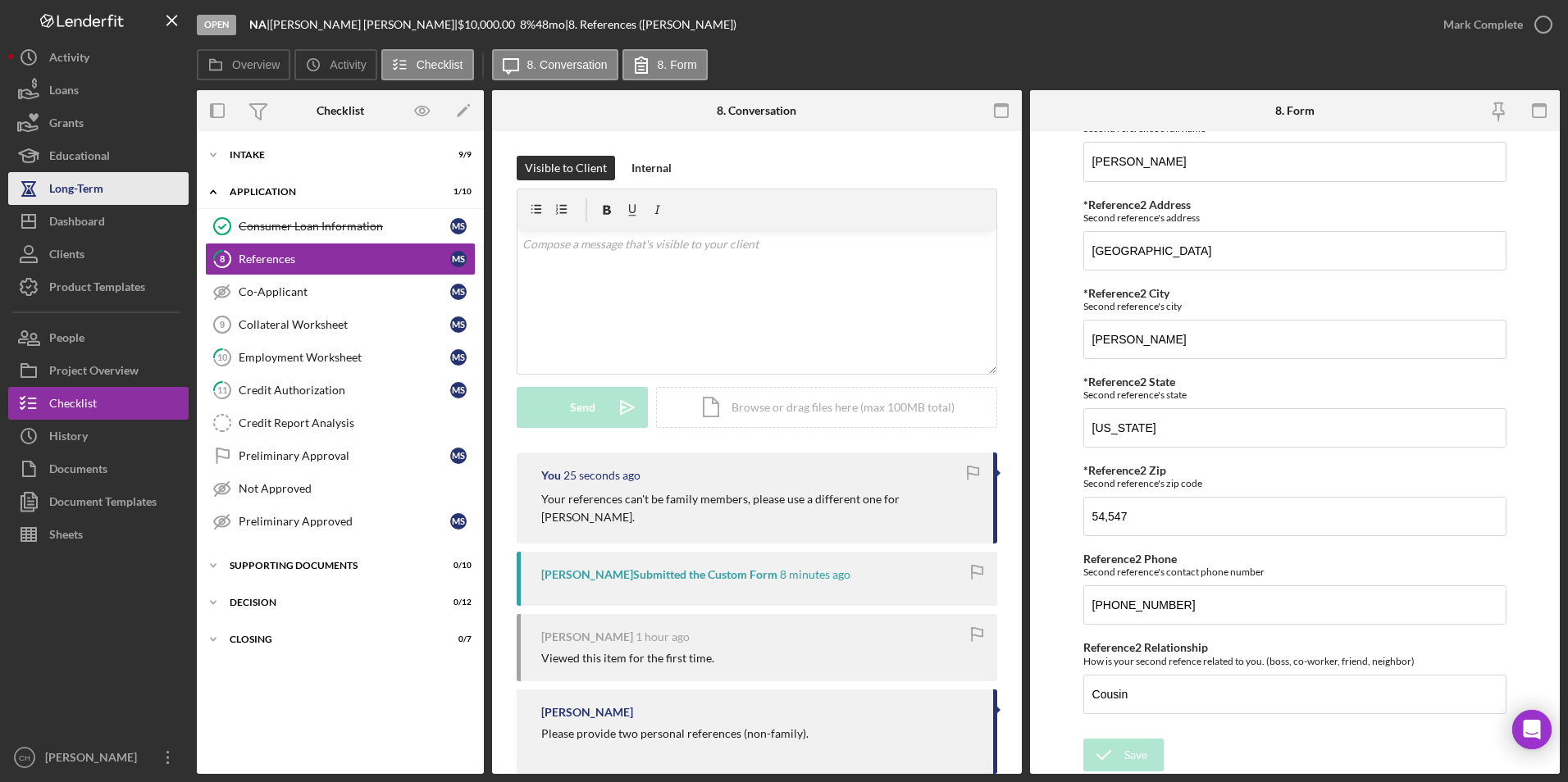
click at [99, 185] on div "Long-Term" at bounding box center [76, 191] width 54 height 37
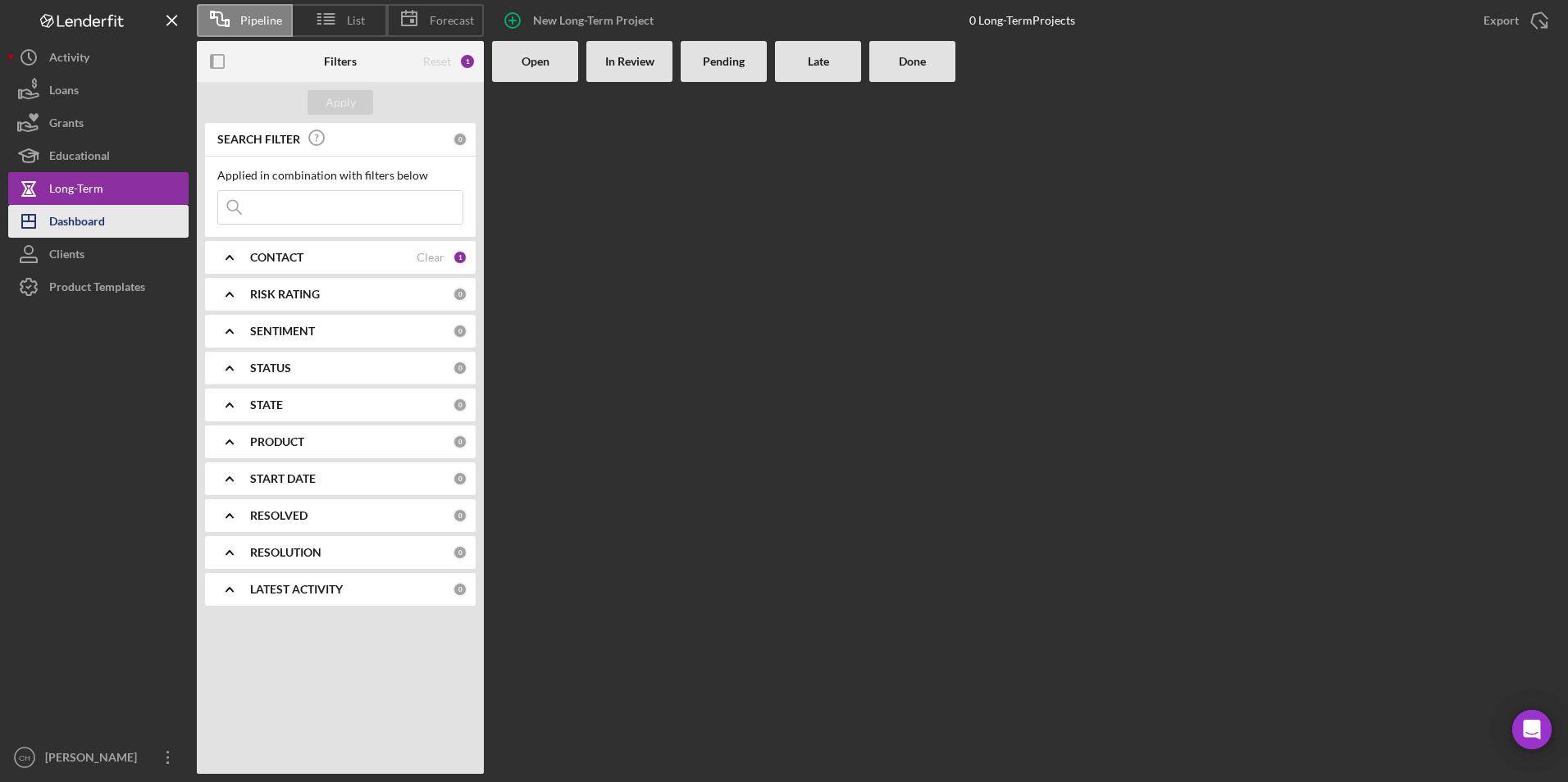
click at [94, 218] on div "Dashboard" at bounding box center [77, 223] width 55 height 37
